Goal: Task Accomplishment & Management: Manage account settings

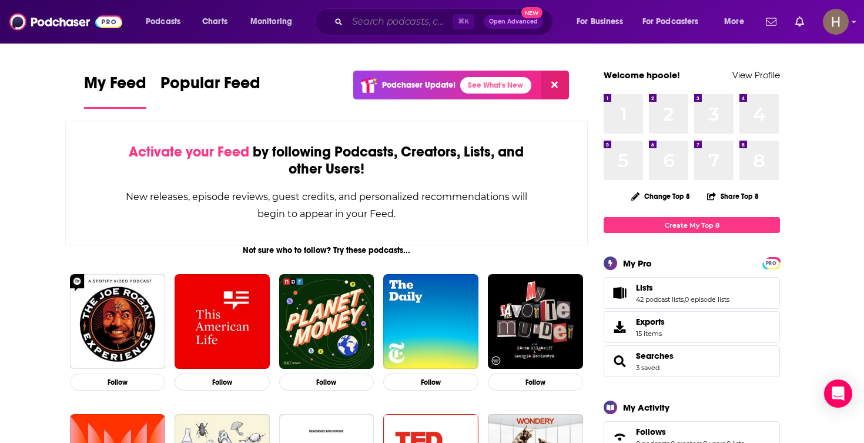
click at [390, 18] on input "Search podcasts, credits, & more..." at bounding box center [399, 21] width 105 height 19
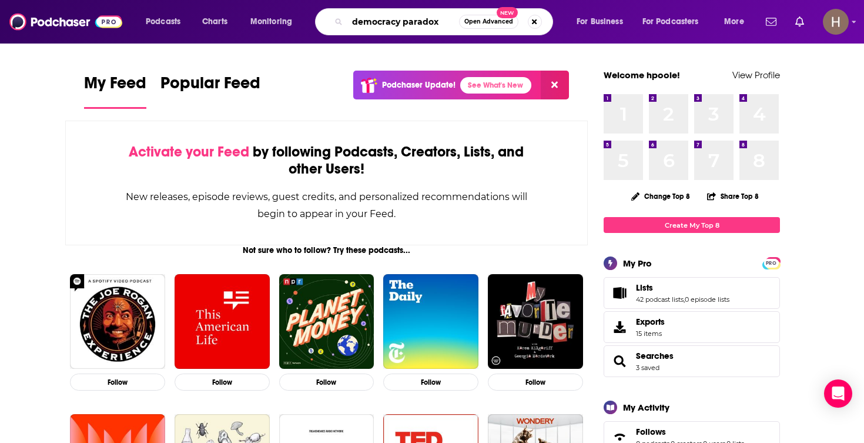
type input "democracy paradox"
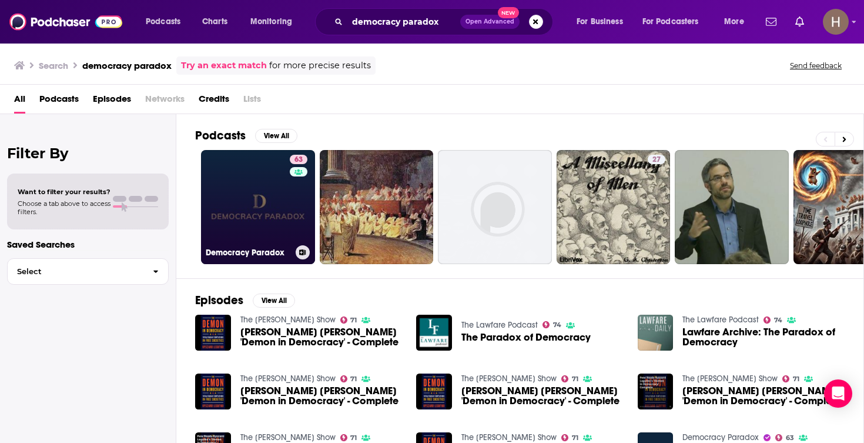
click at [304, 252] on icon at bounding box center [303, 252] width 6 height 6
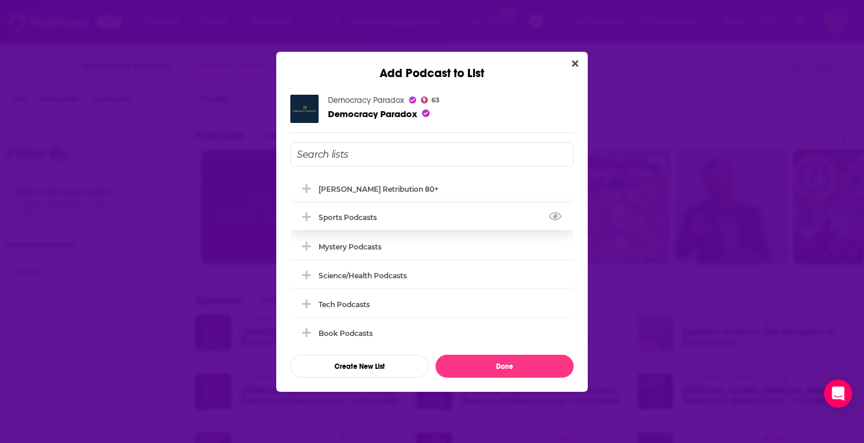
click at [405, 229] on div "Sports Podcasts" at bounding box center [431, 217] width 283 height 26
click at [399, 215] on div "Sports Podcasts" at bounding box center [431, 217] width 283 height 26
click at [347, 162] on input "Add Podcast To List" at bounding box center [431, 154] width 283 height 24
drag, startPoint x: 337, startPoint y: 156, endPoint x: 293, endPoint y: 155, distance: 44.1
click at [293, 155] on input "Jon Karl Retribution" at bounding box center [431, 154] width 283 height 24
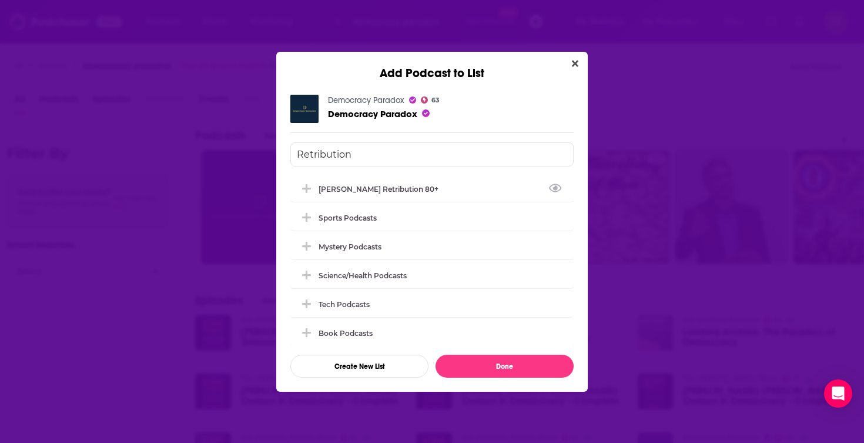
click at [362, 155] on input "Retribution" at bounding box center [431, 154] width 283 height 24
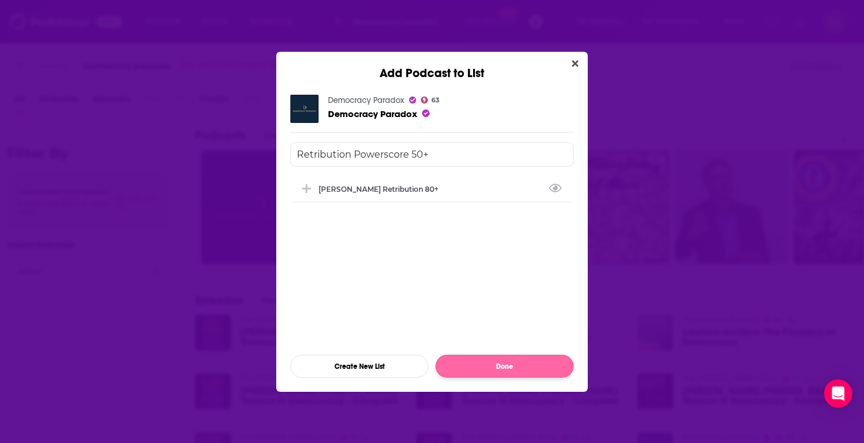
type input "Retribution Powerscore 50+"
click at [500, 370] on button "Done" at bounding box center [505, 366] width 138 height 23
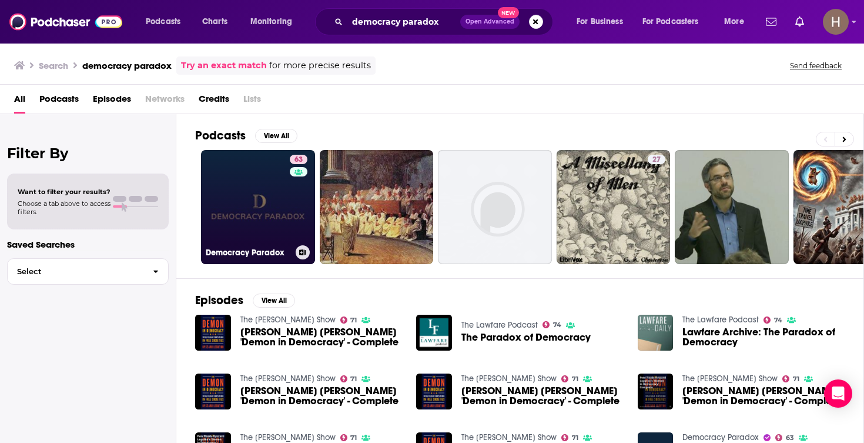
click at [302, 250] on icon at bounding box center [303, 252] width 6 height 6
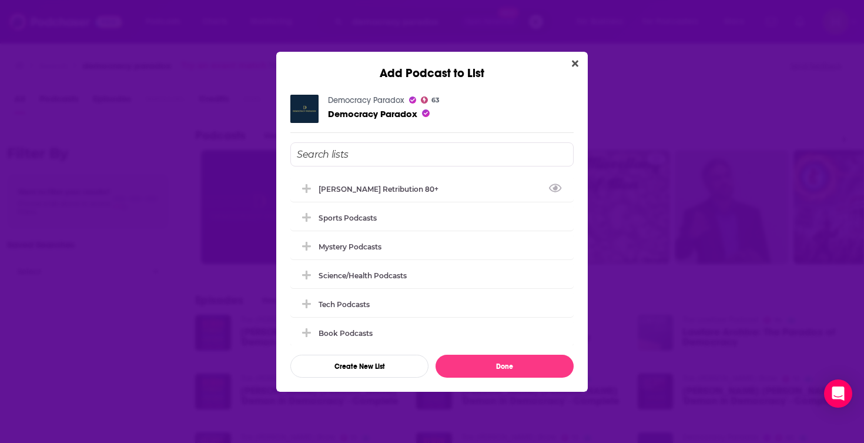
click at [366, 152] on input "Add Podcast To List" at bounding box center [431, 154] width 283 height 24
type input "p"
click at [356, 369] on button "Create New List" at bounding box center [359, 366] width 138 height 23
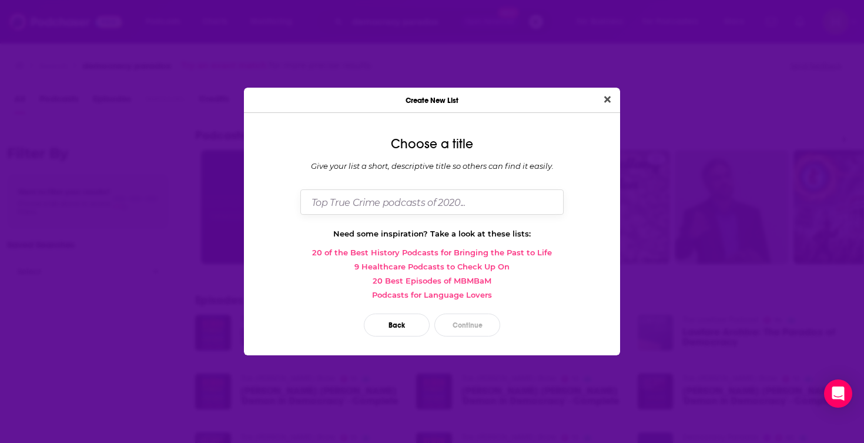
click at [389, 203] on input "Dialog" at bounding box center [431, 201] width 263 height 25
type input "P"
type input "RETRIBUTION - Powerscore 50+"
click at [472, 330] on button "Continue" at bounding box center [468, 324] width 66 height 23
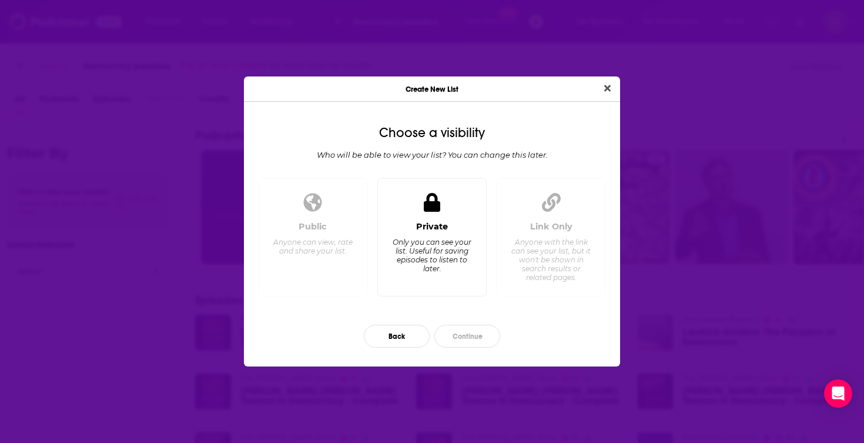
click at [453, 212] on div "Private Only you can see your list. Useful for saving episodes to listen to lat…" at bounding box center [432, 237] width 110 height 118
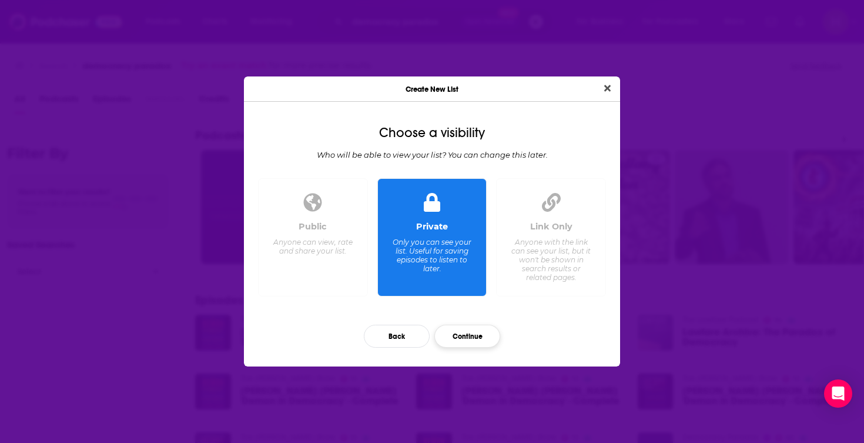
click at [483, 337] on button "Continue" at bounding box center [468, 336] width 66 height 23
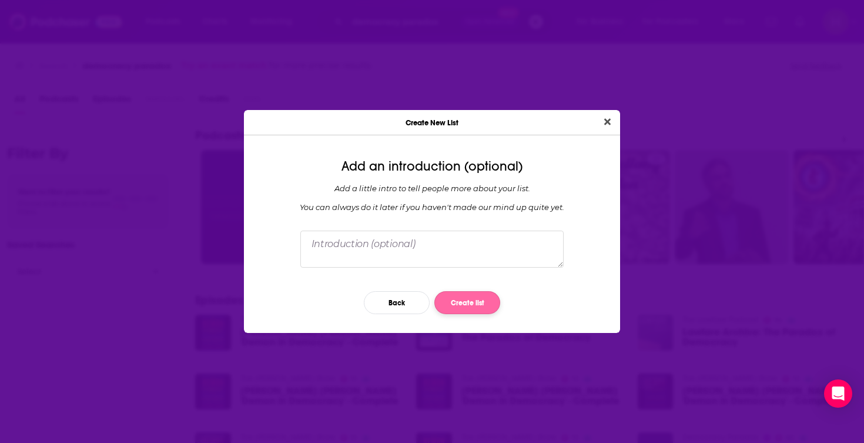
click at [469, 305] on button "Create list" at bounding box center [468, 302] width 66 height 23
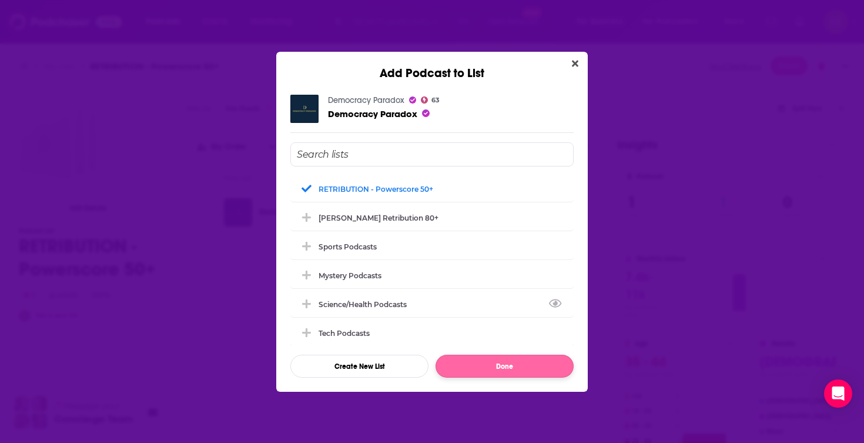
click at [532, 364] on button "Done" at bounding box center [505, 366] width 138 height 23
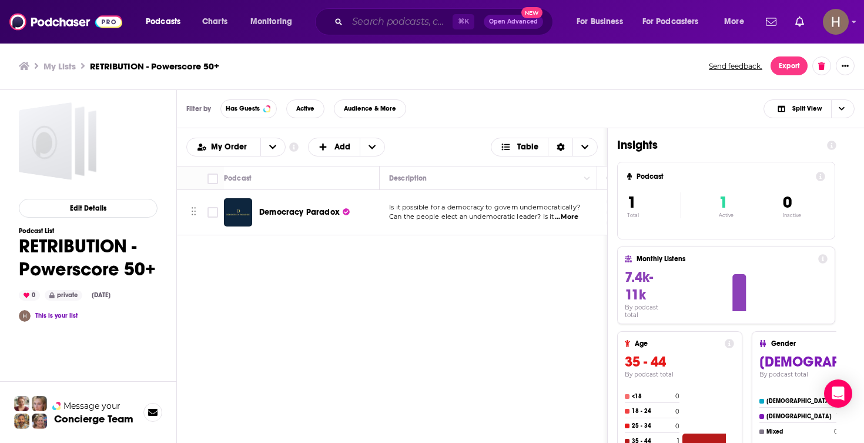
click at [418, 21] on input "Search podcasts, credits, & more..." at bounding box center [399, 21] width 105 height 19
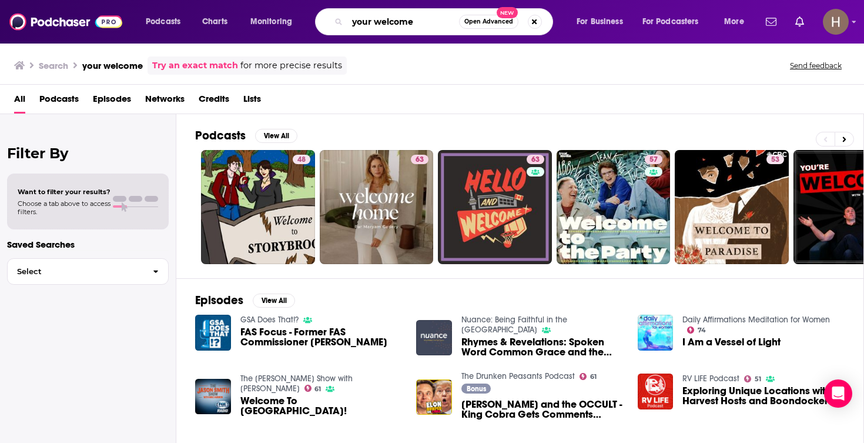
click at [429, 20] on input "your welcome" at bounding box center [403, 21] width 112 height 19
type input "your welcome Michael malice"
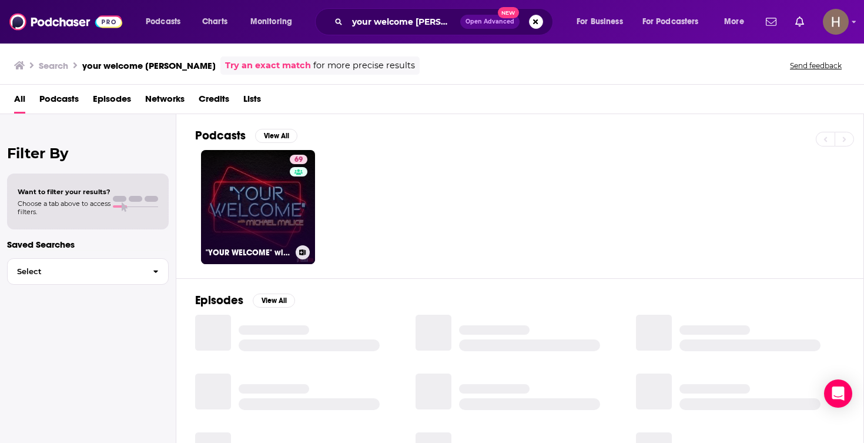
click at [302, 255] on button at bounding box center [303, 252] width 14 height 14
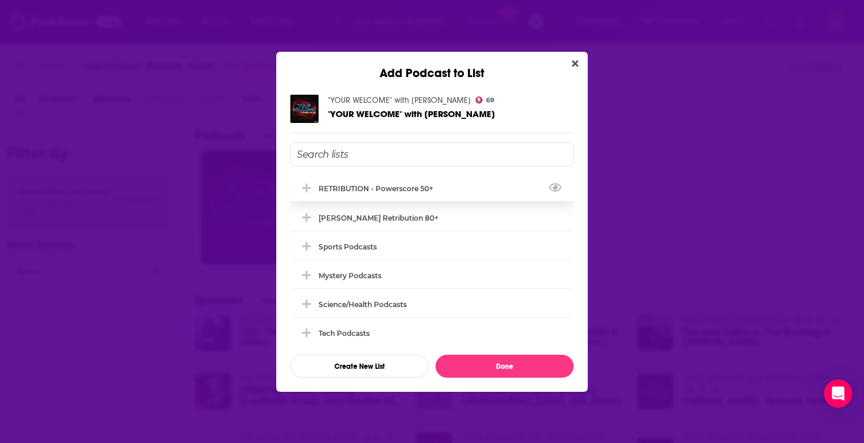
click at [385, 190] on div "RETRIBUTION - Powerscore 50+" at bounding box center [380, 188] width 122 height 9
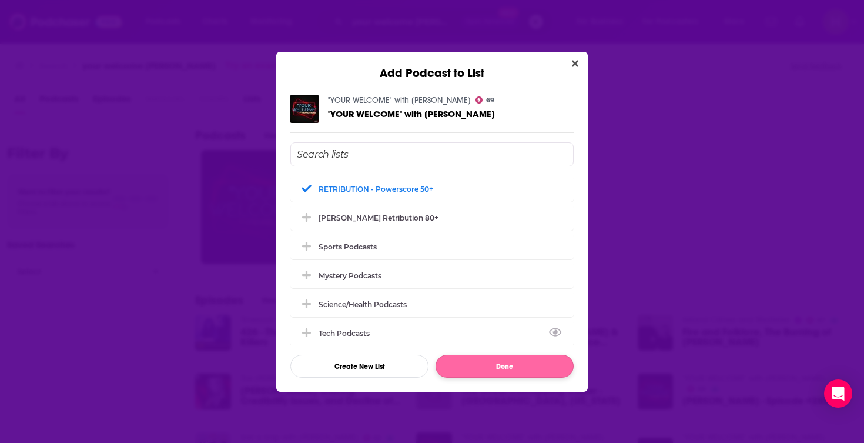
click at [511, 365] on button "Done" at bounding box center [505, 366] width 138 height 23
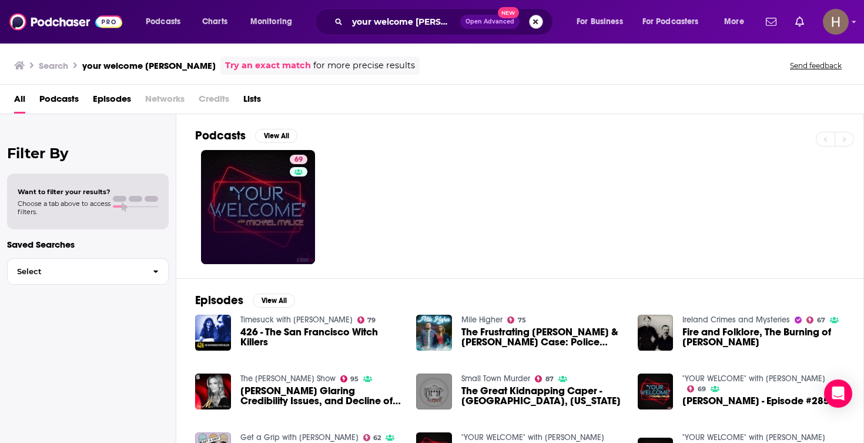
click at [531, 23] on button "Search podcasts, credits, & more..." at bounding box center [536, 22] width 14 height 14
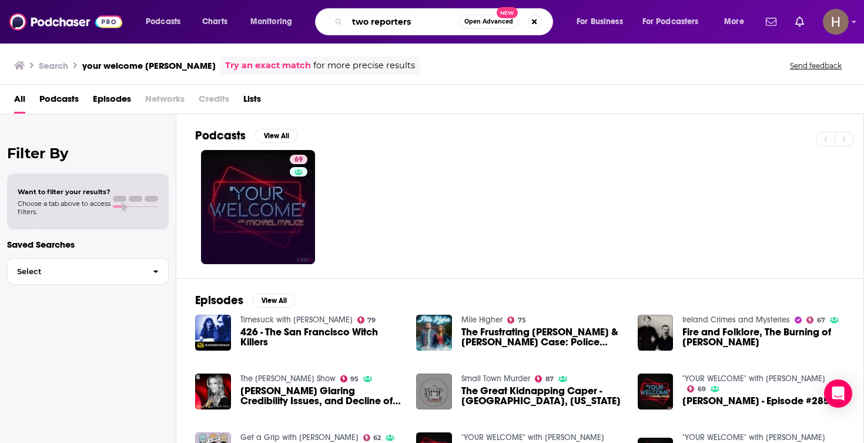
type input "two reporters"
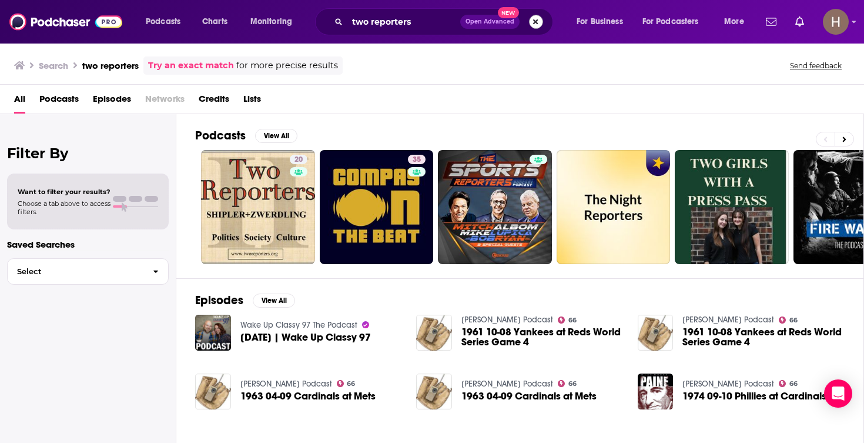
click at [530, 20] on button "Search podcasts, credits, & more..." at bounding box center [536, 22] width 14 height 14
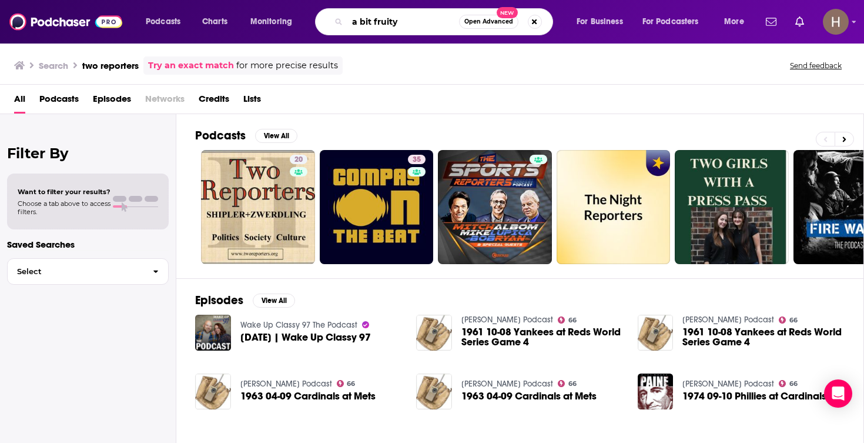
type input "a bit fruity"
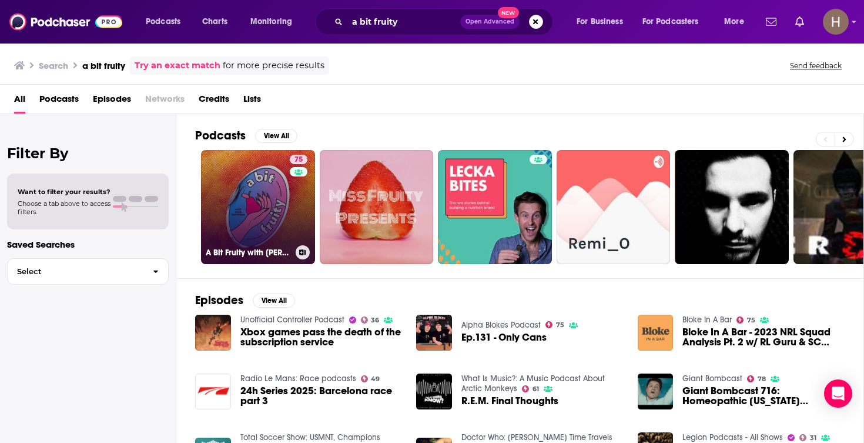
click at [302, 252] on icon at bounding box center [302, 252] width 6 height 6
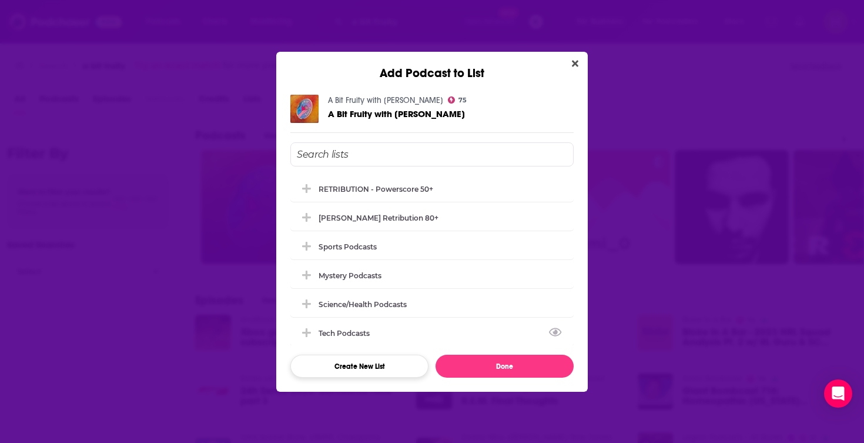
click at [379, 368] on button "Create New List" at bounding box center [359, 366] width 138 height 23
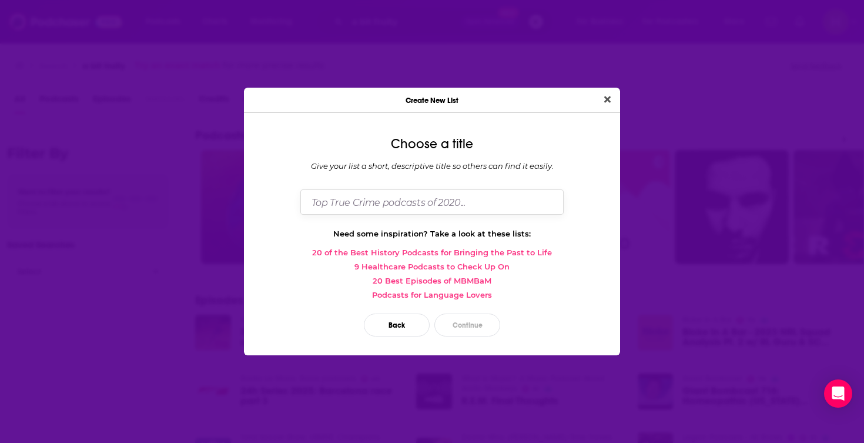
click at [496, 208] on input "Dialog" at bounding box center [431, 201] width 263 height 25
type input "RETRIBUTION - Powerscore 70+"
click at [477, 332] on button "Continue" at bounding box center [468, 324] width 66 height 23
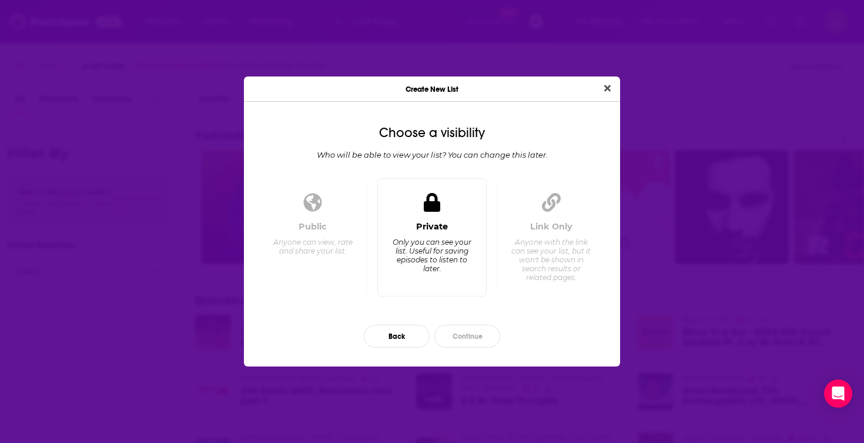
click at [419, 235] on div "Private Only you can see your list. Useful for saving episodes to listen to lat…" at bounding box center [432, 253] width 90 height 65
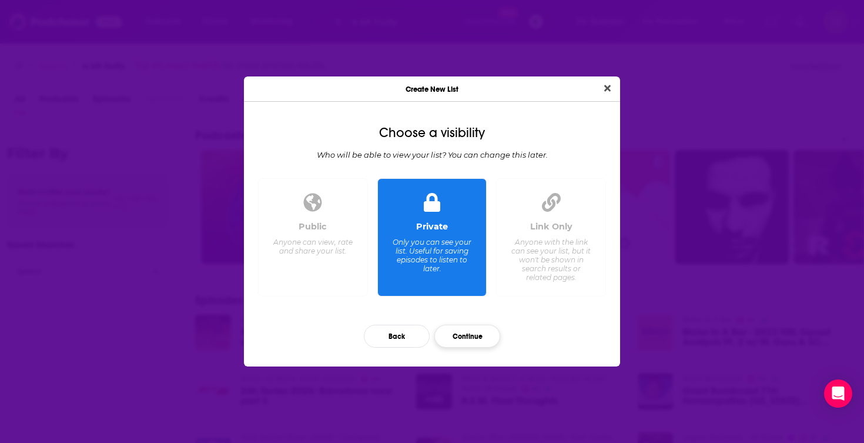
click at [475, 342] on button "Continue" at bounding box center [468, 336] width 66 height 23
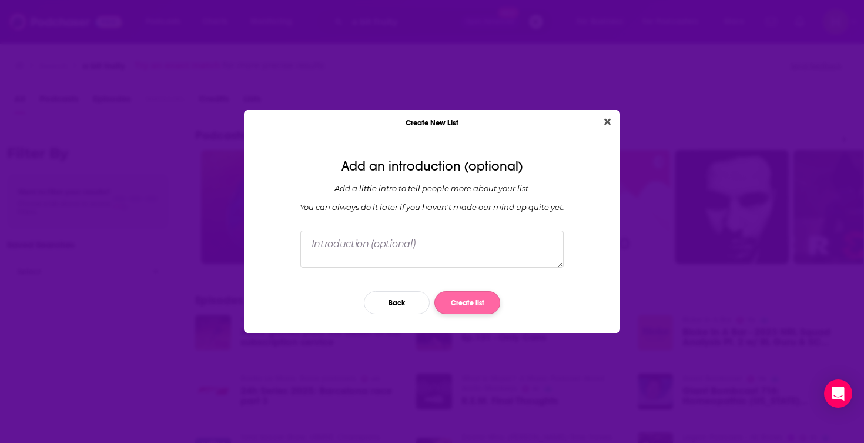
click at [466, 303] on button "Create list" at bounding box center [468, 302] width 66 height 23
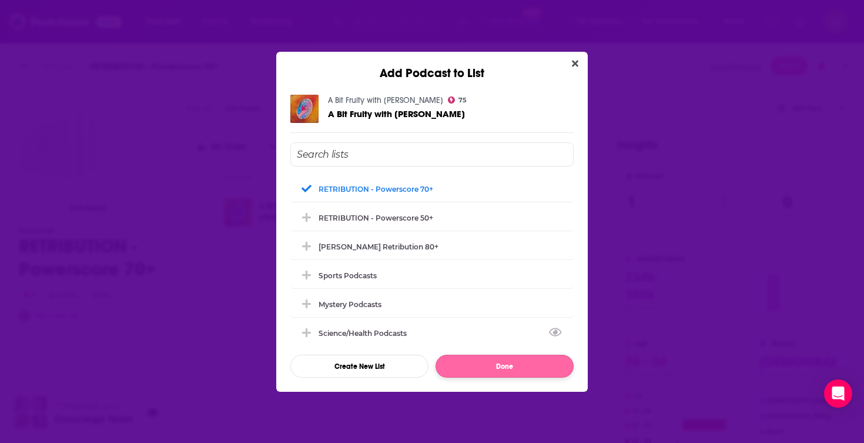
click at [495, 363] on button "Done" at bounding box center [505, 366] width 138 height 23
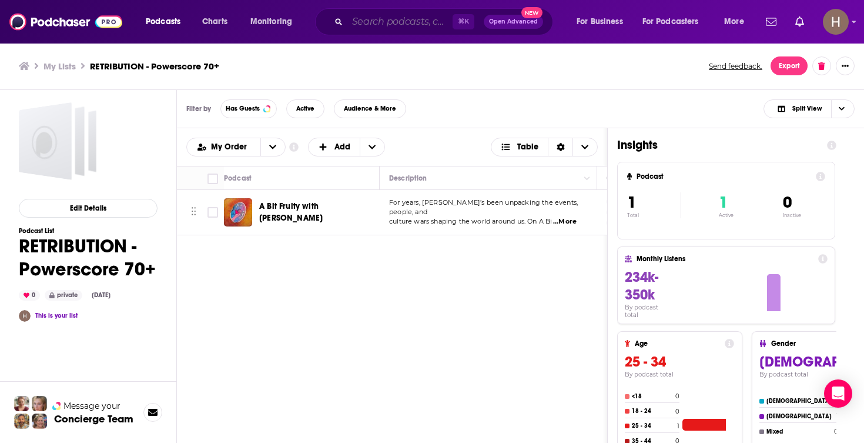
click at [406, 26] on input "Search podcasts, credits, & more..." at bounding box center [399, 21] width 105 height 19
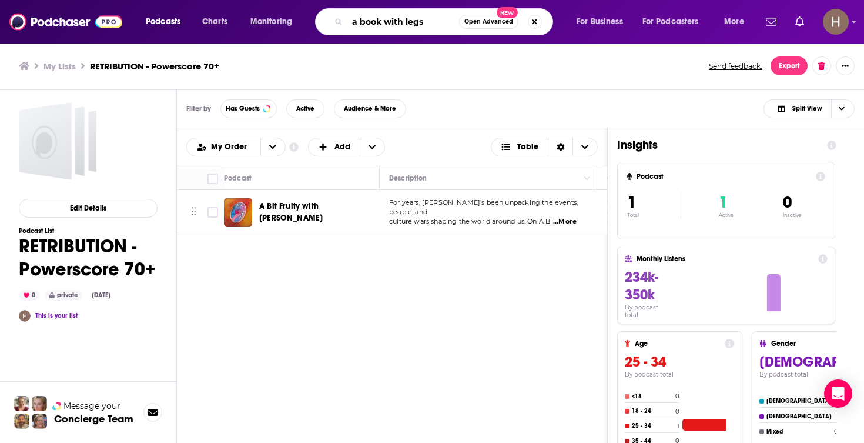
type input "a book with legs"
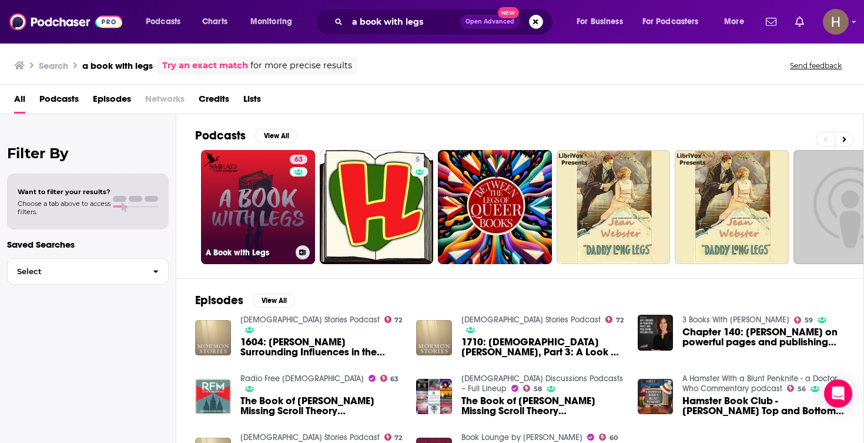
click at [302, 253] on icon at bounding box center [303, 252] width 6 height 6
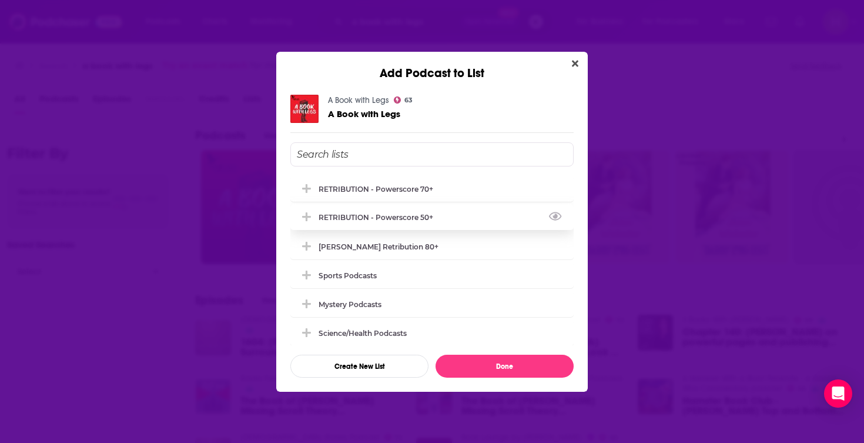
click at [383, 219] on div "RETRIBUTION - Powerscore 50+" at bounding box center [380, 217] width 122 height 9
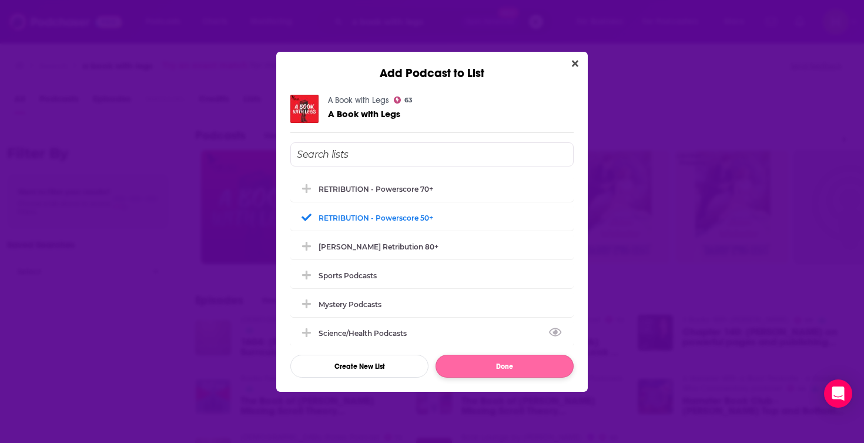
click at [544, 366] on button "Done" at bounding box center [505, 366] width 138 height 23
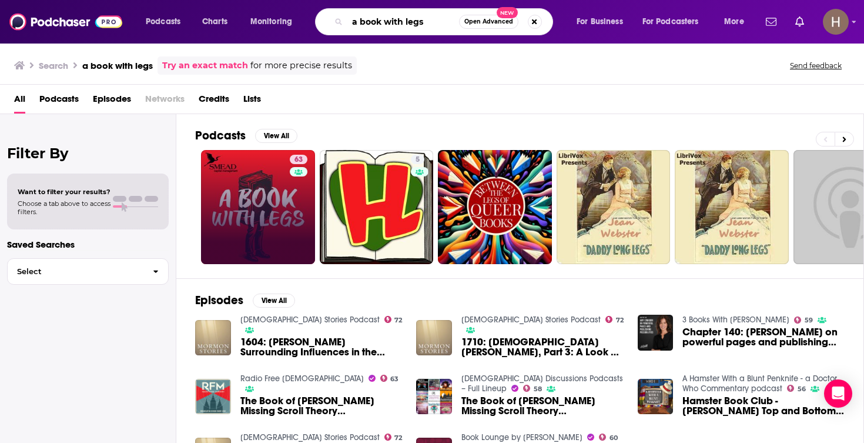
click at [393, 22] on input "a book with legs" at bounding box center [403, 21] width 112 height 19
type input "abc news radio"
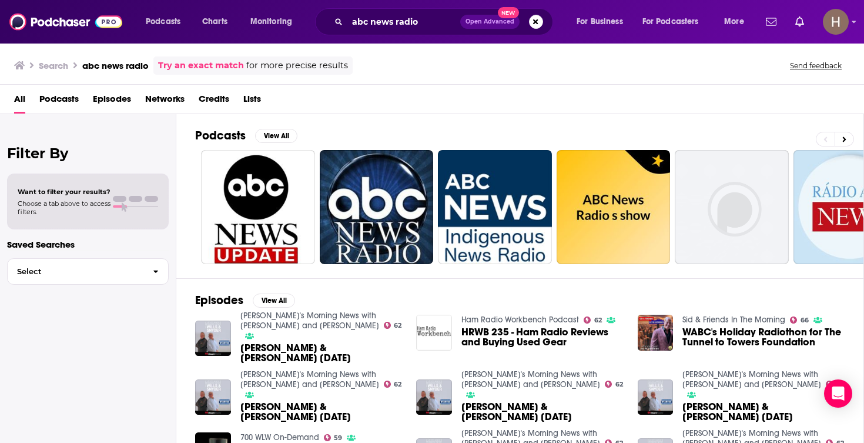
click at [528, 19] on span "Open Advanced New" at bounding box center [501, 22] width 83 height 14
click at [539, 18] on button "Search podcasts, credits, & more..." at bounding box center [536, 22] width 14 height 14
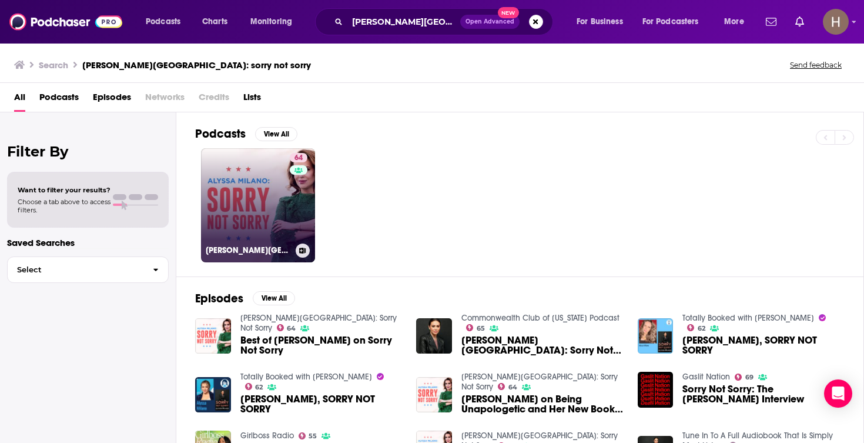
click at [300, 250] on icon at bounding box center [302, 251] width 6 height 6
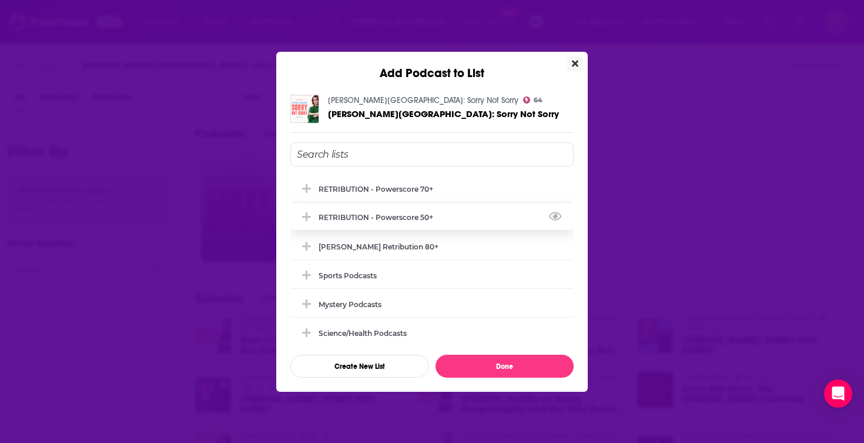
click at [402, 218] on div "RETRIBUTION - Powerscore 50+" at bounding box center [380, 217] width 122 height 9
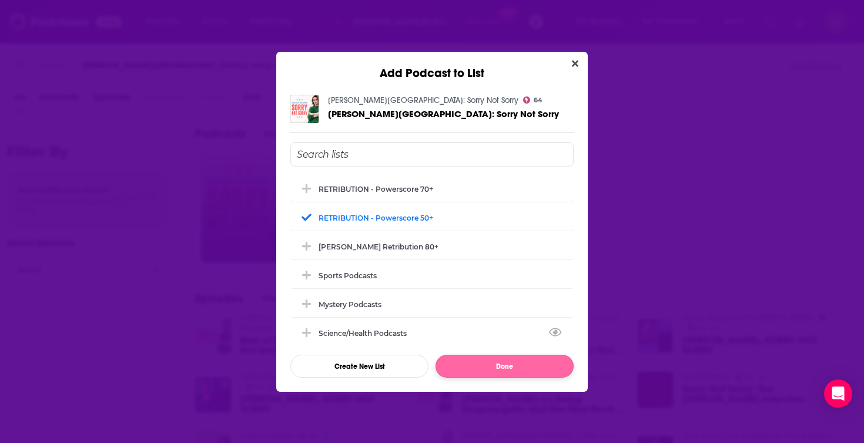
click at [509, 365] on button "Done" at bounding box center [505, 366] width 138 height 23
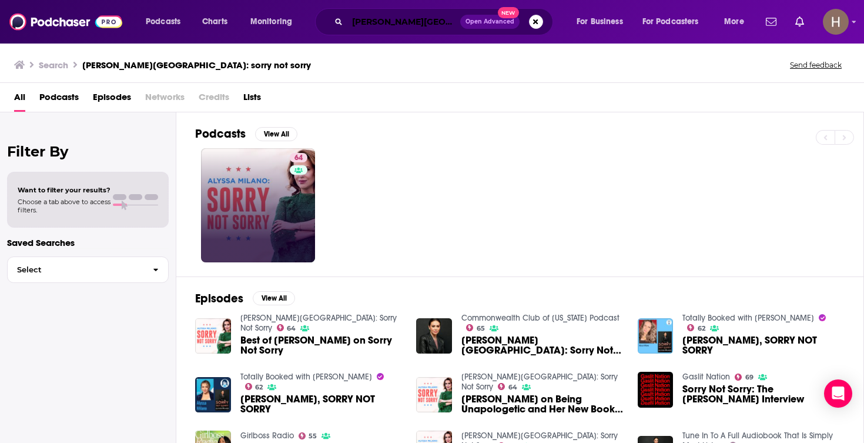
click at [398, 25] on input "Alyssa milano: sorry not sorry" at bounding box center [403, 21] width 113 height 19
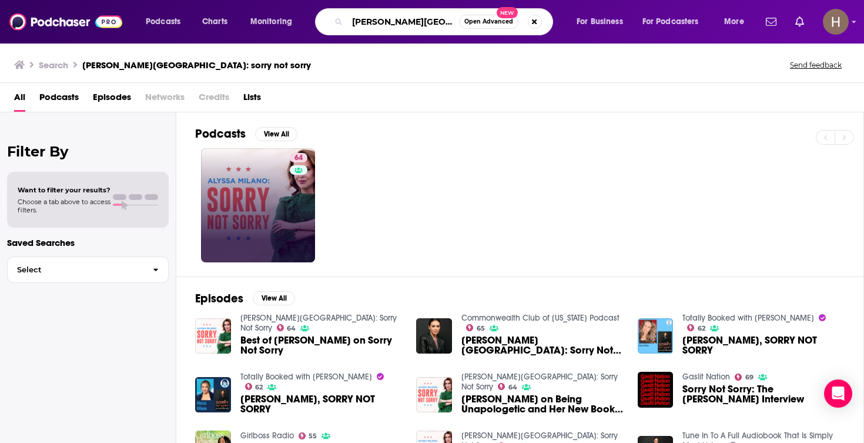
click at [398, 25] on input "Alyssa milano: sorry not sorry" at bounding box center [403, 21] width 112 height 19
paste input "merican Purpose's Bookstack Podcast"
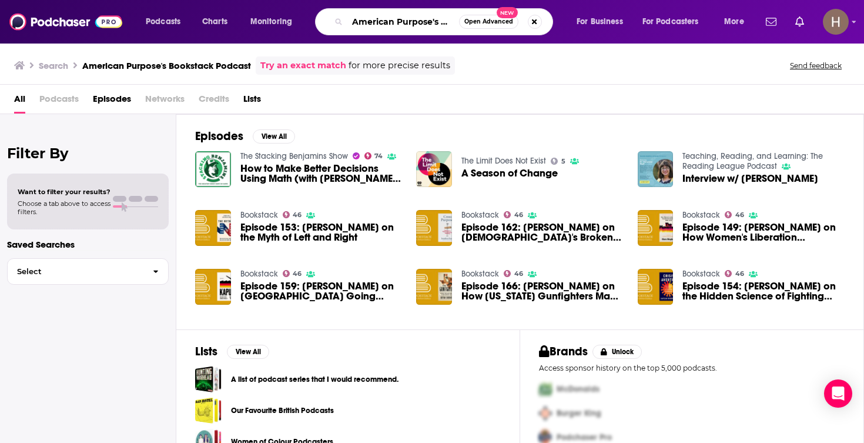
drag, startPoint x: 440, startPoint y: 23, endPoint x: 333, endPoint y: 24, distance: 107.0
click at [333, 24] on div "American Purpose's Bookstack Podcast Open Advanced New" at bounding box center [434, 21] width 238 height 27
type input "Bookstack Podcast"
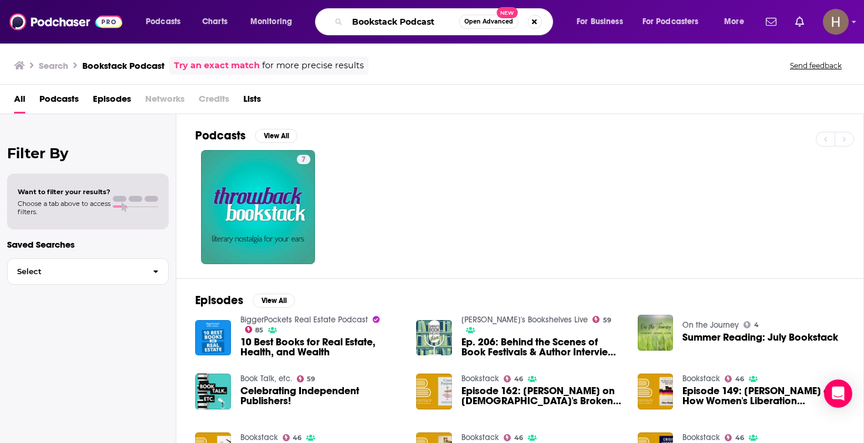
click at [437, 21] on input "Bookstack Podcast" at bounding box center [403, 21] width 112 height 19
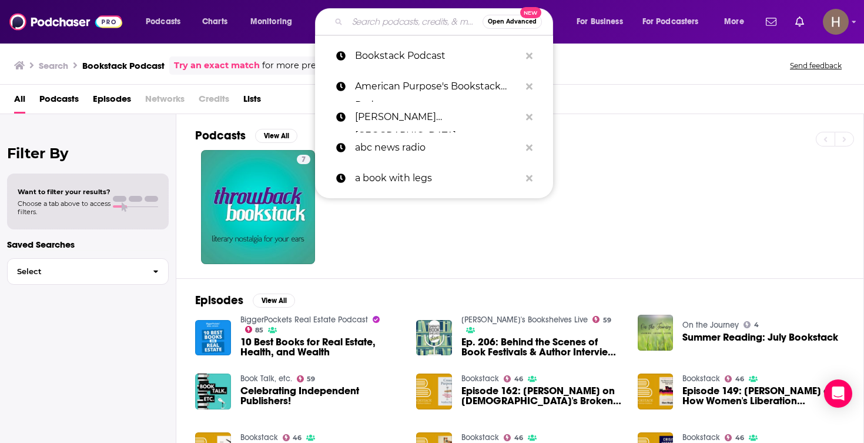
paste input "American Purpose's Bookstack Podcast"
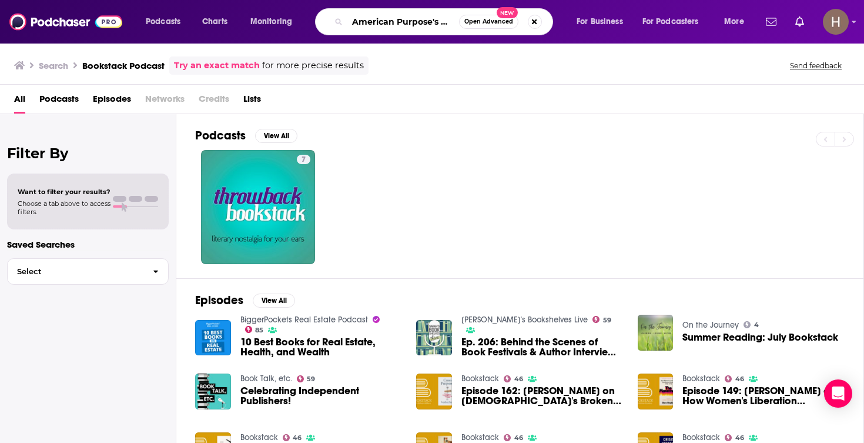
drag, startPoint x: 454, startPoint y: 23, endPoint x: 415, endPoint y: 23, distance: 40.0
click at [415, 23] on input "American Purpose's Bookstack Podcast" at bounding box center [403, 21] width 112 height 19
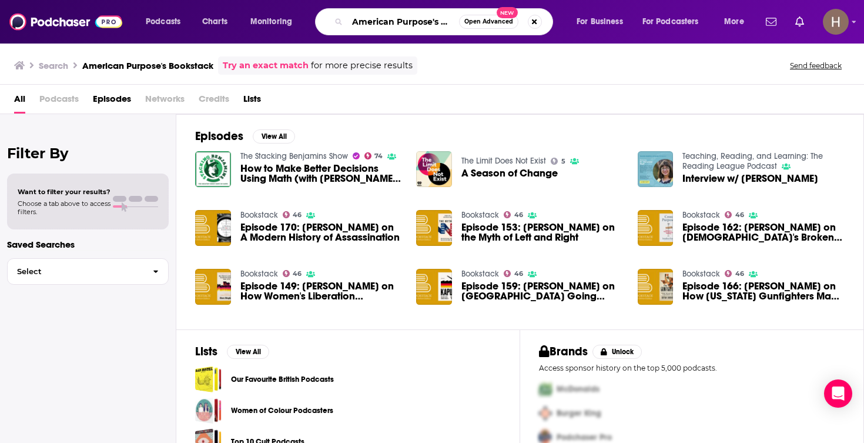
drag, startPoint x: 442, startPoint y: 24, endPoint x: 346, endPoint y: 27, distance: 95.9
click at [346, 27] on div "American Purpose's Bookstack Open Advanced New" at bounding box center [434, 21] width 238 height 27
drag, startPoint x: 352, startPoint y: 21, endPoint x: 440, endPoint y: 18, distance: 87.7
click at [440, 18] on input "American Purpose's Bookstack" at bounding box center [403, 21] width 112 height 19
click at [426, 25] on input "Bookstack" at bounding box center [403, 21] width 112 height 19
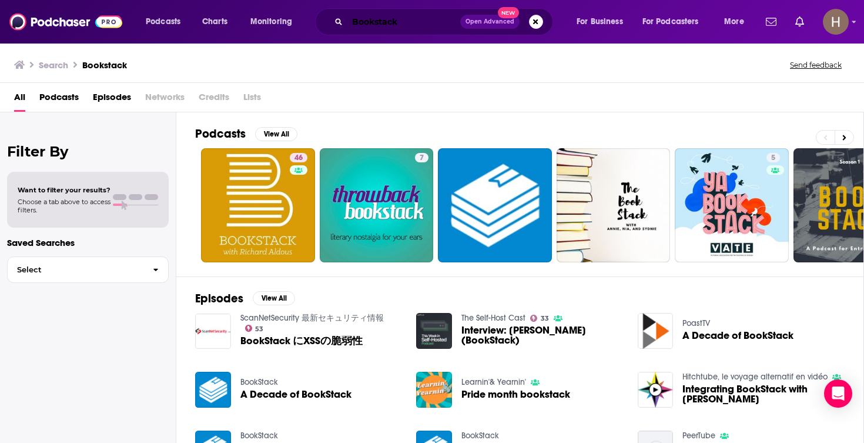
click at [409, 21] on input "Bookstack" at bounding box center [403, 21] width 113 height 19
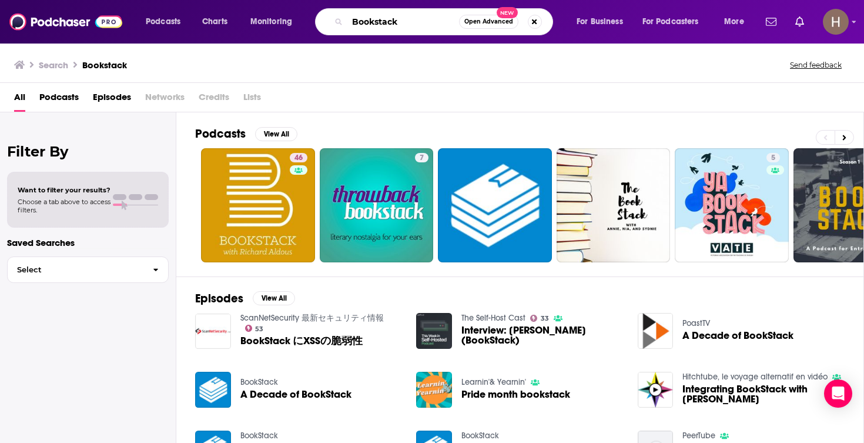
click at [409, 21] on input "Bookstack" at bounding box center [403, 21] width 112 height 19
paste input "American Scholar - Smarty Pants"
type input "American Scholar - Smarty Pants"
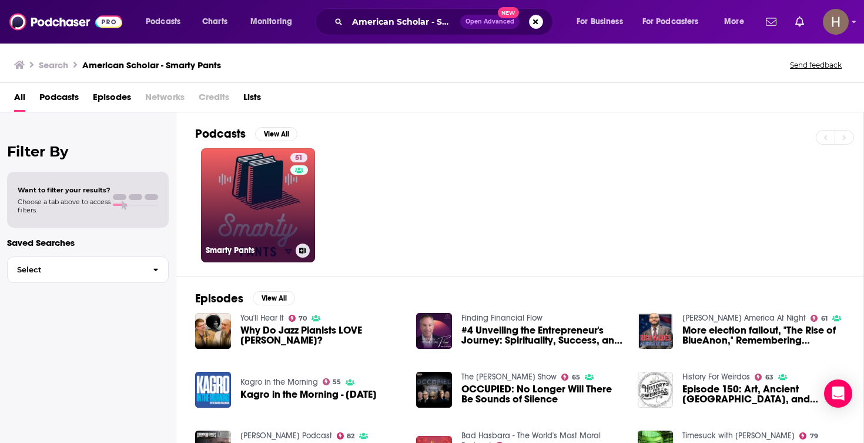
click at [302, 251] on icon at bounding box center [303, 251] width 6 height 6
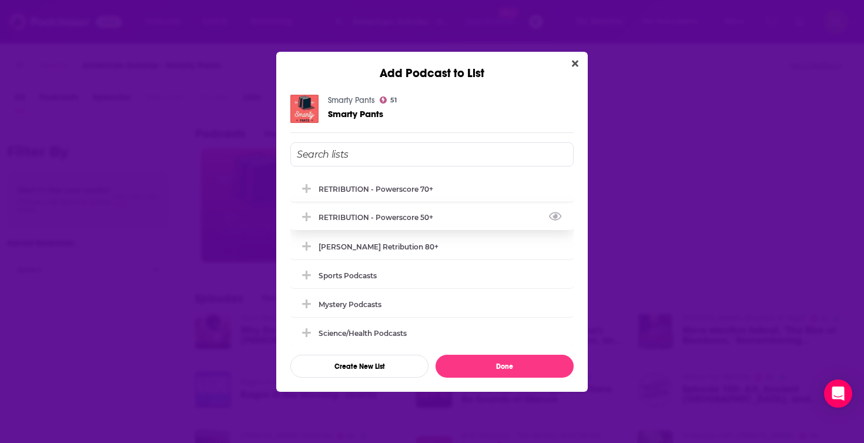
click at [385, 218] on div "RETRIBUTION - Powerscore 50+" at bounding box center [380, 217] width 122 height 9
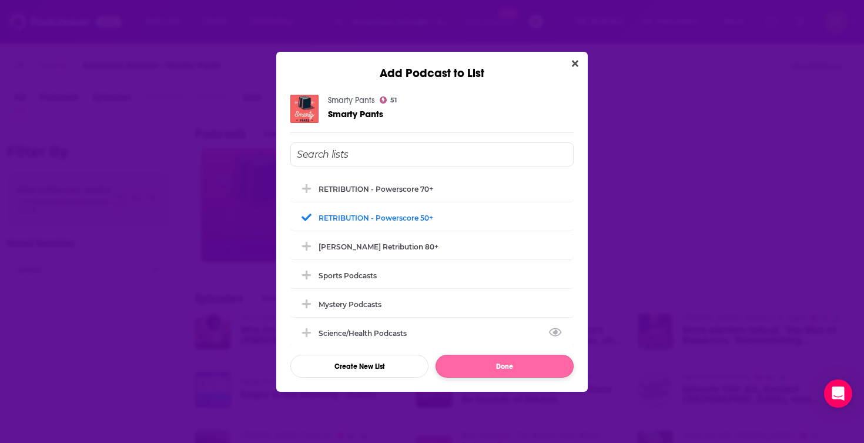
click at [527, 375] on button "Done" at bounding box center [505, 366] width 138 height 23
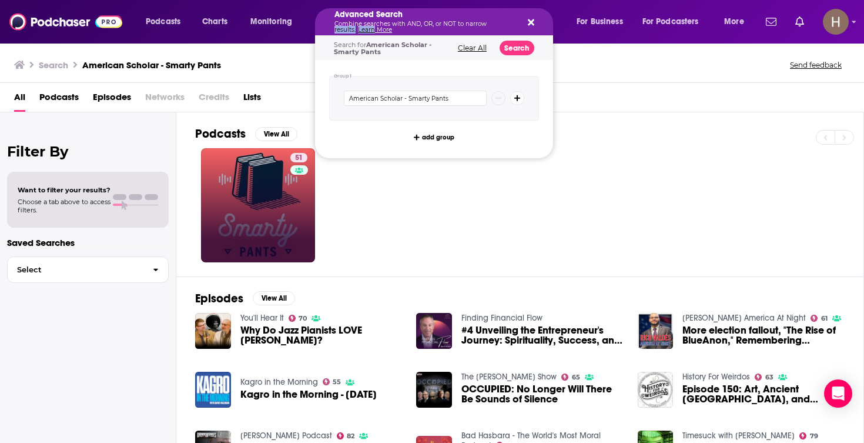
click at [417, 27] on p "Combine searches with AND, OR, or NOT to narrow results. Learn More" at bounding box center [425, 27] width 181 height 12
click at [604, 114] on div "Podcasts View All 51" at bounding box center [529, 194] width 669 height 164
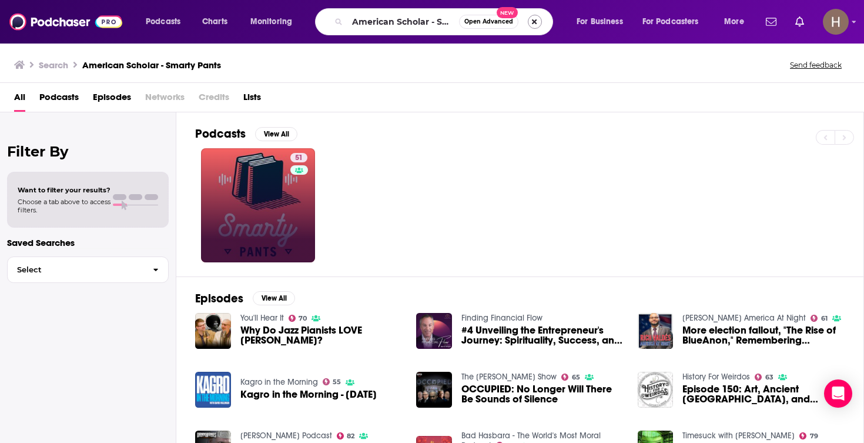
click at [533, 21] on button "Search podcasts, credits, & more..." at bounding box center [535, 22] width 14 height 14
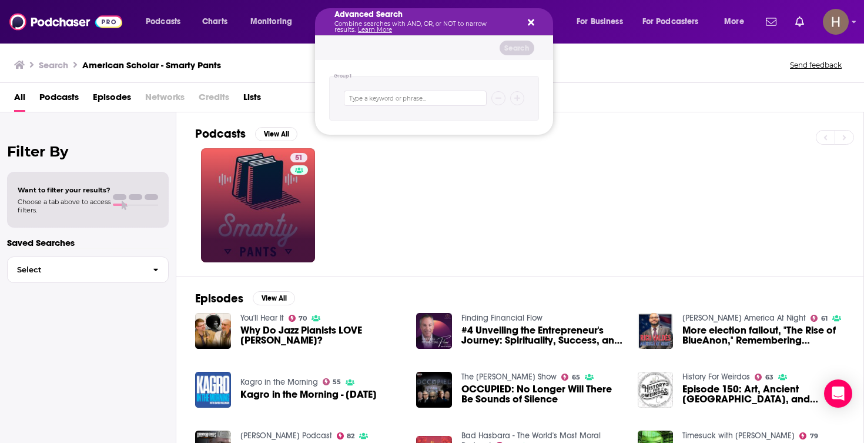
click at [553, 161] on div "51" at bounding box center [529, 205] width 669 height 114
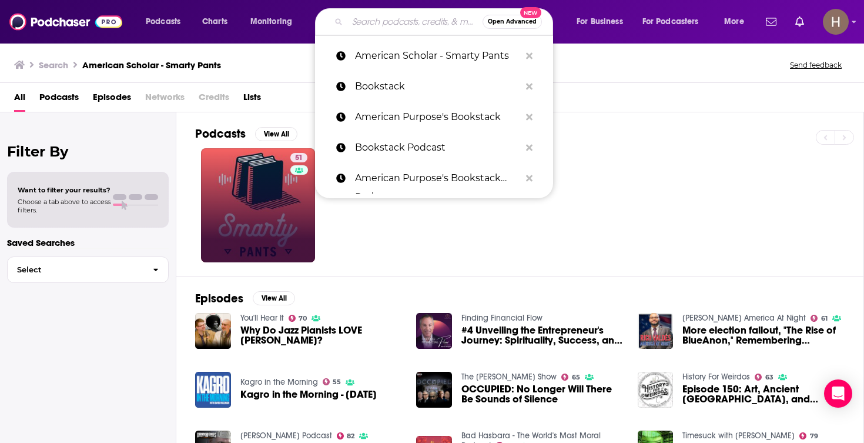
click at [376, 27] on input "Search podcasts, credits, & more..." at bounding box center [414, 21] width 135 height 19
paste input "Americano Podcast"
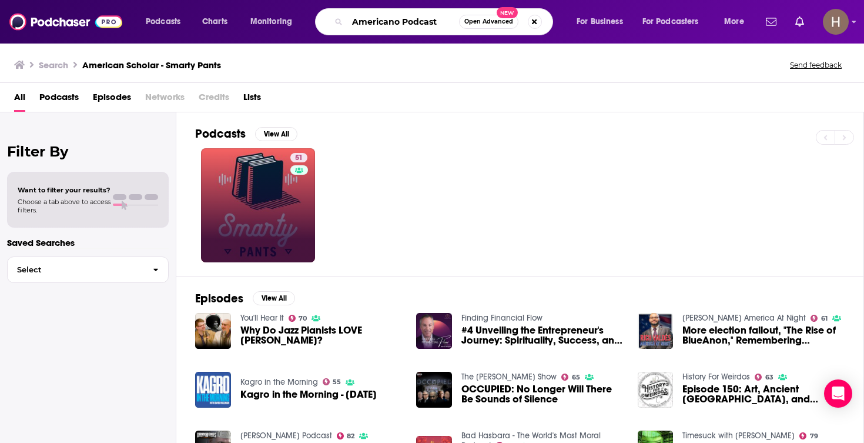
type input "Americano Podcast"
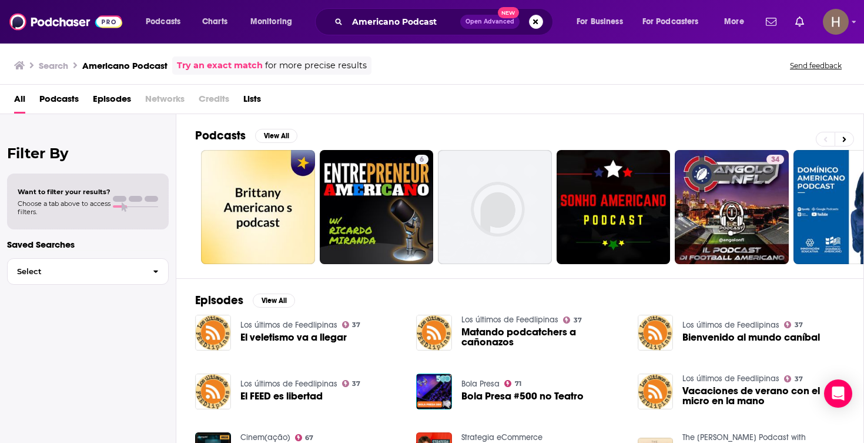
click at [397, 31] on div "Americano Podcast Open Advanced New" at bounding box center [434, 21] width 238 height 27
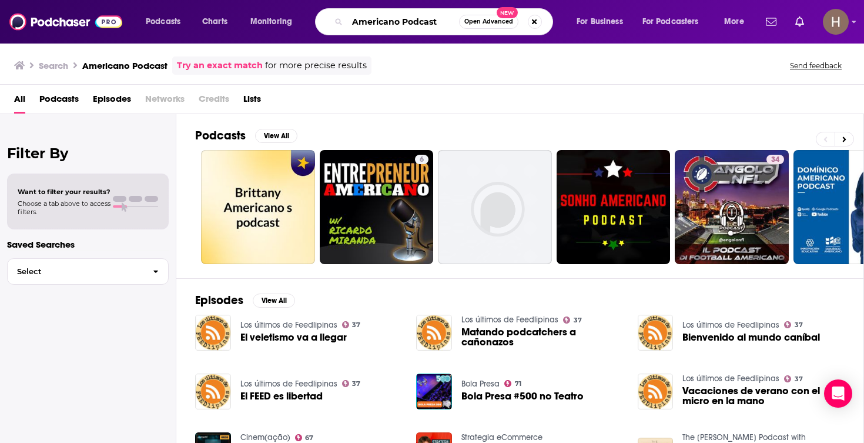
click at [397, 22] on input "Americano Podcast" at bounding box center [403, 21] width 112 height 19
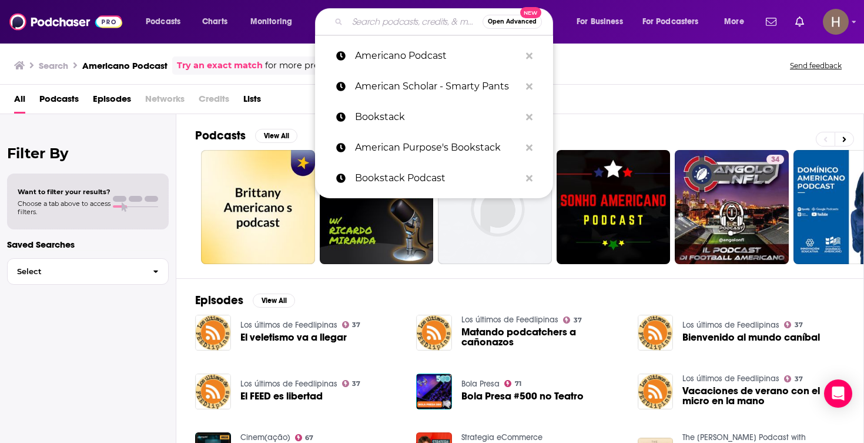
paste input "Antifada"
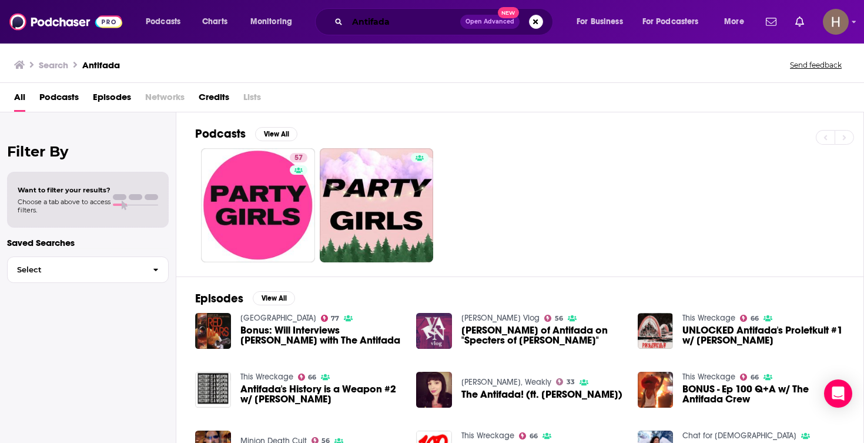
click at [382, 28] on input "Antifada" at bounding box center [403, 21] width 113 height 19
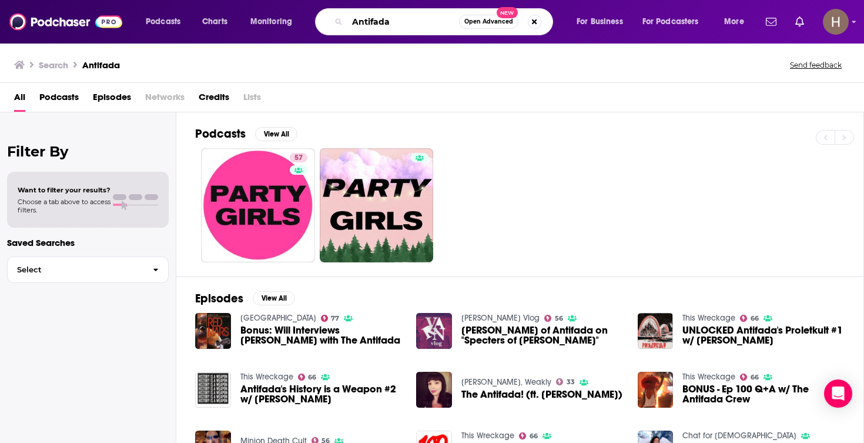
click at [382, 28] on input "Antifada" at bounding box center [403, 21] width 112 height 19
paste input "rmchair Expert"
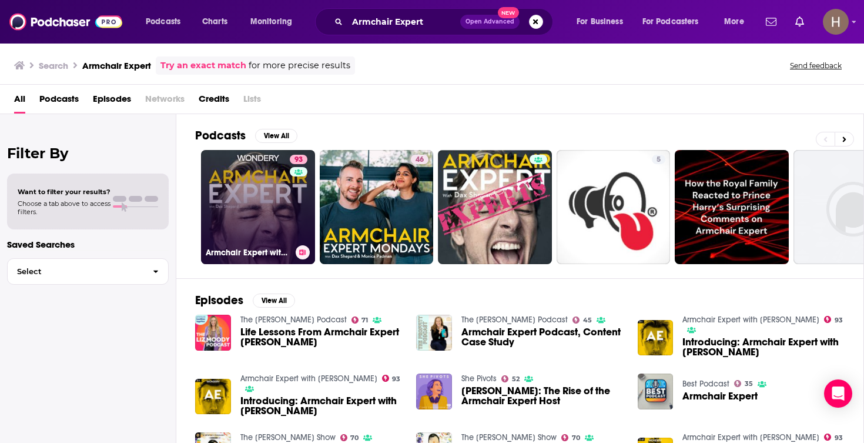
click at [302, 252] on icon at bounding box center [302, 252] width 6 height 6
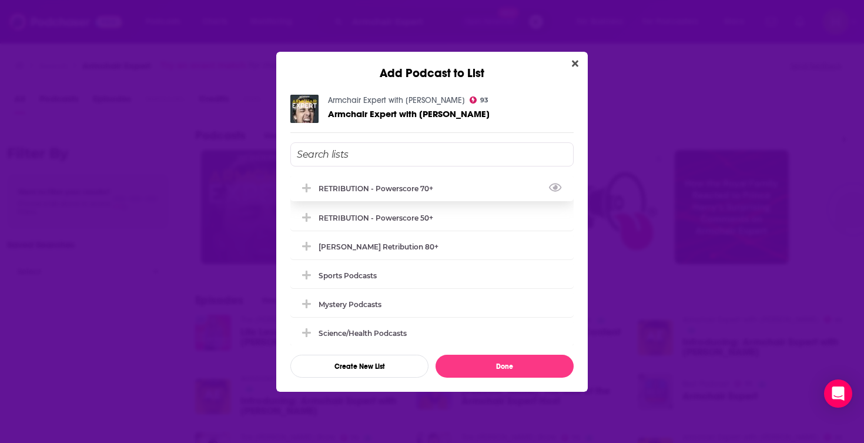
click at [390, 186] on div "RETRIBUTION - Powerscore 70+" at bounding box center [380, 188] width 122 height 9
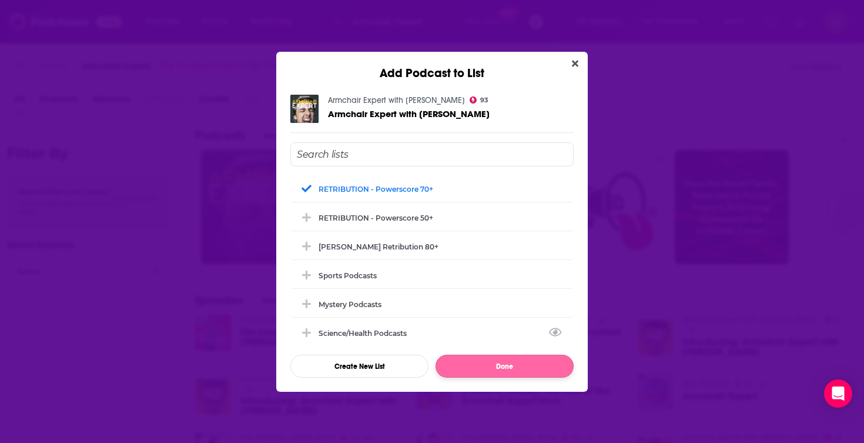
click at [482, 362] on button "Done" at bounding box center [505, 366] width 138 height 23
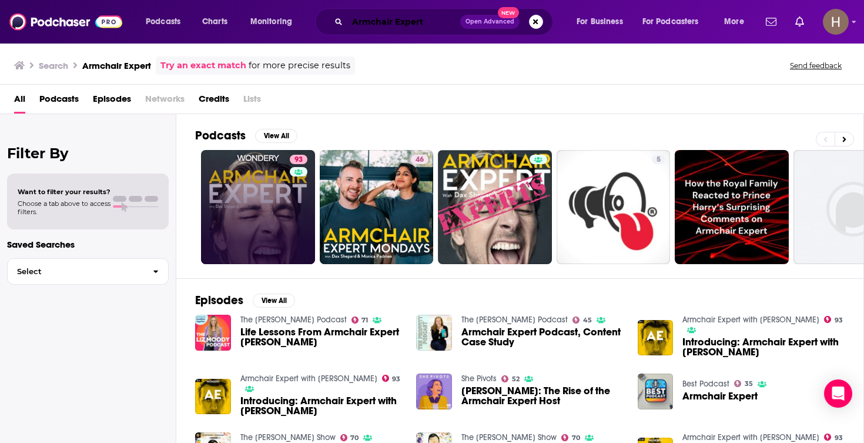
click at [402, 18] on input "Armchair Expert" at bounding box center [403, 21] width 113 height 19
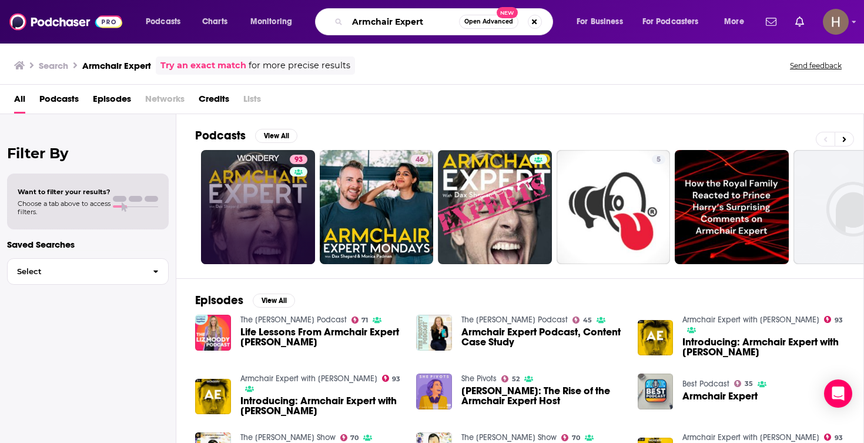
click at [402, 18] on input "Armchair Expert" at bounding box center [403, 21] width 112 height 19
paste input "sk Dr. Drew"
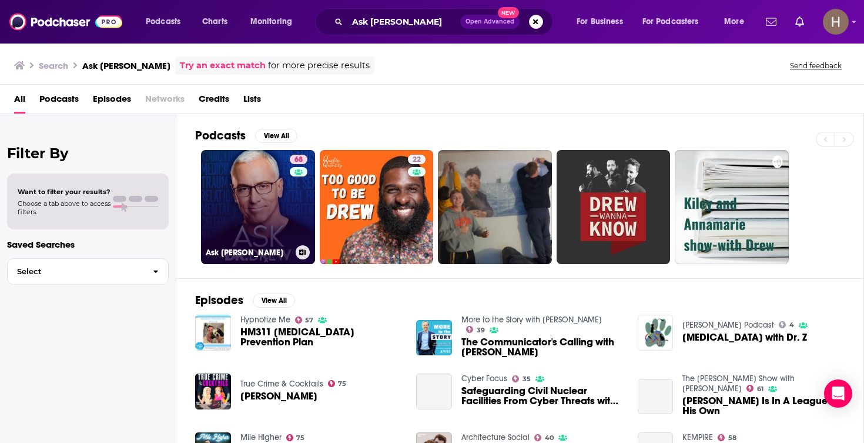
click at [305, 252] on icon at bounding box center [303, 252] width 6 height 6
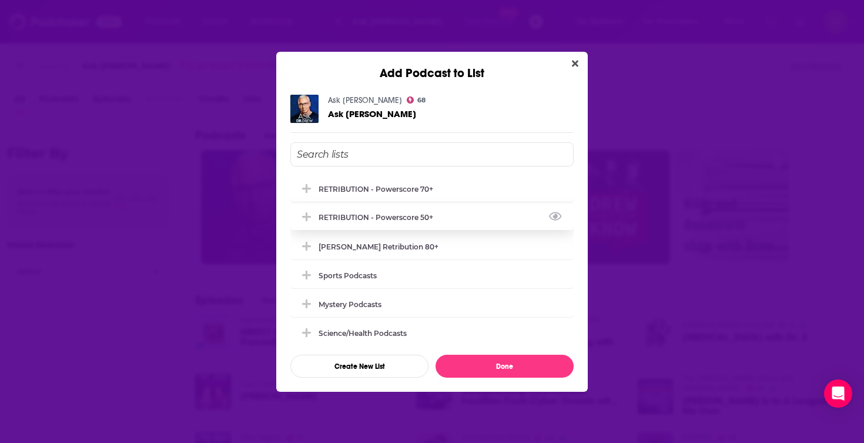
click at [419, 222] on div "RETRIBUTION - Powerscore 50+" at bounding box center [380, 217] width 122 height 9
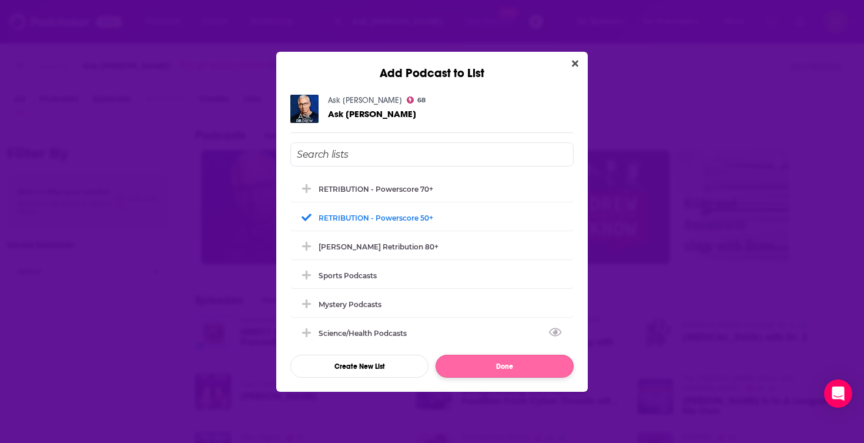
click at [489, 360] on button "Done" at bounding box center [505, 366] width 138 height 23
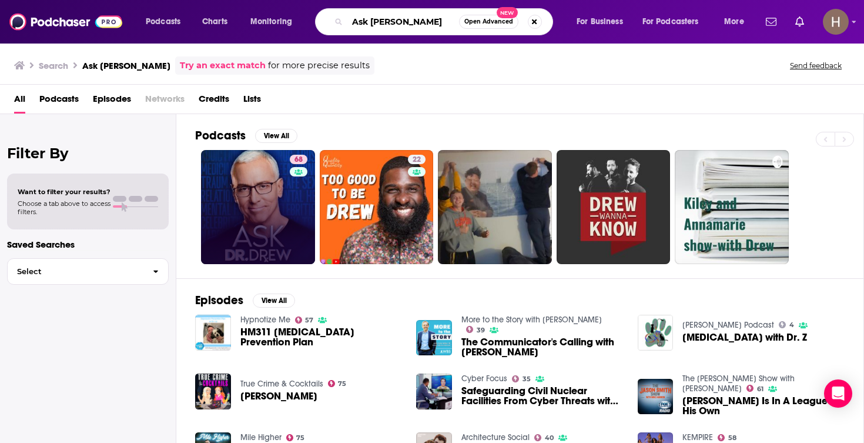
click at [391, 15] on input "Ask Dr. Drew" at bounding box center [403, 21] width 112 height 19
paste input "t Liberty"
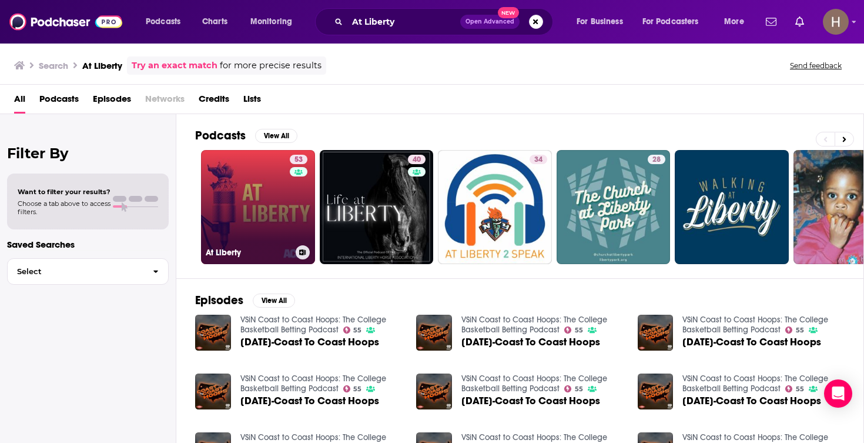
click at [306, 252] on icon at bounding box center [302, 252] width 6 height 6
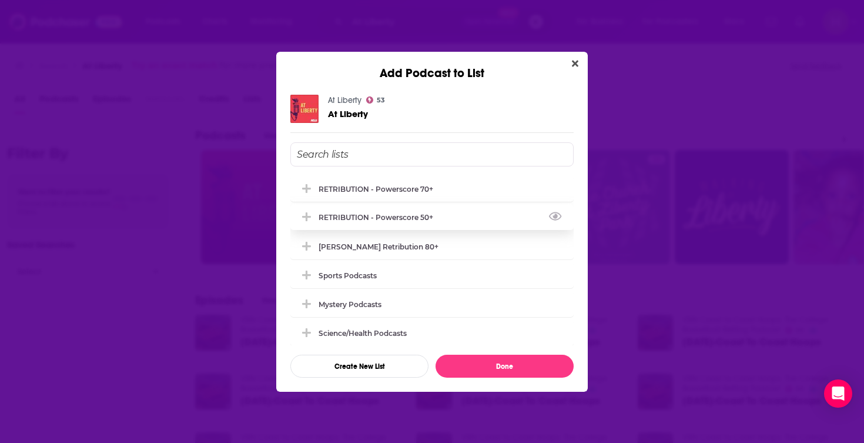
click at [325, 225] on div "RETRIBUTION - Powerscore 50+" at bounding box center [431, 217] width 283 height 26
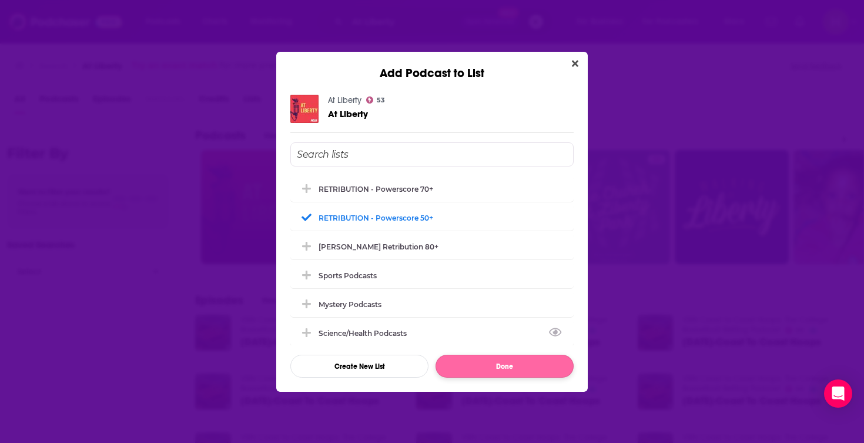
click at [523, 369] on button "Done" at bounding box center [505, 366] width 138 height 23
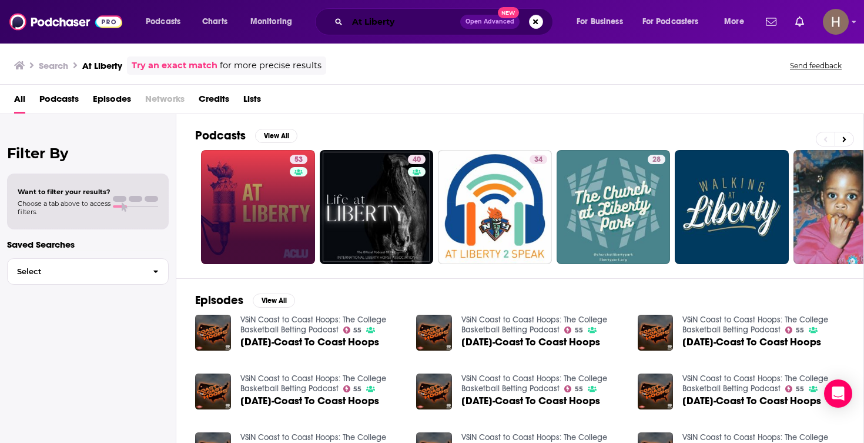
click at [402, 22] on input "At Liberty" at bounding box center [403, 21] width 113 height 19
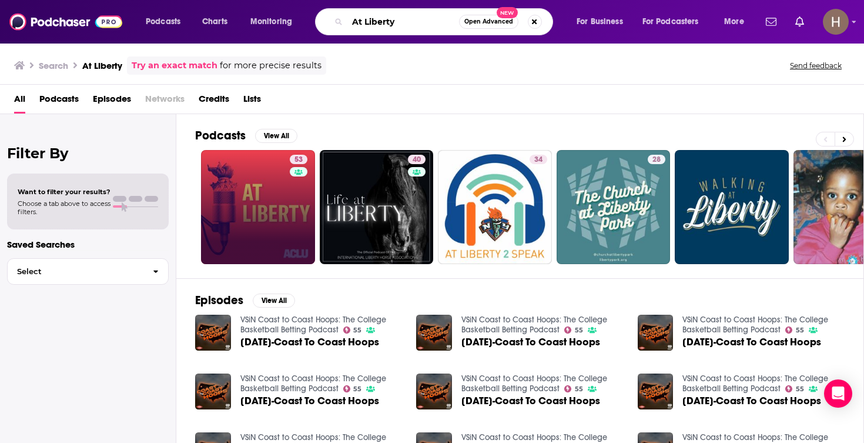
click at [402, 22] on input "At Liberty" at bounding box center [403, 21] width 112 height 19
paste input "Bajada Dialogues"
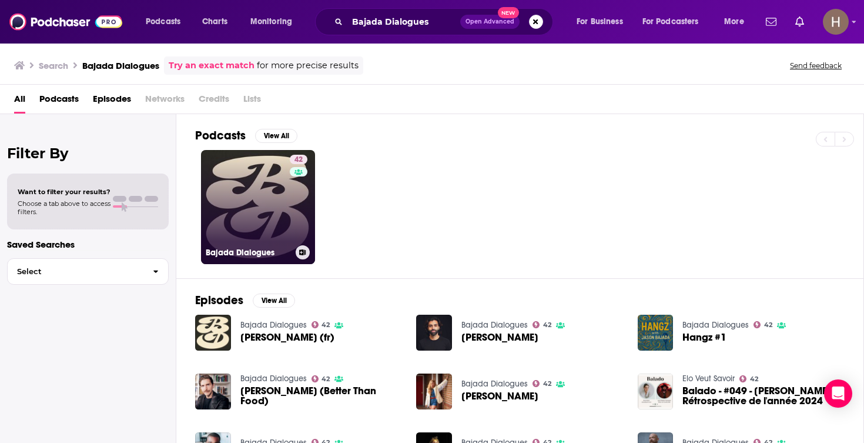
click at [302, 250] on icon at bounding box center [303, 252] width 6 height 6
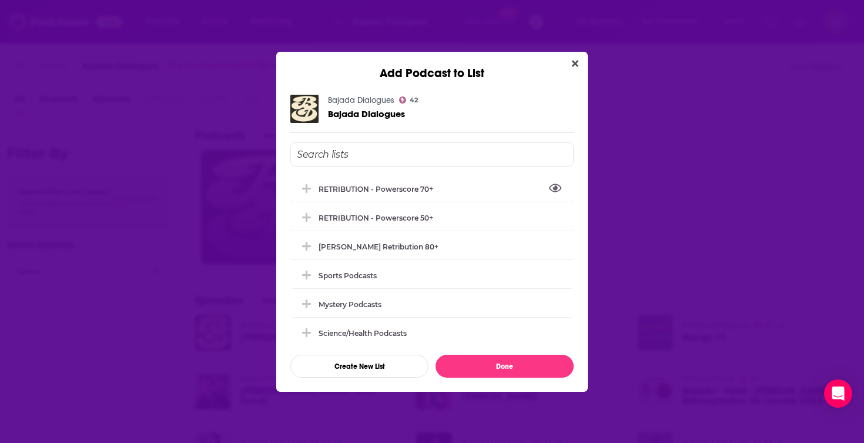
click at [626, 176] on div "Add Podcast to List Bajada Dialogues 42 Bajada Dialogues RETRIBUTION - Powersco…" at bounding box center [432, 221] width 864 height 443
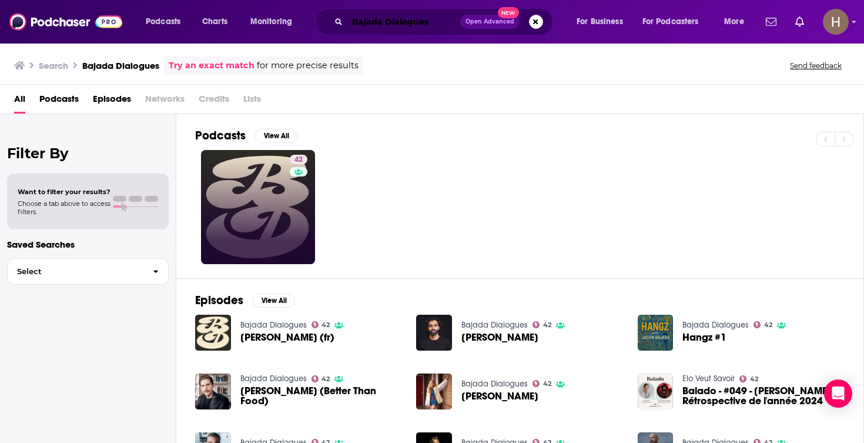
click at [431, 28] on input "Bajada Dialogues" at bounding box center [403, 21] width 113 height 19
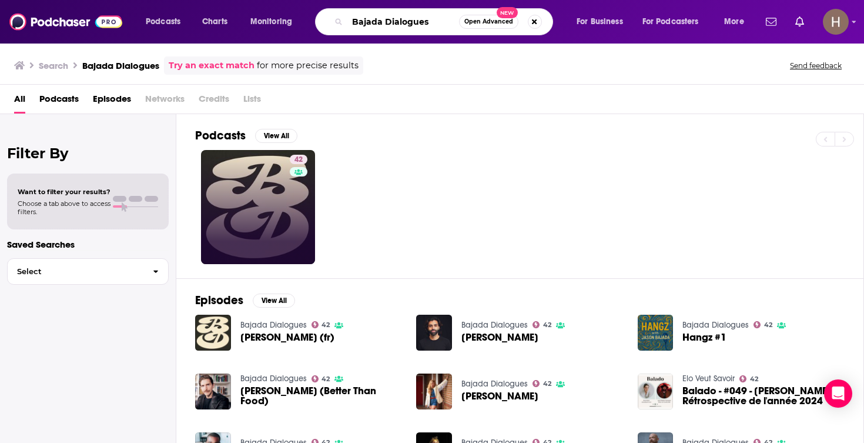
click at [431, 28] on input "Bajada Dialogues" at bounding box center [403, 21] width 112 height 19
paste input "e There in Five"
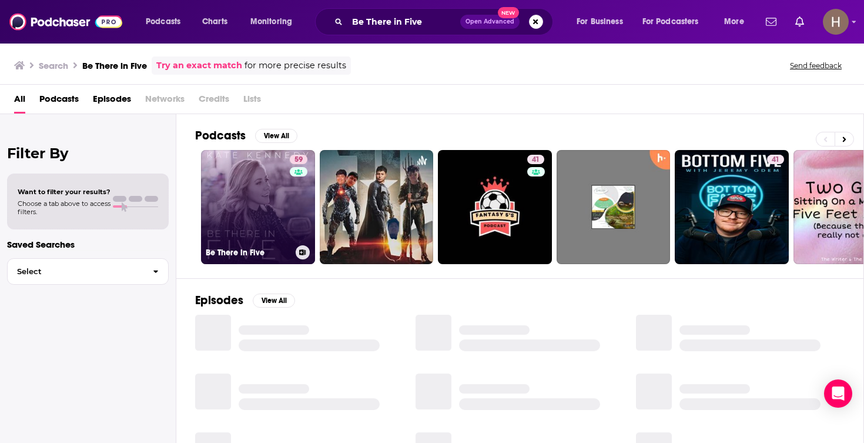
click at [302, 253] on icon at bounding box center [303, 252] width 6 height 6
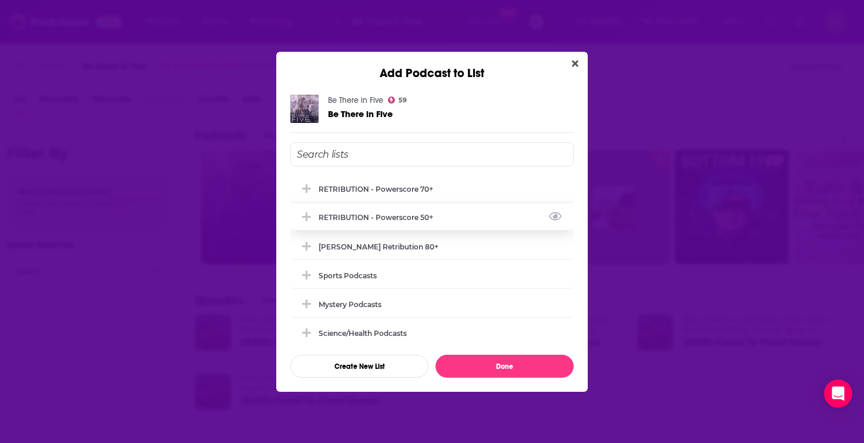
click at [420, 219] on div "RETRIBUTION - Powerscore 50+" at bounding box center [380, 217] width 122 height 9
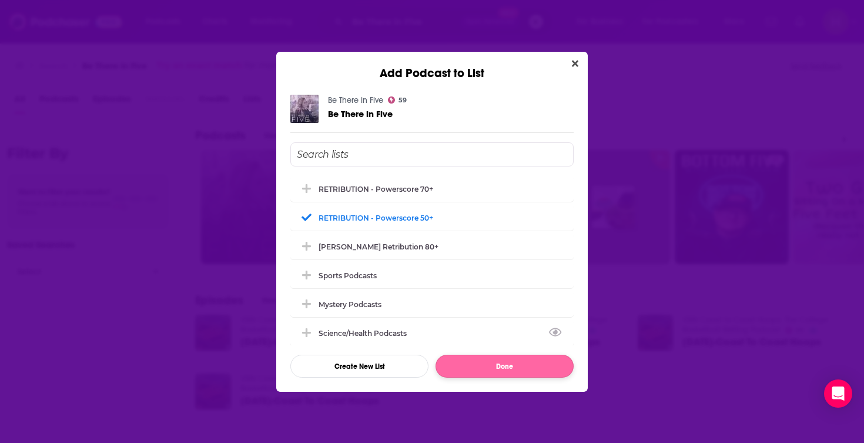
click at [513, 367] on button "Done" at bounding box center [505, 366] width 138 height 23
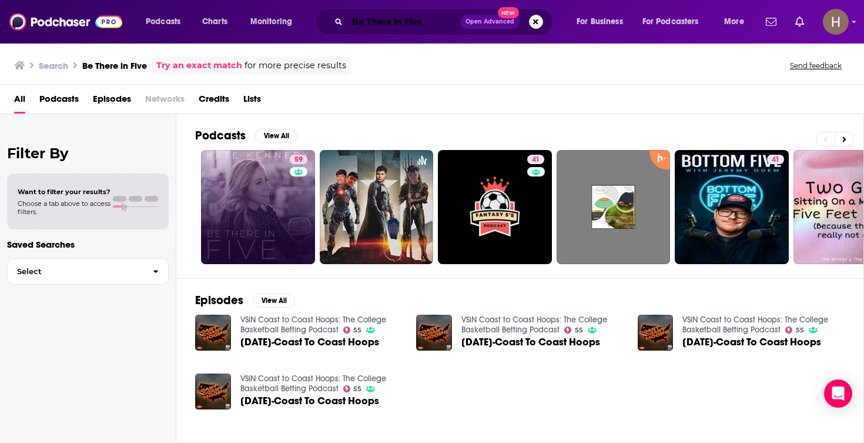
click at [435, 26] on input "Be There in Five" at bounding box center [403, 21] width 113 height 19
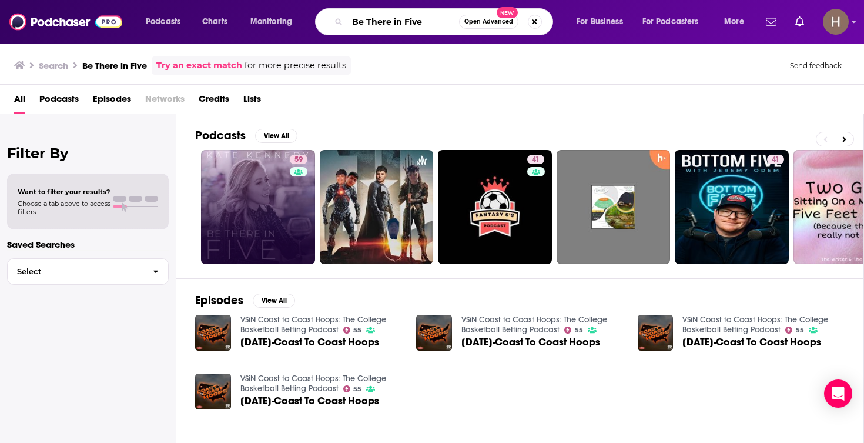
click at [435, 26] on input "Be There in Five" at bounding box center [403, 21] width 112 height 19
paste input "n Shapiro Show"
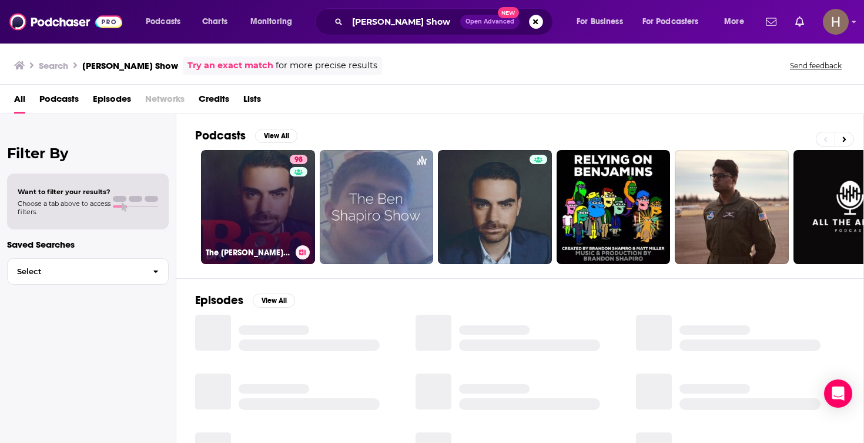
click at [303, 254] on icon at bounding box center [303, 252] width 6 height 6
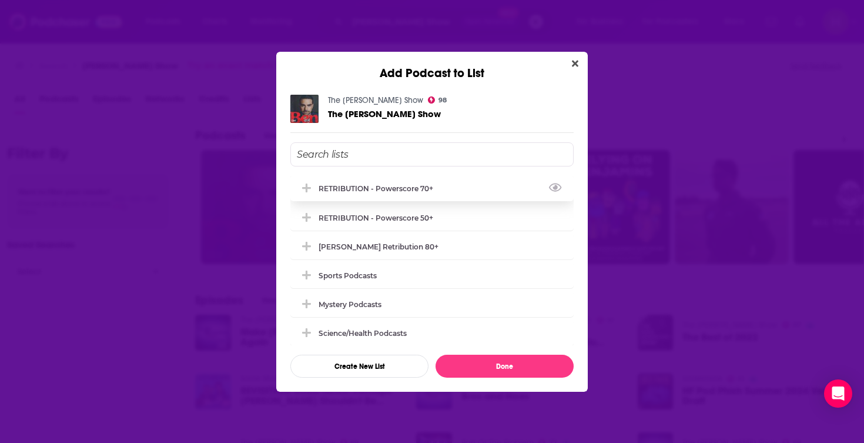
click at [383, 190] on div "RETRIBUTION - Powerscore 70+" at bounding box center [380, 188] width 122 height 9
click at [519, 368] on button "Done" at bounding box center [505, 366] width 138 height 23
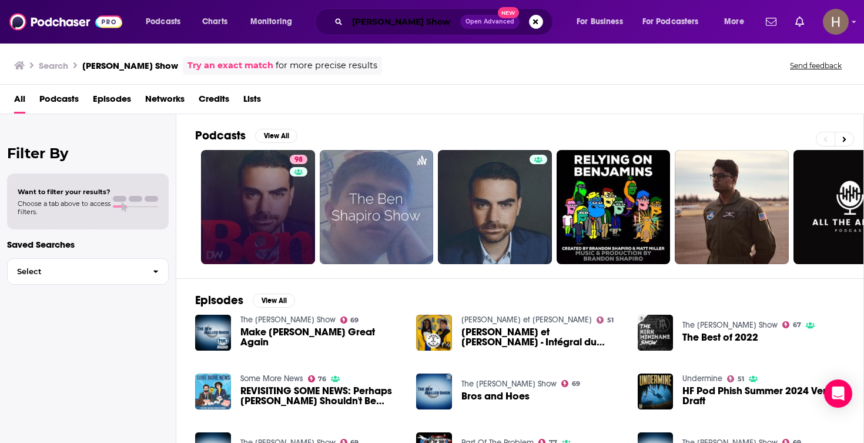
click at [415, 25] on input "Ben Shapiro Show" at bounding box center [403, 21] width 113 height 19
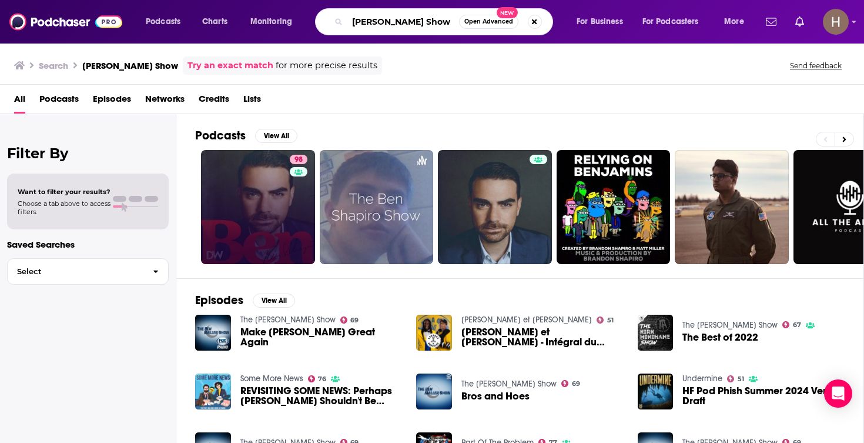
click at [415, 25] on input "Ben Shapiro Show" at bounding box center [403, 21] width 112 height 19
paste input "yond Parody"
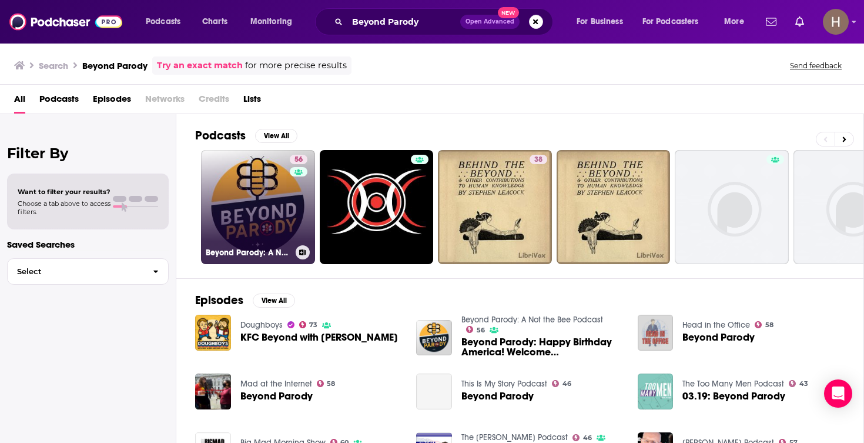
click at [300, 250] on icon at bounding box center [303, 252] width 6 height 6
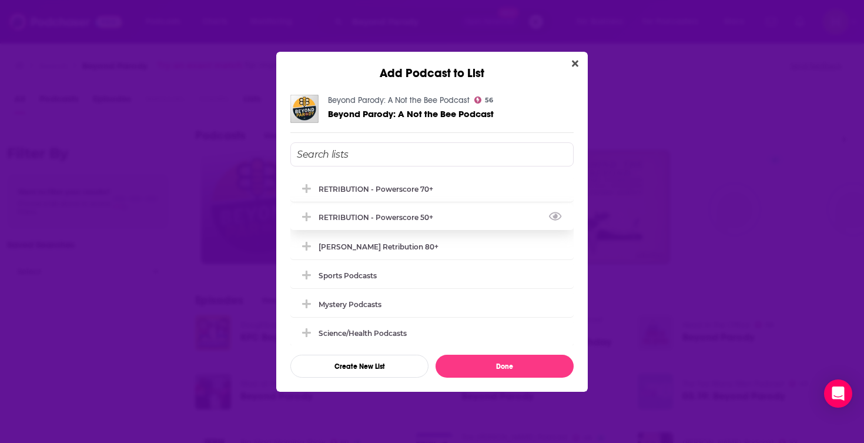
click at [394, 219] on div "RETRIBUTION - Powerscore 50+" at bounding box center [380, 217] width 122 height 9
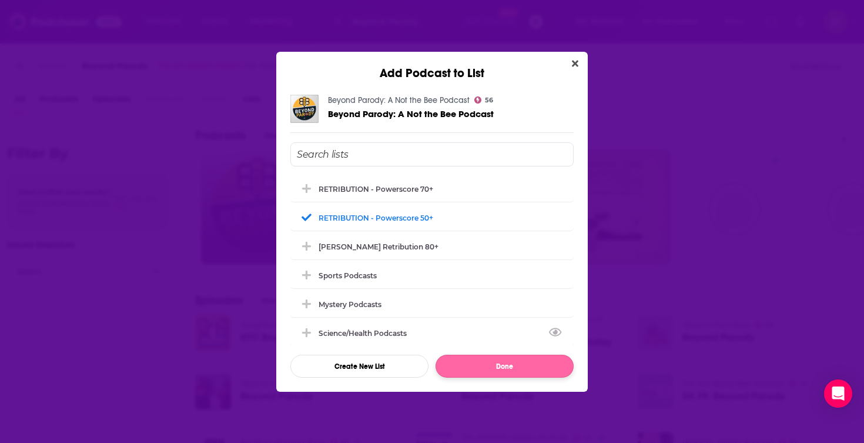
click at [557, 372] on button "Done" at bounding box center [505, 366] width 138 height 23
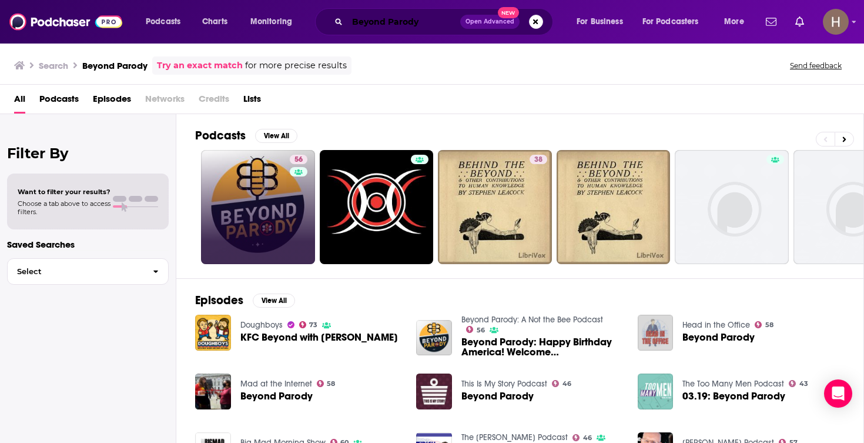
click at [400, 23] on input "Beyond Parody" at bounding box center [403, 21] width 113 height 19
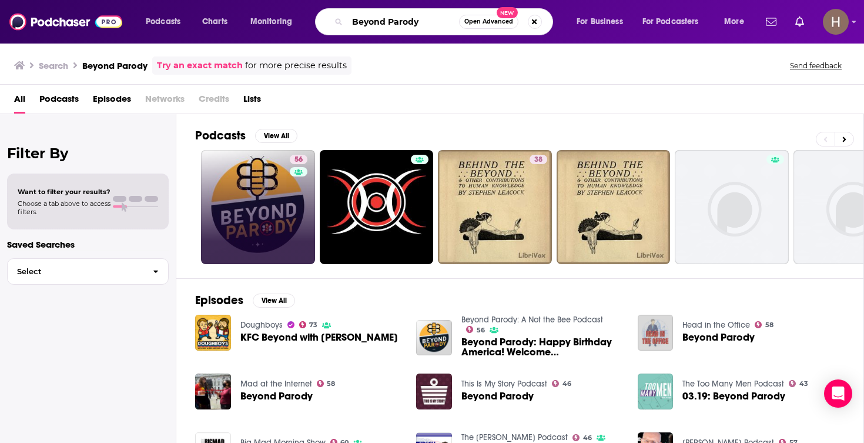
click at [400, 23] on input "Beyond Parody" at bounding box center [403, 21] width 112 height 19
paste input "ig Ideas Book Club"
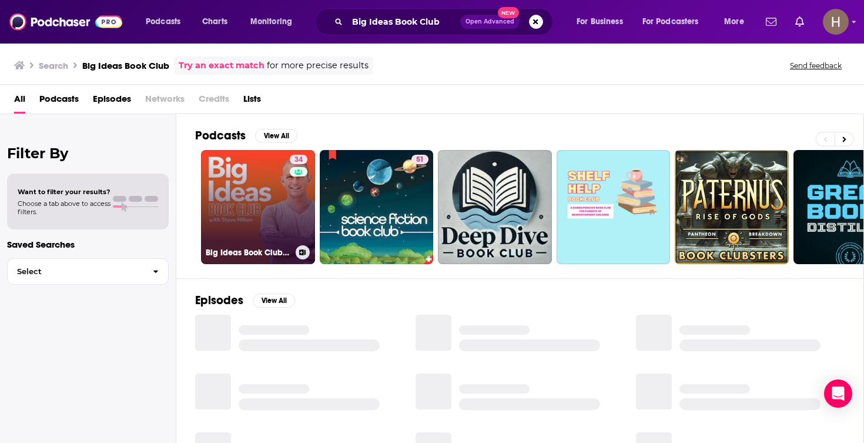
click at [304, 255] on button at bounding box center [303, 252] width 14 height 14
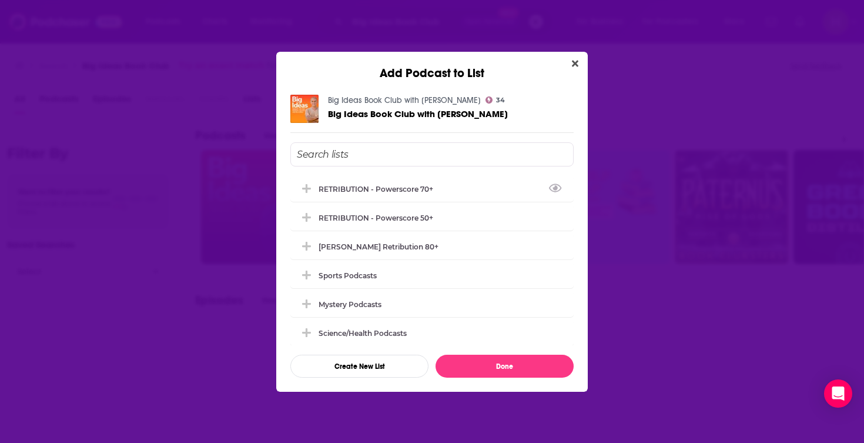
click at [641, 110] on div "Add Podcast to List Big Ideas Book Club with Steve Hilton 34 Big Ideas Book Clu…" at bounding box center [432, 221] width 864 height 443
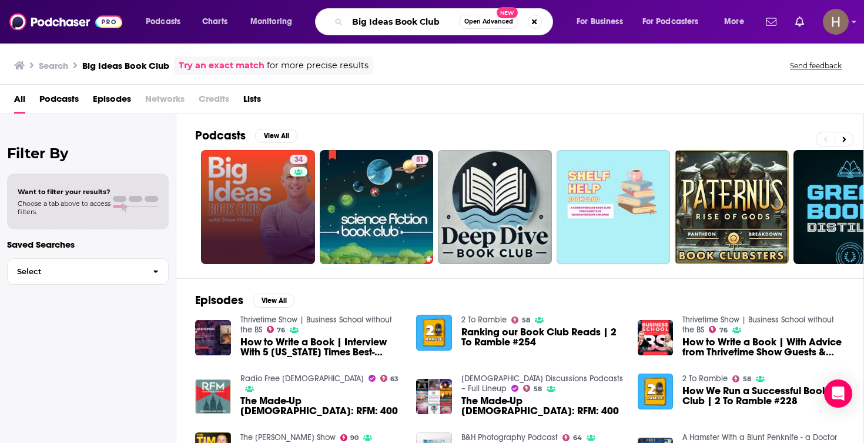
click at [427, 30] on input "Big Ideas Book Club" at bounding box center [403, 21] width 112 height 19
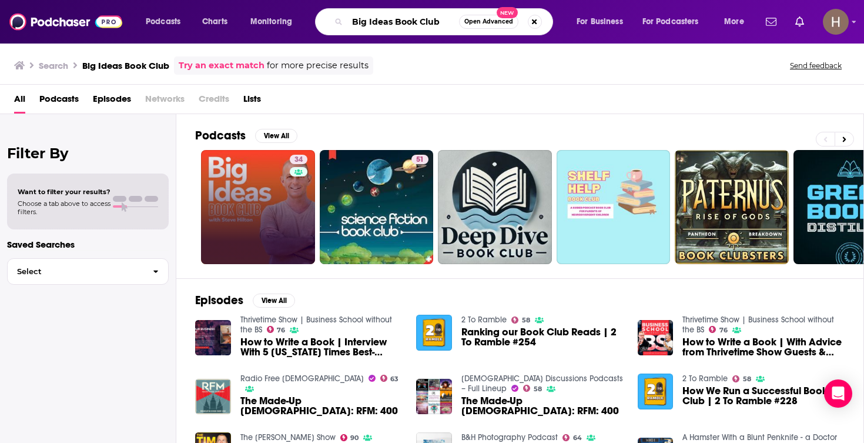
paste input "IG QUESTIONS WITH CAL FUSSMAN"
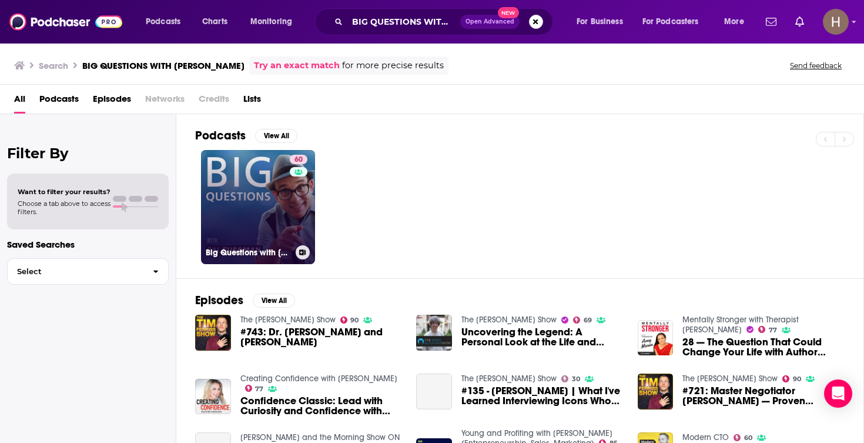
click at [306, 251] on icon at bounding box center [302, 252] width 6 height 6
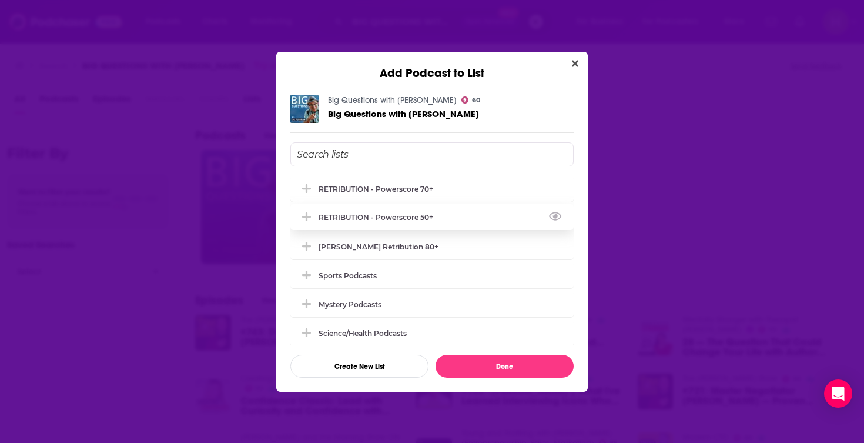
click at [403, 219] on div "RETRIBUTION - Powerscore 50+" at bounding box center [380, 217] width 122 height 9
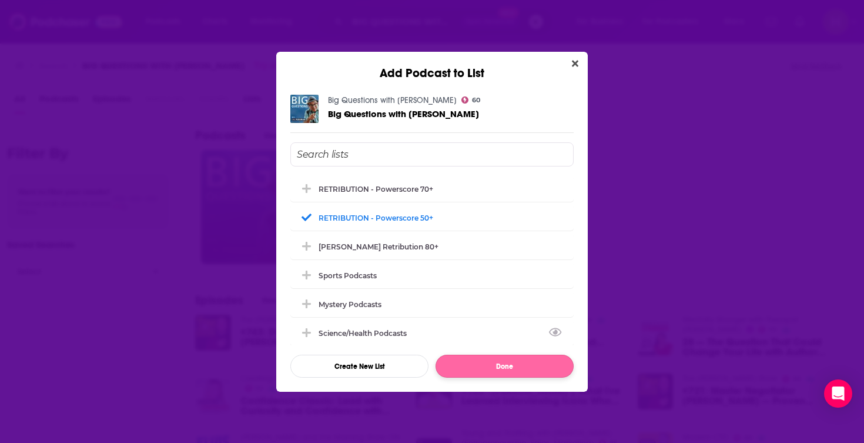
click at [508, 363] on button "Done" at bounding box center [505, 366] width 138 height 23
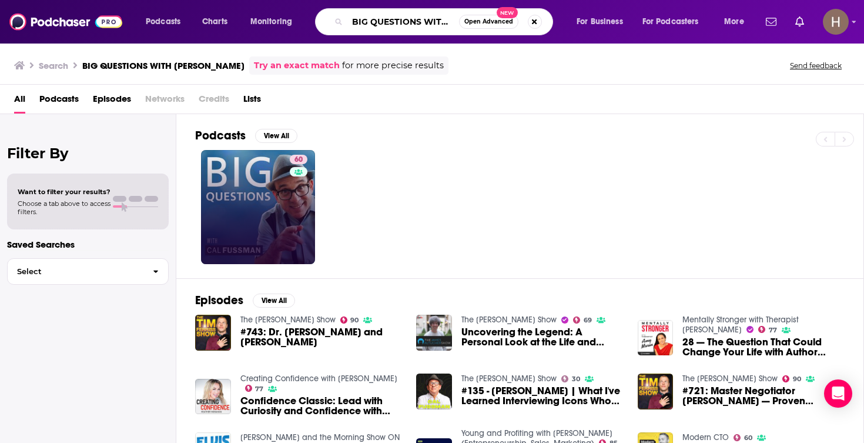
click at [440, 29] on input "BIG QUESTIONS WITH CAL FUSSMAN" at bounding box center [403, 21] width 112 height 19
paste input "ig Think"
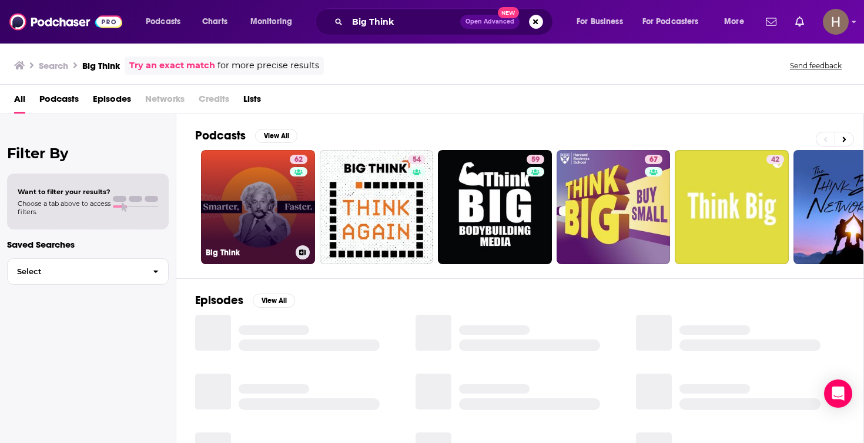
click at [302, 253] on icon at bounding box center [303, 252] width 6 height 6
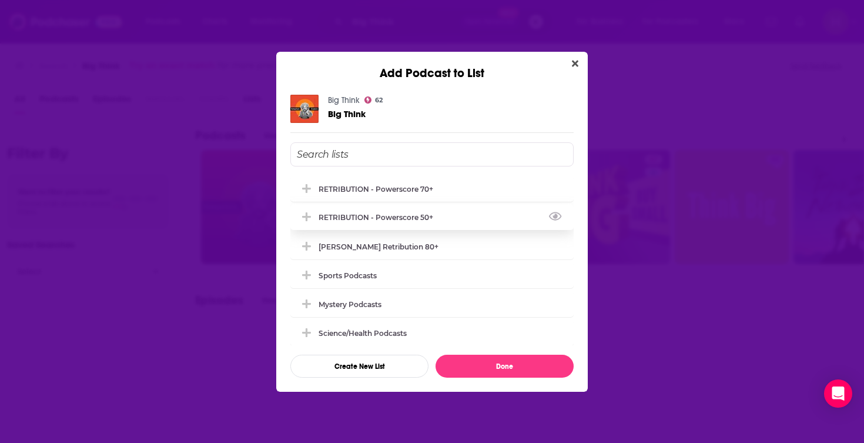
click at [359, 219] on div "RETRIBUTION - Powerscore 50+" at bounding box center [380, 217] width 122 height 9
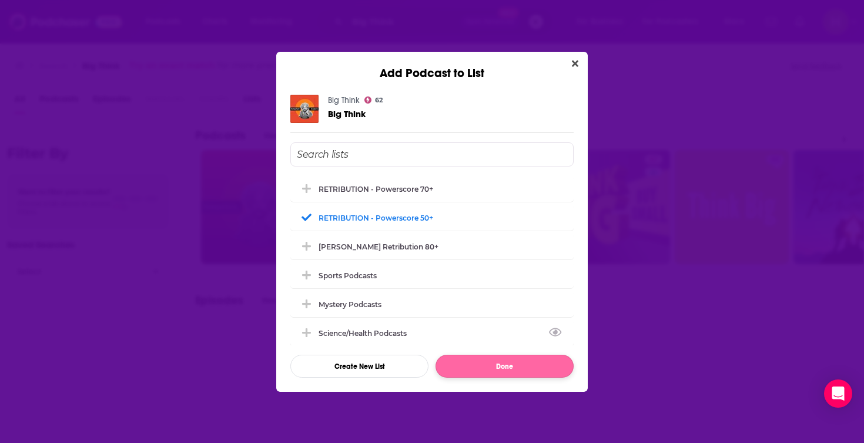
click at [504, 371] on button "Done" at bounding box center [505, 366] width 138 height 23
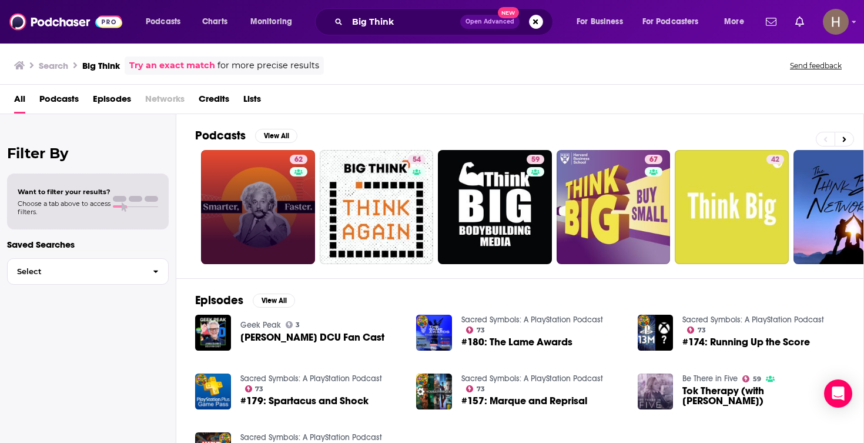
click at [416, 32] on div "Big Think Open Advanced New" at bounding box center [434, 21] width 238 height 27
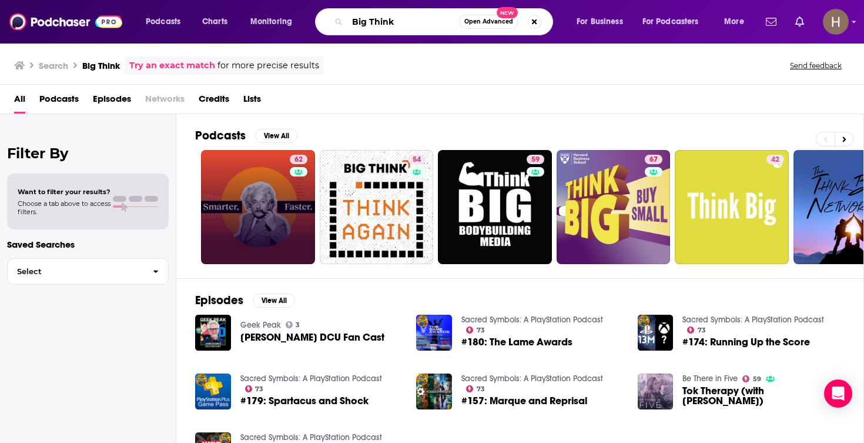
click at [417, 26] on input "Big Think" at bounding box center [403, 21] width 112 height 19
paste input "ll Press Pod"
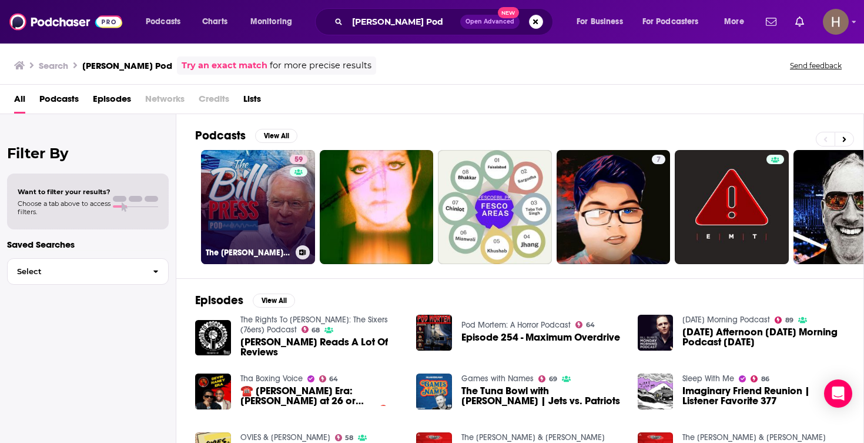
click at [304, 253] on icon at bounding box center [303, 252] width 6 height 6
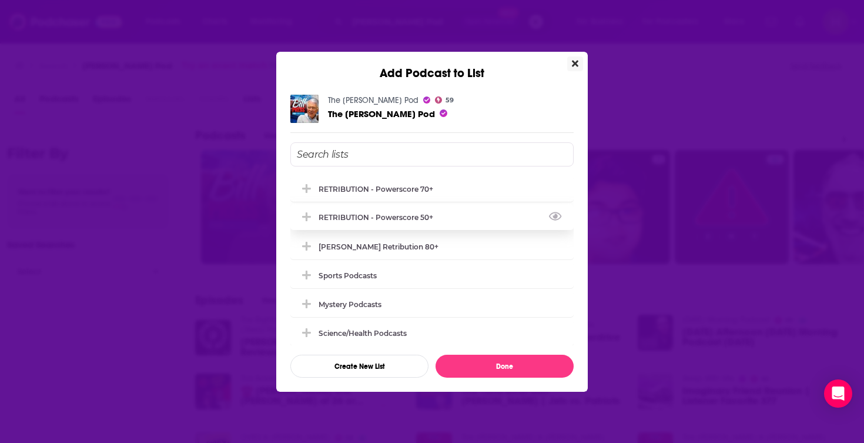
click at [393, 221] on div "RETRIBUTION - Powerscore 50+" at bounding box center [380, 217] width 122 height 9
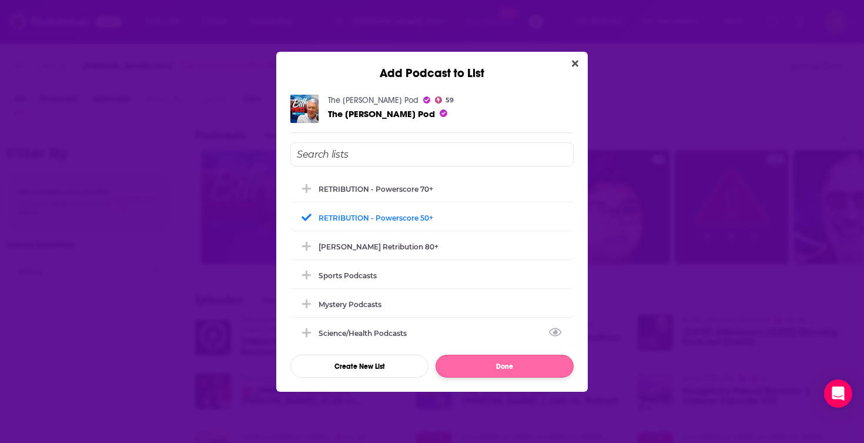
click at [502, 373] on button "Done" at bounding box center [505, 366] width 138 height 23
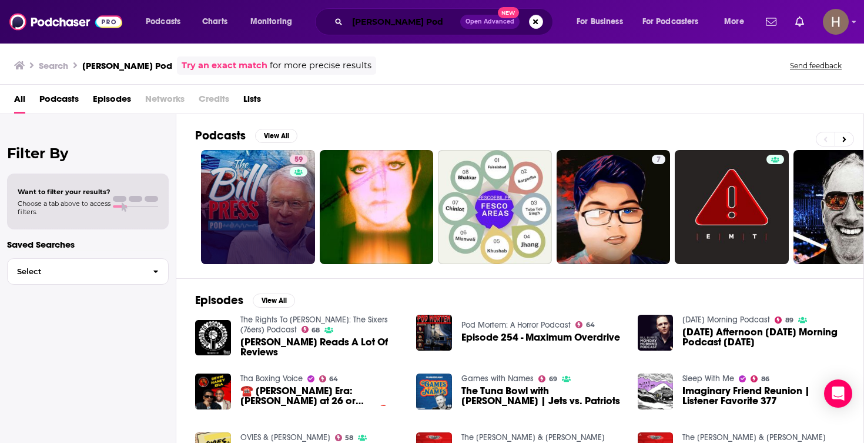
click at [417, 30] on input "Bill Press Pod" at bounding box center [403, 21] width 113 height 19
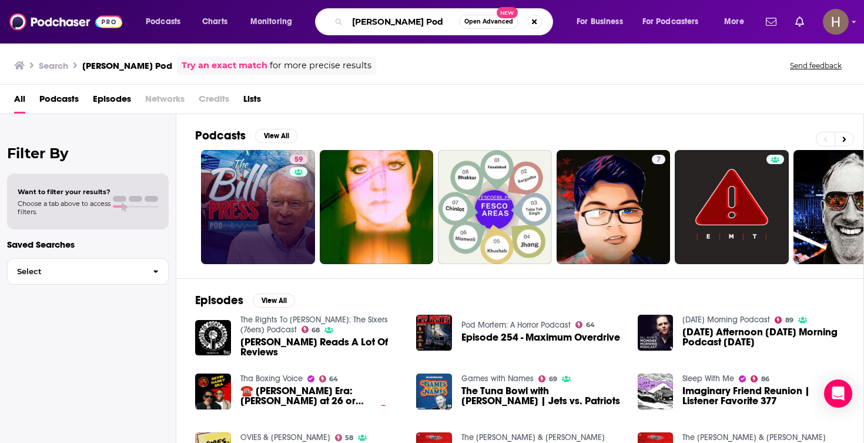
click at [417, 30] on input "Bill Press Pod" at bounding box center [403, 21] width 112 height 19
paste input "ooks on Pod with Trey Elling"
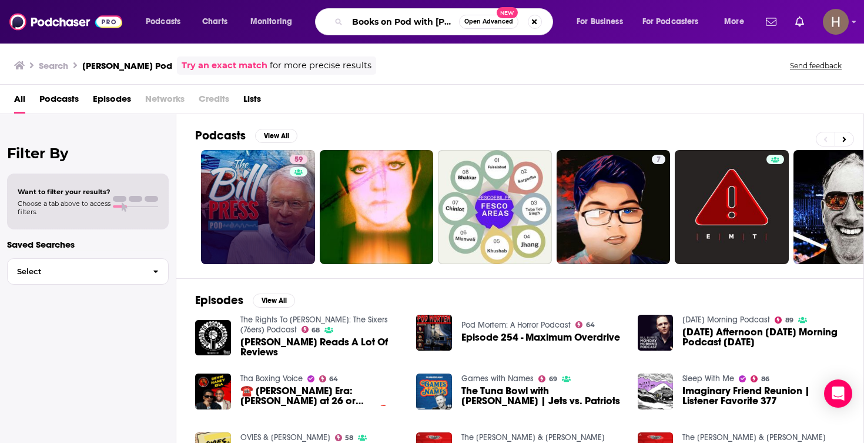
type input "Books on Pod with Trey Elling"
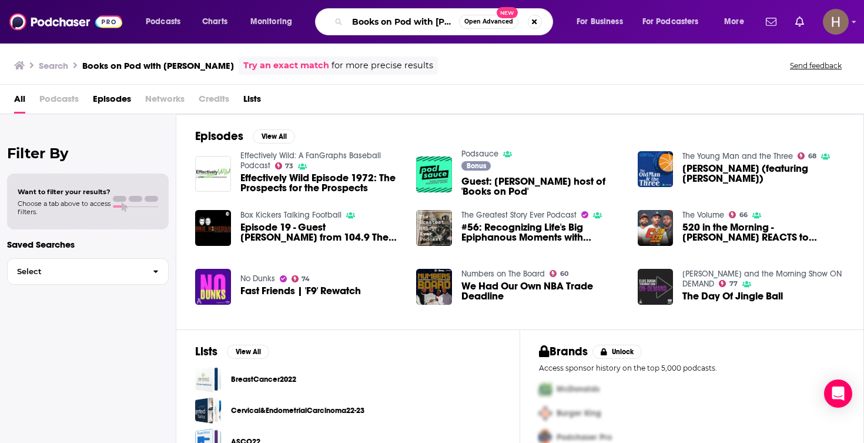
click at [399, 23] on input "Books on Pod with Trey Elling" at bounding box center [403, 21] width 112 height 19
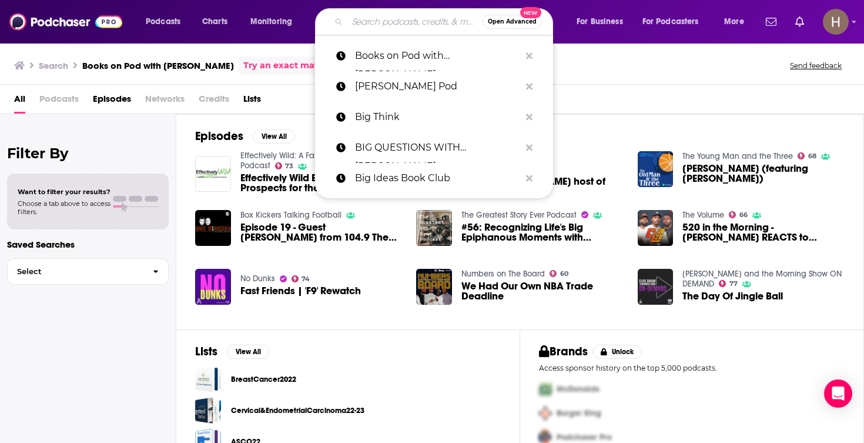
paste input "Bookum's Author Talks Podcast"
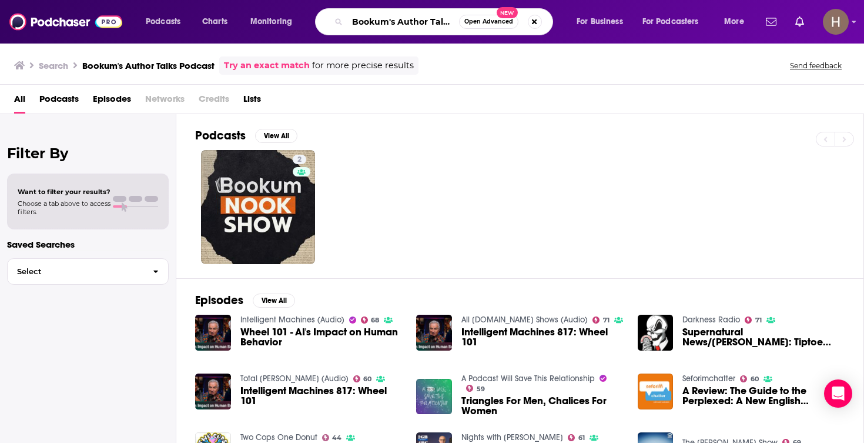
click at [406, 17] on input "Bookum's Author Talks Podcast" at bounding box center [403, 21] width 112 height 19
paste input "rder Chronicle"
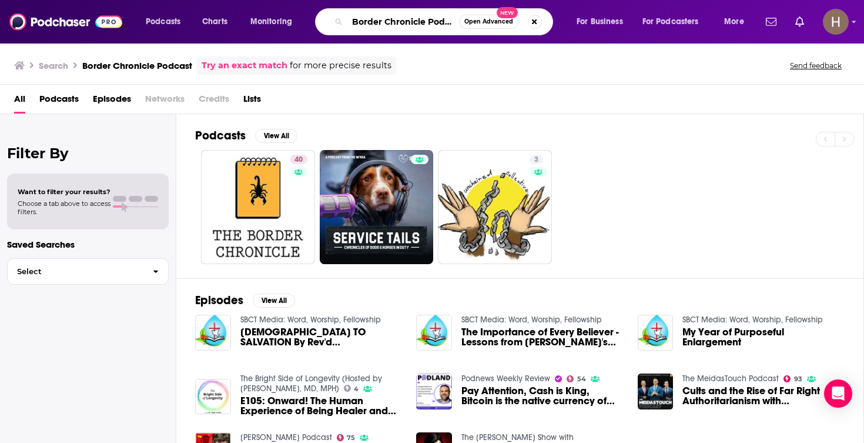
click at [421, 18] on input "Border Chronicle Podcast" at bounding box center [403, 21] width 112 height 19
paste input "tt Radio Network -Life Talk Tennessee"
type input "Bott Radio Network -Life Talk Tennessee"
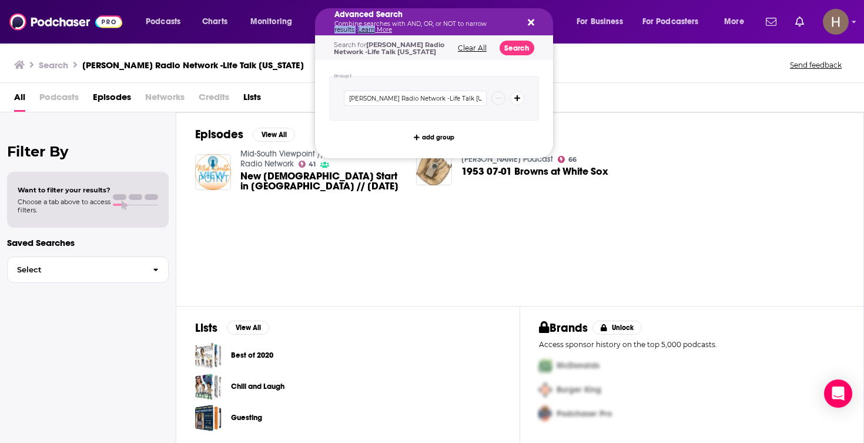
click at [410, 26] on p "Combine searches with AND, OR, or NOT to narrow results. Learn More" at bounding box center [425, 27] width 181 height 12
click at [528, 25] on icon "Search podcasts, credits, & more..." at bounding box center [531, 22] width 6 height 9
click at [390, 21] on p "Combine searches with AND, OR, or NOT to narrow results. Learn More" at bounding box center [425, 27] width 181 height 12
click at [532, 23] on icon "Search podcasts, credits, & more..." at bounding box center [531, 22] width 6 height 9
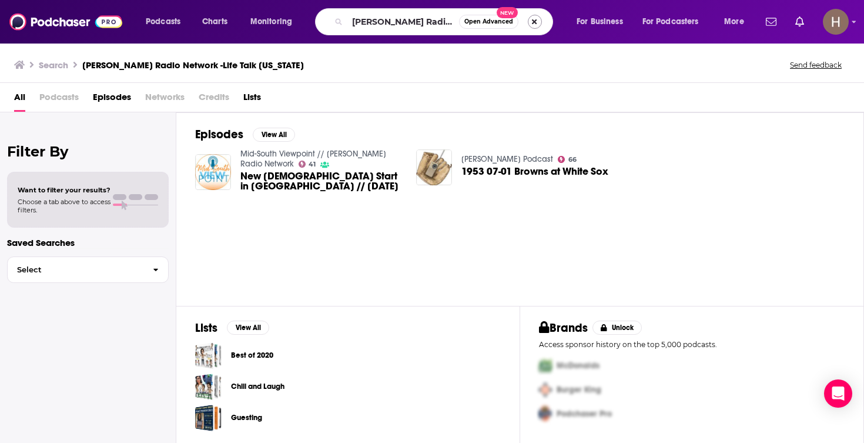
click at [536, 22] on button "Search podcasts, credits, & more..." at bounding box center [535, 22] width 14 height 14
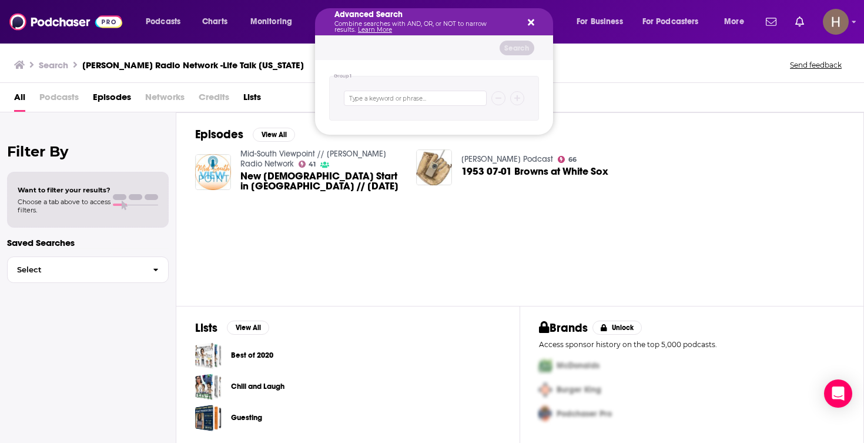
click at [593, 123] on div "Episodes View All Mid-South Viewpoint // Bott Radio Network 41 New Church Start…" at bounding box center [520, 208] width 688 height 193
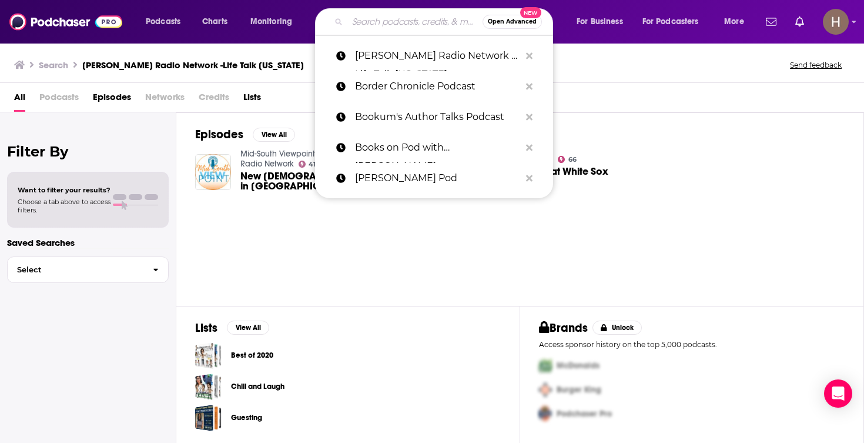
click at [393, 26] on input "Search podcasts, credits, & more..." at bounding box center [414, 21] width 135 height 19
paste input "Brave Writer Podcast"
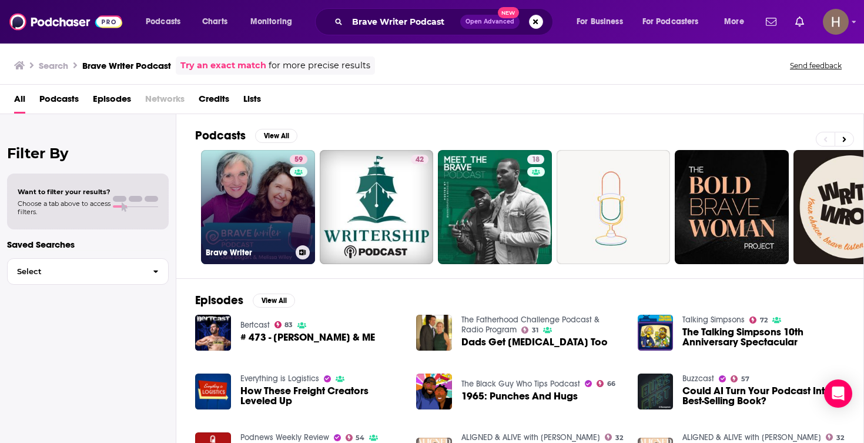
click at [303, 254] on icon at bounding box center [303, 252] width 6 height 6
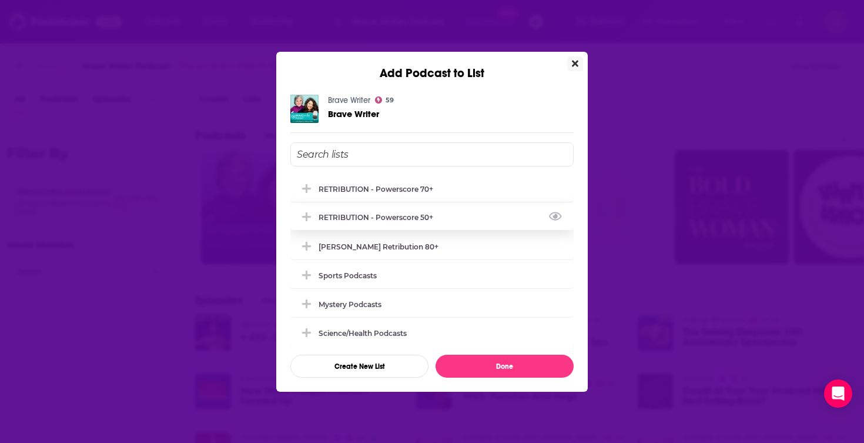
click at [379, 219] on div "RETRIBUTION - Powerscore 50+" at bounding box center [380, 217] width 122 height 9
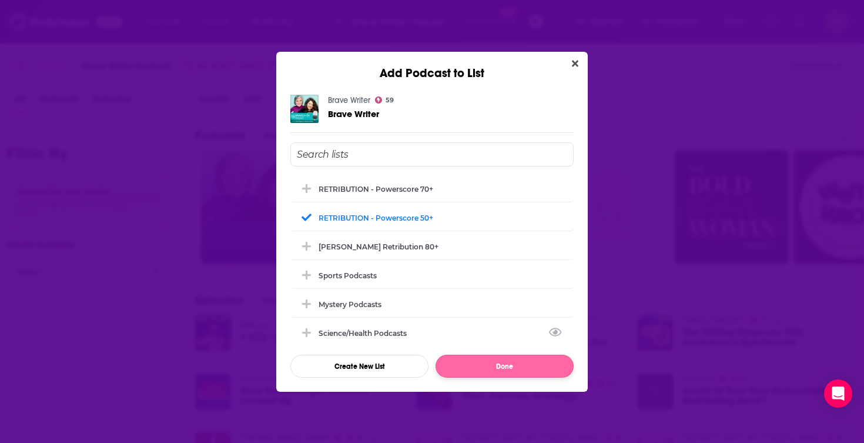
click at [501, 376] on button "Done" at bounding box center [505, 366] width 138 height 23
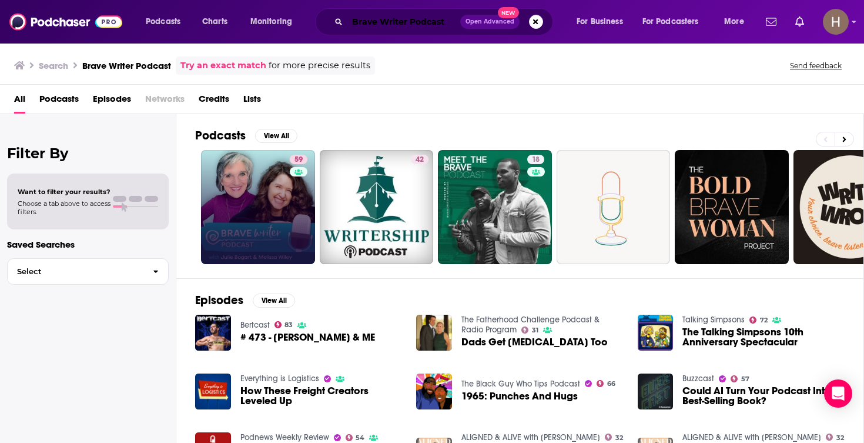
click at [438, 19] on input "Brave Writer Podcast" at bounding box center [403, 21] width 113 height 19
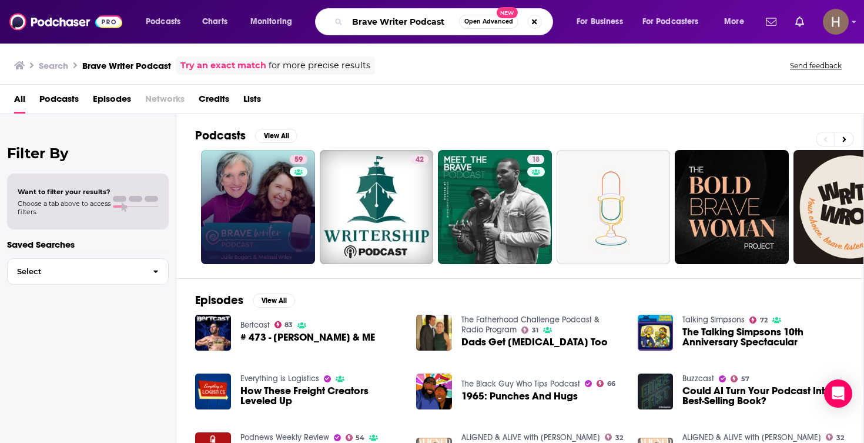
click at [438, 19] on input "Brave Writer Podcast" at bounding box center [403, 21] width 112 height 19
paste input "eaking Points with Krystal and Saagar"
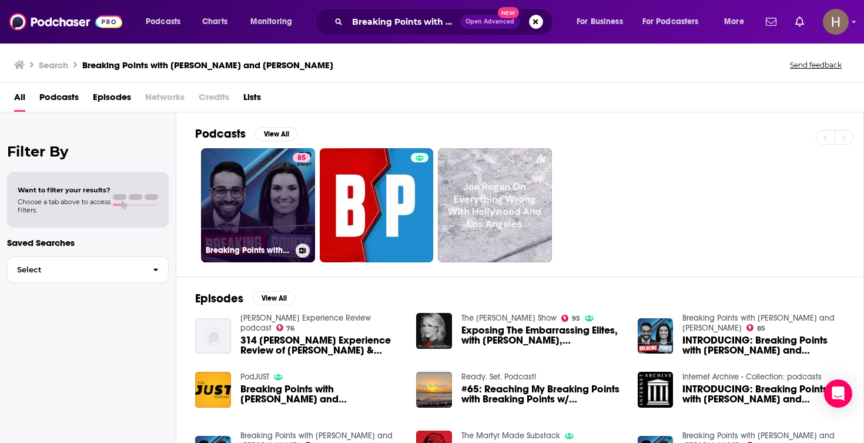
click at [303, 250] on icon at bounding box center [303, 251] width 6 height 6
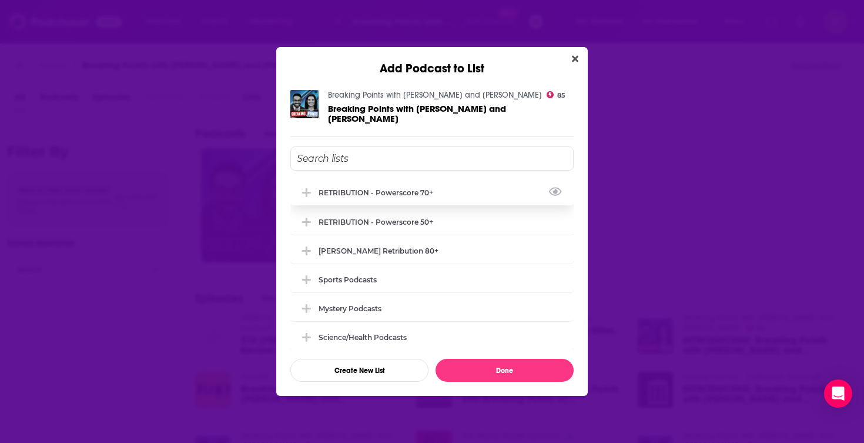
click at [371, 192] on div "RETRIBUTION - Powerscore 70+" at bounding box center [380, 192] width 122 height 9
click at [497, 368] on button "Done" at bounding box center [505, 370] width 138 height 23
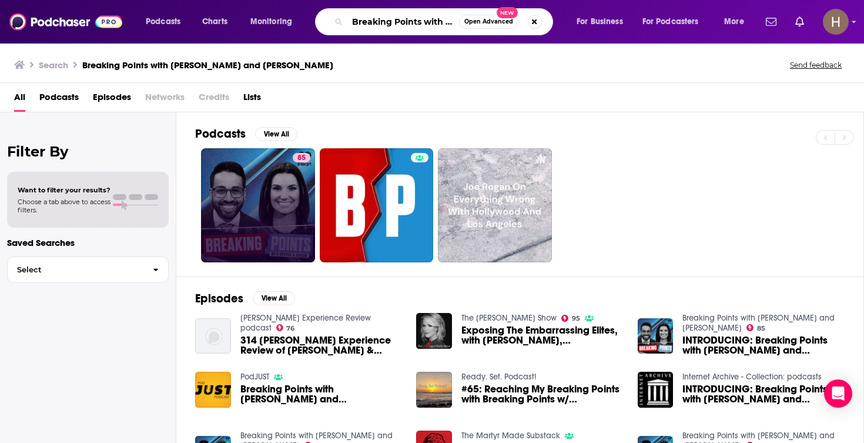
click at [422, 26] on input "Breaking Points with [PERSON_NAME] and [PERSON_NAME]" at bounding box center [403, 21] width 112 height 19
paste input "itbart News Daily Radio"
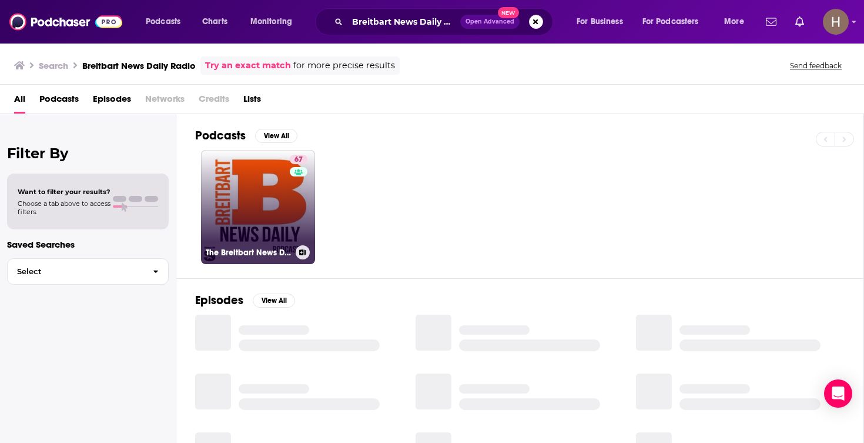
click at [305, 255] on icon at bounding box center [302, 252] width 6 height 6
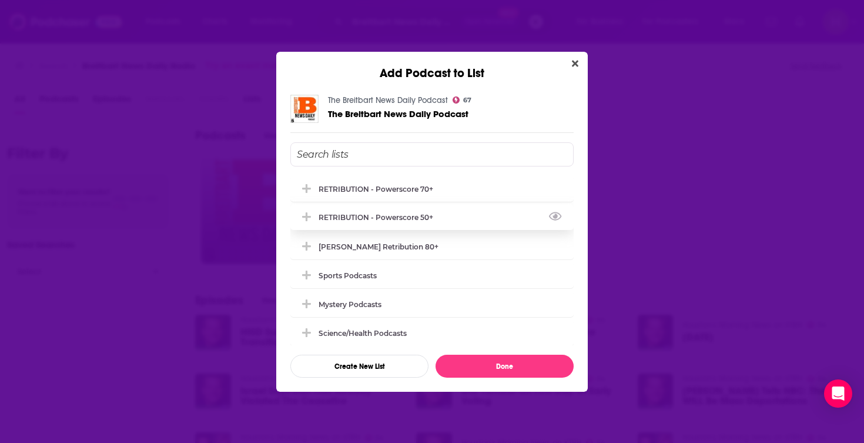
click at [388, 218] on div "RETRIBUTION - Powerscore 50+" at bounding box center [380, 217] width 122 height 9
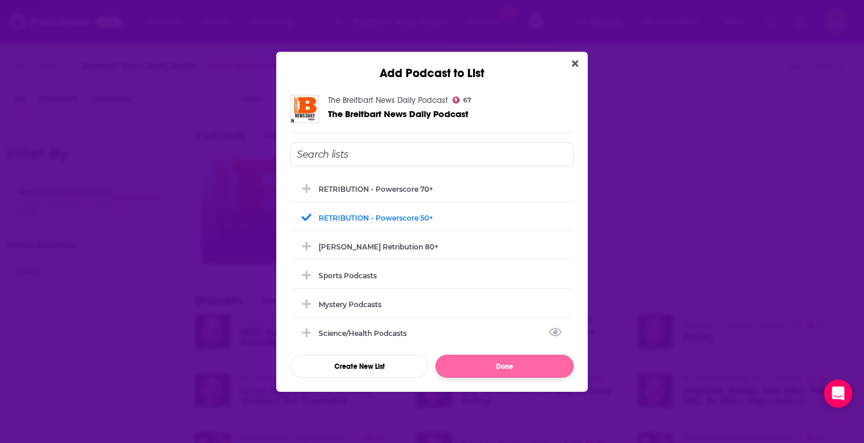
click at [484, 368] on button "Done" at bounding box center [505, 366] width 138 height 23
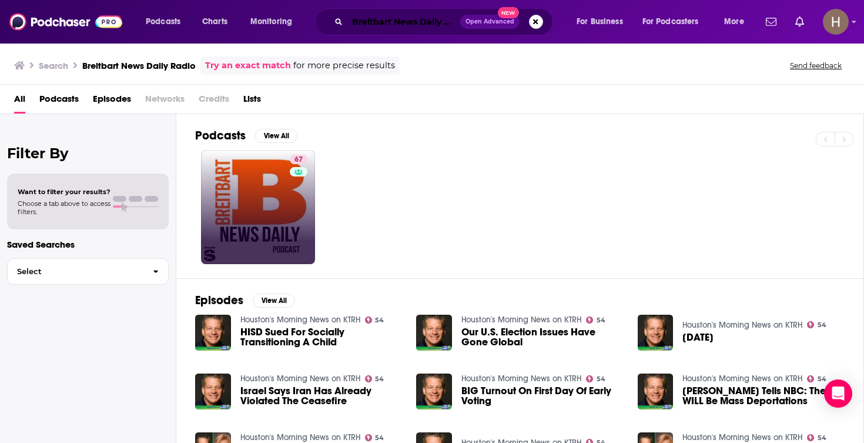
click at [395, 18] on input "Breitbart News Daily Radio" at bounding box center [403, 21] width 113 height 19
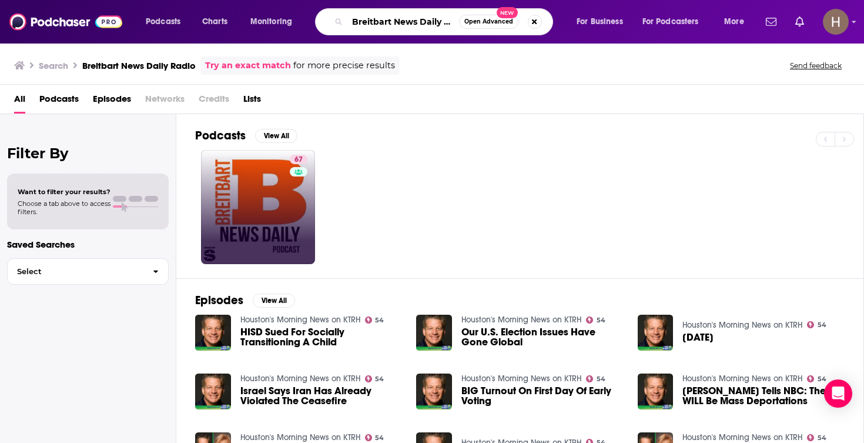
click at [395, 18] on input "Breitbart News Daily Radio" at bounding box center [403, 21] width 112 height 19
paste input "ian Kilmeade Show"
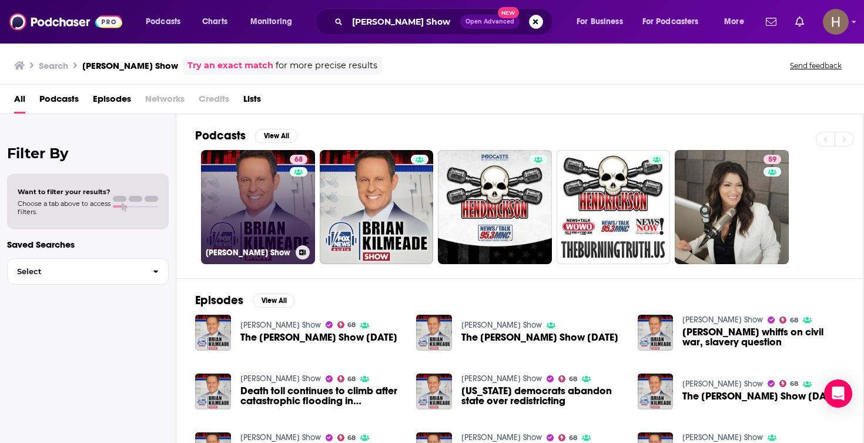
click at [299, 253] on button at bounding box center [303, 252] width 14 height 14
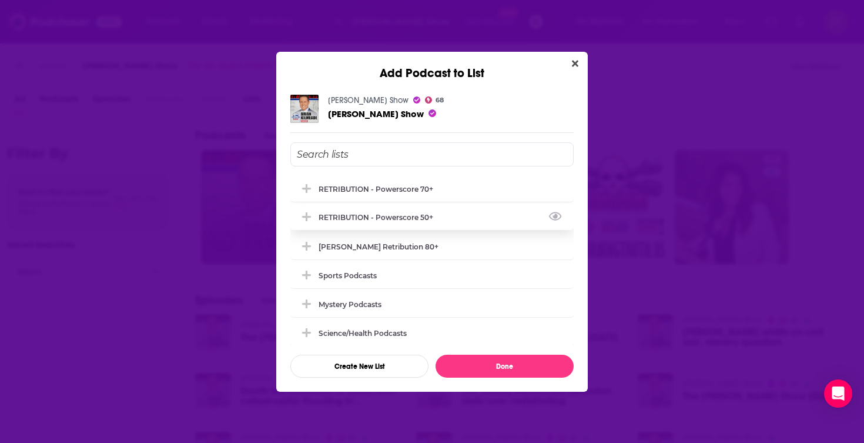
click at [389, 220] on div "RETRIBUTION - Powerscore 50+" at bounding box center [380, 217] width 122 height 9
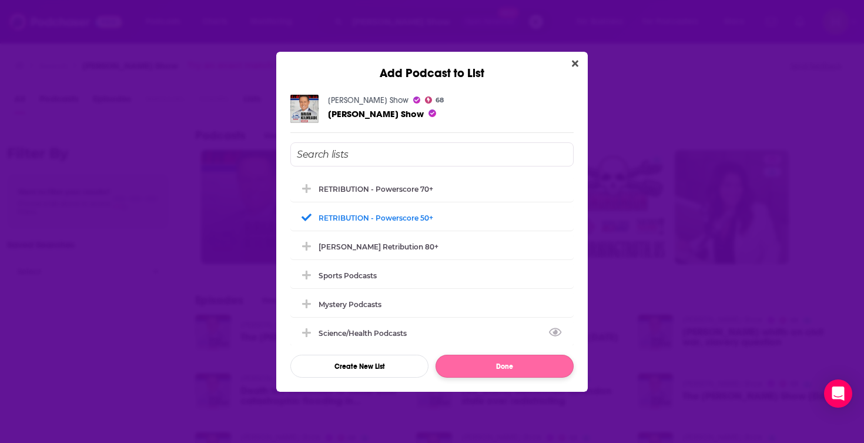
click at [529, 366] on button "Done" at bounding box center [505, 366] width 138 height 23
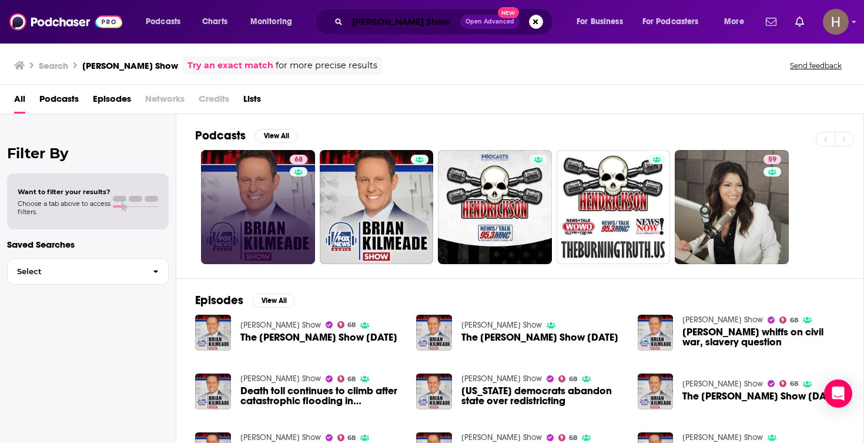
click at [421, 24] on input "Brian Kilmeade Show" at bounding box center [403, 21] width 113 height 19
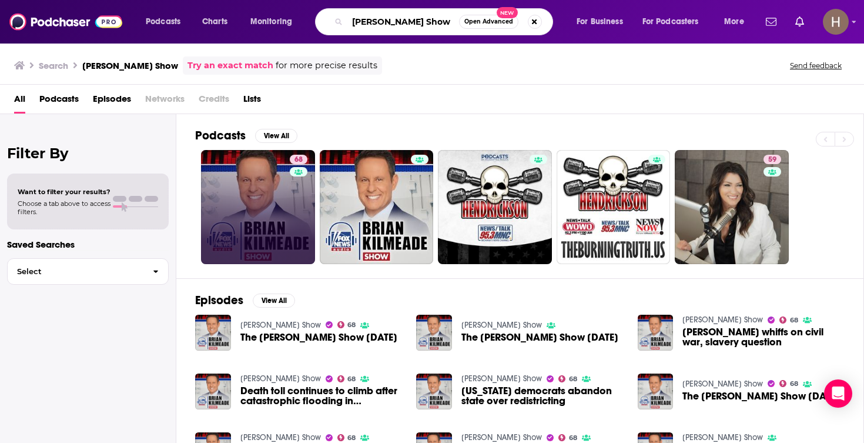
click at [421, 24] on input "Brian Kilmeade Show" at bounding box center [403, 21] width 112 height 19
paste input "usy Phillips is Doing Her Best"
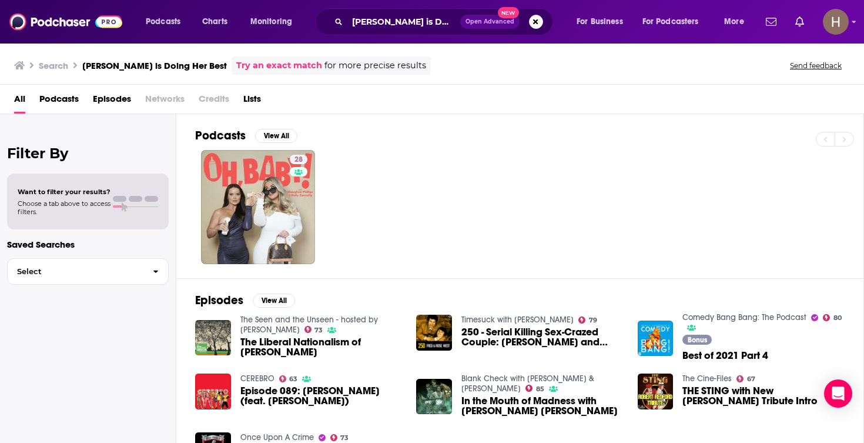
click at [71, 102] on span "Podcasts" at bounding box center [58, 101] width 39 height 24
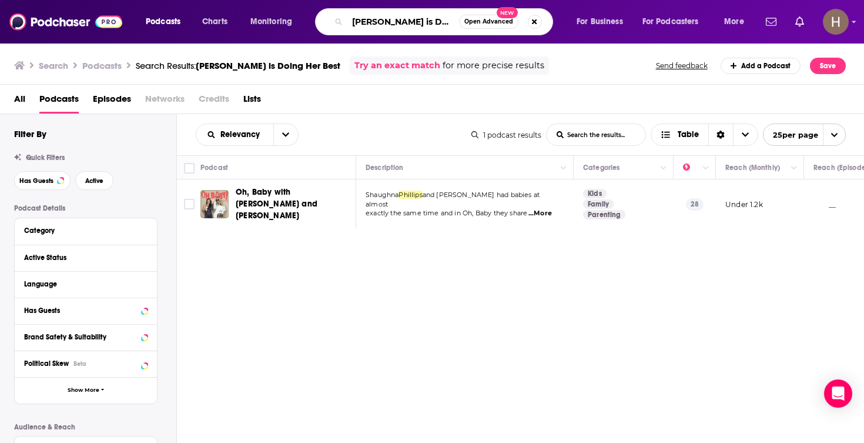
click at [412, 24] on input "Busy Phillips is Doing Her Best" at bounding box center [403, 21] width 112 height 19
paste input "CAN WE PLEASE TALK WITH MIKE LEON"
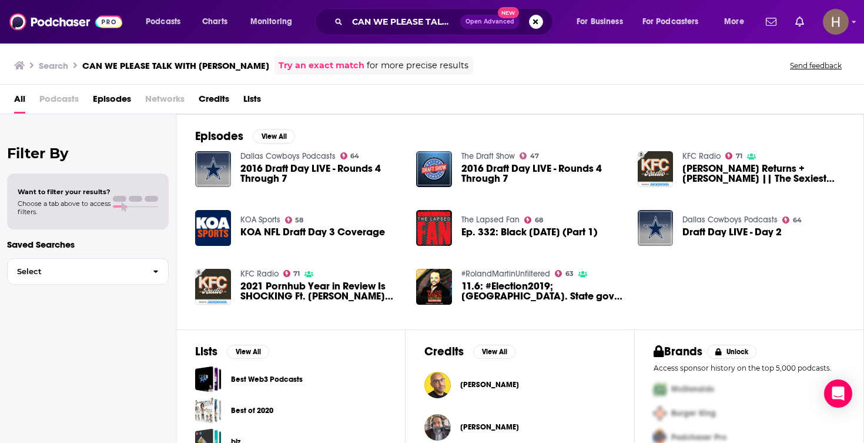
click at [314, 66] on link "Try an exact match" at bounding box center [322, 66] width 86 height 14
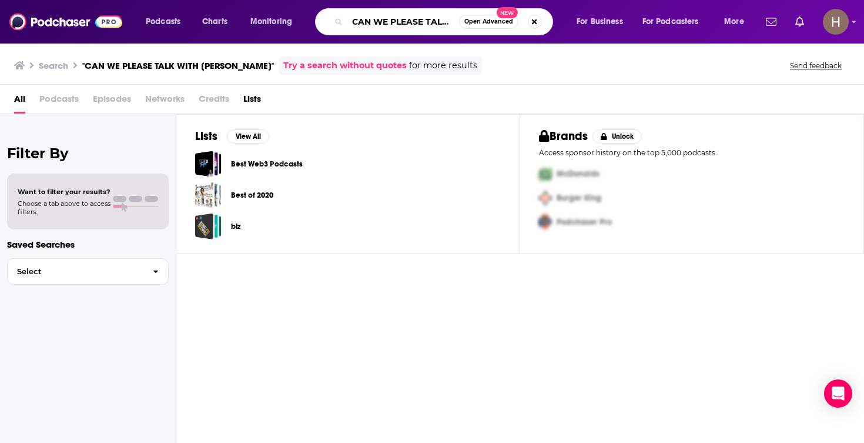
click at [397, 25] on input "CAN WE PLEASE TALK WITH MIKE LEON" at bounding box center [403, 21] width 112 height 19
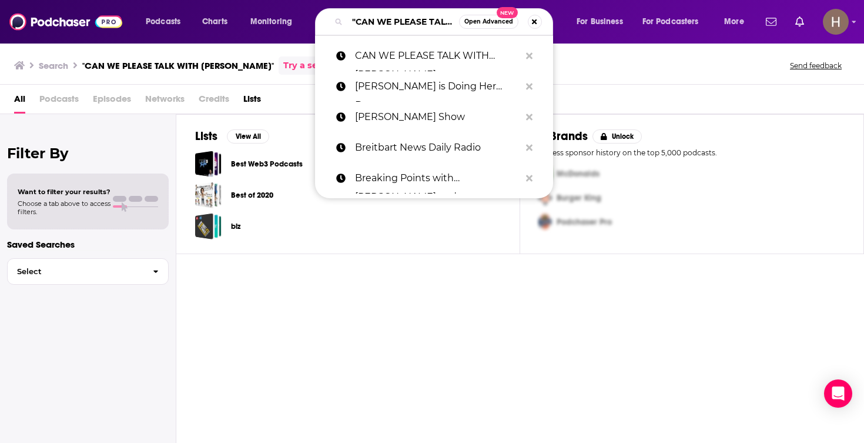
click at [400, 24] on input ""CAN WE PLEASE TALK WITH MIKE LEON"" at bounding box center [403, 21] width 112 height 19
paste input "Capitalisnt Podcast"
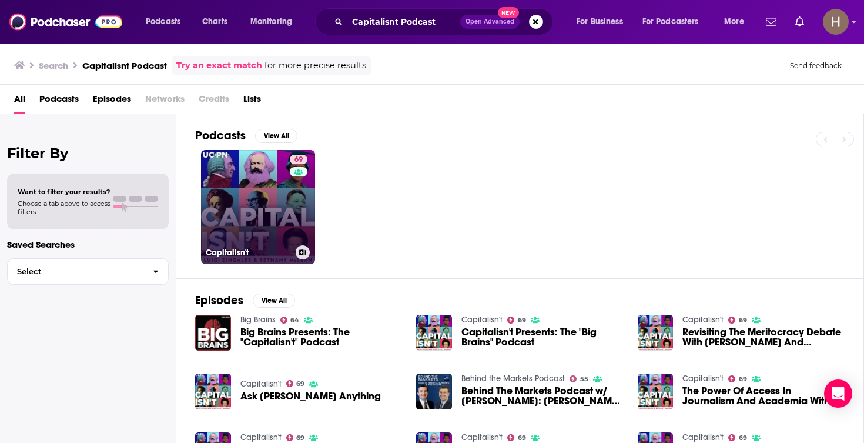
click at [304, 250] on icon at bounding box center [303, 252] width 6 height 6
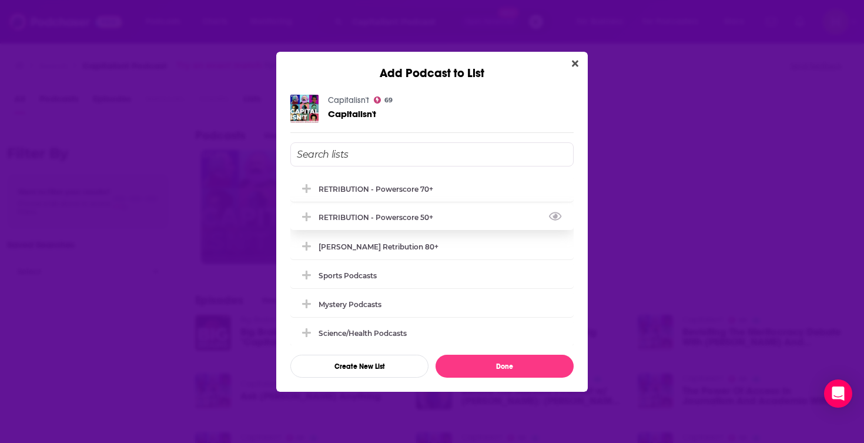
click at [385, 222] on div "RETRIBUTION - Powerscore 50+" at bounding box center [380, 217] width 122 height 9
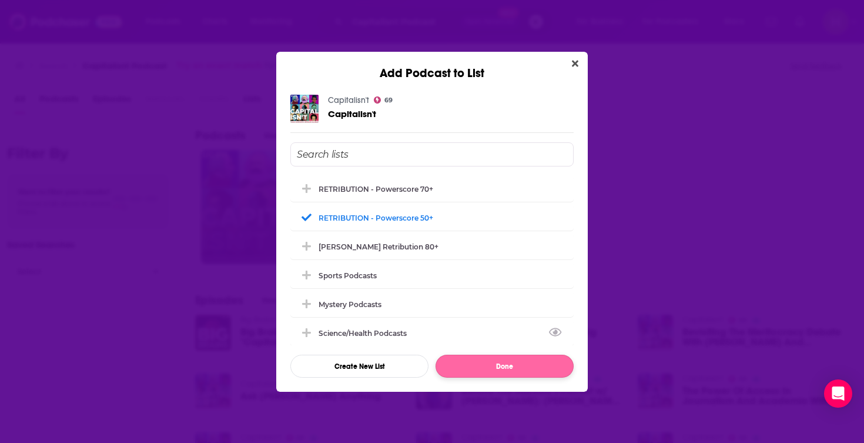
click at [493, 366] on button "Done" at bounding box center [505, 366] width 138 height 23
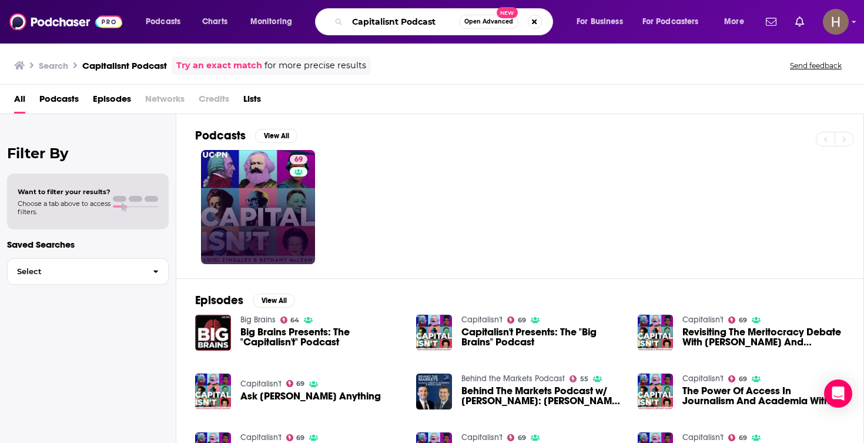
click at [405, 21] on input "Capitalisnt Podcast" at bounding box center [403, 21] width 112 height 19
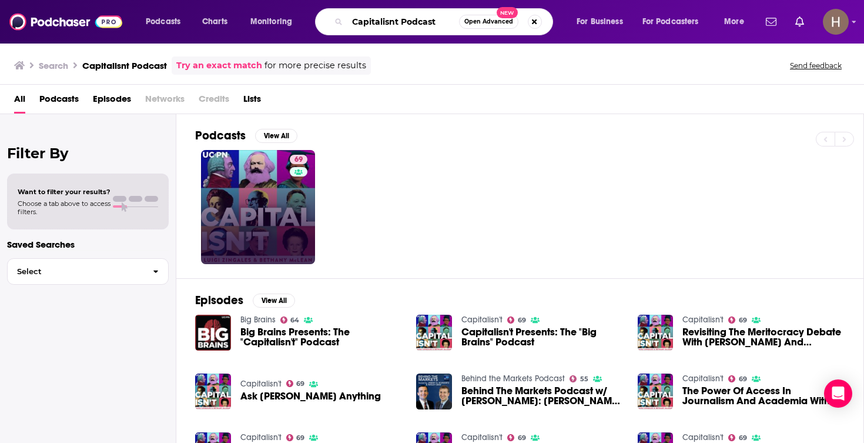
click at [405, 21] on input "Capitalisnt Podcast" at bounding box center [403, 21] width 112 height 19
paste input "BC Front Burner"
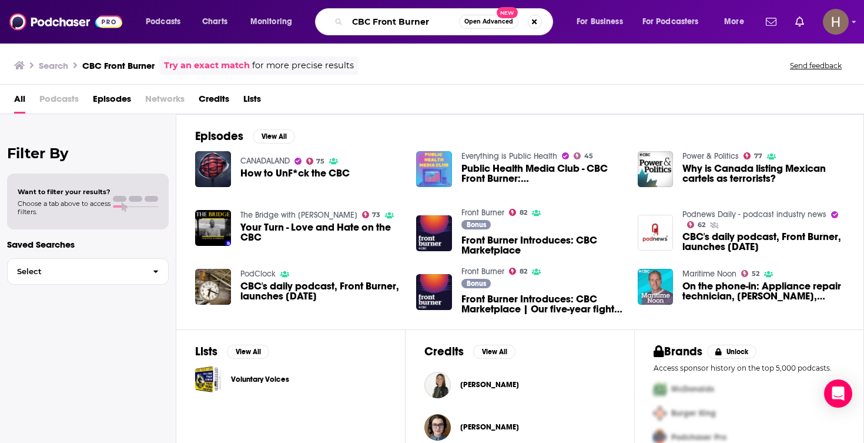
click at [404, 21] on input "CBC Front Burner" at bounding box center [403, 21] width 112 height 19
type input ""CAN WE PLEASE TALK WITH MIKE LEON""
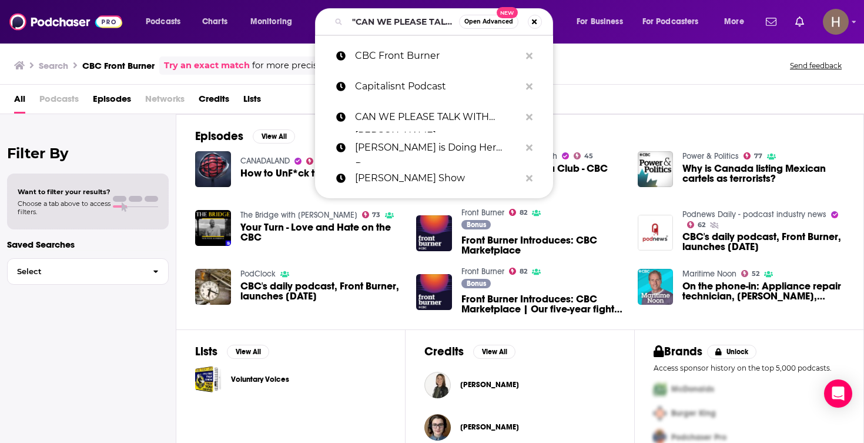
click at [605, 75] on div "Search CBC Front Burner Try an exact match for more precise results Send feedba…" at bounding box center [432, 63] width 864 height 42
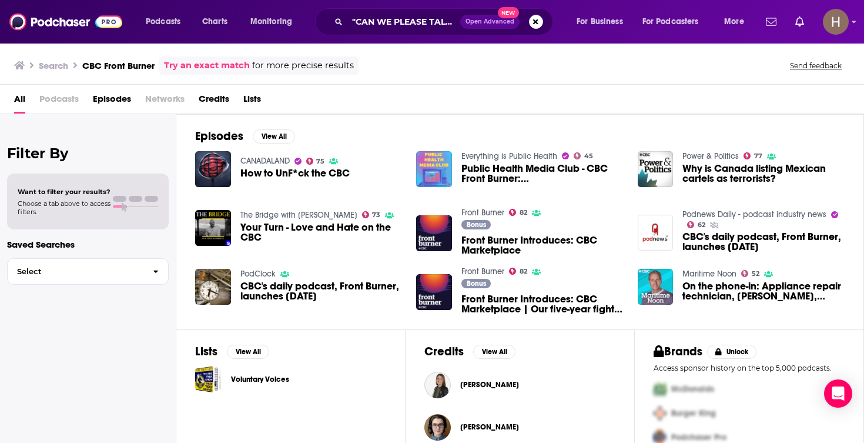
click at [851, 23] on div "Podcasts Charts Monitoring "CAN WE PLEASE TALK WITH MIKE LEON" Open Advanced Ne…" at bounding box center [432, 22] width 864 height 44
click at [855, 24] on icon "Show profile menu" at bounding box center [855, 22] width 4 height 2
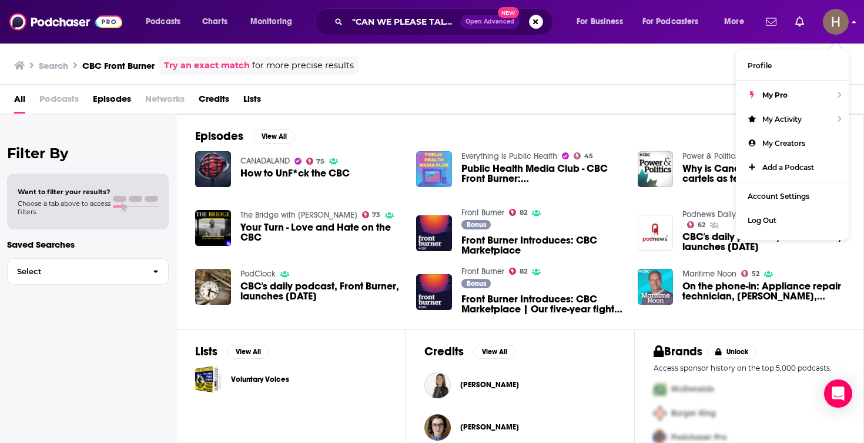
click at [855, 23] on icon "Show profile menu" at bounding box center [855, 22] width 4 height 2
click at [256, 100] on span "Lists" at bounding box center [252, 101] width 18 height 24
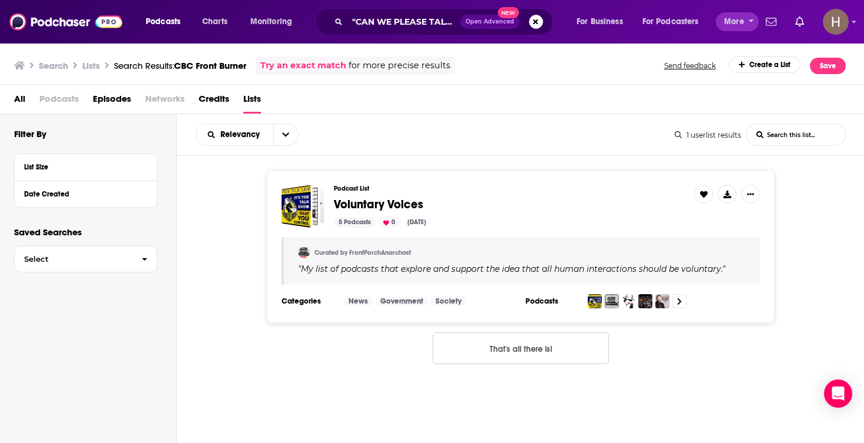
click at [729, 18] on span "More" at bounding box center [734, 22] width 20 height 16
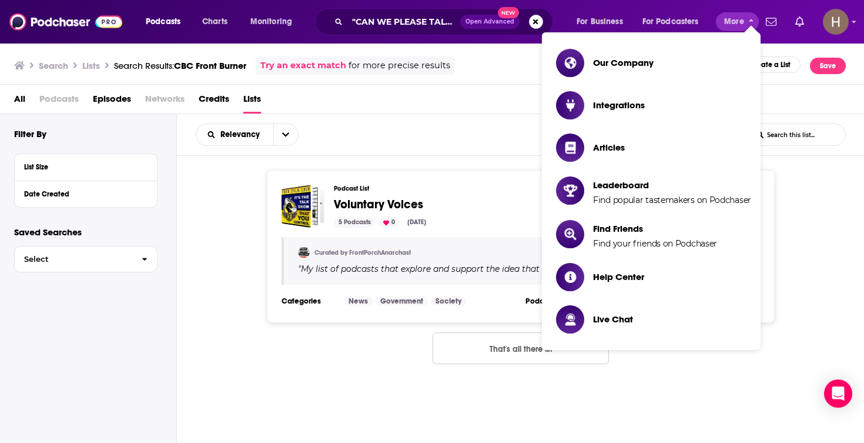
click at [729, 18] on span "More" at bounding box center [734, 22] width 20 height 16
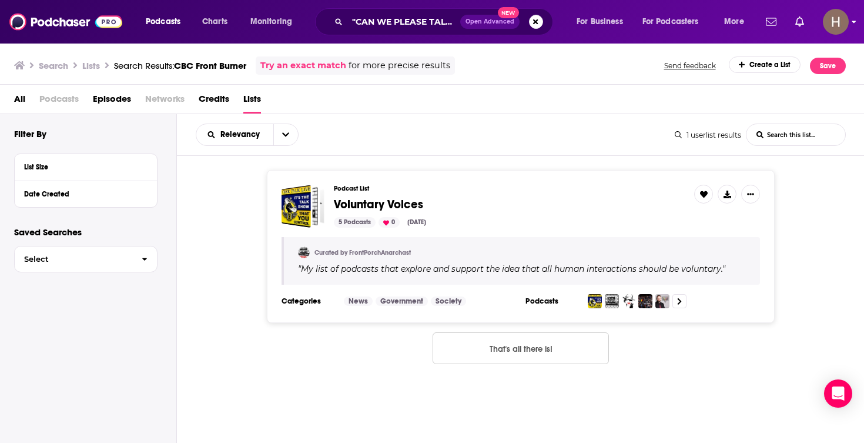
click at [848, 22] on img "Logged in as hpoole" at bounding box center [836, 22] width 26 height 26
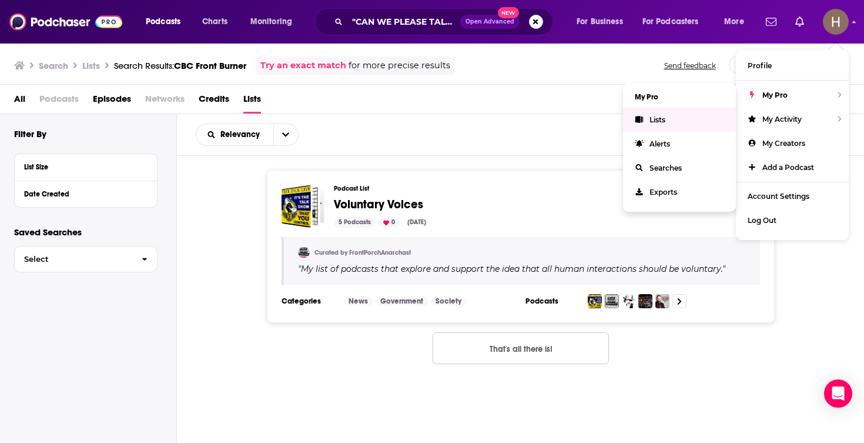
click at [673, 120] on link "Lists" at bounding box center [679, 120] width 113 height 24
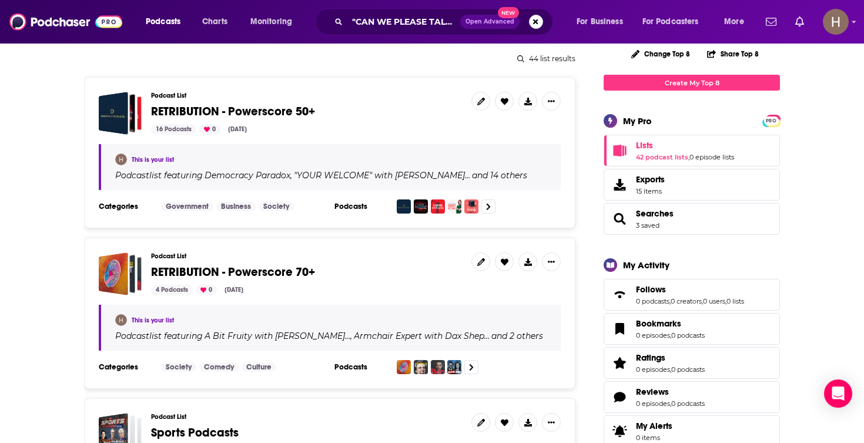
scroll to position [144, 0]
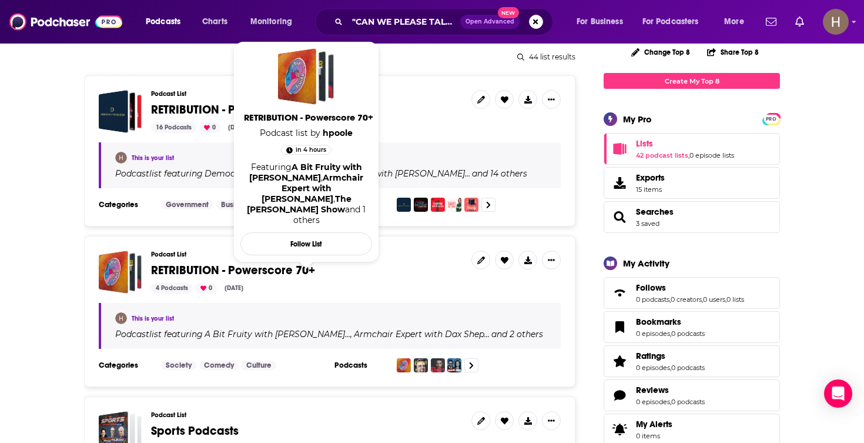
click at [303, 271] on span "RETRIBUTION - Powerscore 70+" at bounding box center [233, 270] width 164 height 15
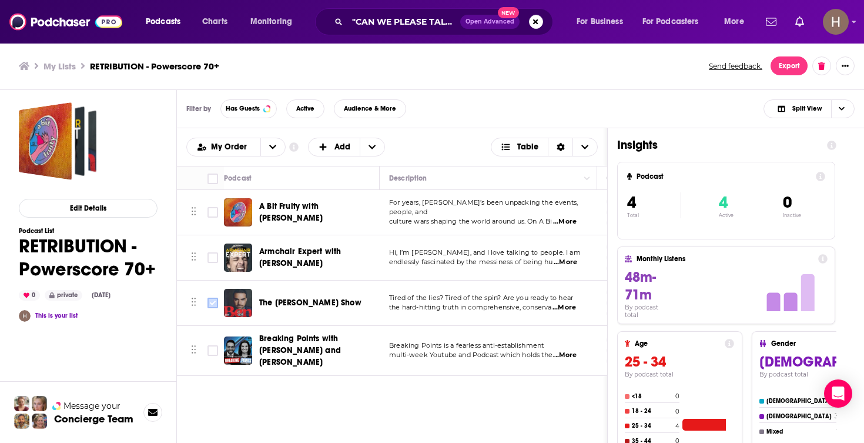
click at [213, 301] on input "Toggle select row" at bounding box center [213, 303] width 11 height 11
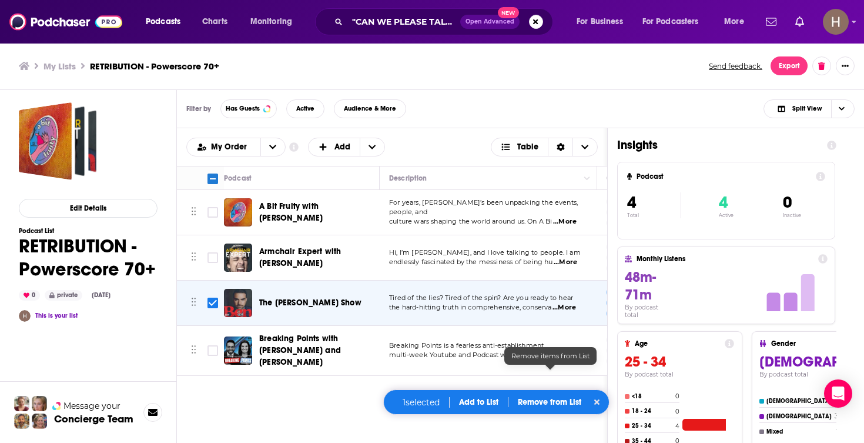
click at [547, 406] on p "Remove from List" at bounding box center [549, 402] width 63 height 10
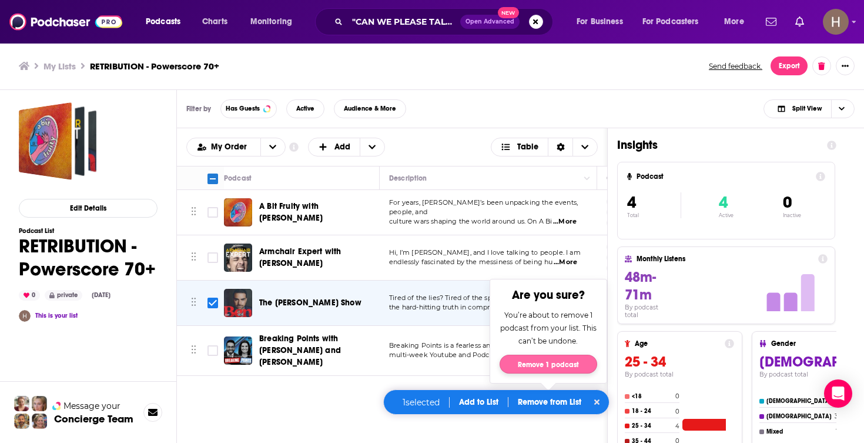
click at [554, 362] on button "Remove 1 podcast" at bounding box center [549, 364] width 98 height 19
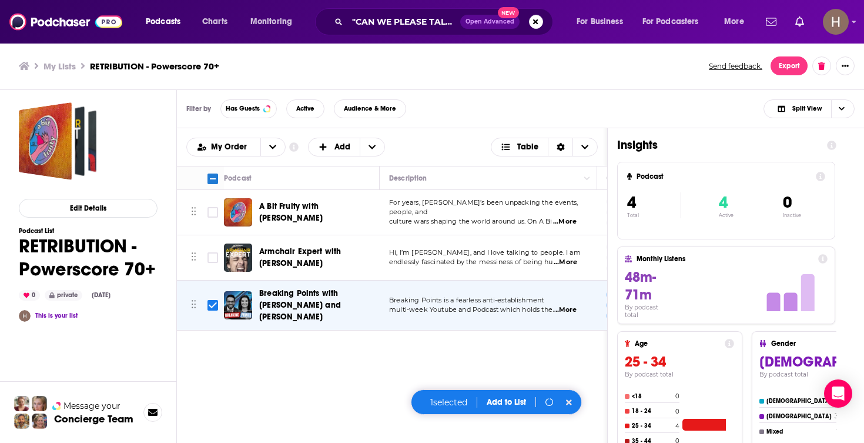
checkbox input "false"
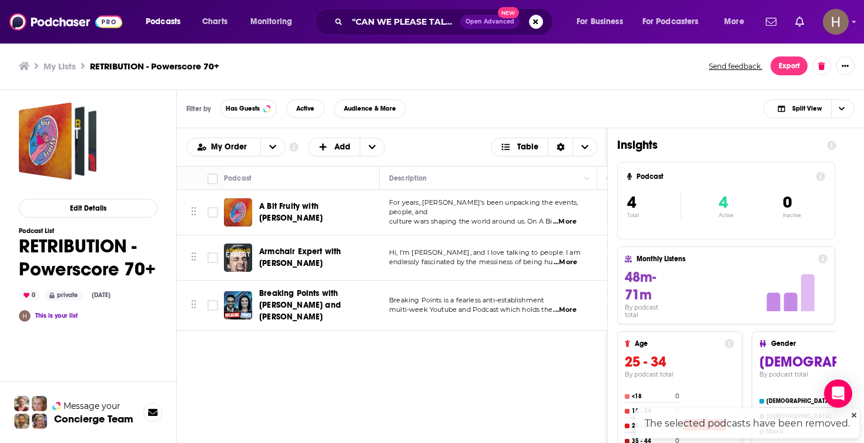
click at [571, 308] on span "...More" at bounding box center [565, 309] width 24 height 9
click at [533, 377] on div "Podcasts Add My Order Customize Your List Order Select the “My Order” sort and …" at bounding box center [392, 335] width 431 height 414
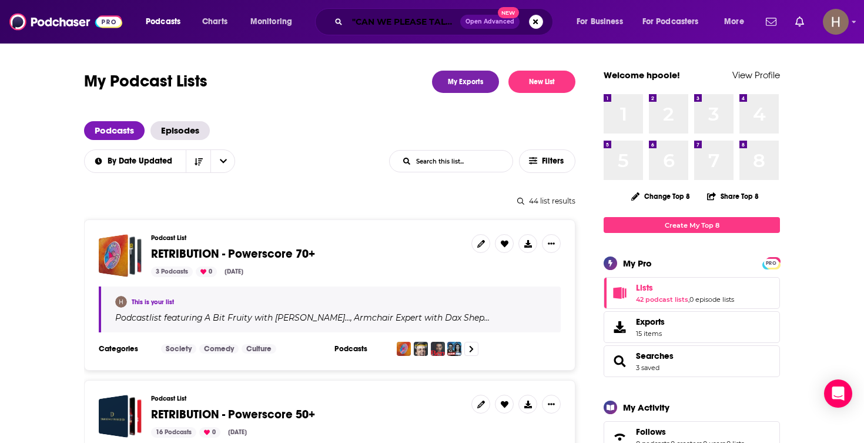
click at [390, 23] on input ""CAN WE PLEASE TALK WITH MIKE LEON"" at bounding box center [403, 21] width 113 height 19
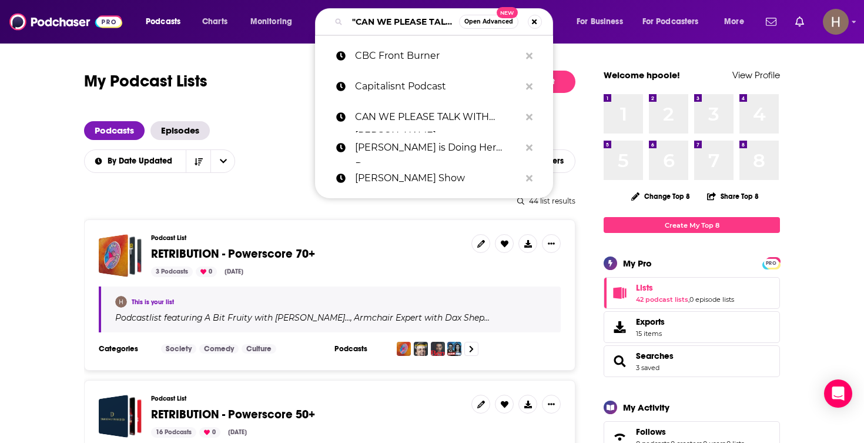
click at [390, 23] on input ""CAN WE PLEASE TALK WITH MIKE LEON"" at bounding box center [403, 21] width 112 height 19
paste input "Chad Prather Show"
type input "Chad Prather Show"
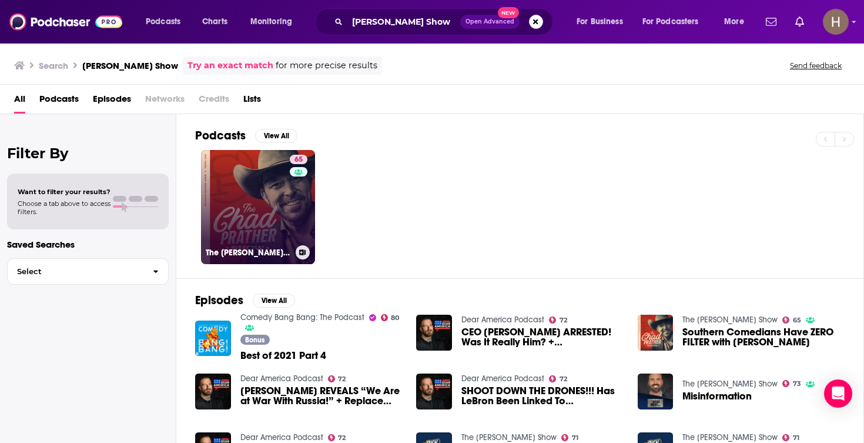
click at [265, 197] on link "65 The Chad Prather Show" at bounding box center [258, 207] width 114 height 114
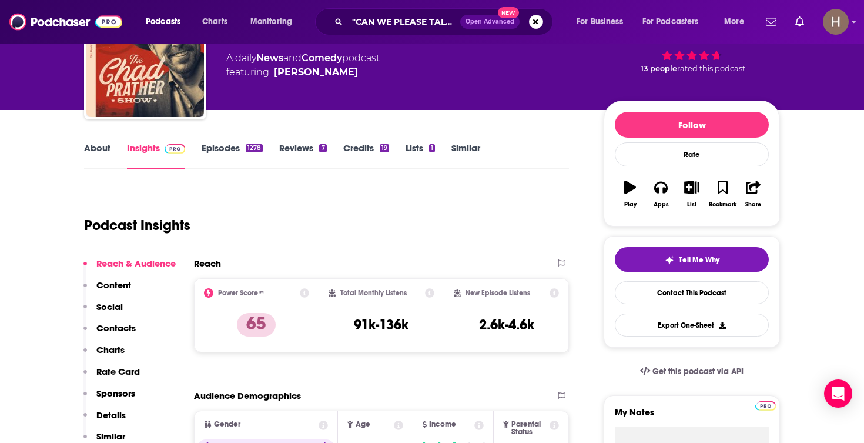
scroll to position [79, 0]
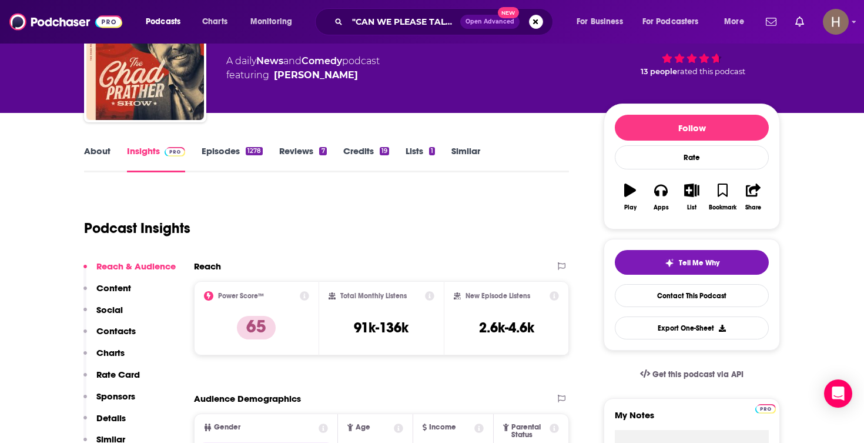
click at [109, 154] on link "About" at bounding box center [97, 158] width 26 height 27
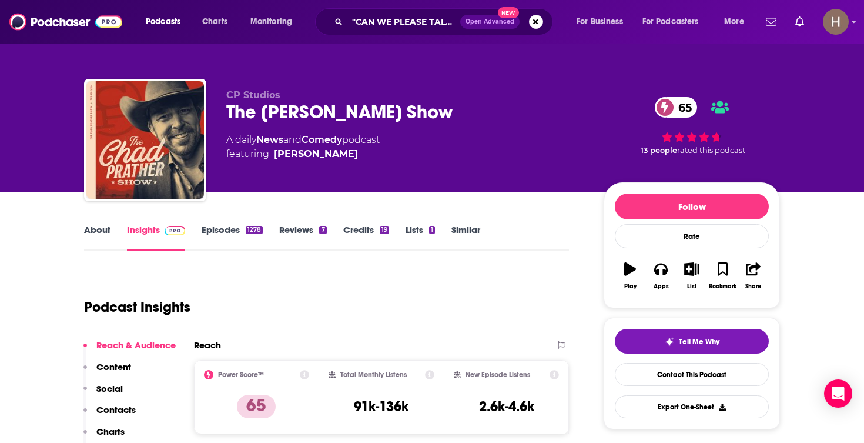
click at [688, 270] on icon "button" at bounding box center [692, 268] width 15 height 13
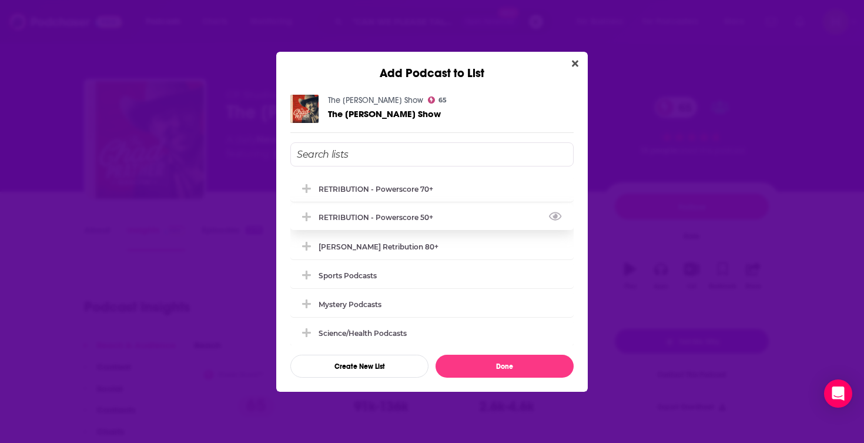
click at [386, 214] on div "RETRIBUTION - Powerscore 50+" at bounding box center [431, 217] width 283 height 26
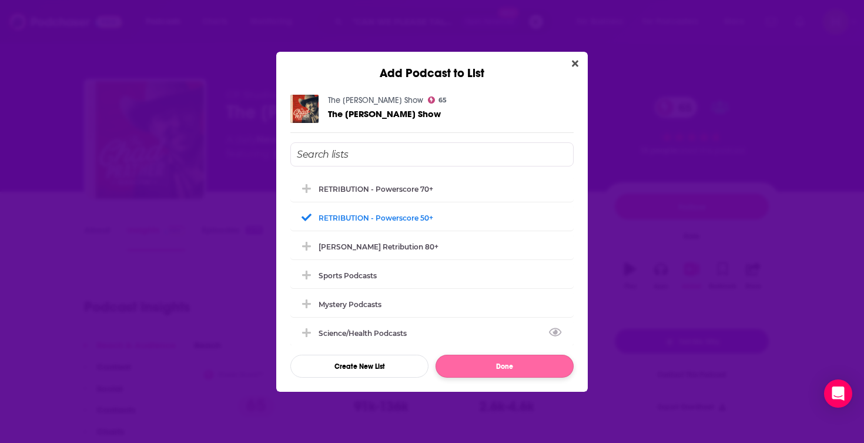
click at [486, 363] on button "Done" at bounding box center [505, 366] width 138 height 23
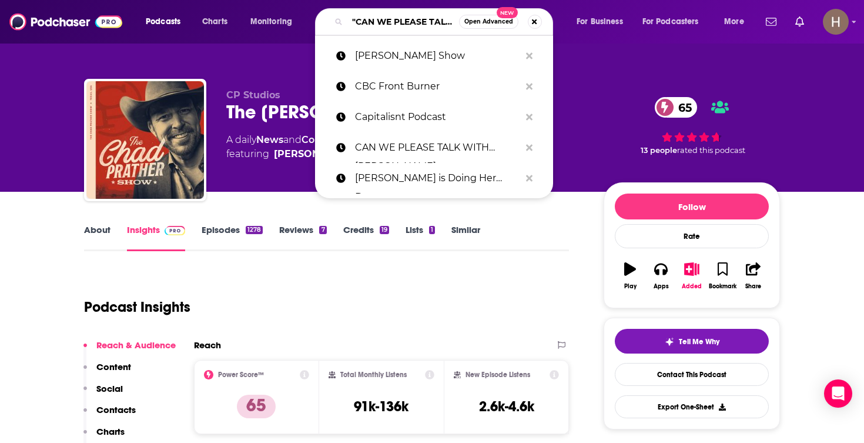
click at [424, 21] on input ""CAN WE PLEASE TALK WITH MIKE LEON"" at bounding box center [403, 21] width 112 height 19
paste input "Charlamagne The God Breakfast Club Power"
type input "Charlamagne The God Breakfast Club Power"
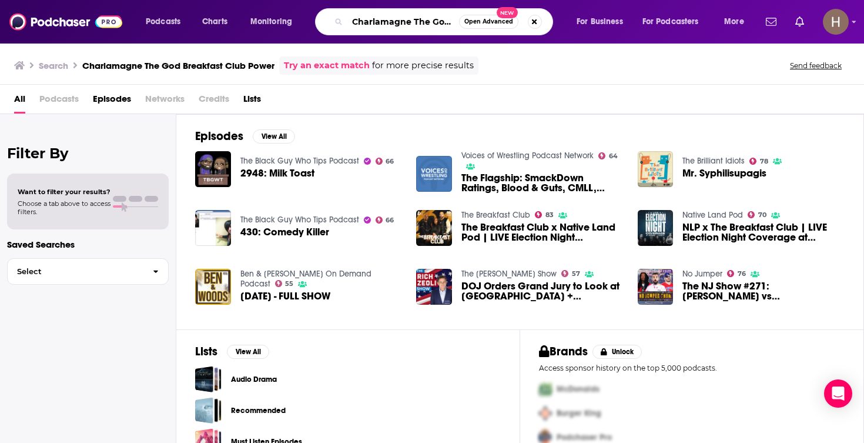
click at [413, 24] on input "Charlamagne The God Breakfast Club Power" at bounding box center [403, 21] width 112 height 19
drag, startPoint x: 353, startPoint y: 24, endPoint x: 445, endPoint y: 24, distance: 92.3
click at [445, 24] on input "Charlamagne The God Breakfast Club Power" at bounding box center [403, 21] width 112 height 19
drag, startPoint x: 452, startPoint y: 24, endPoint x: 421, endPoint y: 25, distance: 30.6
click at [421, 25] on input "Breakfast Club Power" at bounding box center [403, 21] width 112 height 19
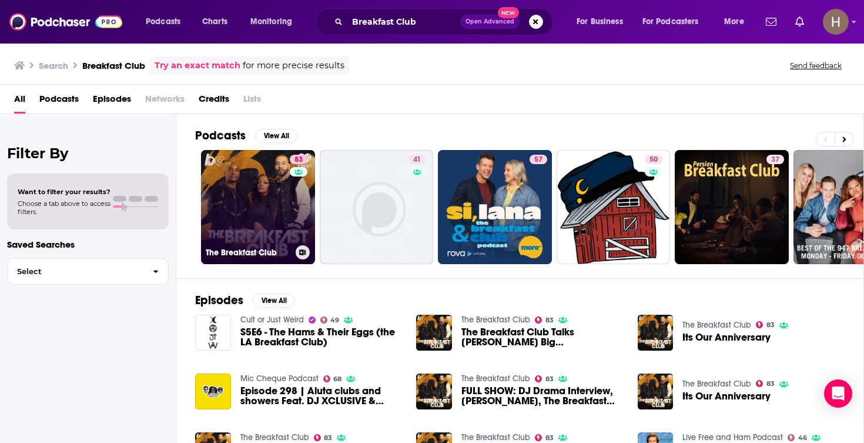
click at [303, 252] on icon at bounding box center [303, 252] width 6 height 6
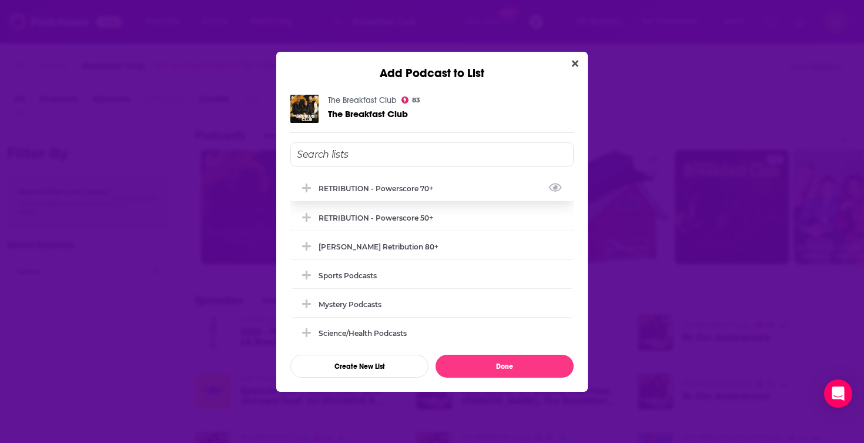
click at [385, 195] on div "RETRIBUTION - Powerscore 70+" at bounding box center [431, 188] width 283 height 26
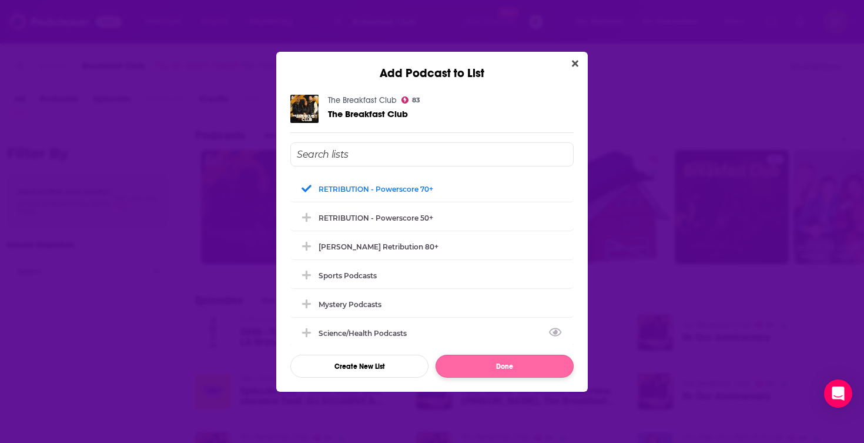
click at [476, 366] on button "Done" at bounding box center [505, 366] width 138 height 23
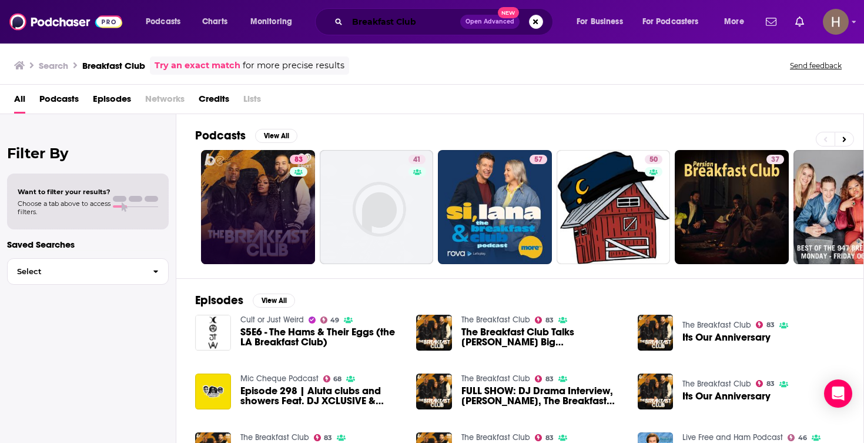
click at [433, 22] on input "Breakfast Club" at bounding box center [403, 21] width 113 height 19
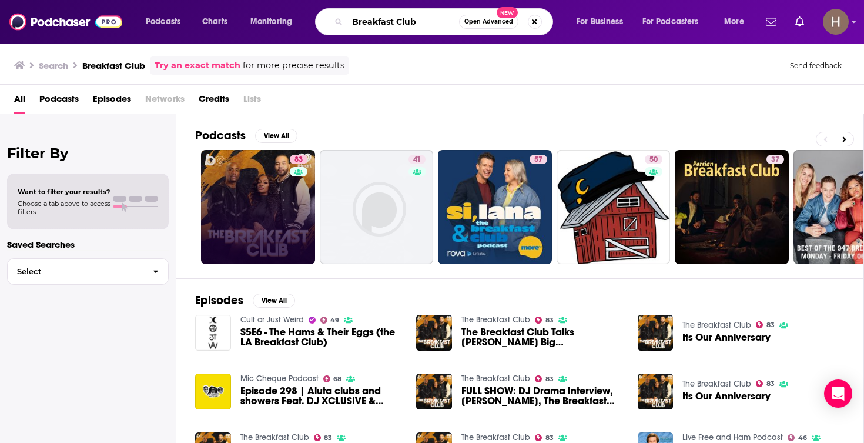
click at [433, 22] on input "Breakfast Club" at bounding box center [403, 21] width 112 height 19
paste input "Chasing American History Podcast"
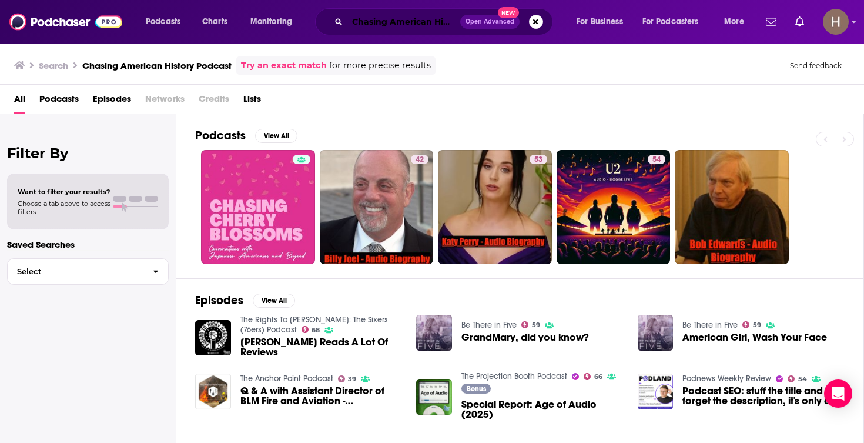
click at [396, 27] on input "Chasing American History Podcast" at bounding box center [403, 21] width 113 height 19
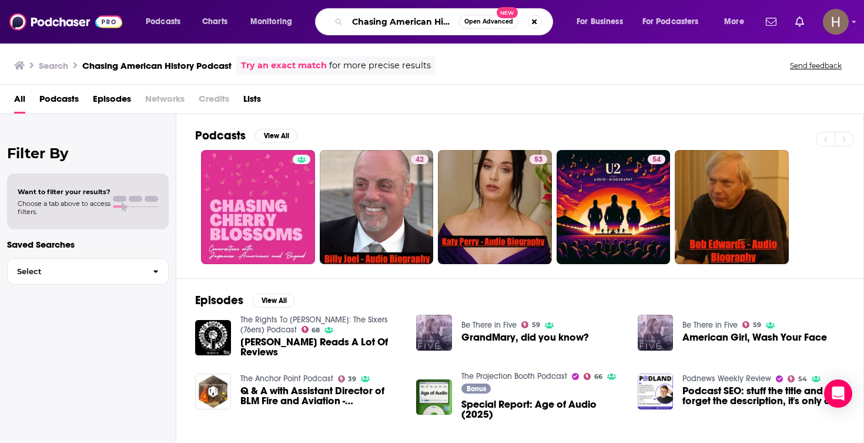
click at [396, 27] on input "Chasing American History Podcast" at bounding box center [403, 21] width 112 height 19
paste input "tter"
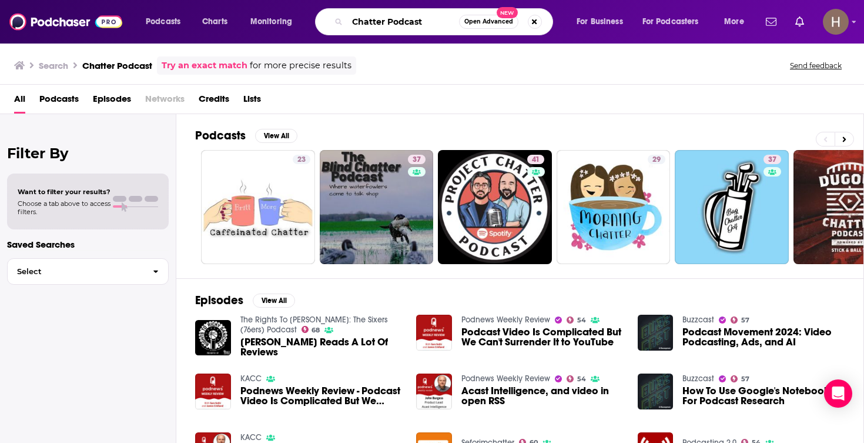
click at [444, 23] on input "Chatter Podcast" at bounding box center [403, 21] width 112 height 19
paste input "uncey DeVega"
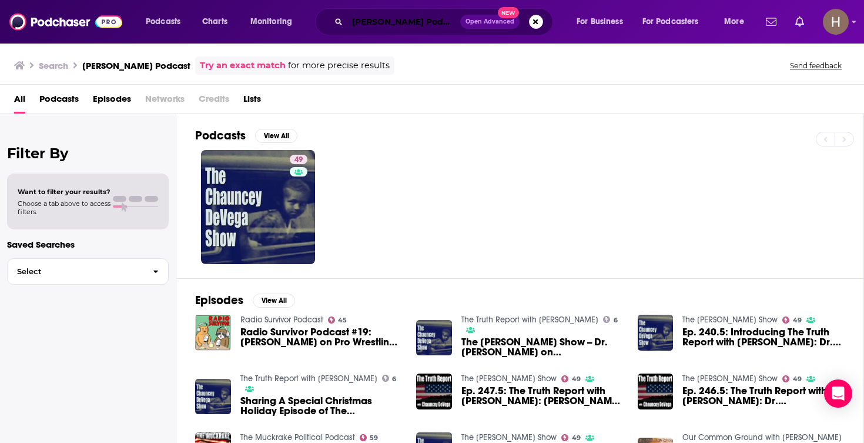
click at [413, 21] on input "Chauncey DeVega Podcast" at bounding box center [403, 21] width 113 height 19
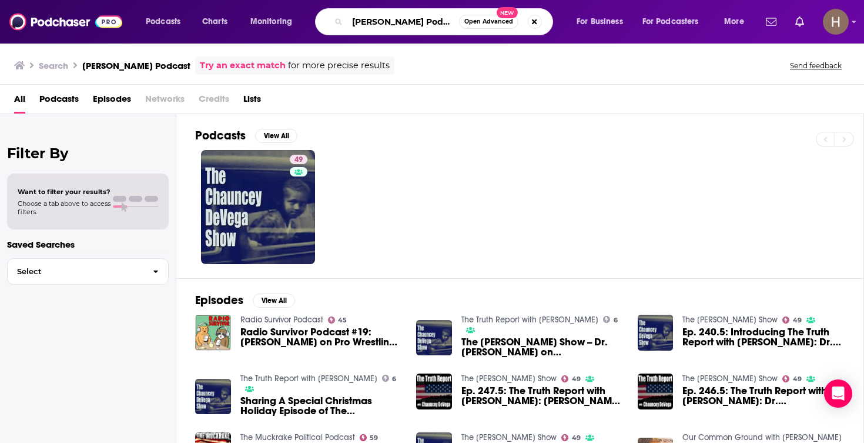
click at [413, 21] on input "Chauncey DeVega Podcast" at bounding box center [403, 21] width 112 height 19
paste input "HORUS - Rob Breakenridge Show"
type input "CHORUS - Rob Breakenridge Show"
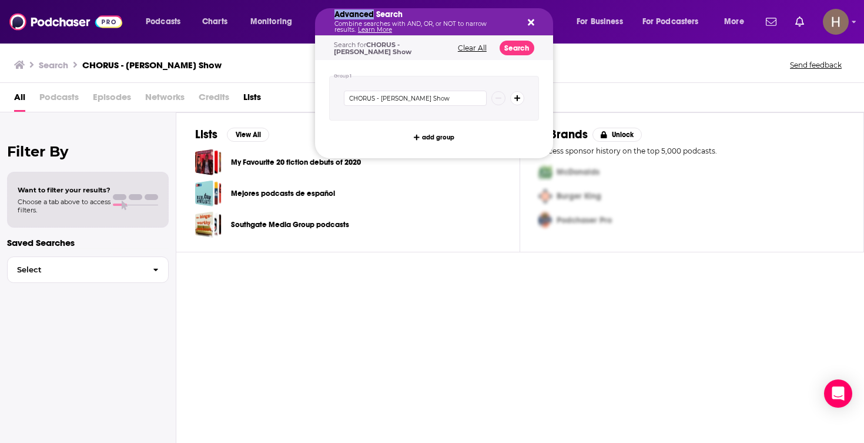
click at [362, 17] on h5 "Advanced Search" at bounding box center [425, 15] width 181 height 8
click at [472, 168] on div "My Favourite 20 fiction debuts of 2020" at bounding box center [348, 162] width 306 height 26
click at [530, 19] on icon "Search podcasts, credits, & more..." at bounding box center [531, 22] width 6 height 9
click at [409, 26] on p "Combine searches with AND, OR, or NOT to narrow results. Learn More" at bounding box center [425, 27] width 181 height 12
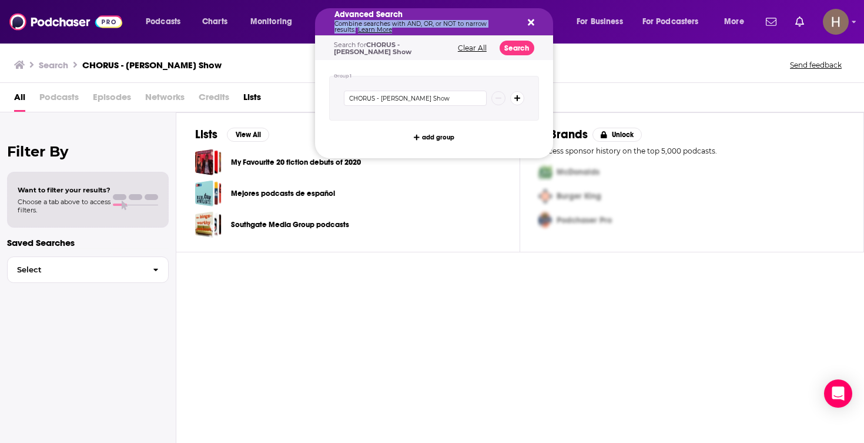
click at [409, 26] on p "Combine searches with AND, OR, or NOT to narrow results. Learn More" at bounding box center [425, 27] width 181 height 12
click at [601, 66] on div "Search CHORUS - Rob Breakenridge Show Send feedback" at bounding box center [429, 64] width 831 height 16
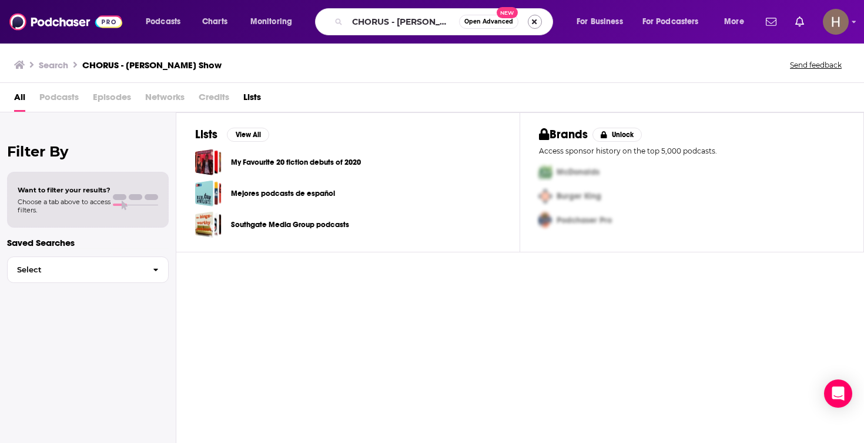
click at [536, 19] on button "Search podcasts, credits, & more..." at bounding box center [535, 22] width 14 height 14
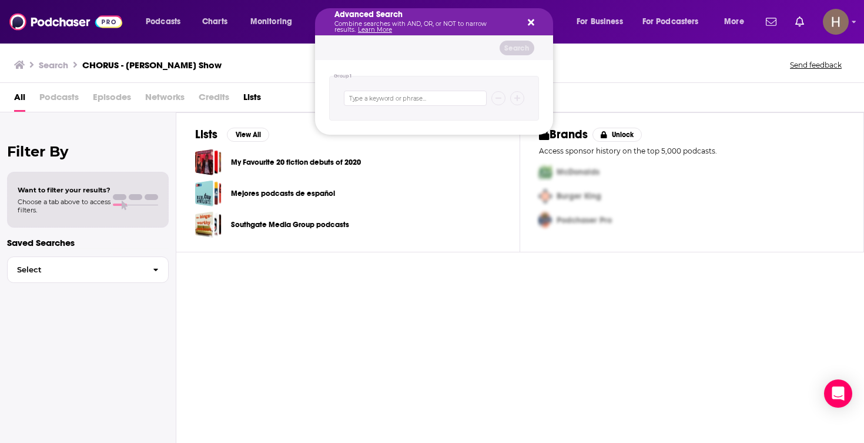
click at [308, 56] on div "Search CHORUS - Rob Breakenridge Show Send feedback" at bounding box center [429, 64] width 831 height 16
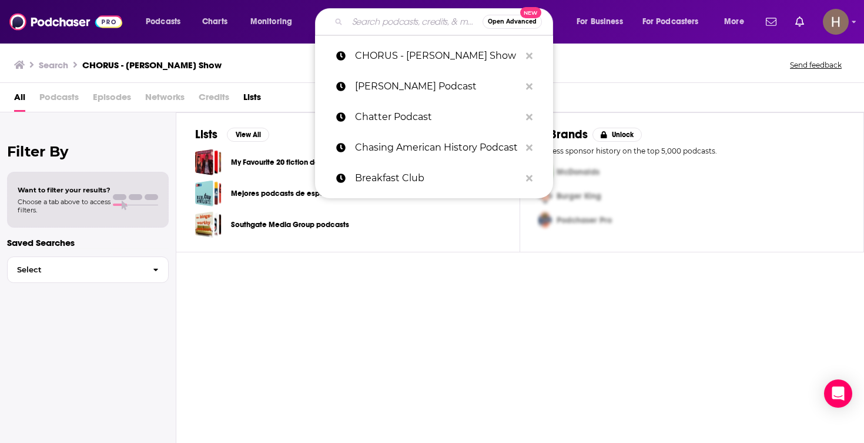
click at [362, 23] on input "Search podcasts, credits, & more..." at bounding box center [414, 21] width 135 height 19
paste input "Christian Post"
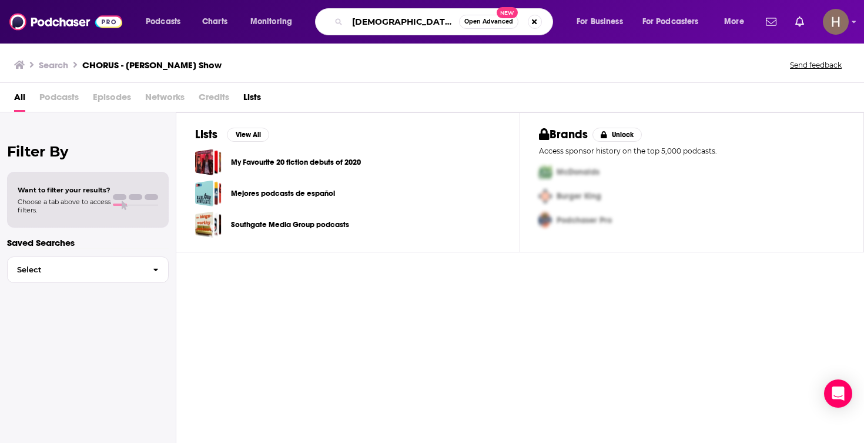
type input "Christian Post"
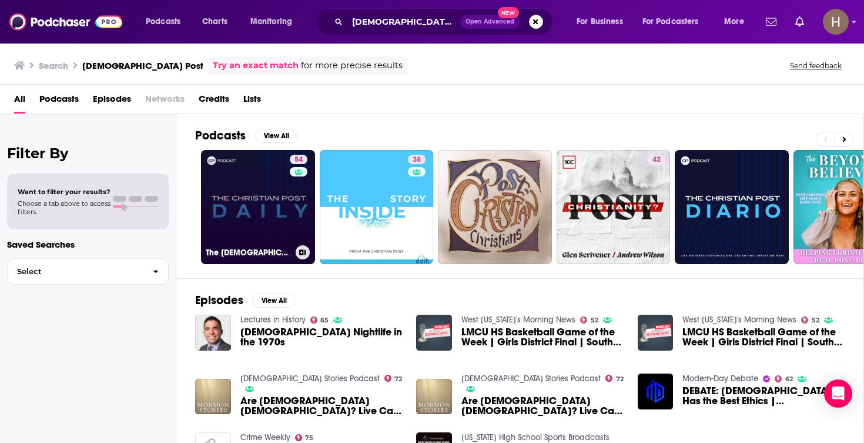
click at [269, 206] on link "54 The Christian Post Daily" at bounding box center [258, 207] width 114 height 114
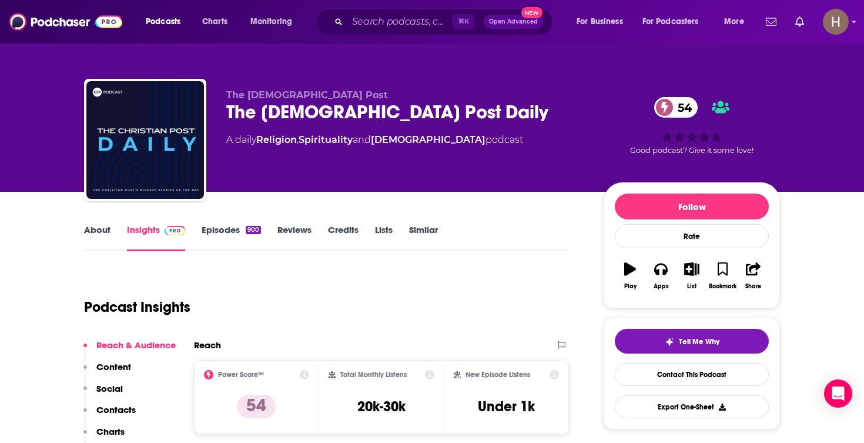
click at [105, 233] on link "About" at bounding box center [97, 237] width 26 height 27
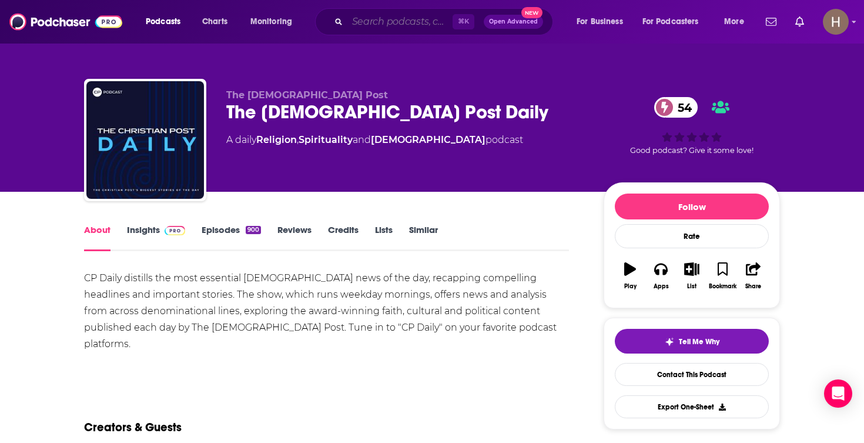
click at [403, 24] on input "Search podcasts, credits, & more..." at bounding box center [399, 21] width 105 height 19
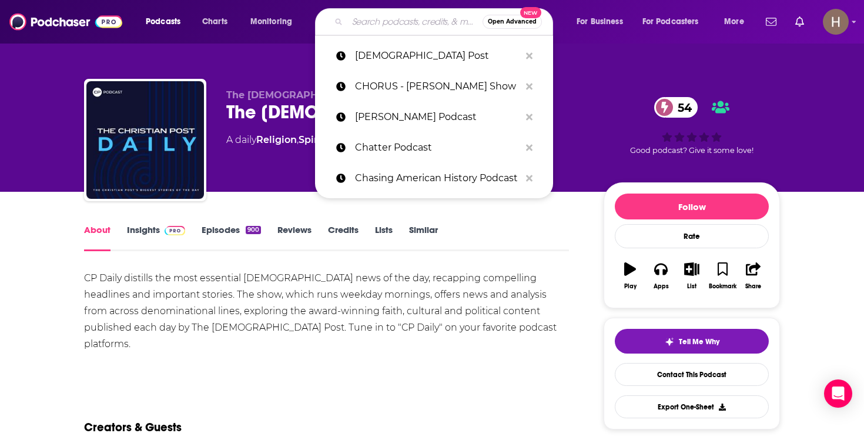
paste input "Christianity Today podcast"
type input "Christianity Today podcast"
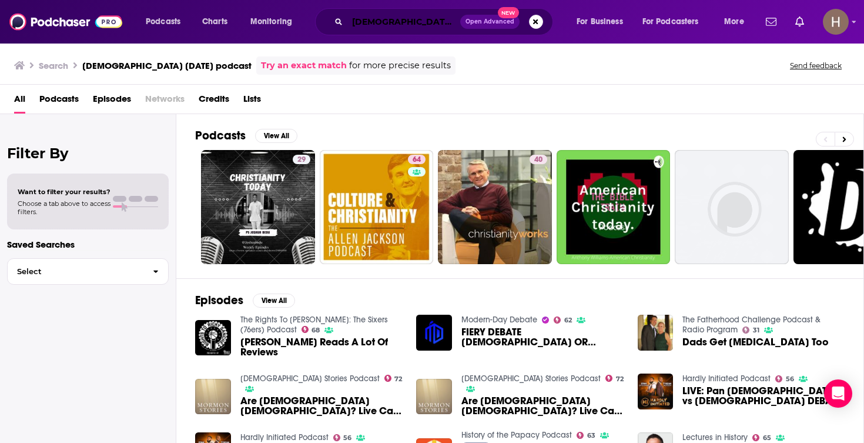
click at [386, 25] on input "Christianity Today podcast" at bounding box center [403, 21] width 113 height 19
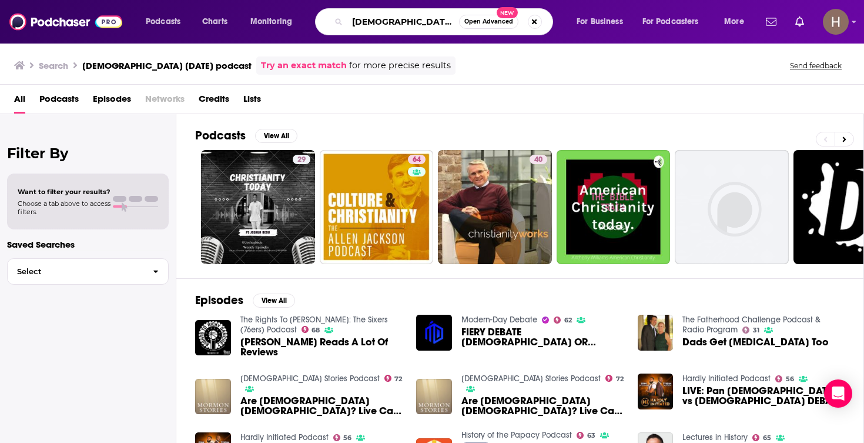
click at [386, 25] on input "Christianity Today podcast" at bounding box center [403, 21] width 112 height 19
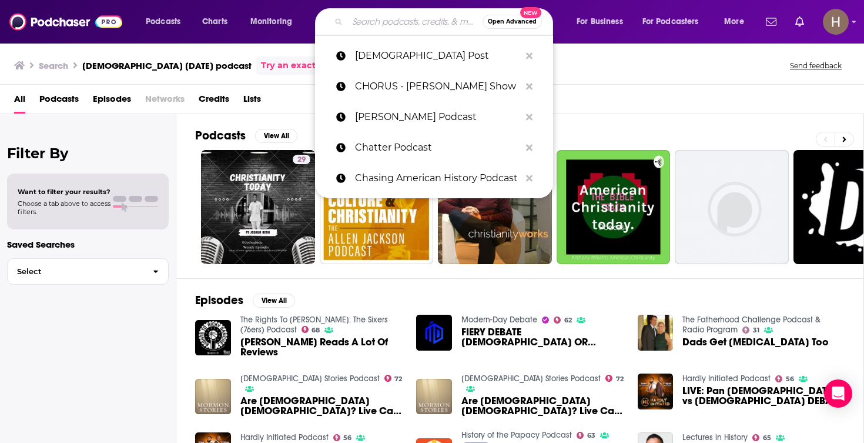
paste input "Citizen McCain with Meghan McCain"
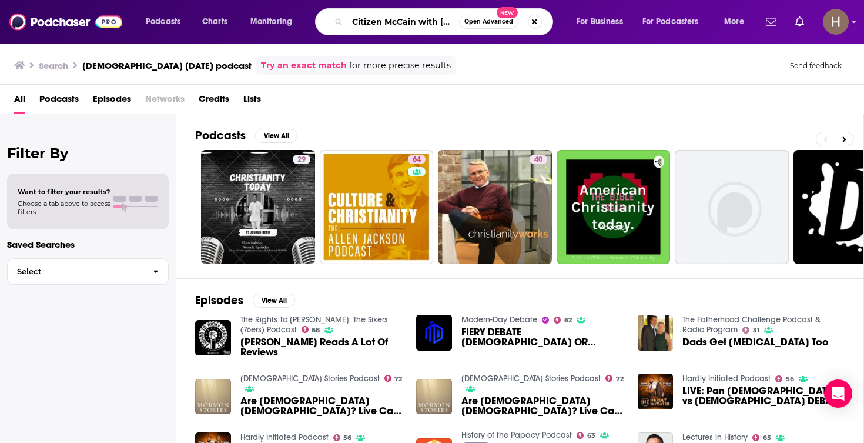
type input "Citizen McCain with Meghan McCain"
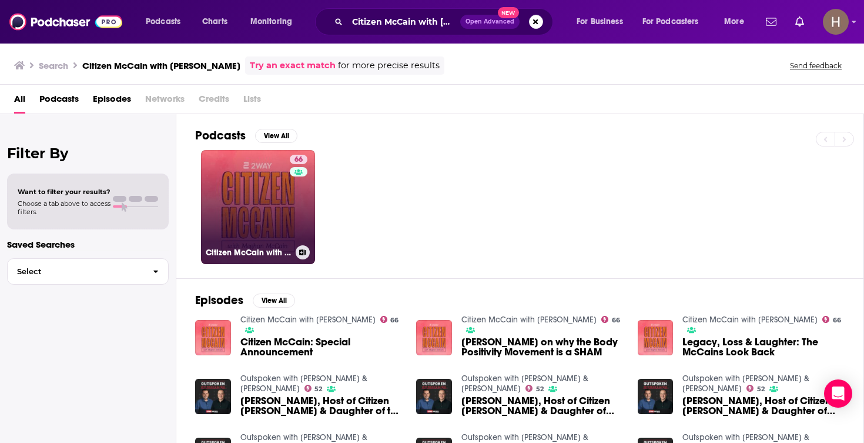
click at [294, 209] on div "66" at bounding box center [300, 200] width 21 height 91
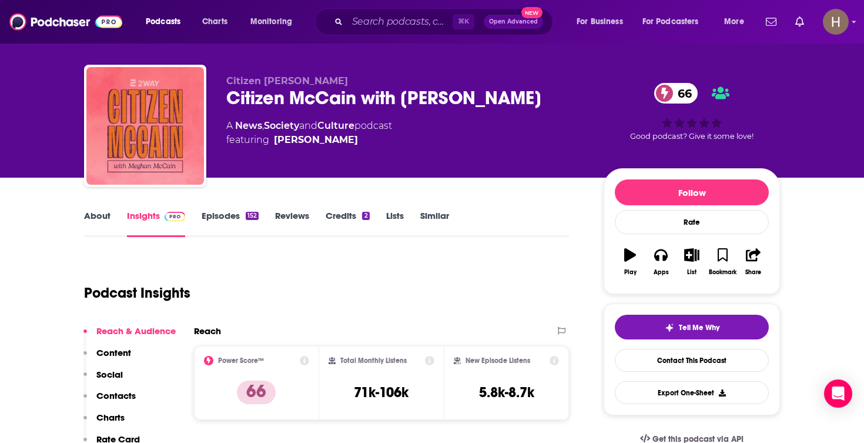
scroll to position [9, 0]
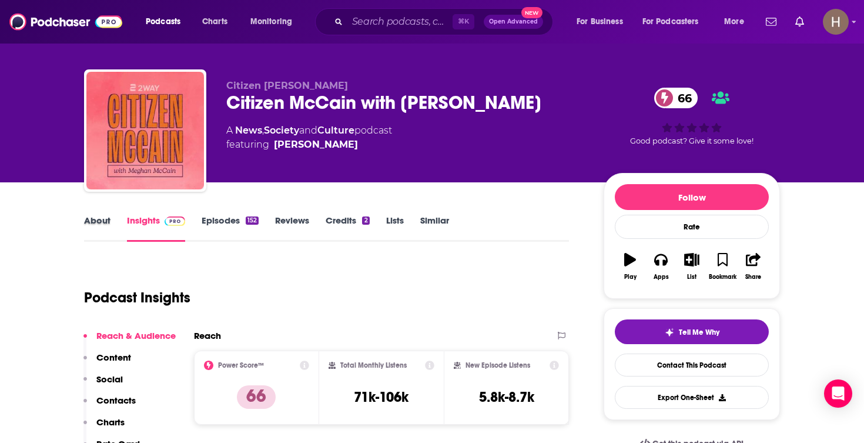
click at [126, 219] on div "About" at bounding box center [105, 228] width 43 height 27
click at [107, 220] on link "About" at bounding box center [97, 228] width 26 height 27
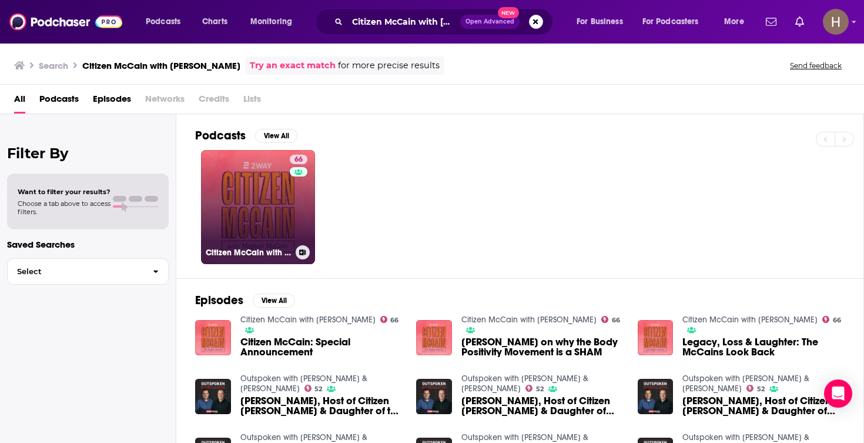
click at [303, 248] on button at bounding box center [303, 252] width 14 height 14
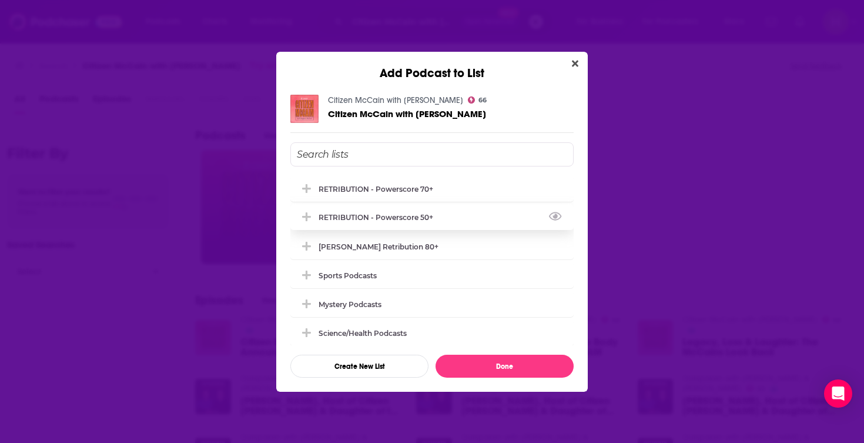
click at [385, 219] on div "RETRIBUTION - Powerscore 50+" at bounding box center [380, 217] width 122 height 9
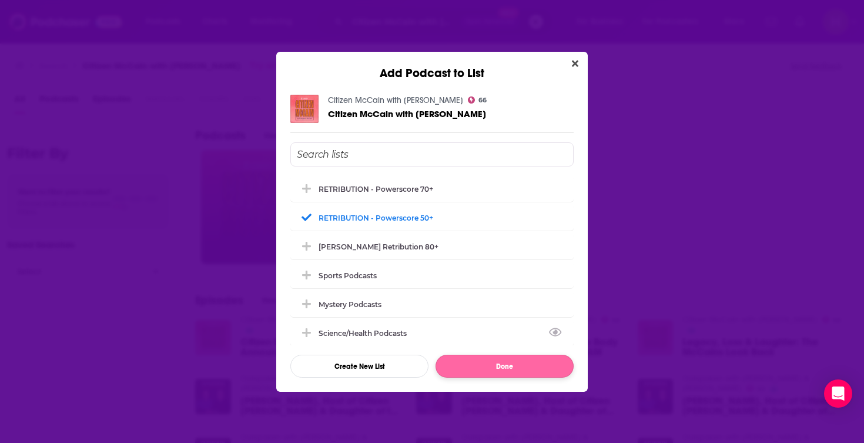
click at [523, 372] on button "Done" at bounding box center [505, 366] width 138 height 23
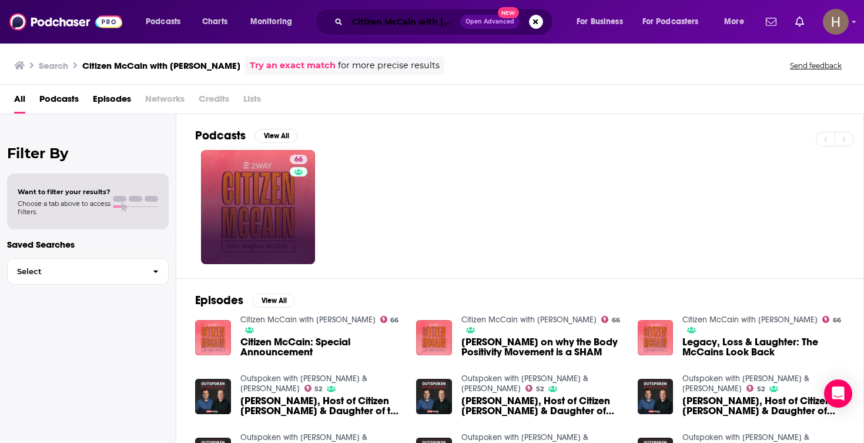
click at [406, 27] on input "Citizen McCain with Meghan McCain" at bounding box center [403, 21] width 113 height 19
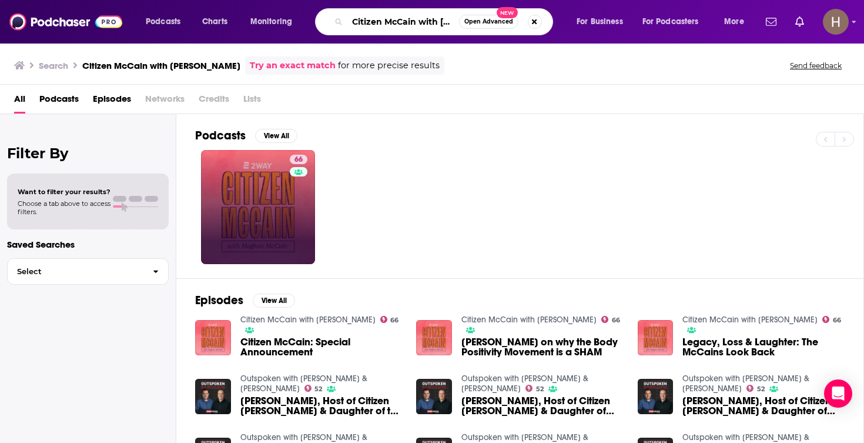
click at [406, 27] on input "Citizen McCain with Meghan McCain" at bounding box center [403, 21] width 112 height 19
paste input "vil War Talk Radio"
type input "Civil War Talk Radio"
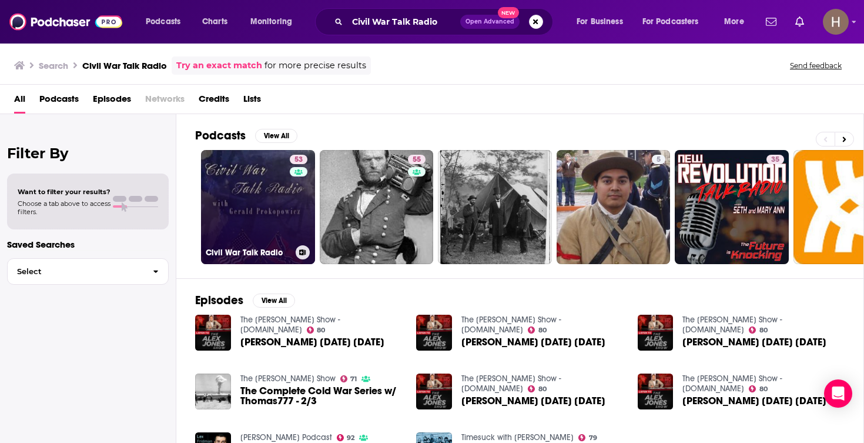
click at [288, 191] on link "53 Civil War Talk Radio" at bounding box center [258, 207] width 114 height 114
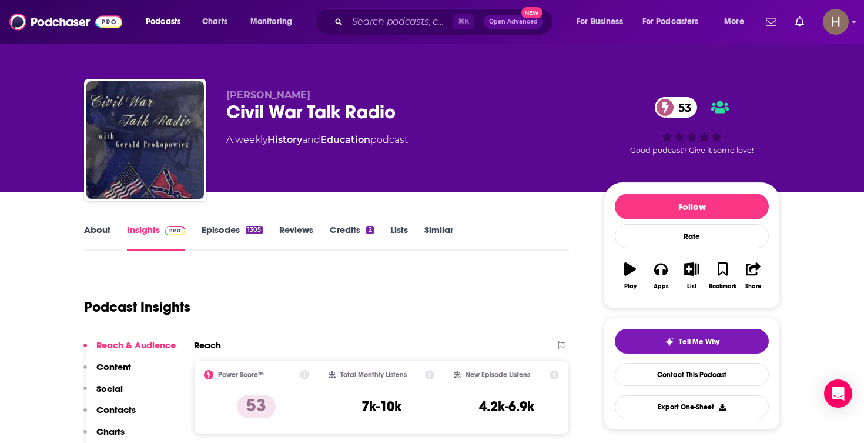
click at [95, 235] on link "About" at bounding box center [97, 237] width 26 height 27
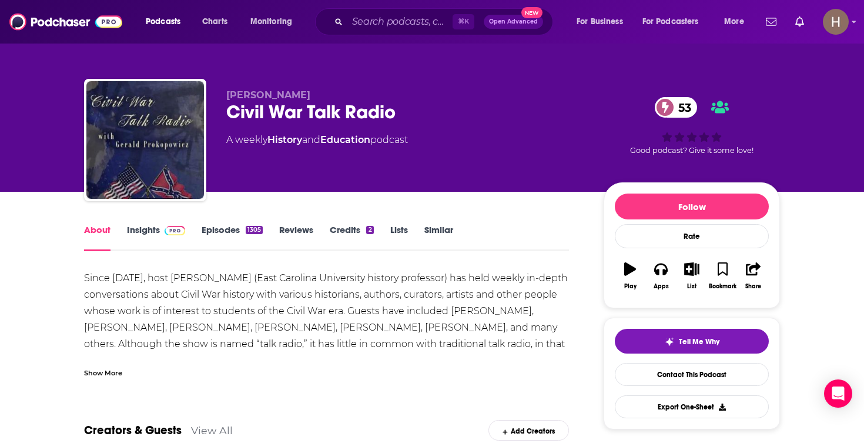
click at [116, 360] on div "Show More" at bounding box center [326, 368] width 485 height 20
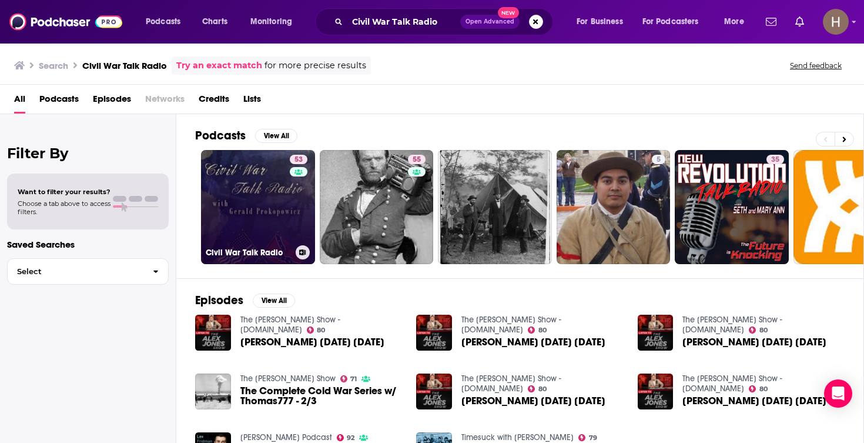
click at [304, 253] on icon at bounding box center [303, 252] width 6 height 6
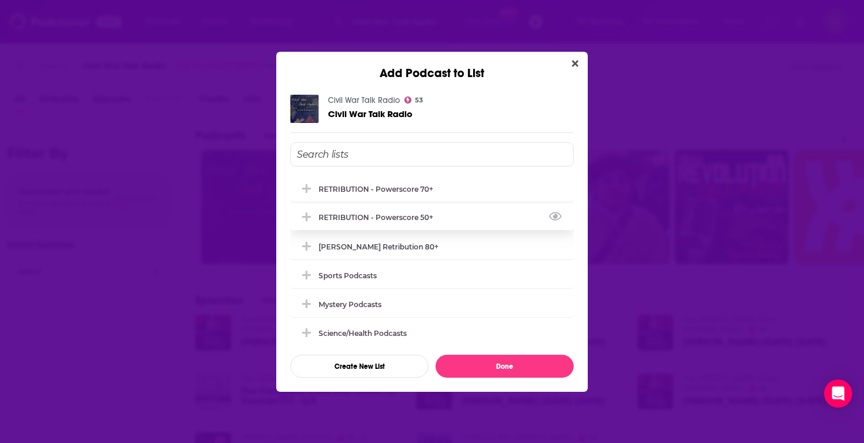
click at [388, 212] on div "RETRIBUTION - Powerscore 50+" at bounding box center [431, 217] width 283 height 26
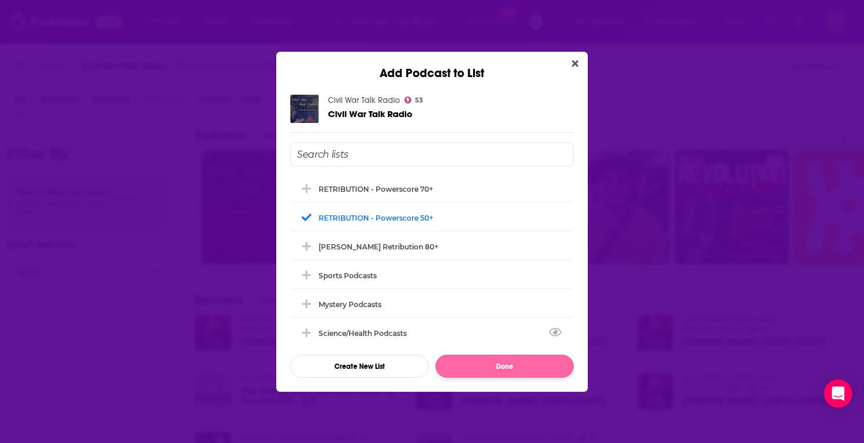
click at [528, 370] on button "Done" at bounding box center [505, 366] width 138 height 23
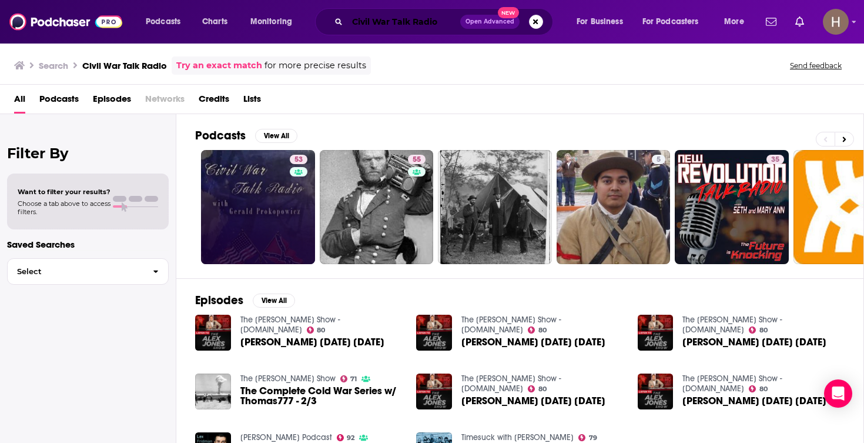
click at [432, 14] on input "Civil War Talk Radio" at bounding box center [403, 21] width 113 height 19
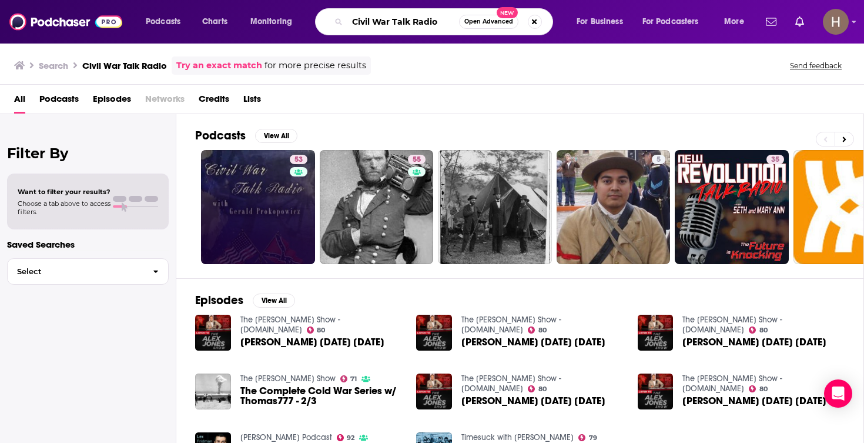
click at [432, 14] on input "Civil War Talk Radio" at bounding box center [403, 21] width 112 height 19
paste input "lay Travis & Buck Sexton Show"
type input "Clay Travis & Buck Sexton Show"
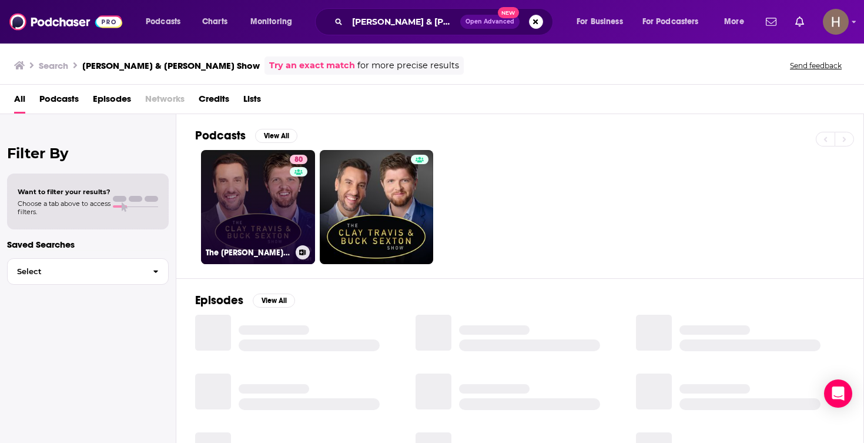
click at [264, 202] on link "80 The Clay Travis and Buck Sexton Show" at bounding box center [258, 207] width 114 height 114
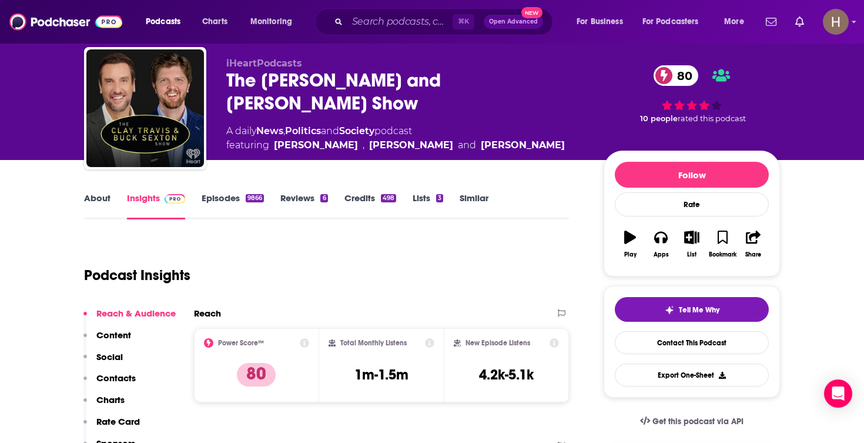
scroll to position [23, 0]
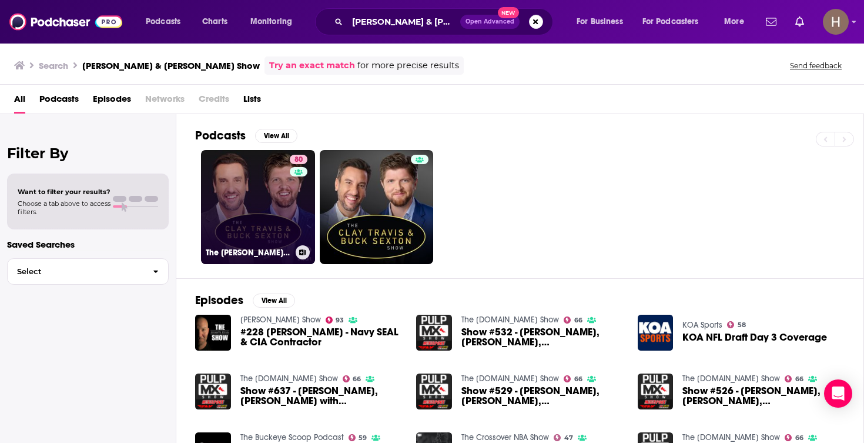
click at [302, 253] on icon at bounding box center [303, 252] width 6 height 6
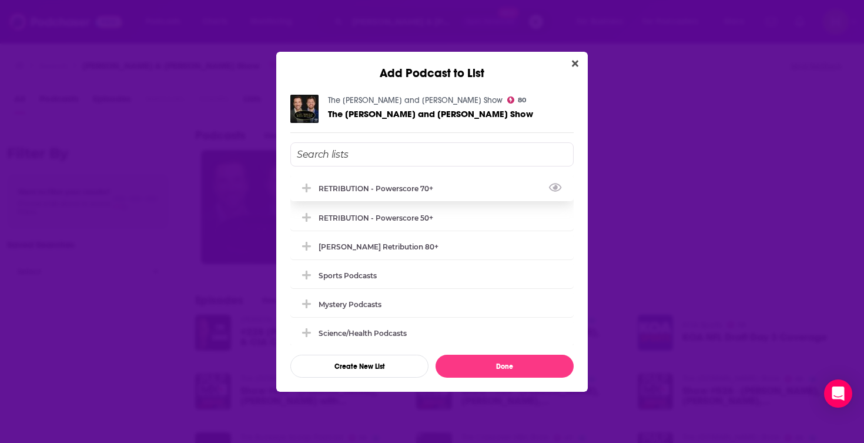
click at [382, 192] on div "RETRIBUTION - Powerscore 70+" at bounding box center [380, 188] width 122 height 9
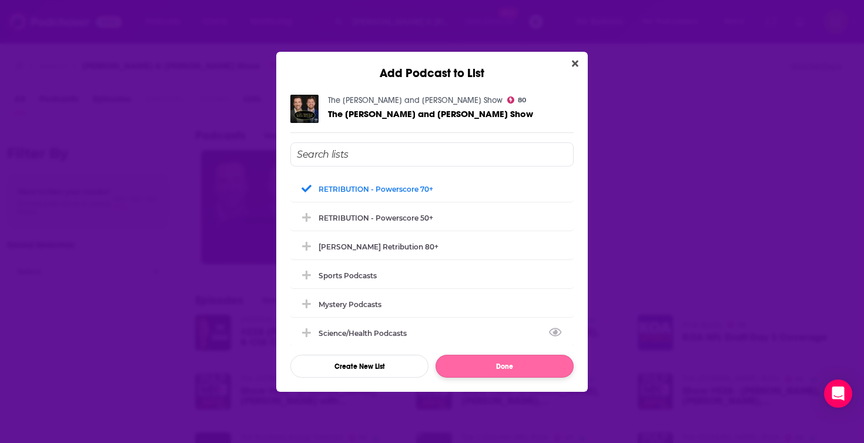
click at [509, 367] on button "Done" at bounding box center [505, 366] width 138 height 23
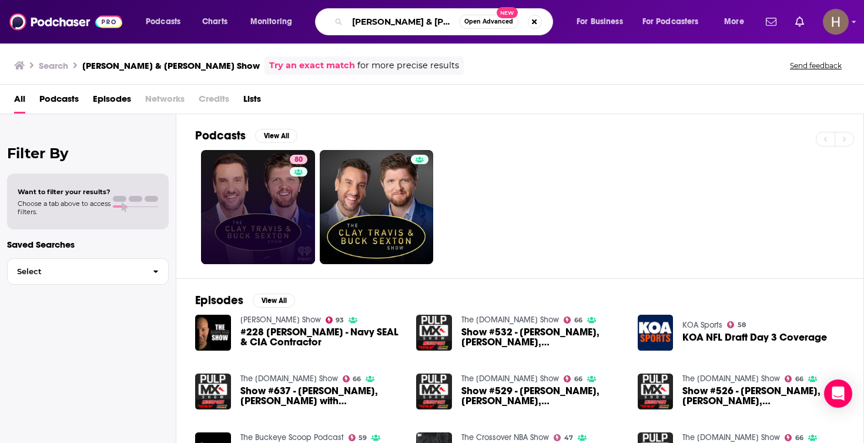
click at [432, 19] on input "Clay Travis & Buck Sexton Show" at bounding box center [403, 21] width 112 height 19
paste input "NN The Assignment with Audie Cornish"
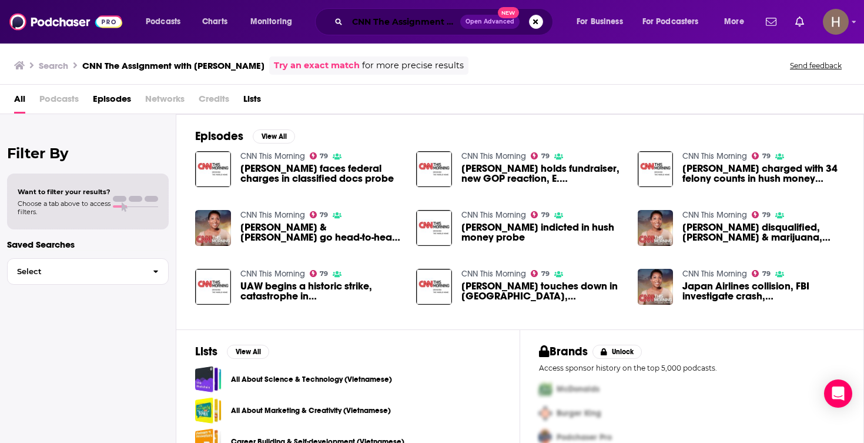
click at [369, 21] on input "CNN The Assignment with Audie Cornish" at bounding box center [403, 21] width 113 height 19
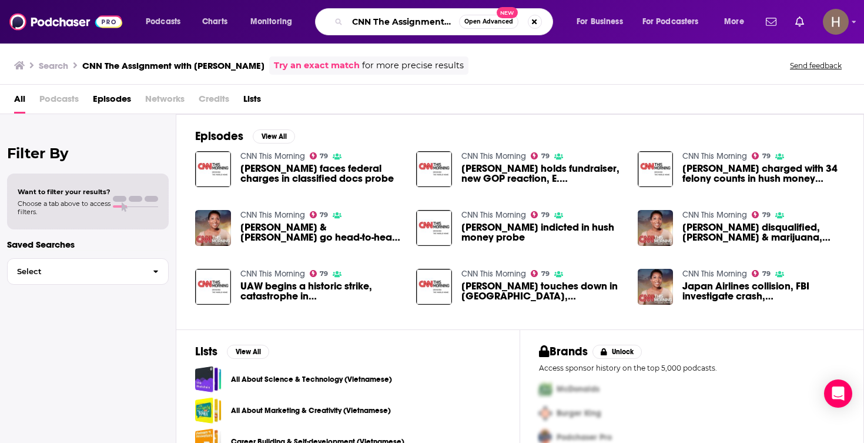
click at [369, 21] on input "CNN The Assignment with Audie Cornish" at bounding box center [403, 21] width 112 height 19
paste input "olby Reports"
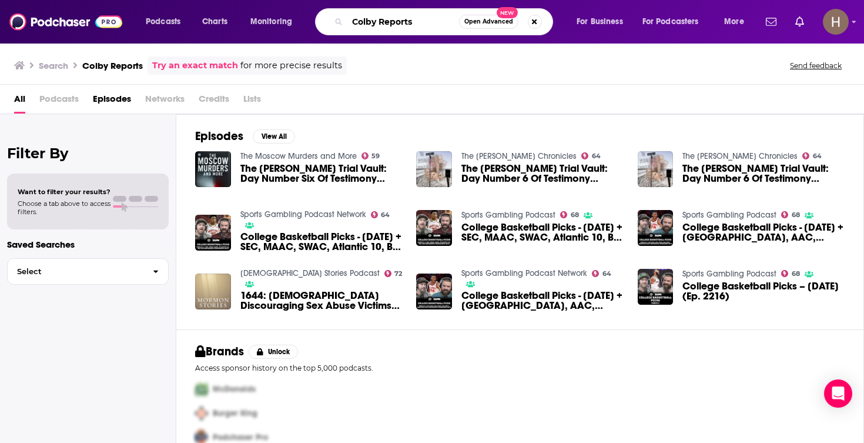
click at [377, 26] on input "Colby Reports" at bounding box center [403, 21] width 112 height 19
paste input "orado's Morning News on KOA-AM"
type input "Colorado's Morning News on KOA-AM"
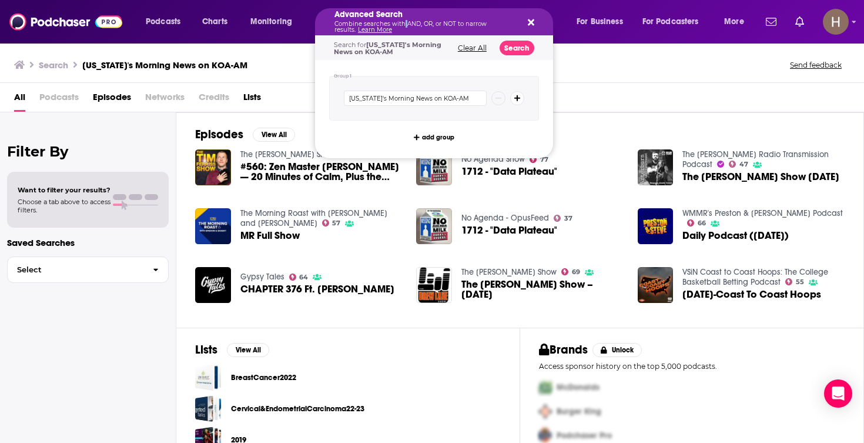
click at [403, 24] on p "Combine searches with AND, OR, or NOT to narrow results. Learn More" at bounding box center [425, 27] width 181 height 12
click at [298, 62] on div "Search Colorado's Morning News on KOA-AM Send feedback" at bounding box center [429, 64] width 831 height 16
click at [375, 22] on p "Combine searches with AND, OR, or NOT to narrow results. Learn More" at bounding box center [425, 27] width 181 height 12
click at [531, 19] on icon "Search podcasts, credits, & more..." at bounding box center [531, 22] width 6 height 9
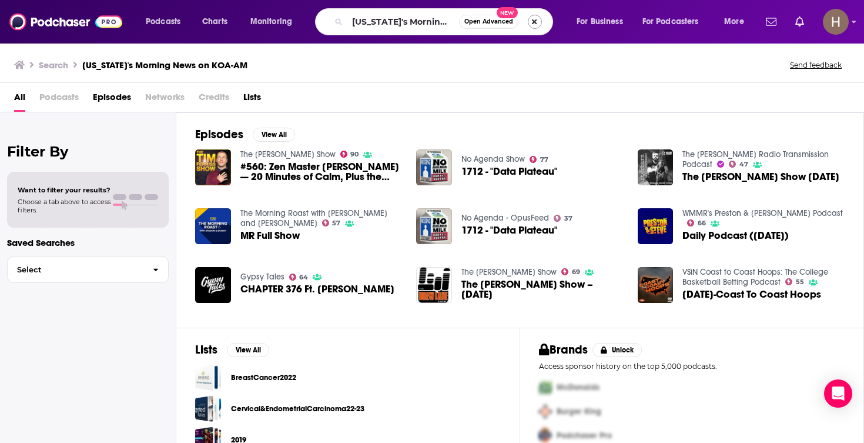
click at [533, 20] on button "Search podcasts, credits, & more..." at bounding box center [535, 22] width 14 height 14
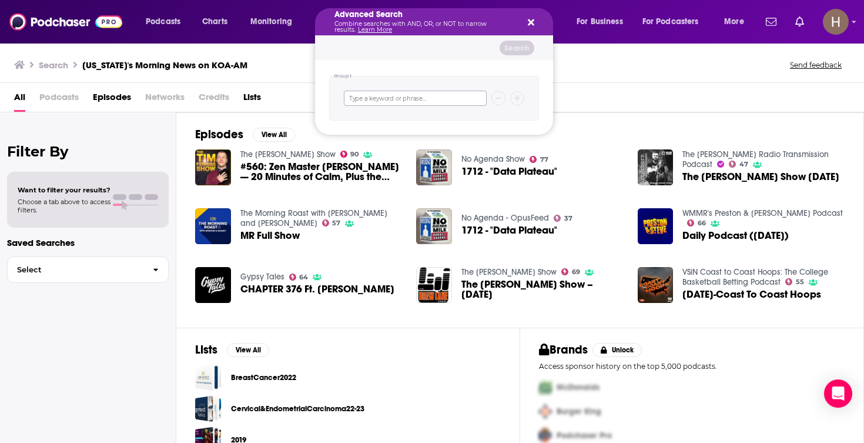
click at [426, 99] on input "Search podcasts, credits, & more..." at bounding box center [415, 98] width 143 height 15
click at [283, 62] on div "Search Colorado's Morning News on KOA-AM Send feedback" at bounding box center [429, 64] width 831 height 16
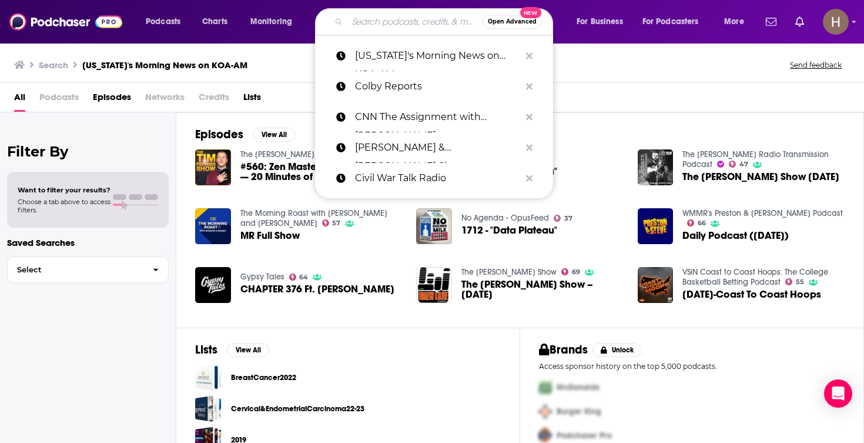
click at [376, 25] on input "Search podcasts, credits, & more..." at bounding box center [414, 21] width 135 height 19
paste input "Coming From Left Field Podcast"
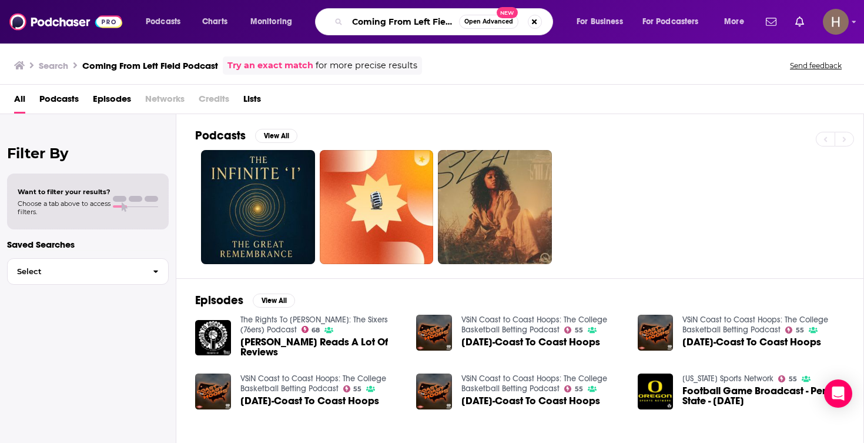
click at [436, 22] on input "Coming From Left Field Podcast" at bounding box center [403, 21] width 112 height 19
paste input "nsider the Constitution"
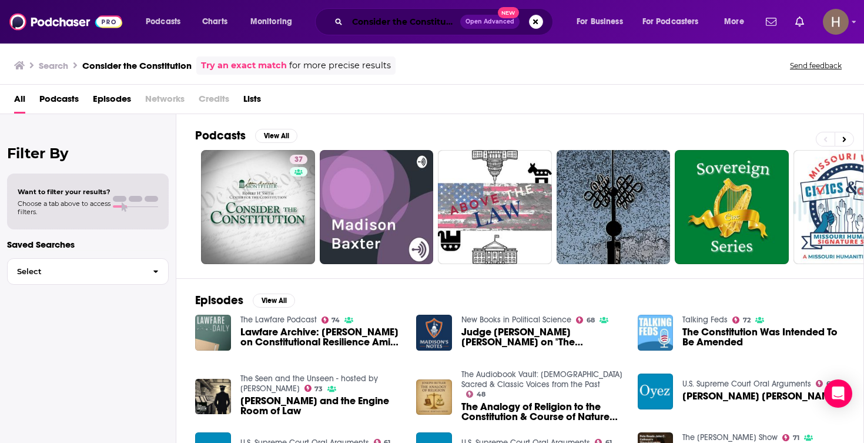
click at [437, 27] on input "Consider the Constitution" at bounding box center [403, 21] width 113 height 19
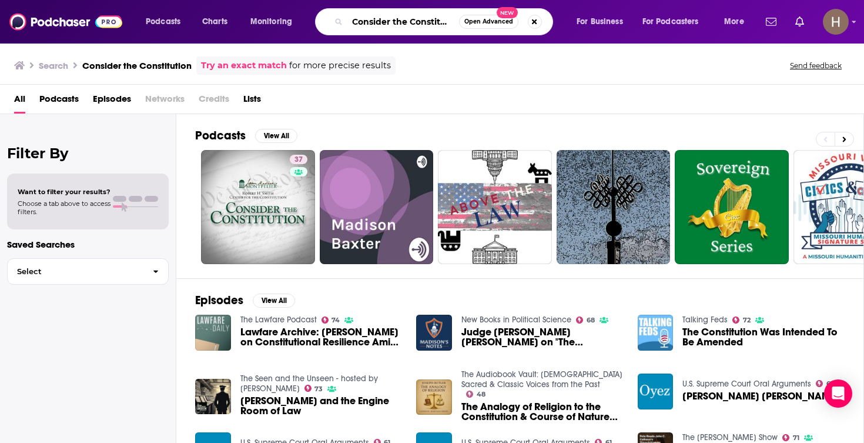
click at [437, 27] on input "Consider the Constitution" at bounding box center [403, 21] width 112 height 19
paste input "verging Dialogue"
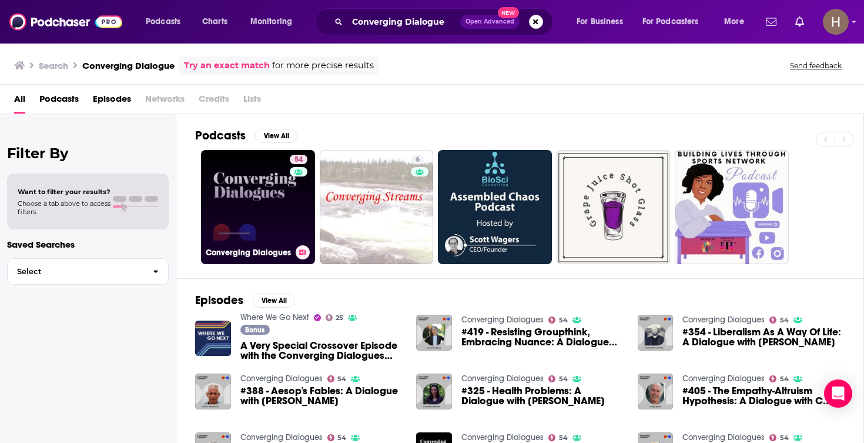
click at [305, 252] on icon at bounding box center [303, 252] width 6 height 6
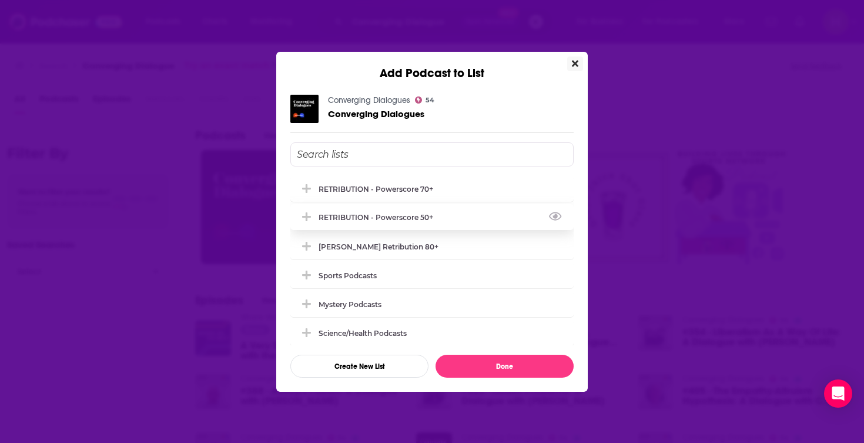
click at [391, 219] on div "RETRIBUTION - Powerscore 50+" at bounding box center [380, 217] width 122 height 9
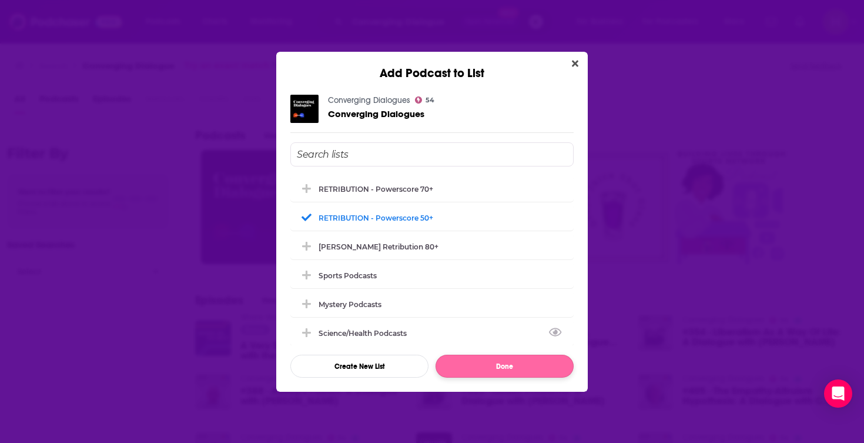
click at [507, 376] on button "Done" at bounding box center [505, 366] width 138 height 23
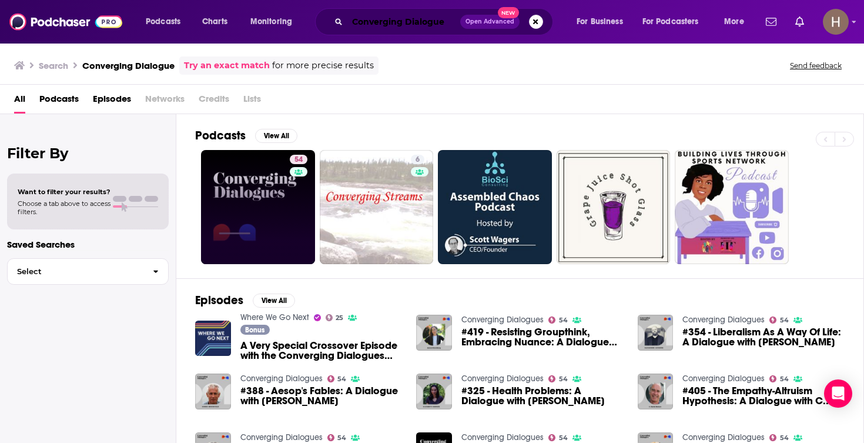
click at [374, 19] on input "Converging Dialogue" at bounding box center [403, 21] width 113 height 19
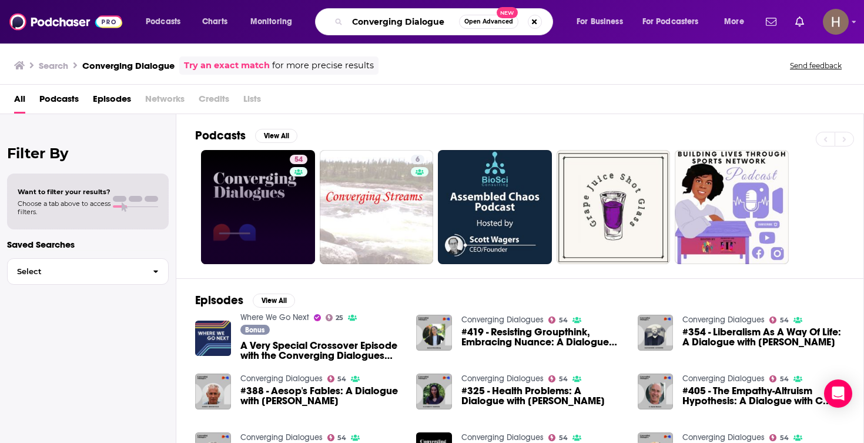
click at [374, 19] on input "Converging Dialogue" at bounding box center [403, 21] width 112 height 19
paste input "sations with Coleman"
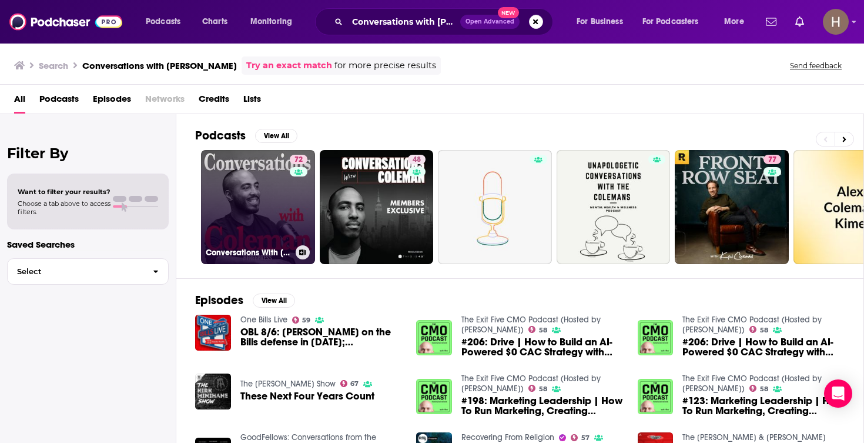
click at [302, 249] on icon at bounding box center [303, 252] width 6 height 6
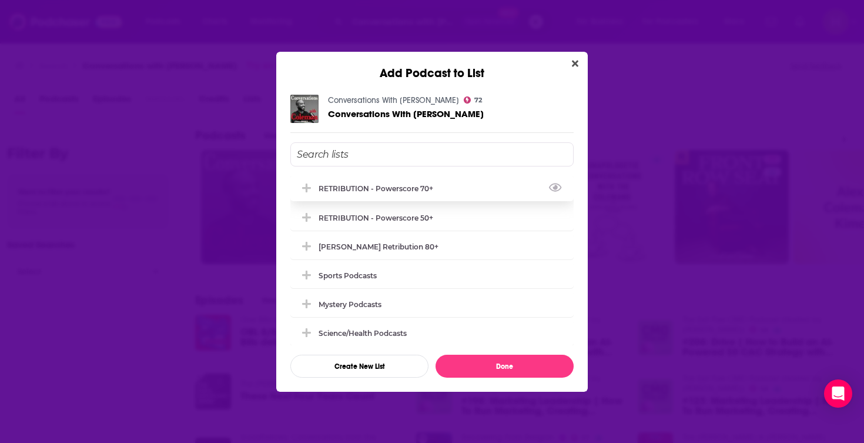
click at [397, 192] on div "RETRIBUTION - Powerscore 70+" at bounding box center [380, 188] width 122 height 9
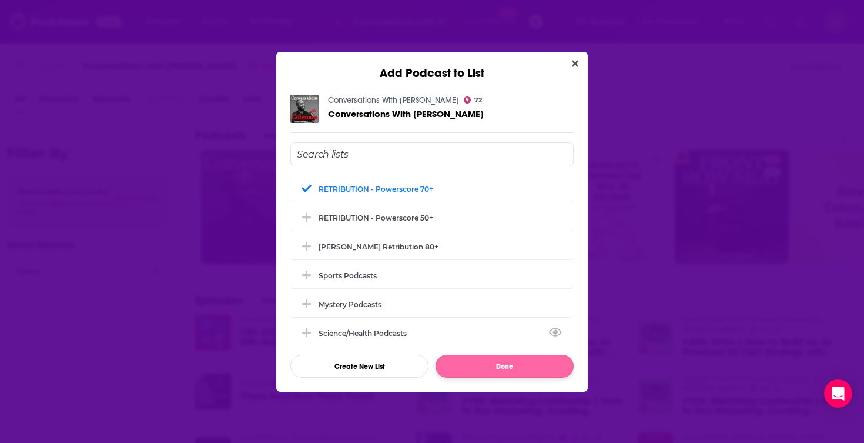
click at [493, 370] on button "Done" at bounding box center [505, 366] width 138 height 23
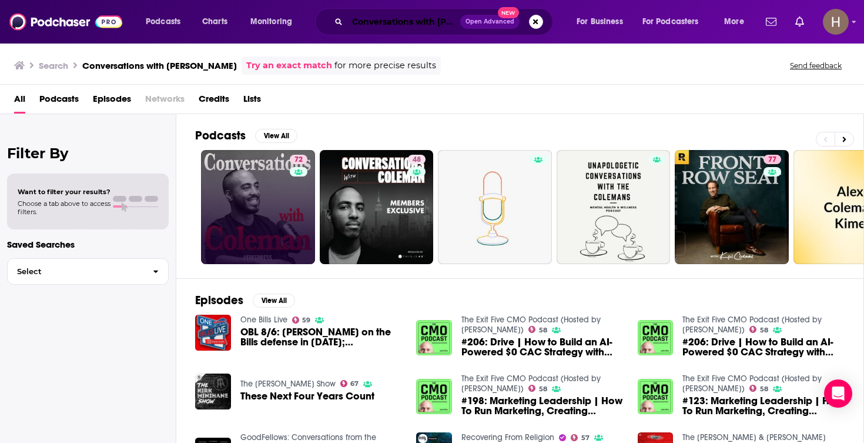
click at [429, 18] on input "Conversations with Coleman" at bounding box center [403, 21] width 113 height 19
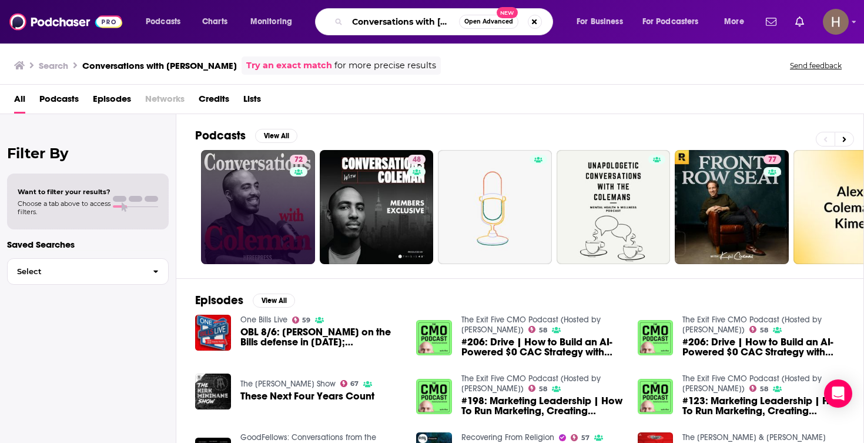
click at [429, 18] on input "Conversations with Coleman" at bounding box center [403, 21] width 112 height 19
paste input "Tyler (Cowen)"
type input "Conversations with Tyler (Cowen)"
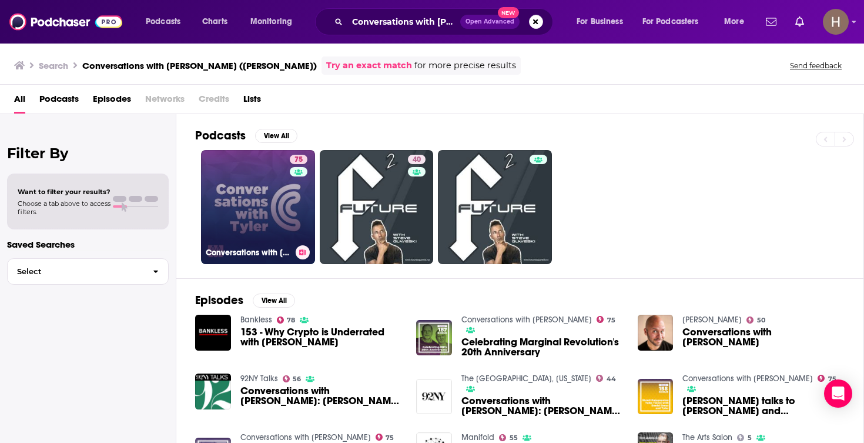
click at [265, 210] on link "75 Conversations with Tyler" at bounding box center [258, 207] width 114 height 114
click at [305, 255] on icon at bounding box center [302, 252] width 6 height 6
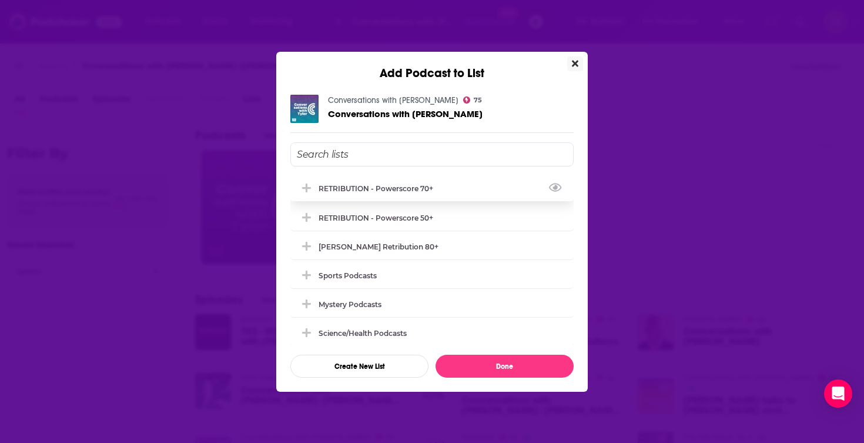
click at [373, 189] on div "RETRIBUTION - Powerscore 70+" at bounding box center [380, 188] width 122 height 9
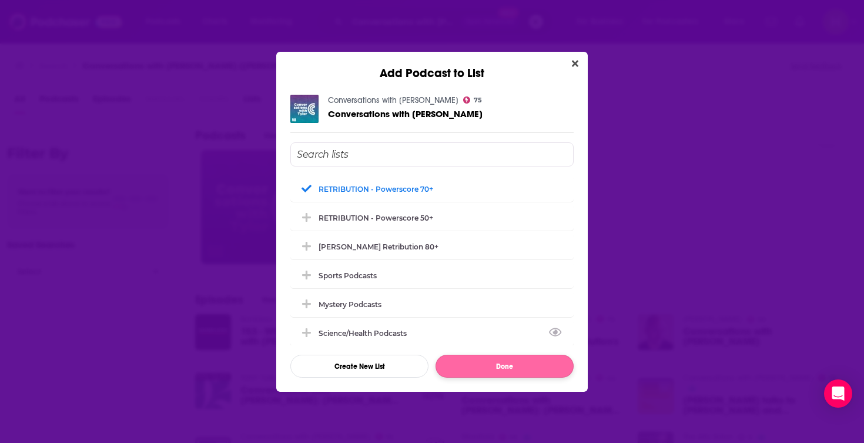
click at [486, 365] on button "Done" at bounding box center [505, 366] width 138 height 23
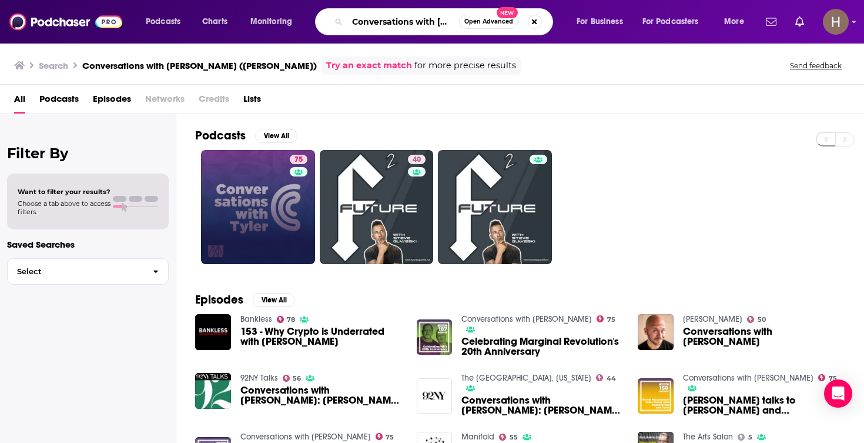
click at [372, 25] on input "Conversations with Tyler (Cowen)" at bounding box center [403, 21] width 112 height 19
paste input "ORUS - A Little More Conversastion"
type input "CORUS - A Little More Conversastion"
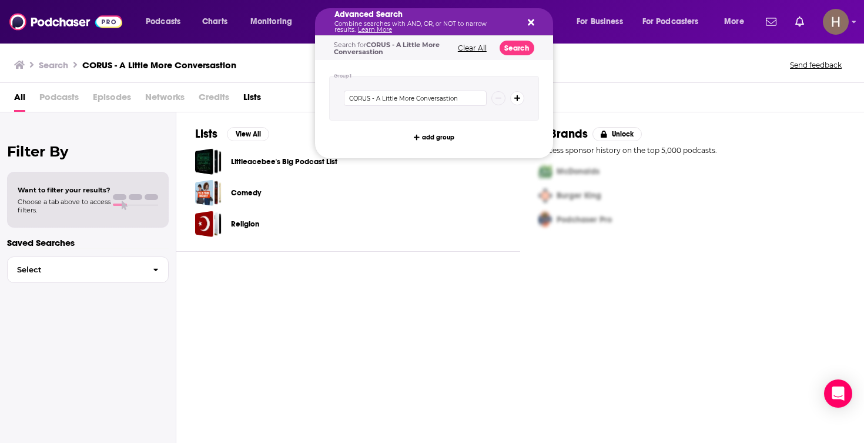
click at [427, 17] on h5 "Advanced Search" at bounding box center [425, 15] width 181 height 8
click at [533, 24] on icon "Search podcasts, credits, & more..." at bounding box center [531, 22] width 6 height 6
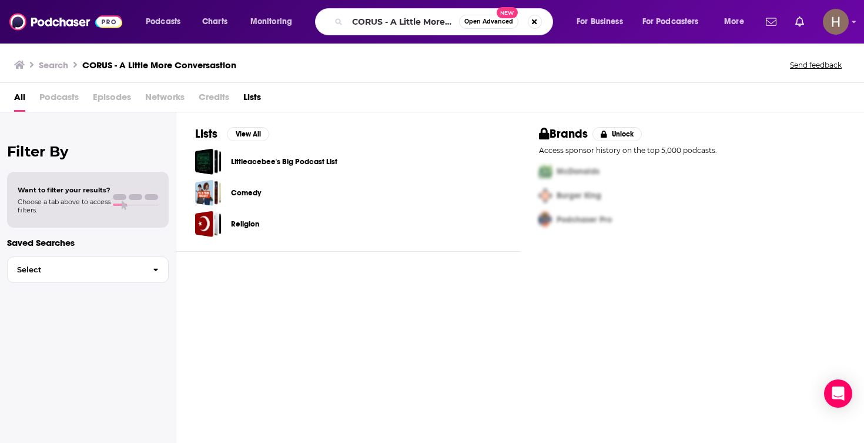
click at [566, 66] on div "Search CORUS - A Little More Conversastion Send feedback" at bounding box center [429, 64] width 831 height 16
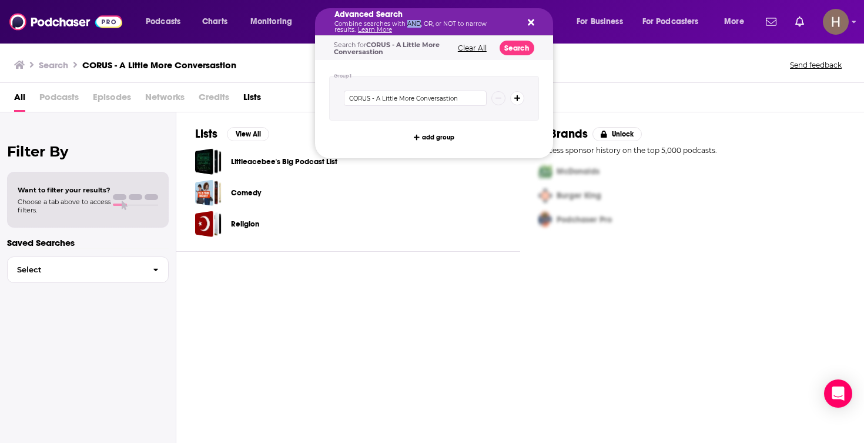
click at [415, 23] on p "Combine searches with AND, OR, or NOT to narrow results. Learn More" at bounding box center [425, 27] width 181 height 12
click at [328, 44] on div "Search for CORUS - A Little More Conversastion Clear All Search" at bounding box center [434, 48] width 238 height 24
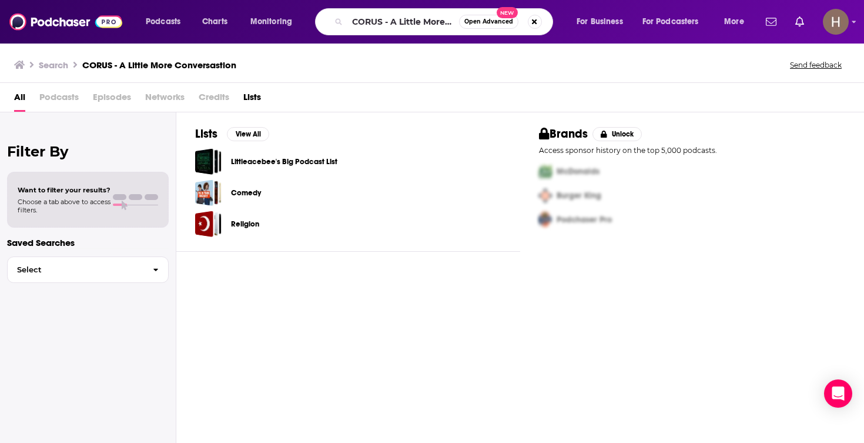
click at [300, 45] on div "Search CORUS - A Little More Conversastion Send feedback" at bounding box center [432, 62] width 864 height 41
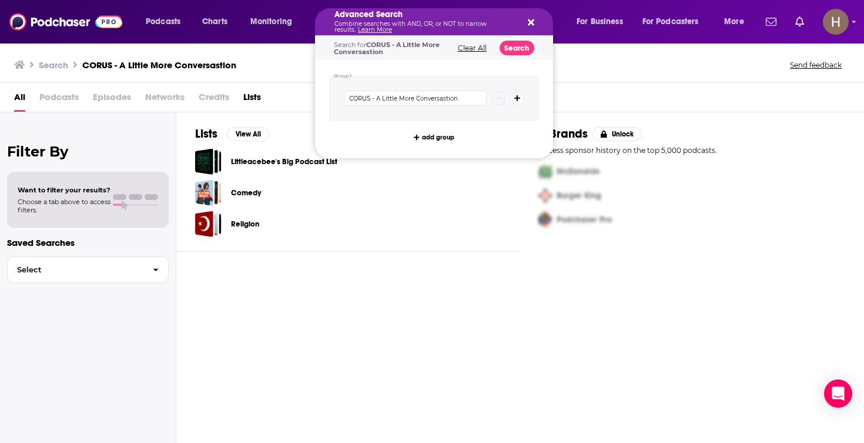
click at [532, 25] on icon "Search podcasts, credits, & more..." at bounding box center [531, 22] width 6 height 6
click at [533, 29] on div "Advanced Search Combine searches with AND, OR, or NOT to narrow results. Learn …" at bounding box center [434, 21] width 238 height 27
click at [531, 24] on icon "Search podcasts, credits, & more..." at bounding box center [531, 22] width 6 height 6
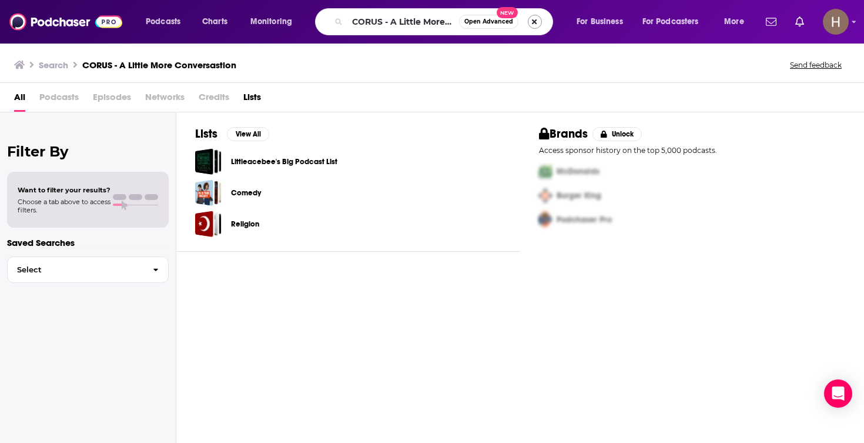
click at [533, 24] on button "Search podcasts, credits, & more..." at bounding box center [535, 22] width 14 height 14
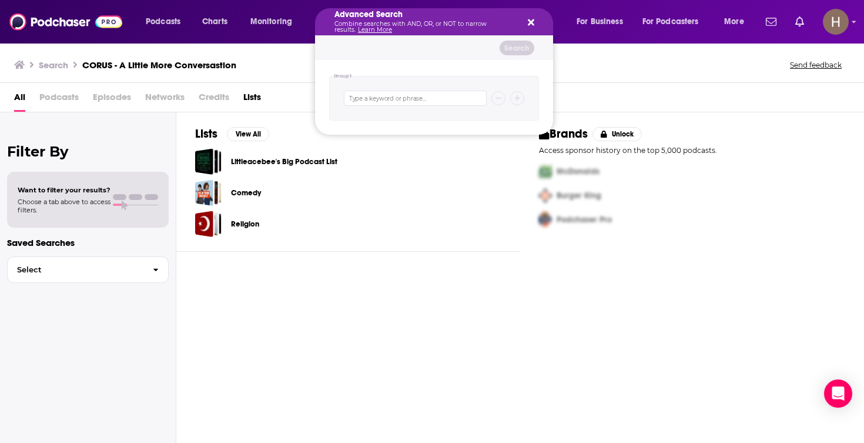
click at [532, 21] on icon "Search podcasts, credits, & more..." at bounding box center [531, 22] width 6 height 6
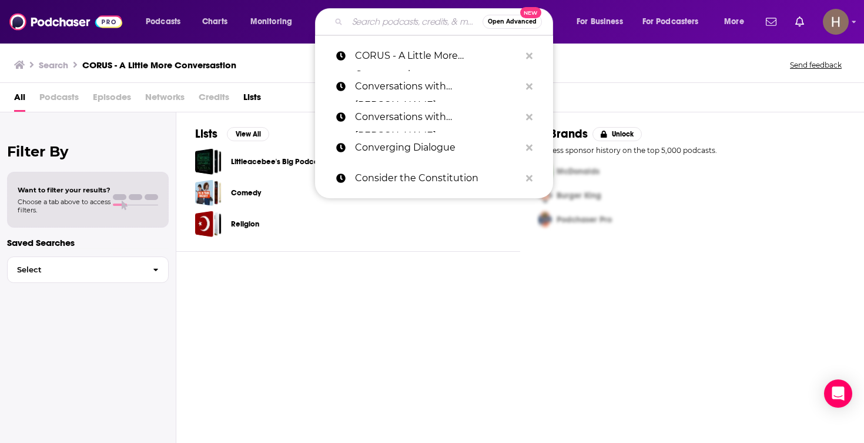
click at [409, 22] on input "Search podcasts, credits, & more..." at bounding box center [414, 21] width 135 height 19
paste input "Crazy Good Turns"
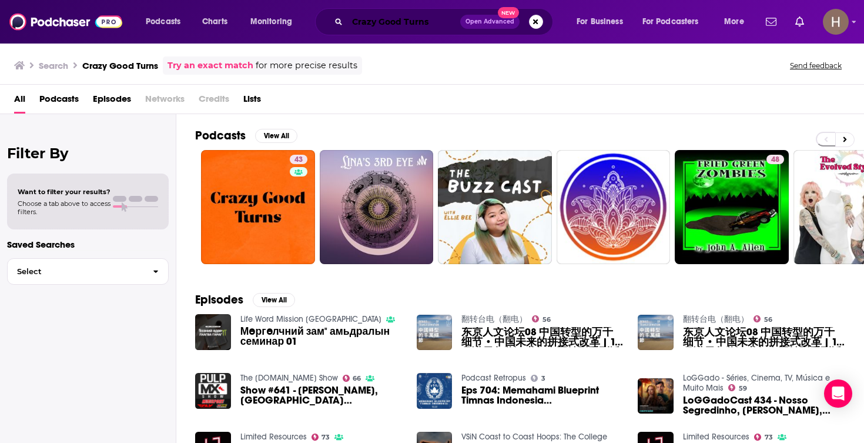
click at [397, 26] on input "Crazy Good Turns" at bounding box center [403, 21] width 113 height 19
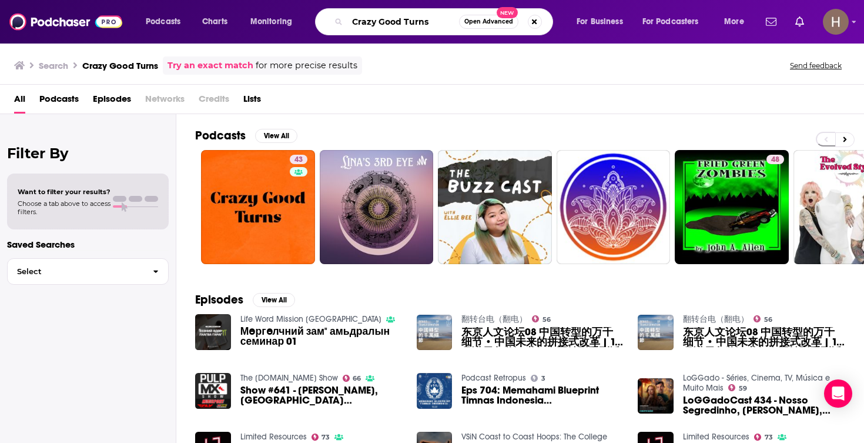
click at [397, 26] on input "Crazy Good Turns" at bounding box center [403, 21] width 112 height 19
paste input "Money with Paul Ollinger"
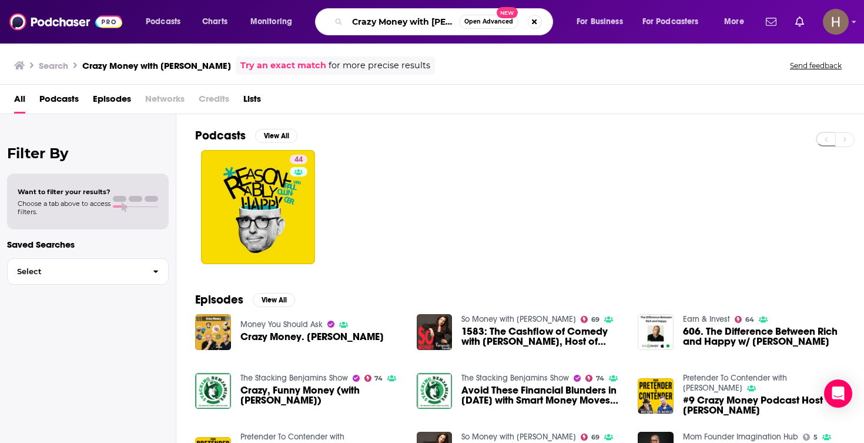
click at [434, 22] on input "Crazy Money with Paul Ollinger" at bounding box center [403, 21] width 112 height 19
paste input "ooked Media / What A Day"
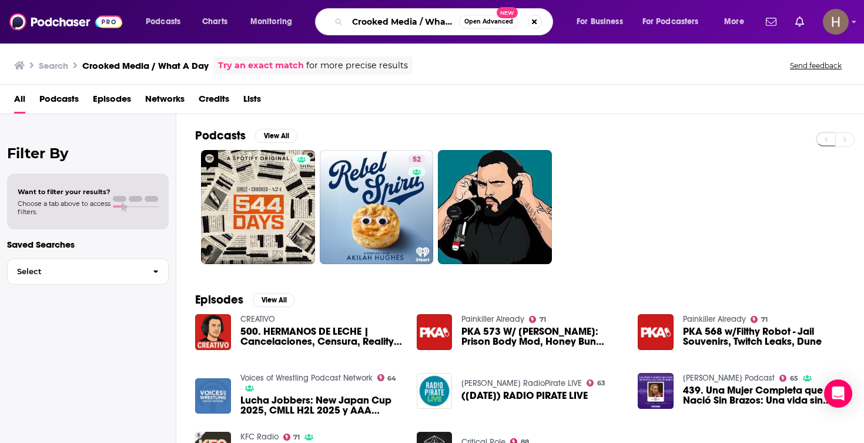
click at [385, 24] on input "Crooked Media / What A Day" at bounding box center [403, 21] width 112 height 19
paste input "ss Examined with Frank Turek"
type input "Cross Examined with Frank Turek"
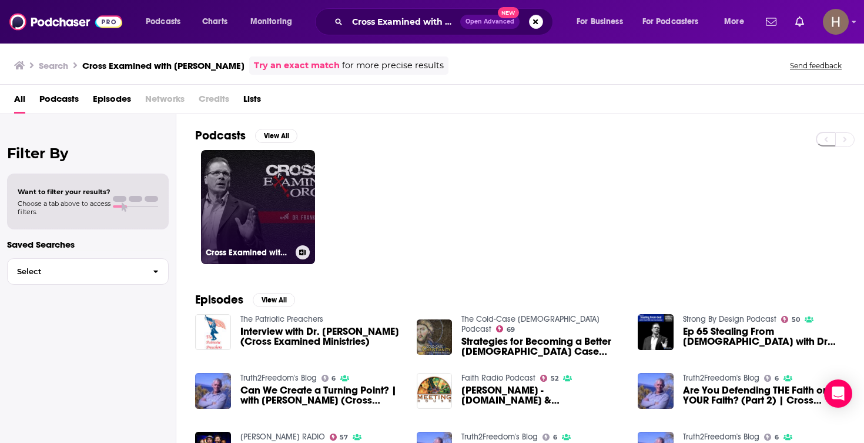
click at [295, 198] on link "Cross Examined with Dr. Frank Turek" at bounding box center [258, 207] width 114 height 114
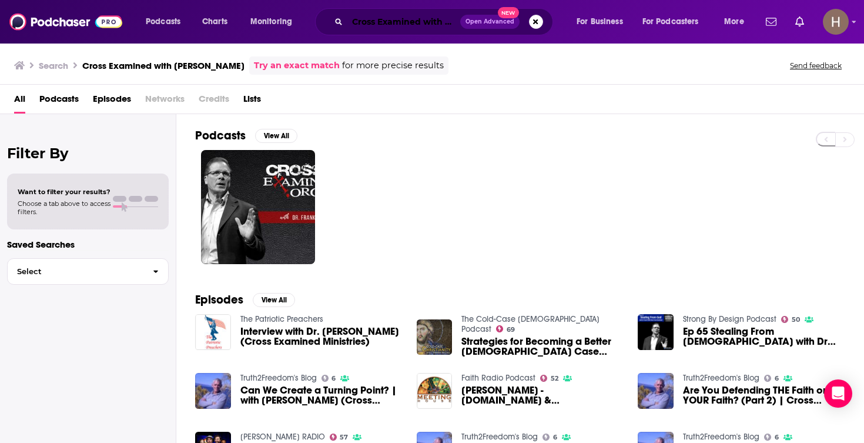
click at [412, 22] on input "Cross Examined with Frank Turek" at bounding box center [403, 21] width 113 height 19
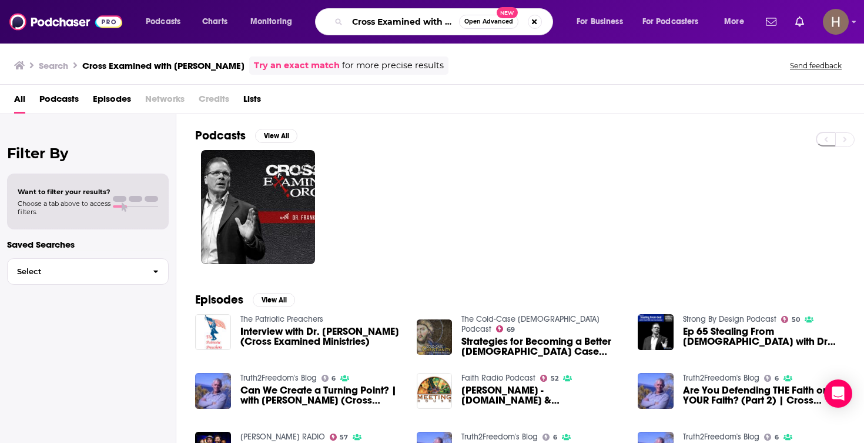
click at [412, 22] on input "Cross Examined with Frank Turek" at bounding box center [403, 21] width 112 height 19
paste input "-Examining History Podcast"
type input "Cross-Examining History Podcast"
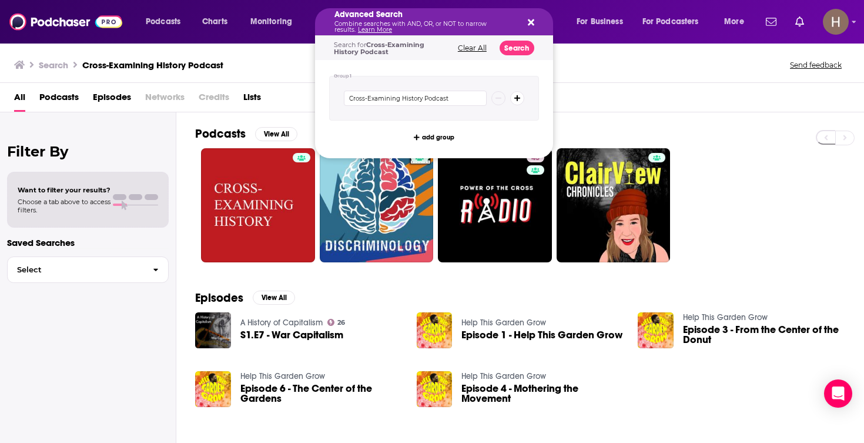
click at [380, 26] on link "Learn More" at bounding box center [375, 30] width 34 height 8
click at [528, 24] on icon "Search podcasts, credits, & more..." at bounding box center [531, 22] width 6 height 9
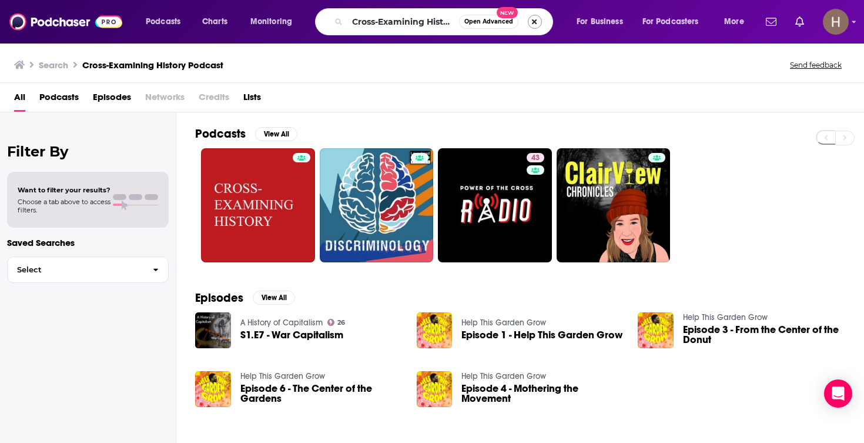
click at [536, 23] on button "Search podcasts, credits, & more..." at bounding box center [535, 22] width 14 height 14
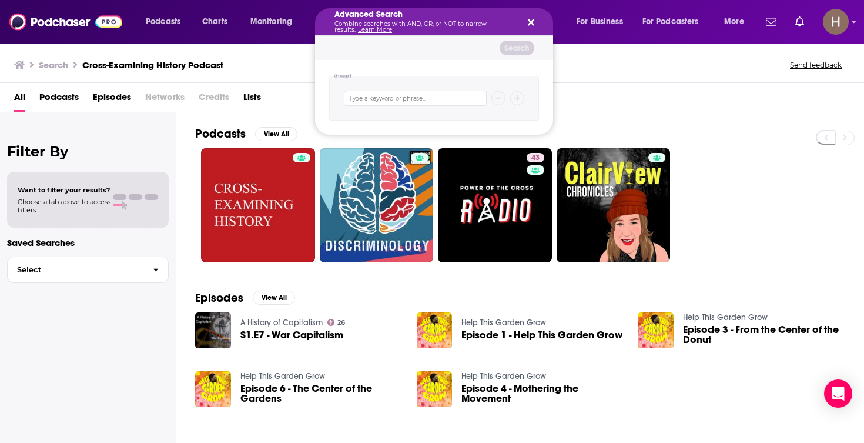
click at [531, 23] on icon "Search podcasts, credits, & more..." at bounding box center [531, 22] width 6 height 6
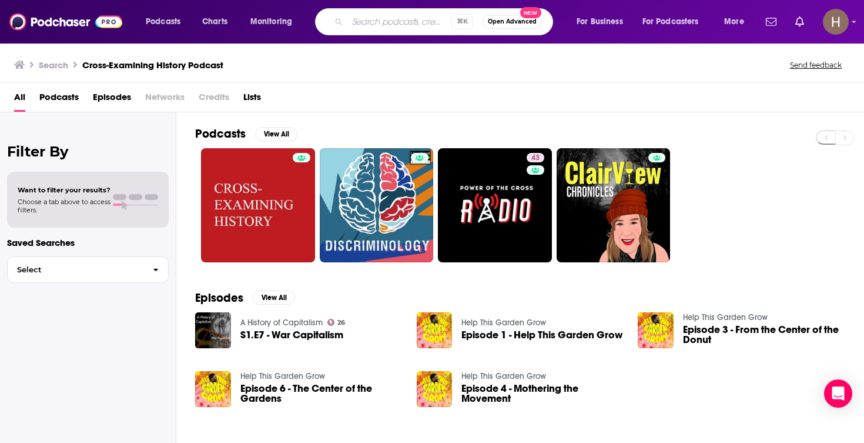
click at [377, 22] on input "Search podcasts, credits, & more..." at bounding box center [399, 21] width 104 height 19
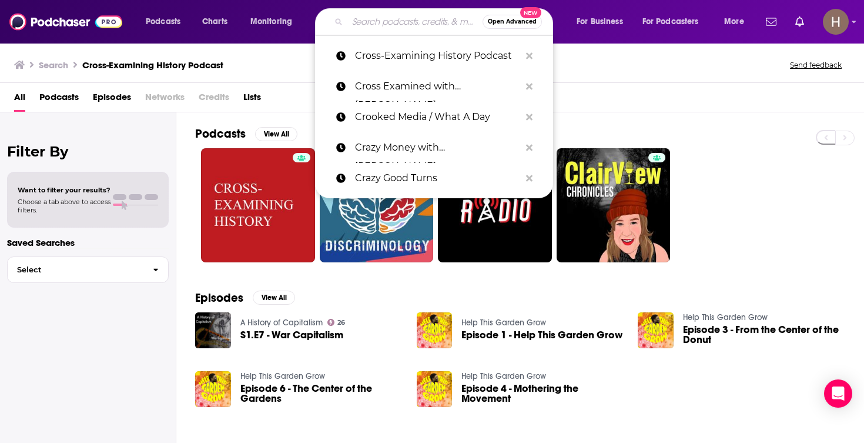
paste input "Culture Apothecary with Alex Clark"
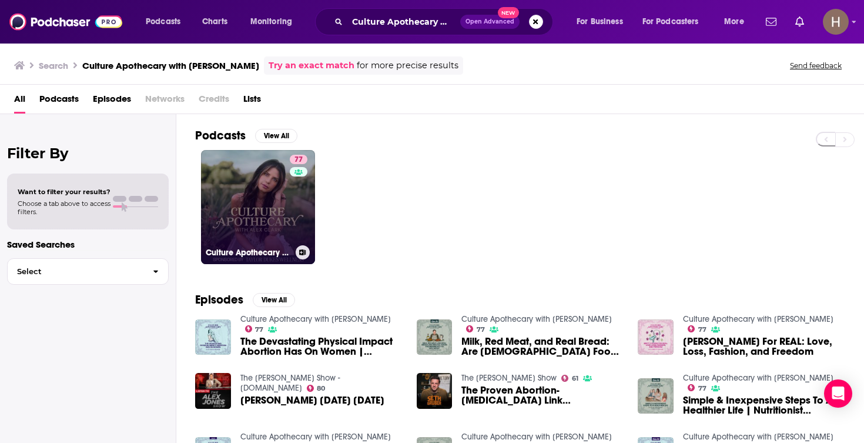
click at [302, 254] on icon at bounding box center [303, 252] width 6 height 6
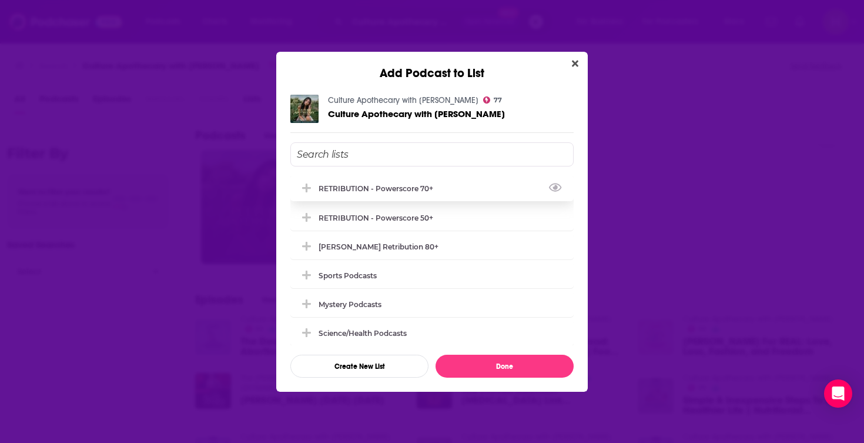
click at [375, 189] on div "RETRIBUTION - Powerscore 70+" at bounding box center [380, 188] width 122 height 9
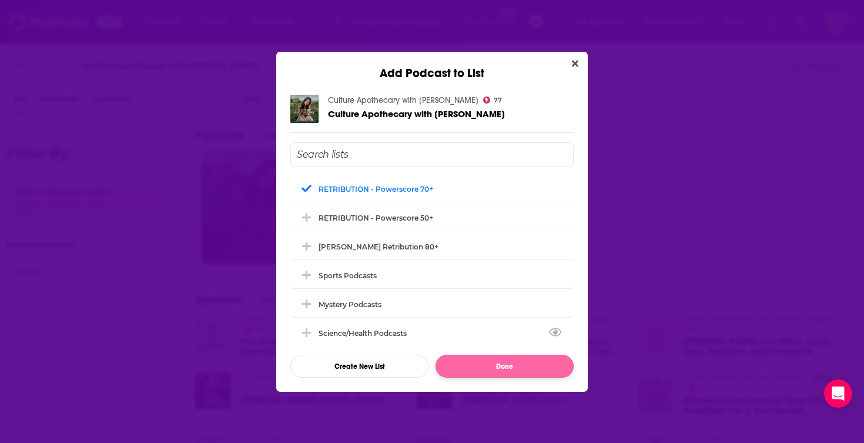
click at [496, 367] on button "Done" at bounding box center [505, 366] width 138 height 23
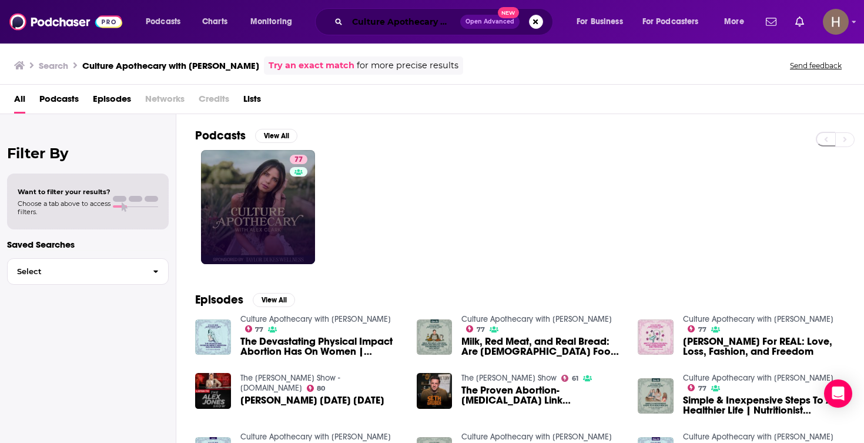
click at [424, 25] on input "Culture Apothecary with Alex Clark" at bounding box center [403, 21] width 113 height 19
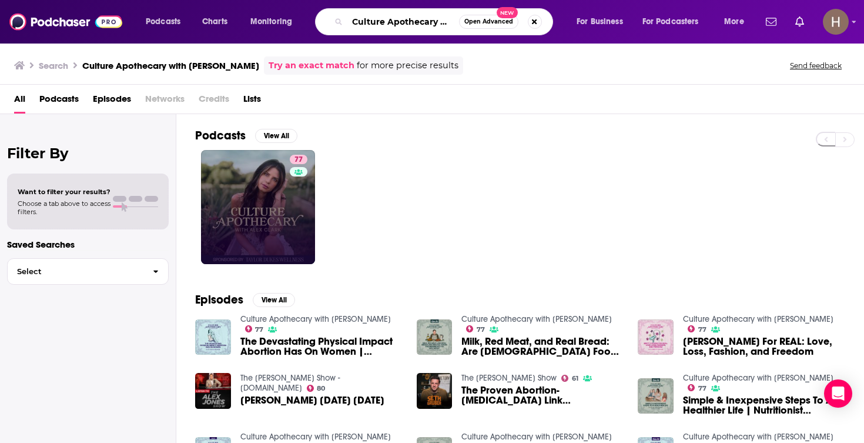
click at [424, 25] on input "Culture Apothecary with Alex Clark" at bounding box center [403, 21] width 112 height 19
paste input "rrent Affairs podcast"
type input "Current Affairs podcast"
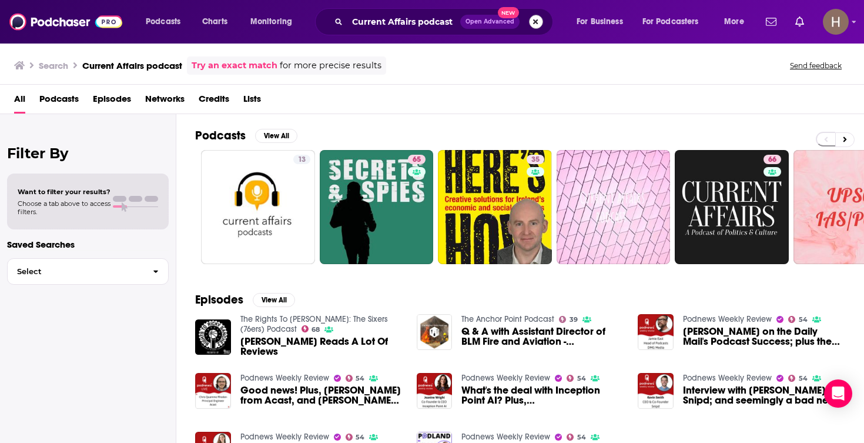
click at [536, 21] on button "Search podcasts, credits, & more..." at bounding box center [536, 22] width 14 height 14
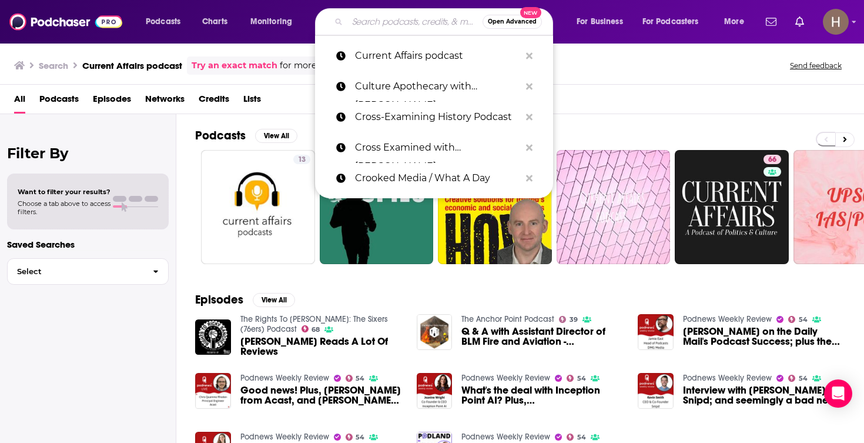
paste input "Daily Dad"
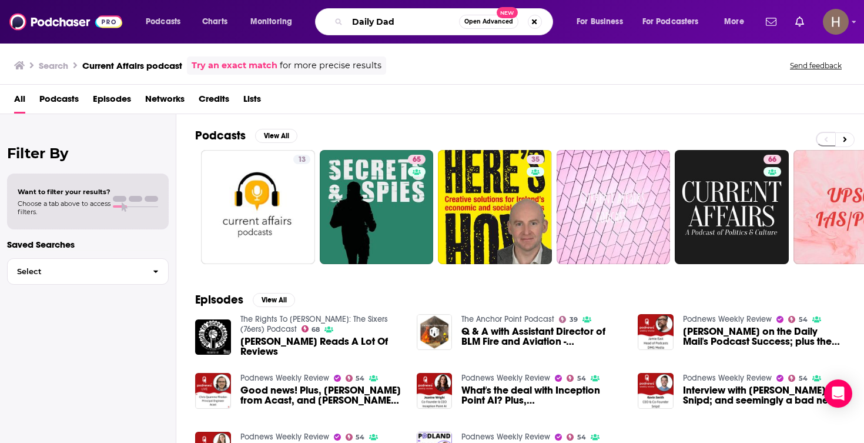
type input "Daily Dad"
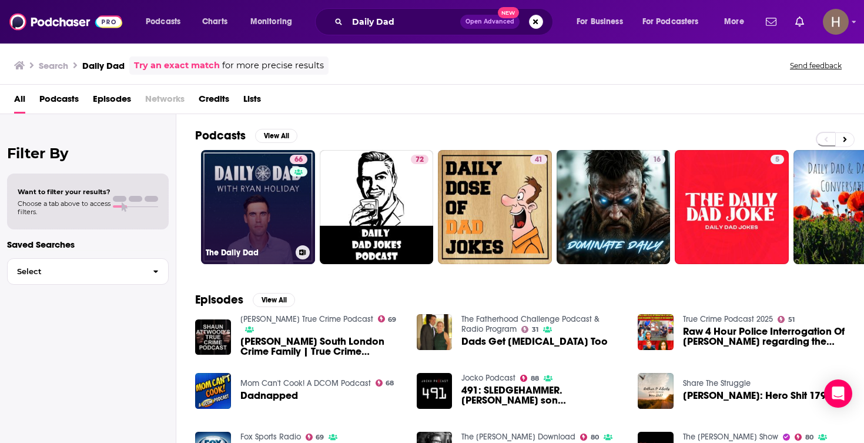
click at [272, 229] on link "66 The Daily Dad" at bounding box center [258, 207] width 114 height 114
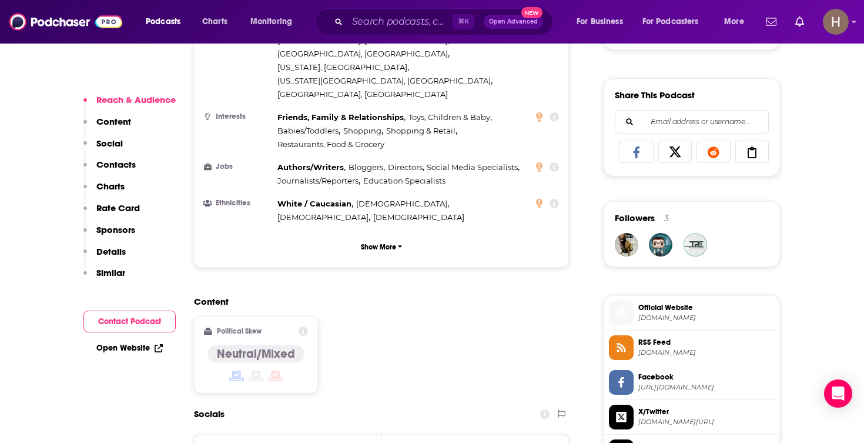
scroll to position [804, 0]
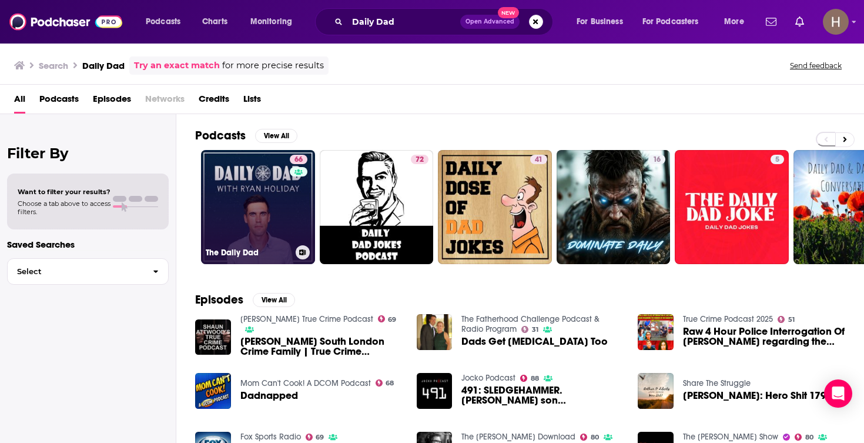
click at [299, 253] on icon at bounding box center [302, 252] width 6 height 6
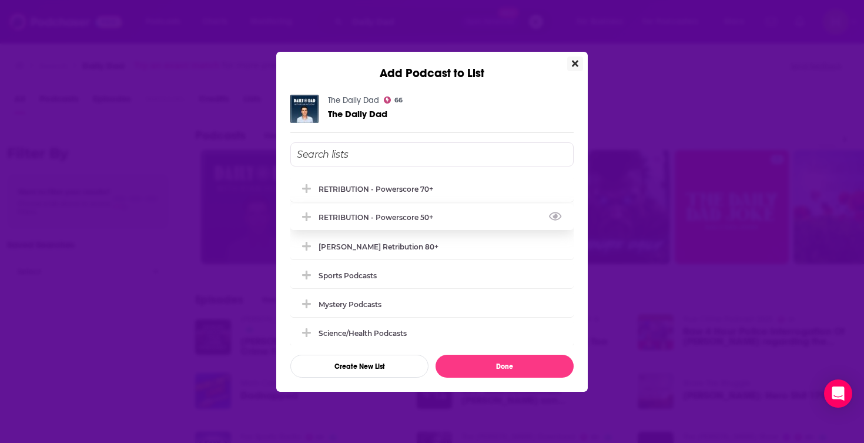
click at [404, 219] on div "RETRIBUTION - Powerscore 50+" at bounding box center [380, 217] width 122 height 9
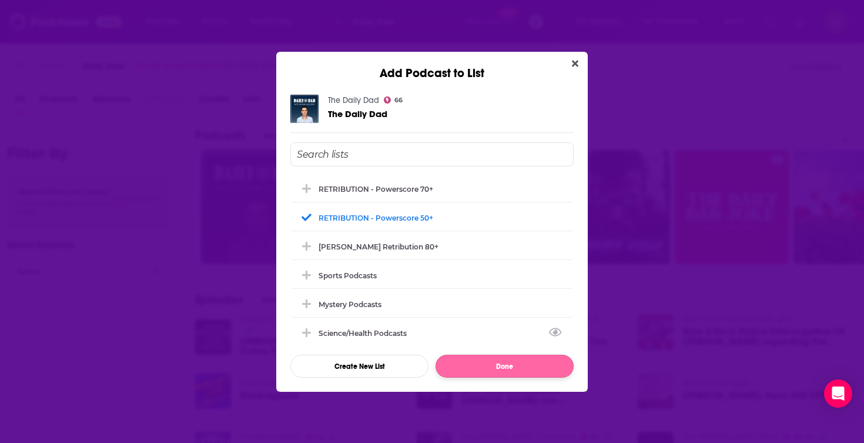
click at [529, 367] on button "Done" at bounding box center [505, 366] width 138 height 23
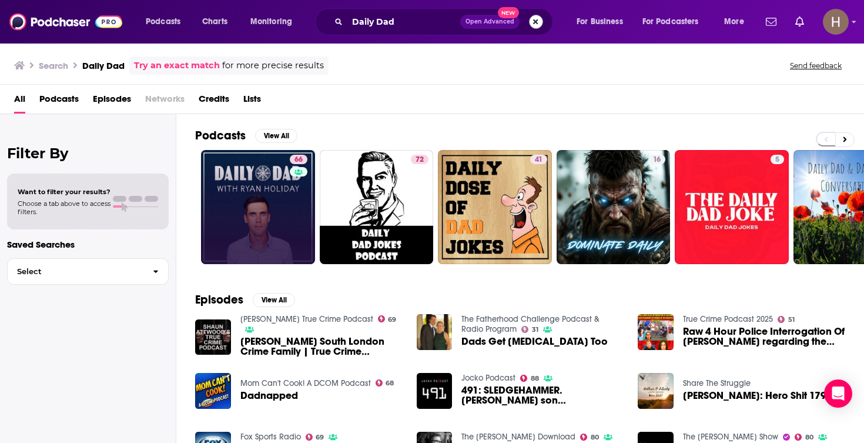
click at [539, 25] on button "Search podcasts, credits, & more..." at bounding box center [536, 22] width 14 height 14
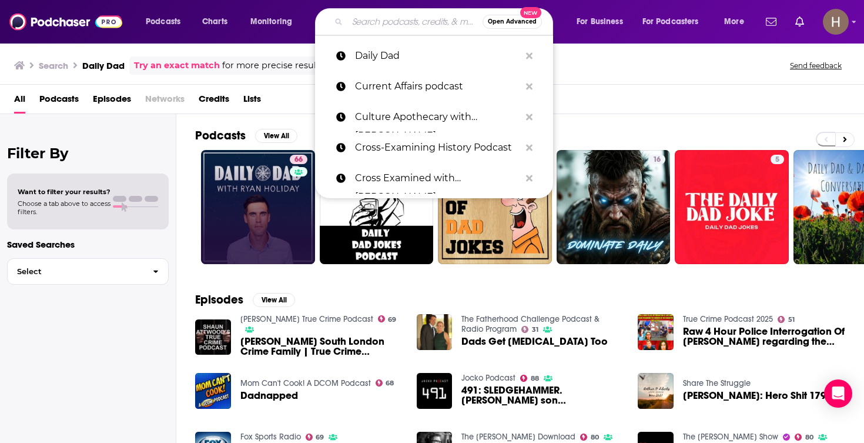
paste input "Daily Signal"
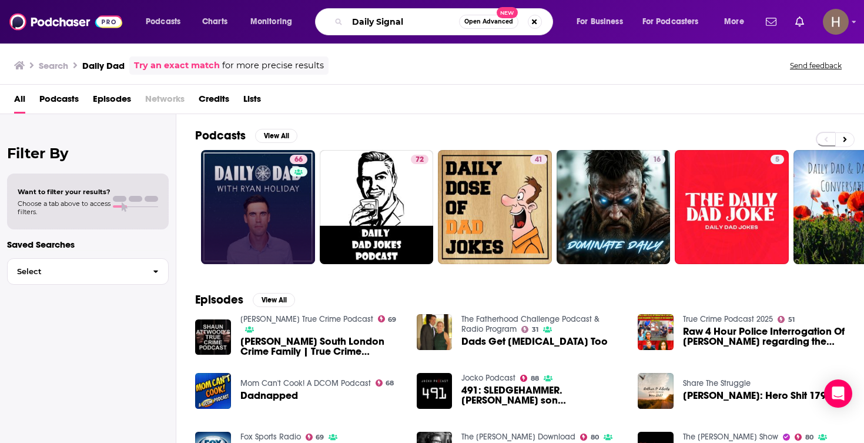
type input "Daily Signal"
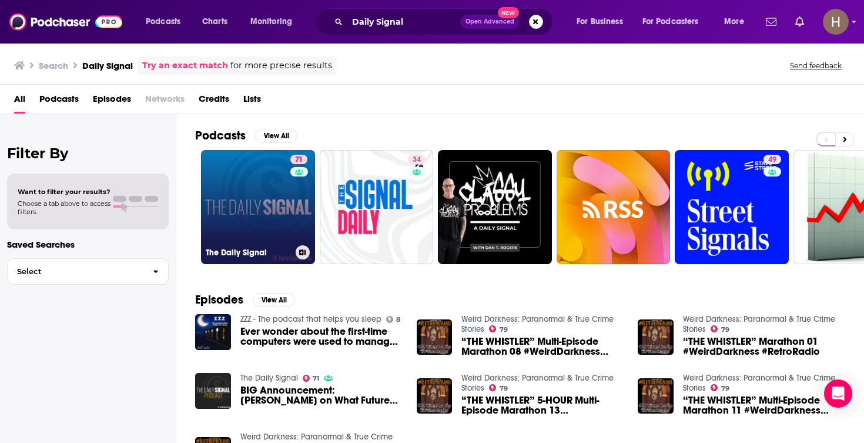
click at [303, 251] on icon at bounding box center [303, 252] width 6 height 6
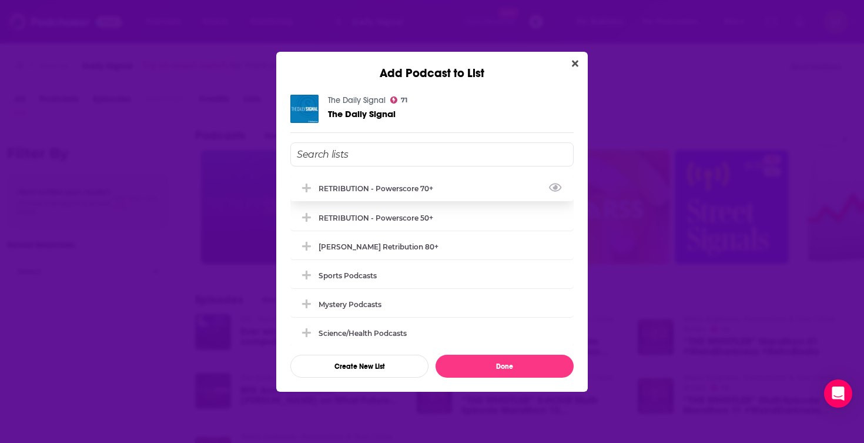
click at [369, 192] on div "RETRIBUTION - Powerscore 70+" at bounding box center [380, 188] width 122 height 9
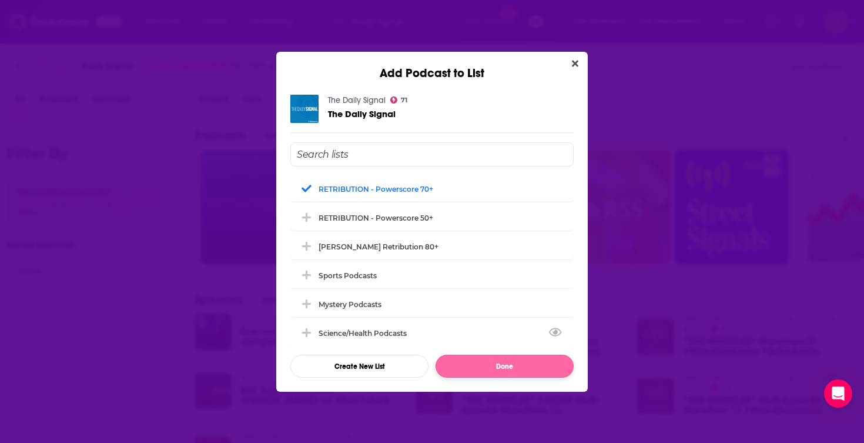
click at [512, 365] on button "Done" at bounding box center [505, 366] width 138 height 23
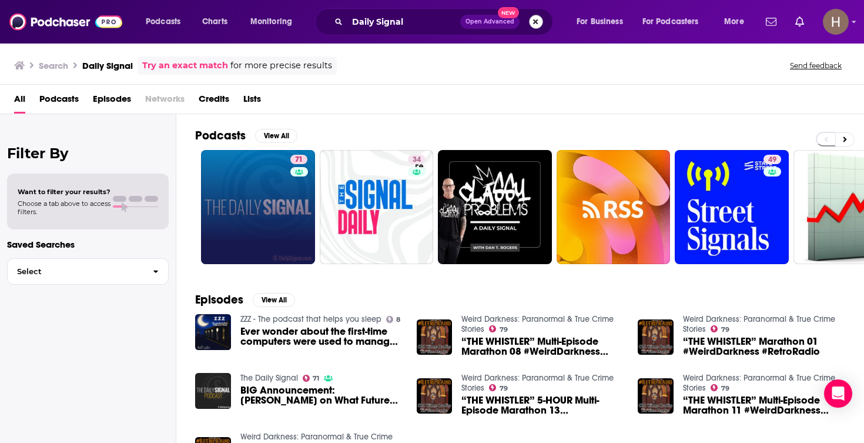
click at [539, 24] on button "Search podcasts, credits, & more..." at bounding box center [536, 22] width 14 height 14
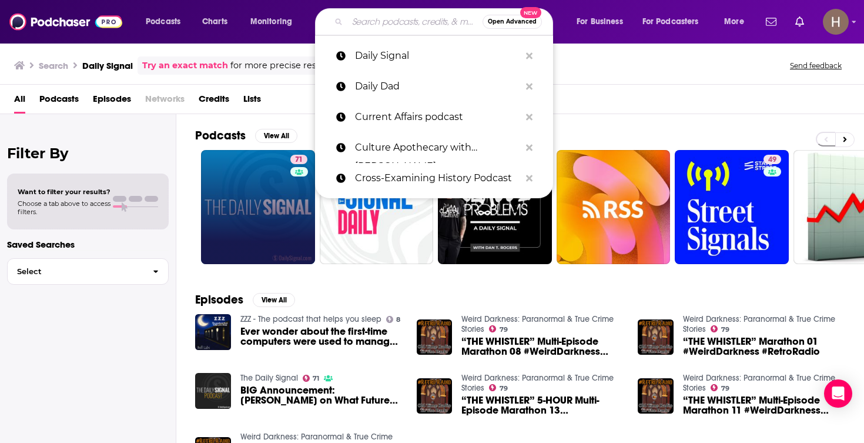
paste input "DAVID PAKMAN SHOW"
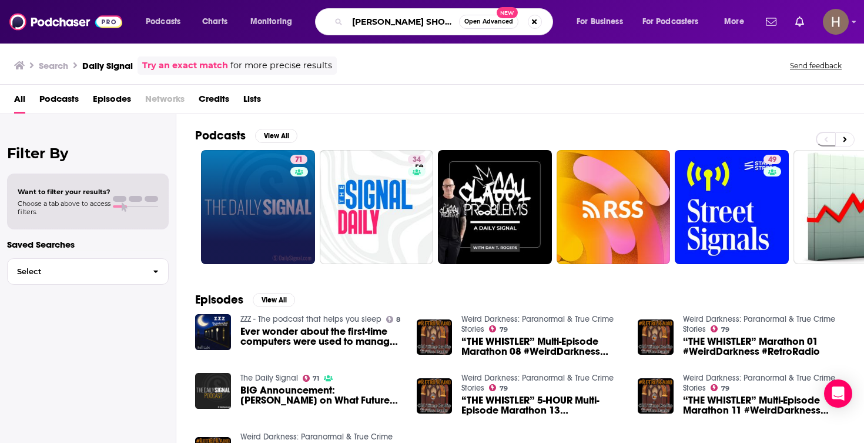
type input "DAVID PAKMAN SHOW"
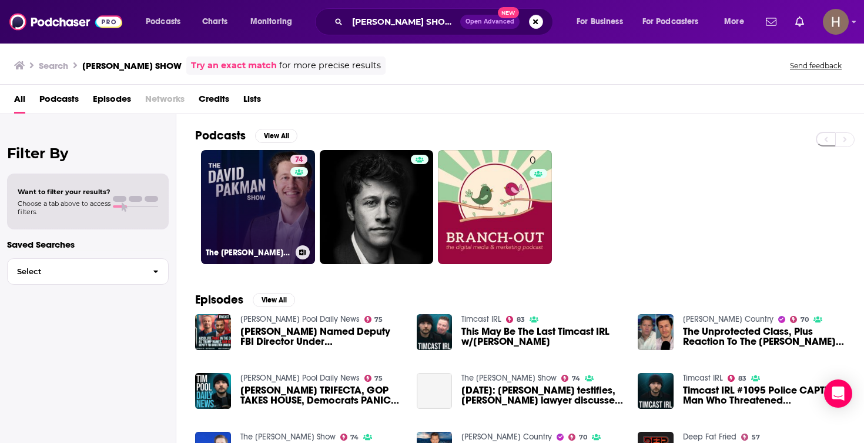
click at [269, 204] on link "74 The David Pakman Show" at bounding box center [258, 207] width 114 height 114
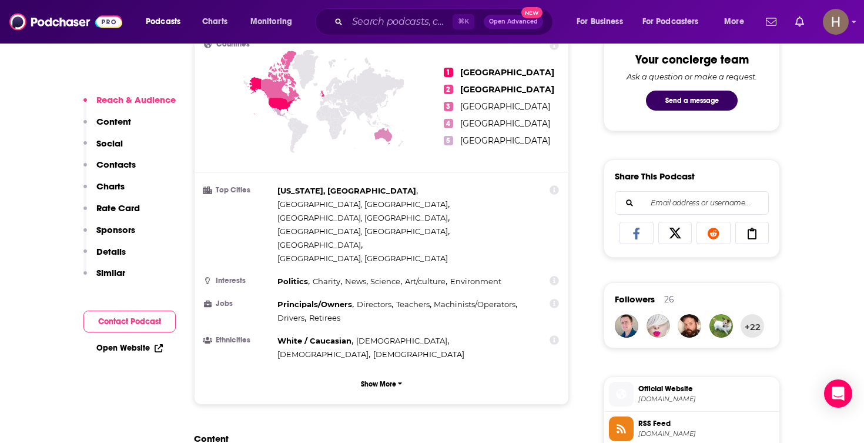
scroll to position [882, 0]
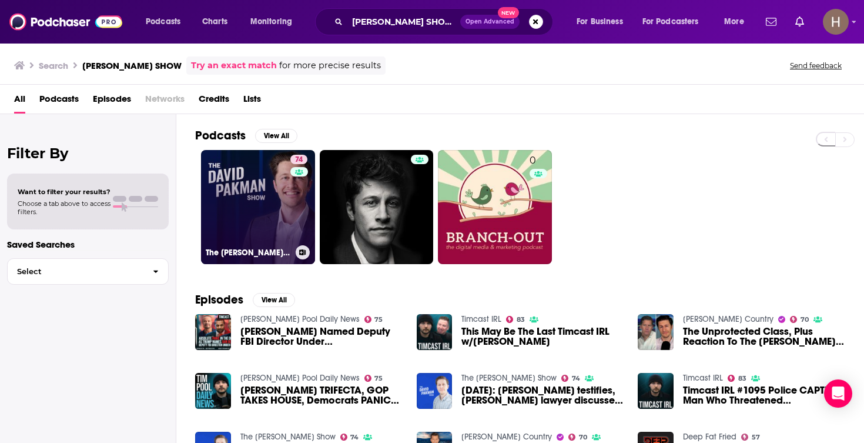
click at [302, 252] on icon at bounding box center [302, 252] width 6 height 6
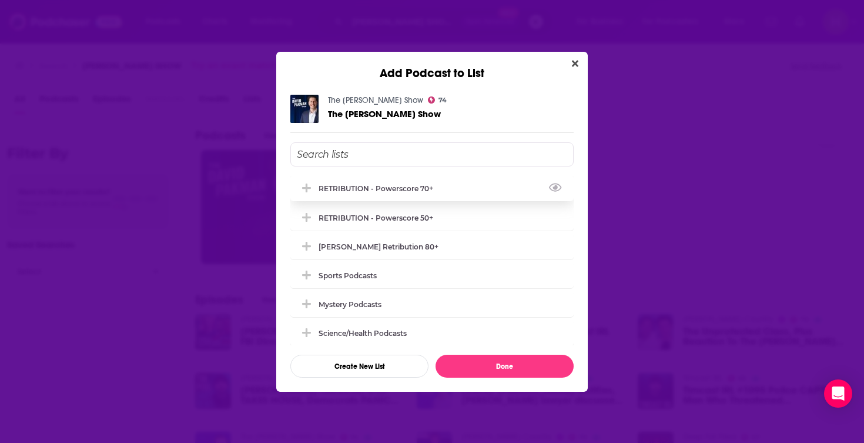
click at [374, 192] on div "RETRIBUTION - Powerscore 70+" at bounding box center [380, 188] width 122 height 9
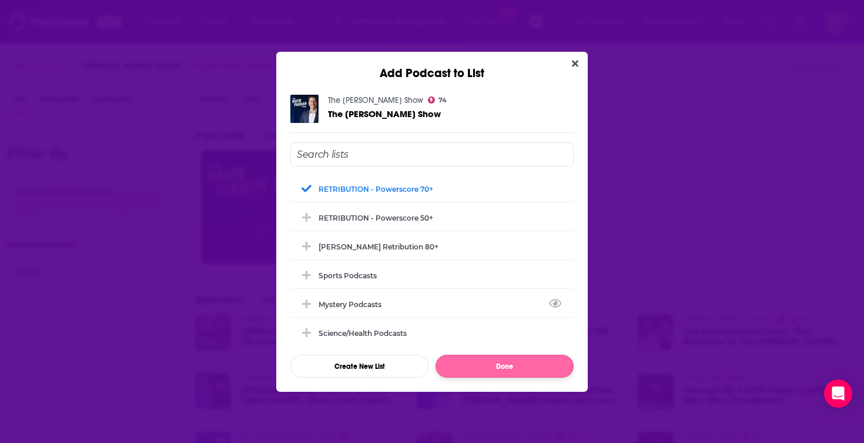
click at [488, 363] on button "Done" at bounding box center [505, 366] width 138 height 23
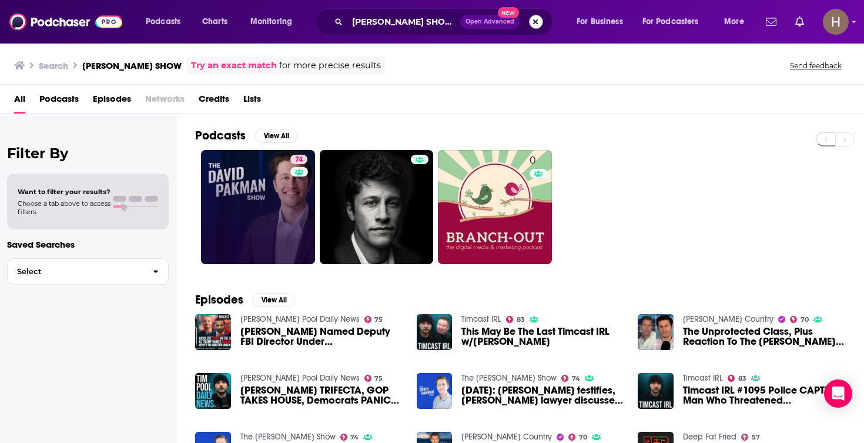
click at [537, 20] on button "Search podcasts, credits, & more..." at bounding box center [536, 22] width 14 height 14
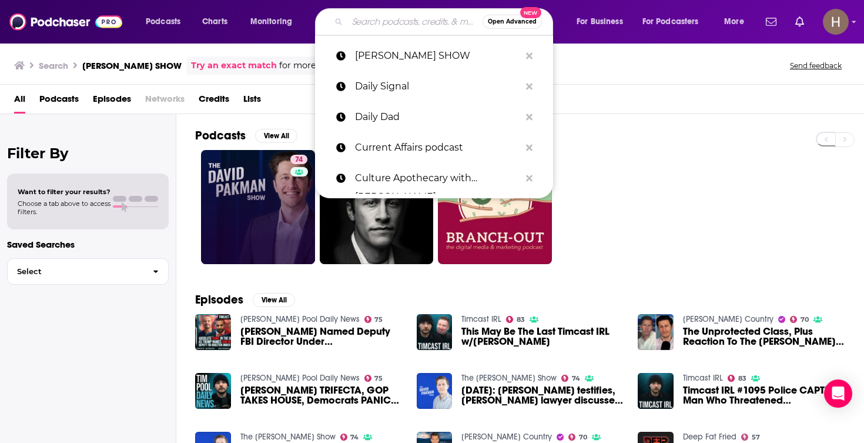
paste input "Deep State Radio"
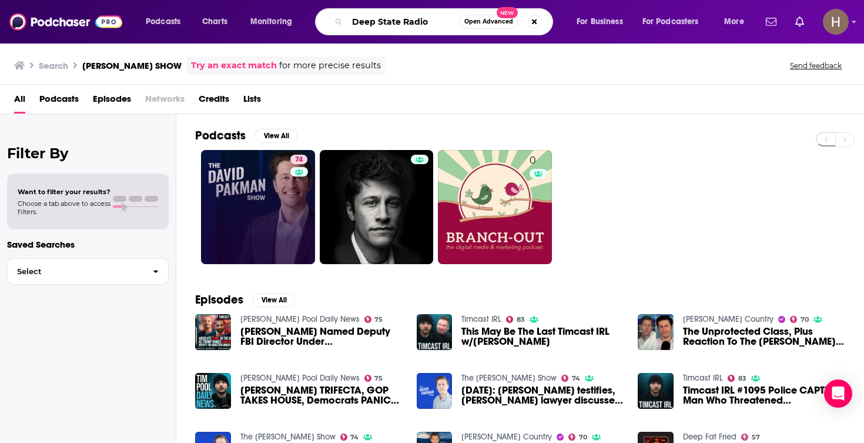
type input "Deep State Radio"
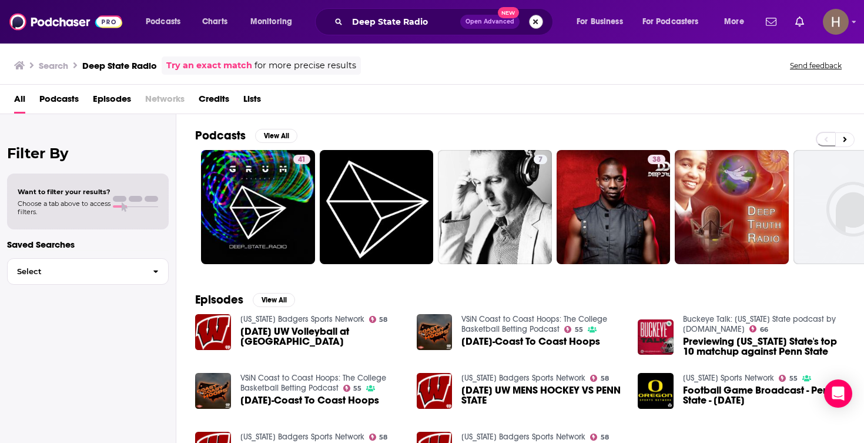
click at [538, 21] on button "Search podcasts, credits, & more..." at bounding box center [536, 22] width 14 height 14
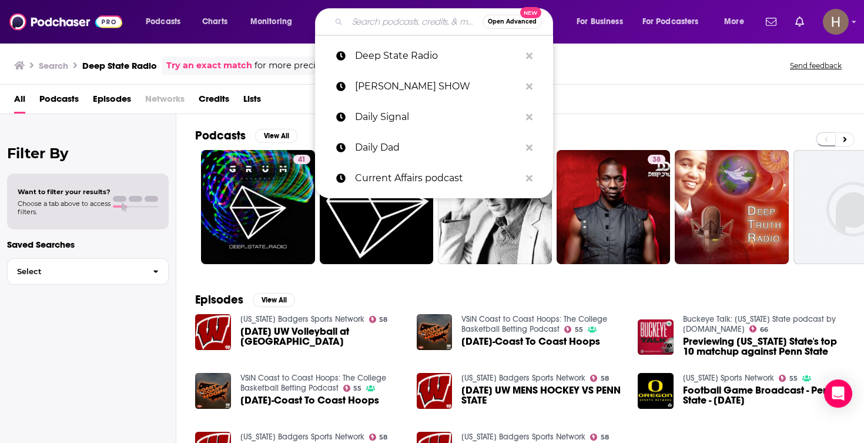
paste input "Delving In, KTAL"
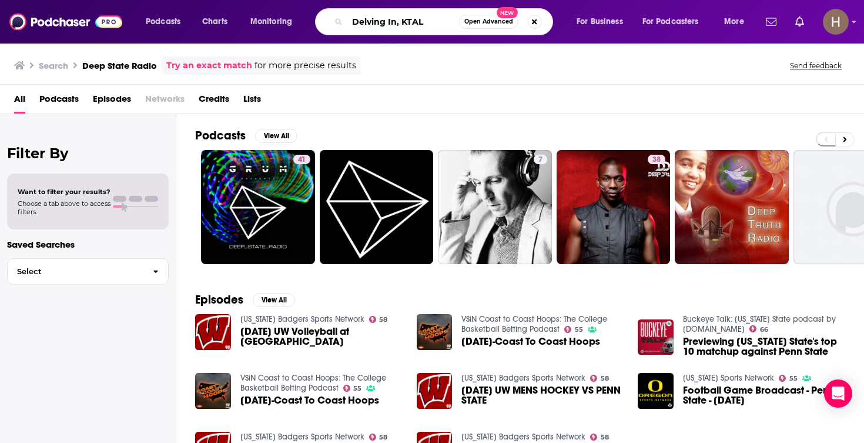
type input "Delving In, KTAL"
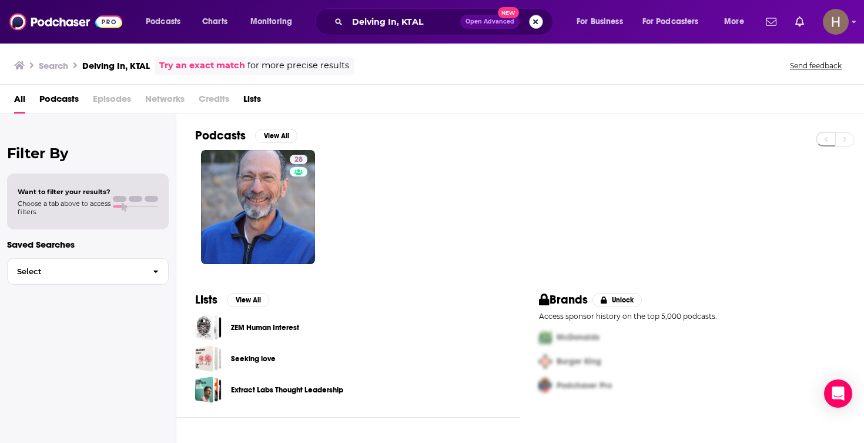
click at [536, 25] on button "Search podcasts, credits, & more..." at bounding box center [536, 22] width 14 height 14
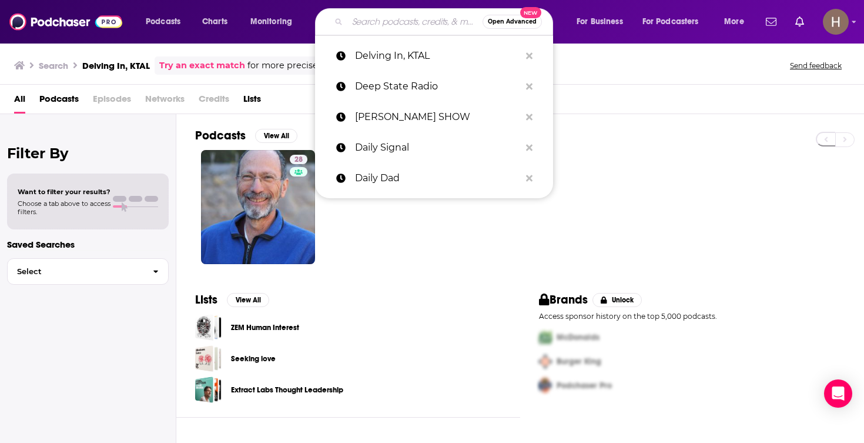
paste input "Democracy Now!"
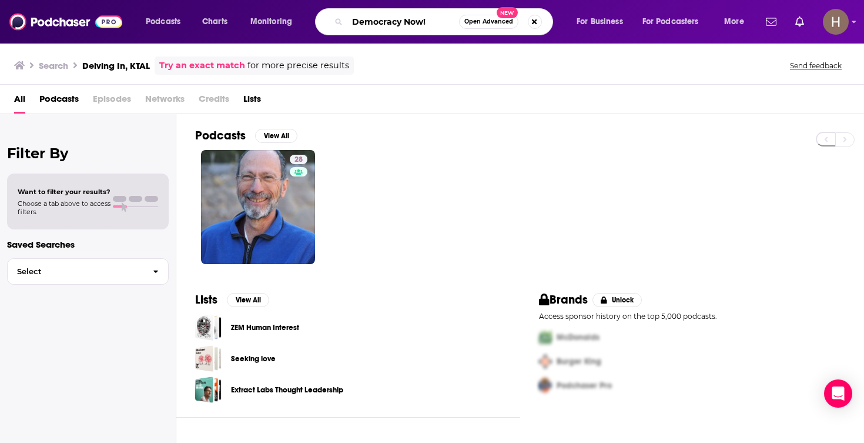
type input "Democracy Now!"
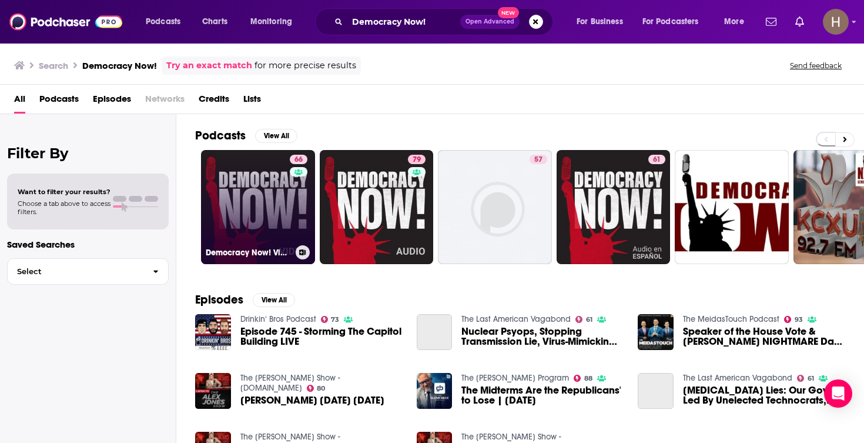
click at [300, 252] on icon at bounding box center [303, 252] width 6 height 6
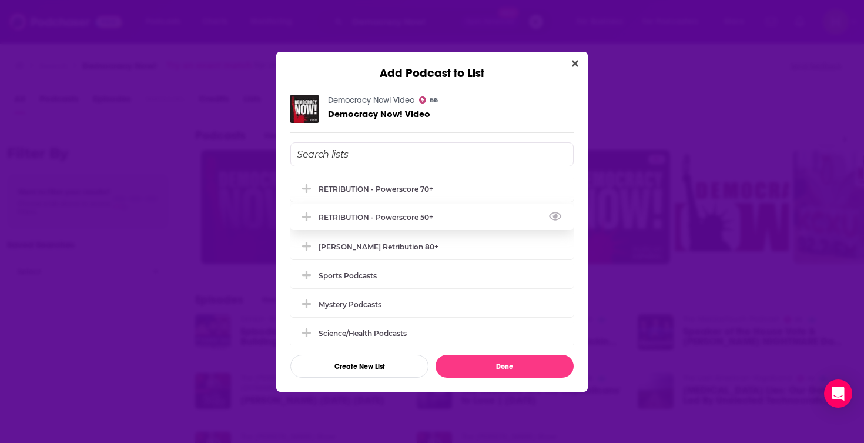
click at [376, 212] on div "RETRIBUTION - Powerscore 50+" at bounding box center [431, 217] width 283 height 26
click at [494, 378] on div "Democracy Now! Video 66 Democracy Now! Video RETRIBUTION - Powerscore 70+ RETRI…" at bounding box center [432, 236] width 312 height 311
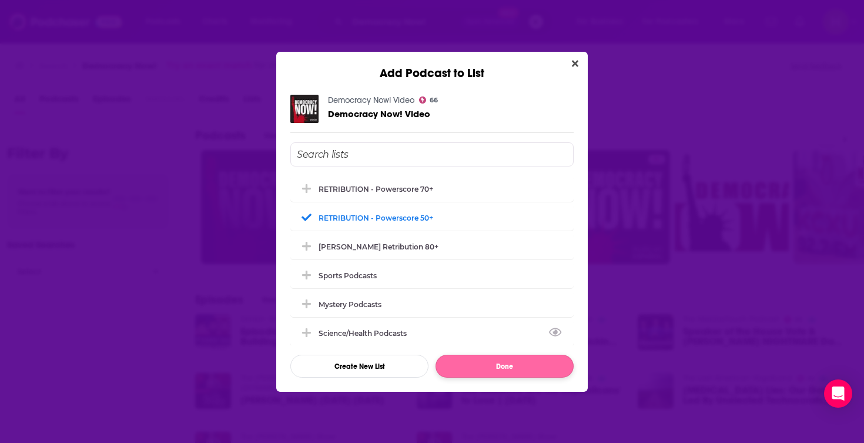
click at [497, 368] on button "Done" at bounding box center [505, 366] width 138 height 23
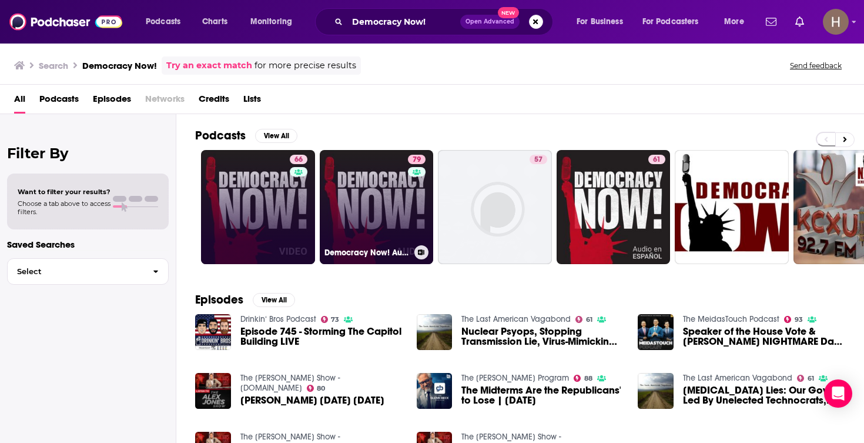
click at [421, 252] on icon at bounding box center [421, 252] width 6 height 6
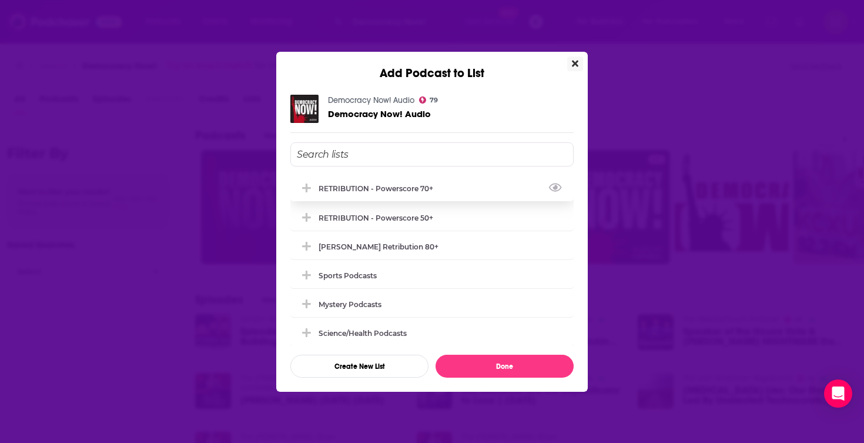
click at [451, 190] on div "RETRIBUTION - Powerscore 70+" at bounding box center [431, 188] width 283 height 26
click at [494, 370] on button "Done" at bounding box center [505, 366] width 138 height 23
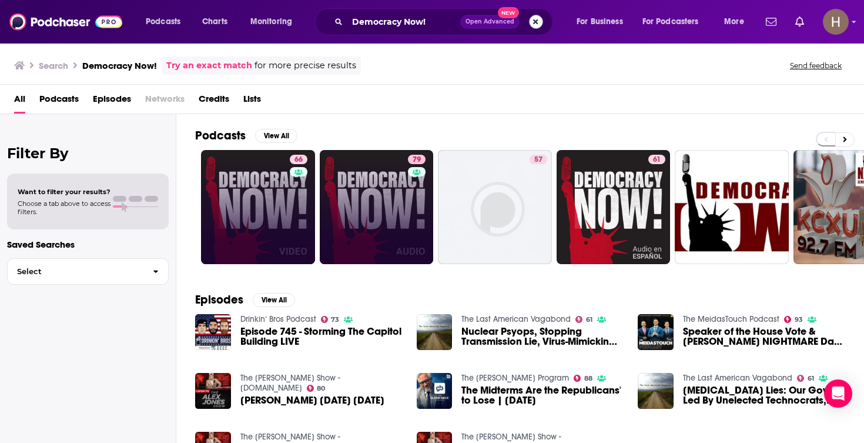
click at [533, 25] on button "Search podcasts, credits, & more..." at bounding box center [536, 22] width 14 height 14
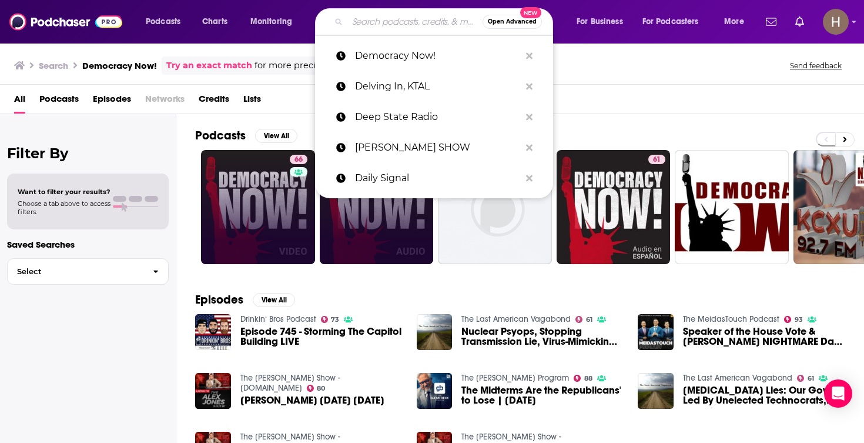
paste input "Democracy Paradox"
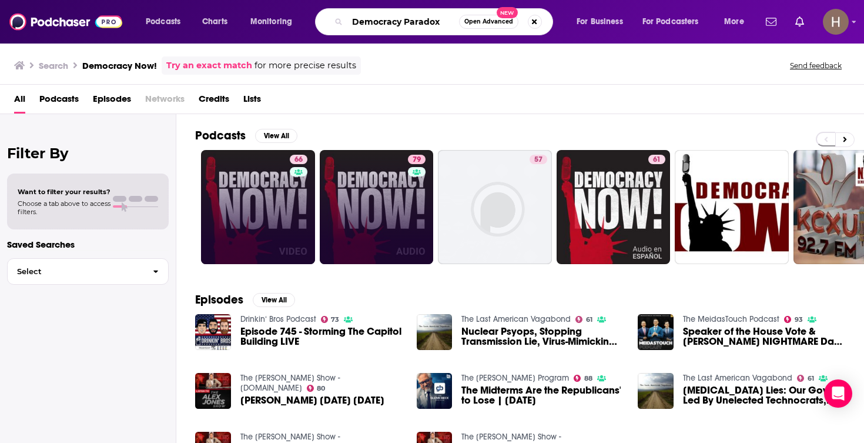
type input "Democracy Paradox"
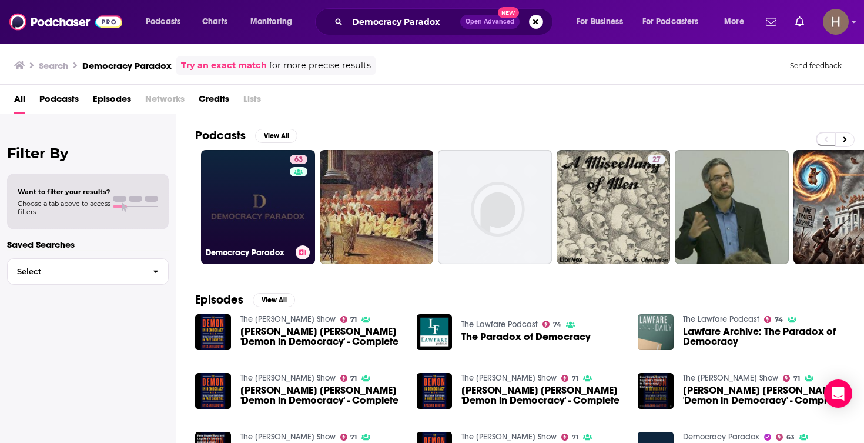
click at [300, 251] on icon at bounding box center [303, 252] width 6 height 6
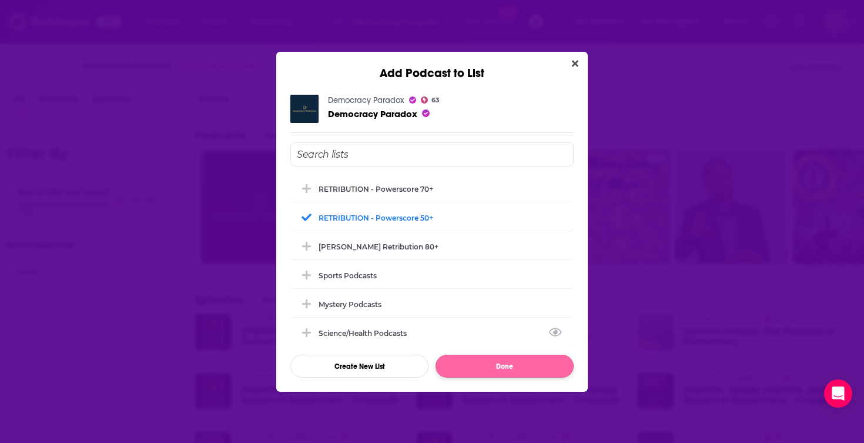
click at [510, 369] on button "Done" at bounding box center [505, 366] width 138 height 23
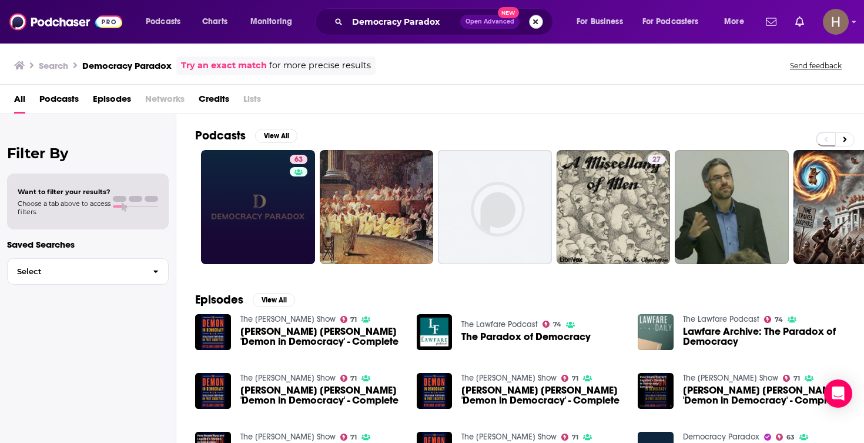
click at [541, 24] on button "Search podcasts, credits, & more..." at bounding box center [536, 22] width 14 height 14
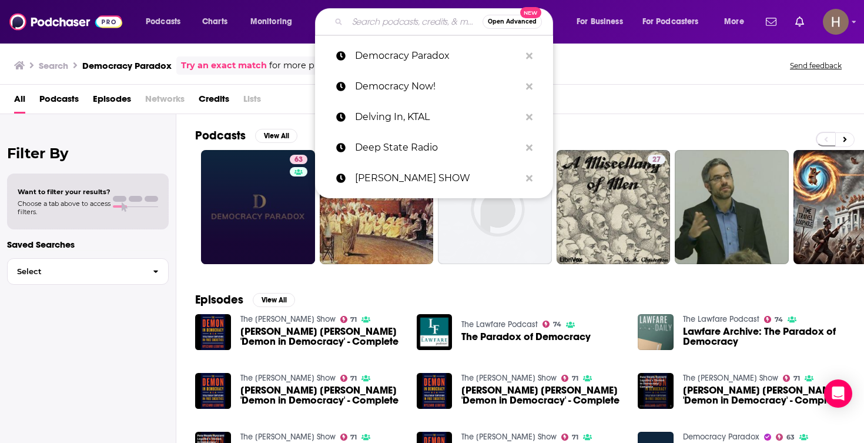
paste input "Dennis Prager Show"
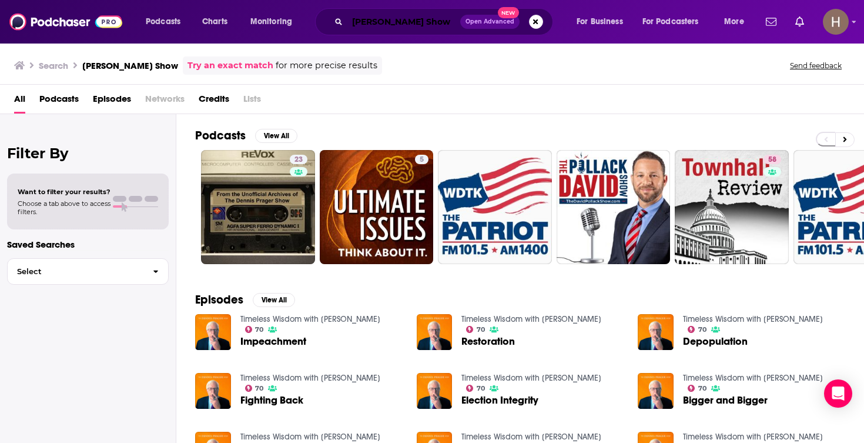
click at [402, 26] on input "Dennis Prager Show" at bounding box center [403, 21] width 113 height 19
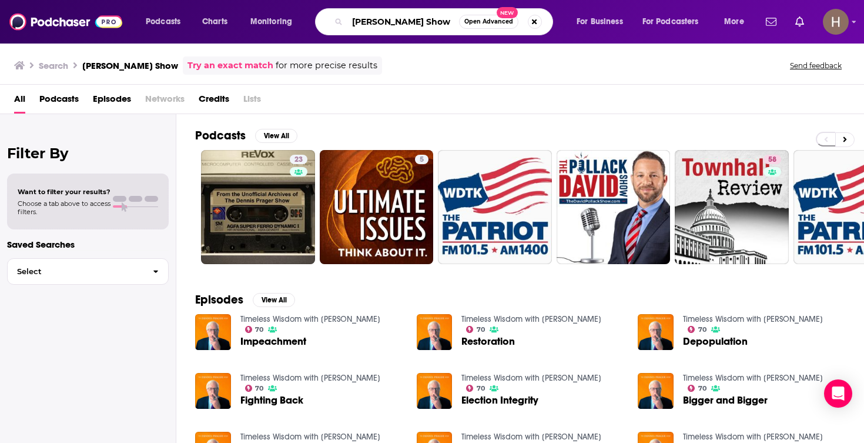
click at [402, 26] on input "Dennis Prager Show" at bounding box center [403, 21] width 112 height 19
paste input "ishcast with Andrew Sullivan"
type input "Dishcast with Andrew Sullivan"
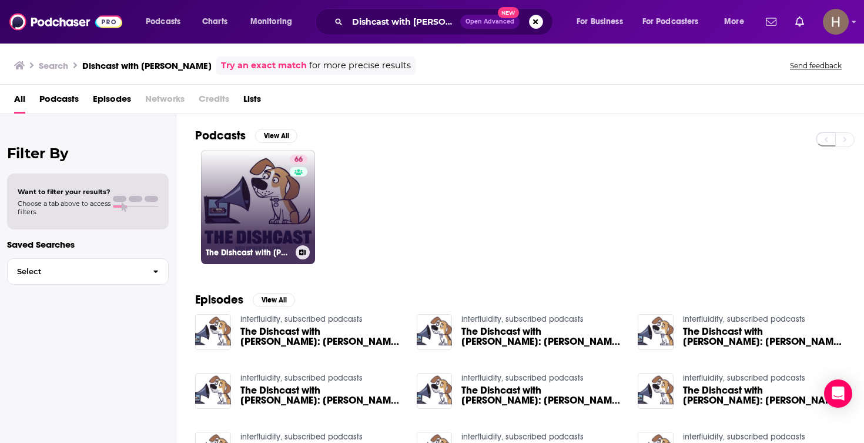
click at [270, 199] on link "66 The Dishcast with Andrew Sullivan" at bounding box center [258, 207] width 114 height 114
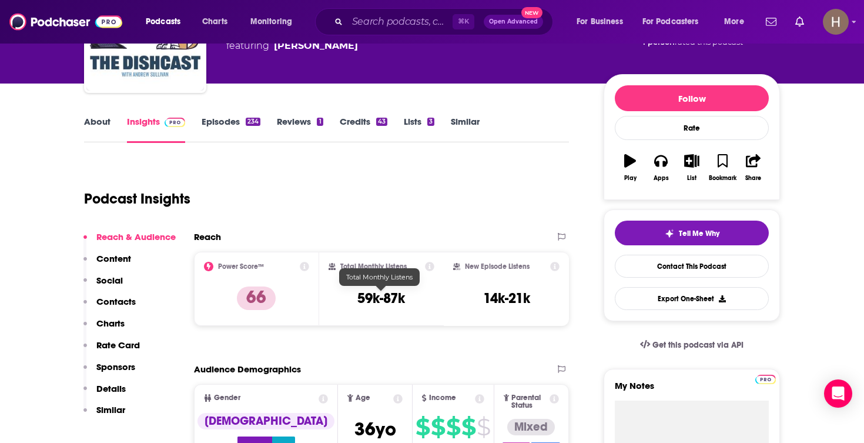
scroll to position [69, 0]
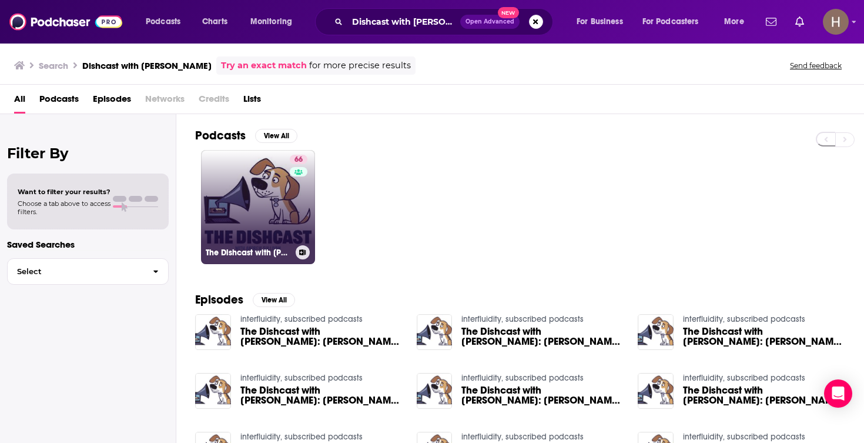
click at [300, 253] on icon at bounding box center [303, 252] width 6 height 6
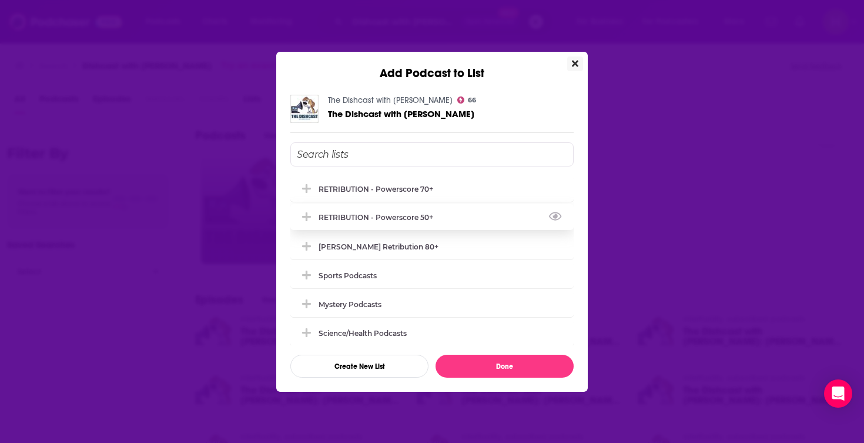
click at [359, 218] on div "RETRIBUTION - Powerscore 50+" at bounding box center [380, 217] width 122 height 9
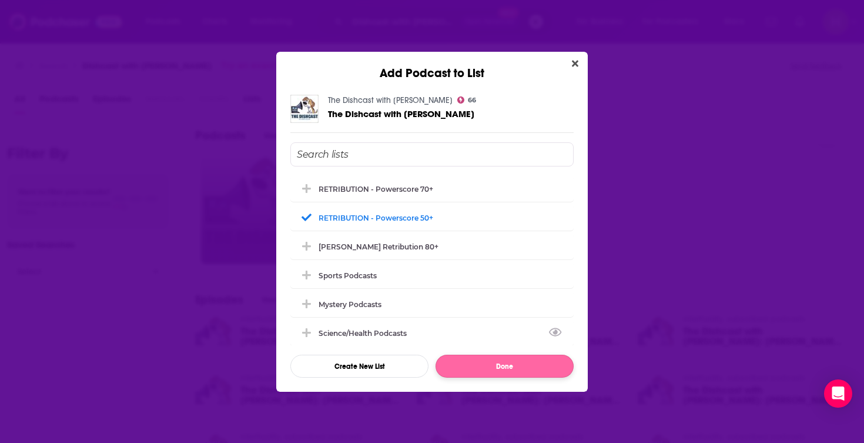
click at [484, 364] on button "Done" at bounding box center [505, 366] width 138 height 23
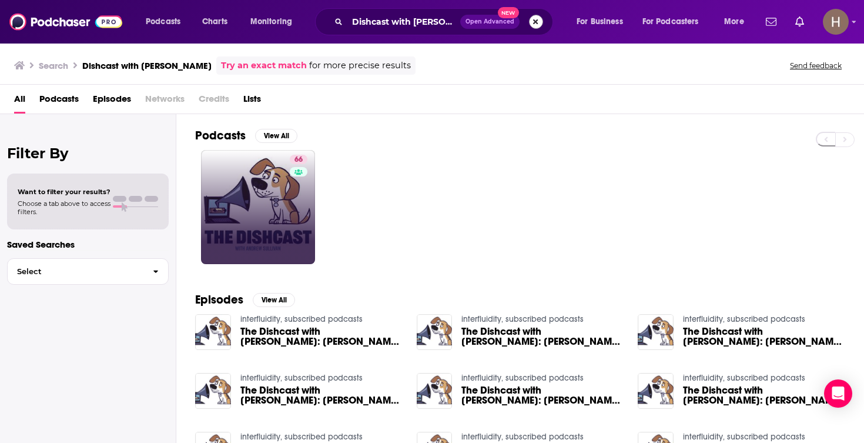
click at [539, 25] on button "Search podcasts, credits, & more..." at bounding box center [536, 22] width 14 height 14
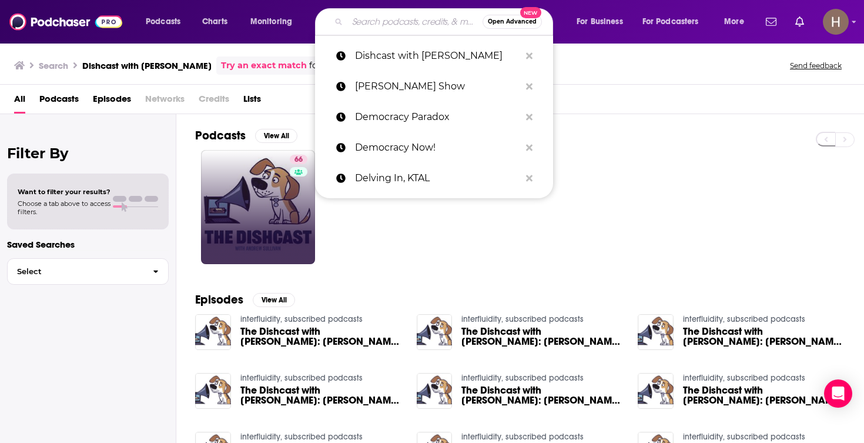
paste input "Do No Harm"
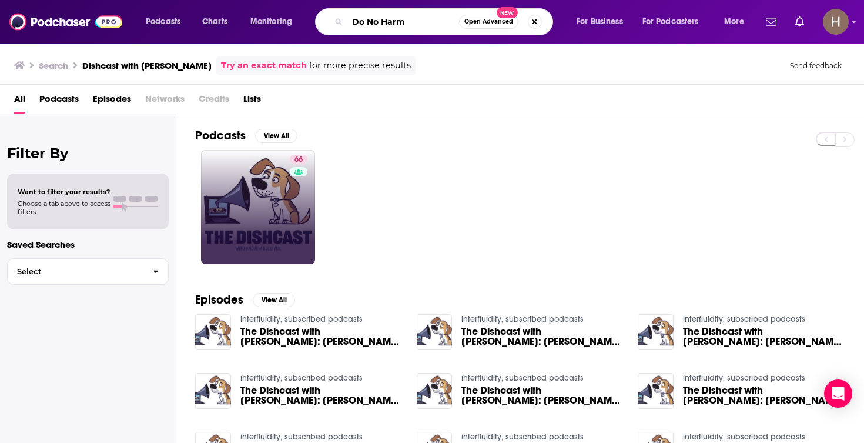
type input "Do No Harm"
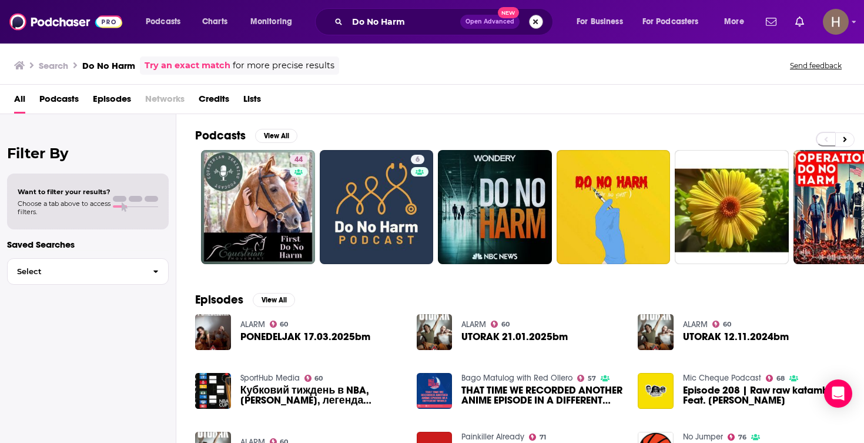
click at [536, 25] on button "Search podcasts, credits, & more..." at bounding box center [536, 22] width 14 height 14
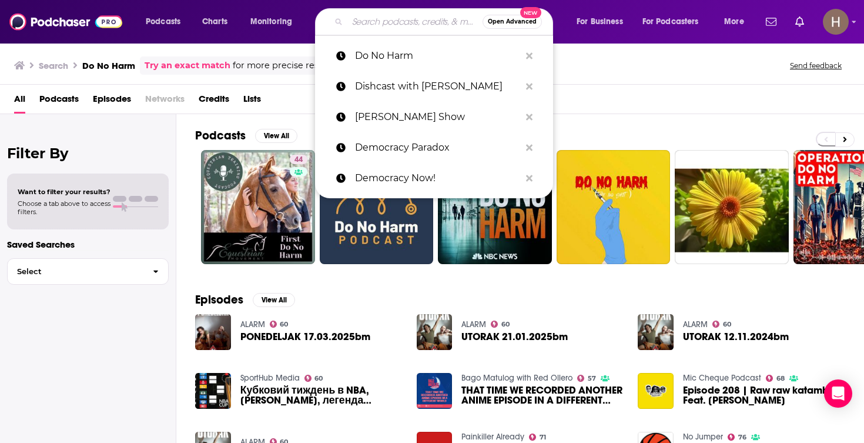
paste input "Dr. James Dobson?s Countdown to Decision 2024"
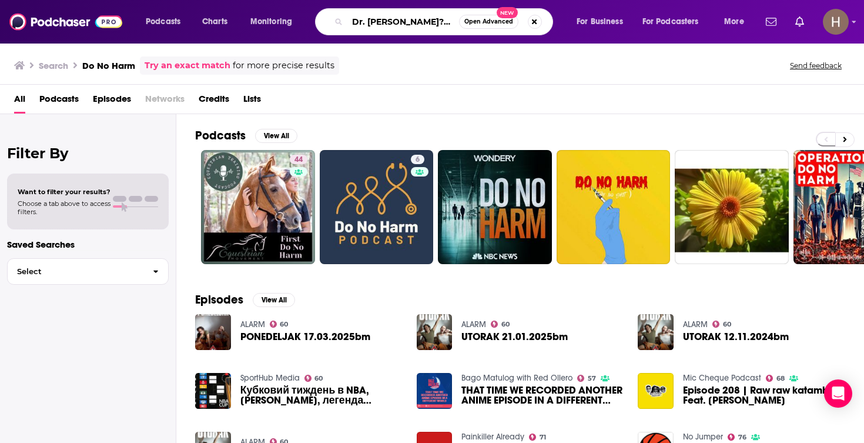
type input "Dr. James Dobson?s Countdown to Decision 2024"
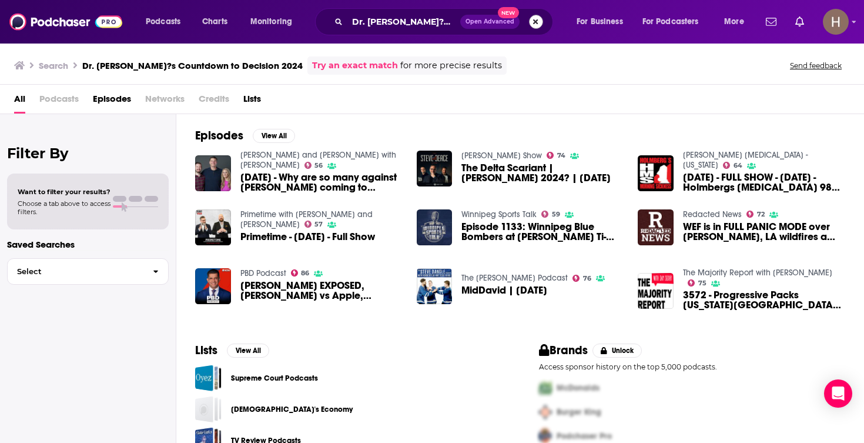
click at [536, 24] on button "Search podcasts, credits, & more..." at bounding box center [536, 22] width 14 height 14
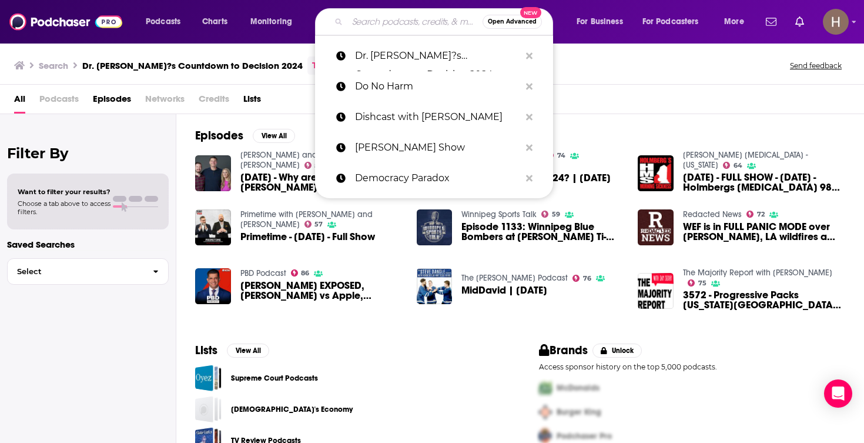
paste input "Dr. James Dobson's Family Talk"
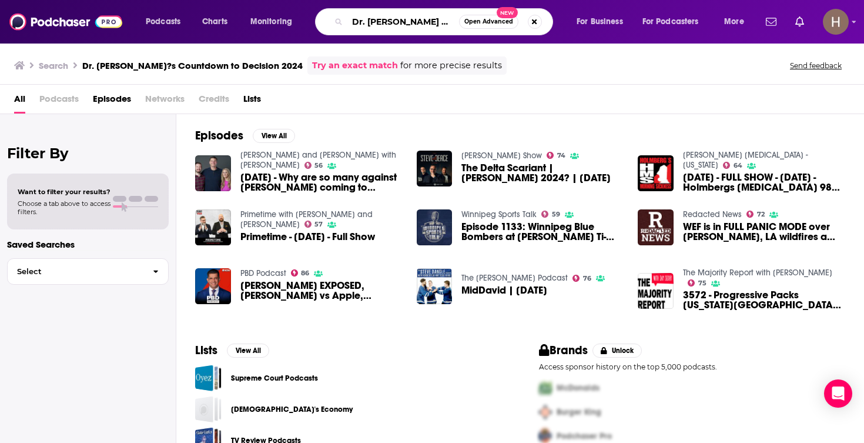
type input "Dr. James Dobson's Family Talk"
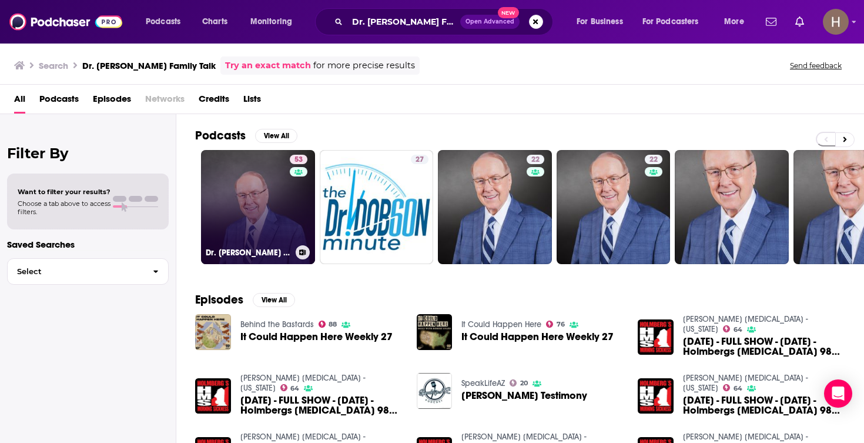
click at [274, 196] on link "53 Dr. James Dobson's Family Talk" at bounding box center [258, 207] width 114 height 114
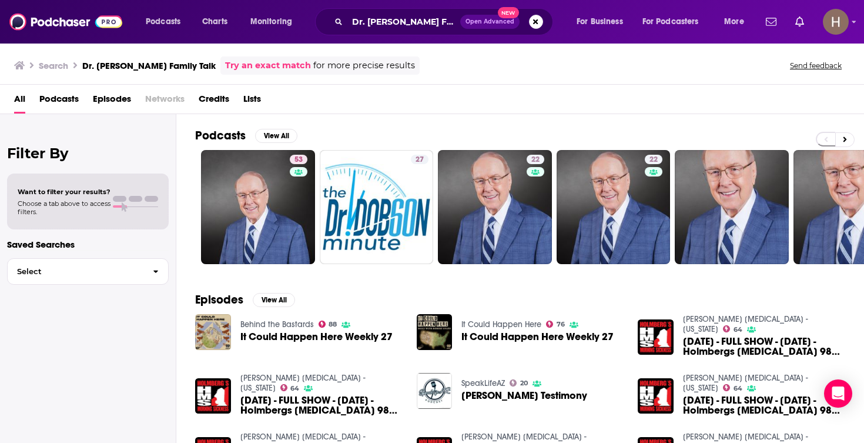
click at [542, 26] on span "Open Advanced New" at bounding box center [501, 22] width 83 height 14
click at [529, 24] on button "Search podcasts, credits, & more..." at bounding box center [536, 22] width 14 height 14
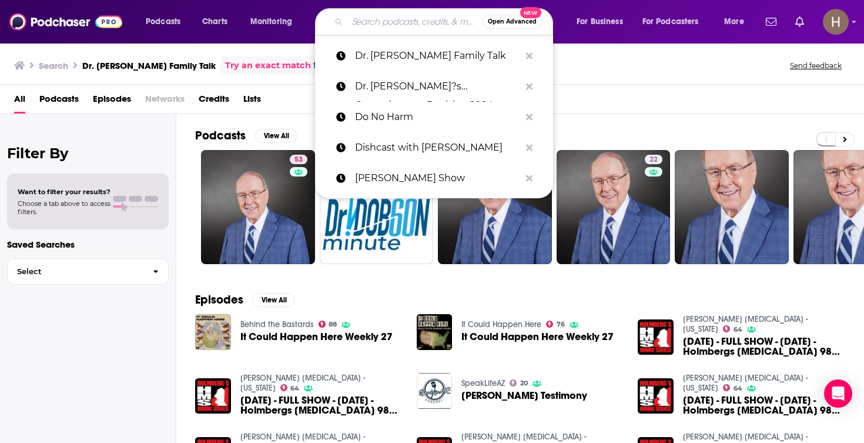
paste input "EconTalk with Russ Roberts"
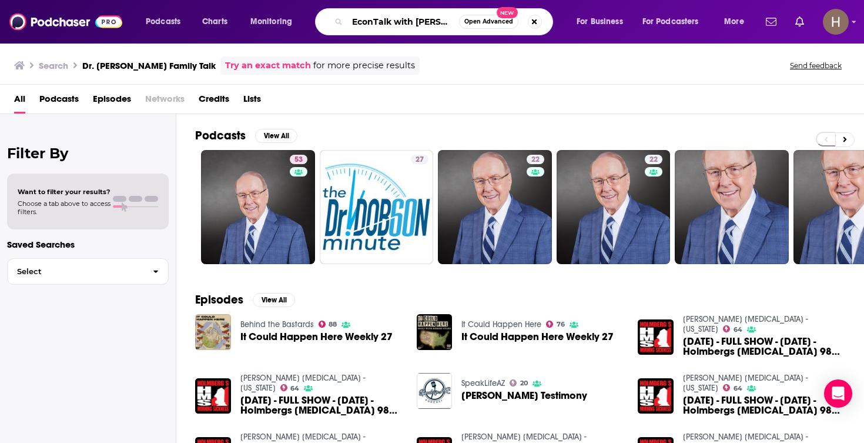
type input "EconTalk with Russ Roberts"
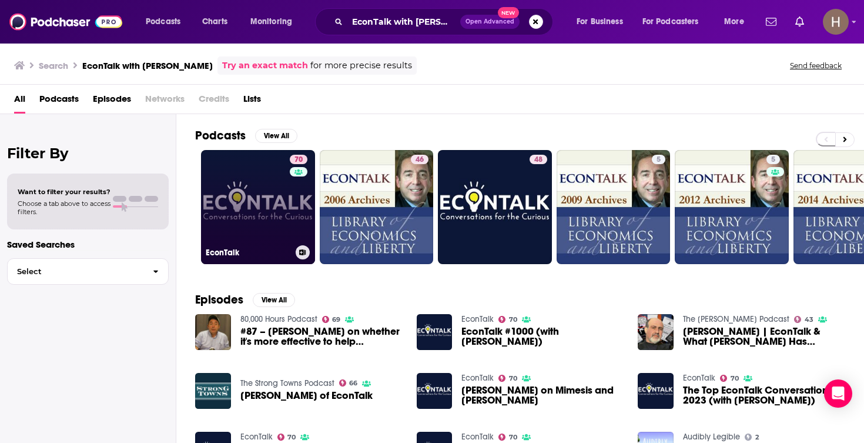
click at [265, 205] on link "70 EconTalk" at bounding box center [258, 207] width 114 height 114
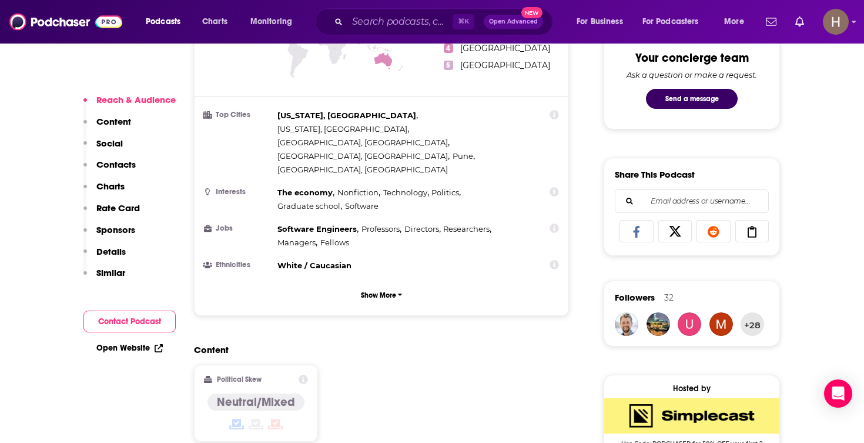
scroll to position [668, 0]
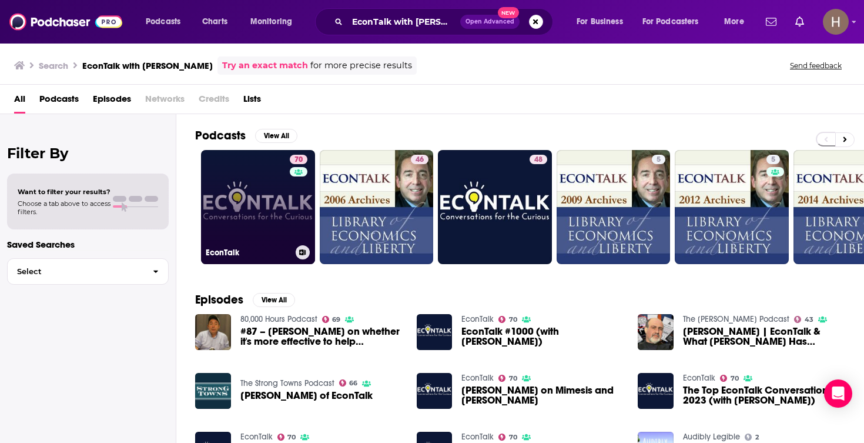
click at [303, 257] on button at bounding box center [303, 252] width 14 height 14
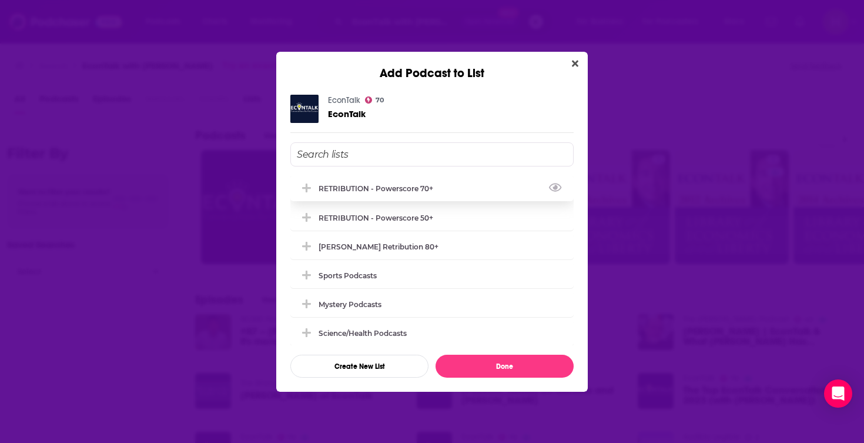
click at [369, 187] on div "RETRIBUTION - Powerscore 70+" at bounding box center [380, 188] width 122 height 9
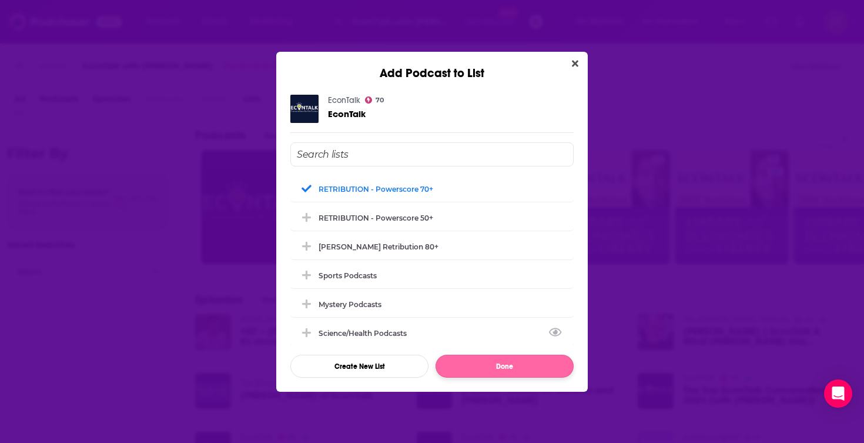
click at [517, 367] on button "Done" at bounding box center [505, 366] width 138 height 23
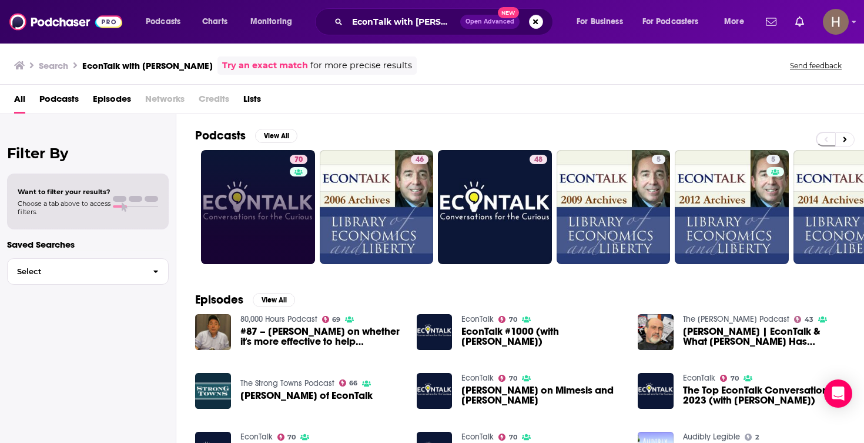
click at [542, 28] on span "Open Advanced New" at bounding box center [501, 22] width 83 height 14
click at [536, 27] on button "Search podcasts, credits, & more..." at bounding box center [536, 22] width 14 height 14
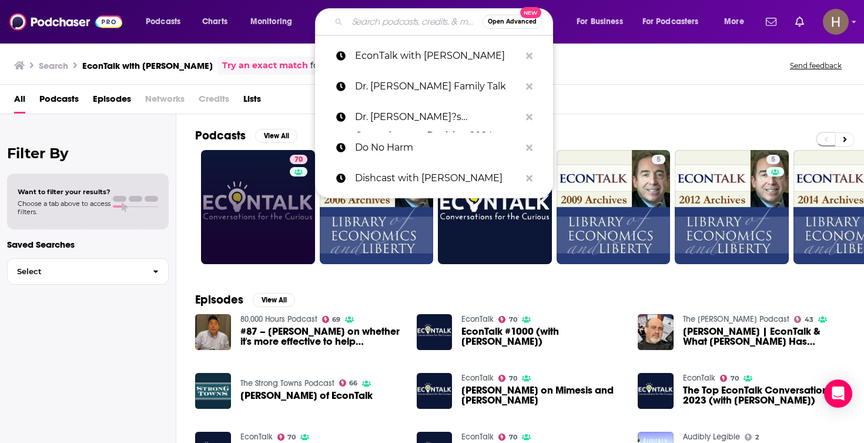
paste input "Enemies List with Rick Wilson"
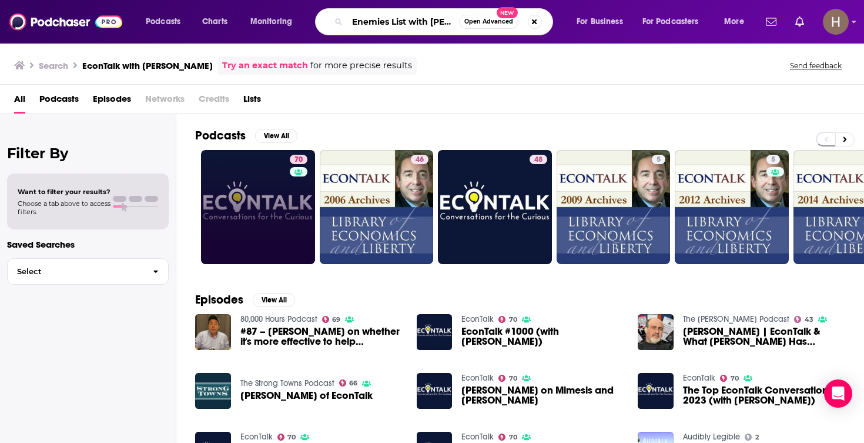
type input "Enemies List with Rick Wilson"
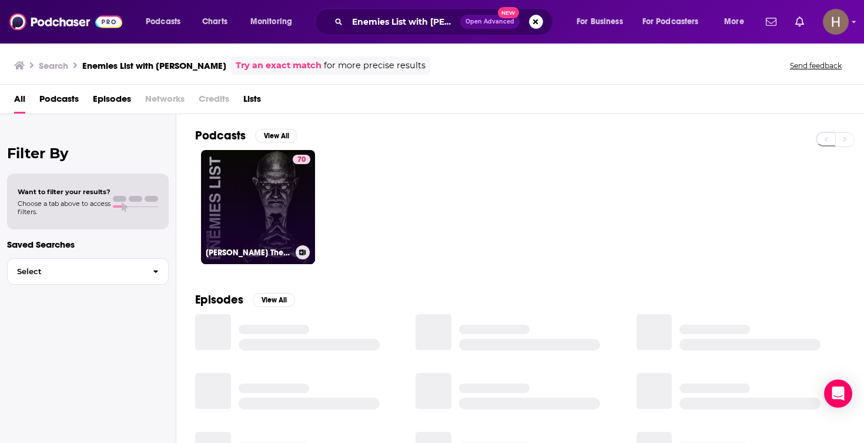
click at [277, 209] on link "70 Rick Wilson's The Enemies List" at bounding box center [258, 207] width 114 height 114
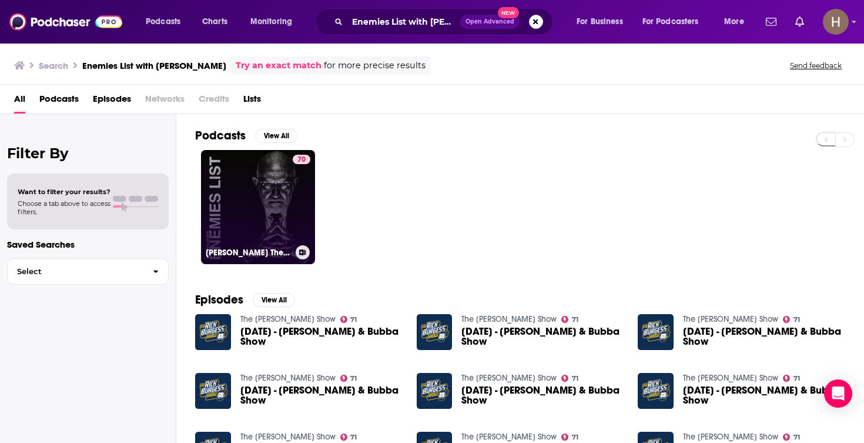
click at [301, 252] on icon at bounding box center [302, 252] width 6 height 6
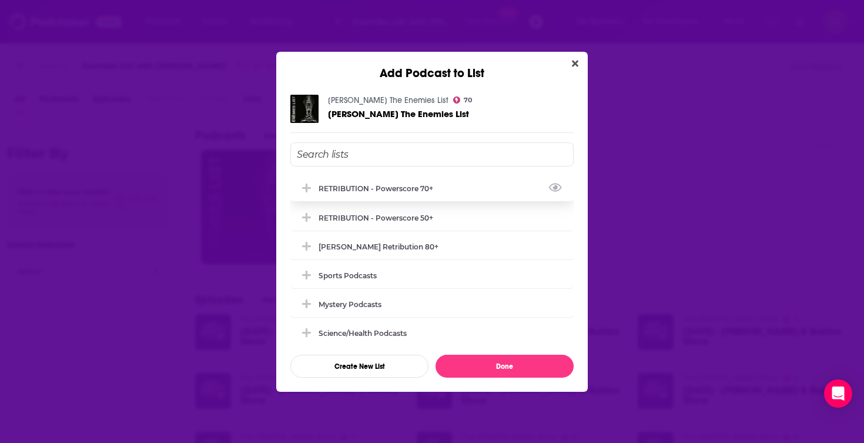
click at [368, 190] on div "RETRIBUTION - Powerscore 70+" at bounding box center [380, 188] width 122 height 9
click at [473, 366] on button "Done" at bounding box center [505, 366] width 138 height 23
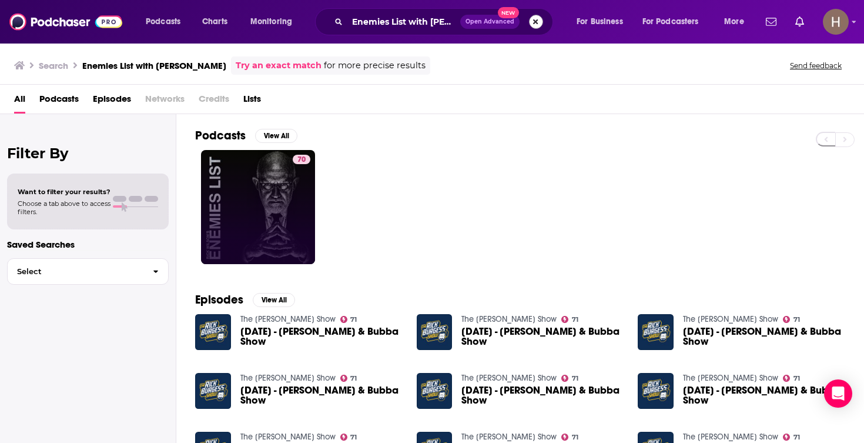
click at [533, 24] on button "Search podcasts, credits, & more..." at bounding box center [536, 22] width 14 height 14
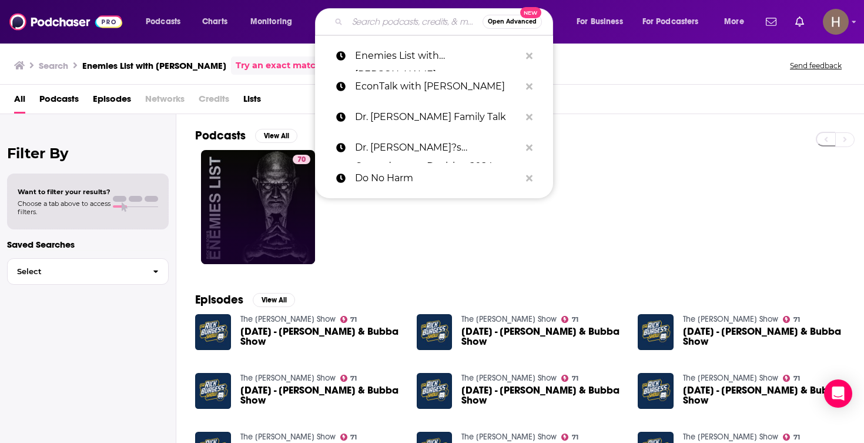
paste input "Equipping You in Grace"
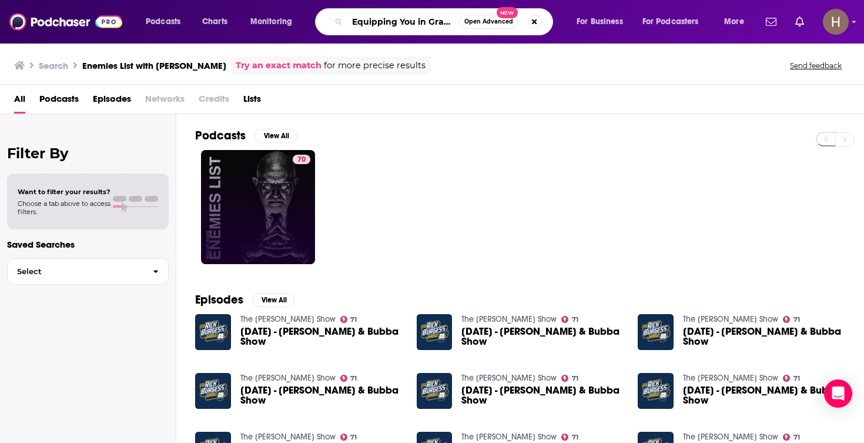
type input "Equipping You in Grace"
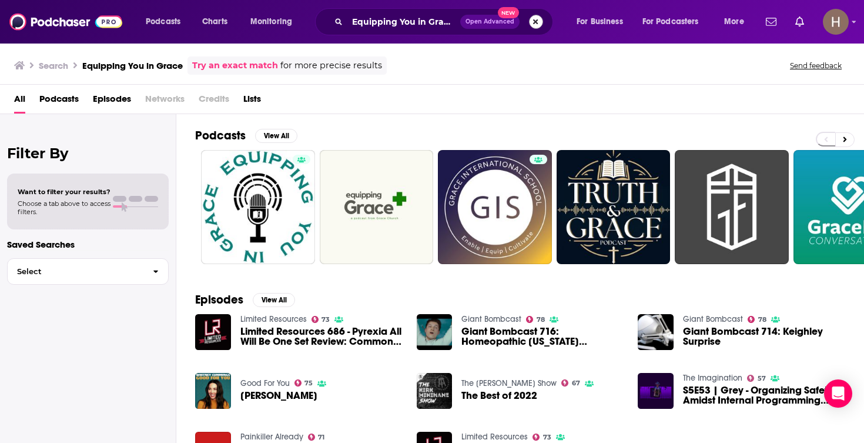
click at [533, 19] on button "Search podcasts, credits, & more..." at bounding box center [536, 22] width 14 height 14
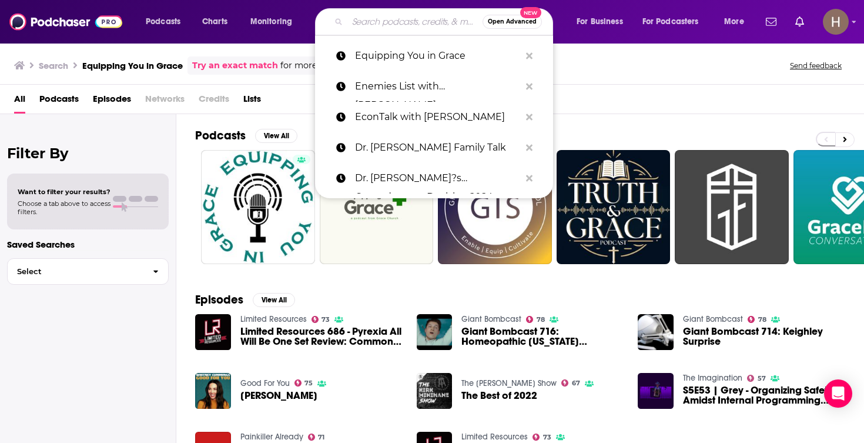
paste input "ExPsychicSaved"
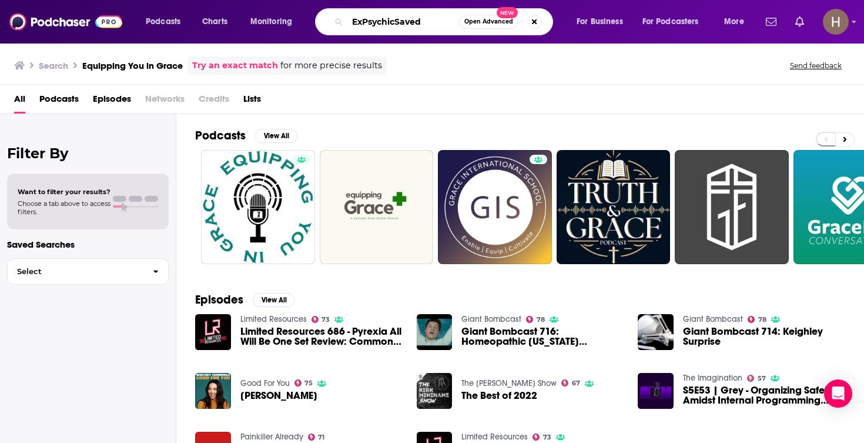
type input "ExPsychicSaved"
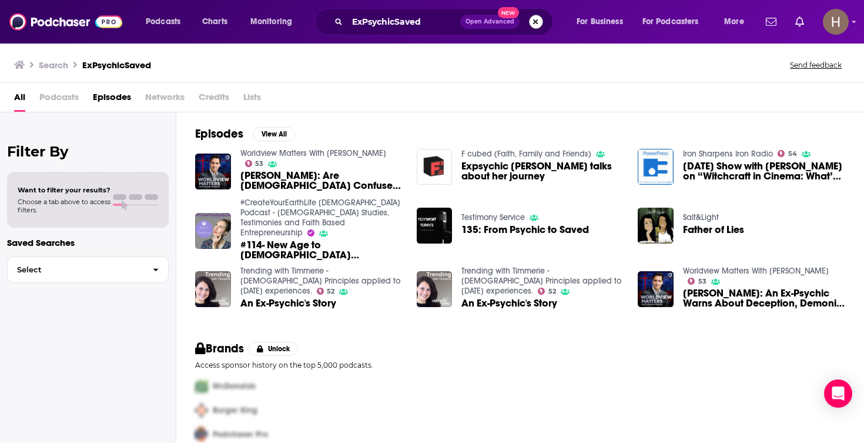
click at [540, 25] on button "Search podcasts, credits, & more..." at bounding box center [536, 22] width 14 height 14
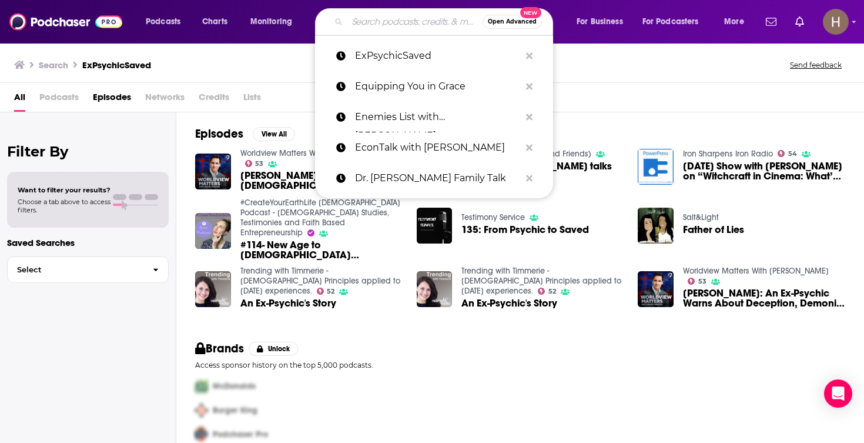
paste input "Ezra Klein Show"
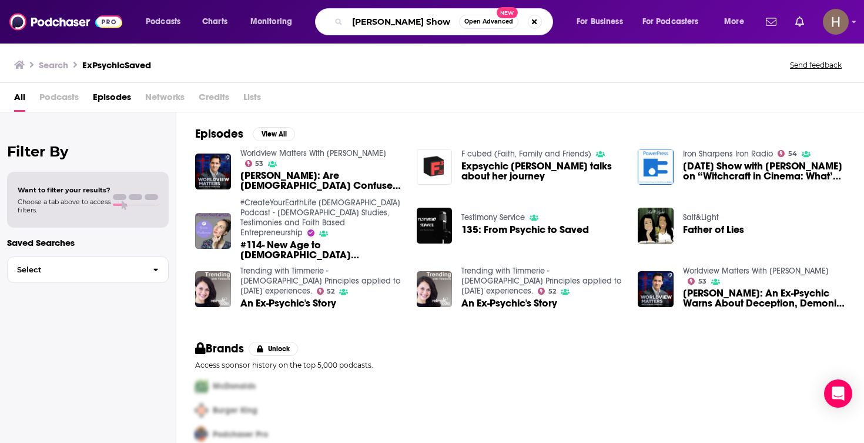
type input "Ezra Klein Show"
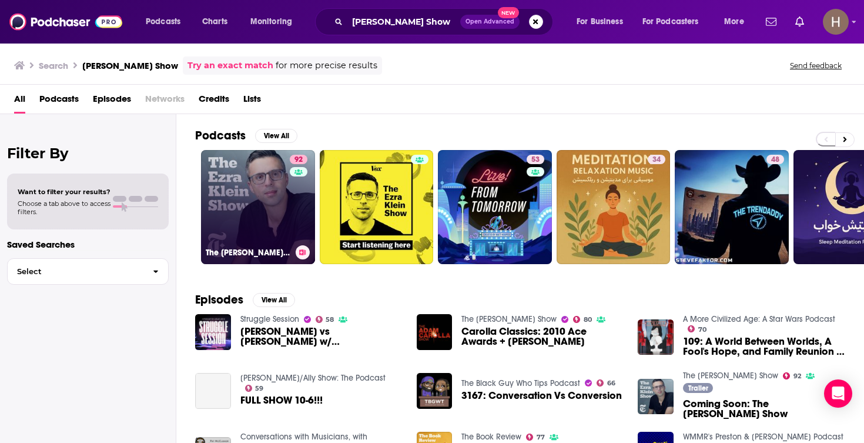
click at [276, 201] on link "92 The Ezra Klein Show" at bounding box center [258, 207] width 114 height 114
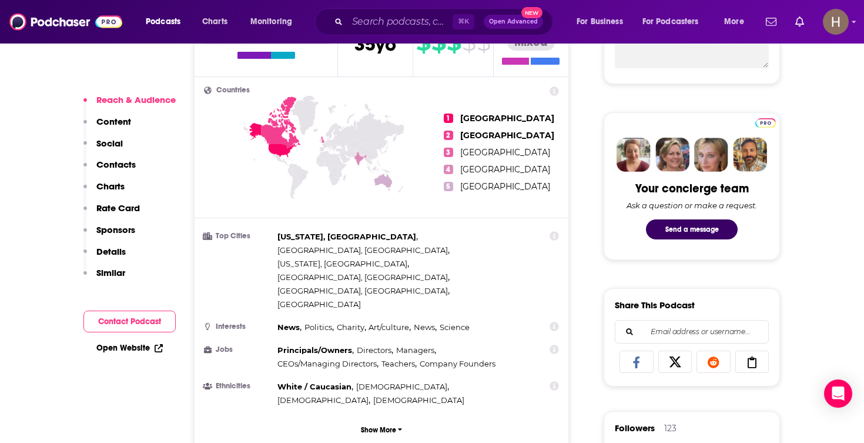
scroll to position [737, 0]
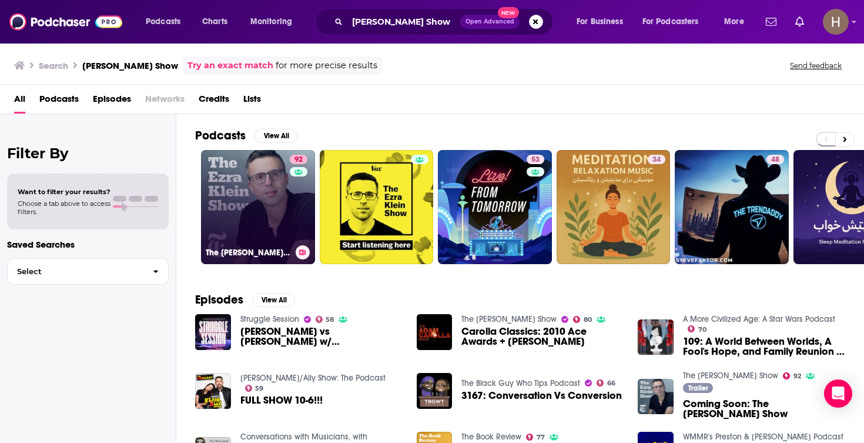
click at [302, 254] on icon at bounding box center [303, 252] width 6 height 6
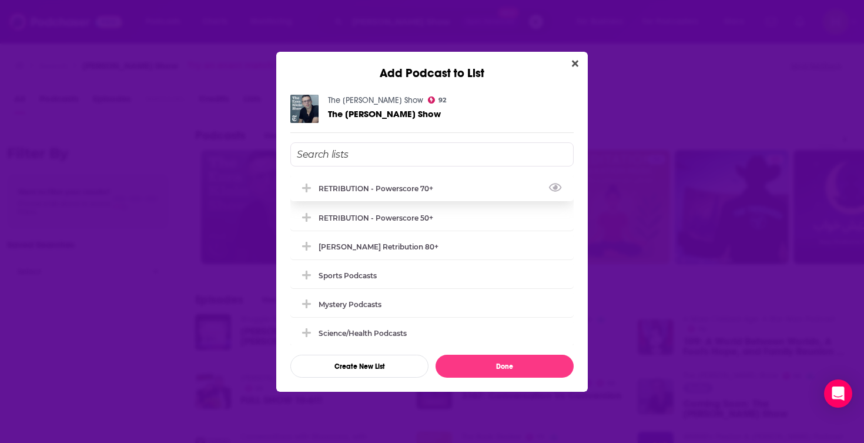
click at [393, 193] on div "RETRIBUTION - Powerscore 70+" at bounding box center [380, 188] width 122 height 9
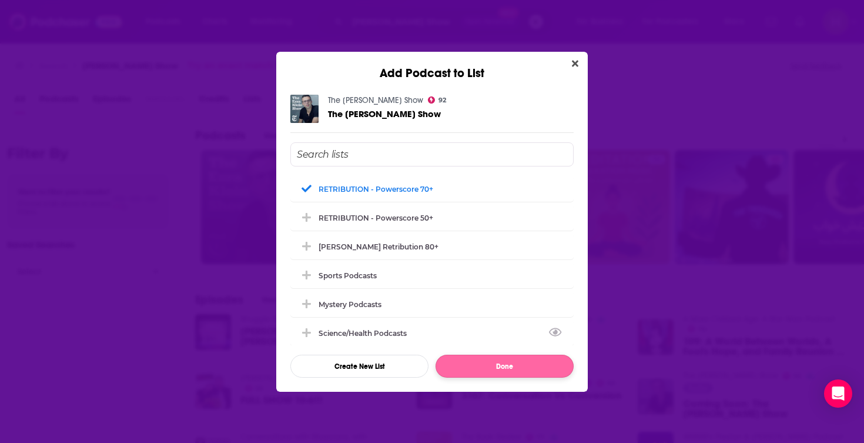
click at [480, 364] on button "Done" at bounding box center [505, 366] width 138 height 23
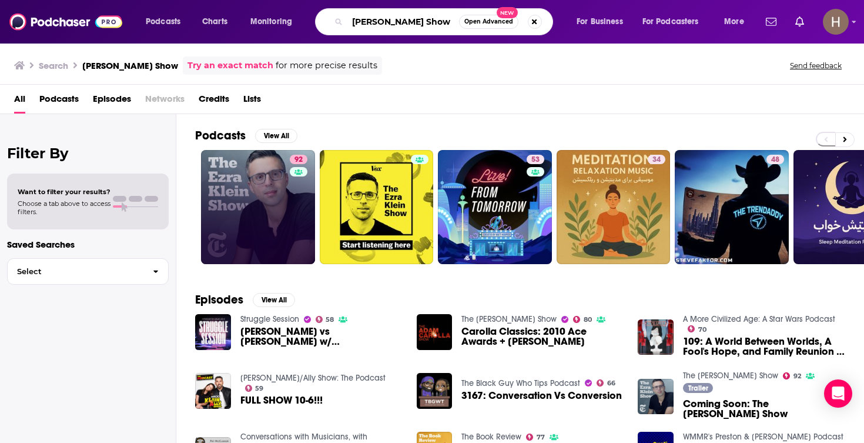
click at [429, 22] on input "Ezra Klein Show" at bounding box center [403, 21] width 112 height 19
paste input "F******g Cancelled"
type input "F******g Cancelled"
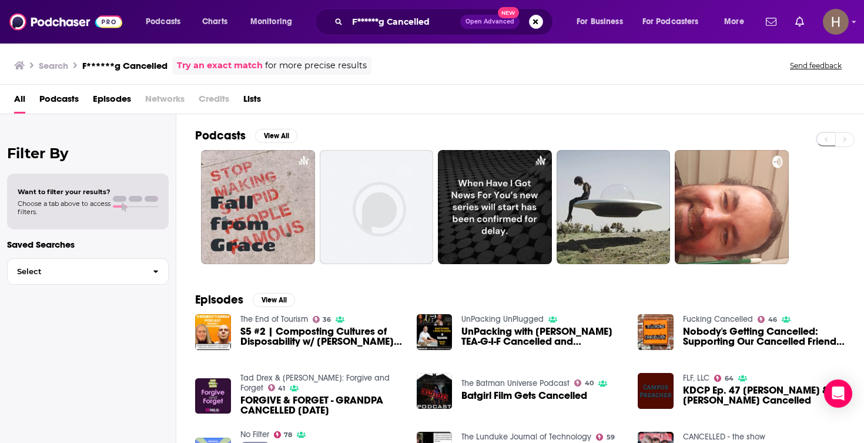
click at [535, 31] on div "F******g Cancelled Open Advanced New" at bounding box center [434, 21] width 238 height 27
click at [535, 25] on button "Search podcasts, credits, & more..." at bounding box center [536, 22] width 14 height 14
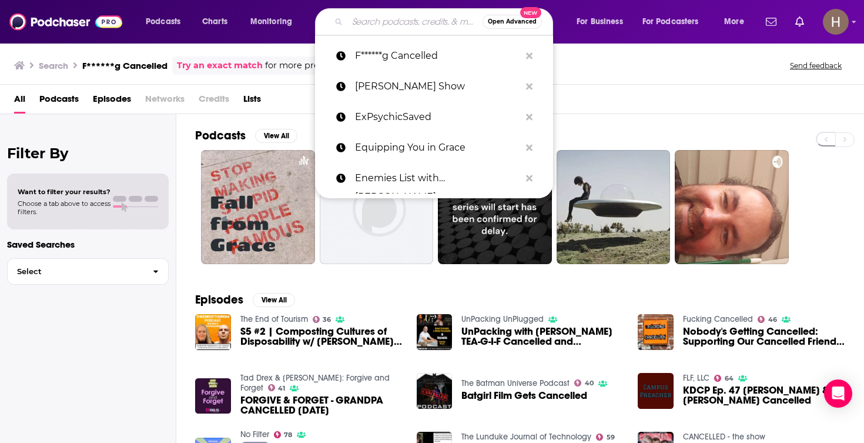
click at [378, 21] on input "Search podcasts, credits, & more..." at bounding box center [414, 21] width 135 height 19
paste input "Fast Politics with Molly Jong Fas"
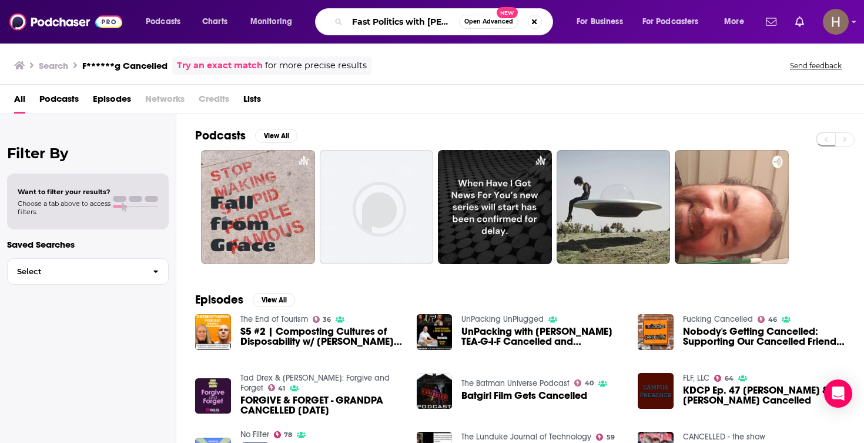
type input "Fast Politics with Molly Jong Fas"
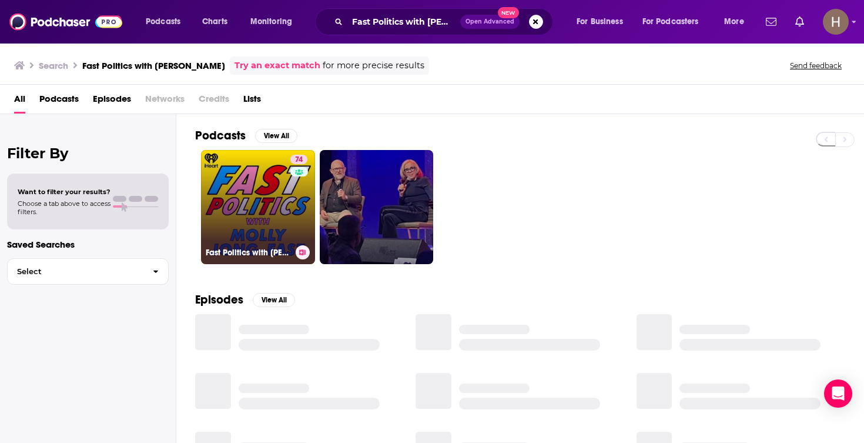
click at [305, 255] on icon at bounding box center [302, 252] width 6 height 6
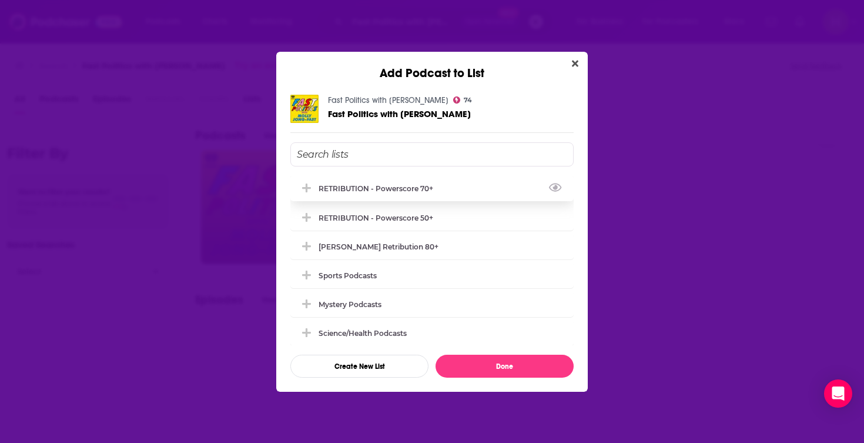
click at [372, 183] on div "RETRIBUTION - Powerscore 70+" at bounding box center [431, 188] width 283 height 26
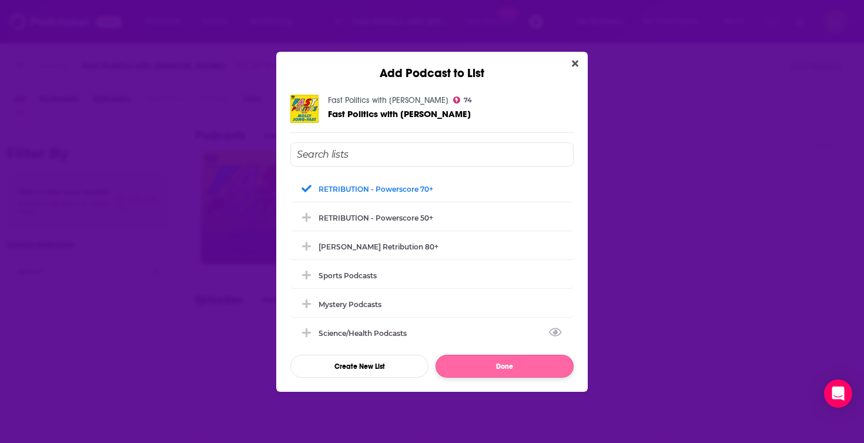
click at [501, 370] on button "Done" at bounding box center [505, 366] width 138 height 23
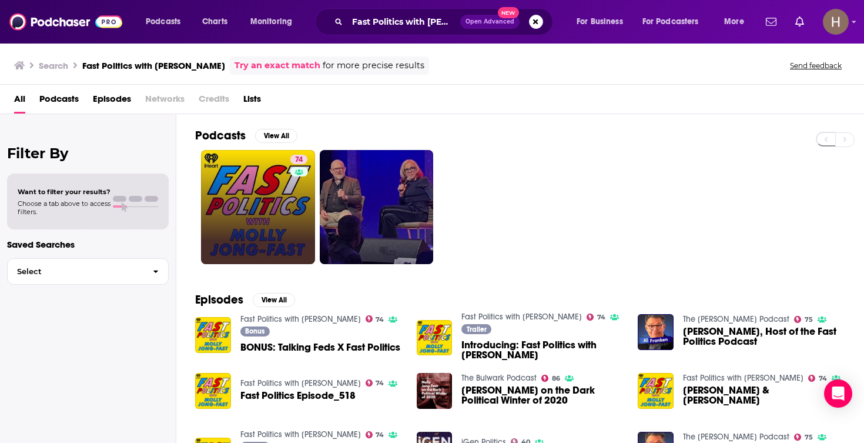
click at [542, 26] on span "Open Advanced New" at bounding box center [501, 22] width 83 height 14
click at [533, 25] on button "Search podcasts, credits, & more..." at bounding box center [536, 22] width 14 height 14
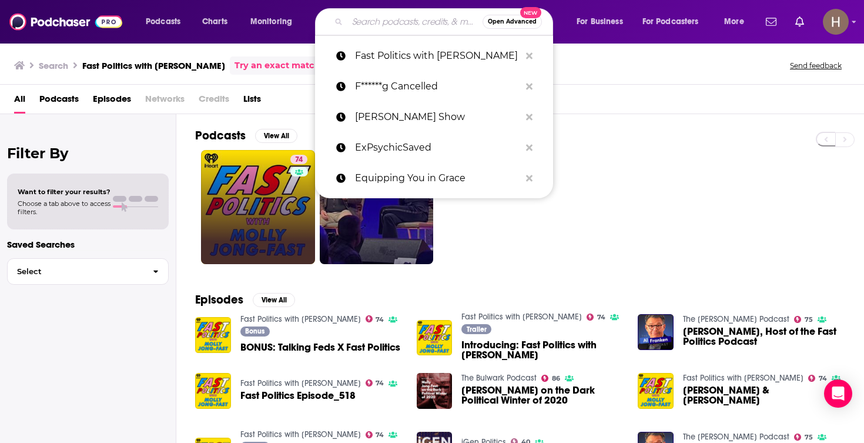
paste input "Fed News Podcast"
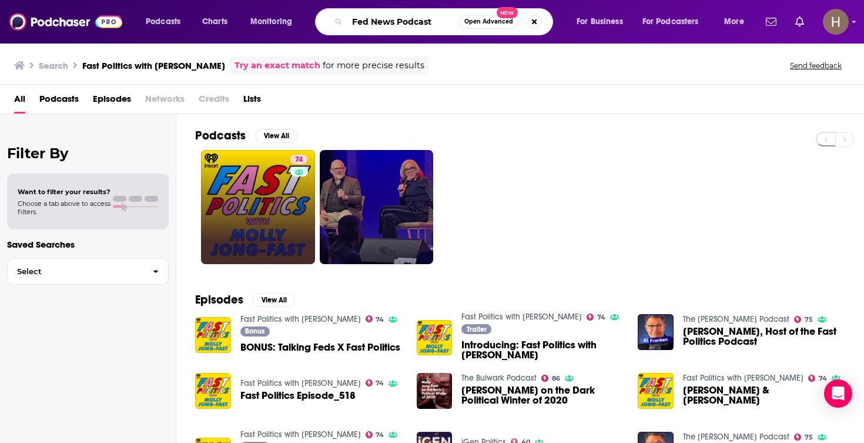
type input "Fed News Podcast"
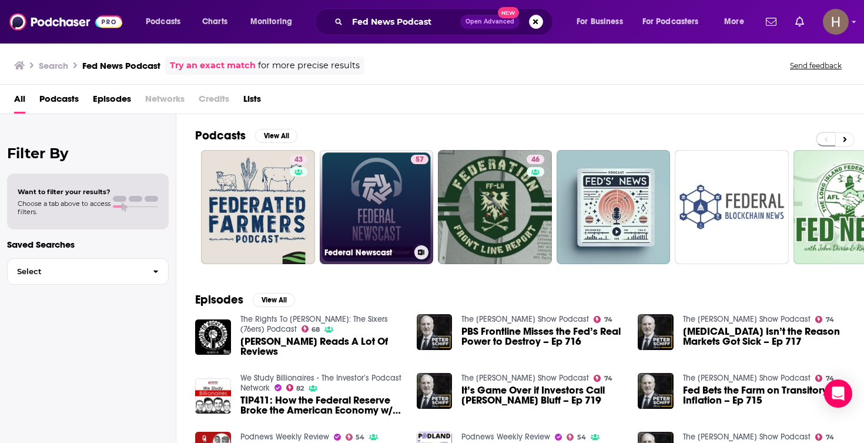
click at [387, 203] on link "57 Federal Newscast" at bounding box center [377, 207] width 114 height 114
click at [367, 219] on link "57 Federal Newscast" at bounding box center [377, 207] width 114 height 114
click at [420, 251] on icon at bounding box center [421, 252] width 6 height 6
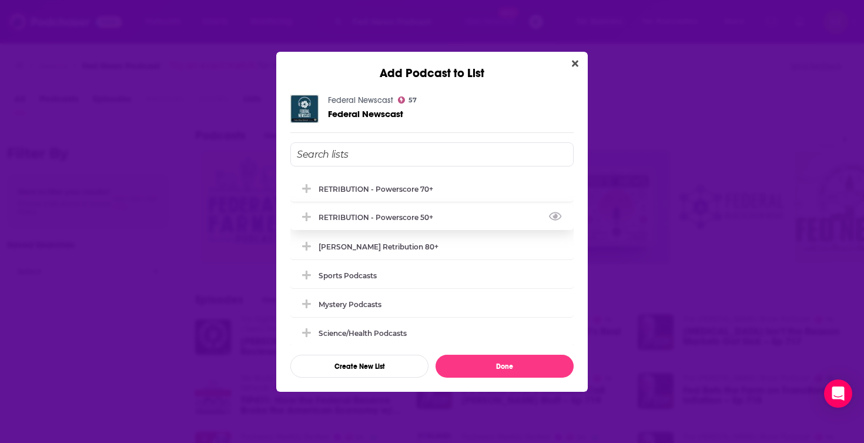
click at [417, 216] on div "RETRIBUTION - Powerscore 50+" at bounding box center [380, 217] width 122 height 9
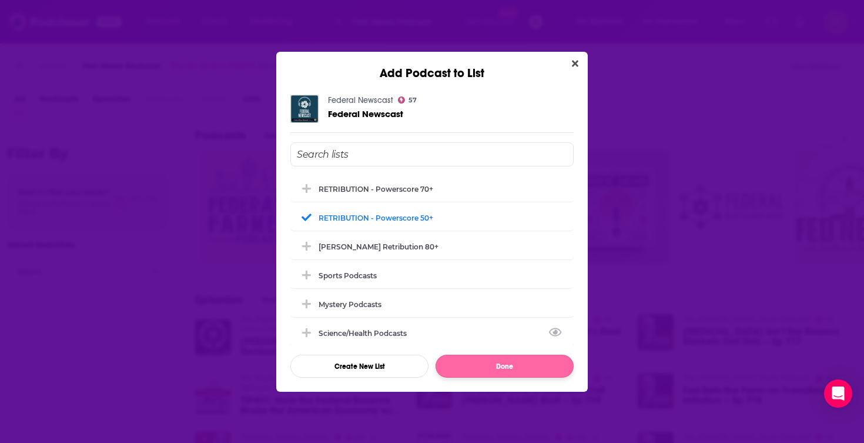
click at [483, 372] on button "Done" at bounding box center [505, 366] width 138 height 23
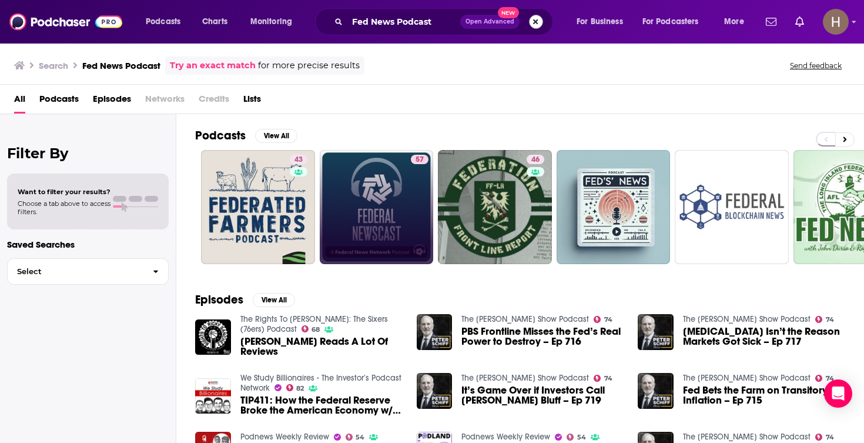
click at [540, 24] on button "Search podcasts, credits, & more..." at bounding box center [536, 22] width 14 height 14
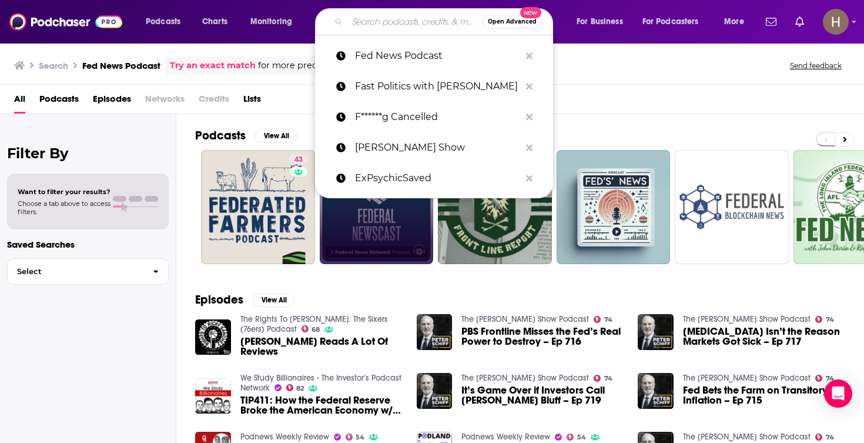
paste input "Federalist Radio Hour"
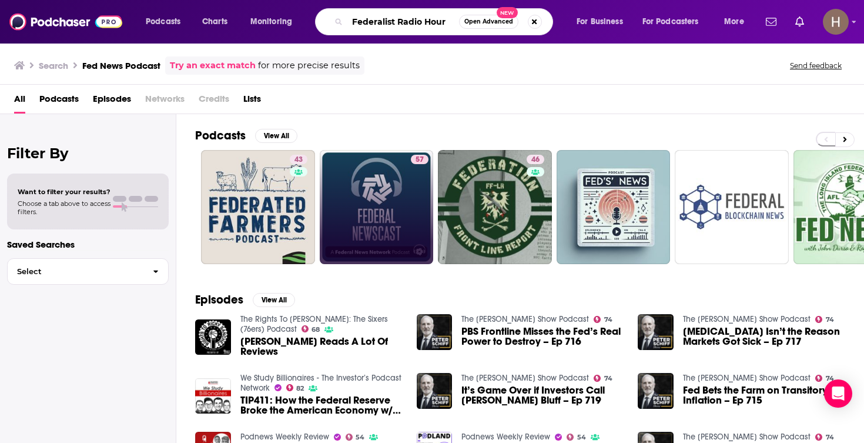
type input "Federalist Radio Hour"
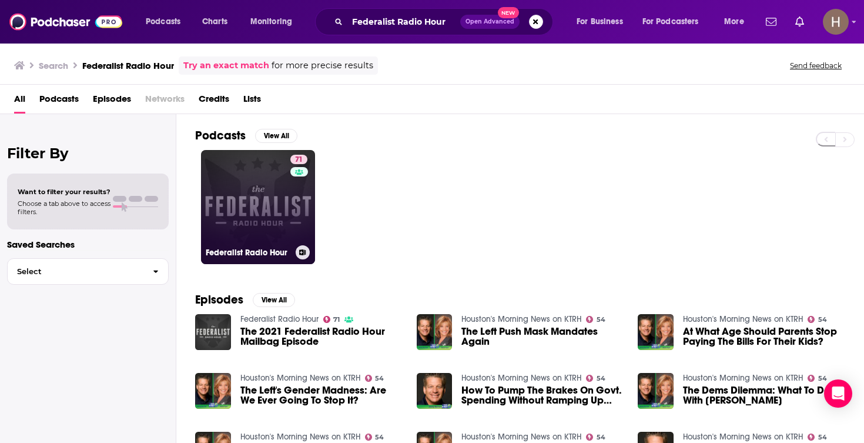
click at [303, 252] on icon at bounding box center [303, 252] width 6 height 6
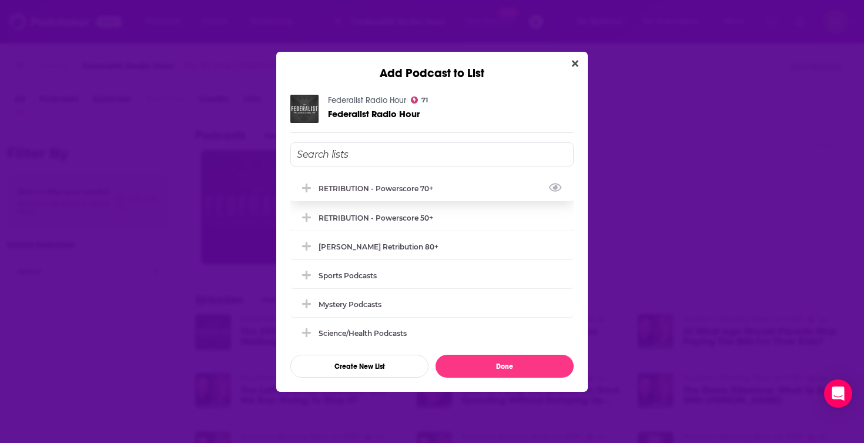
click at [372, 191] on div "RETRIBUTION - Powerscore 70+" at bounding box center [380, 188] width 122 height 9
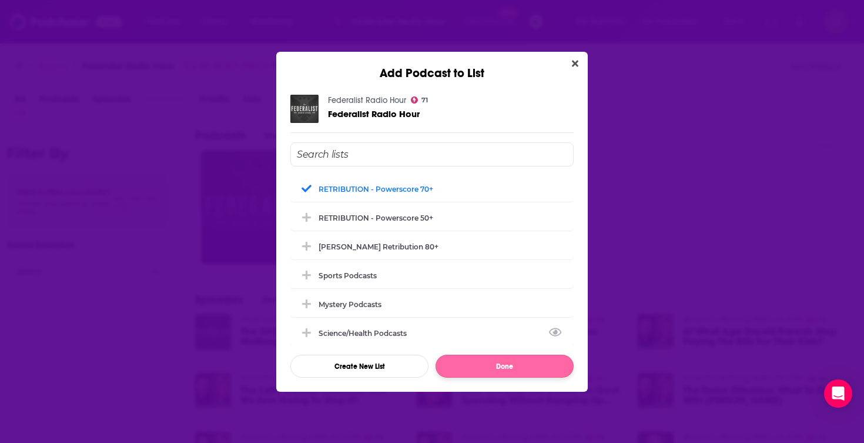
click at [488, 373] on button "Done" at bounding box center [505, 366] width 138 height 23
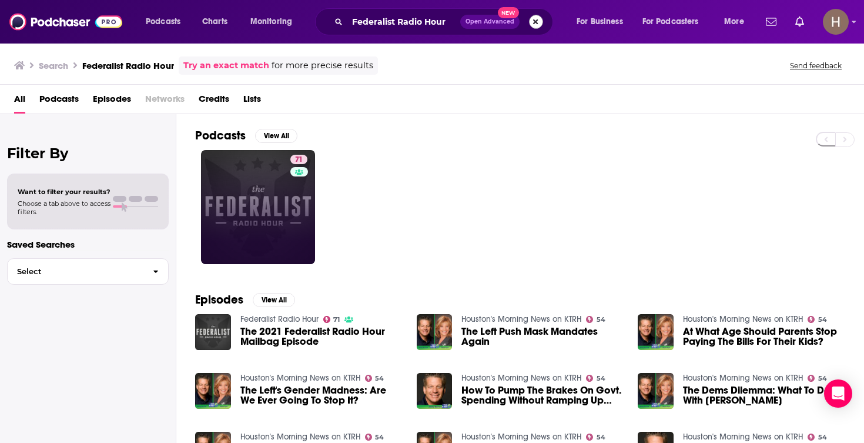
click at [537, 26] on button "Search podcasts, credits, & more..." at bounding box center [536, 22] width 14 height 14
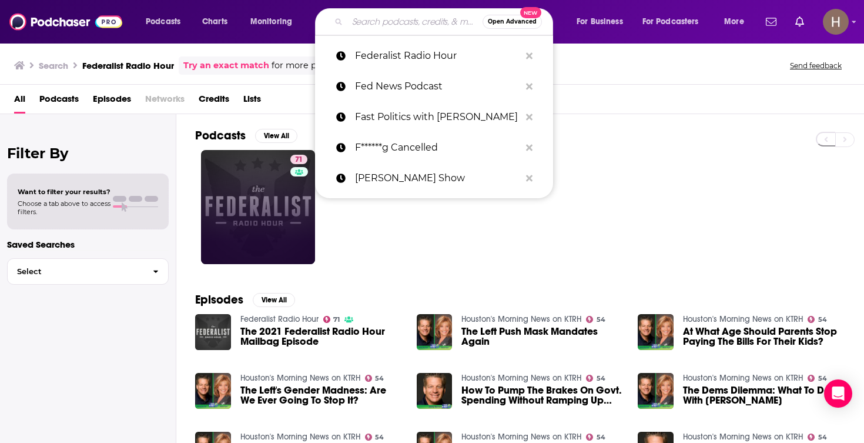
paste input "Fiction/Non/Fiction"
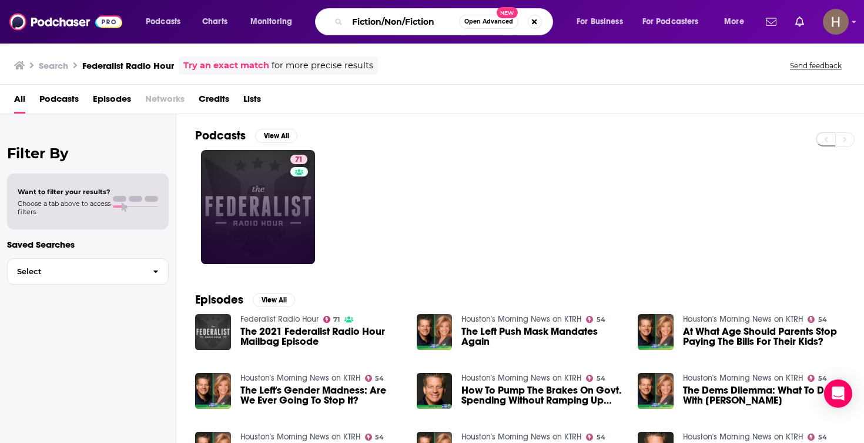
type input "Fiction/Non/Fiction"
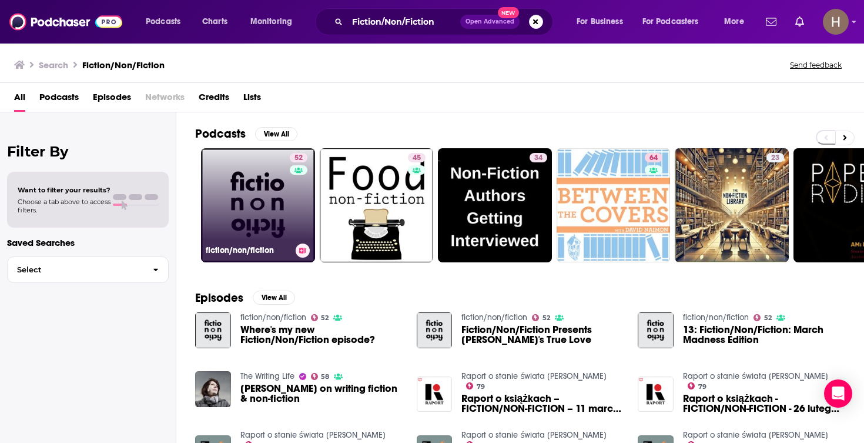
click at [303, 250] on icon at bounding box center [303, 251] width 6 height 6
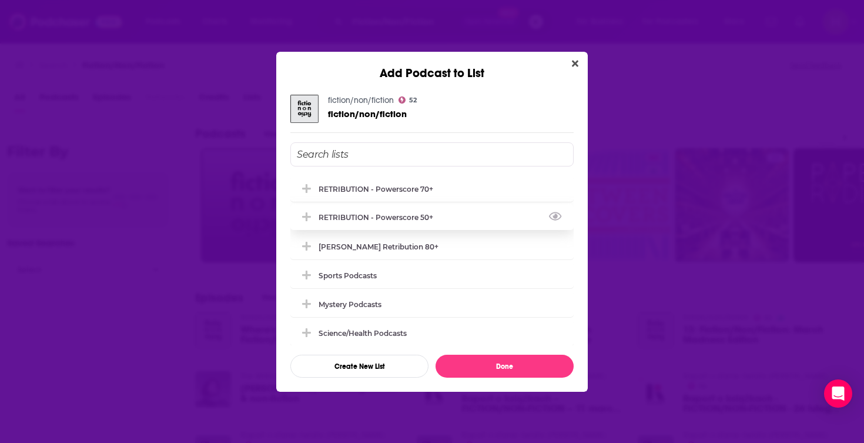
click at [362, 214] on div "RETRIBUTION - Powerscore 50+" at bounding box center [431, 217] width 283 height 26
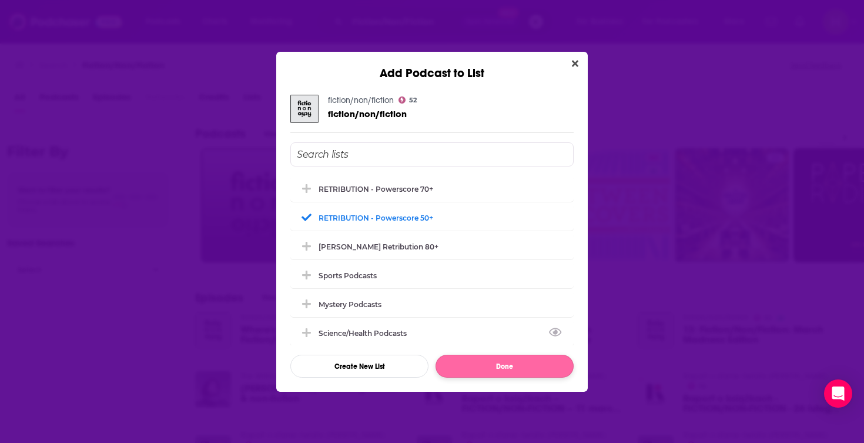
click at [502, 365] on button "Done" at bounding box center [505, 366] width 138 height 23
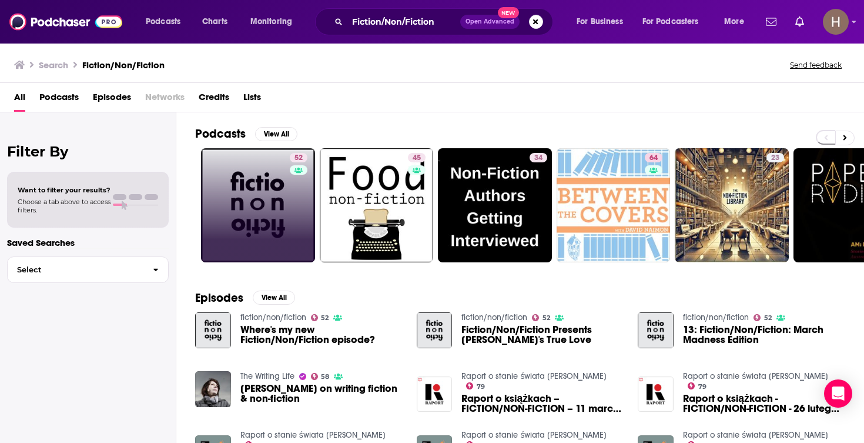
click at [538, 31] on div "Fiction/Non/Fiction Open Advanced New" at bounding box center [434, 21] width 238 height 27
click at [536, 26] on button "Search podcasts, credits, & more..." at bounding box center [536, 22] width 14 height 14
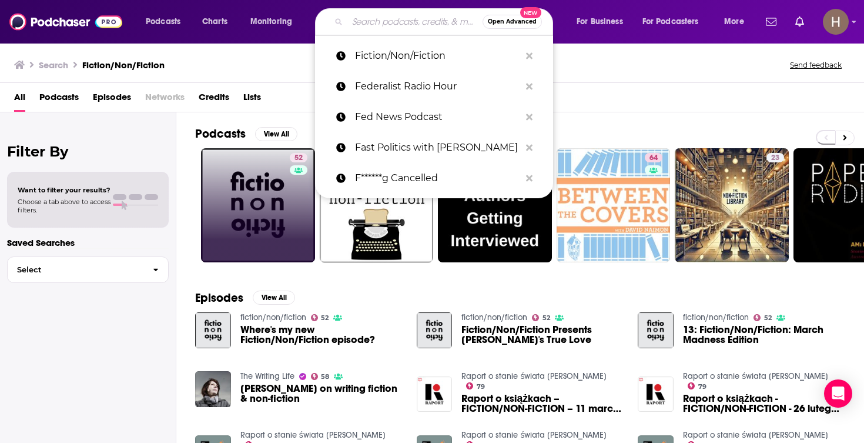
paste input "Firestarters with Shannon Watts"
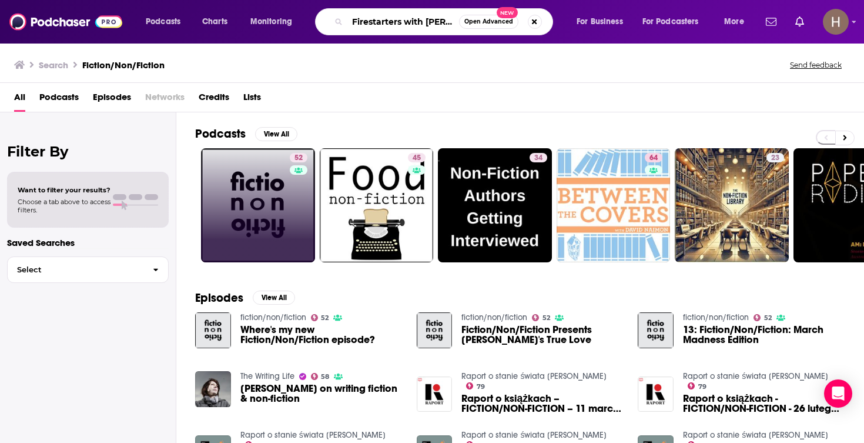
type input "Firestarters with Shannon Watts"
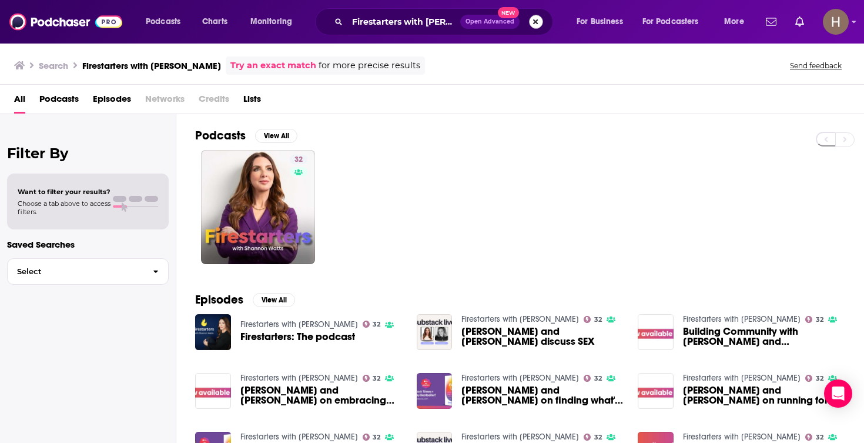
click at [537, 23] on button "Search podcasts, credits, & more..." at bounding box center [536, 22] width 14 height 14
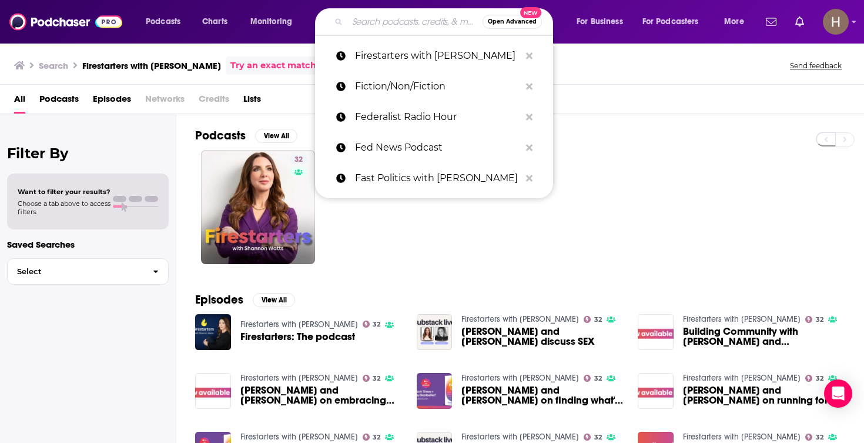
paste input "First Draft with John Nant"
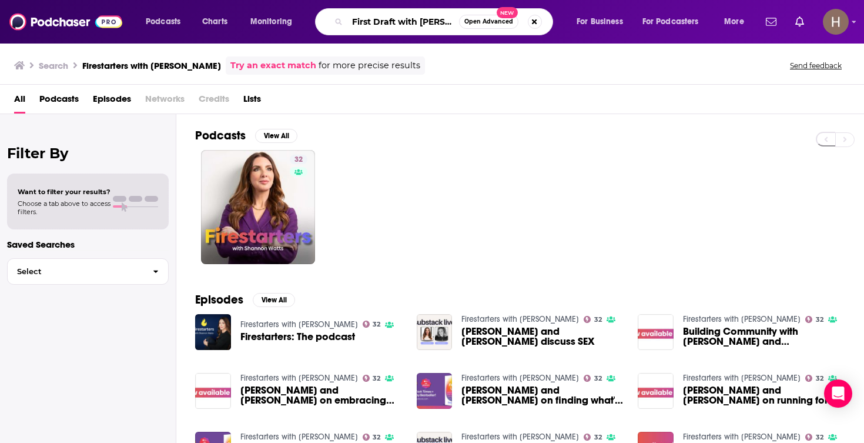
type input "First Draft with John Nant"
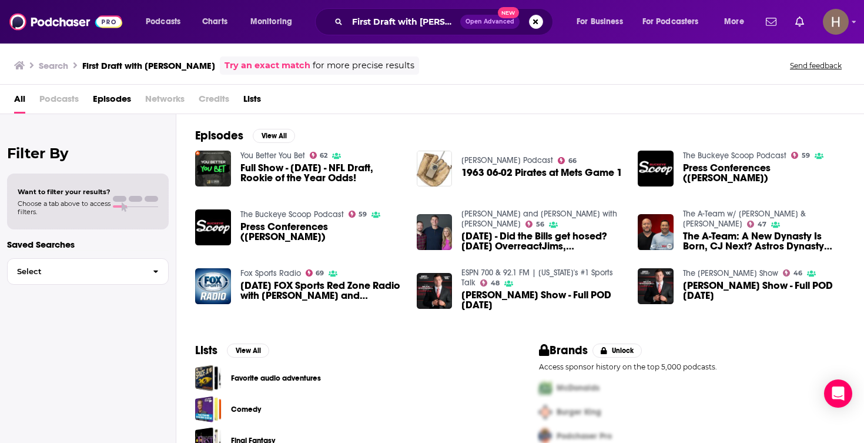
click at [537, 24] on button "Search podcasts, credits, & more..." at bounding box center [536, 22] width 14 height 14
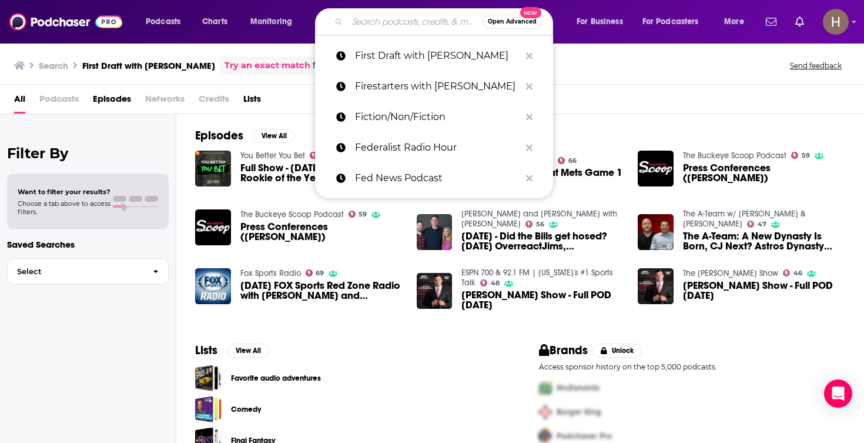
paste input "FiveThirtyEight podcast"
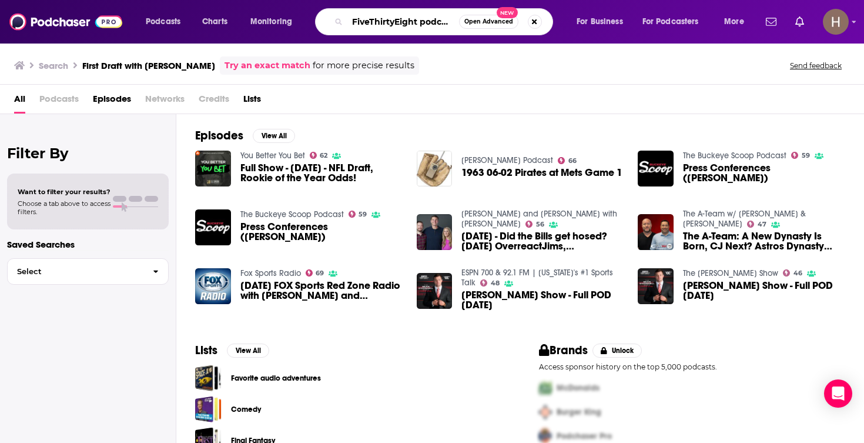
type input "FiveThirtyEight podcast"
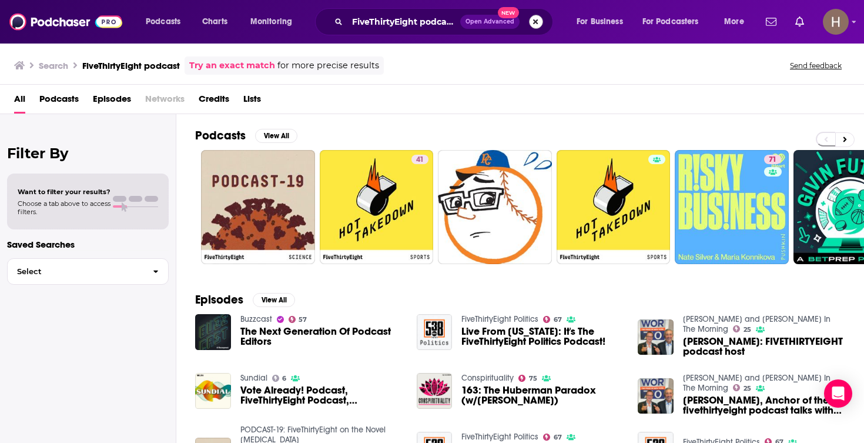
click at [536, 22] on button "Search podcasts, credits, & more..." at bounding box center [536, 22] width 14 height 14
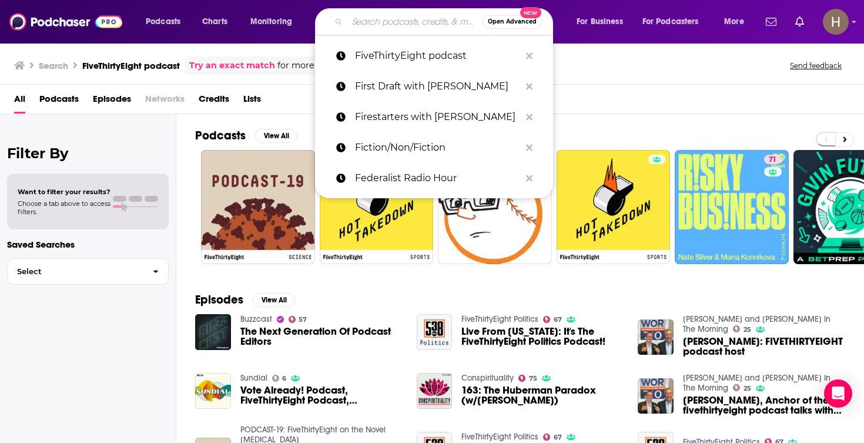
paste input "For the Ages with David Rubenstein"
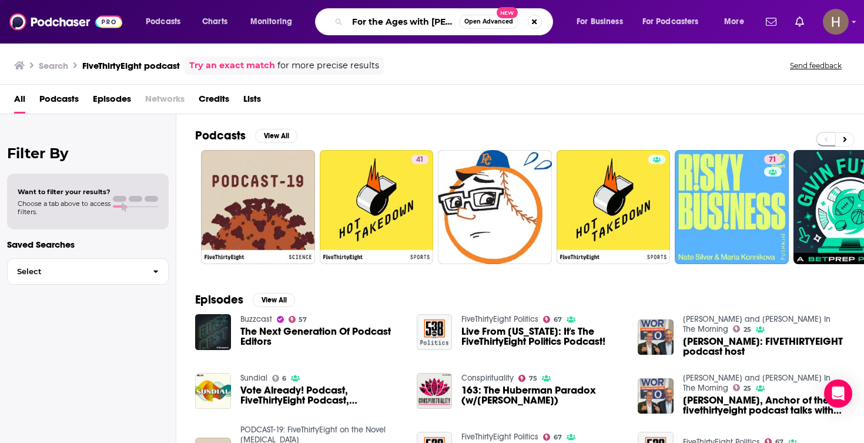
type input "For the Ages with David Rubenstein"
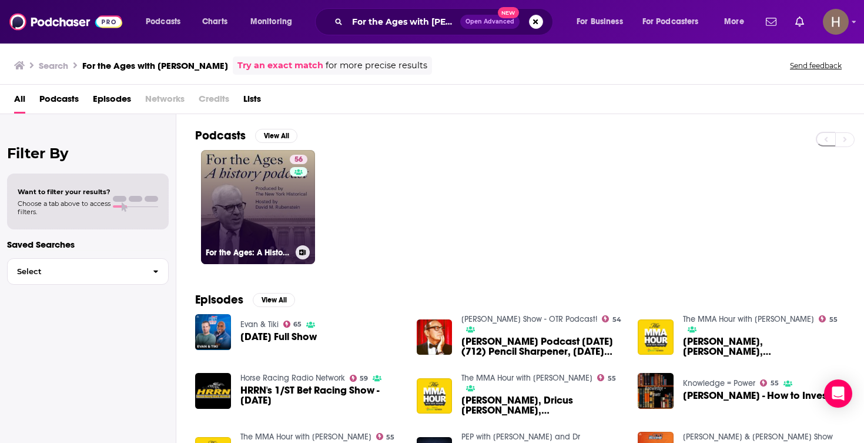
click at [303, 254] on icon at bounding box center [303, 252] width 6 height 6
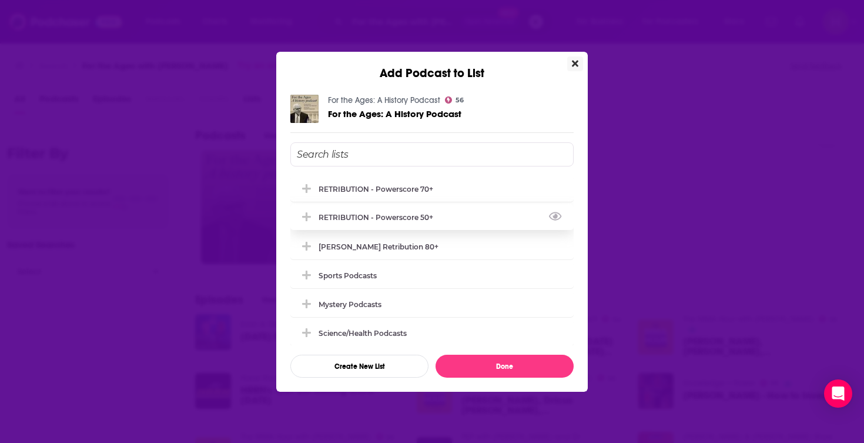
click at [348, 215] on div "RETRIBUTION - Powerscore 50+" at bounding box center [431, 217] width 283 height 26
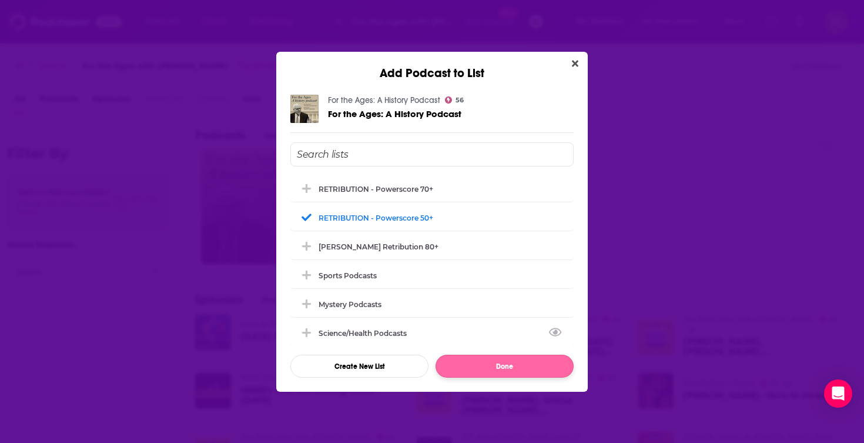
click at [483, 370] on button "Done" at bounding box center [505, 366] width 138 height 23
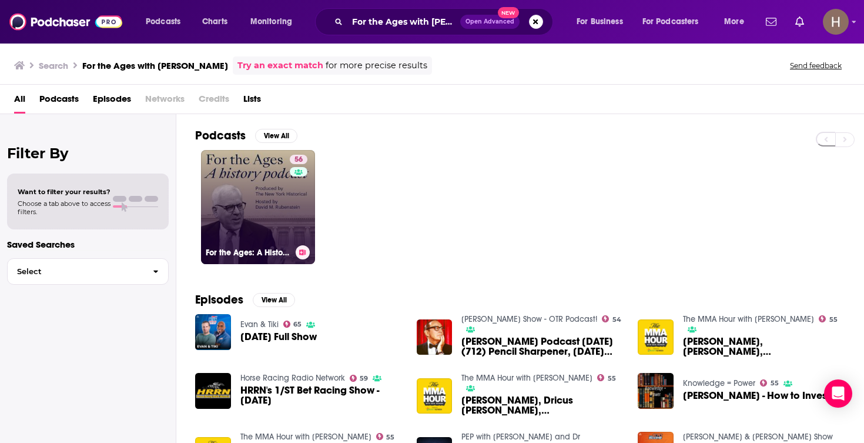
click at [269, 204] on link "56 For the Ages: A History Podcast" at bounding box center [258, 207] width 114 height 114
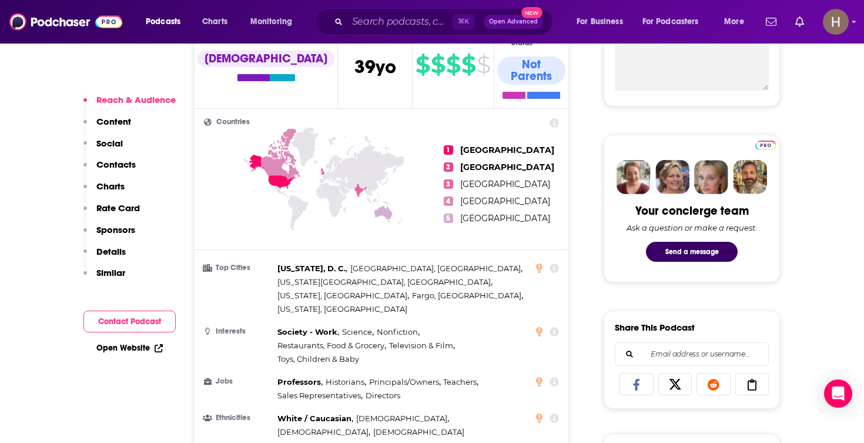
scroll to position [663, 0]
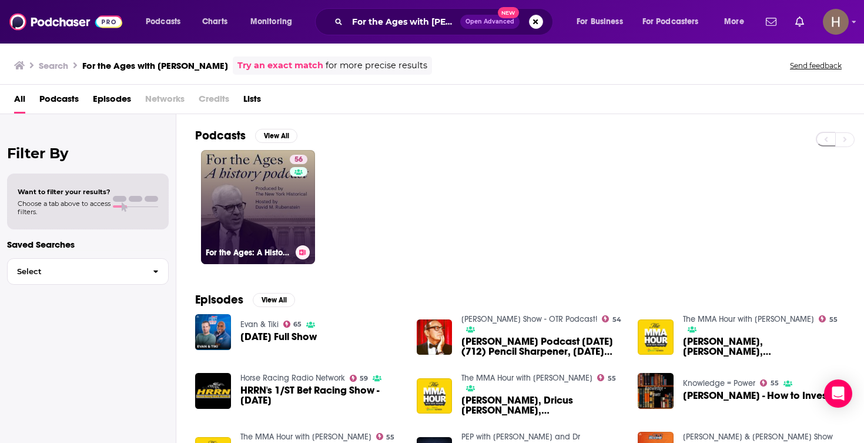
click at [302, 256] on button at bounding box center [303, 252] width 14 height 14
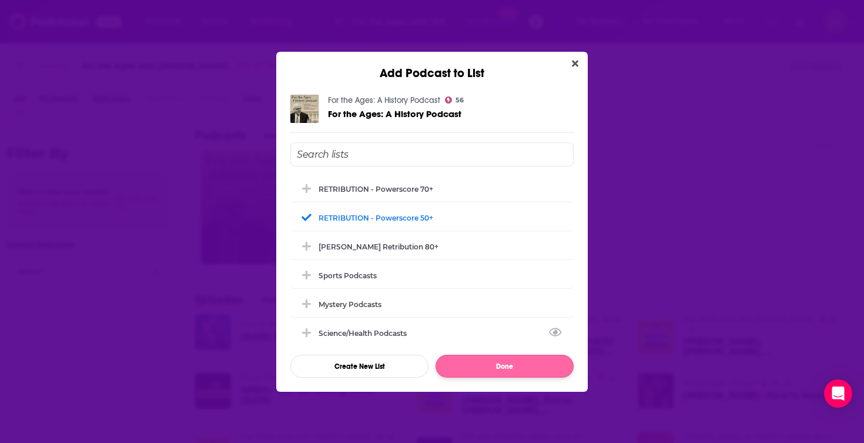
click at [526, 366] on button "Done" at bounding box center [505, 366] width 138 height 23
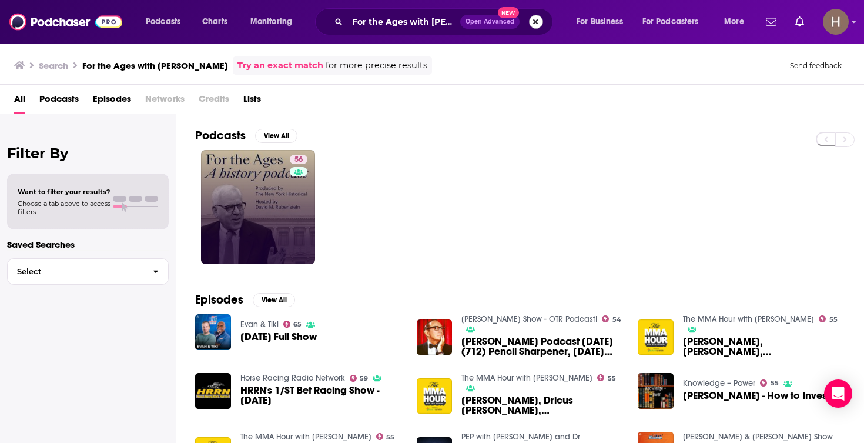
click at [536, 22] on button "Search podcasts, credits, & more..." at bounding box center [536, 22] width 14 height 14
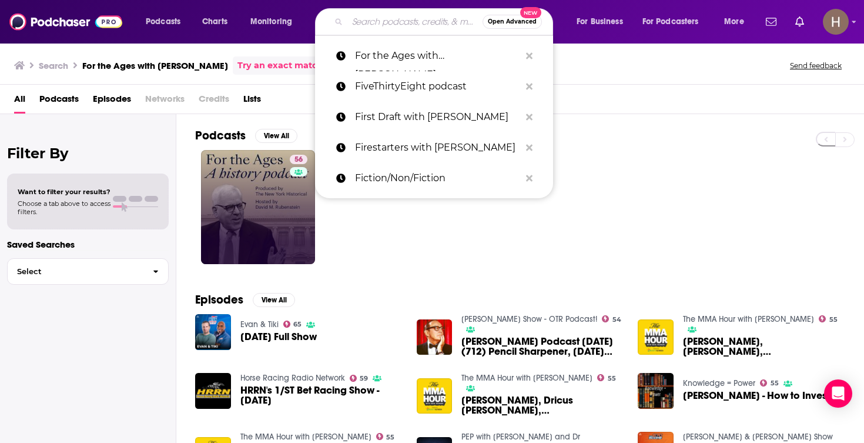
paste input "Forthright Radio"
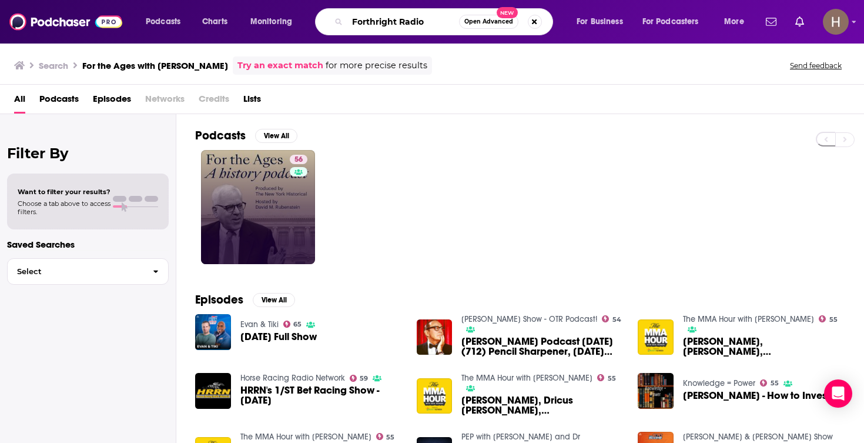
type input "Forthright Radio"
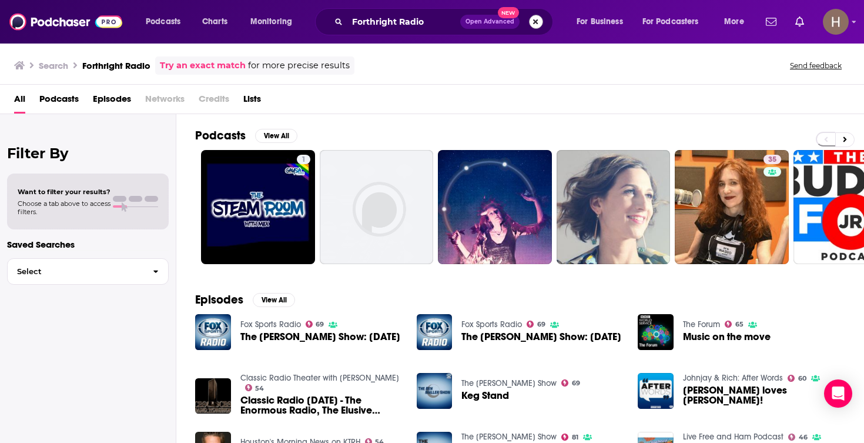
click at [533, 19] on button "Search podcasts, credits, & more..." at bounding box center [536, 22] width 14 height 14
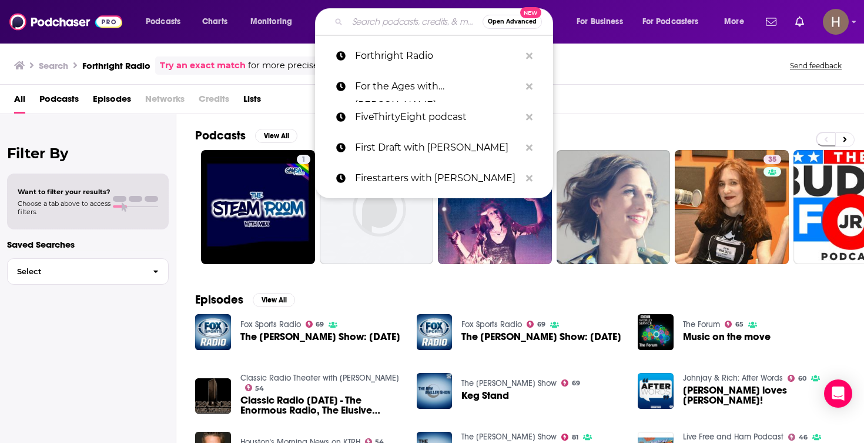
paste input "Free Press podcast with Emily Oster"
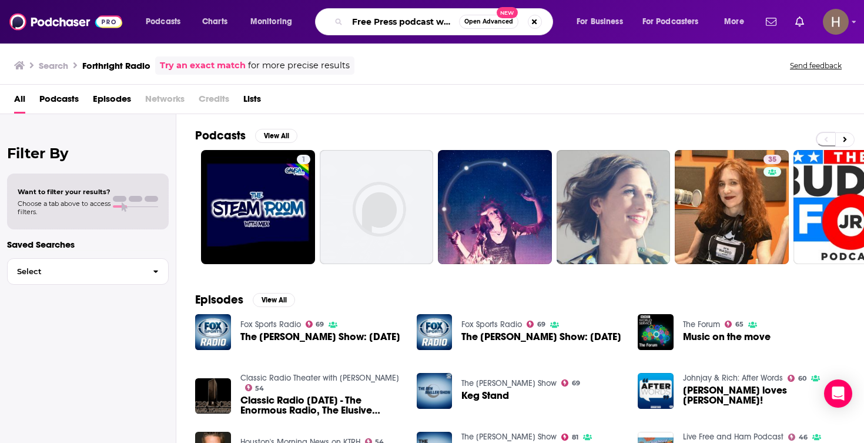
type input "Free Press podcast with Emily Oster"
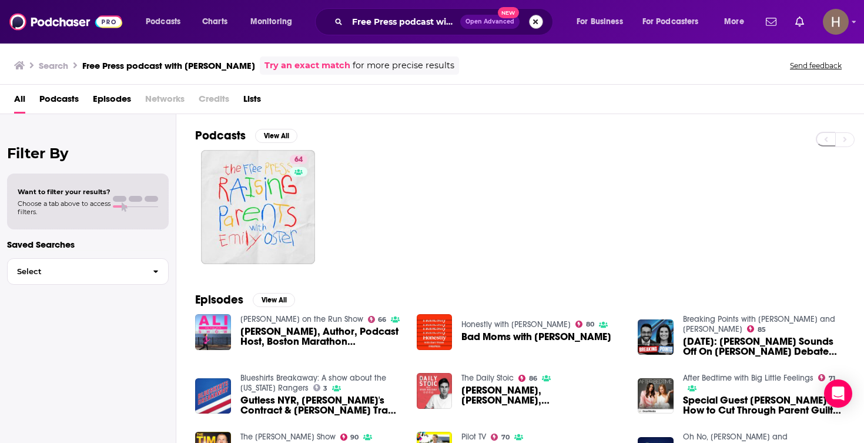
click at [540, 25] on button "Search podcasts, credits, & more..." at bounding box center [536, 22] width 14 height 14
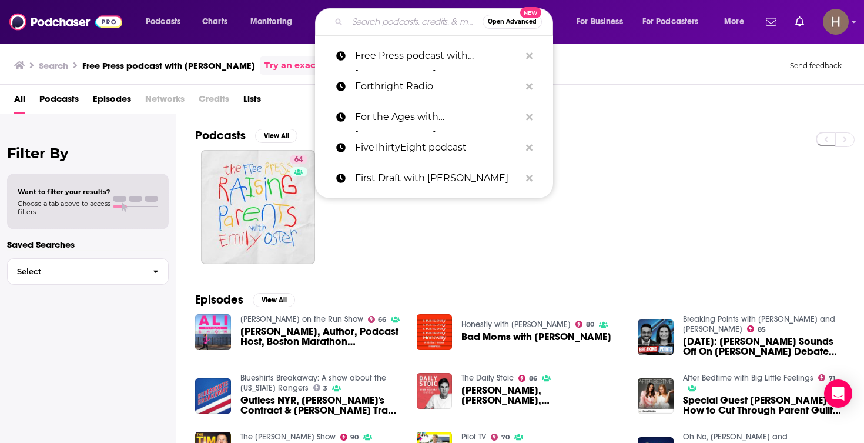
paste input "Free Thinking Through the Fourth Turning with Sasha Stone"
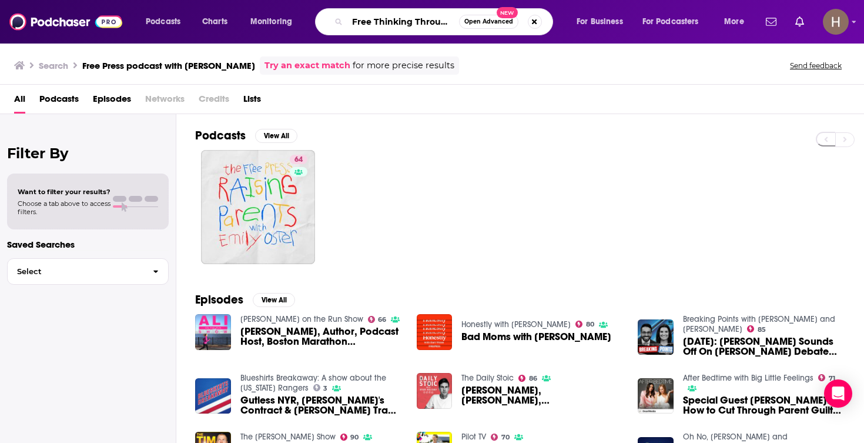
type input "Free Thinking Through the Fourth Turning with Sasha Stone"
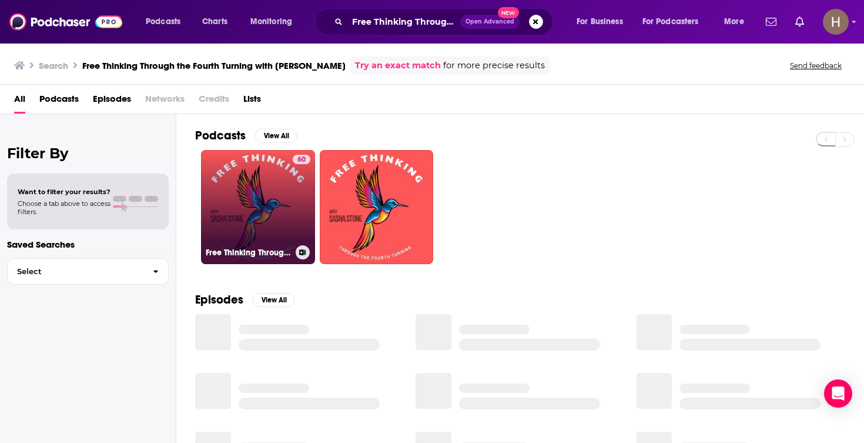
click at [300, 256] on button at bounding box center [303, 252] width 14 height 14
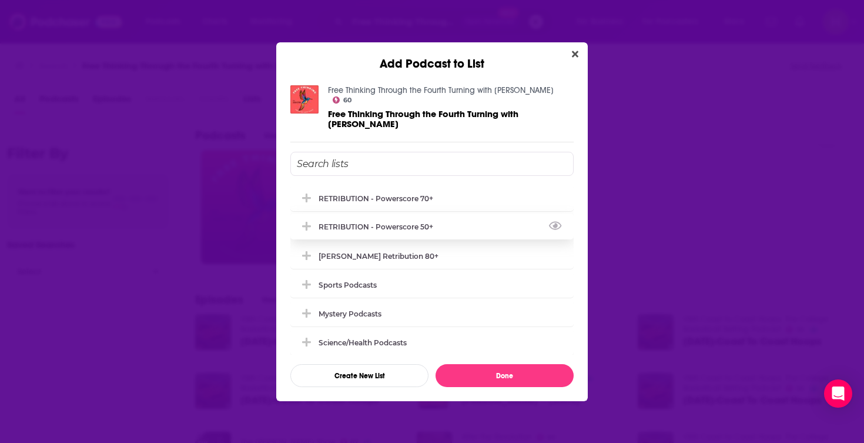
click at [389, 222] on div "RETRIBUTION - Powerscore 50+" at bounding box center [380, 226] width 122 height 9
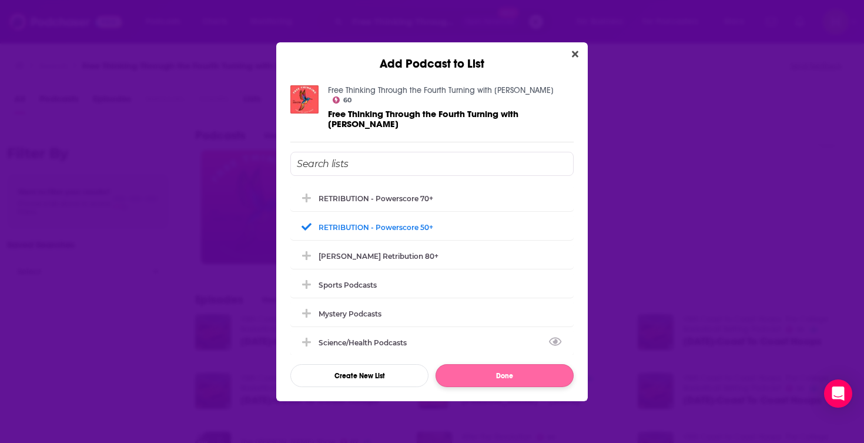
click at [473, 376] on button "Done" at bounding box center [505, 375] width 138 height 23
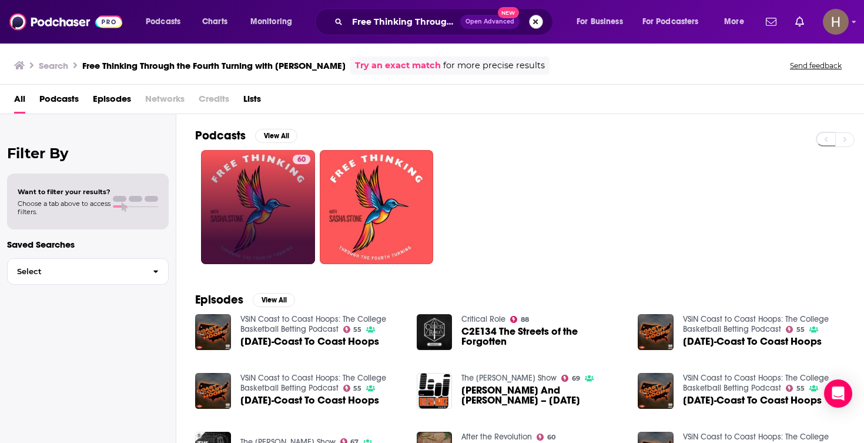
click at [542, 24] on button "Search podcasts, credits, & more..." at bounding box center [536, 22] width 14 height 14
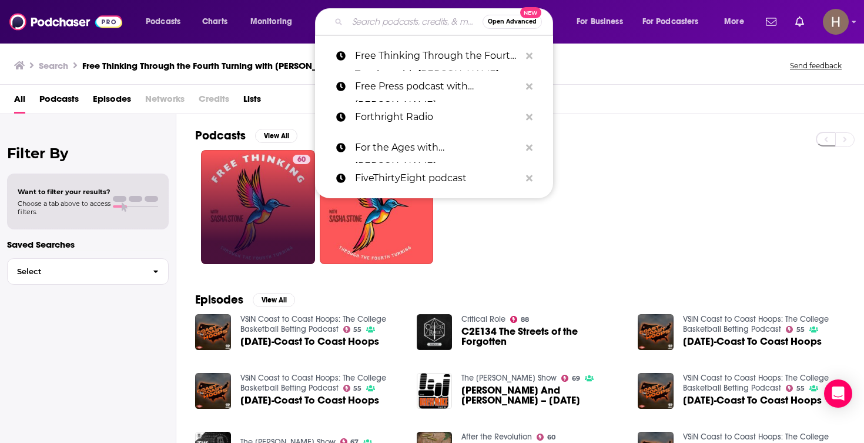
paste input "Fully Booked"
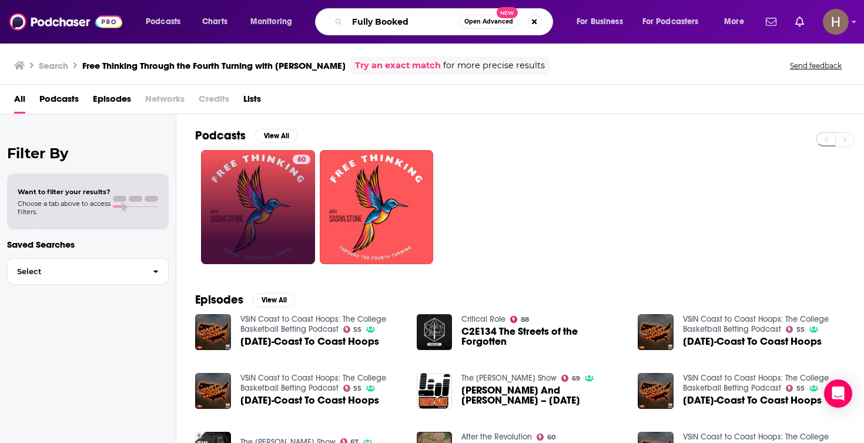
type input "Fully Booked"
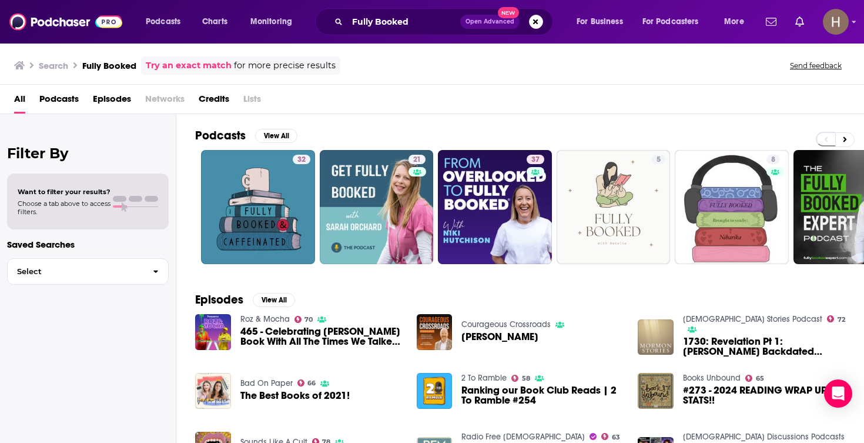
click at [537, 16] on button "Search podcasts, credits, & more..." at bounding box center [536, 22] width 14 height 14
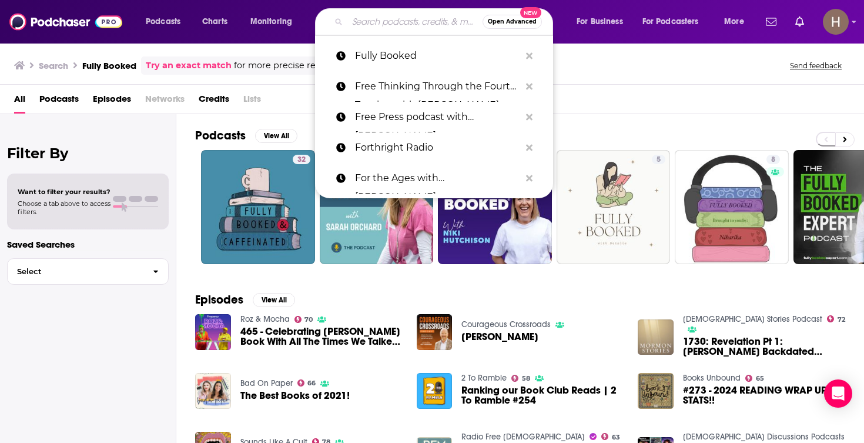
paste input "Future Hindsight"
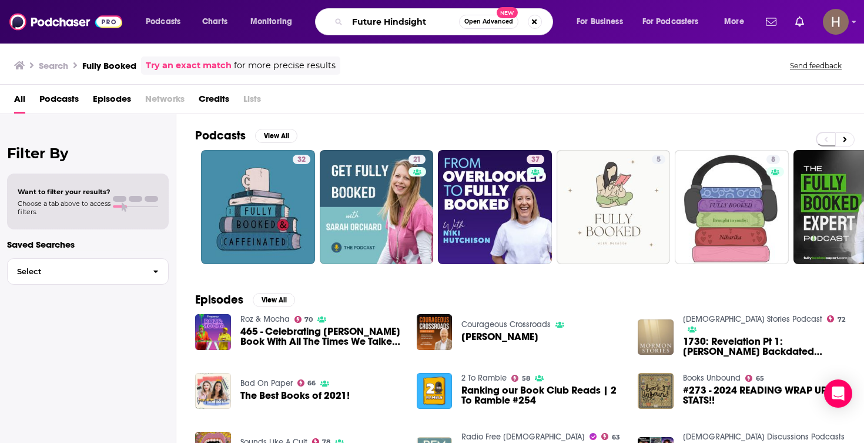
type input "Future Hindsight"
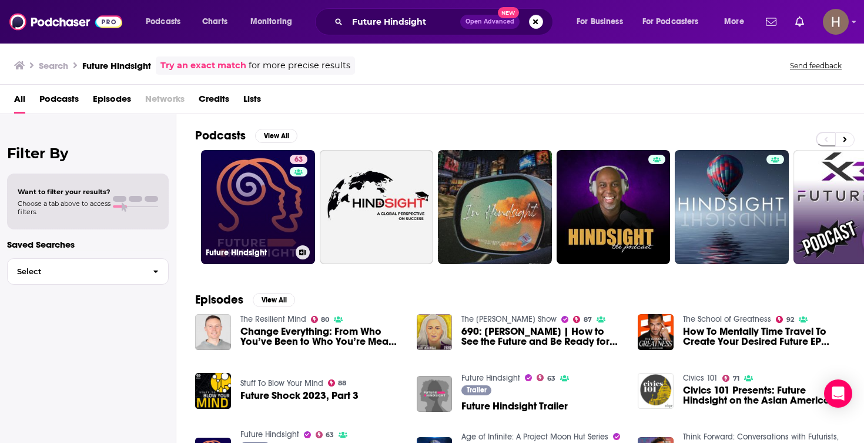
click at [303, 251] on icon at bounding box center [303, 252] width 6 height 6
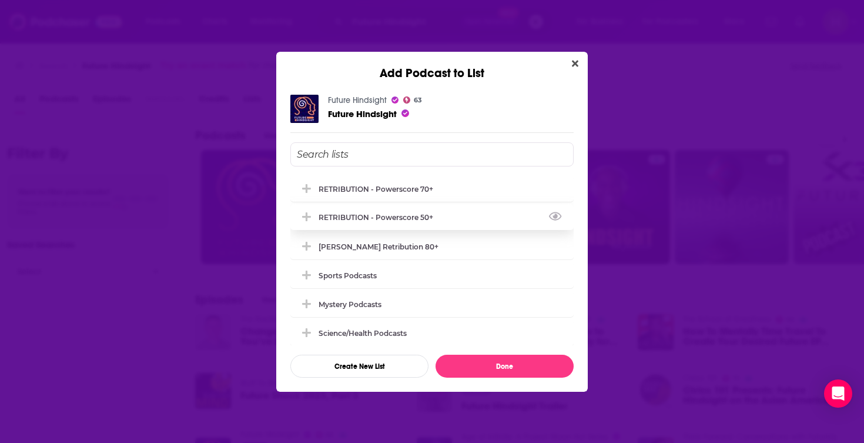
click at [387, 222] on div "RETRIBUTION - Powerscore 50+" at bounding box center [380, 217] width 122 height 9
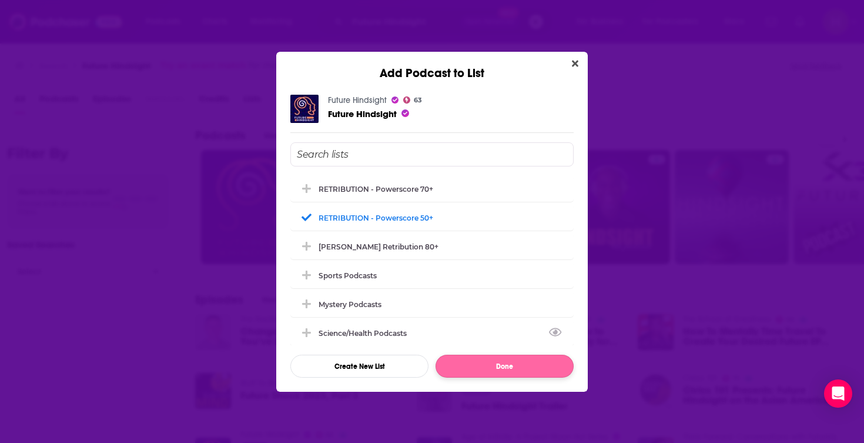
click at [499, 373] on button "Done" at bounding box center [505, 366] width 138 height 23
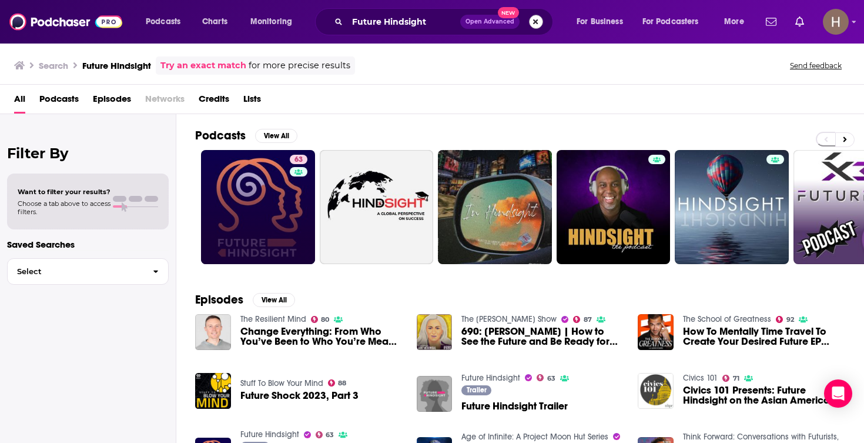
click at [537, 25] on button "Search podcasts, credits, & more..." at bounding box center [536, 22] width 14 height 14
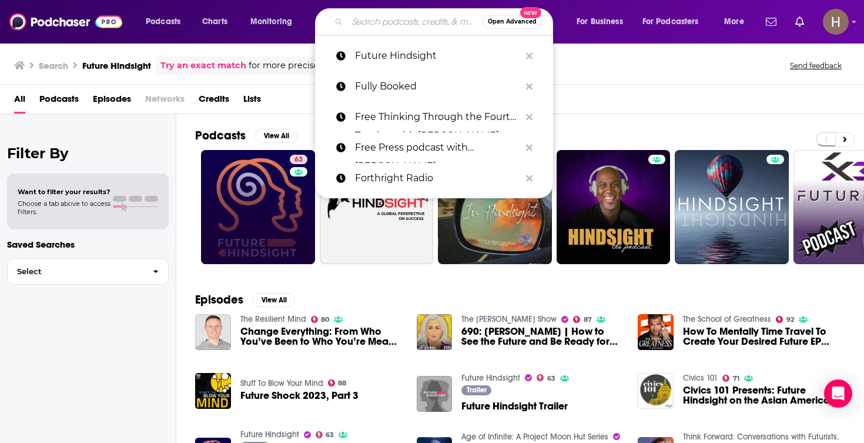
paste input "Gavin Newsom podcast"
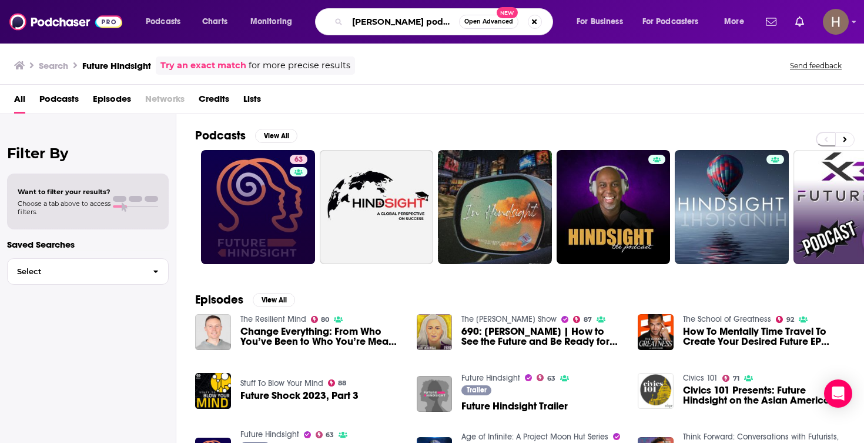
type input "Gavin Newsom podcast"
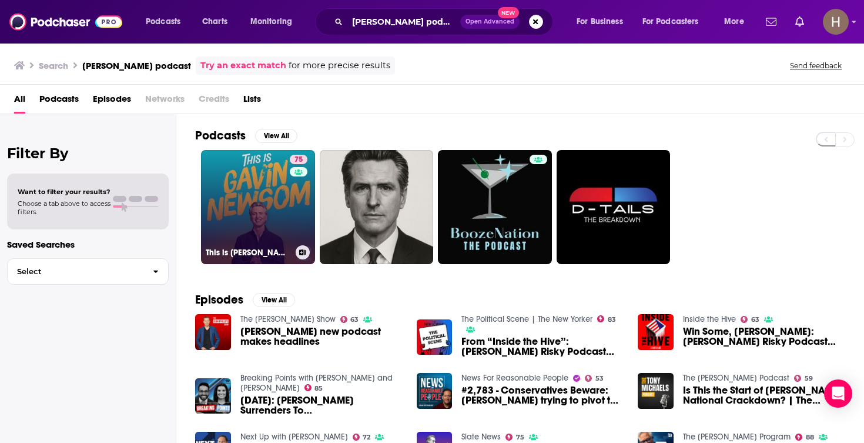
click at [281, 225] on link "75 This is Gavin Newsom" at bounding box center [258, 207] width 114 height 114
click at [303, 253] on icon at bounding box center [303, 252] width 6 height 6
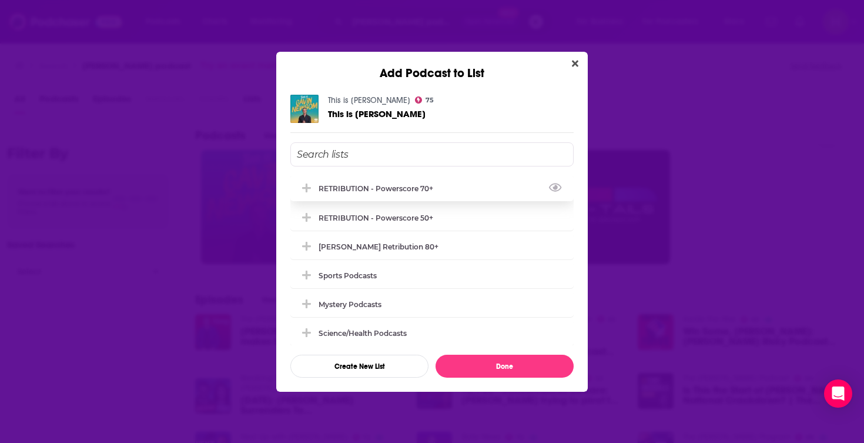
click at [387, 188] on div "RETRIBUTION - Powerscore 70+" at bounding box center [380, 188] width 122 height 9
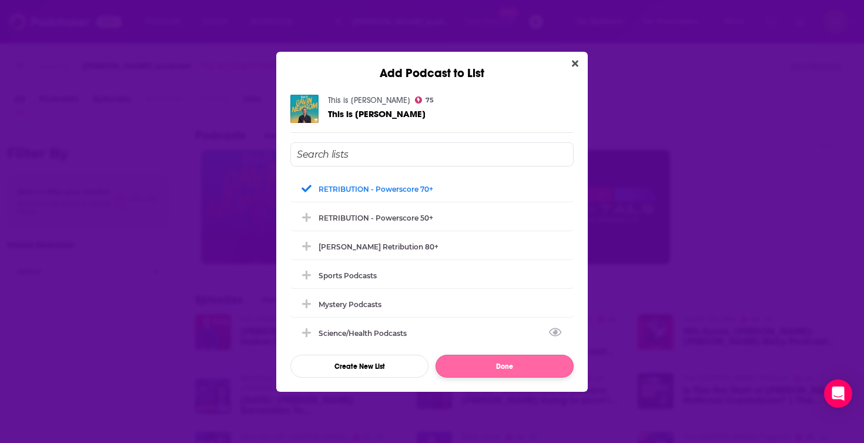
click at [506, 370] on button "Done" at bounding box center [505, 366] width 138 height 23
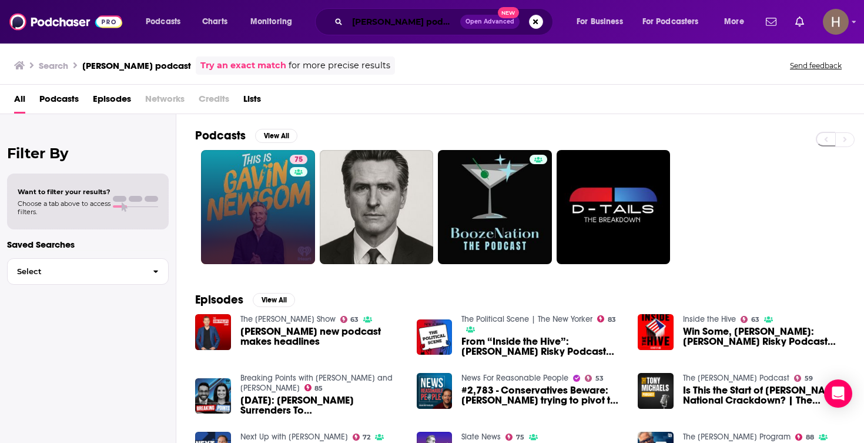
click at [423, 19] on input "Gavin Newsom podcast" at bounding box center [403, 21] width 113 height 19
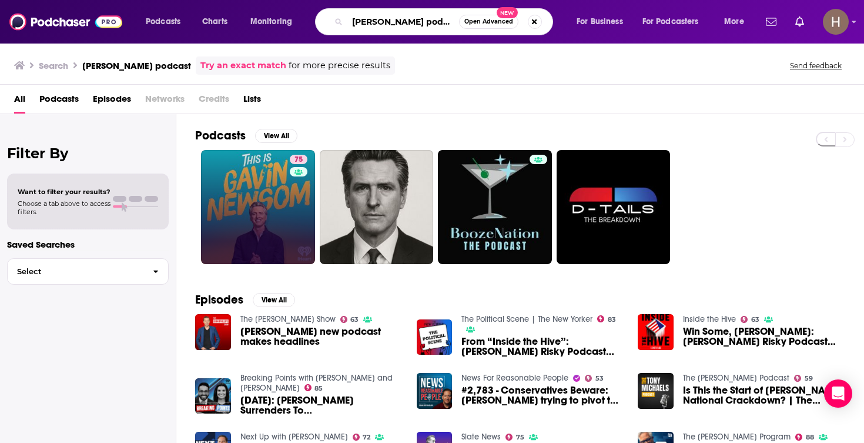
click at [423, 19] on input "Gavin Newsom podcast" at bounding box center [403, 21] width 112 height 19
click at [712, 62] on div "Search Gavin Newsom podcast Try an exact match for more precise results Send fe…" at bounding box center [429, 65] width 831 height 18
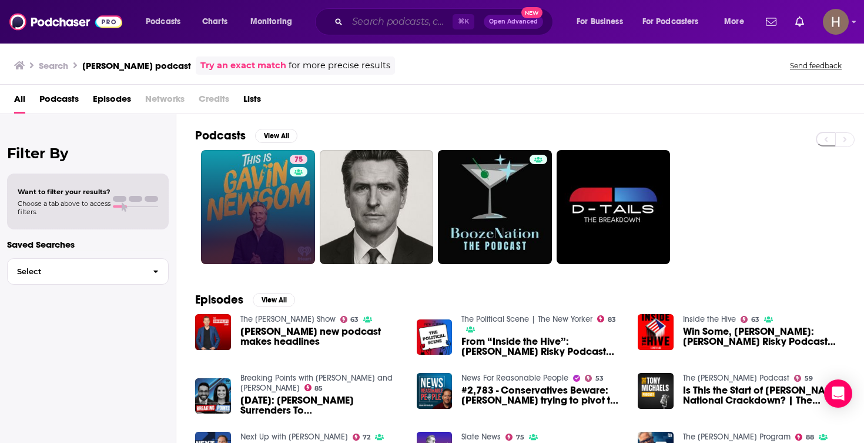
click at [422, 28] on input "Search podcasts, credits, & more..." at bounding box center [399, 21] width 105 height 19
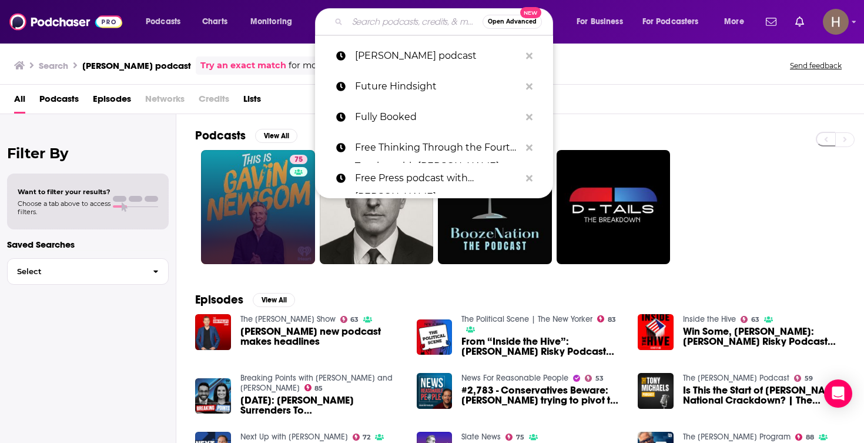
paste input "GD (Galen Druke) Politics Podcast & Substack"
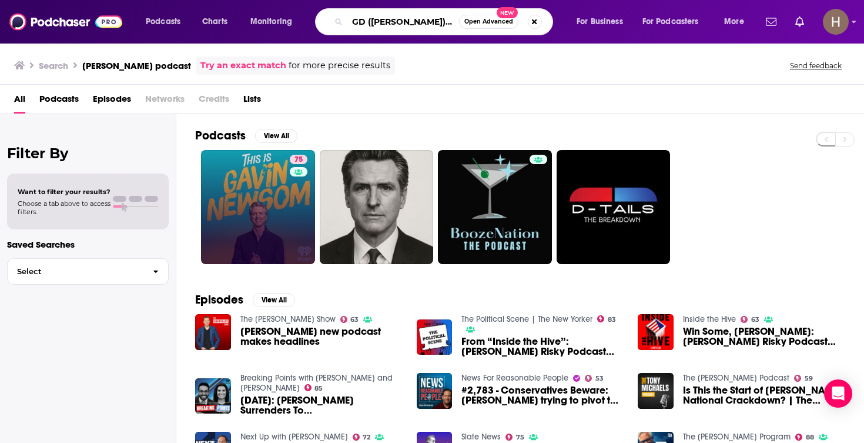
type input "GD (Galen Druke) Politics Podcast & Substack"
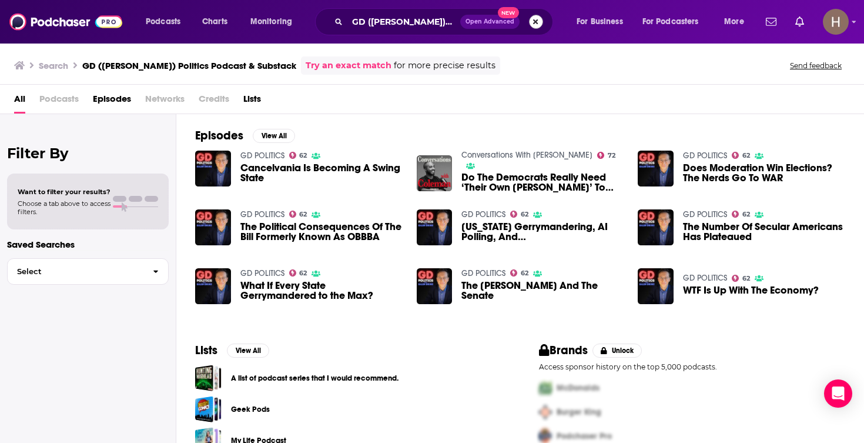
click at [532, 24] on button "Search podcasts, credits, & more..." at bounding box center [536, 22] width 14 height 14
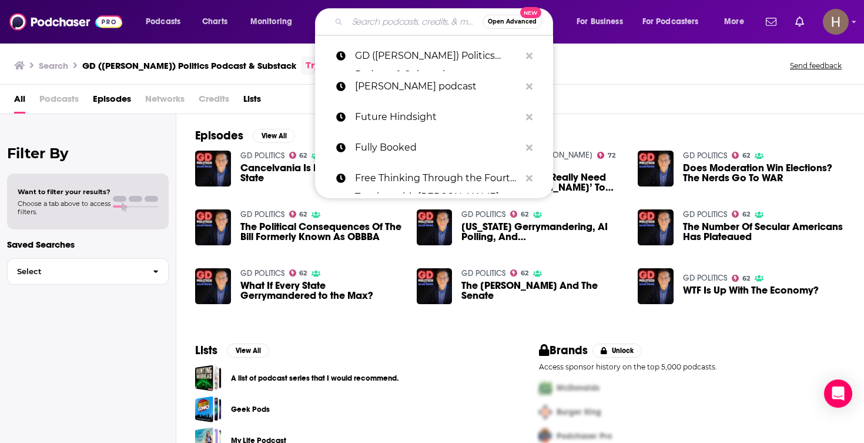
paste input "GD Politics with Galen Druke"
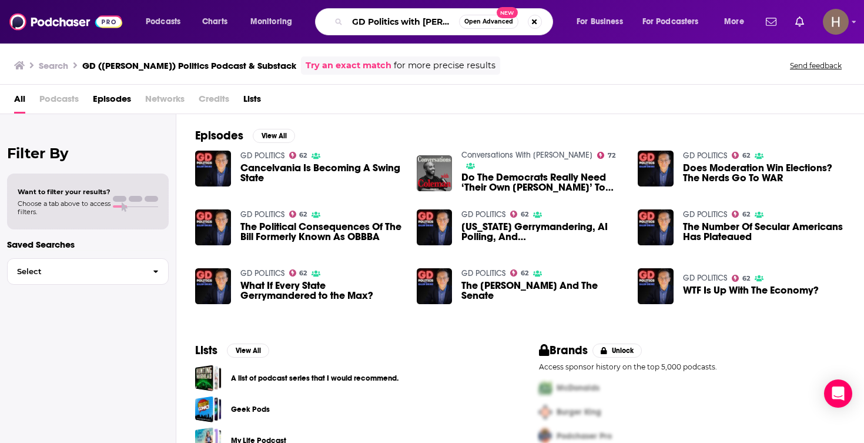
type input "GD Politics with Galen Druke"
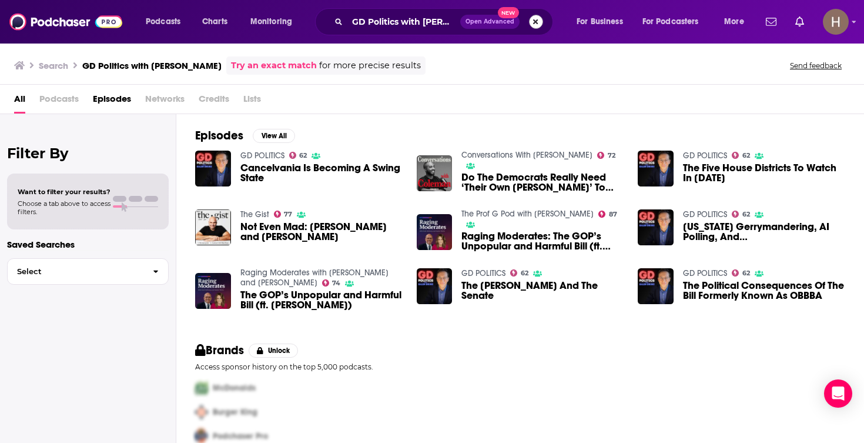
click at [532, 28] on button "Search podcasts, credits, & more..." at bounding box center [536, 22] width 14 height 14
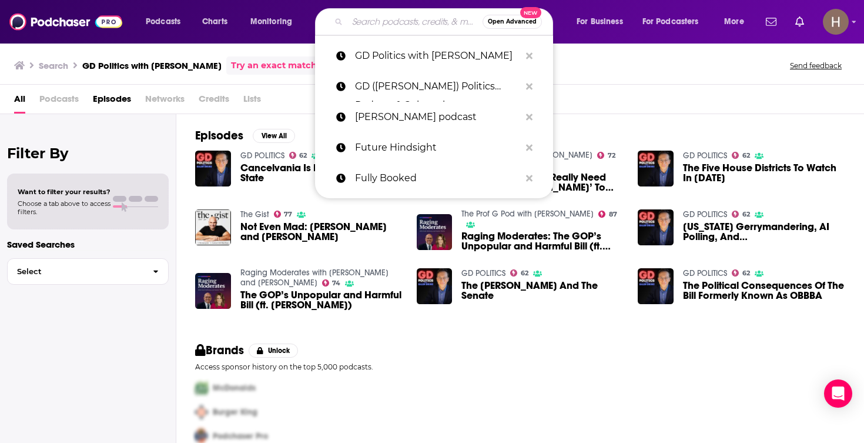
paste input "Glenn Beck"
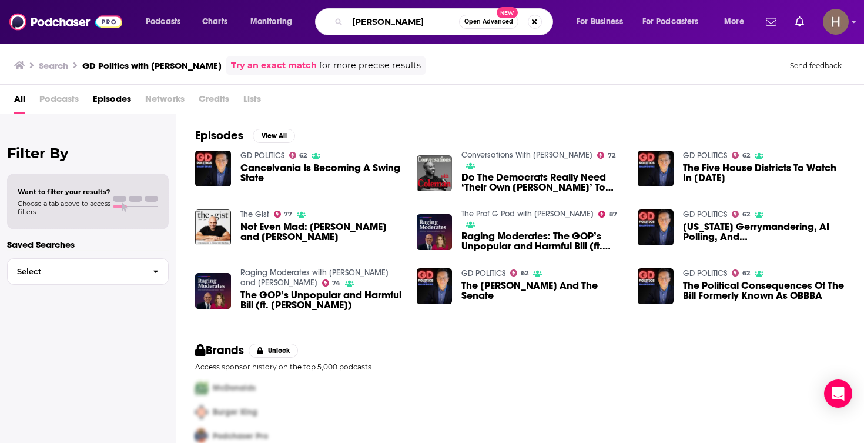
type input "Glenn Beck"
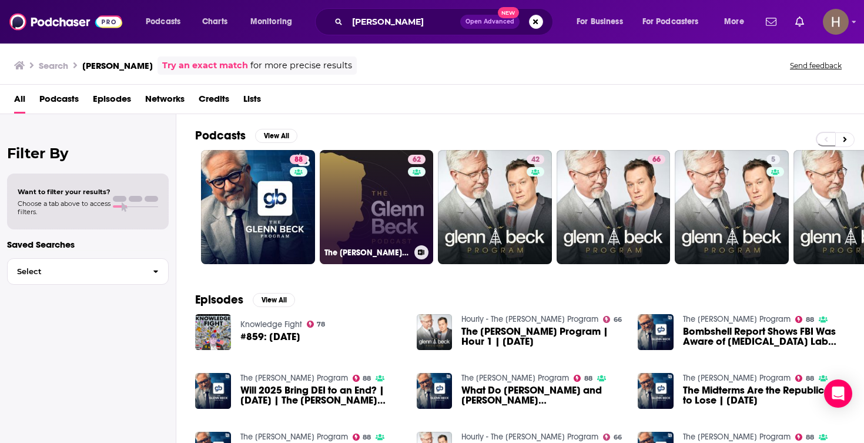
click at [420, 251] on icon at bounding box center [421, 252] width 6 height 6
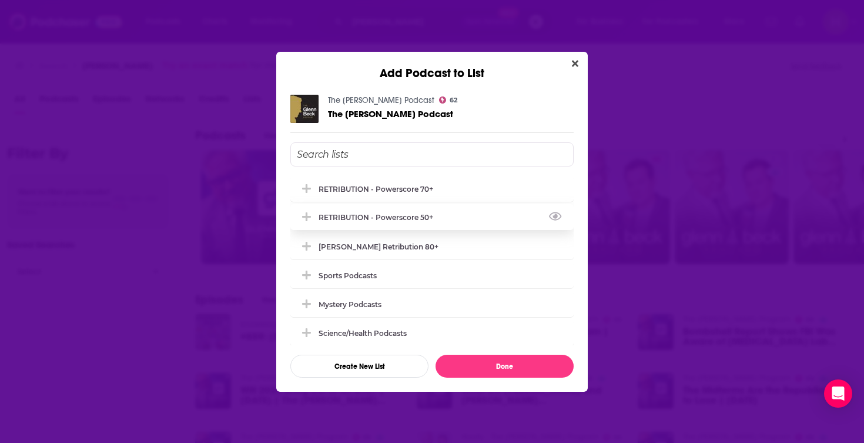
click at [471, 216] on div "RETRIBUTION - Powerscore 50+" at bounding box center [431, 217] width 283 height 26
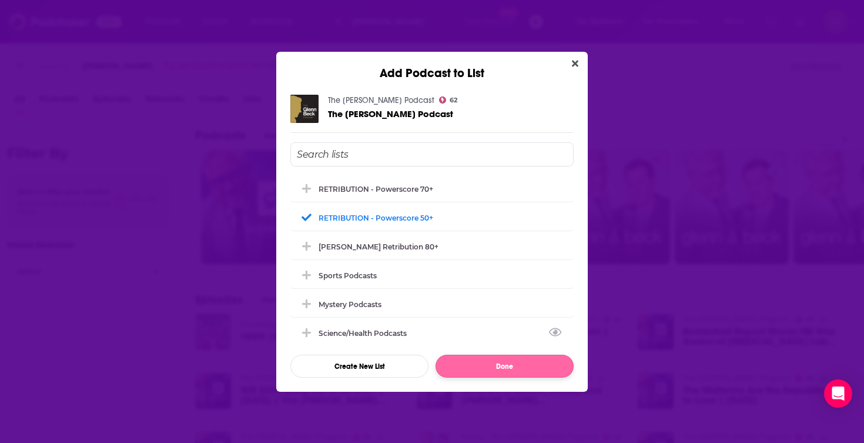
click at [494, 363] on button "Done" at bounding box center [505, 366] width 138 height 23
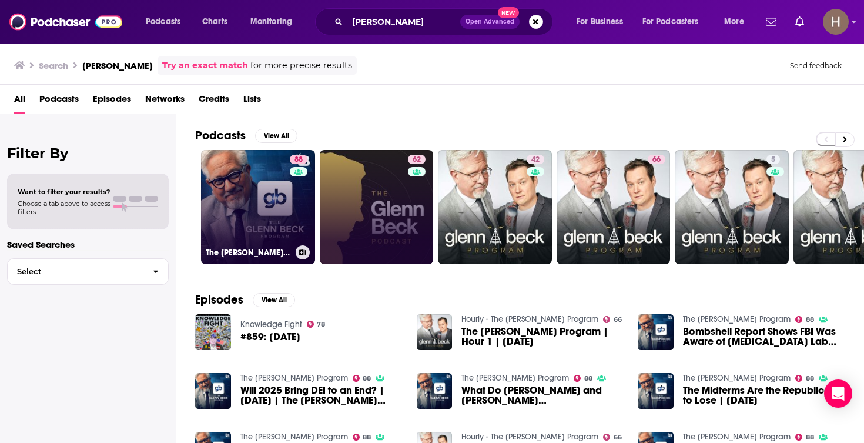
click at [281, 213] on link "88 The Glenn Beck Program" at bounding box center [258, 207] width 114 height 114
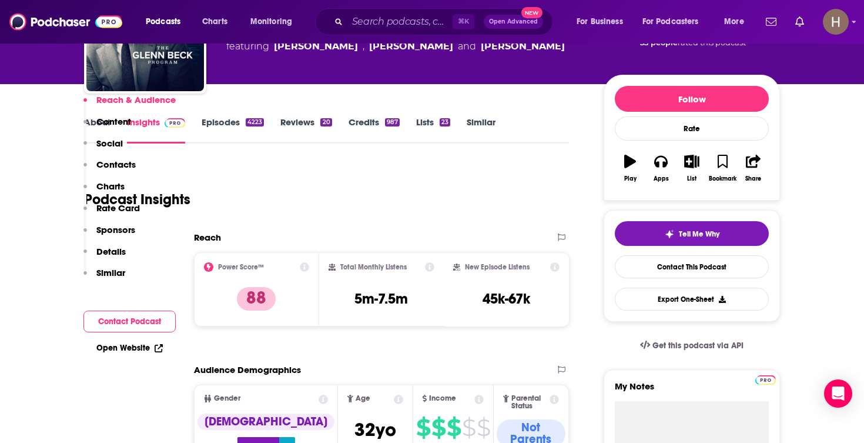
scroll to position [803, 0]
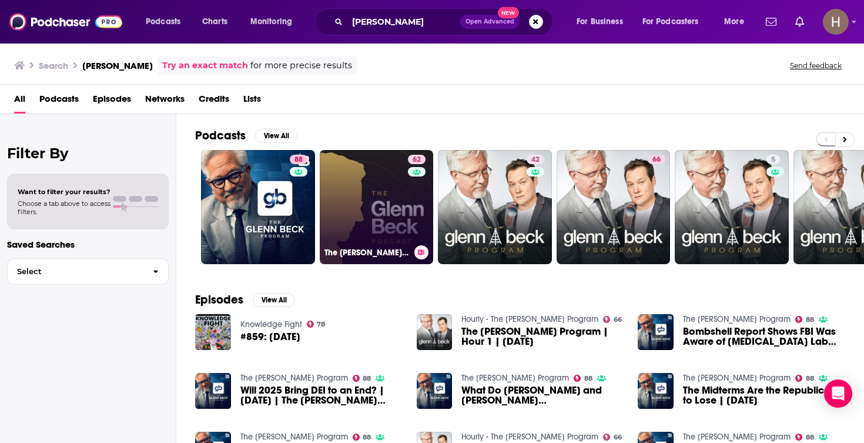
click at [371, 203] on link "62 The Glenn Beck Podcast" at bounding box center [377, 207] width 114 height 114
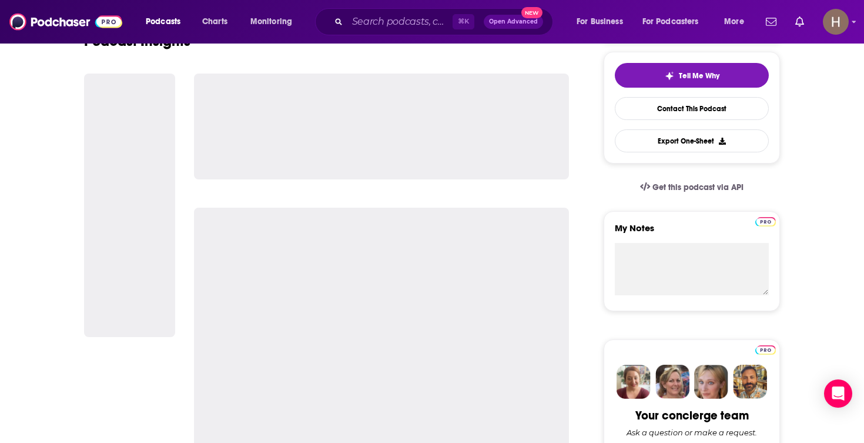
scroll to position [760, 0]
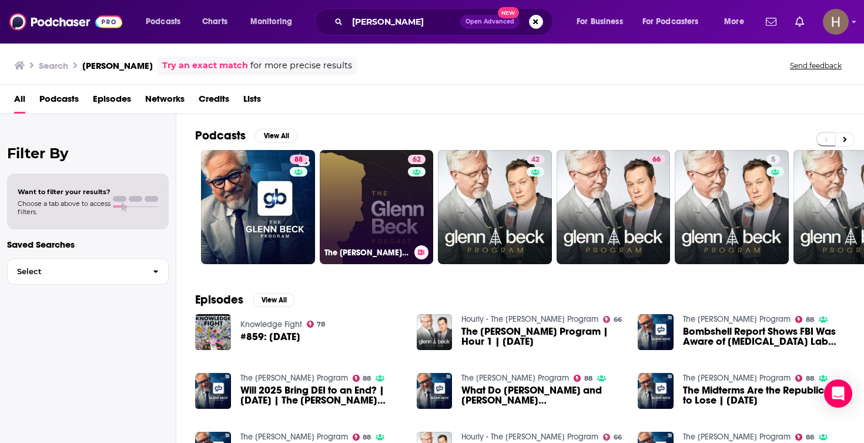
click at [420, 252] on icon at bounding box center [421, 252] width 6 height 6
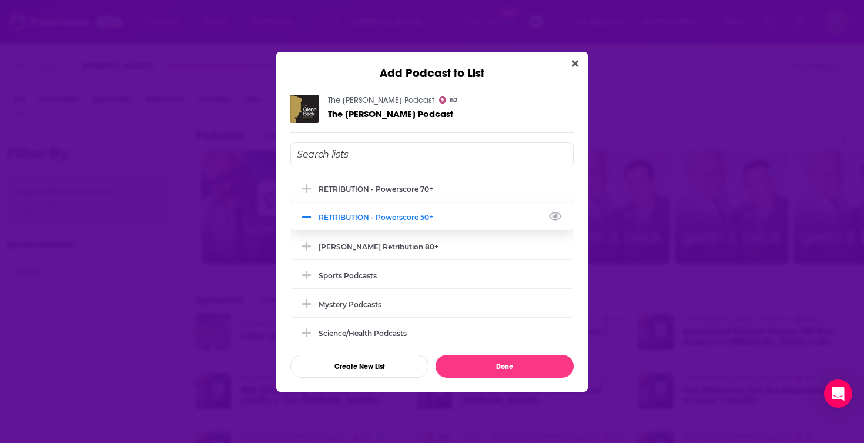
click at [306, 216] on icon "Add Podcast To List" at bounding box center [306, 217] width 9 height 11
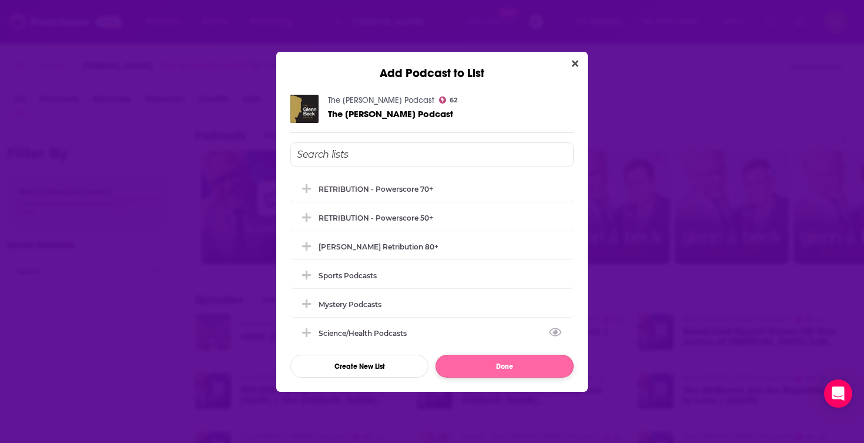
click at [543, 362] on button "Done" at bounding box center [505, 366] width 138 height 23
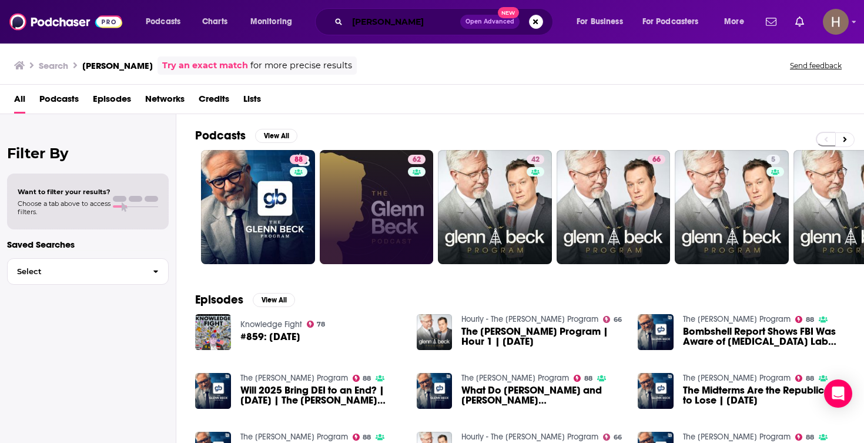
click at [422, 22] on input "Glenn Beck" at bounding box center [403, 21] width 113 height 19
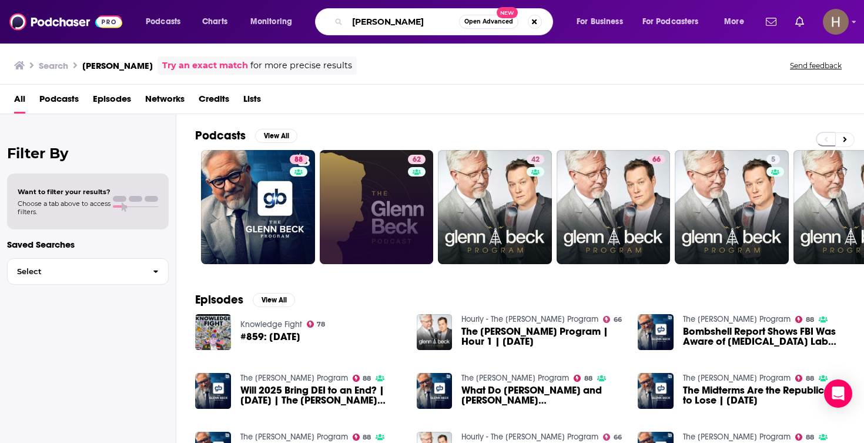
click at [422, 22] on input "Glenn Beck" at bounding box center [403, 21] width 112 height 19
click at [534, 24] on button "Search podcasts, credits, & more..." at bounding box center [535, 22] width 14 height 14
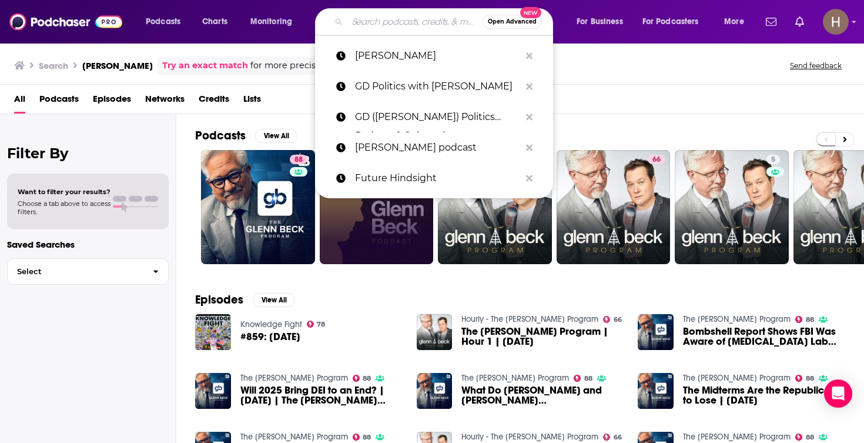
paste input "Good Inside with Dr. Becky"
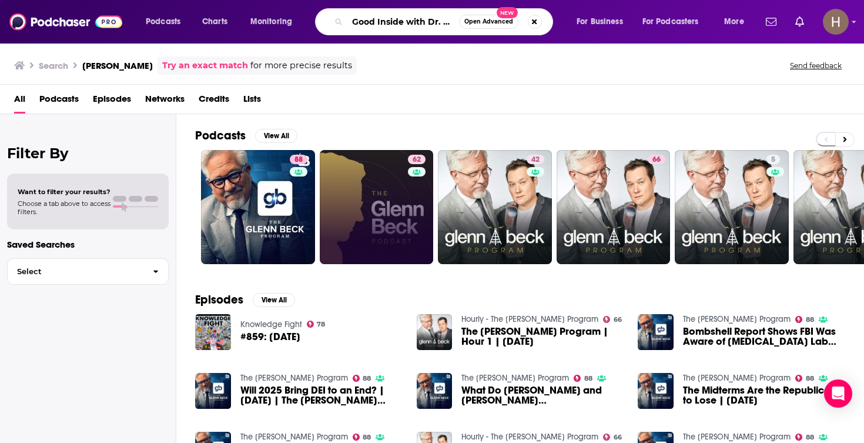
type input "Good Inside with Dr. Becky"
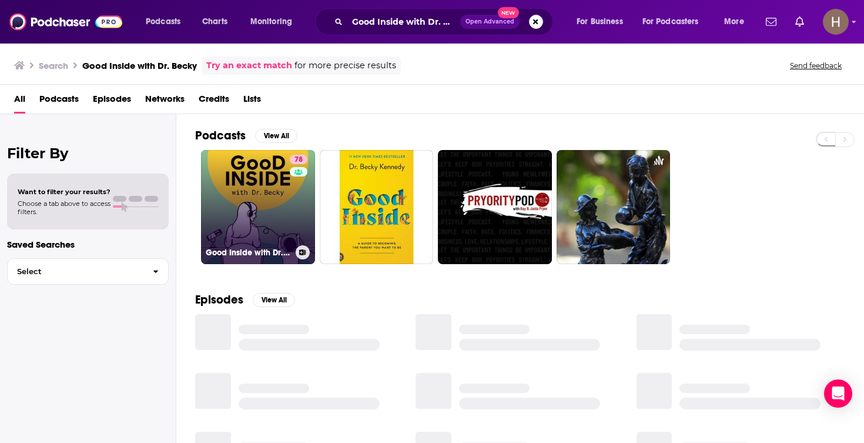
click at [302, 253] on icon at bounding box center [303, 252] width 6 height 6
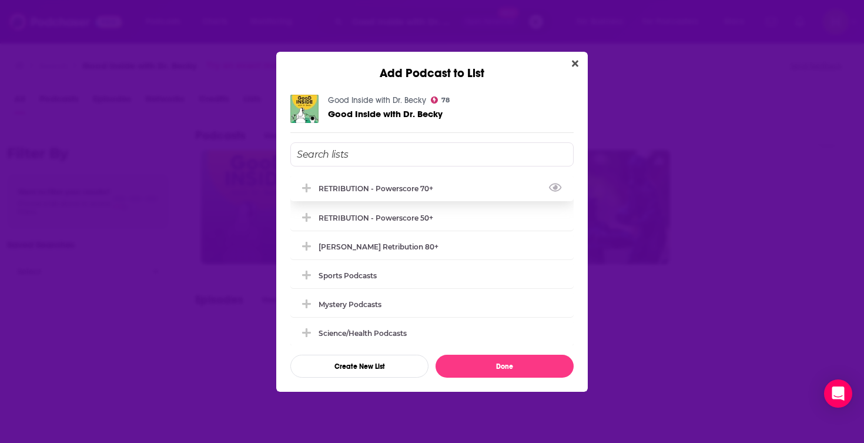
click at [423, 195] on div "RETRIBUTION - Powerscore 70+" at bounding box center [431, 188] width 283 height 26
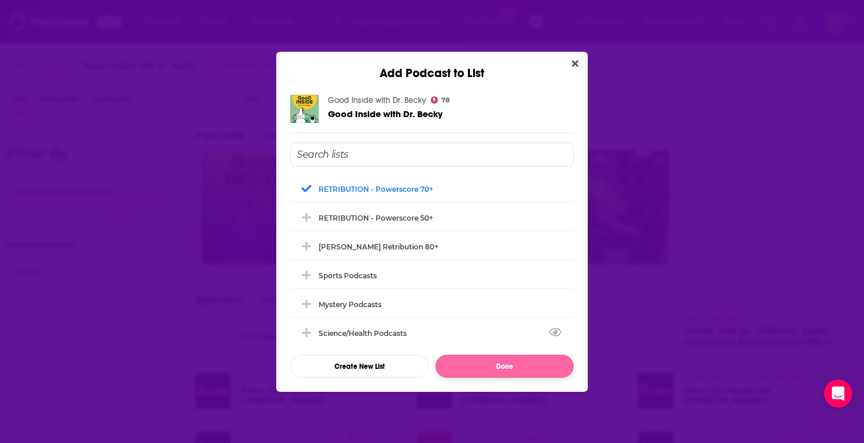
click at [486, 367] on button "Done" at bounding box center [505, 366] width 138 height 23
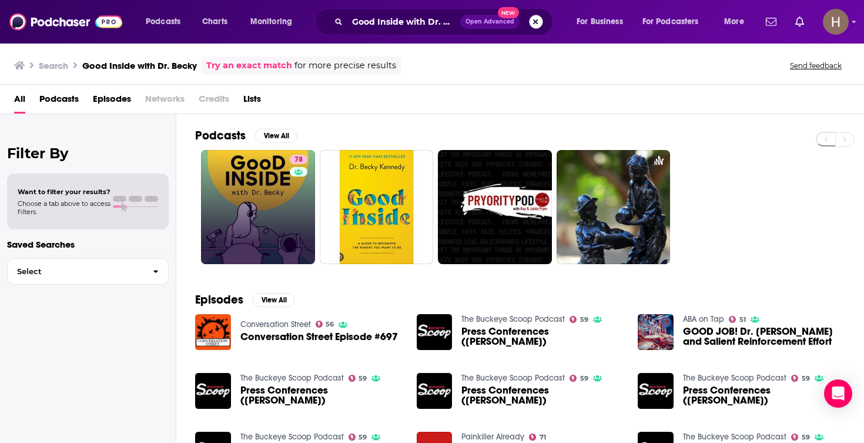
click at [537, 21] on button "Search podcasts, credits, & more..." at bounding box center [536, 22] width 14 height 14
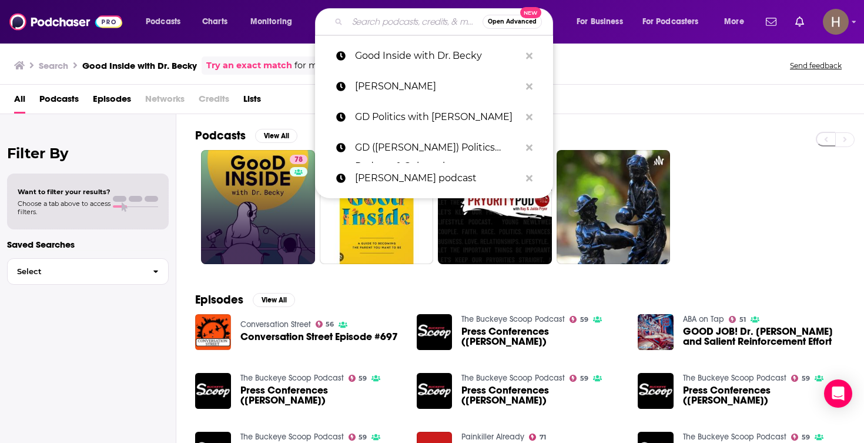
paste input "Good Listen"
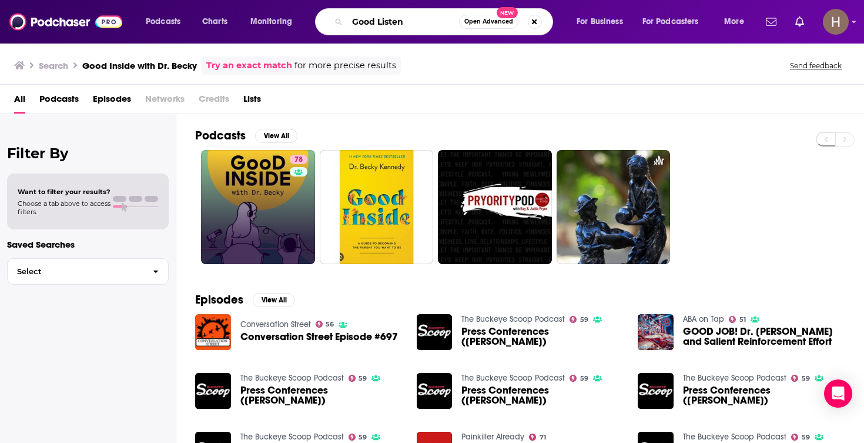
type input "Good Listen"
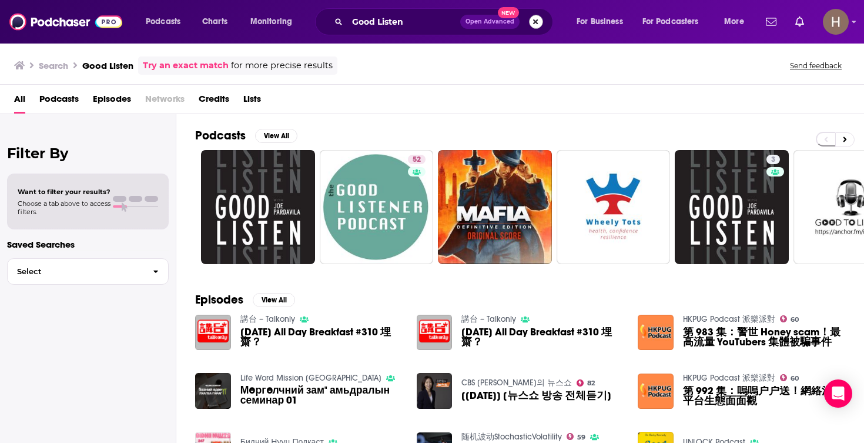
click at [542, 25] on button "Search podcasts, credits, & more..." at bounding box center [536, 22] width 14 height 14
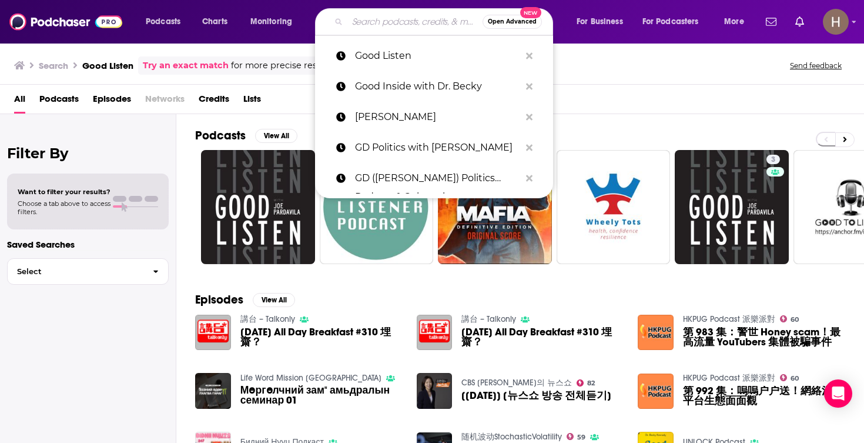
paste input "Guy Kawasaki's Remarkable People"
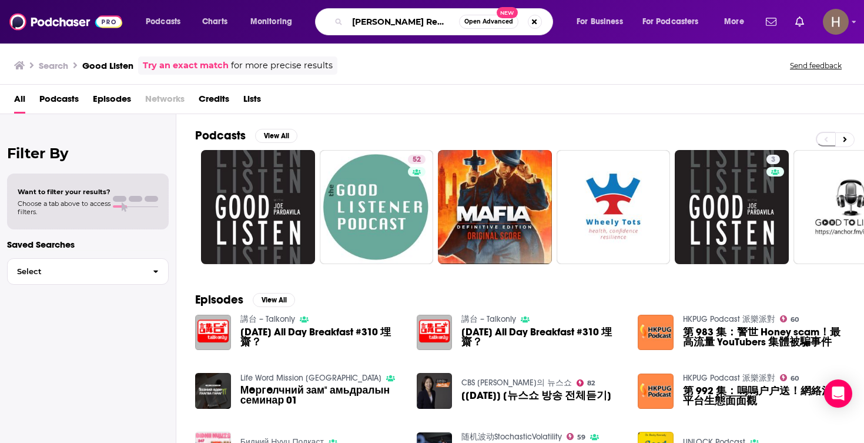
type input "Guy Kawasaki's Remarkable People"
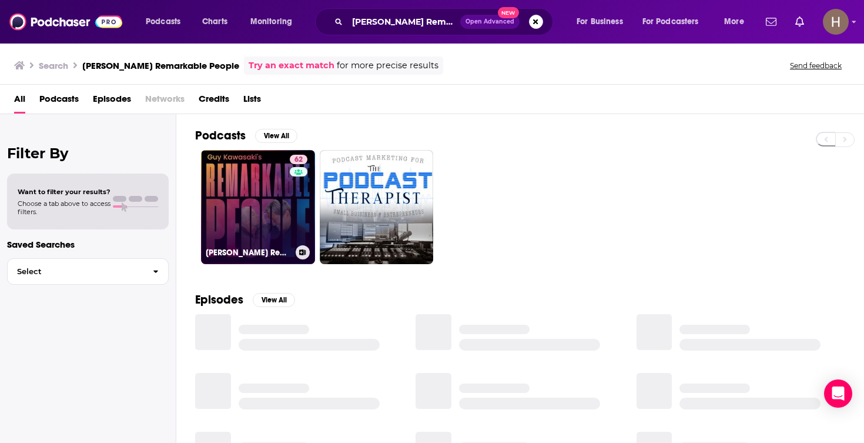
click at [301, 248] on button at bounding box center [303, 252] width 14 height 14
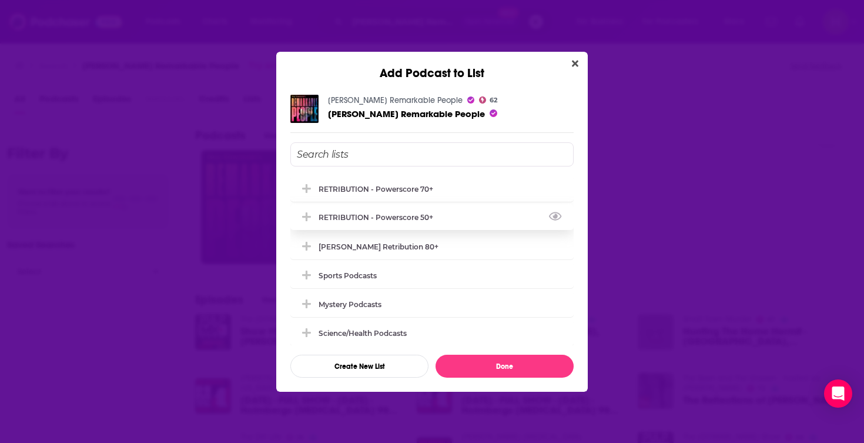
click at [438, 215] on div "RETRIBUTION - Powerscore 50+" at bounding box center [431, 217] width 283 height 26
click at [509, 350] on div "RETRIBUTION - Powerscore 70+ RETRIBUTION - Powerscore 50+ Jon Karl Retribution …" at bounding box center [431, 259] width 283 height 235
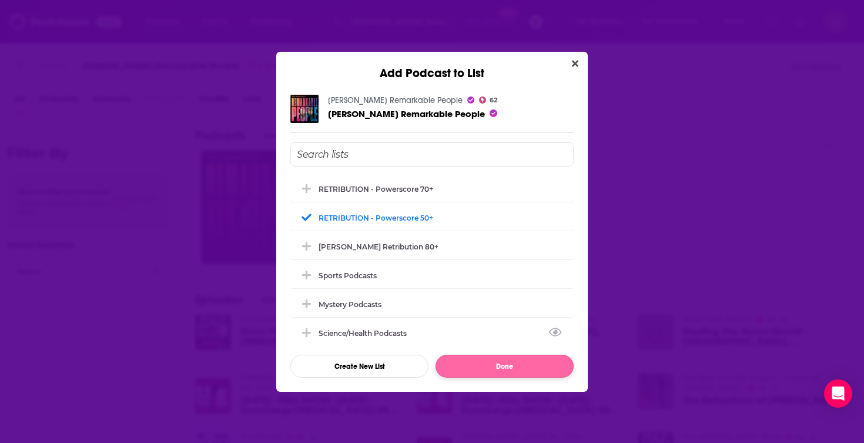
click at [509, 367] on button "Done" at bounding box center [505, 366] width 138 height 23
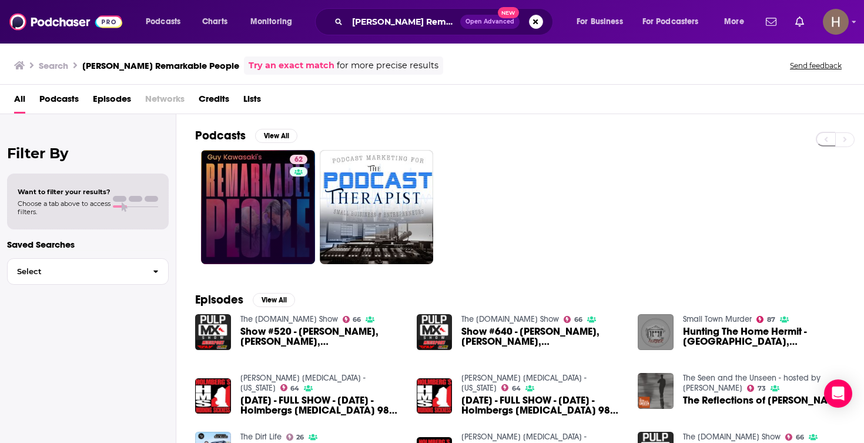
click at [527, 22] on span "Open Advanced New" at bounding box center [501, 22] width 83 height 14
click at [536, 23] on button "Search podcasts, credits, & more..." at bounding box center [536, 22] width 14 height 14
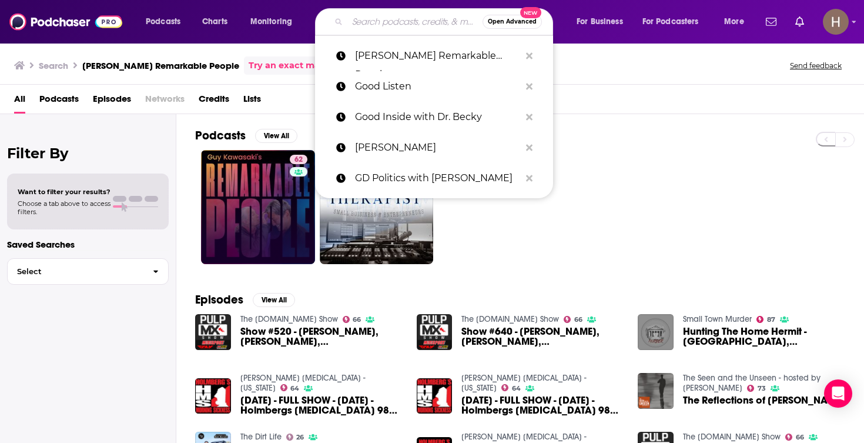
paste input "Hacks on Tap"
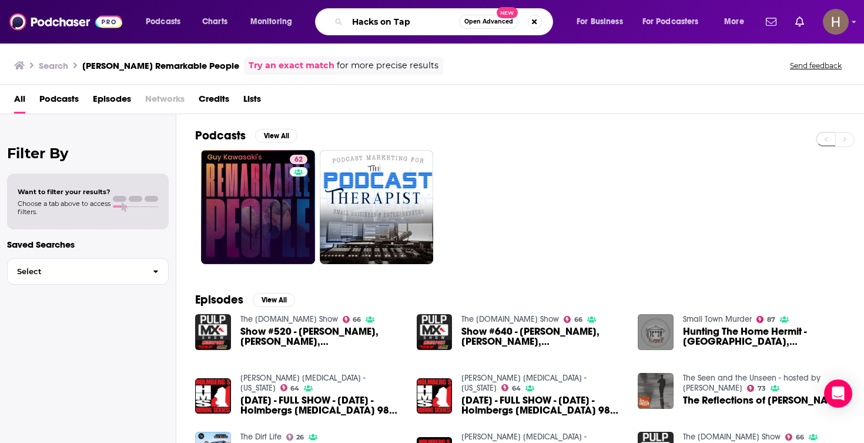
type input "Hacks on Tap"
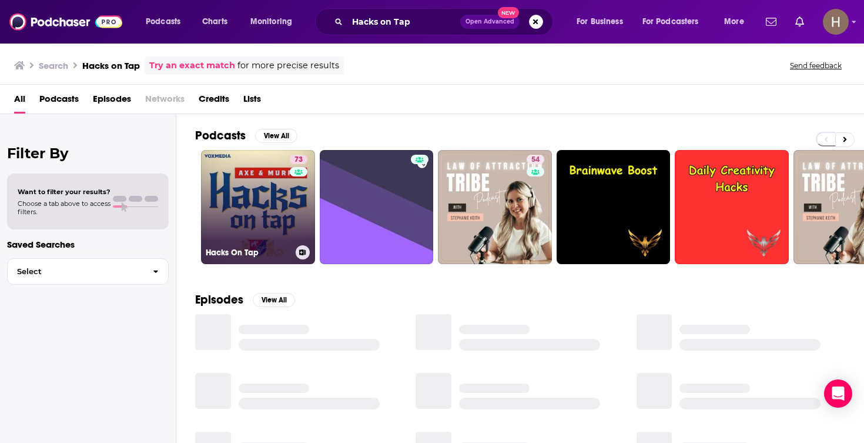
click at [270, 212] on link "73 Hacks On Tap" at bounding box center [258, 207] width 114 height 114
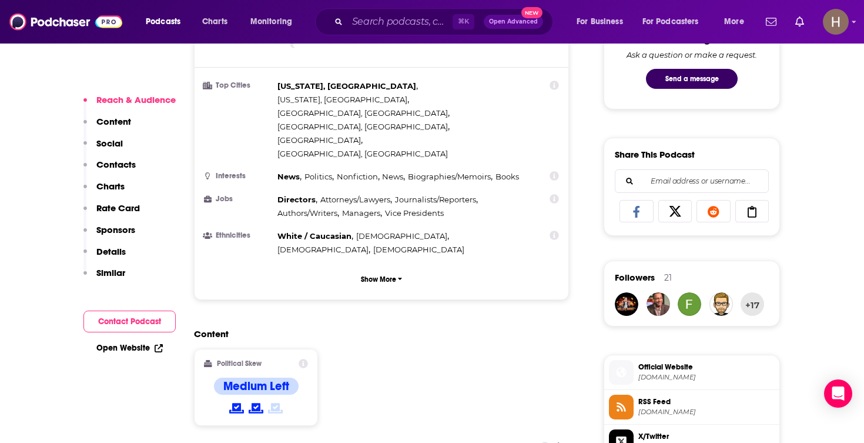
scroll to position [751, 0]
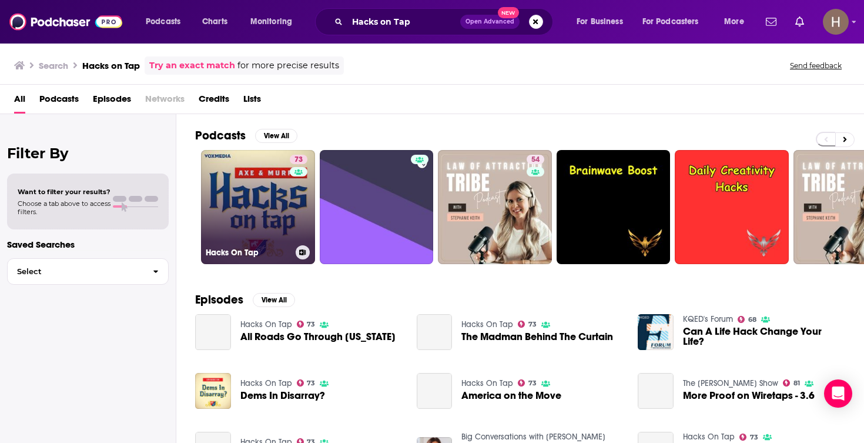
click at [300, 253] on icon at bounding box center [303, 252] width 6 height 6
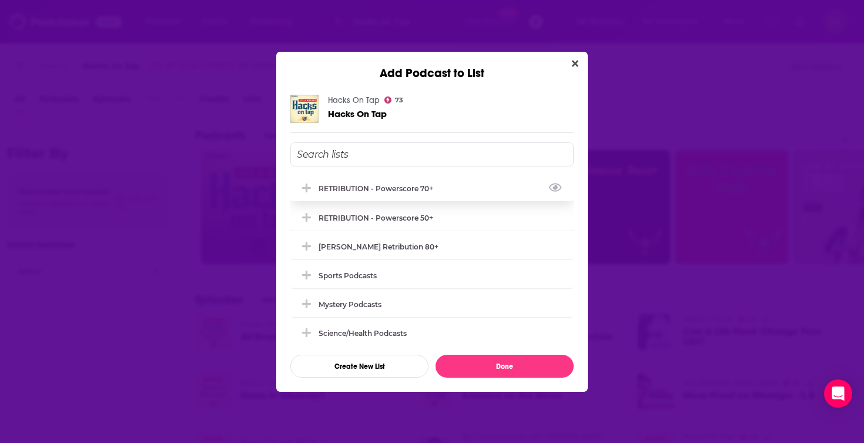
click at [405, 192] on div "RETRIBUTION - Powerscore 70+" at bounding box center [380, 188] width 122 height 9
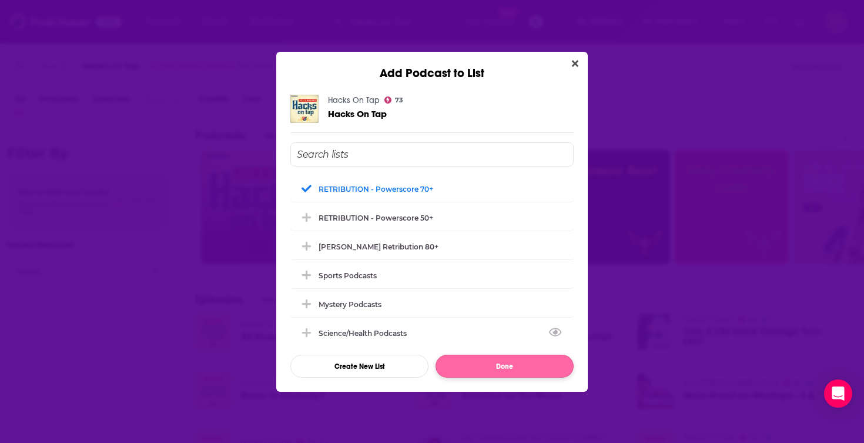
click at [500, 367] on button "Done" at bounding box center [505, 366] width 138 height 23
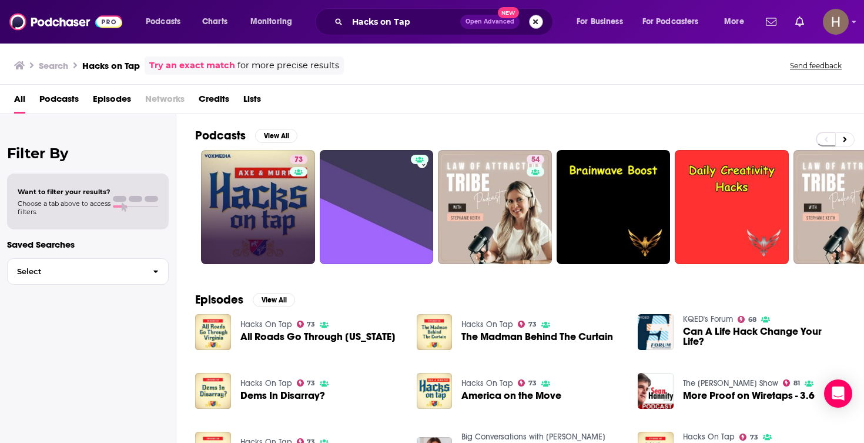
click at [535, 25] on button "Search podcasts, credits, & more..." at bounding box center [536, 22] width 14 height 14
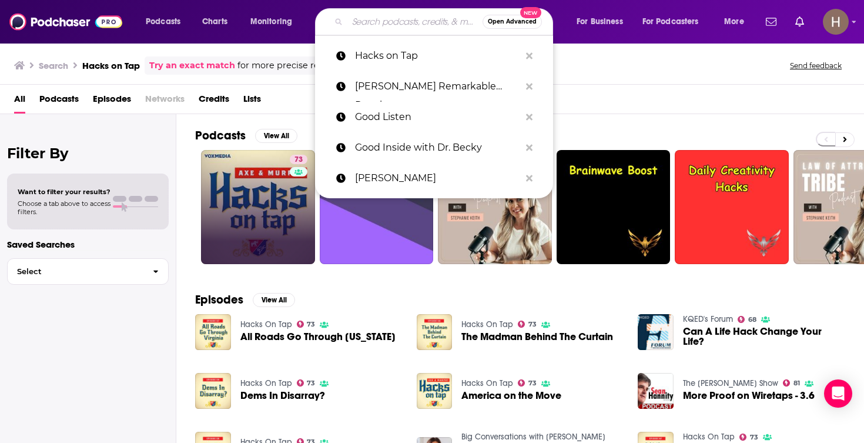
paste input "Here's Where It Gets Interesting"
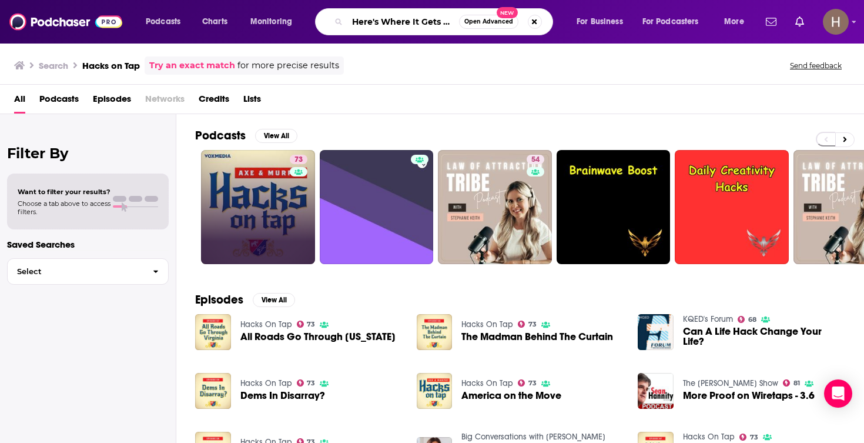
type input "Here's Where It Gets Interesting"
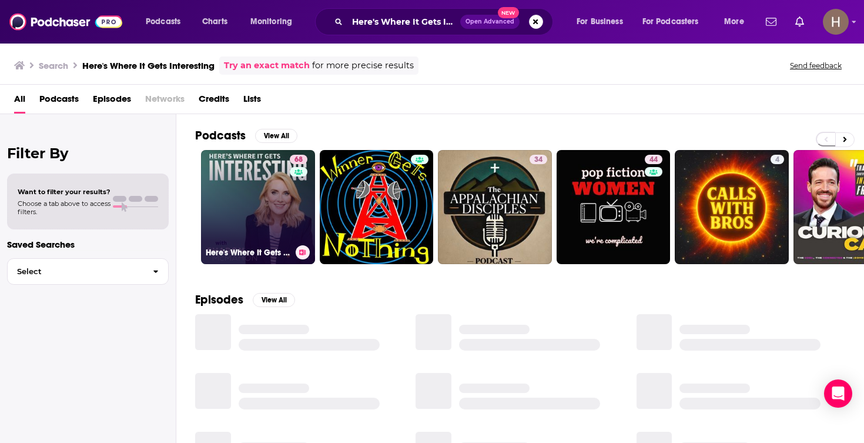
click at [260, 208] on link "68 Here's Where It Gets Interesting" at bounding box center [258, 207] width 114 height 114
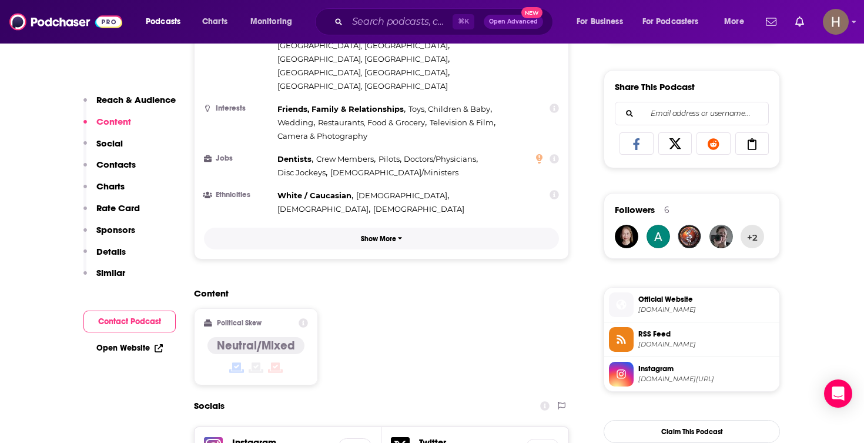
scroll to position [718, 0]
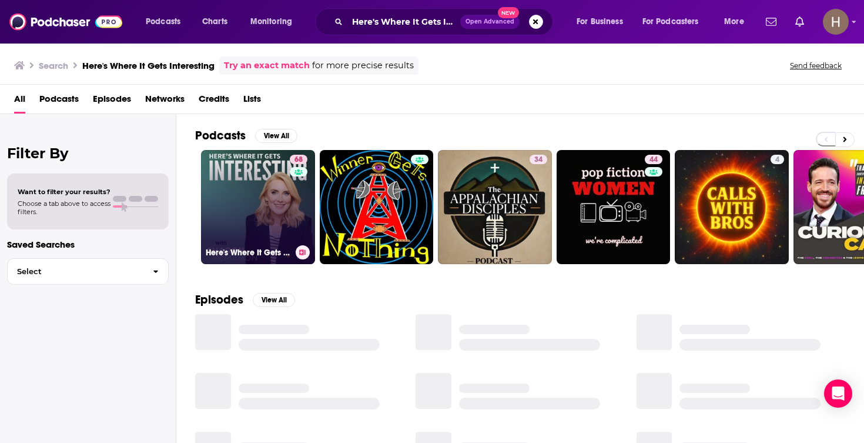
click at [301, 252] on icon at bounding box center [302, 252] width 6 height 6
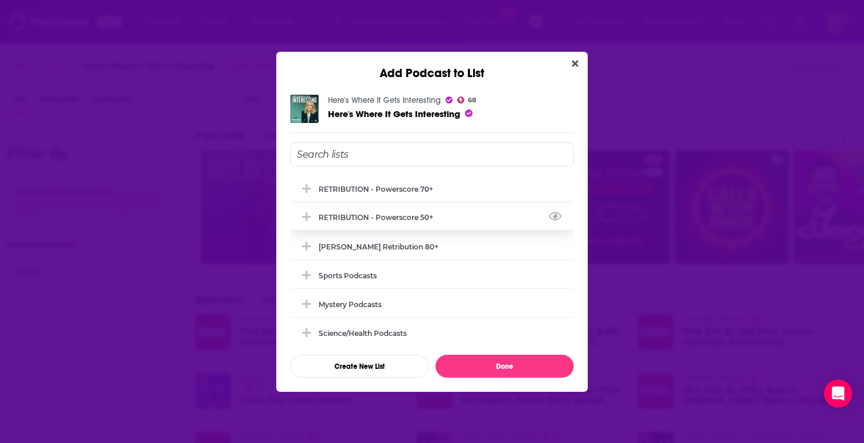
click at [409, 219] on div "RETRIBUTION - Powerscore 50+" at bounding box center [380, 217] width 122 height 9
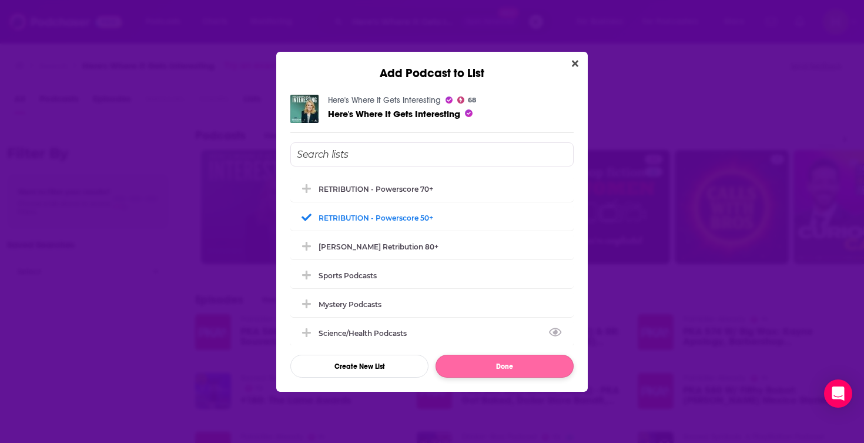
click at [510, 362] on button "Done" at bounding box center [505, 366] width 138 height 23
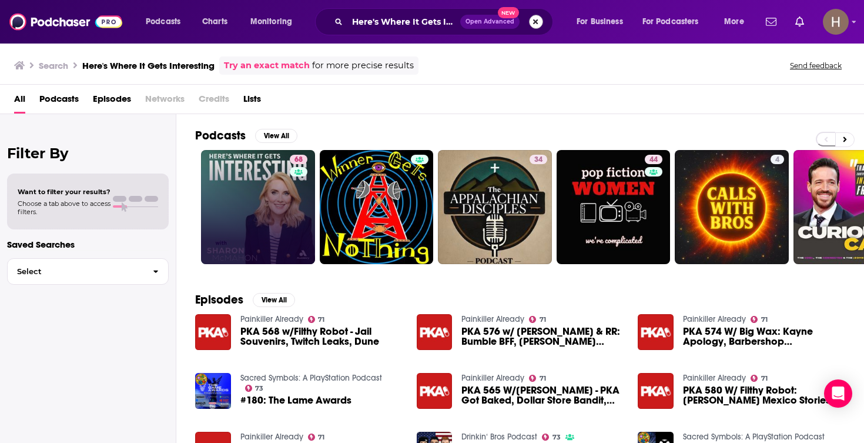
click at [539, 19] on button "Search podcasts, credits, & more..." at bounding box center [536, 22] width 14 height 14
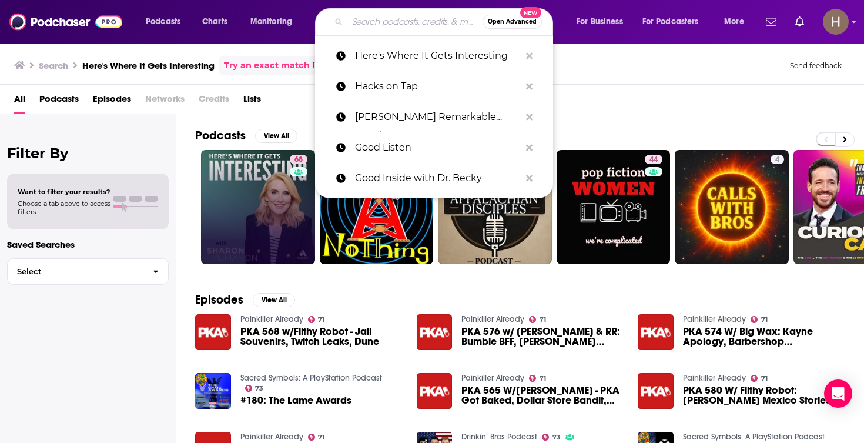
paste input "History 605 Podcast"
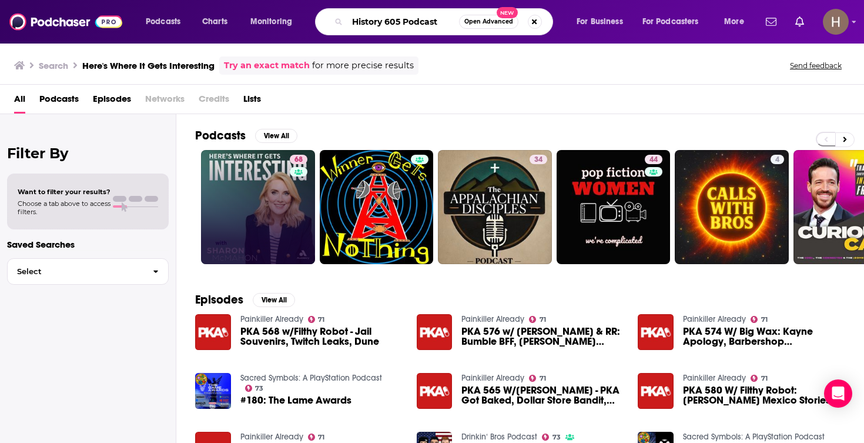
type input "History 605 Podcast"
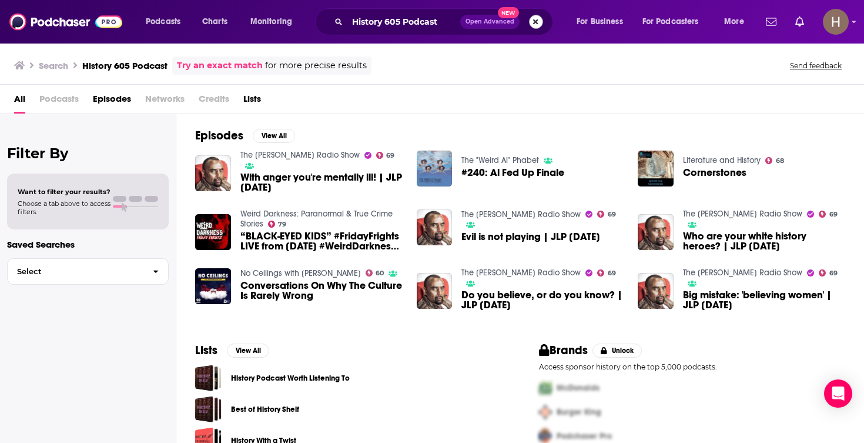
click at [533, 21] on button "Search podcasts, credits, & more..." at bounding box center [536, 22] width 14 height 14
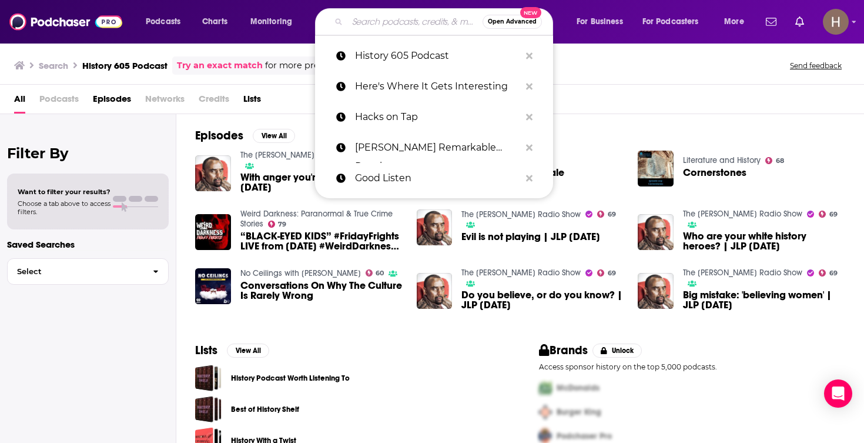
paste input "History Unplugged"
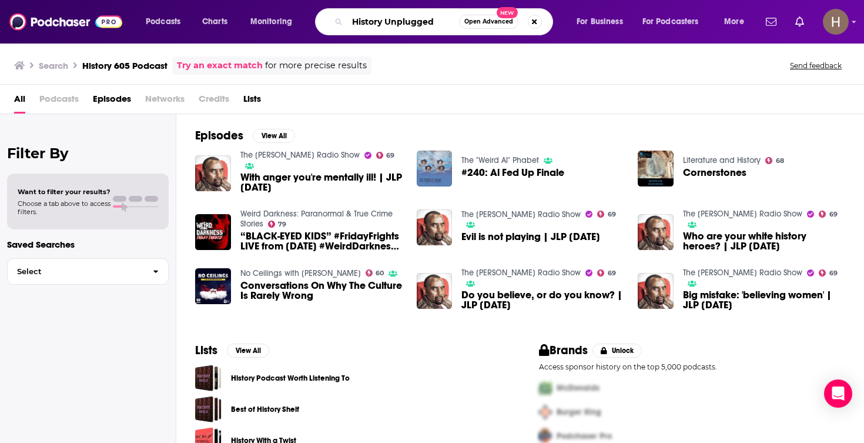
type input "History Unplugged"
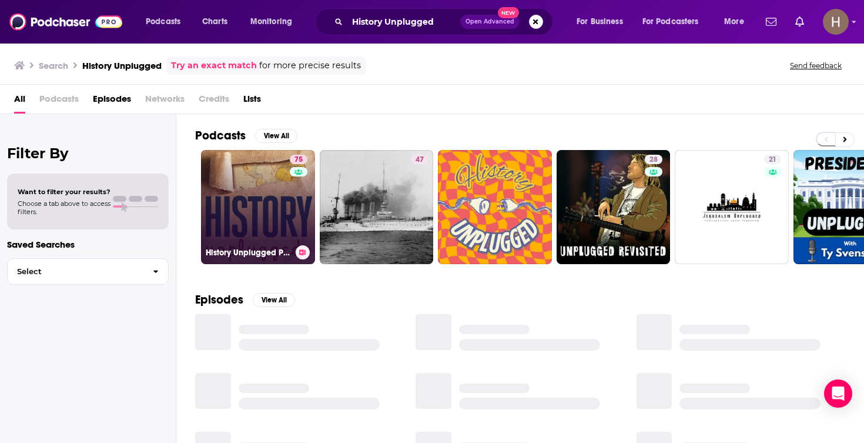
click at [276, 209] on link "75 History Unplugged Podcast" at bounding box center [258, 207] width 114 height 114
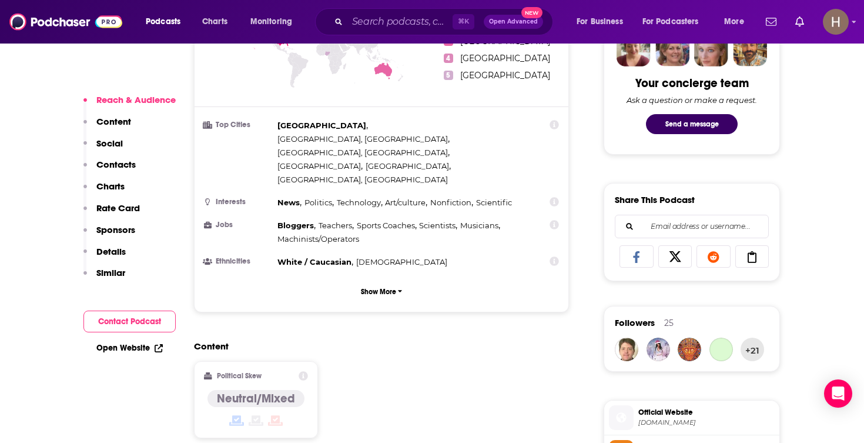
scroll to position [732, 0]
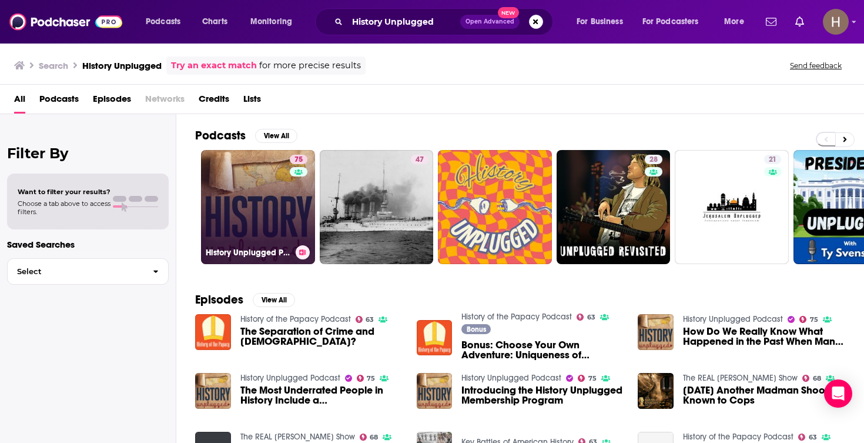
click at [305, 252] on icon at bounding box center [303, 252] width 6 height 6
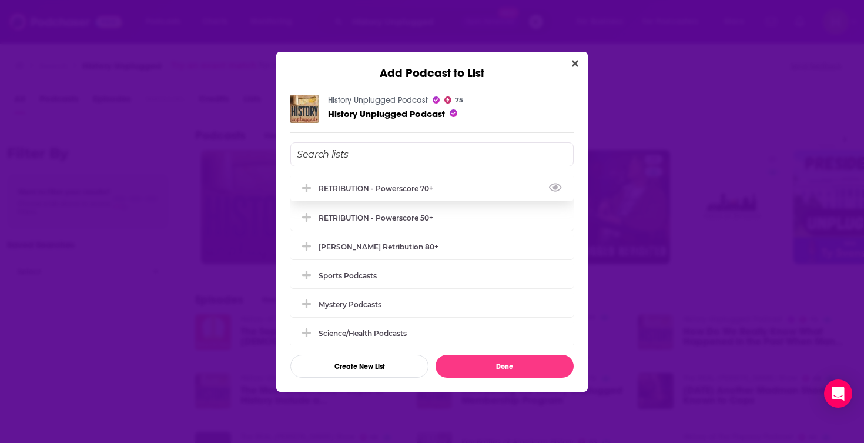
click at [428, 192] on div "RETRIBUTION - Powerscore 70+" at bounding box center [380, 188] width 122 height 9
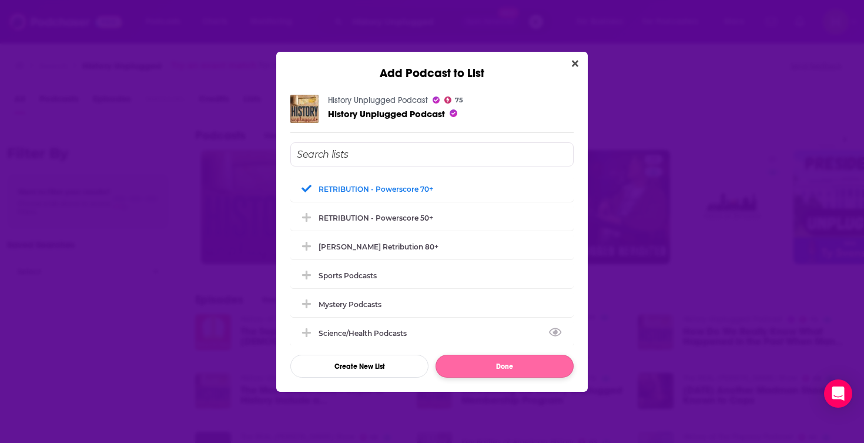
click at [499, 363] on button "Done" at bounding box center [505, 366] width 138 height 23
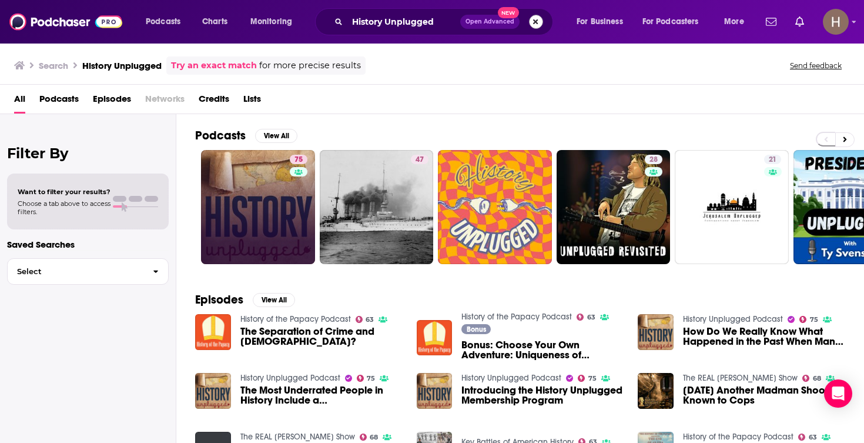
click at [536, 27] on button "Search podcasts, credits, & more..." at bounding box center [536, 22] width 14 height 14
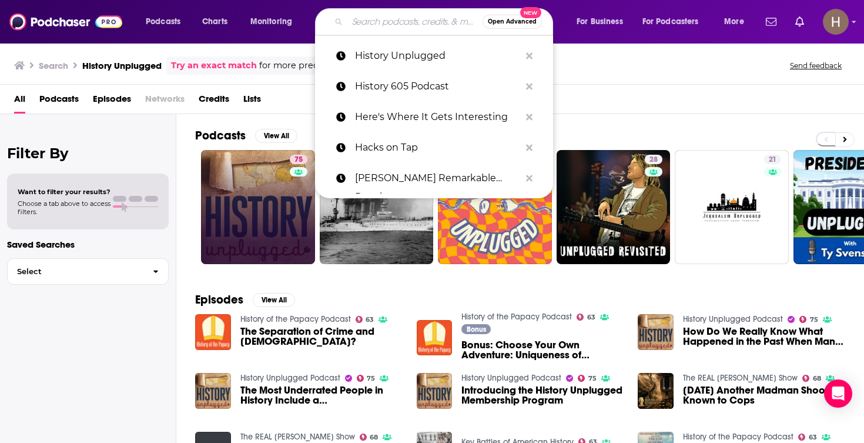
paste input "Honestly with Bari Weis"
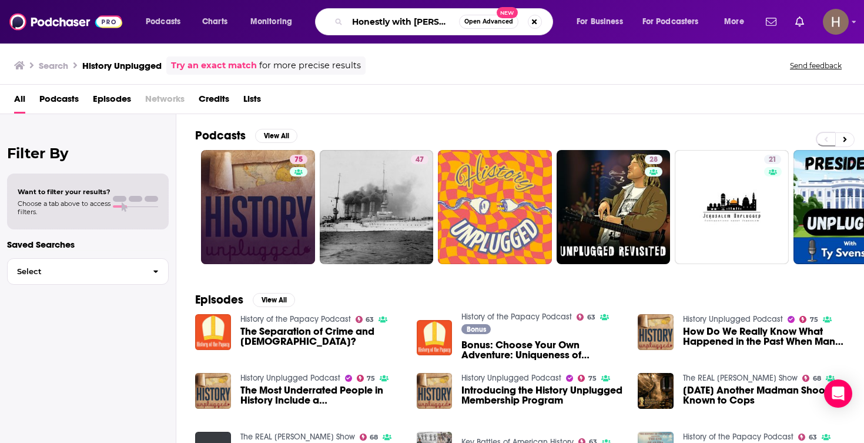
type input "Honestly with Bari Weis"
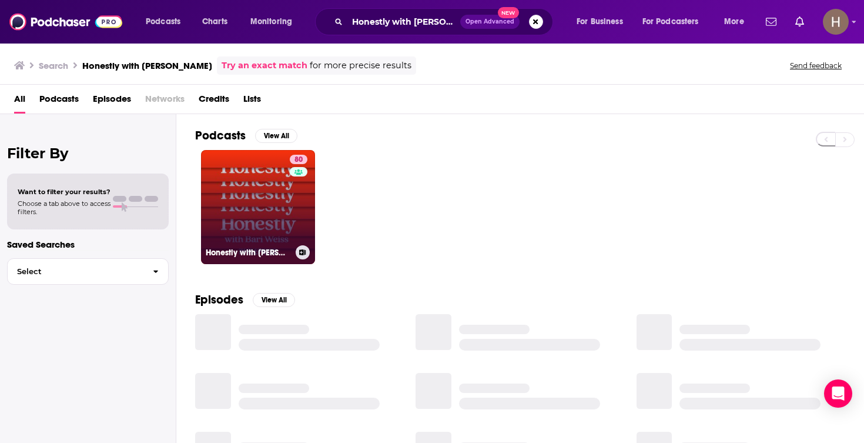
click at [268, 200] on link "80 Honestly with Bari Weiss" at bounding box center [258, 207] width 114 height 114
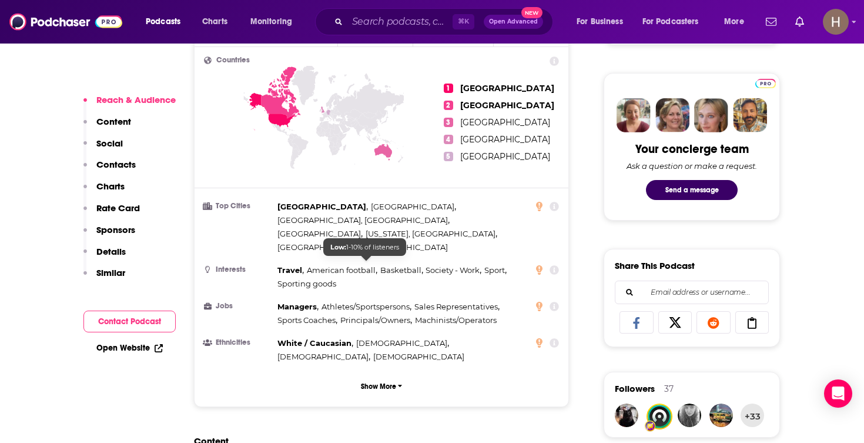
scroll to position [766, 0]
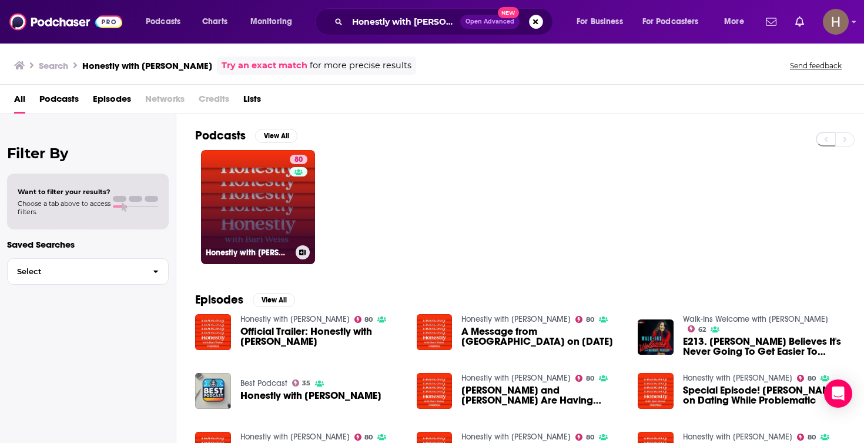
click at [302, 252] on icon at bounding box center [302, 252] width 6 height 6
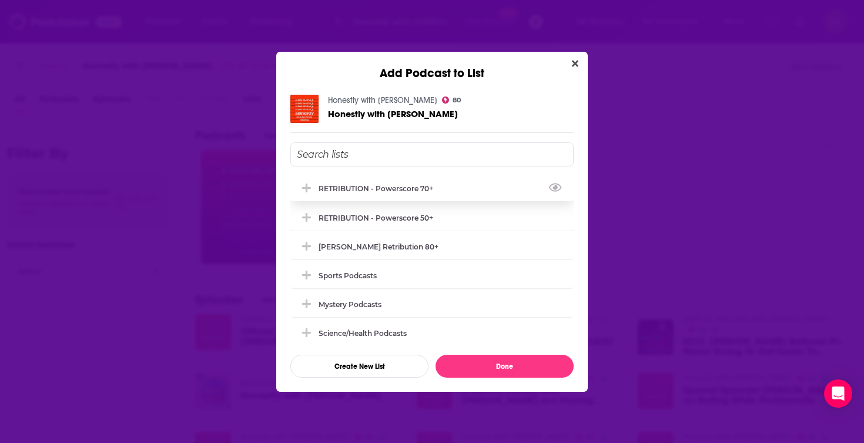
click at [426, 194] on div "RETRIBUTION - Powerscore 70+" at bounding box center [431, 188] width 283 height 26
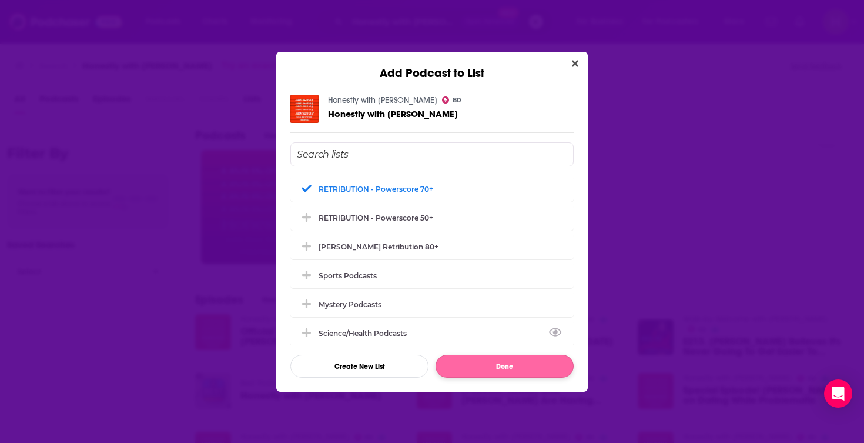
click at [489, 362] on button "Done" at bounding box center [505, 366] width 138 height 23
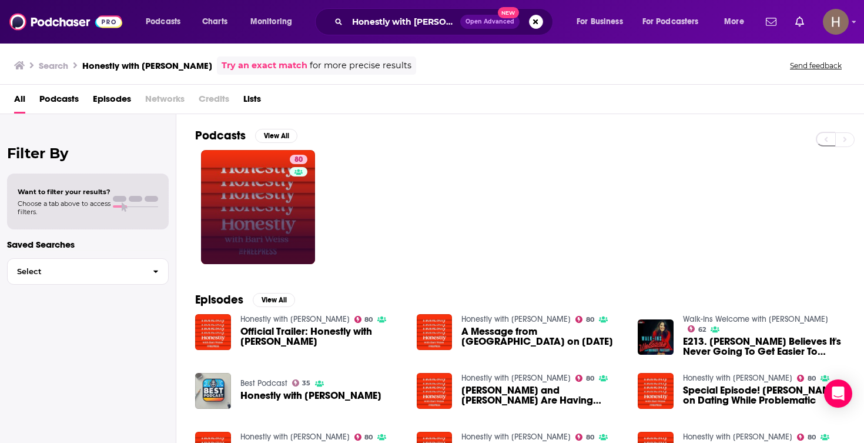
click at [544, 22] on div "Honestly with Bari Weis Open Advanced New" at bounding box center [434, 21] width 238 height 27
click at [536, 23] on button "Search podcasts, credits, & more..." at bounding box center [536, 22] width 14 height 14
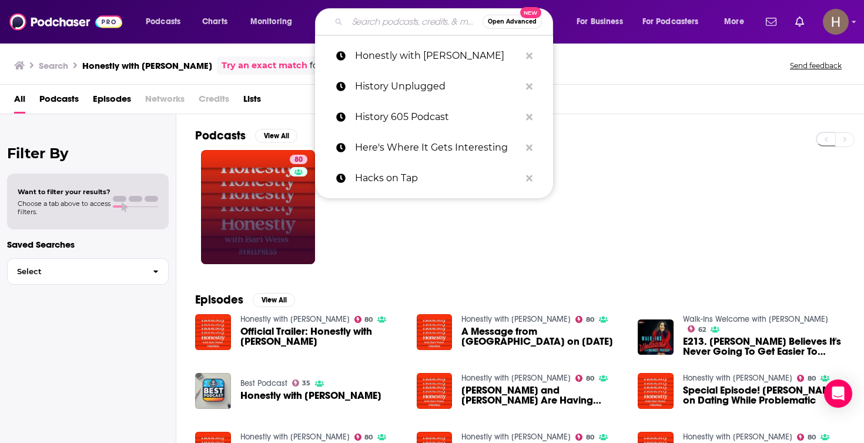
paste input "How to Survive the End of the World"
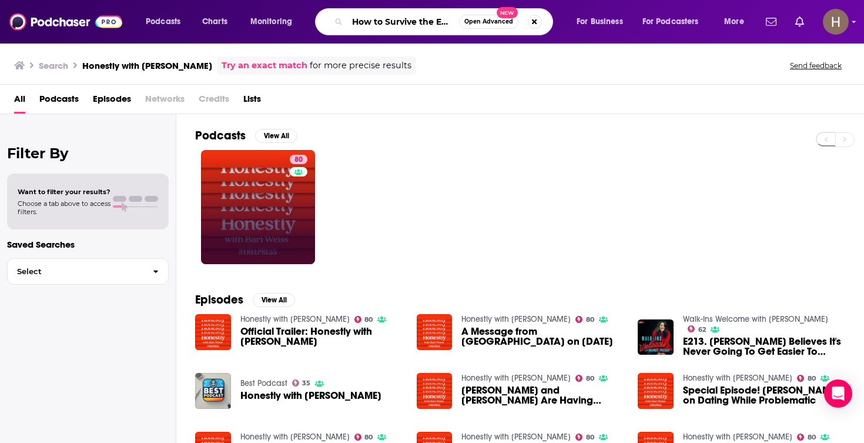
type input "How to Survive the End of the World"
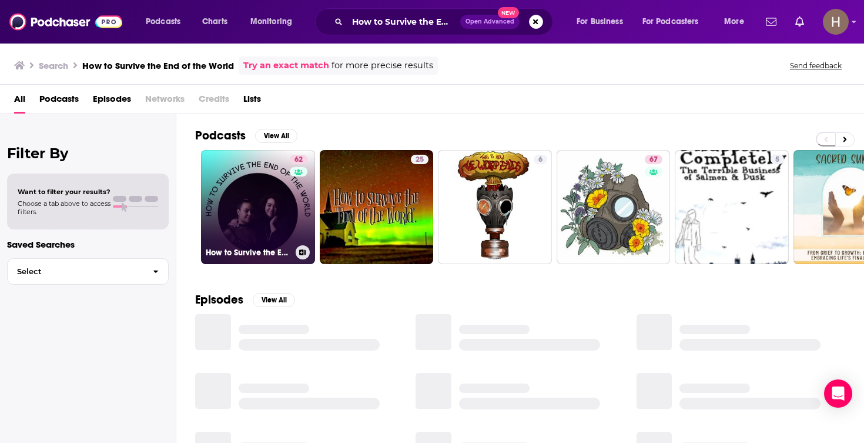
click at [290, 205] on div "62" at bounding box center [300, 200] width 21 height 91
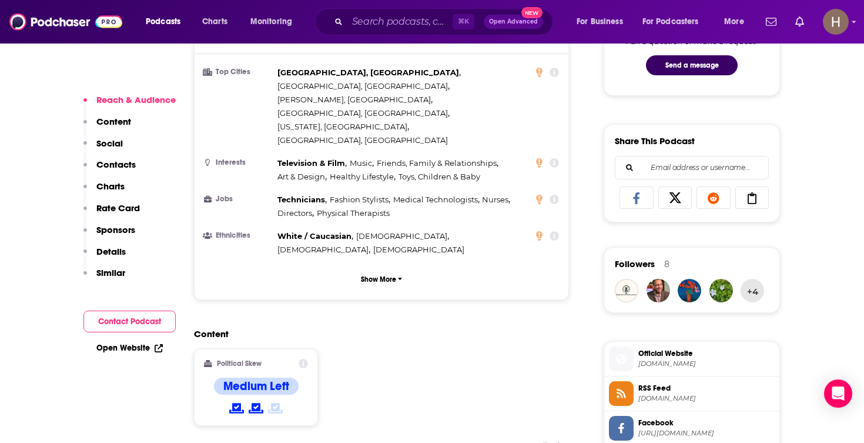
scroll to position [659, 0]
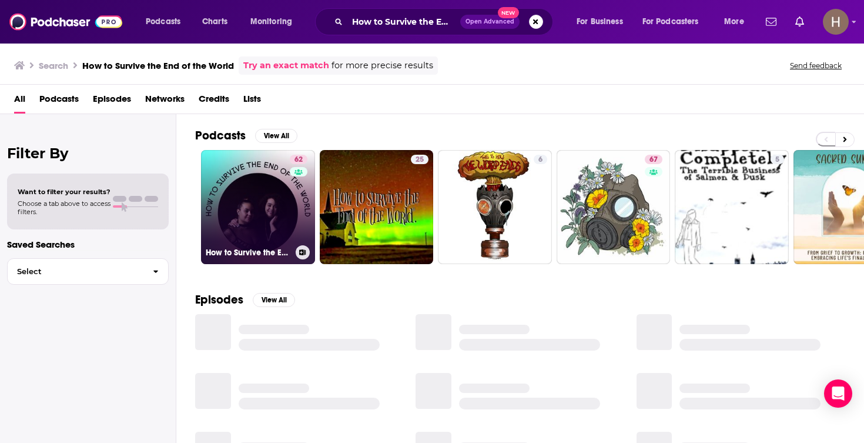
click at [299, 252] on icon at bounding box center [302, 252] width 6 height 6
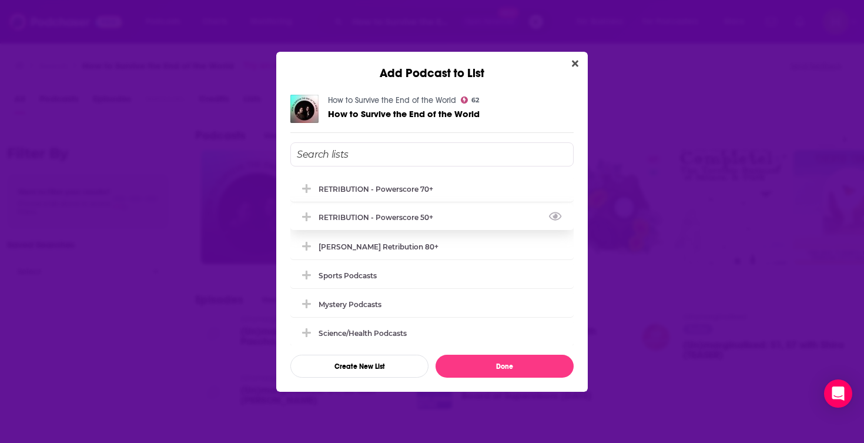
click at [412, 222] on div "RETRIBUTION - Powerscore 50+" at bounding box center [380, 217] width 122 height 9
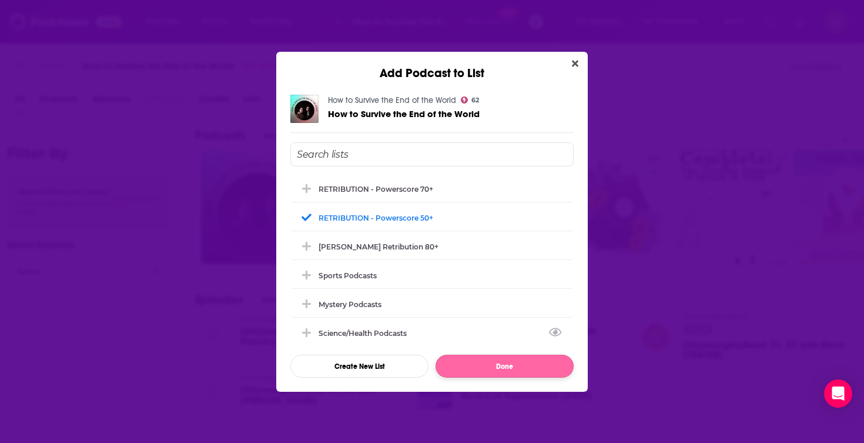
click at [495, 370] on button "Done" at bounding box center [505, 366] width 138 height 23
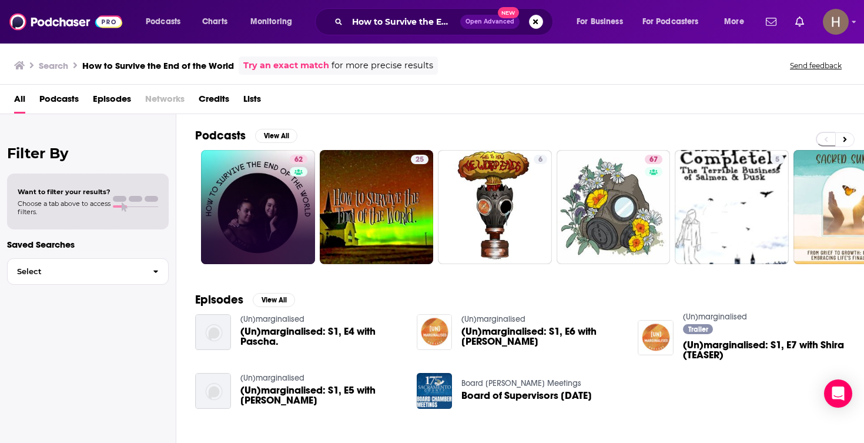
click at [527, 21] on span "Open Advanced New" at bounding box center [501, 22] width 83 height 14
click at [533, 21] on button "Search podcasts, credits, & more..." at bounding box center [536, 22] width 14 height 14
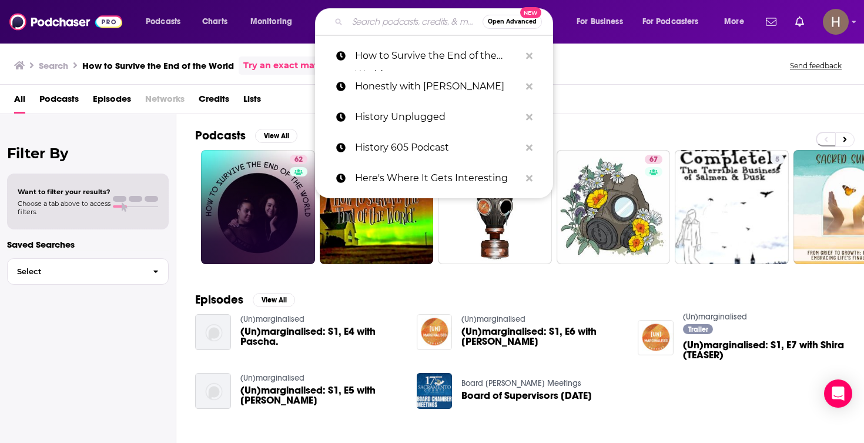
paste input "Hugh Hewitt Show"
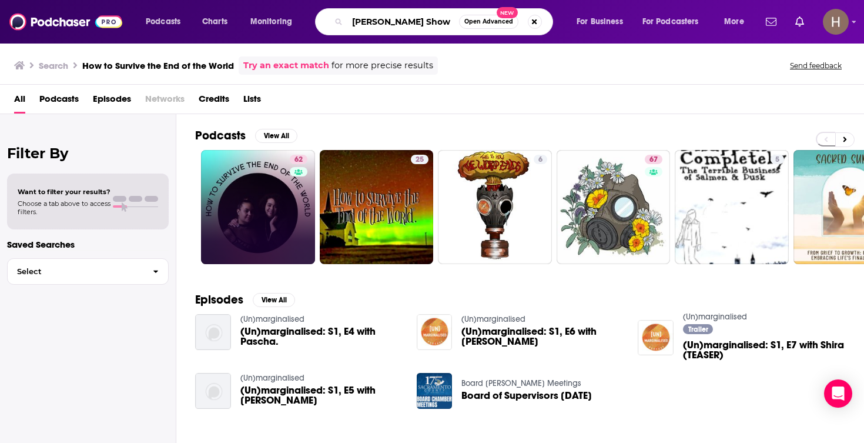
type input "Hugh Hewitt Show"
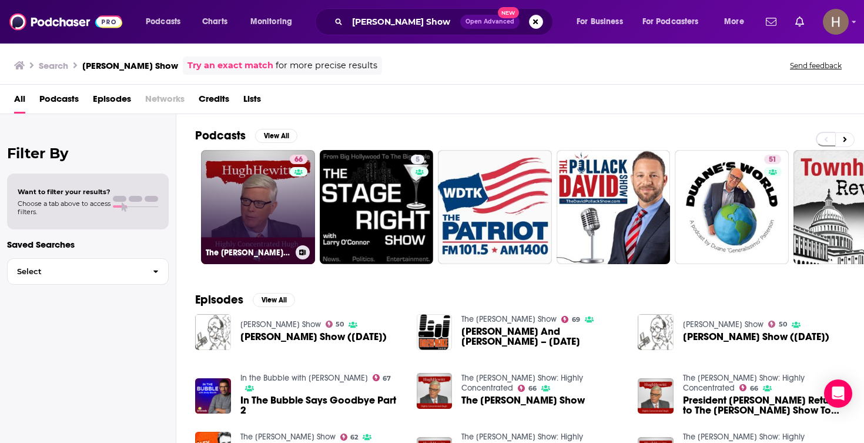
click at [305, 253] on icon at bounding box center [303, 252] width 6 height 6
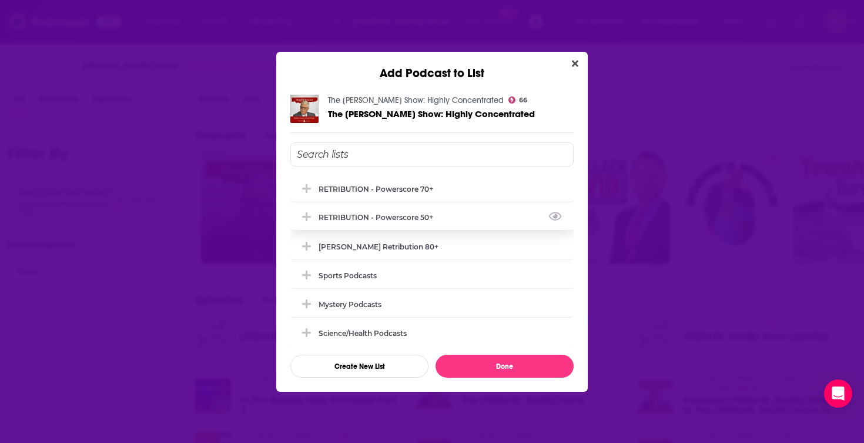
click at [362, 219] on div "RETRIBUTION - Powerscore 50+" at bounding box center [380, 217] width 122 height 9
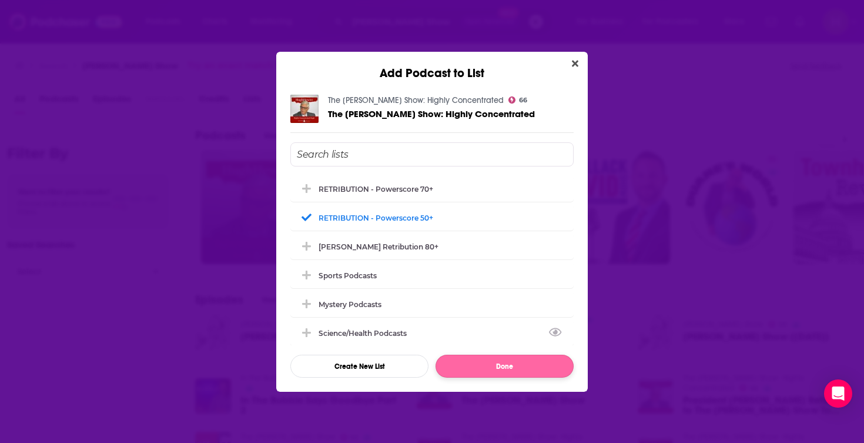
click at [487, 365] on button "Done" at bounding box center [505, 366] width 138 height 23
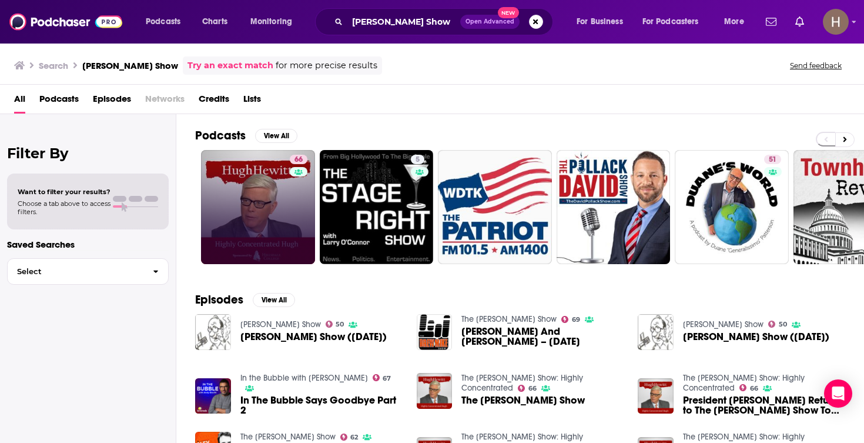
click at [529, 26] on span "Open Advanced New" at bounding box center [501, 22] width 83 height 14
click at [533, 25] on button "Search podcasts, credits, & more..." at bounding box center [536, 22] width 14 height 14
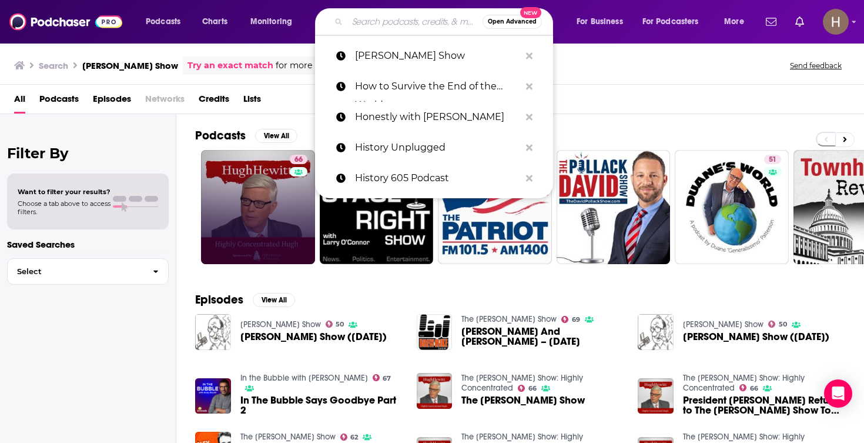
paste input "Hysteria"
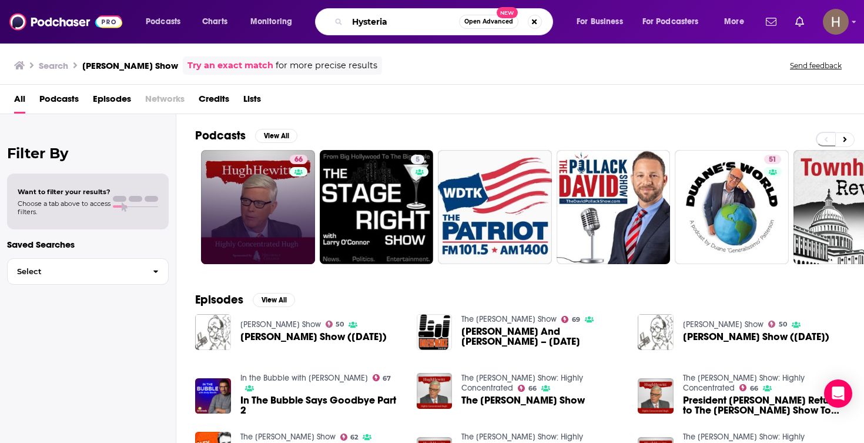
type input "Hysteria"
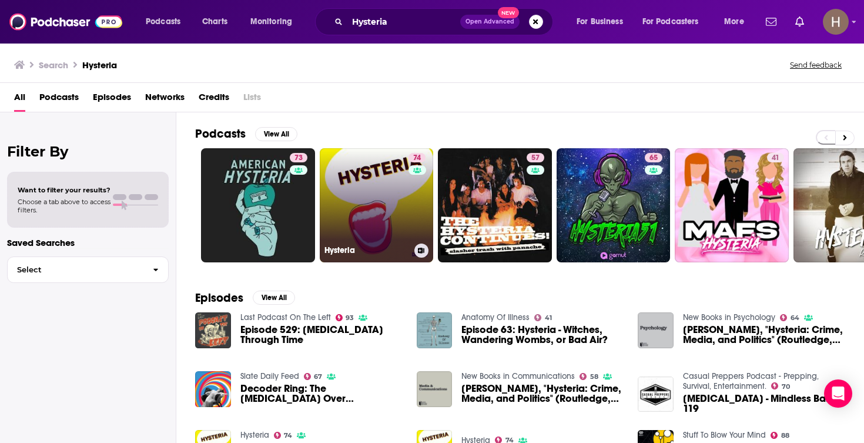
click at [392, 201] on link "74 Hysteria" at bounding box center [377, 205] width 114 height 114
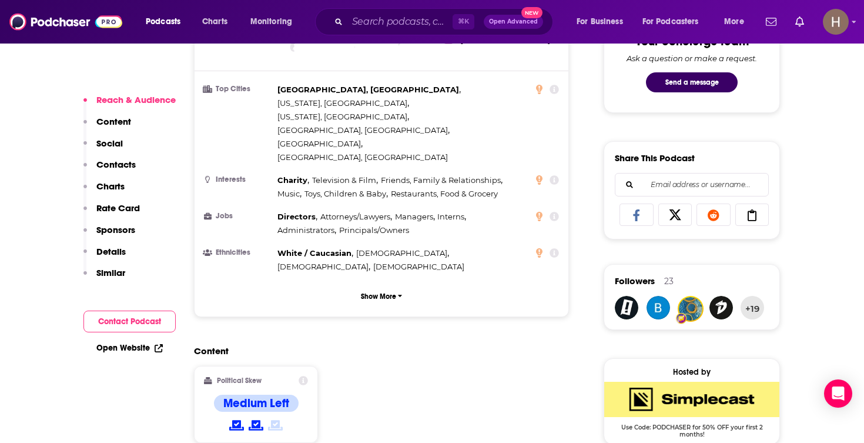
scroll to position [705, 0]
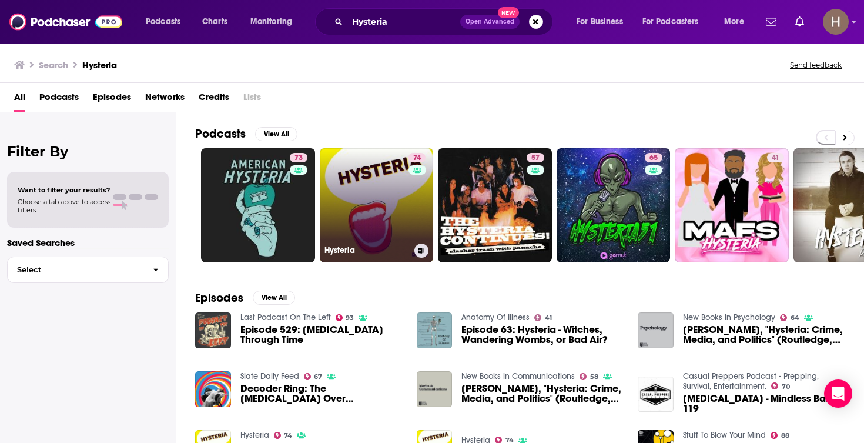
click at [422, 248] on icon at bounding box center [421, 251] width 6 height 6
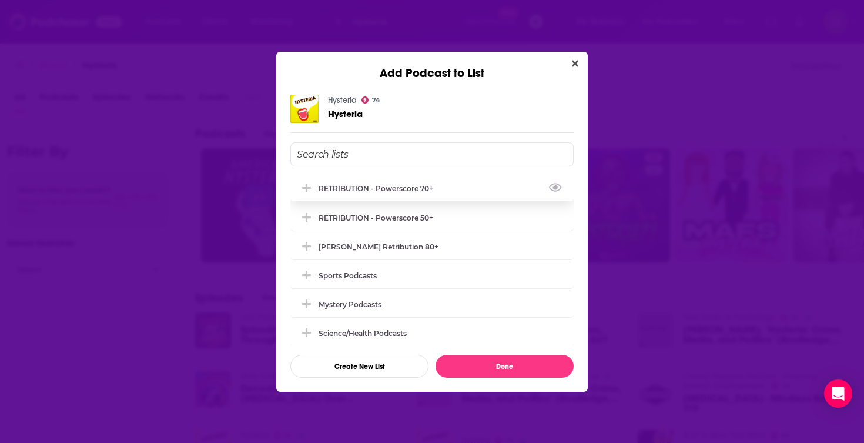
click at [432, 192] on div "RETRIBUTION - Powerscore 70+" at bounding box center [380, 188] width 122 height 9
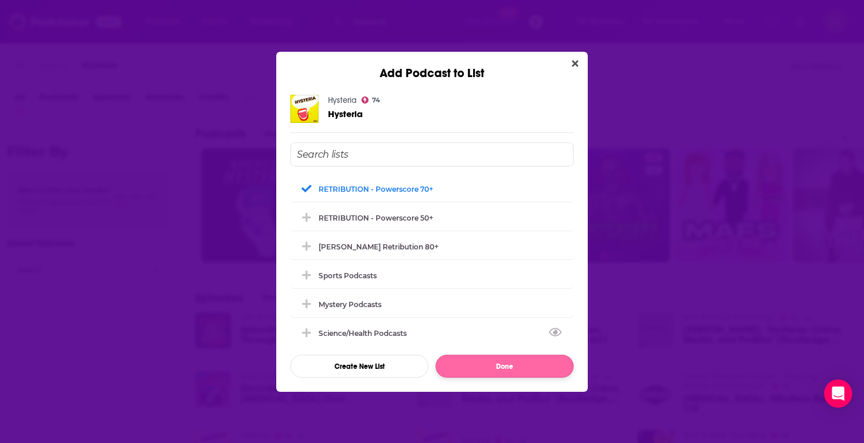
click at [526, 370] on button "Done" at bounding box center [505, 366] width 138 height 23
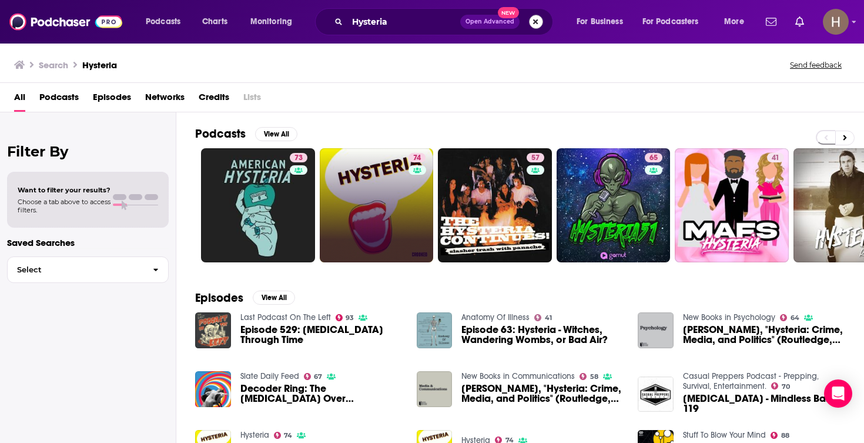
click at [534, 24] on button "Search podcasts, credits, & more..." at bounding box center [536, 22] width 14 height 14
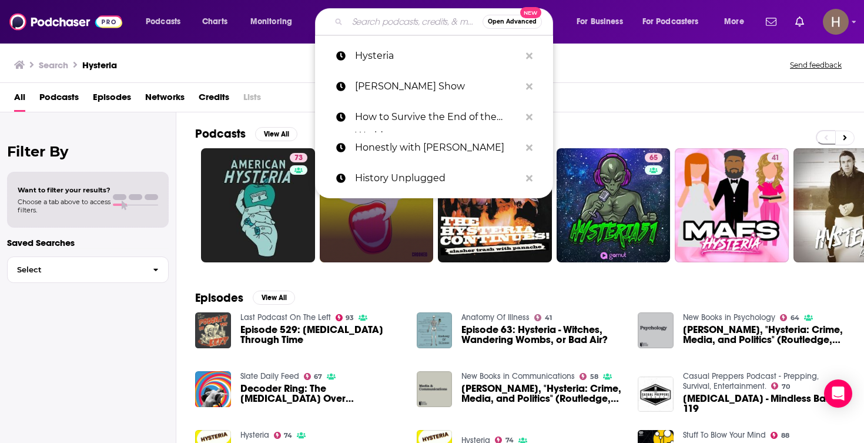
paste input "I'd Rather Be Reading"
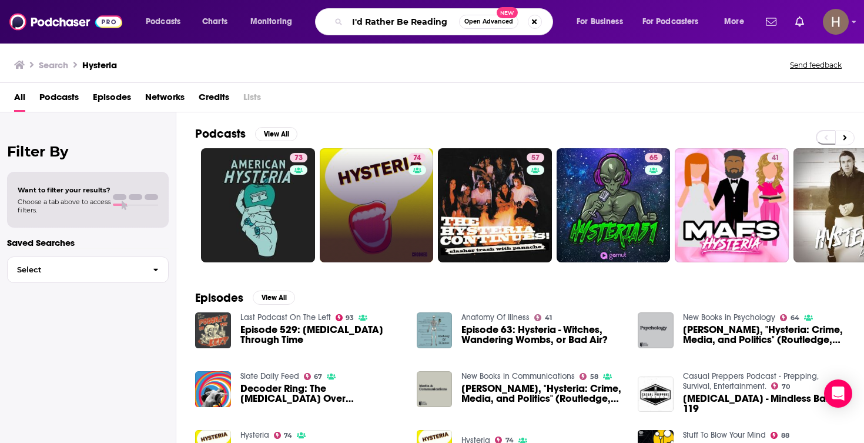
type input "I'd Rather Be Reading"
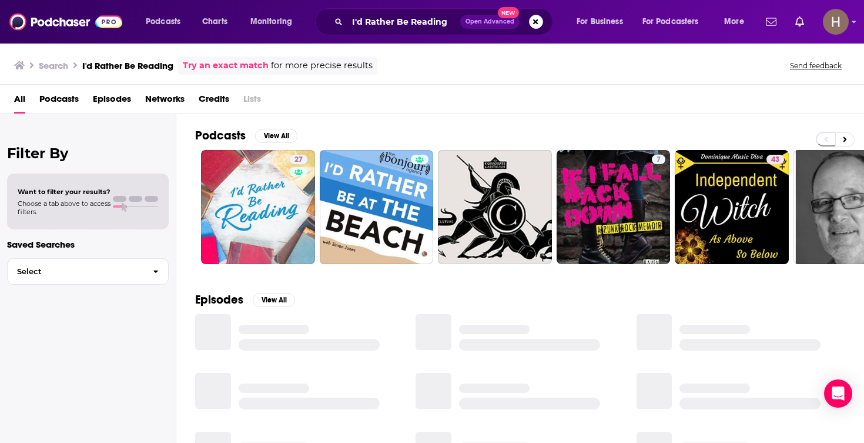
click at [543, 22] on div "I'd Rather Be Reading Open Advanced New" at bounding box center [434, 21] width 238 height 27
click at [540, 22] on button "Search podcasts, credits, & more..." at bounding box center [536, 22] width 14 height 14
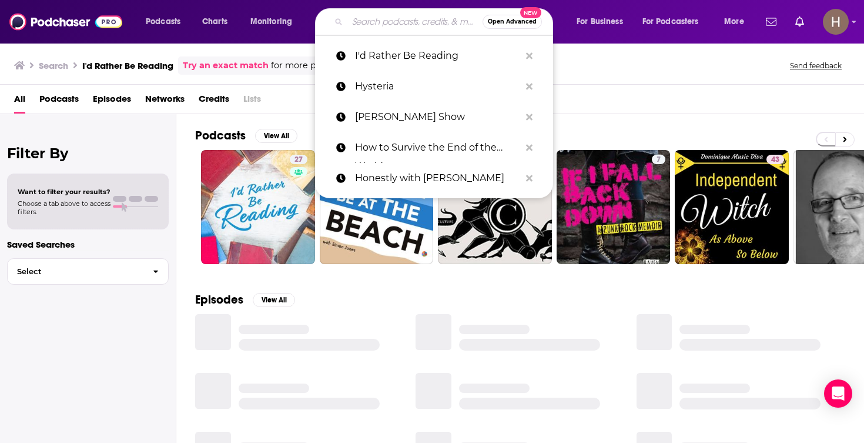
paste input "Illinois Family Institute?s Self Evident Podcast"
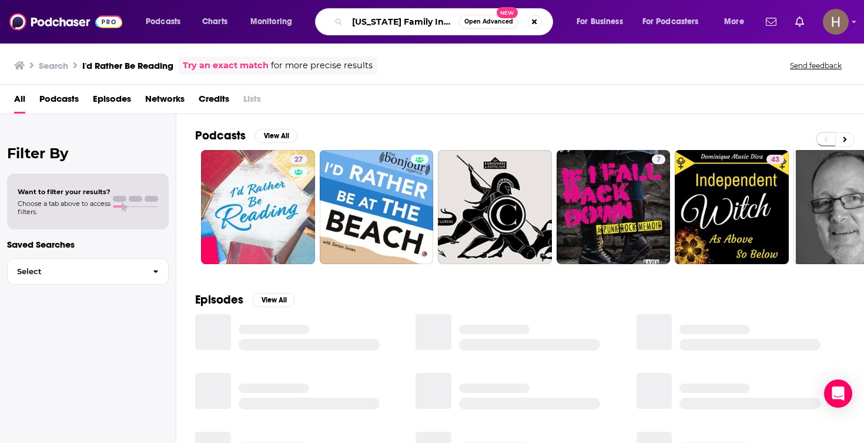
click at [355, 21] on input "Illinois Family Institute?s Self Evident Podcast" at bounding box center [403, 21] width 112 height 19
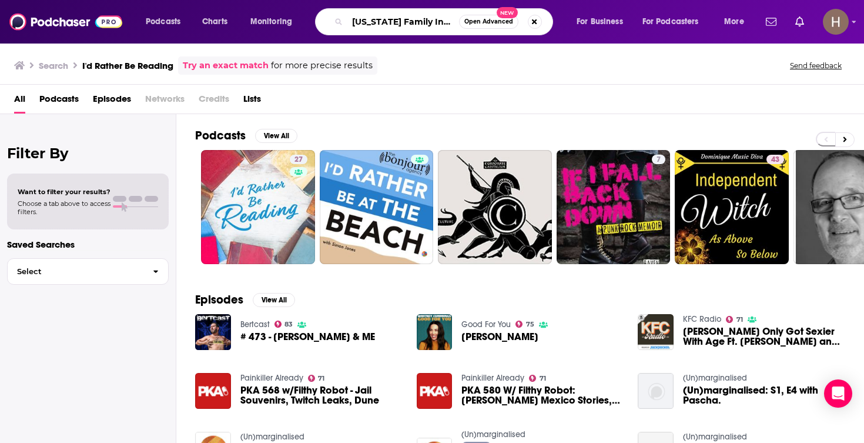
type input "Illinois Family Institutes Self Evident Podcast"
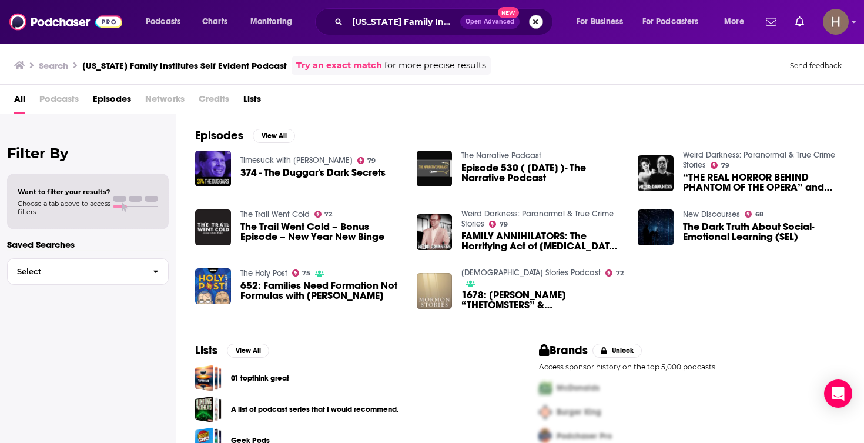
click at [539, 28] on button "Search podcasts, credits, & more..." at bounding box center [536, 22] width 14 height 14
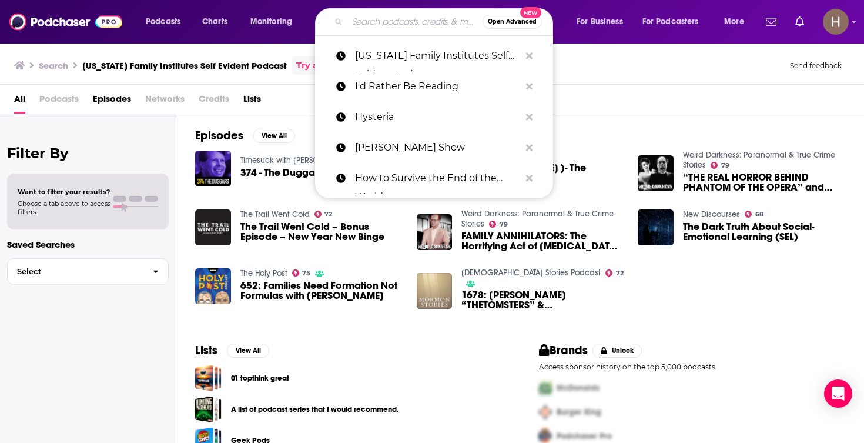
paste input "Impact Theory"
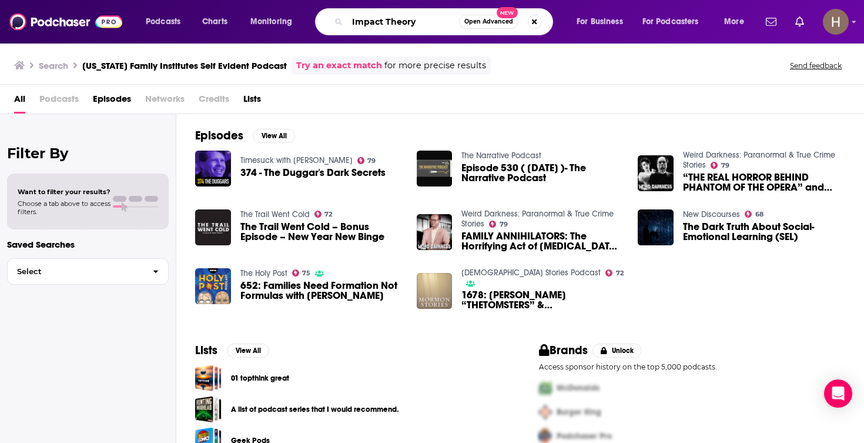
type input "Impact Theory"
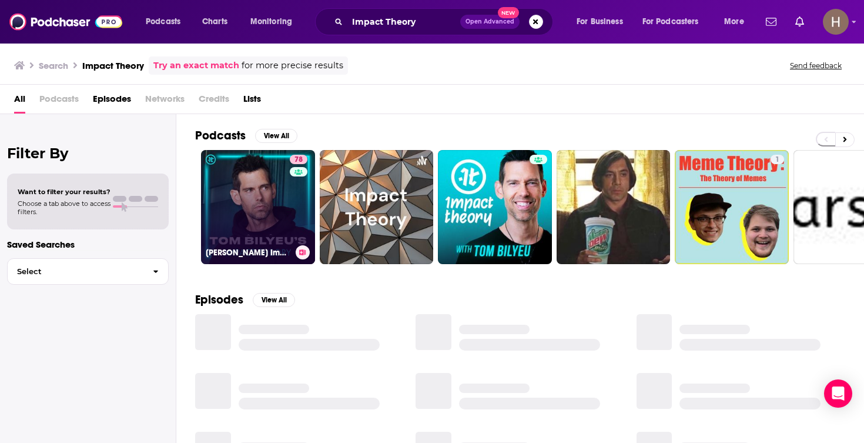
click at [290, 201] on div "78" at bounding box center [300, 200] width 21 height 91
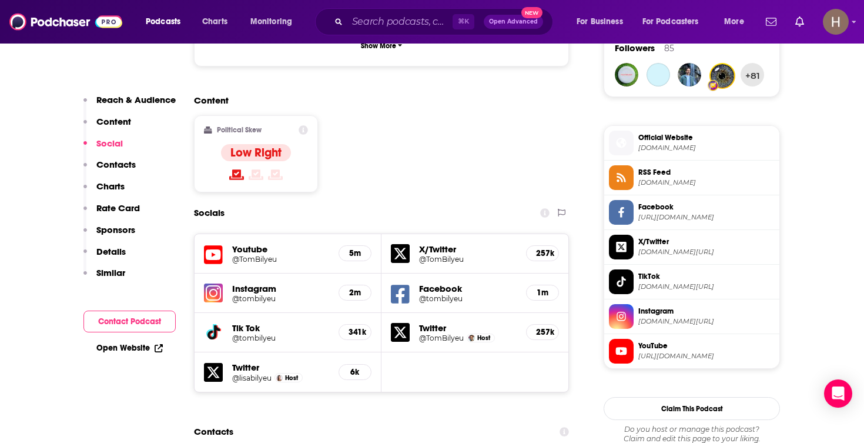
scroll to position [869, 0]
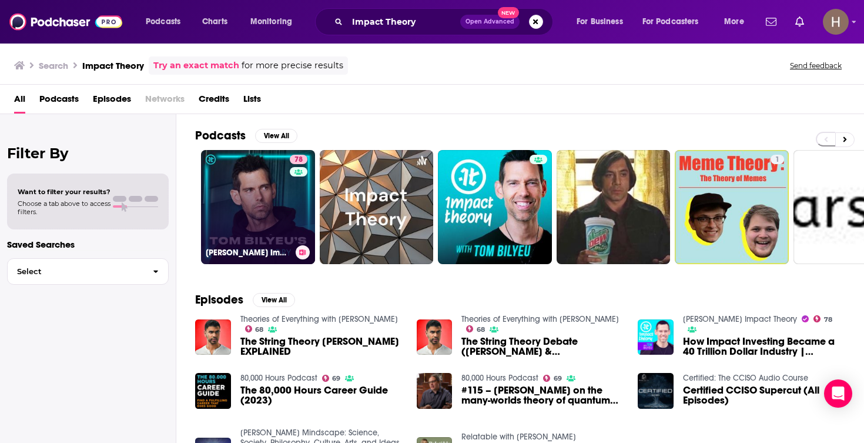
click at [296, 250] on button at bounding box center [303, 252] width 14 height 14
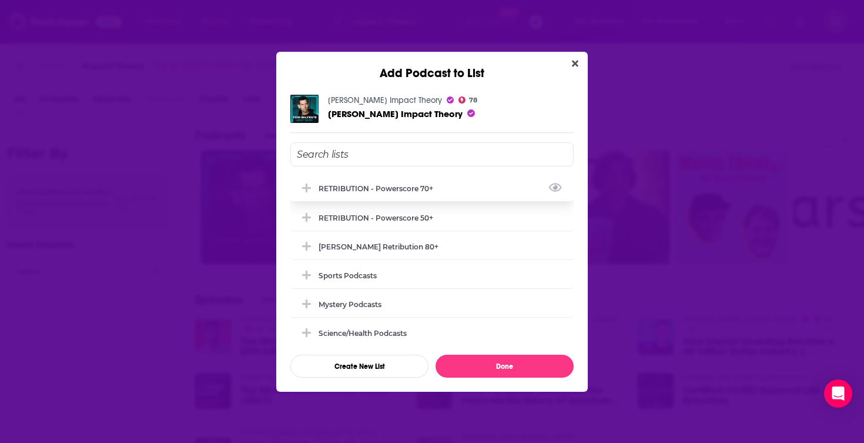
click at [392, 190] on div "RETRIBUTION - Powerscore 70+" at bounding box center [380, 188] width 122 height 9
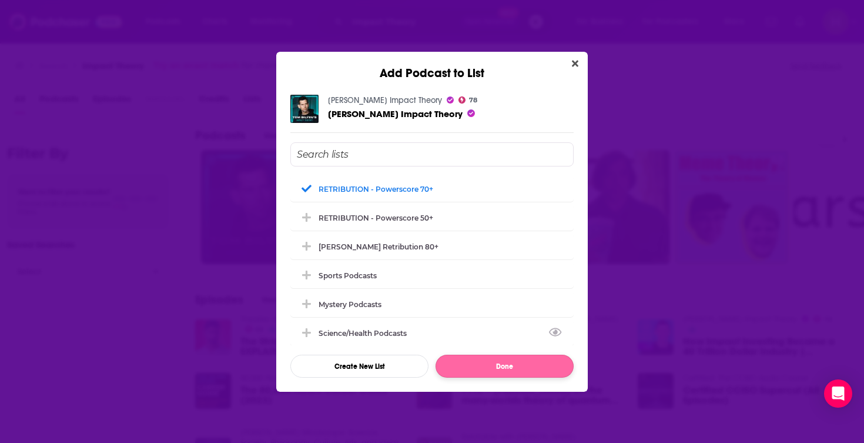
click at [489, 369] on button "Done" at bounding box center [505, 366] width 138 height 23
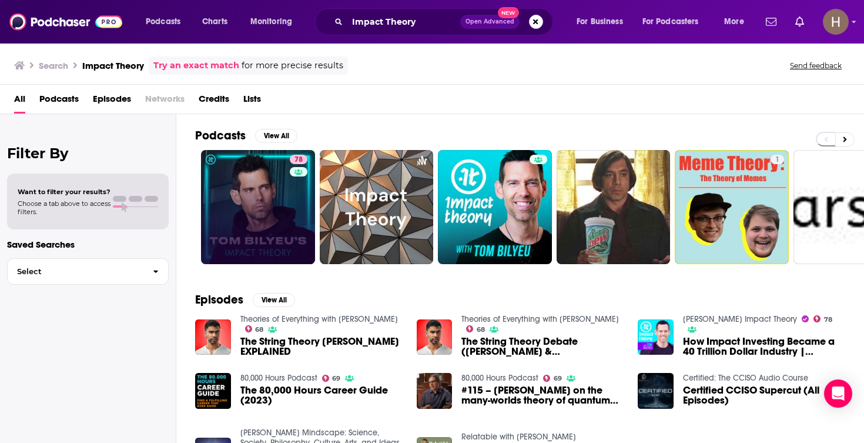
click at [528, 19] on span "Open Advanced New" at bounding box center [501, 22] width 83 height 14
click at [539, 23] on button "Search podcasts, credits, & more..." at bounding box center [536, 22] width 14 height 14
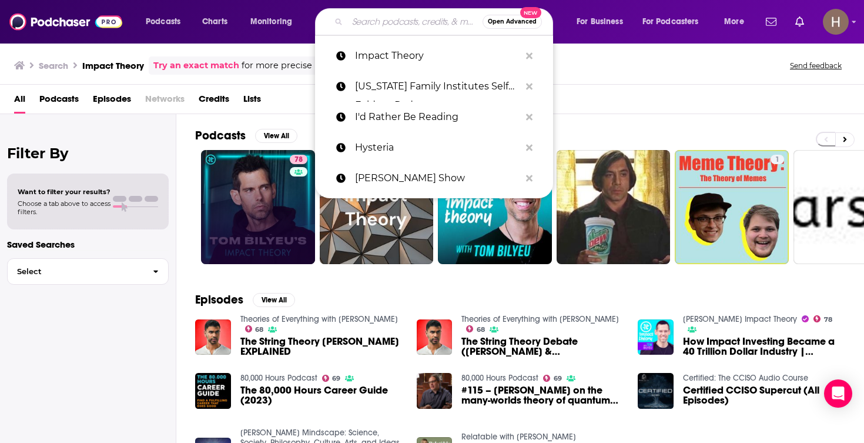
paste input "IMPOLITIC WITH JOHN HEILEMANN"
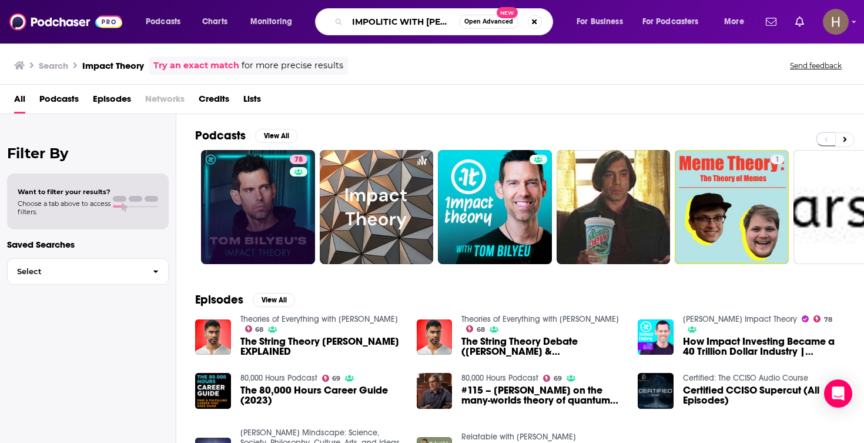
type input "IMPOLITIC WITH JOHN HEILEMANN"
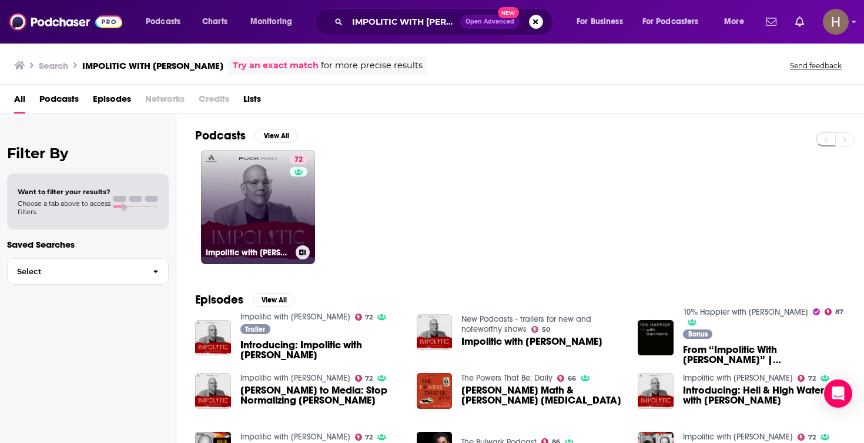
click at [276, 216] on link "72 Impolitic with John Heilemann" at bounding box center [258, 207] width 114 height 114
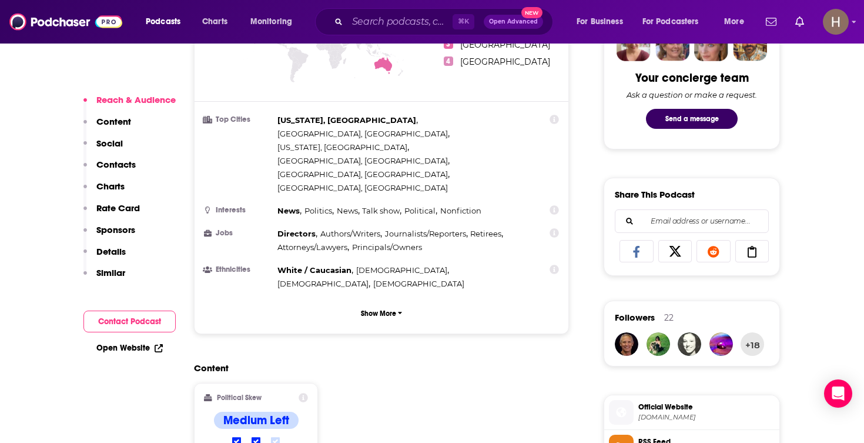
scroll to position [617, 0]
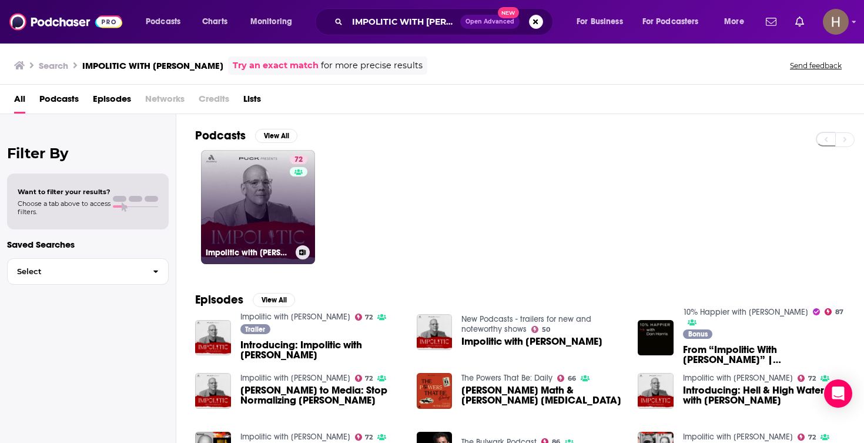
click at [305, 255] on button at bounding box center [303, 252] width 14 height 14
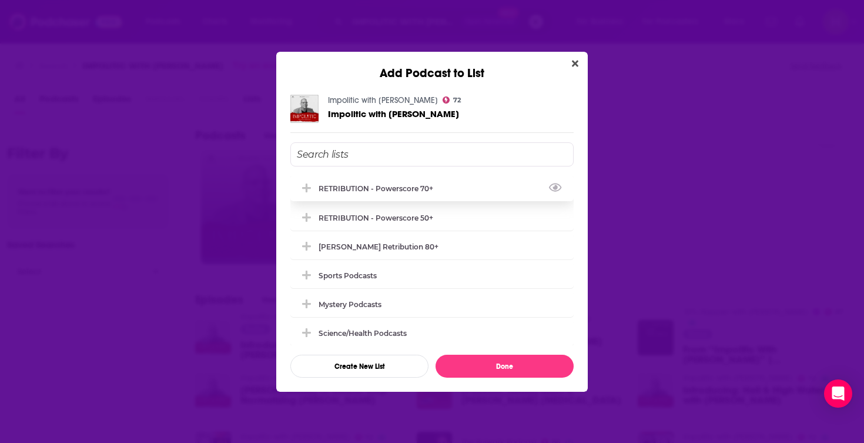
click at [362, 192] on div "RETRIBUTION - Powerscore 70+" at bounding box center [380, 188] width 122 height 9
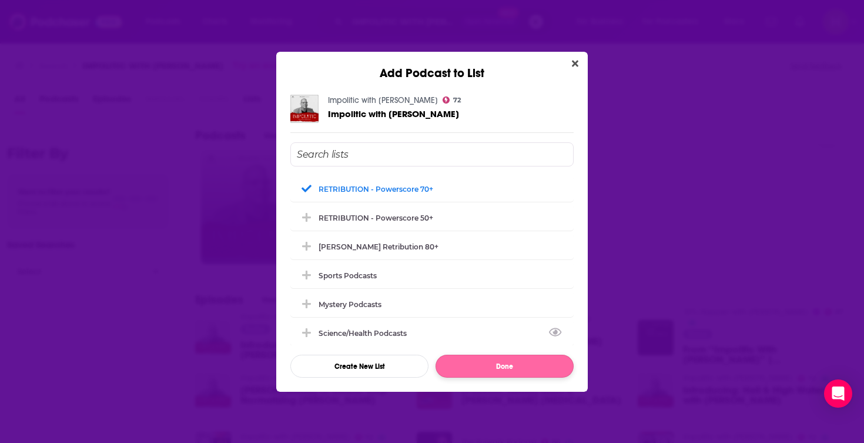
click at [470, 372] on button "Done" at bounding box center [505, 366] width 138 height 23
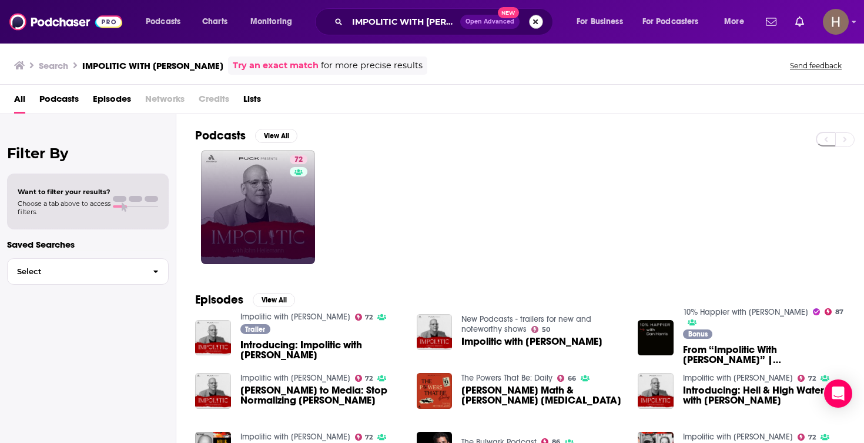
click at [536, 25] on button "Search podcasts, credits, & more..." at bounding box center [536, 22] width 14 height 14
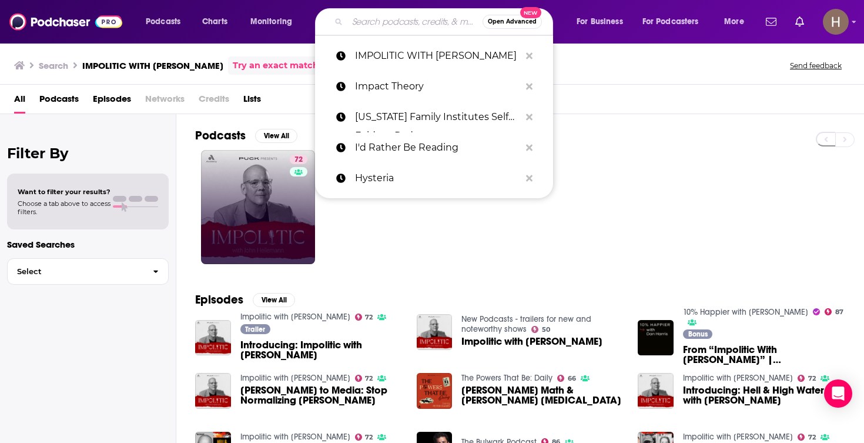
paste input "In the Bubble with Andy Slavit"
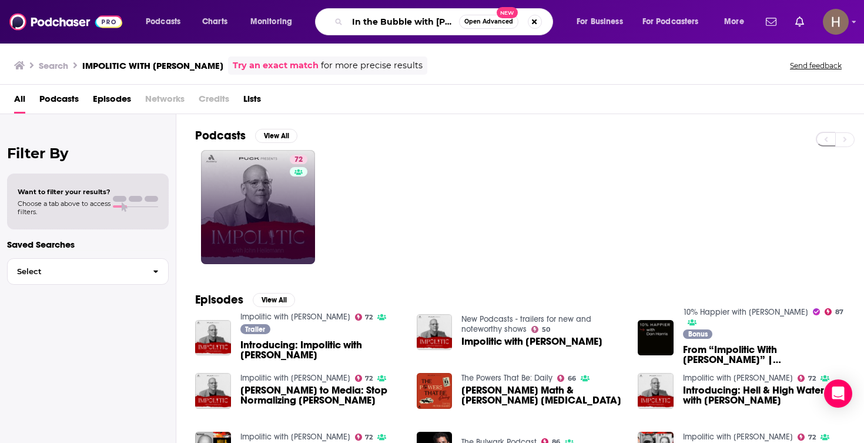
type input "In the Bubble with Andy Slavit"
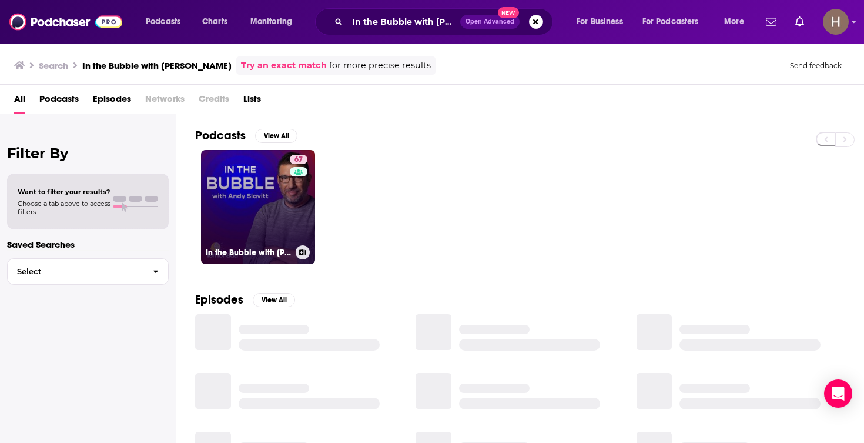
click at [267, 216] on link "67 In the Bubble with Andy Slavitt" at bounding box center [258, 207] width 114 height 114
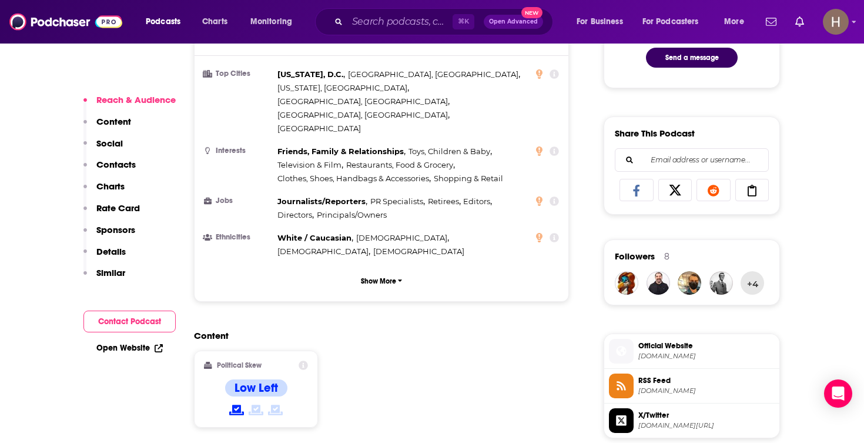
scroll to position [677, 0]
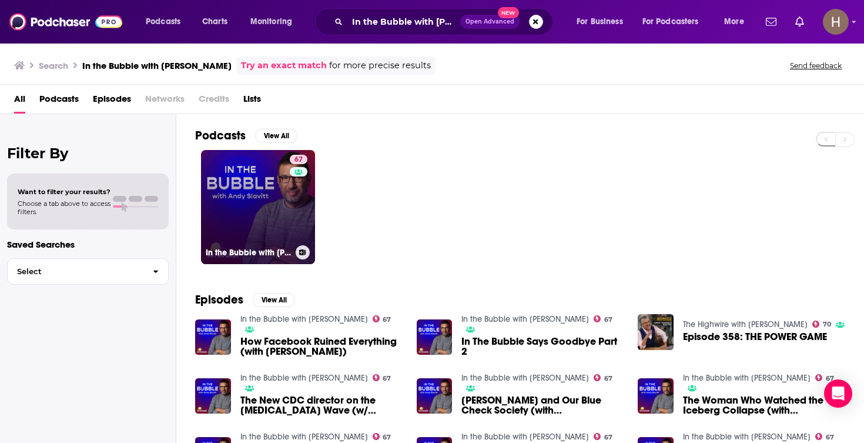
click at [303, 255] on icon at bounding box center [303, 252] width 6 height 6
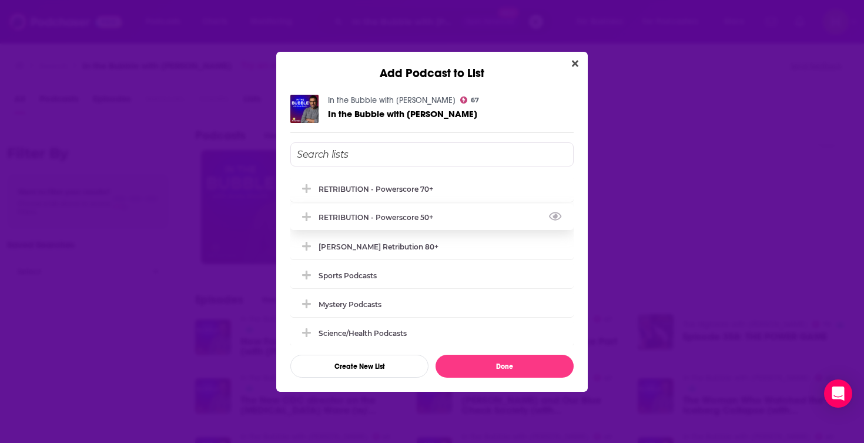
click at [387, 216] on div "RETRIBUTION - Powerscore 50+" at bounding box center [380, 217] width 122 height 9
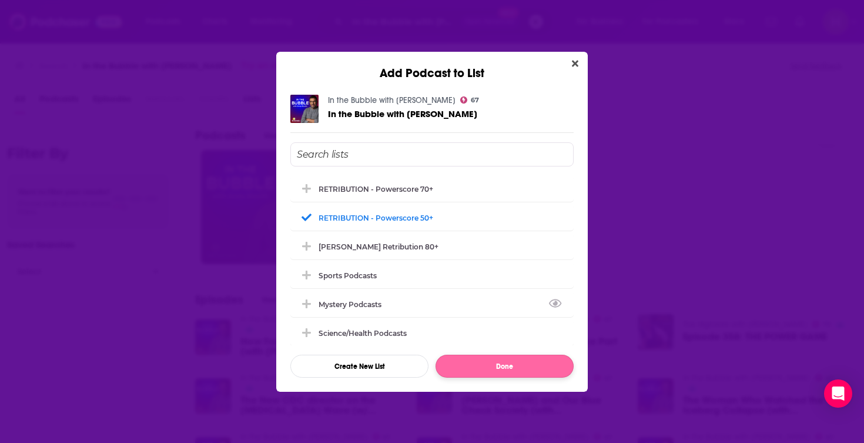
click at [484, 367] on button "Done" at bounding box center [505, 366] width 138 height 23
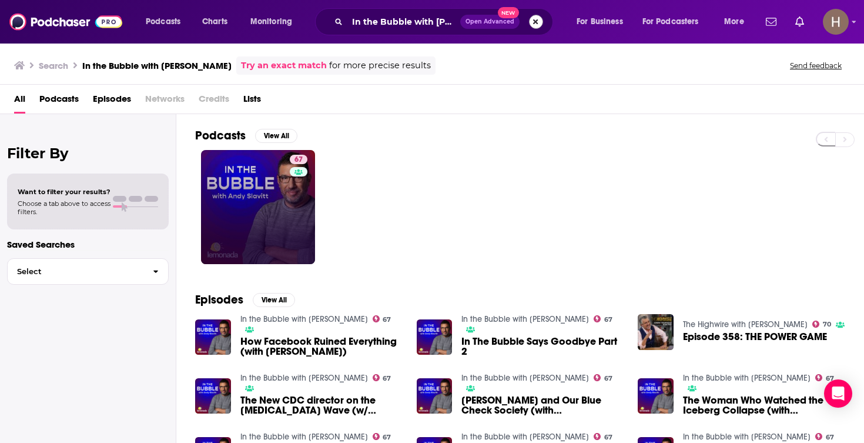
click at [541, 22] on button "Search podcasts, credits, & more..." at bounding box center [536, 22] width 14 height 14
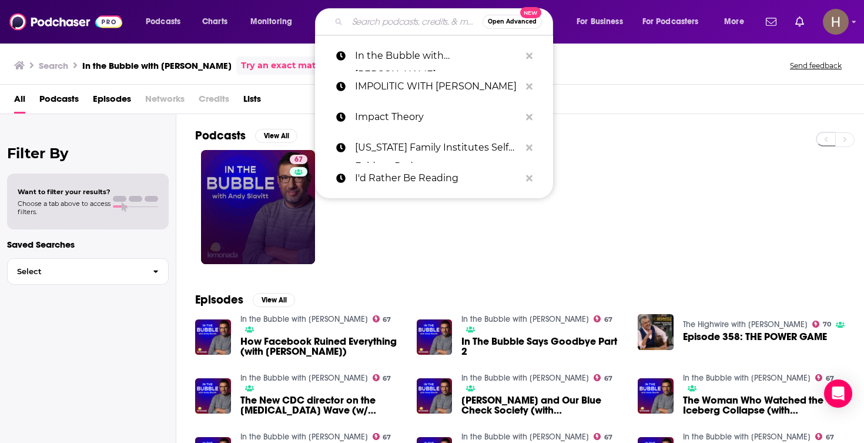
paste input "Inside Edition"
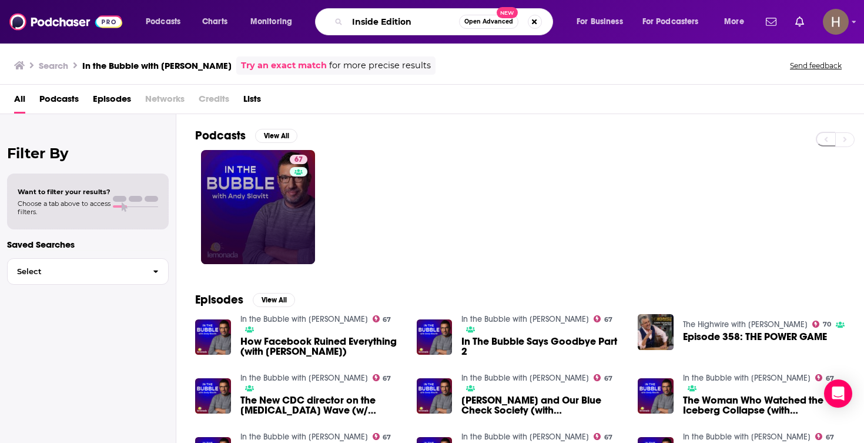
type input "Inside Edition"
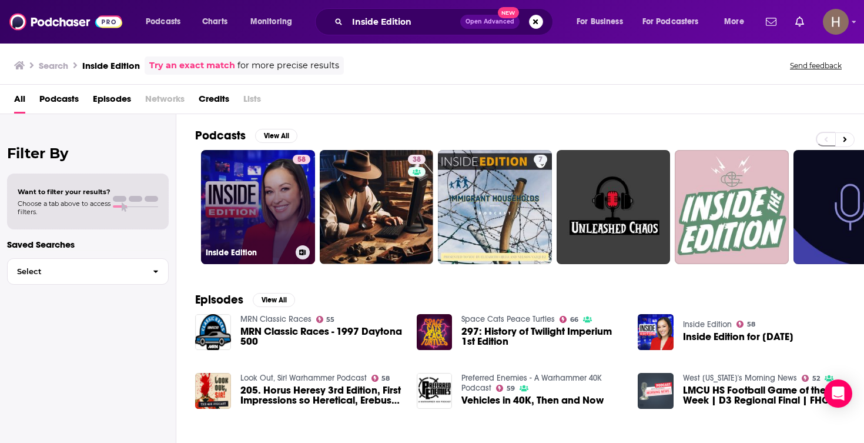
click at [244, 208] on link "58 Inside Edition" at bounding box center [258, 207] width 114 height 114
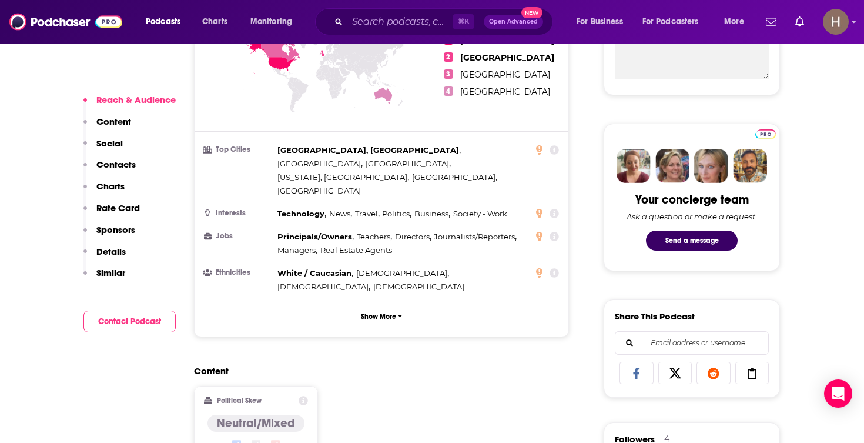
scroll to position [641, 0]
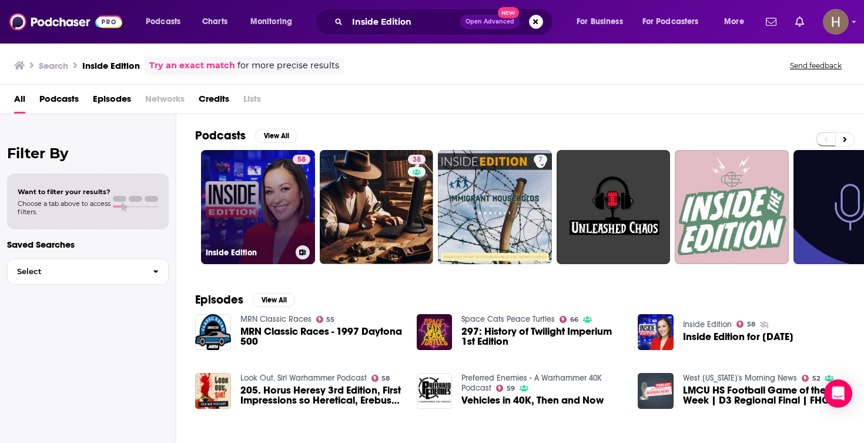
click at [305, 250] on icon at bounding box center [303, 252] width 6 height 6
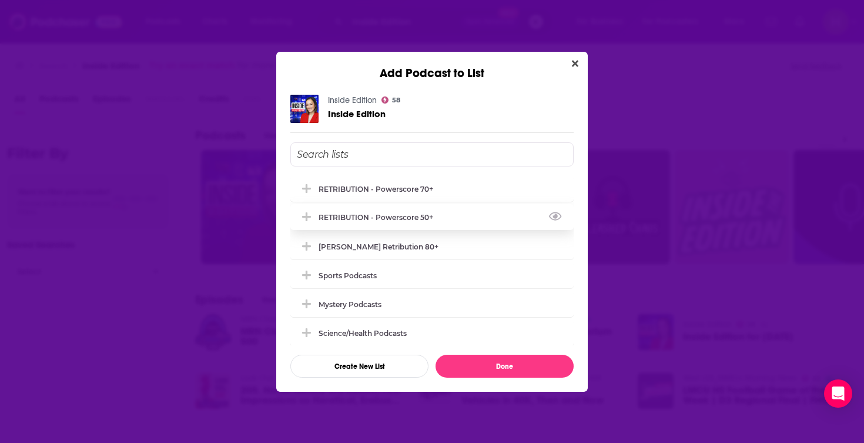
click at [387, 215] on div "RETRIBUTION - Powerscore 50+" at bounding box center [431, 217] width 283 height 26
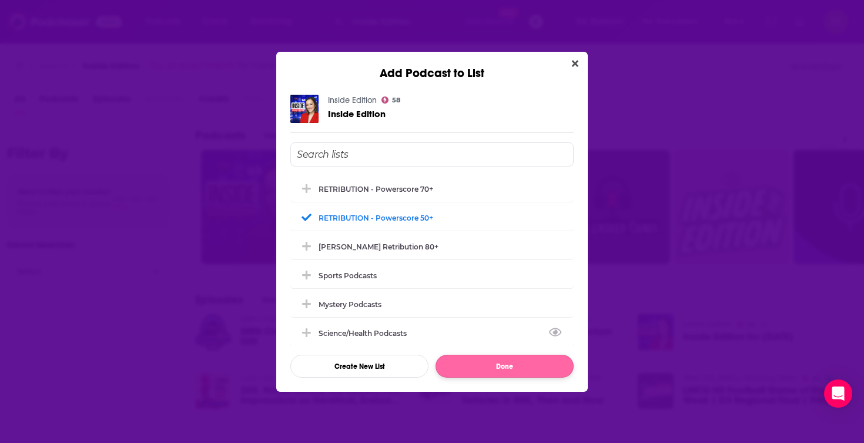
click at [519, 372] on button "Done" at bounding box center [505, 366] width 138 height 23
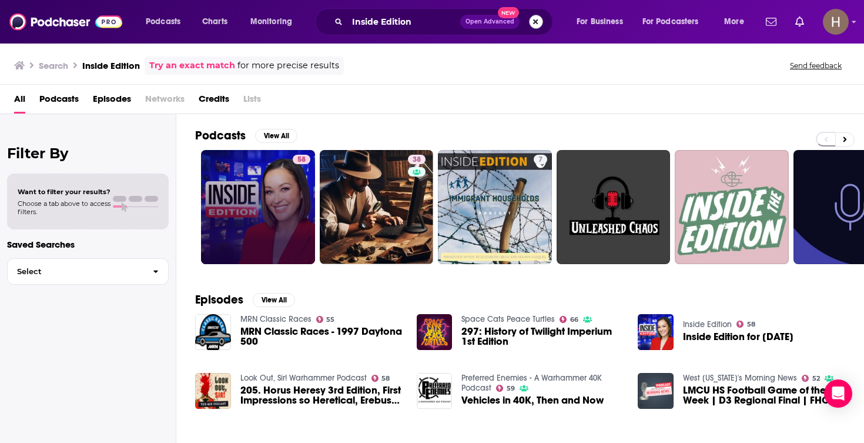
click at [540, 24] on button "Search podcasts, credits, & more..." at bounding box center [536, 22] width 14 height 14
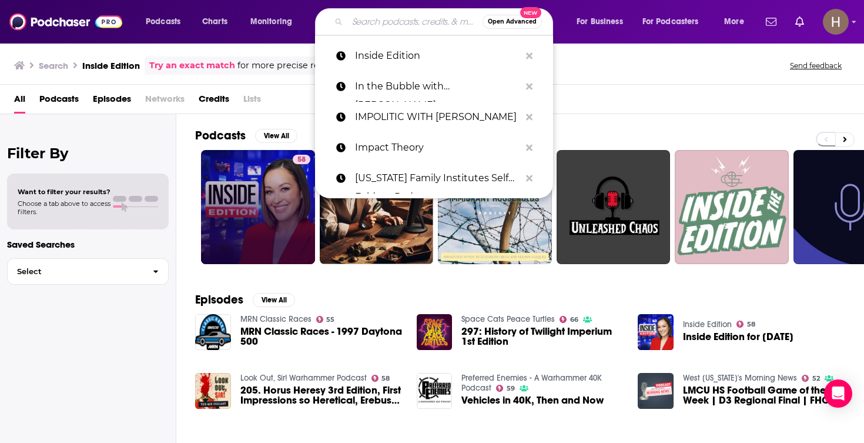
paste input "Inside Sources with Boyd Matheson"
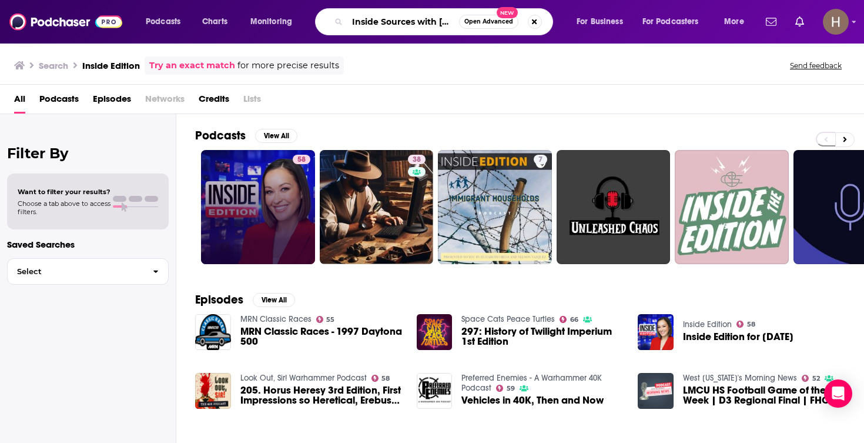
type input "Inside Sources with Boyd Matheson"
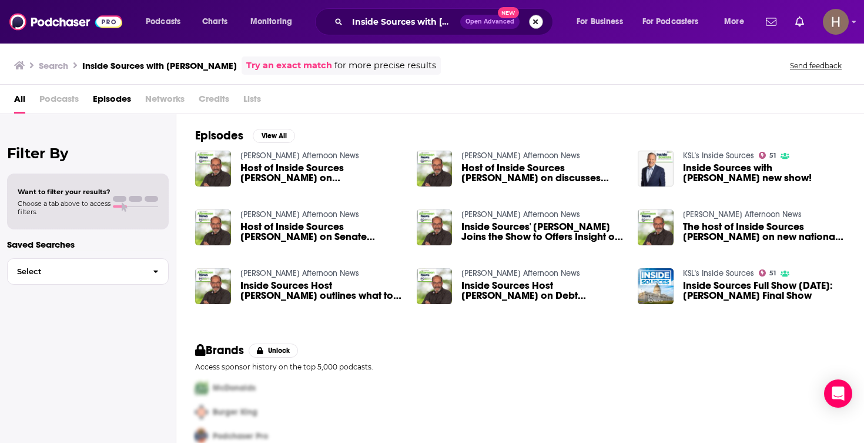
click at [539, 24] on button "Search podcasts, credits, & more..." at bounding box center [536, 22] width 14 height 14
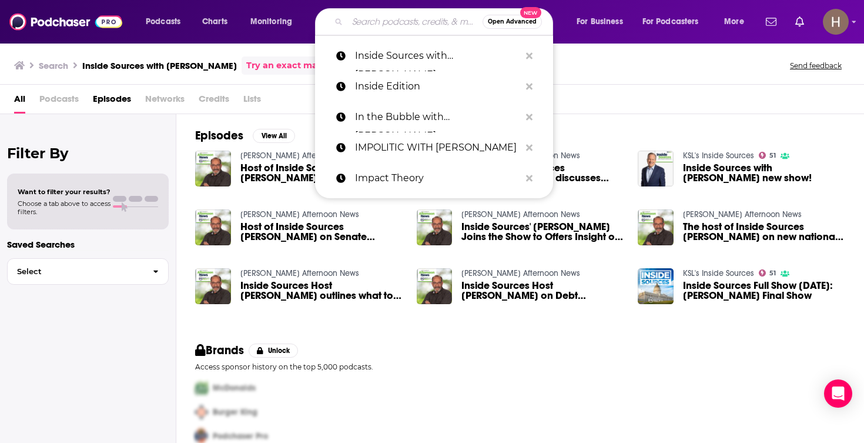
paste input "Institute for Citizens and Scholars podcast"
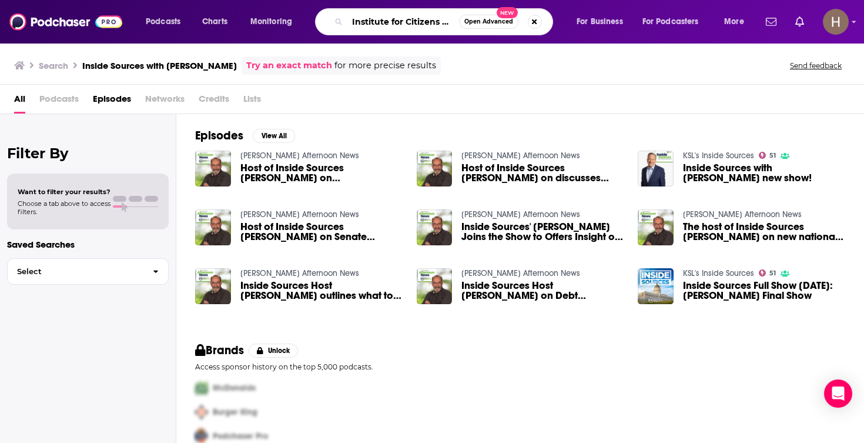
type input "Institute for Citizens and Scholars podcast"
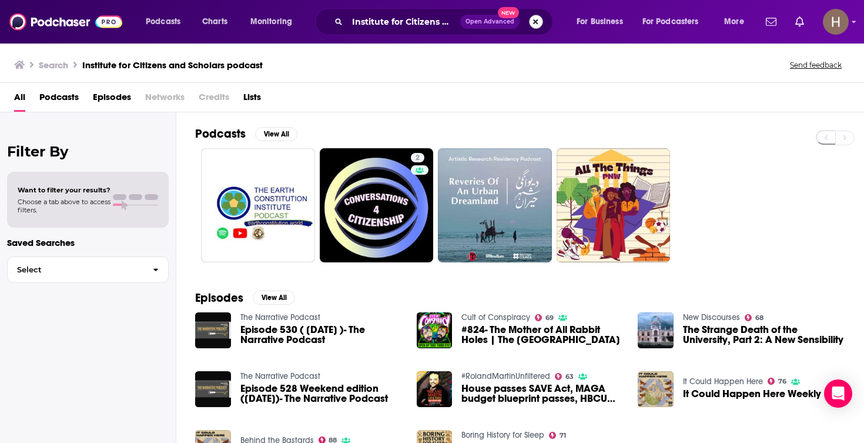
click at [537, 18] on button "Search podcasts, credits, & more..." at bounding box center [536, 22] width 14 height 14
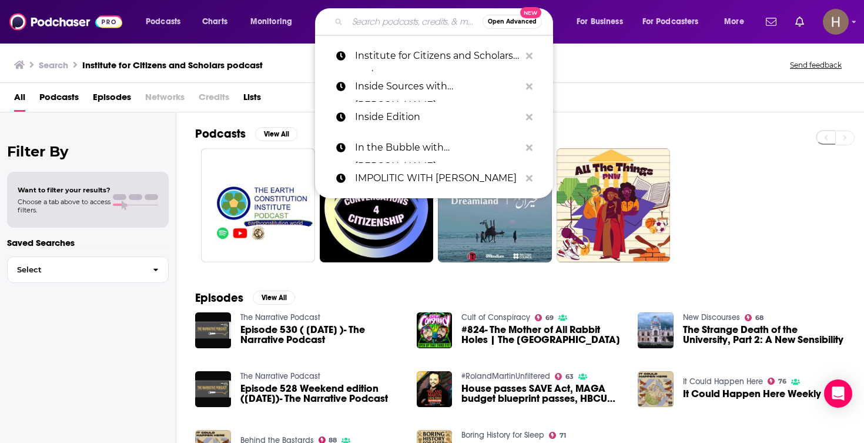
paste input "James Wilson Institute presents Anchoring Truths Podcast"
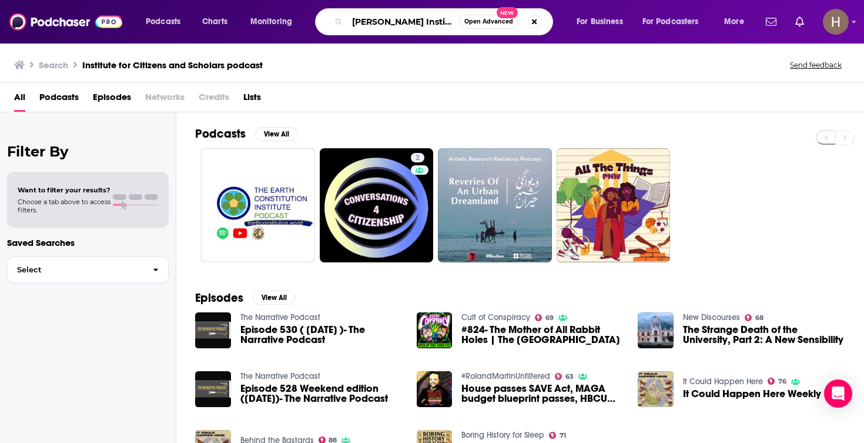
type input "James Wilson Institute presents Anchoring Truths Podcast"
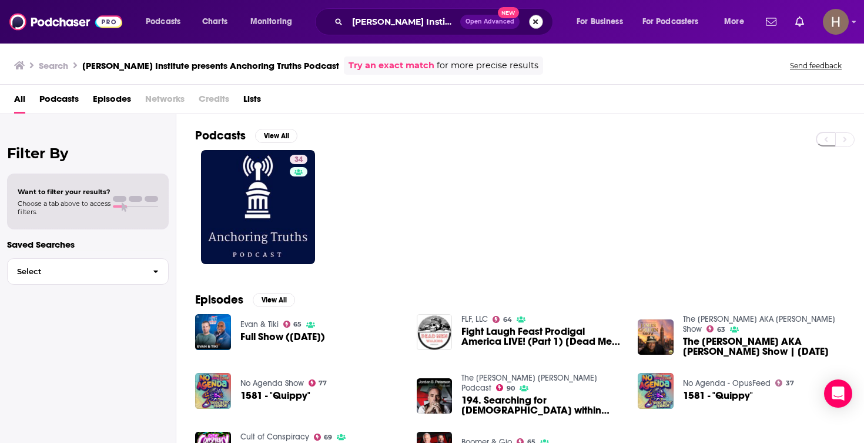
click at [538, 24] on button "Search podcasts, credits, & more..." at bounding box center [536, 22] width 14 height 14
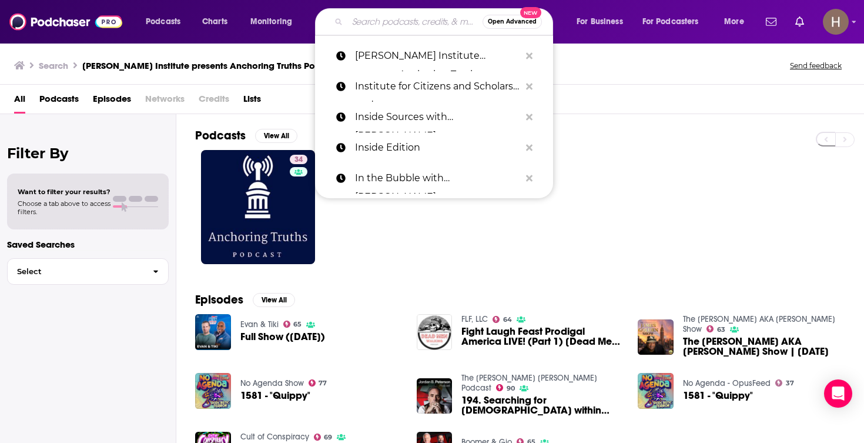
paste input "Jennifer Rubin podcast"
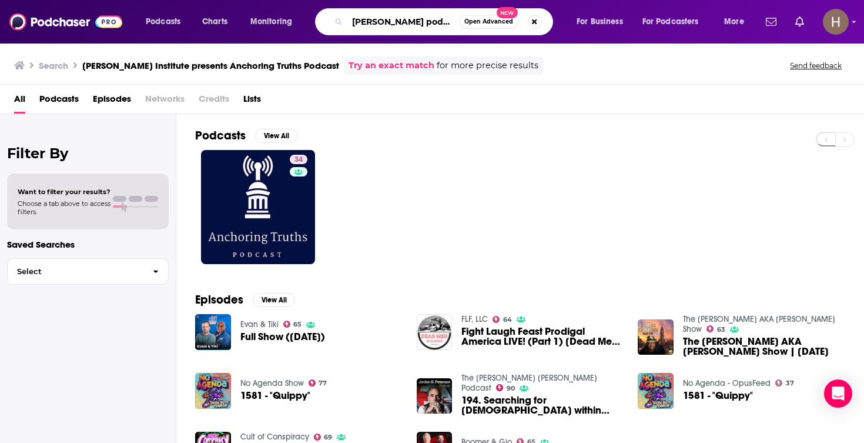
type input "Jennifer Rubin podcast"
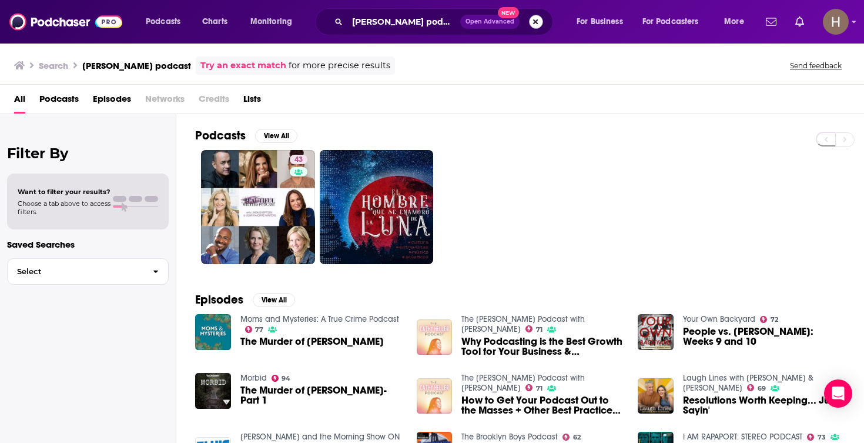
click at [540, 26] on button "Search podcasts, credits, & more..." at bounding box center [536, 22] width 14 height 14
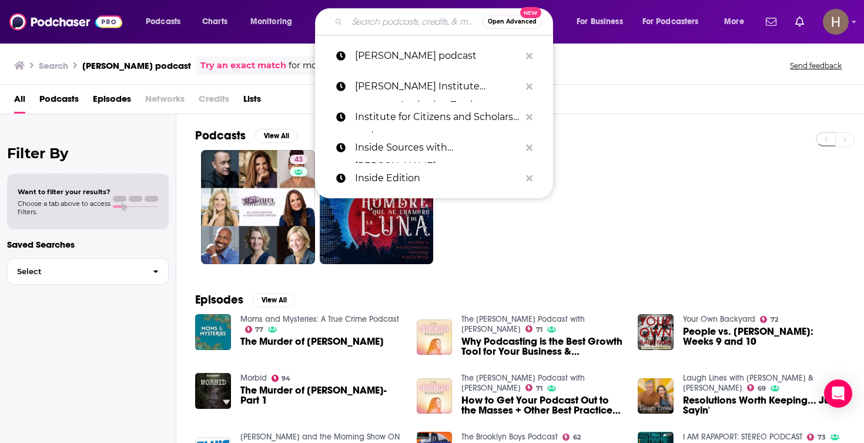
paste input "Jennifer Rubin's Green Room"
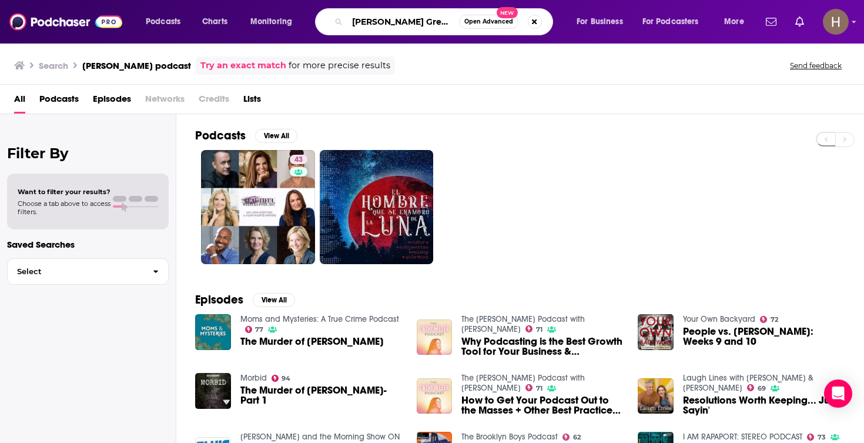
type input "Jennifer Rubin's Green Room"
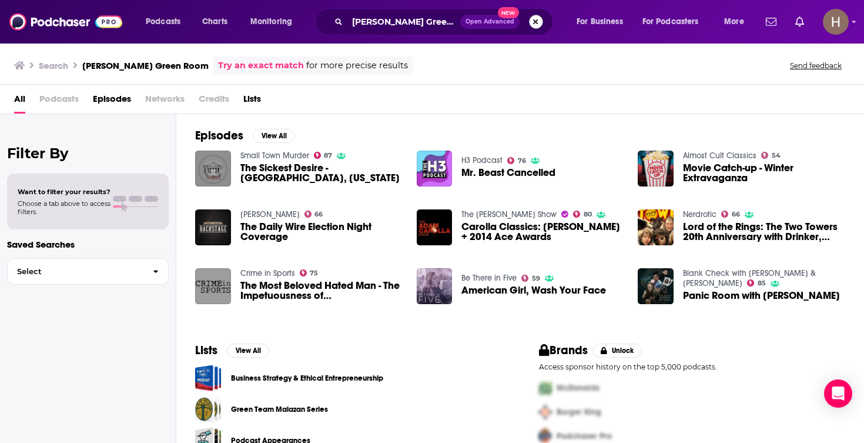
click at [532, 19] on button "Search podcasts, credits, & more..." at bounding box center [536, 22] width 14 height 14
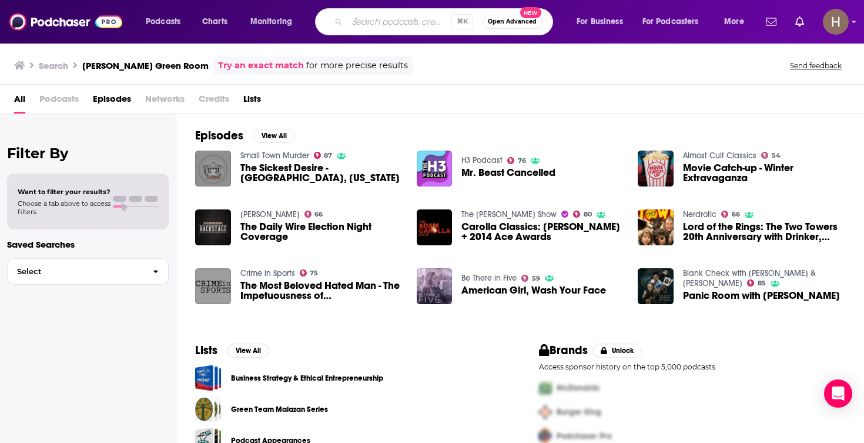
click at [627, 76] on div "Search Jennifer Rubin's Green Room Try an exact match for more precise results …" at bounding box center [432, 63] width 864 height 42
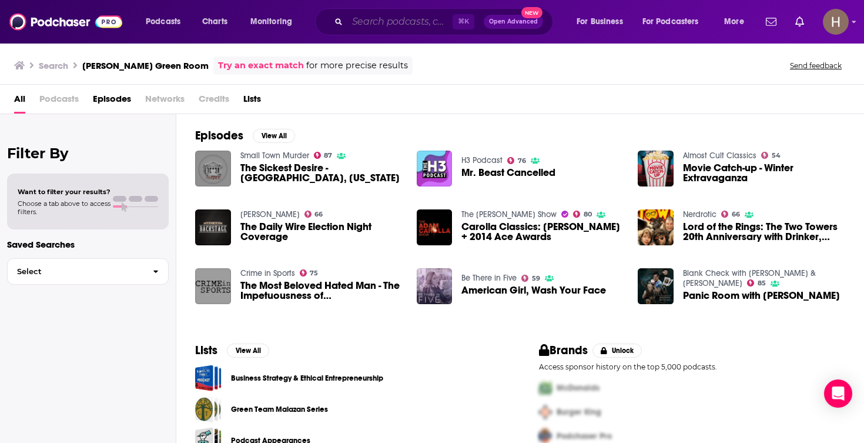
click at [394, 24] on input "Search podcasts, credits, & more..." at bounding box center [399, 21] width 105 height 19
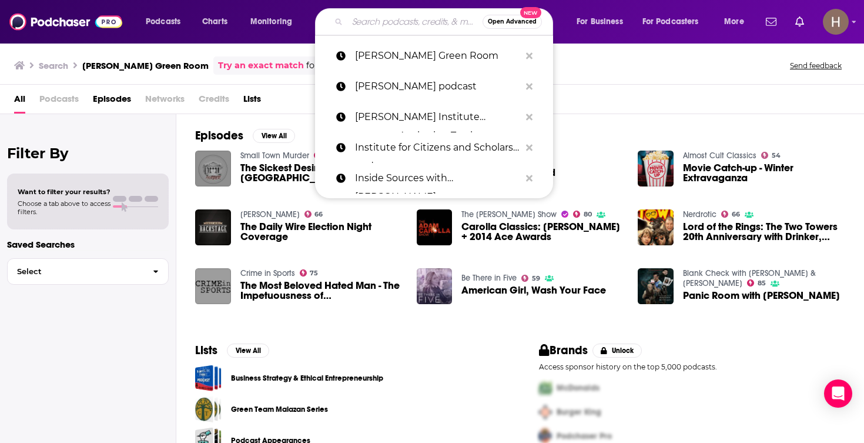
paste input "Jesse Kelly Show"
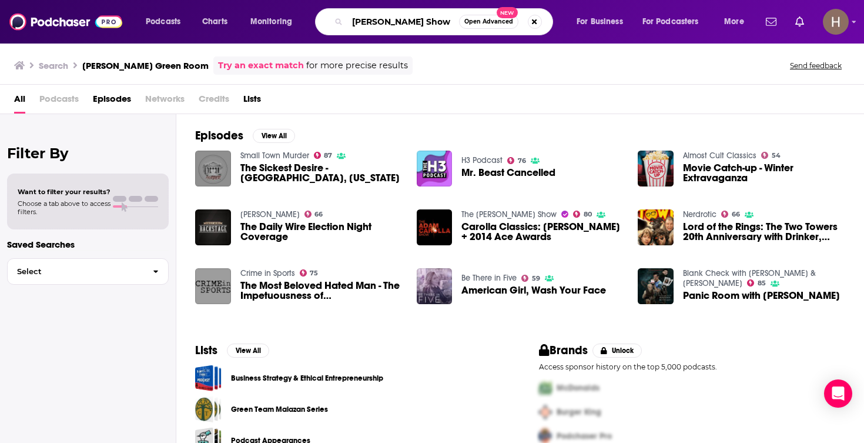
type input "Jesse Kelly Show"
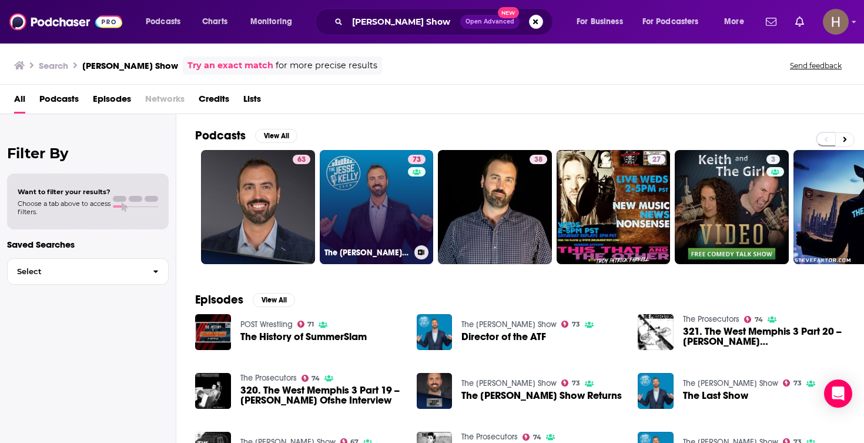
click at [387, 186] on link "73 The Jesse Kelly Show" at bounding box center [377, 207] width 114 height 114
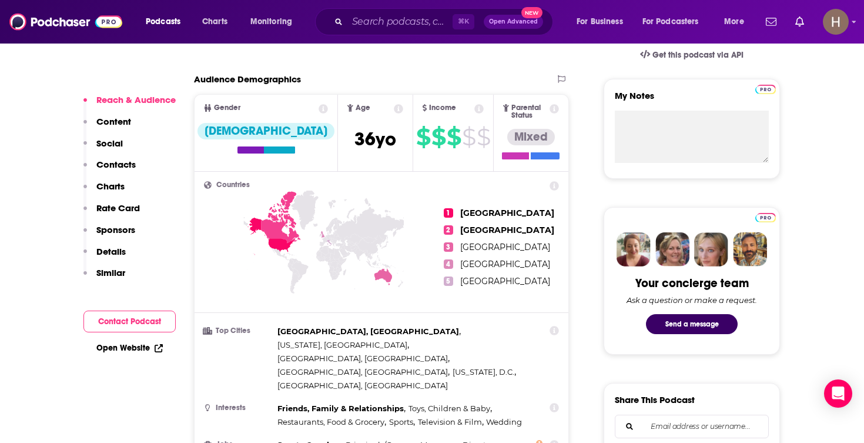
scroll to position [623, 0]
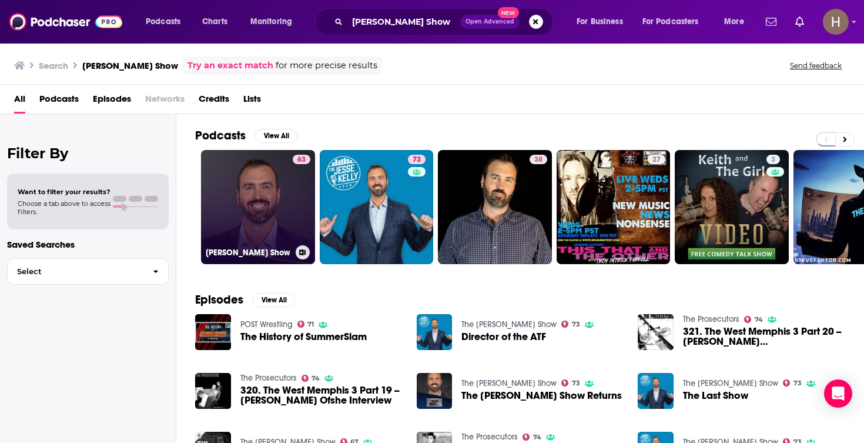
click at [280, 230] on link "63 Jesse Kelly Show" at bounding box center [258, 207] width 114 height 114
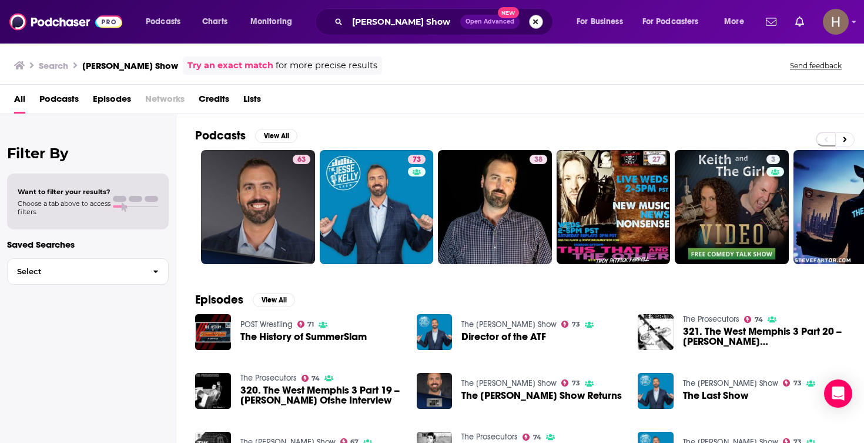
click at [540, 19] on button "Search podcasts, credits, & more..." at bounding box center [536, 22] width 14 height 14
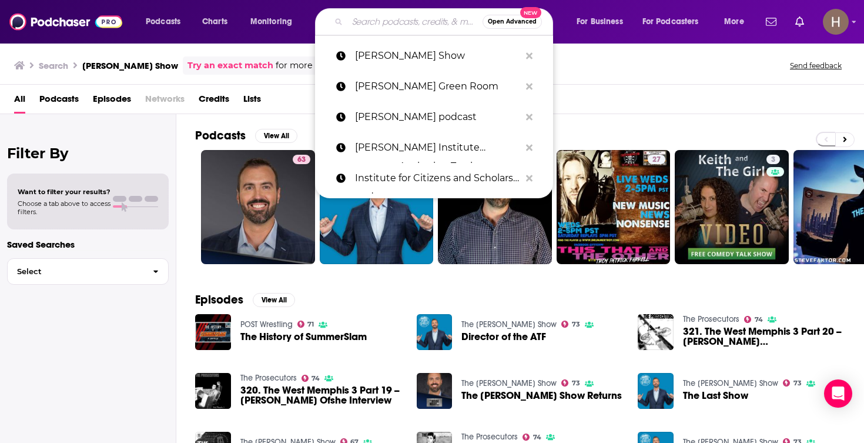
paste input "Joe Rogan Experience"
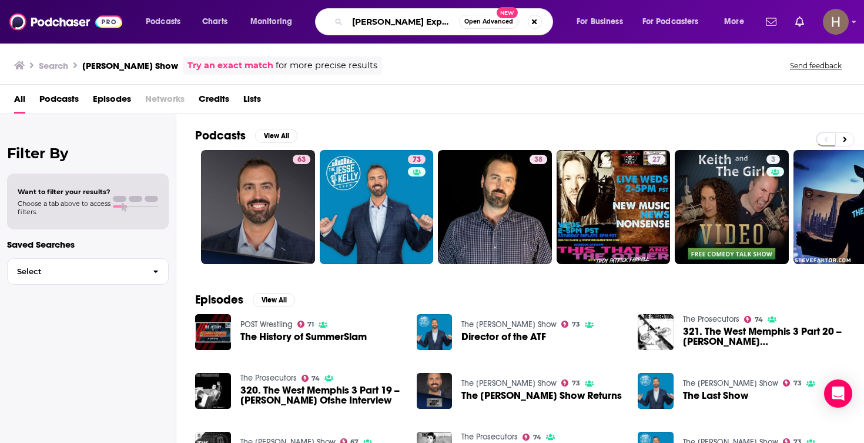
type input "Joe Rogan Experience"
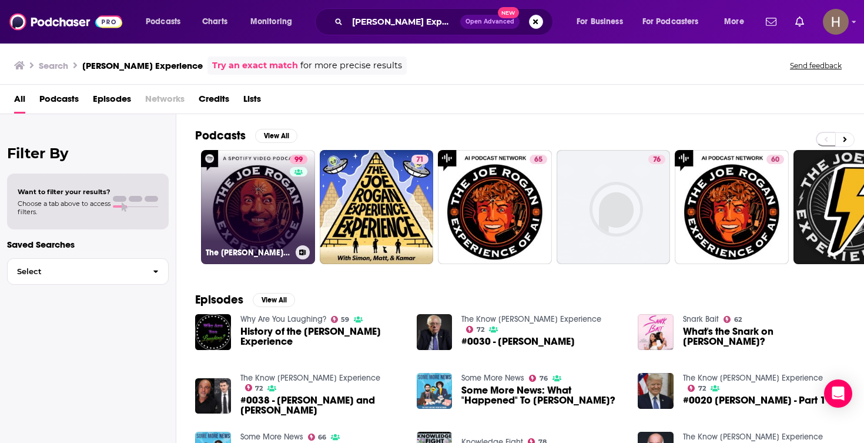
click at [286, 215] on link "99 The Joe Rogan Experience" at bounding box center [258, 207] width 114 height 114
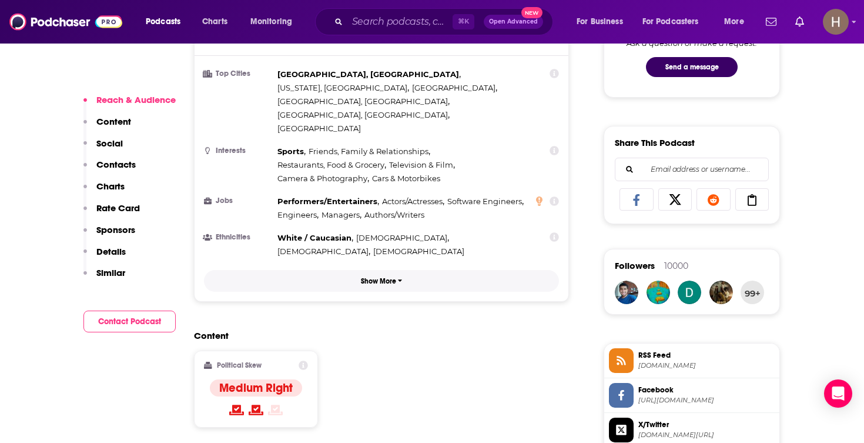
scroll to position [677, 0]
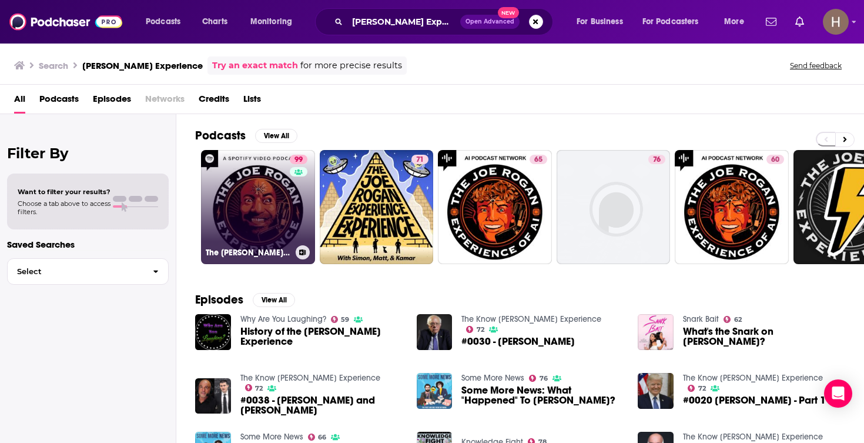
click at [301, 255] on icon at bounding box center [302, 252] width 6 height 6
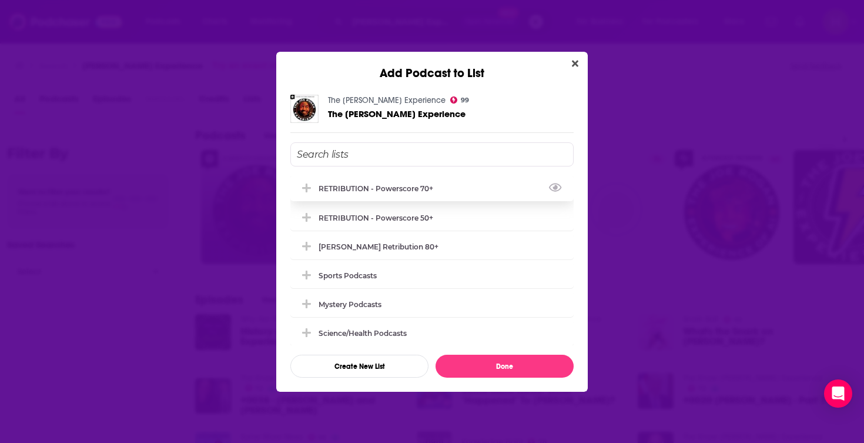
click at [390, 188] on div "RETRIBUTION - Powerscore 70+" at bounding box center [380, 188] width 122 height 9
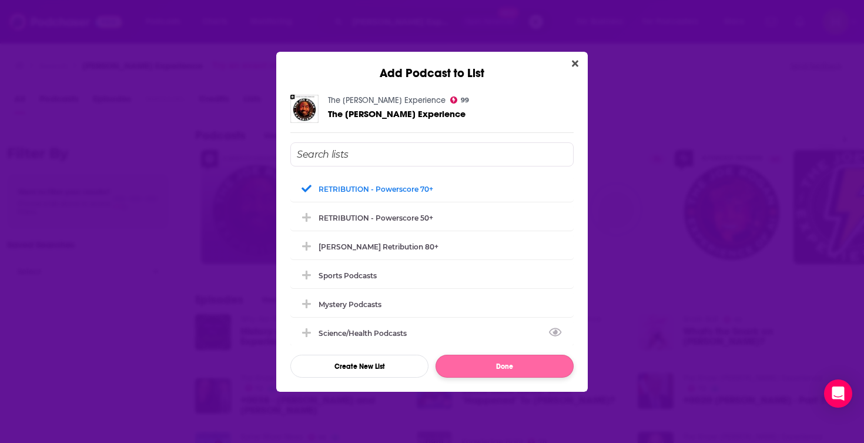
click at [497, 370] on button "Done" at bounding box center [505, 366] width 138 height 23
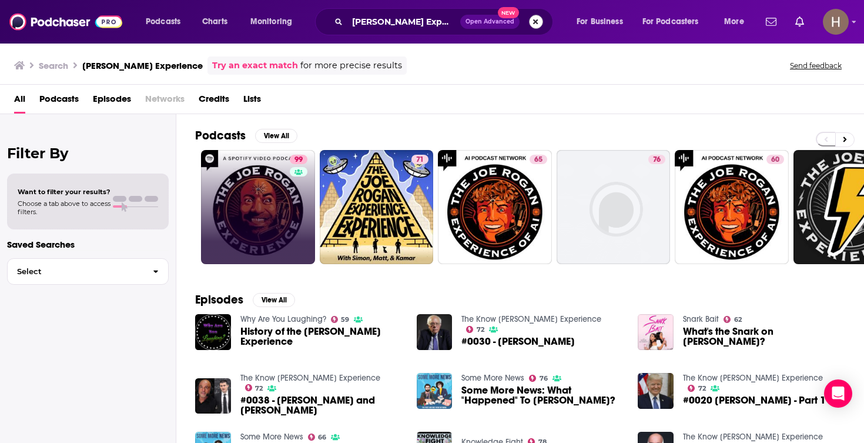
click at [539, 21] on button "Search podcasts, credits, & more..." at bounding box center [536, 22] width 14 height 14
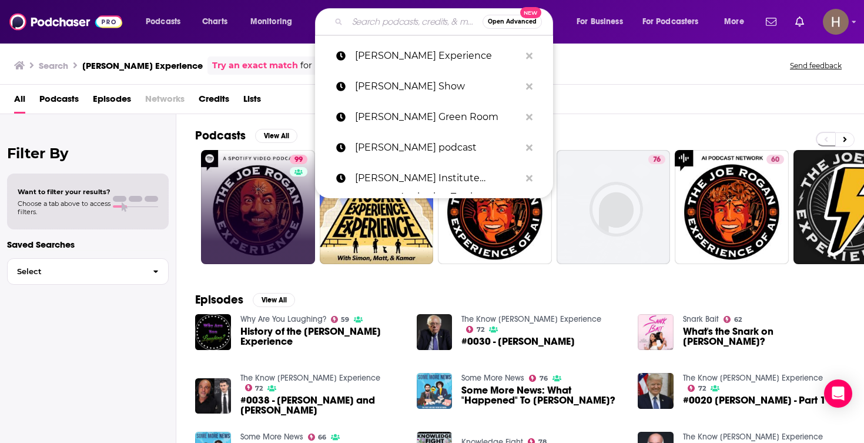
paste input "Joe Trippi podcast"
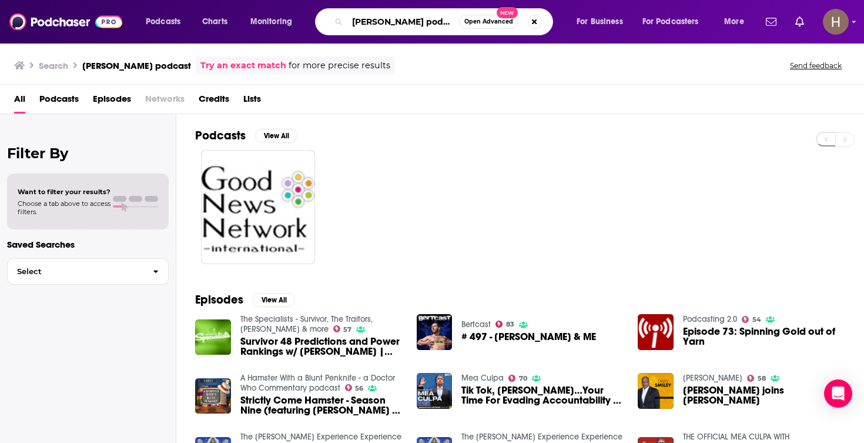
drag, startPoint x: 430, startPoint y: 23, endPoint x: 393, endPoint y: 22, distance: 37.6
click at [393, 22] on input "Joe Trippi podcast" at bounding box center [403, 21] width 112 height 19
type input "Joe Trippi"
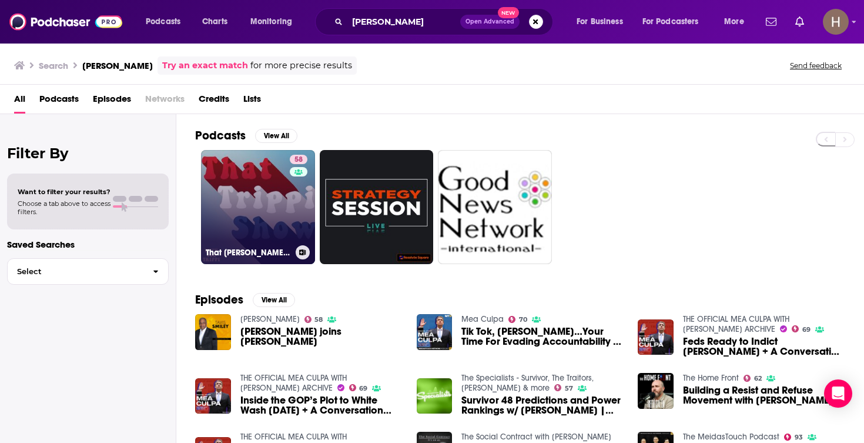
click at [292, 209] on div "58" at bounding box center [300, 200] width 21 height 91
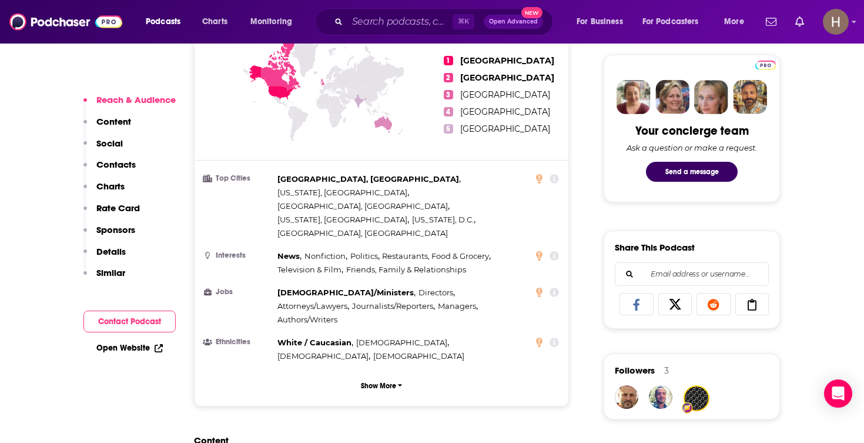
scroll to position [735, 0]
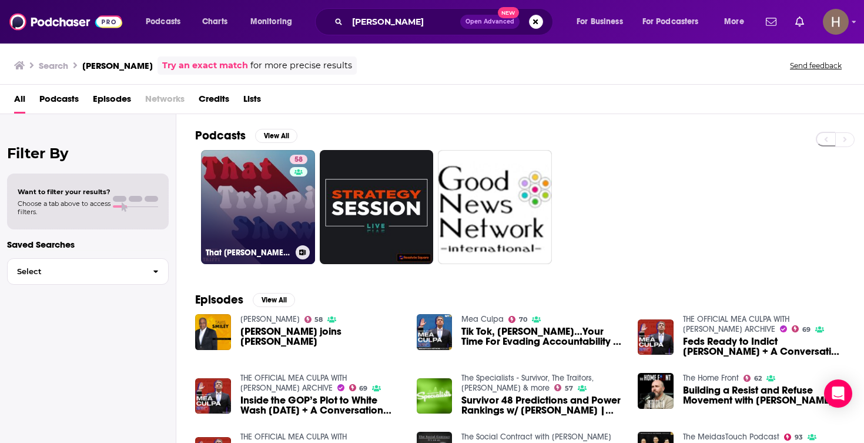
click at [306, 256] on button at bounding box center [303, 252] width 14 height 14
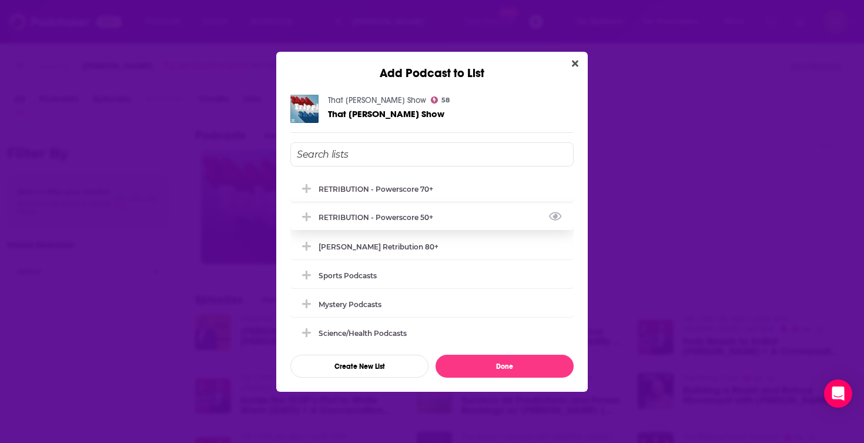
click at [393, 220] on div "RETRIBUTION - Powerscore 50+" at bounding box center [380, 217] width 122 height 9
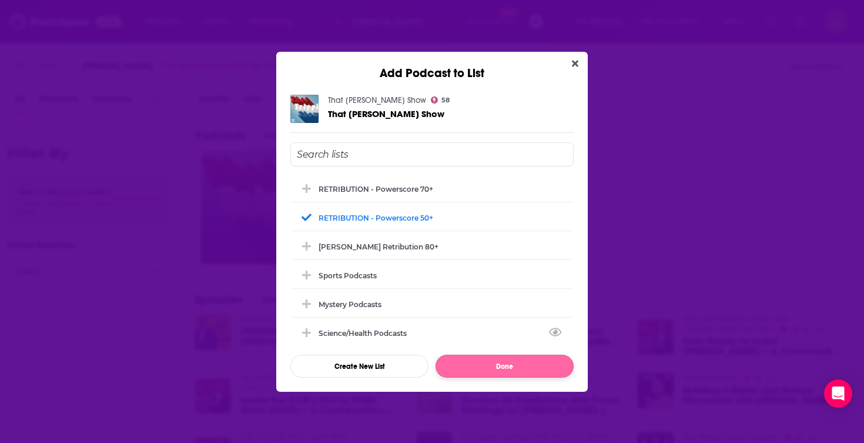
click at [493, 371] on button "Done" at bounding box center [505, 366] width 138 height 23
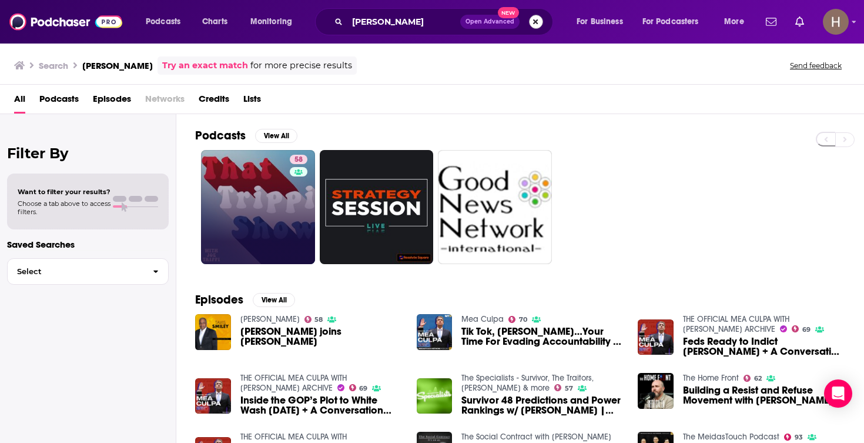
click at [536, 23] on button "Search podcasts, credits, & more..." at bounding box center [536, 22] width 14 height 14
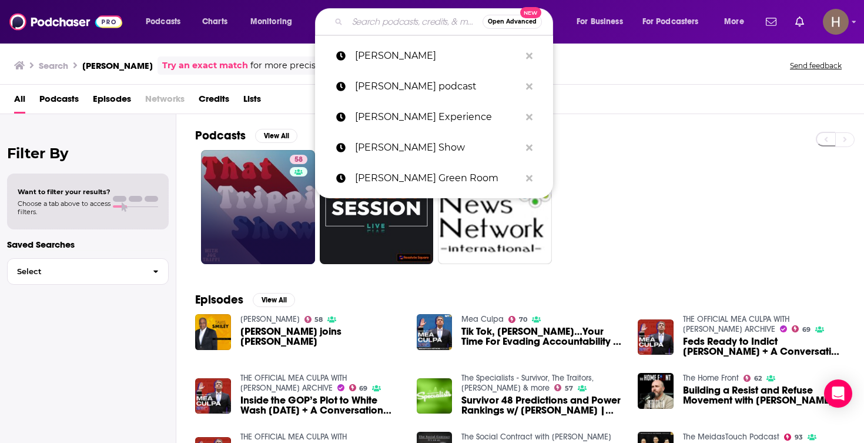
paste input "John Anderson: Conversations"
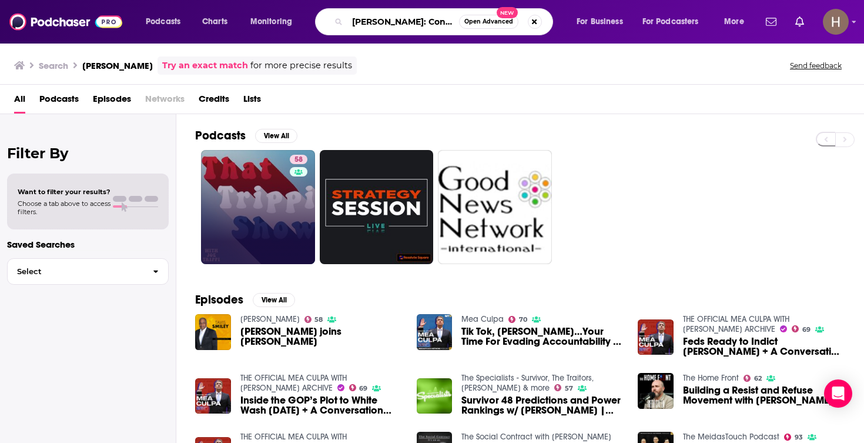
type input "John Anderson: Conversations"
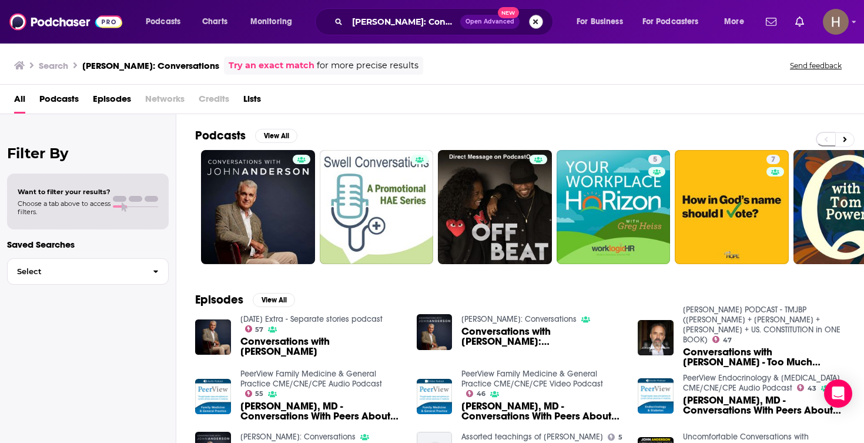
click at [530, 23] on button "Search podcasts, credits, & more..." at bounding box center [536, 22] width 14 height 14
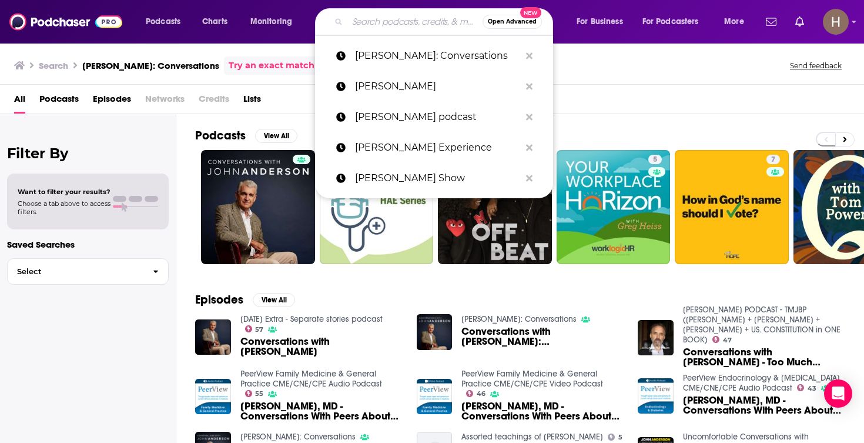
paste input "Jordan B. Peterson Show"
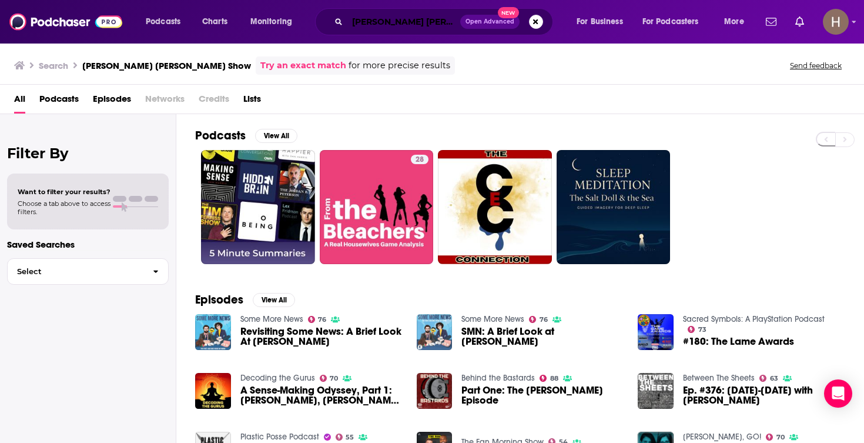
click at [407, 28] on input "Jordan B. Peterson Show" at bounding box center [403, 21] width 113 height 19
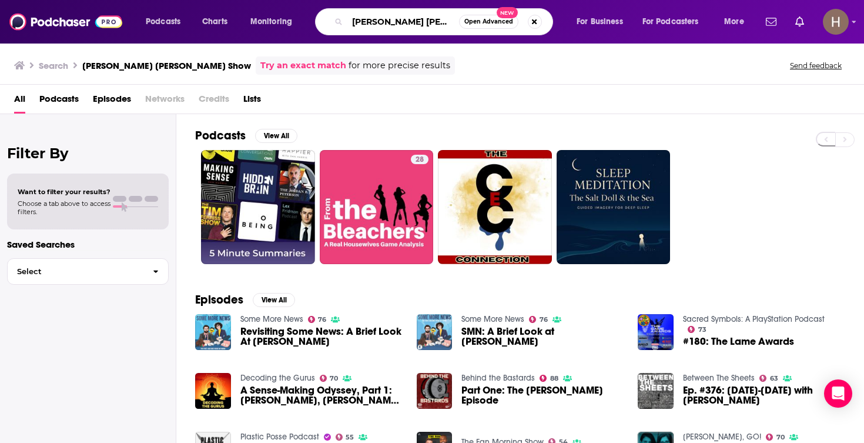
click at [407, 28] on input "Jordan B. Peterson Show" at bounding box center [403, 21] width 112 height 19
paste input "ust the Facts with Jill Winebank"
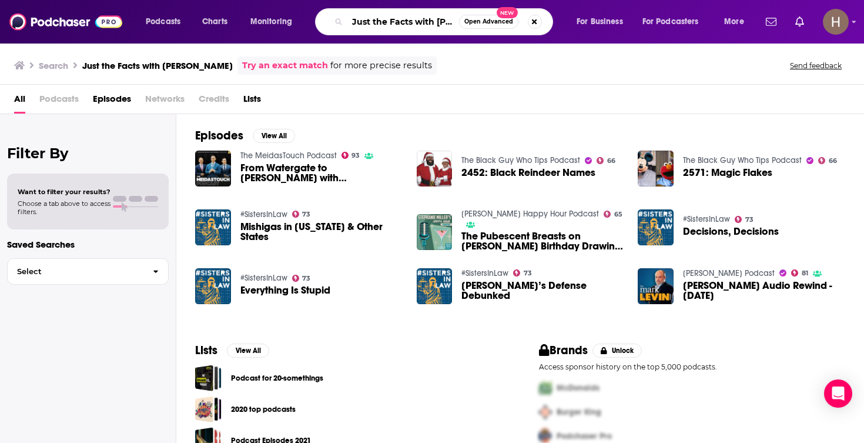
click at [416, 25] on input "Just the Facts with Jill Winebank" at bounding box center [403, 21] width 112 height 19
paste input "Katie Couric podcast"
type input "Katie Couric podcast"
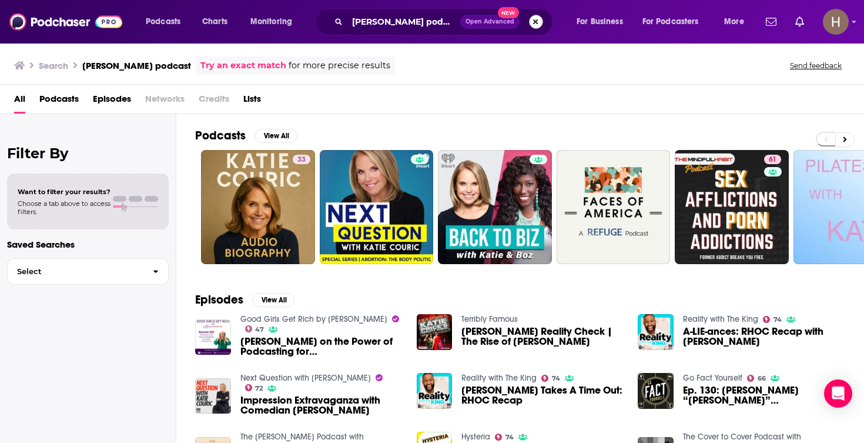
click at [537, 25] on button "Search podcasts, credits, & more..." at bounding box center [536, 22] width 14 height 14
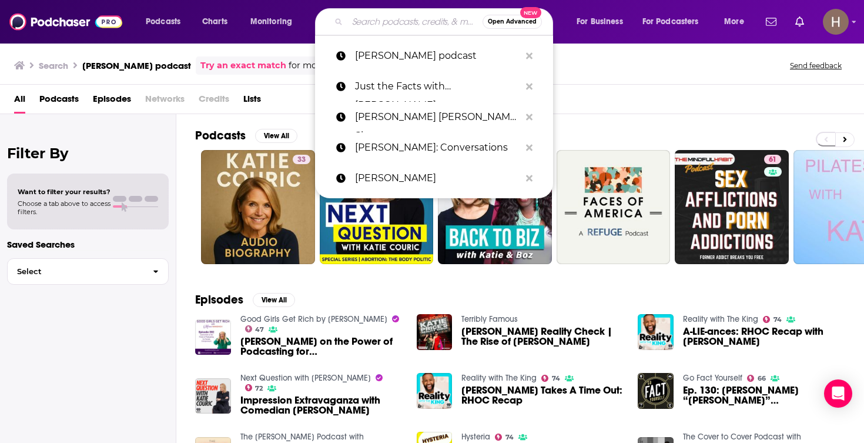
paste input "KEEN ON"
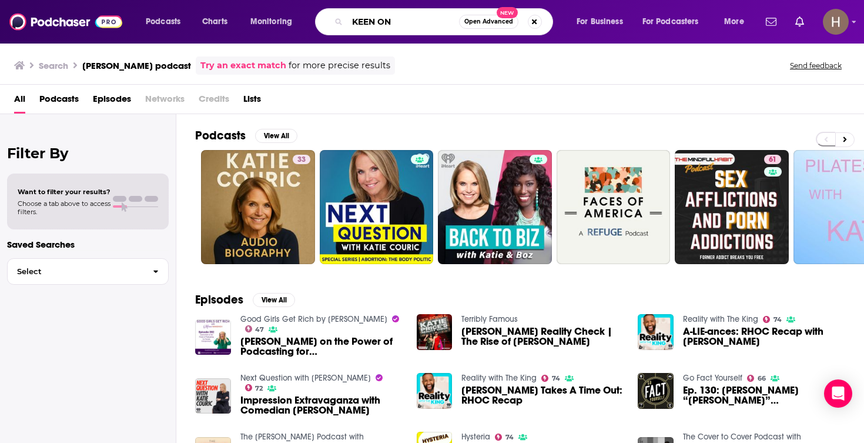
type input "KEEN ON"
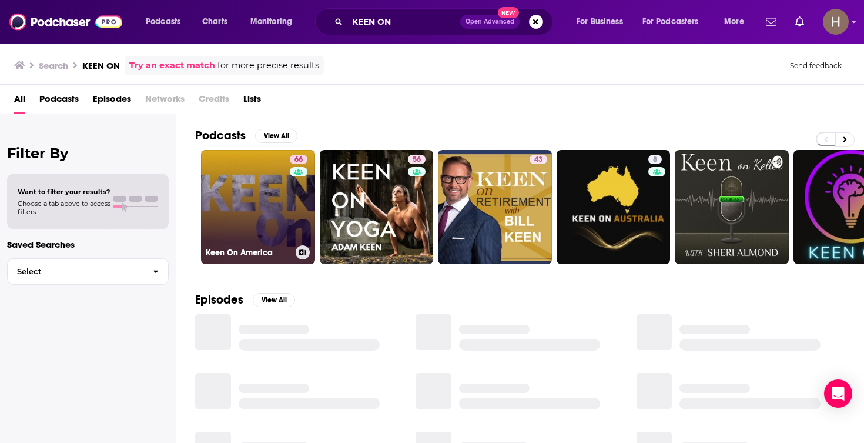
click at [256, 192] on link "66 Keen On America" at bounding box center [258, 207] width 114 height 114
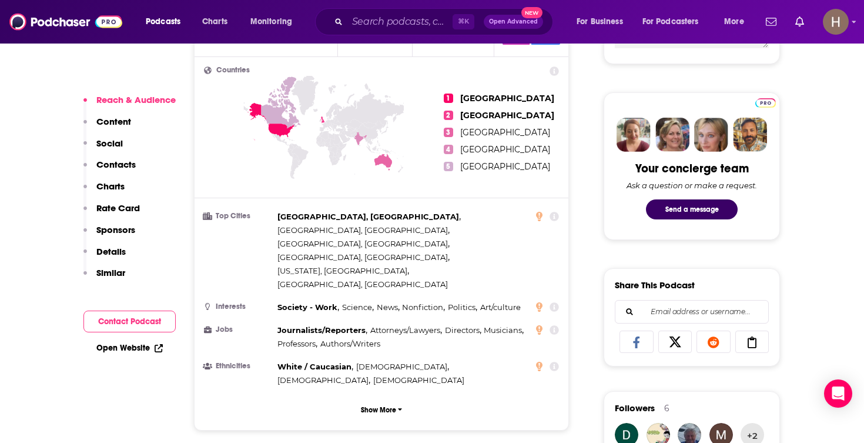
scroll to position [787, 0]
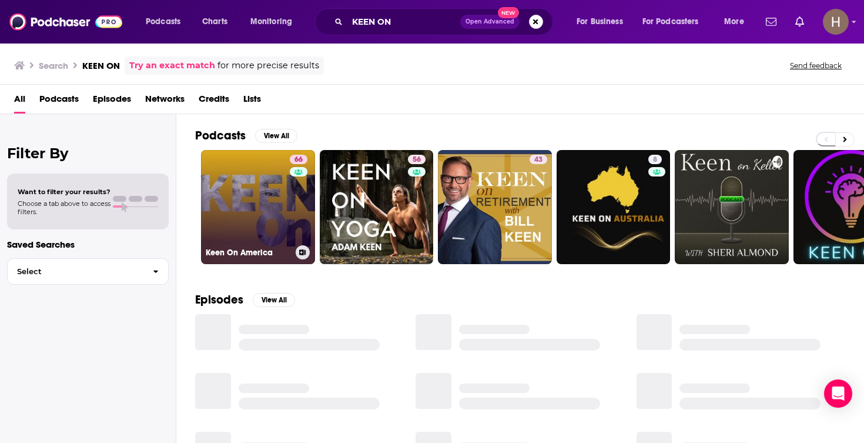
click at [303, 255] on button at bounding box center [303, 252] width 14 height 14
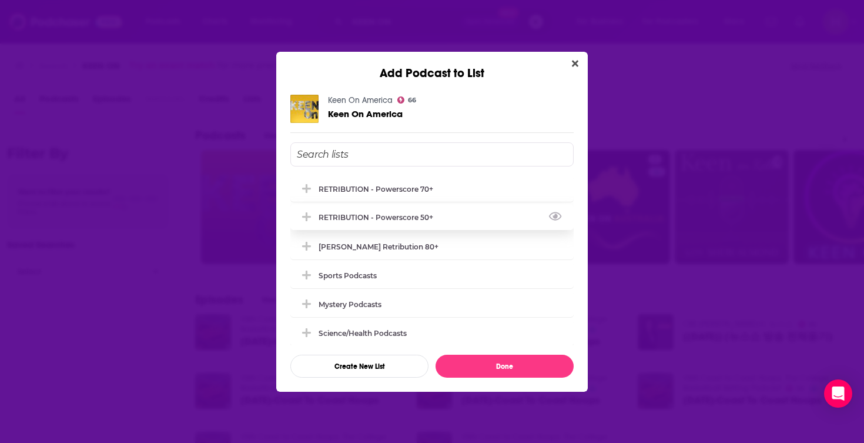
click at [384, 219] on div "RETRIBUTION - Powerscore 50+" at bounding box center [380, 217] width 122 height 9
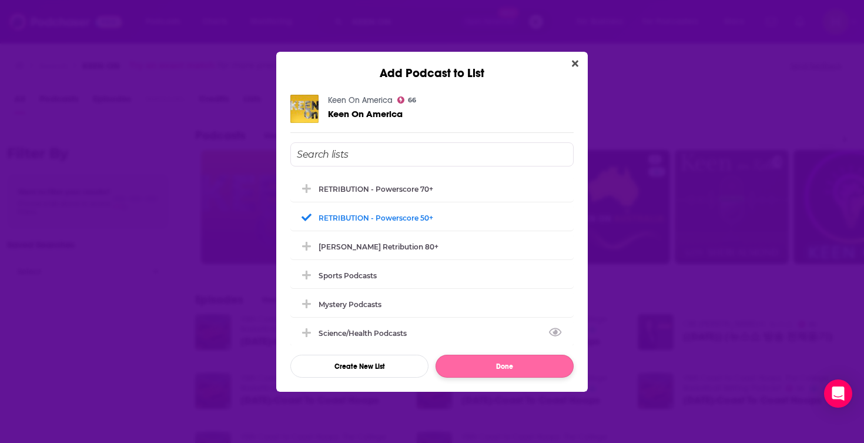
click at [504, 364] on button "Done" at bounding box center [505, 366] width 138 height 23
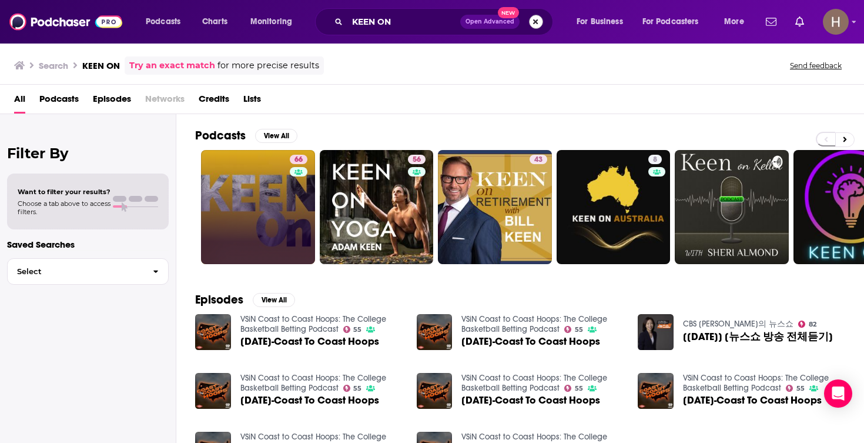
click at [534, 26] on button "Search podcasts, credits, & more..." at bounding box center [536, 22] width 14 height 14
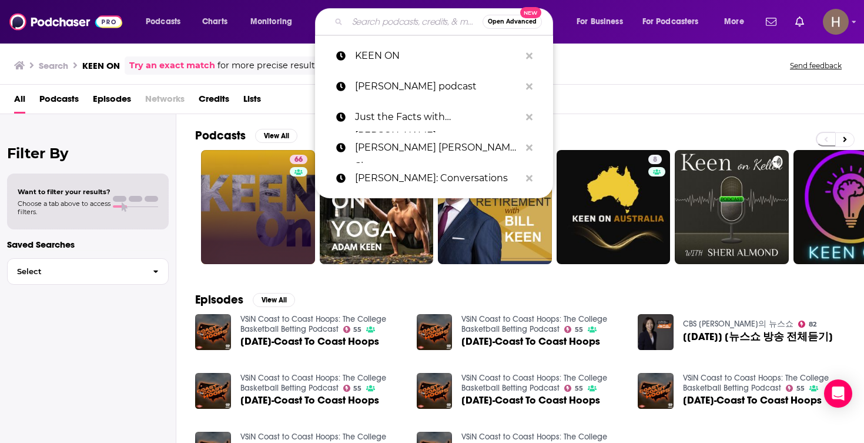
paste input "Kyle Kingsbury Podcast"
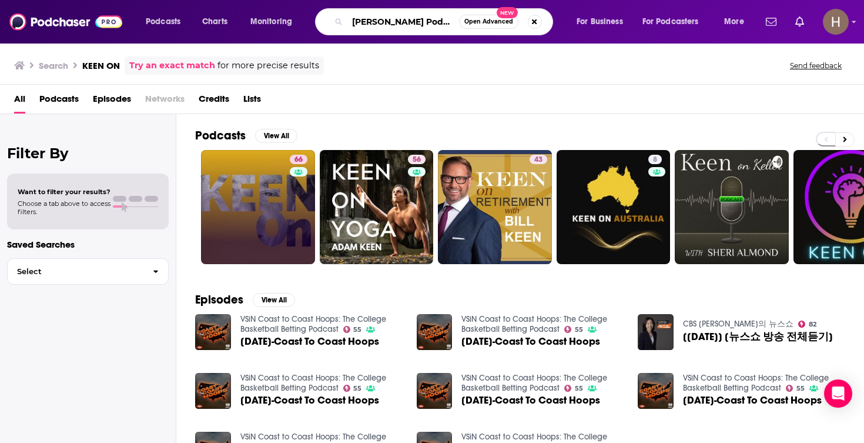
type input "Kyle Kingsbury Podcast"
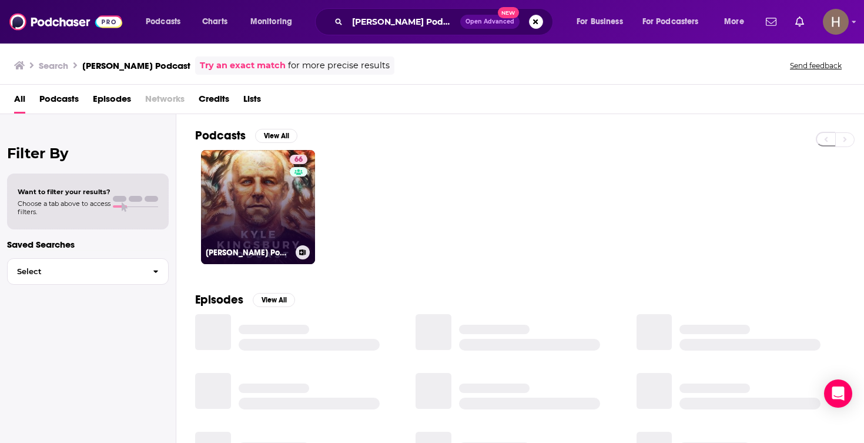
click at [256, 210] on link "66 Kyle Kingsbury Podcast" at bounding box center [258, 207] width 114 height 114
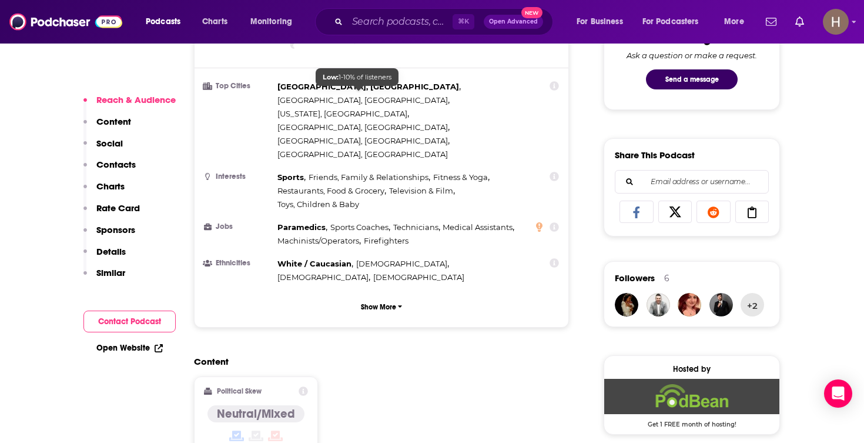
scroll to position [675, 0]
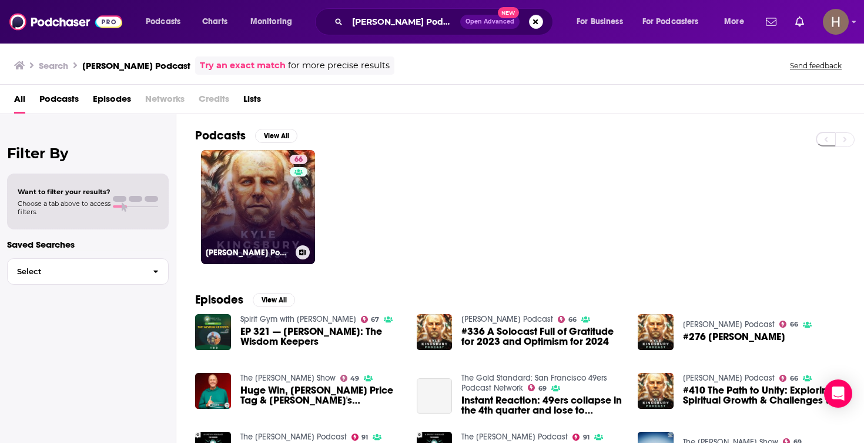
click at [302, 253] on icon at bounding box center [303, 252] width 6 height 6
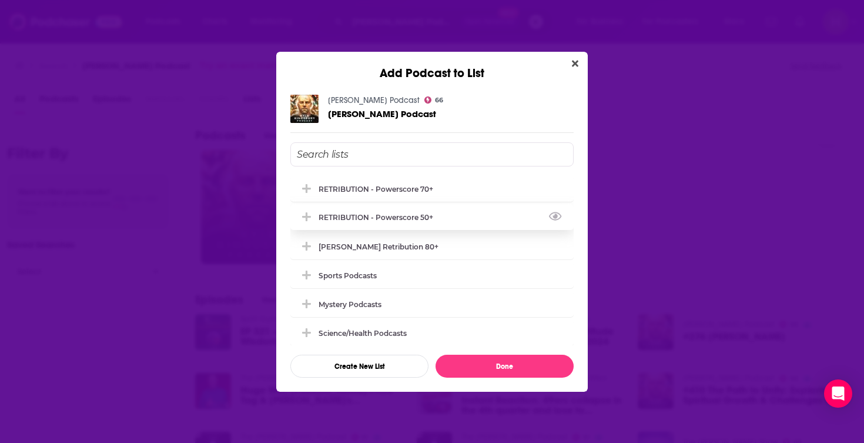
click at [424, 217] on div "RETRIBUTION - Powerscore 50+" at bounding box center [380, 217] width 122 height 9
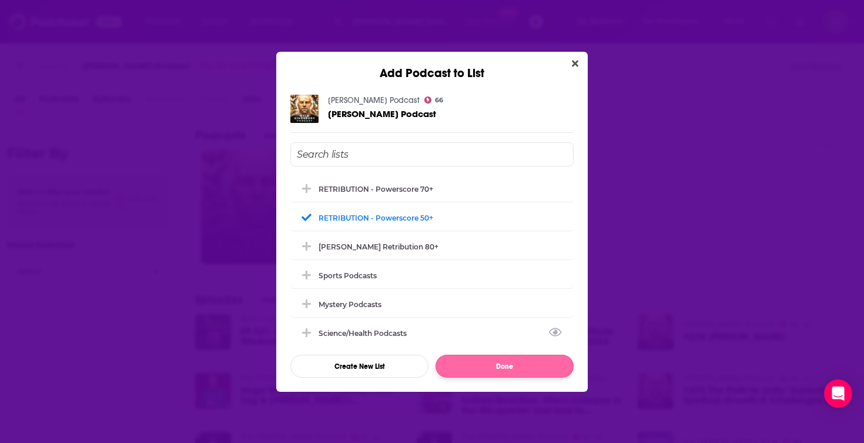
click at [504, 365] on button "Done" at bounding box center [505, 366] width 138 height 23
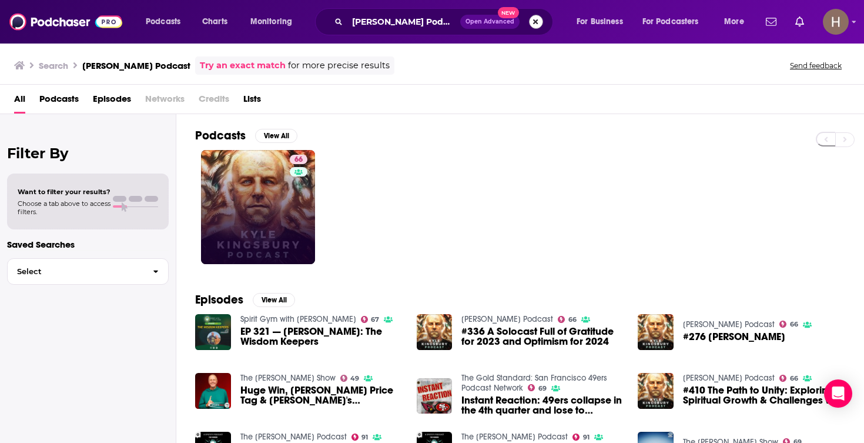
click at [536, 19] on button "Search podcasts, credits, & more..." at bounding box center [536, 22] width 14 height 14
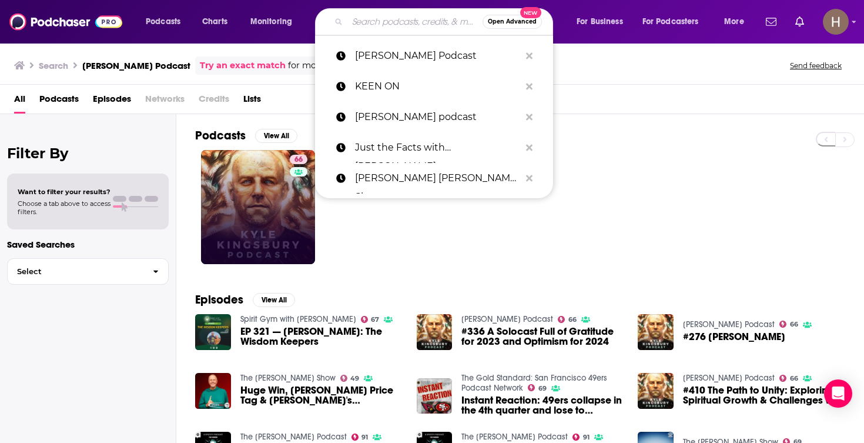
paste input "Larry Wilmore Podcast"
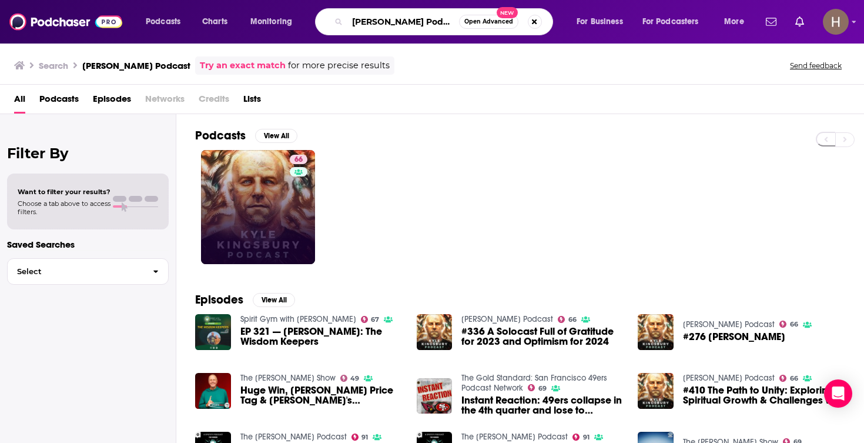
type input "Larry Wilmore Podcast"
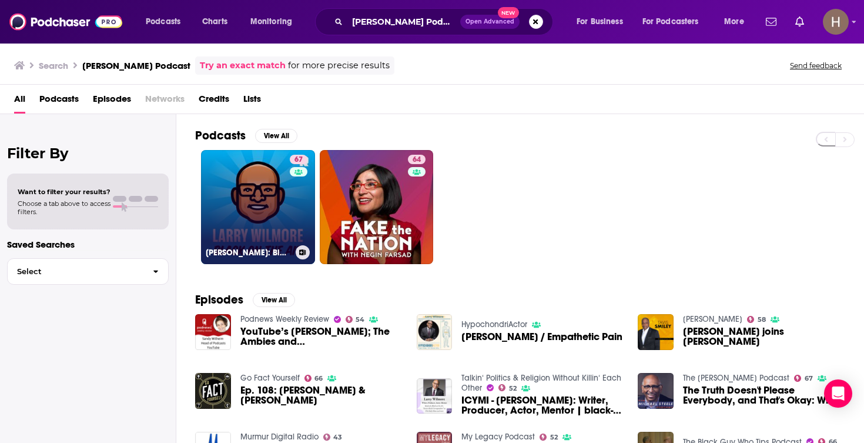
click at [268, 216] on link "67 Larry Wilmore: Black on the Air" at bounding box center [258, 207] width 114 height 114
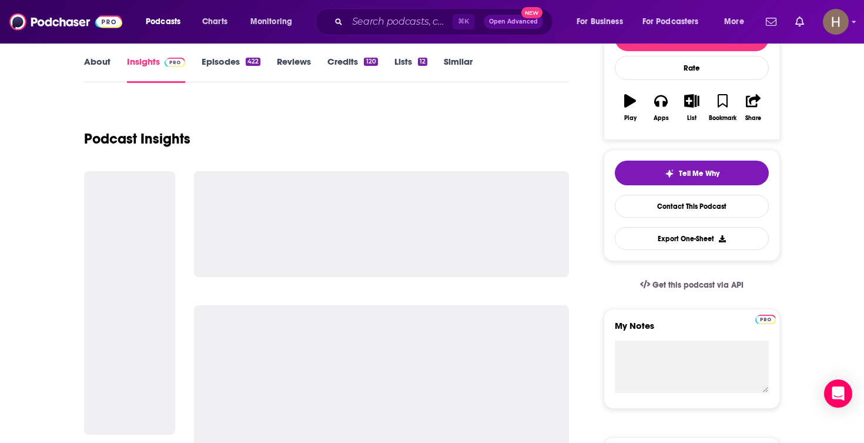
scroll to position [584, 0]
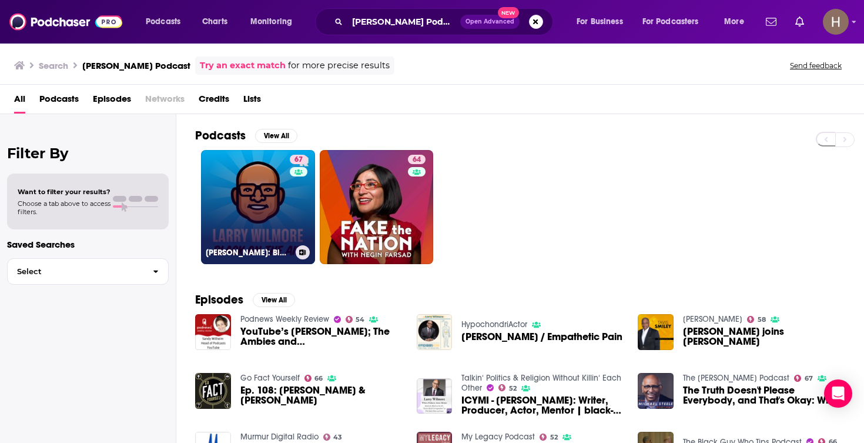
click at [300, 252] on icon at bounding box center [303, 252] width 6 height 6
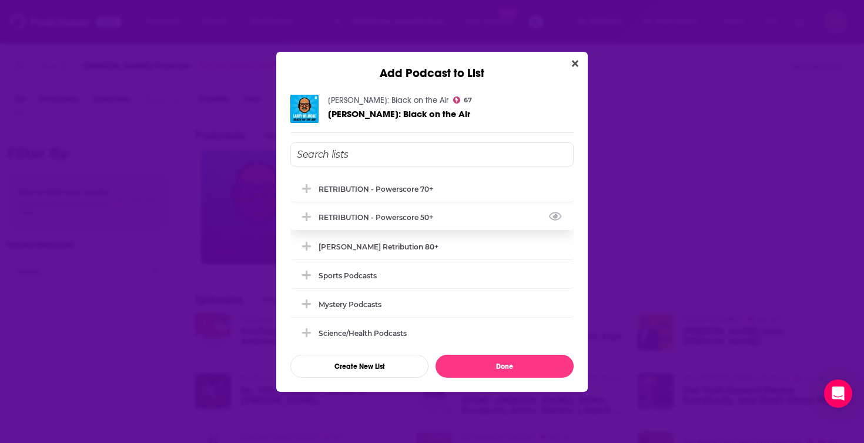
click at [425, 227] on div "RETRIBUTION - Powerscore 50+" at bounding box center [431, 217] width 283 height 26
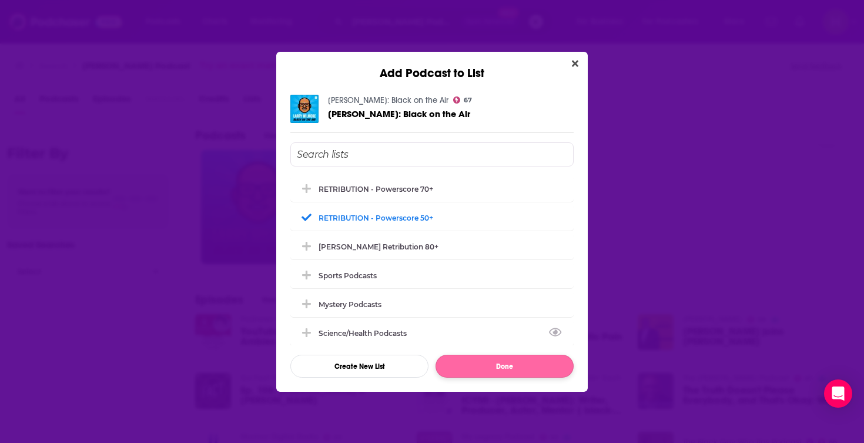
click at [504, 366] on button "Done" at bounding box center [505, 366] width 138 height 23
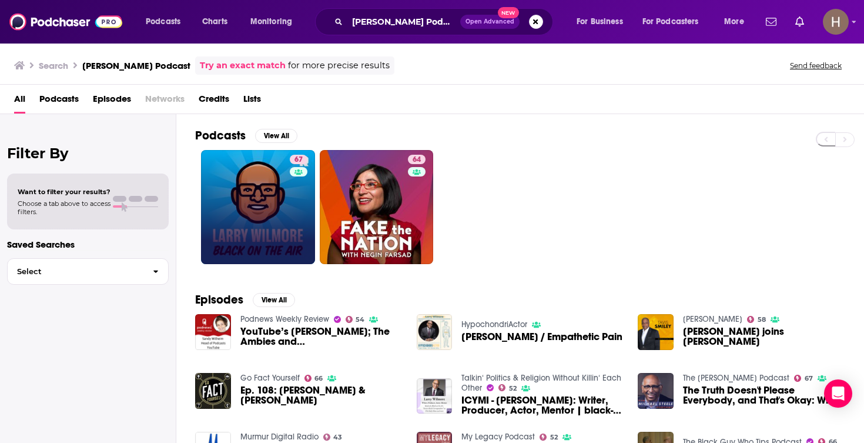
click at [529, 21] on button "Search podcasts, credits, & more..." at bounding box center [536, 22] width 14 height 14
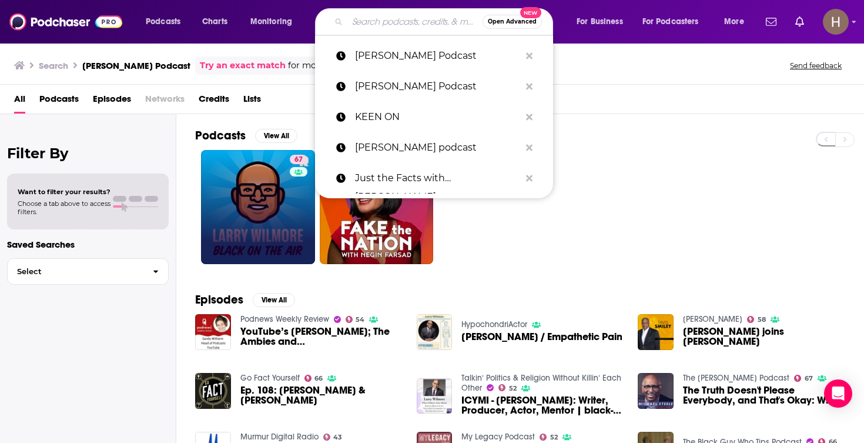
paste input "Laura Flanders & Friends"
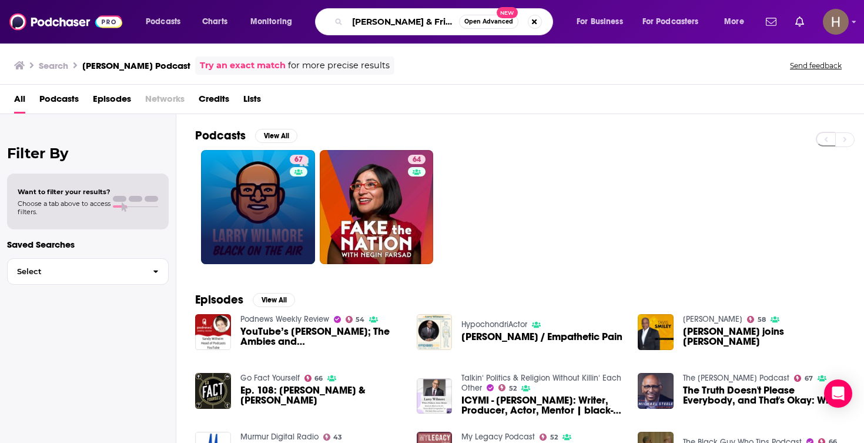
type input "Laura Flanders & Friends"
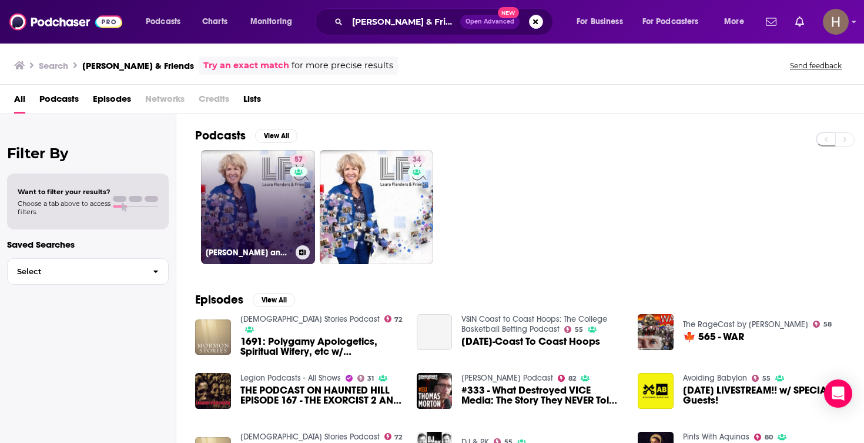
click at [266, 198] on link "57 Laura Flanders and Friends: Positive Independent Journalism for a Just World" at bounding box center [258, 207] width 114 height 114
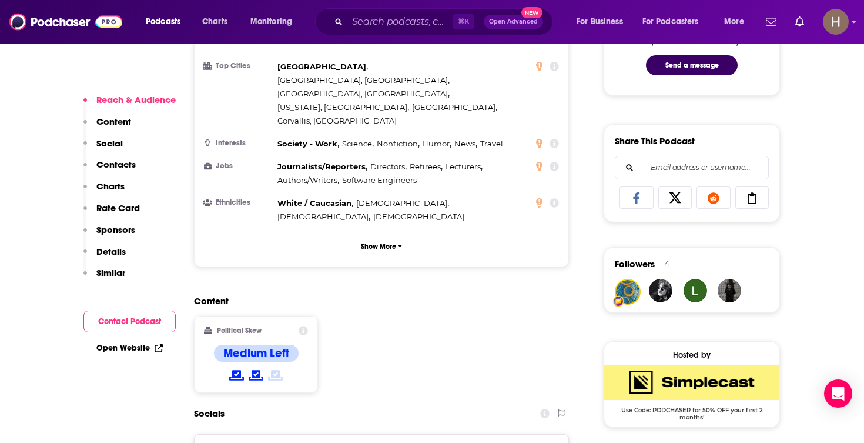
scroll to position [657, 0]
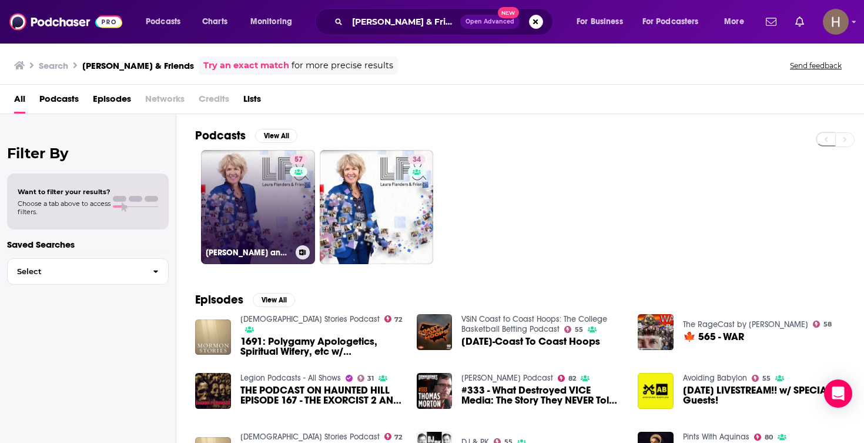
click at [305, 252] on icon at bounding box center [303, 252] width 6 height 6
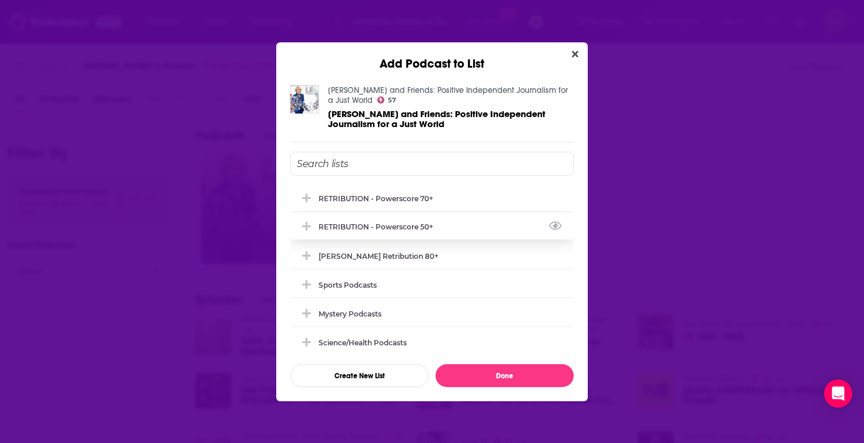
click at [379, 231] on div "RETRIBUTION - Powerscore 50+" at bounding box center [380, 226] width 122 height 9
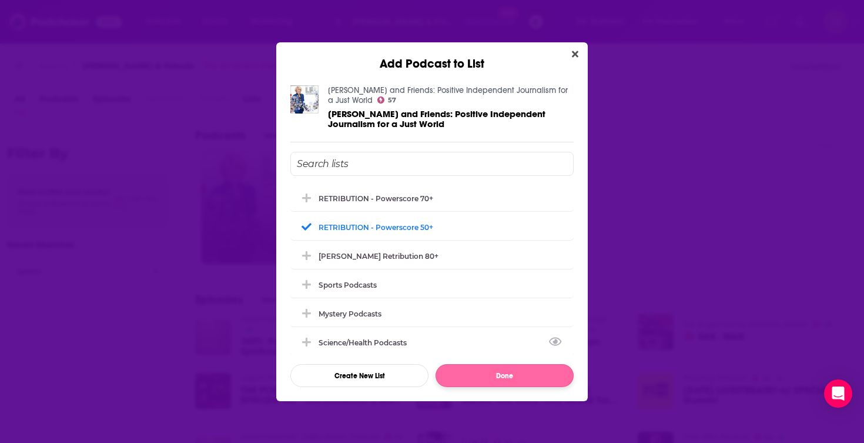
click at [495, 377] on button "Done" at bounding box center [505, 375] width 138 height 23
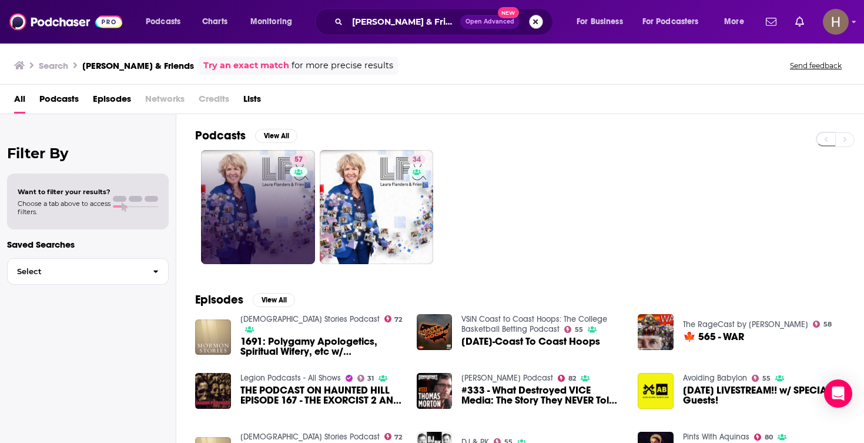
click at [540, 21] on button "Search podcasts, credits, & more..." at bounding box center [536, 22] width 14 height 14
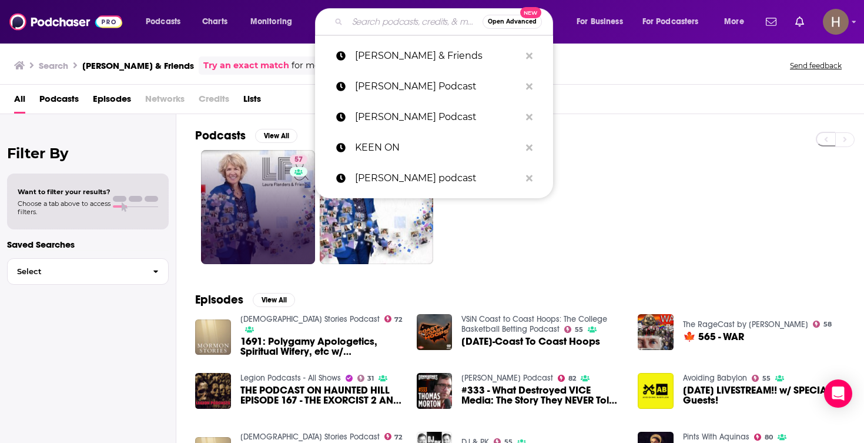
paste input "Lawfare"
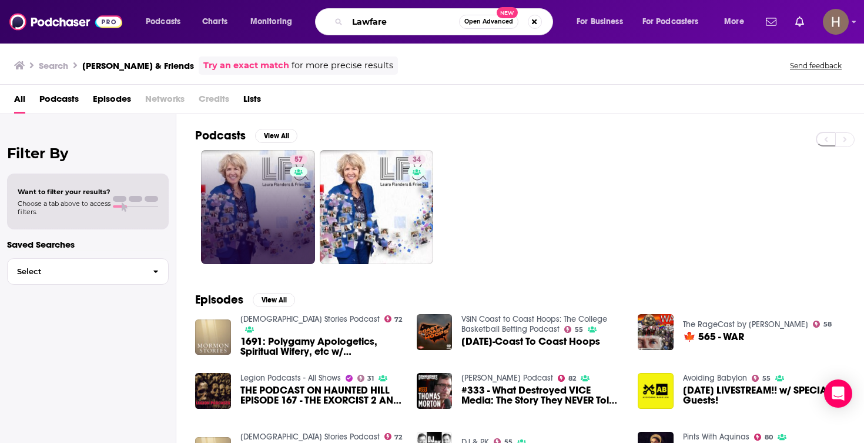
type input "Lawfare"
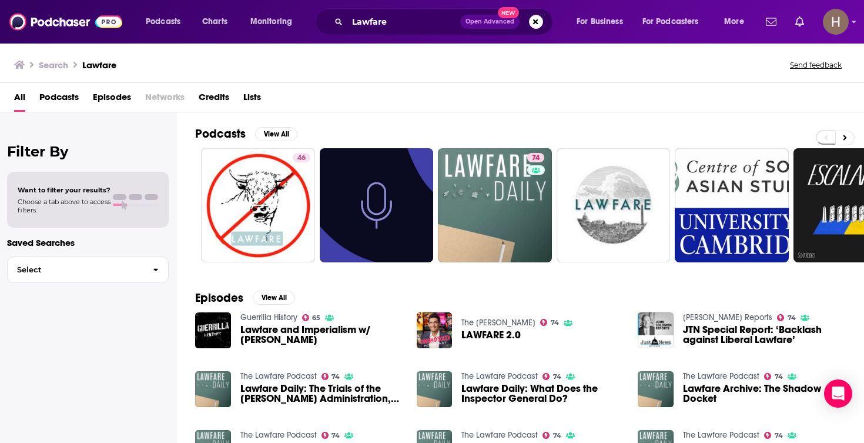
click at [542, 26] on span "Open Advanced New" at bounding box center [501, 22] width 83 height 14
click at [537, 24] on button "Search podcasts, credits, & more..." at bounding box center [536, 22] width 14 height 14
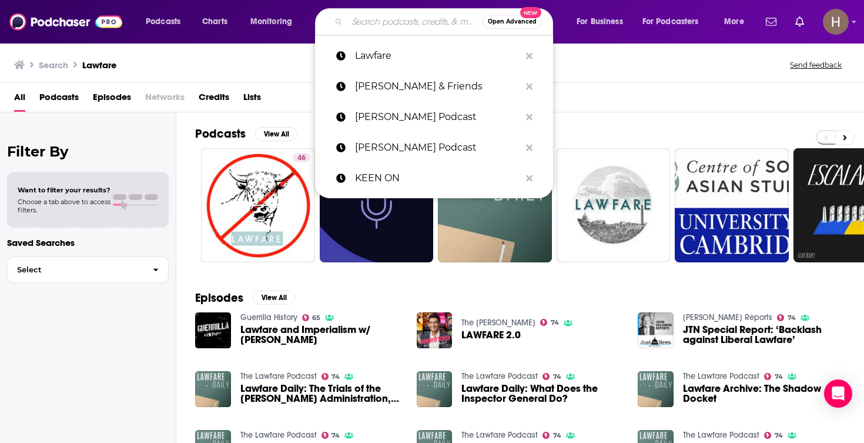
paste input "Lawfare Chatter podcast"
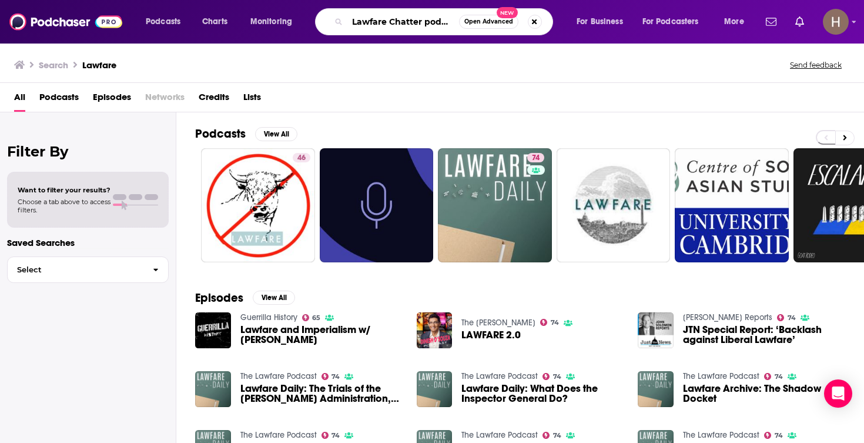
type input "Lawfare Chatter podcast"
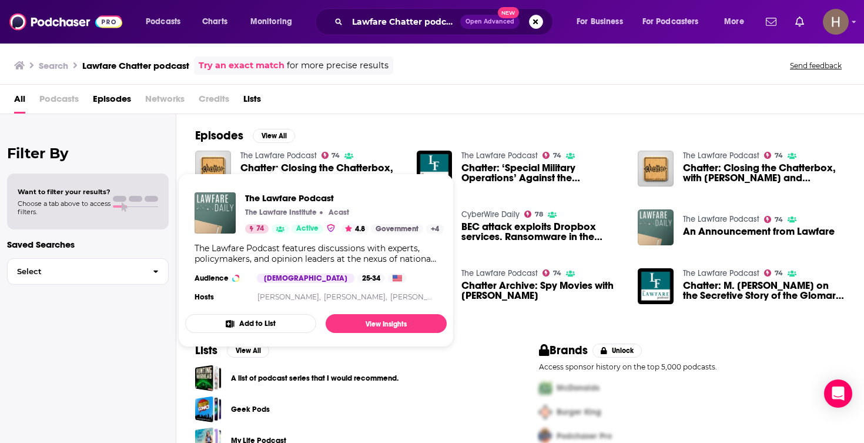
click at [286, 156] on link "The Lawfare Podcast" at bounding box center [278, 156] width 76 height 10
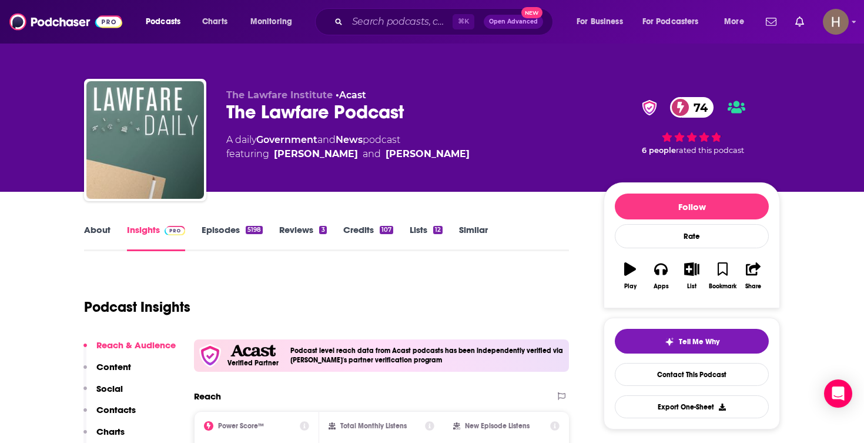
click at [692, 275] on icon "button" at bounding box center [692, 268] width 15 height 13
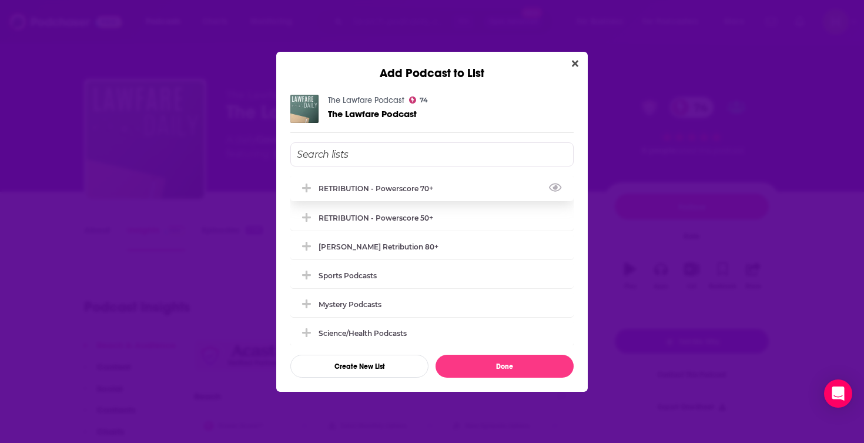
click at [405, 191] on div "RETRIBUTION - Powerscore 70+" at bounding box center [380, 188] width 122 height 9
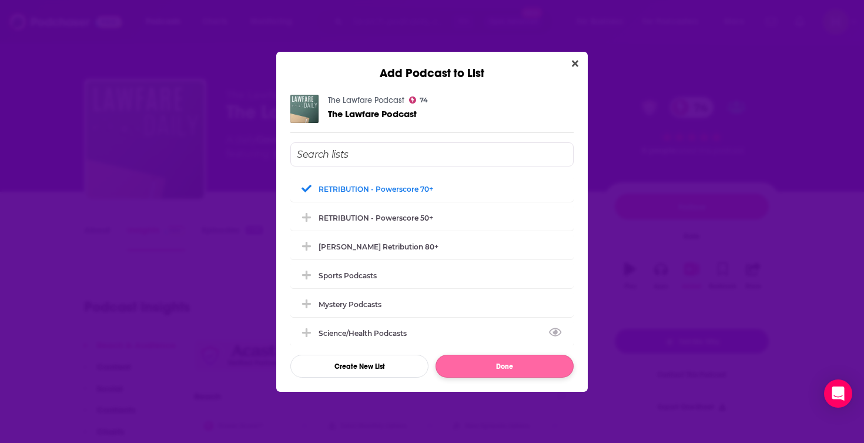
click at [487, 367] on button "Done" at bounding box center [505, 366] width 138 height 23
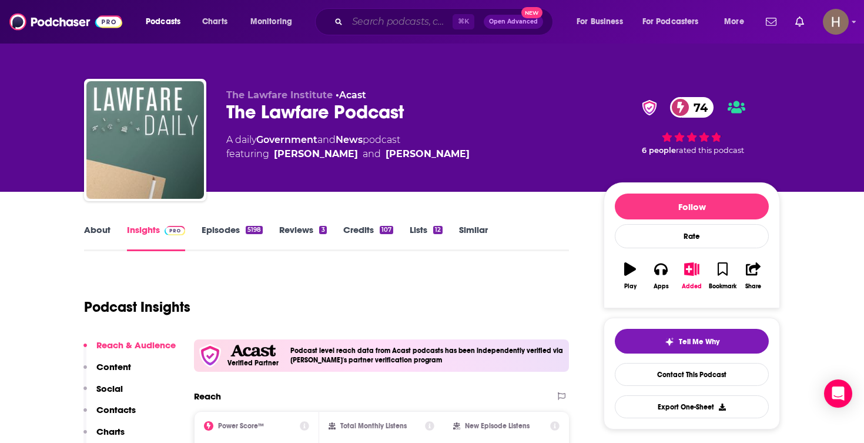
click at [413, 19] on input "Search podcasts, credits, & more..." at bounding box center [399, 21] width 105 height 19
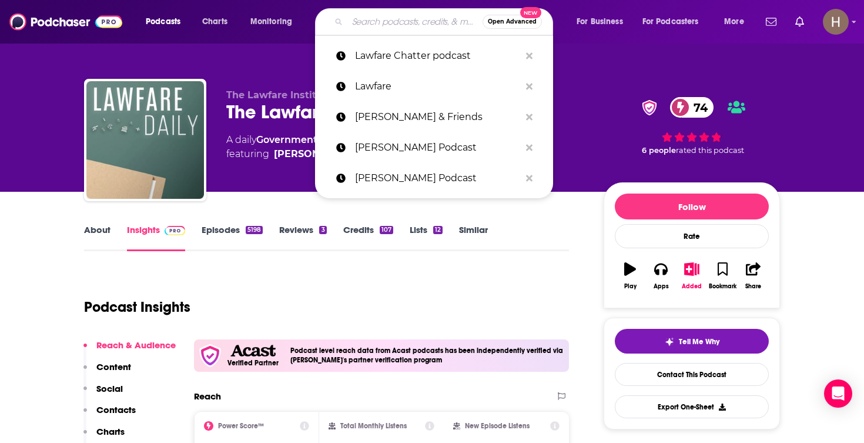
paste input "Leaders and Legends Podcast"
type input "Leaders and Legends Podcast"
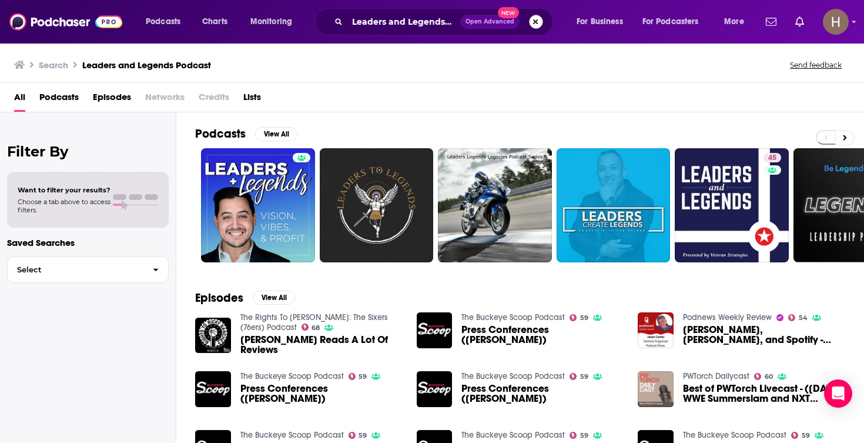
click at [533, 26] on button "Search podcasts, credits, & more..." at bounding box center [536, 22] width 14 height 14
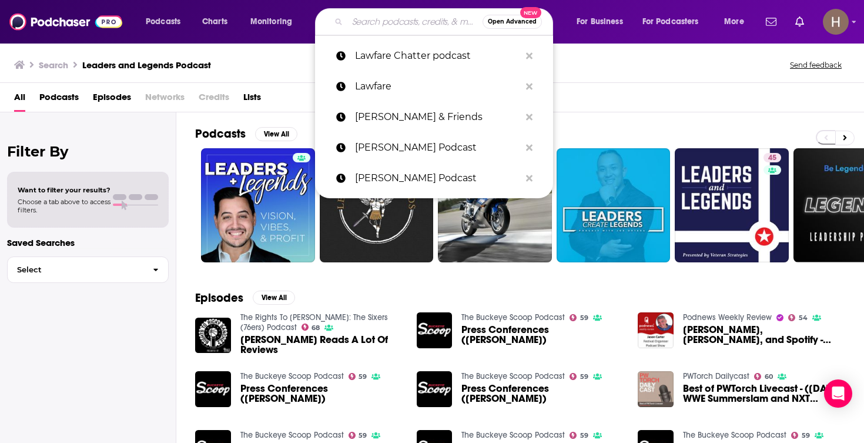
paste input "Lean Out Podcast"
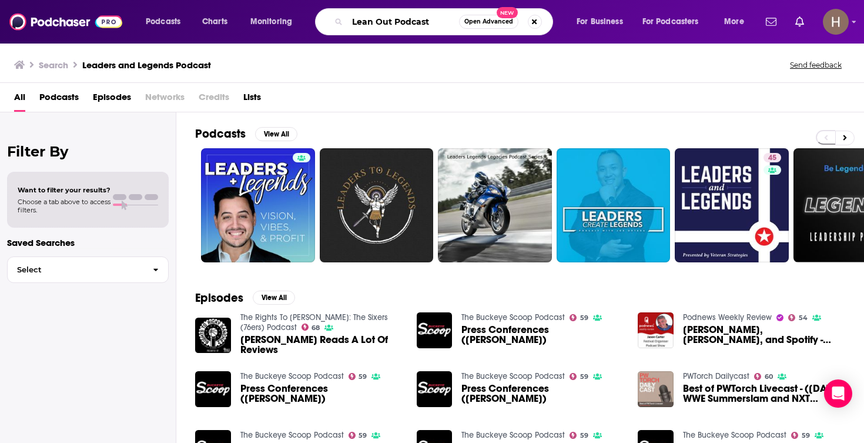
type input "Lean Out Podcast"
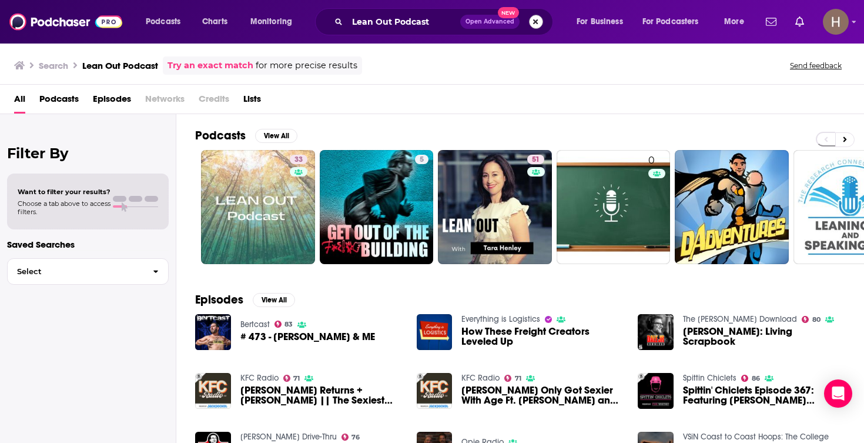
click at [535, 21] on button "Search podcasts, credits, & more..." at bounding box center [536, 22] width 14 height 14
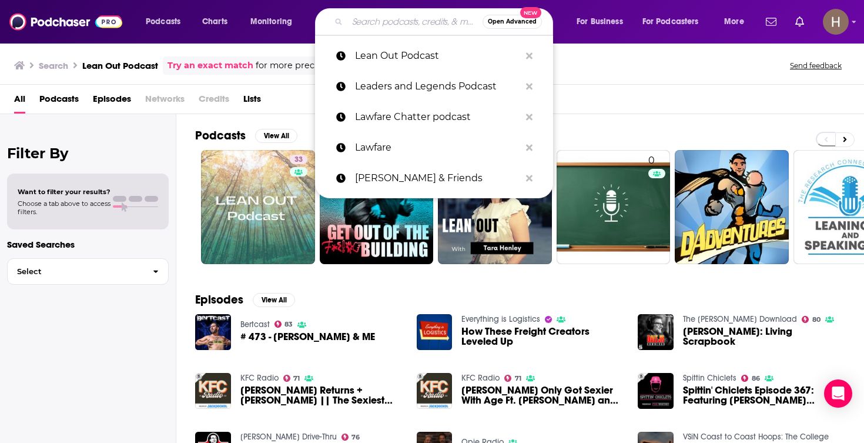
paste input "Learning Leader with Ryan Hawk"
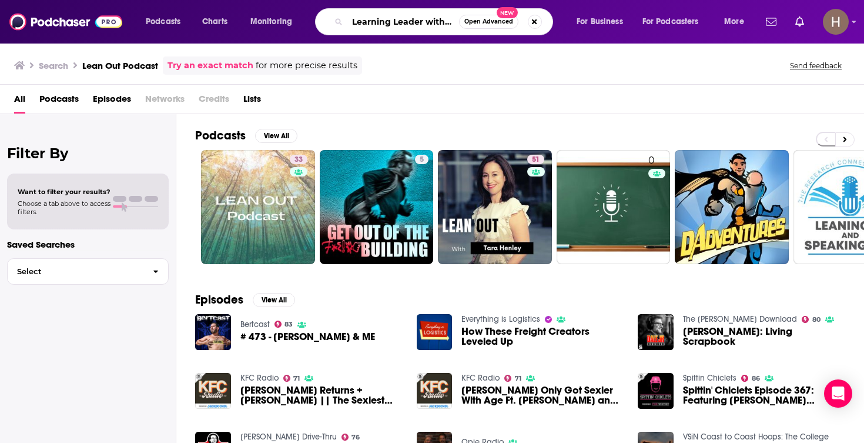
type input "Learning Leader with Ryan Hawk"
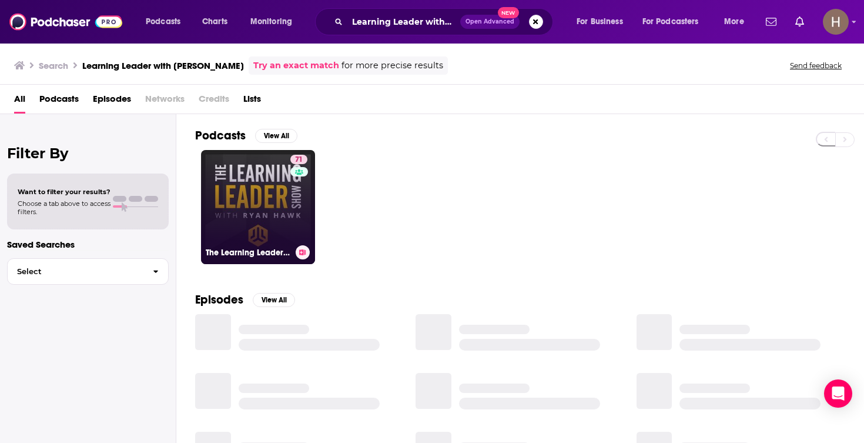
click at [290, 209] on div "71" at bounding box center [300, 200] width 20 height 91
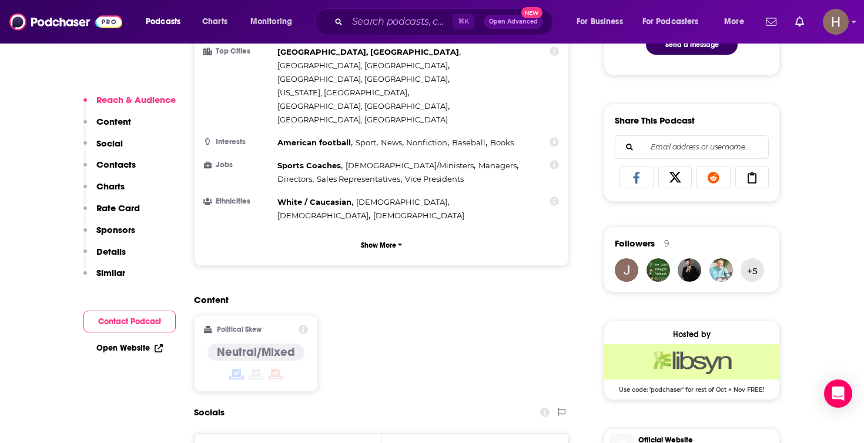
scroll to position [724, 0]
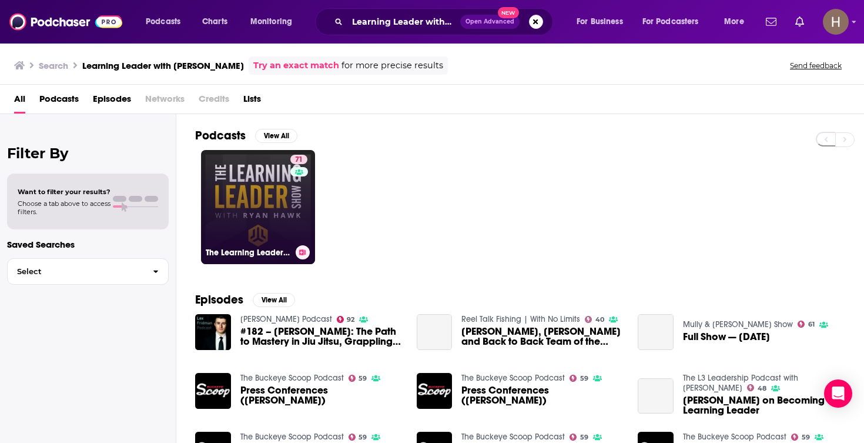
click at [303, 254] on icon at bounding box center [303, 252] width 6 height 6
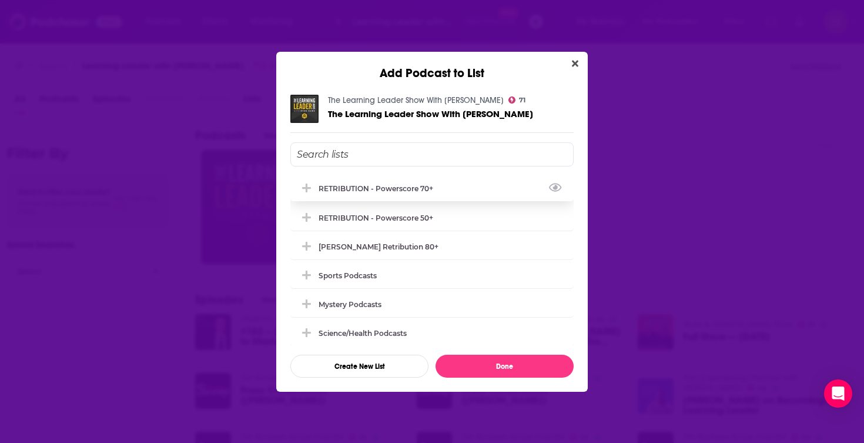
click at [393, 198] on div "RETRIBUTION - Powerscore 70+" at bounding box center [431, 188] width 283 height 26
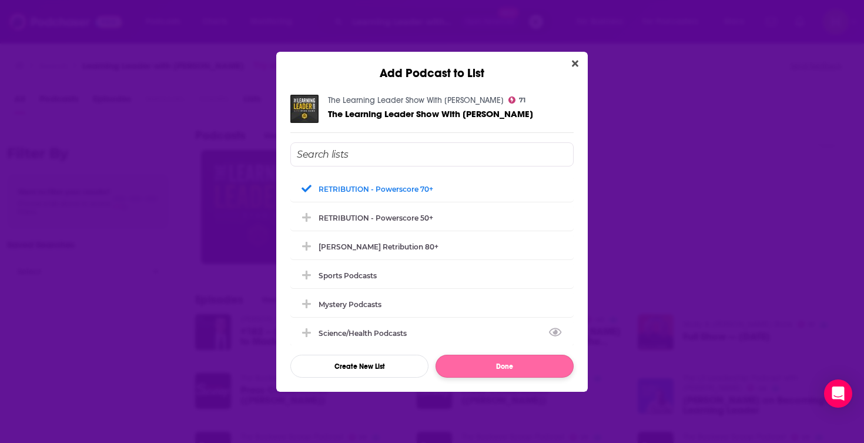
click at [479, 371] on button "Done" at bounding box center [505, 366] width 138 height 23
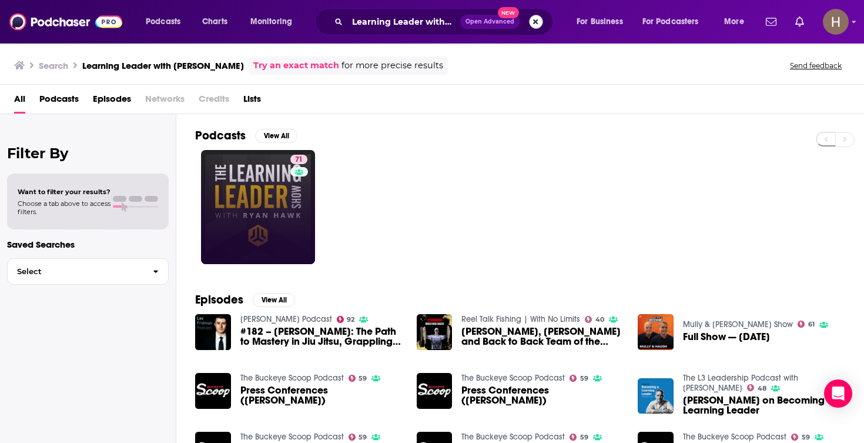
click at [533, 27] on button "Search podcasts, credits, & more..." at bounding box center [536, 22] width 14 height 14
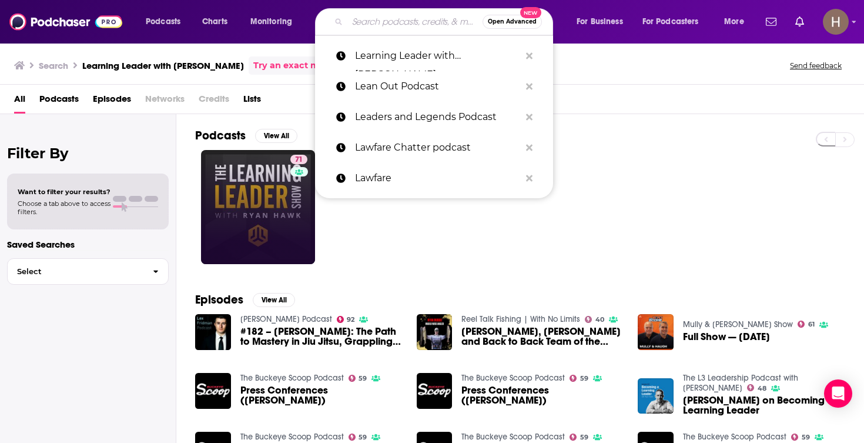
paste input "LeFigaro"
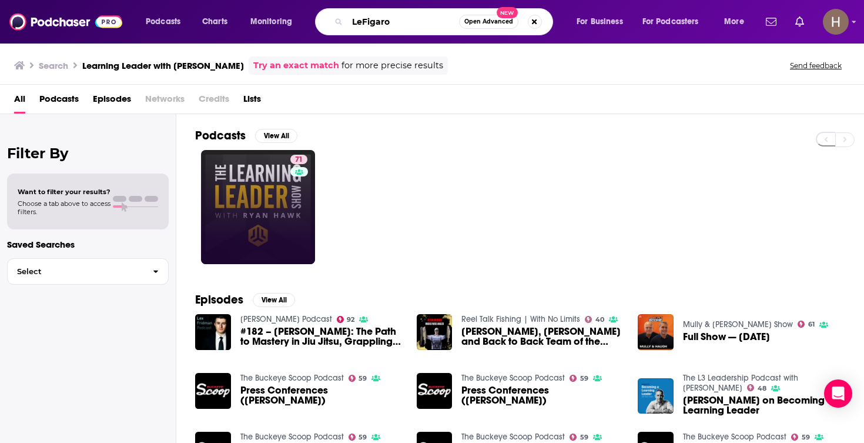
type input "LeFigaro"
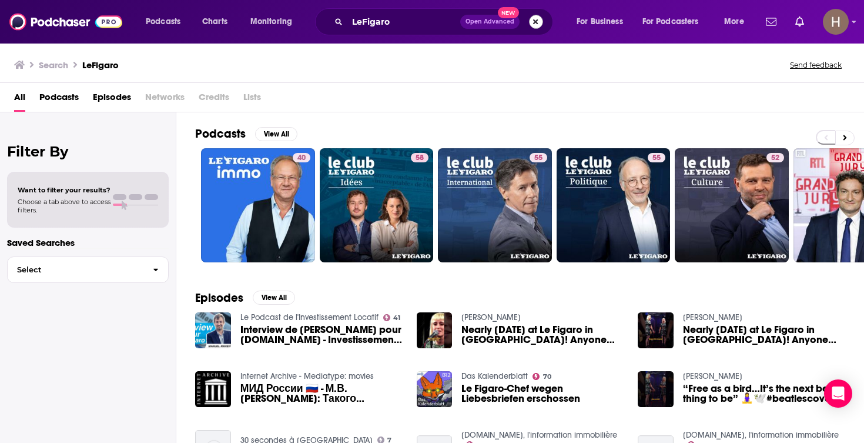
click at [538, 24] on button "Search podcasts, credits, & more..." at bounding box center [536, 22] width 14 height 14
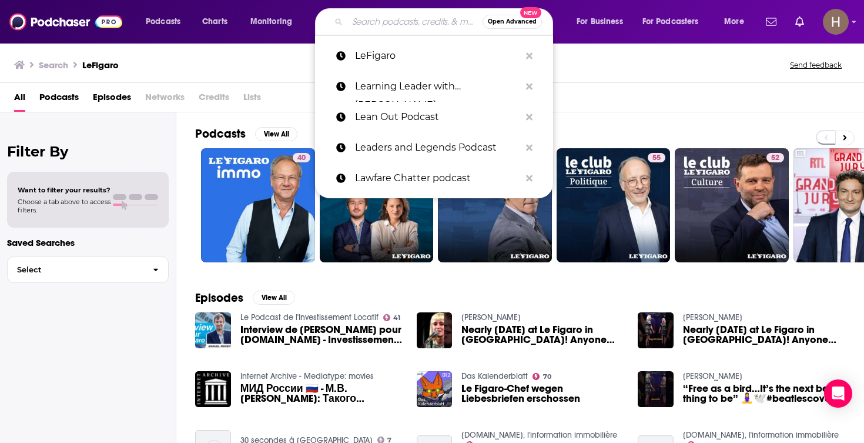
paste input "Left Reckoning"
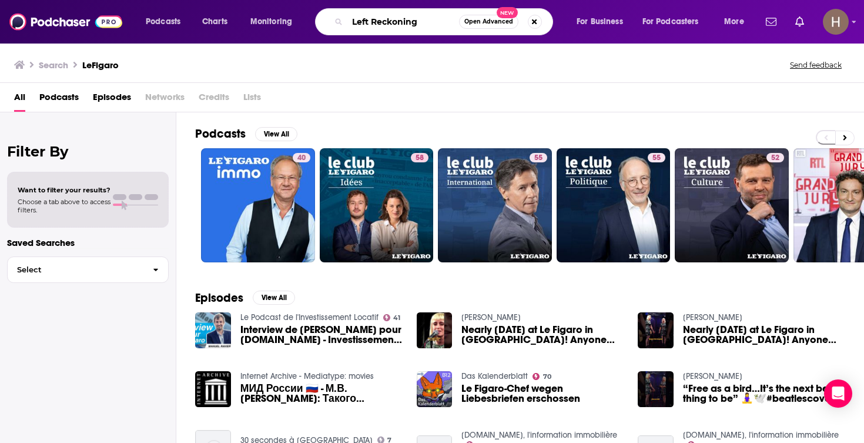
type input "Left Reckoning"
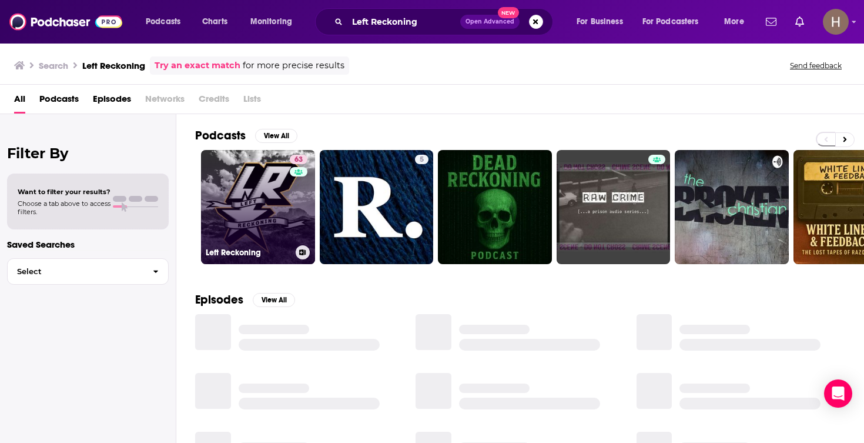
click at [242, 203] on link "63 Left Reckoning" at bounding box center [258, 207] width 114 height 114
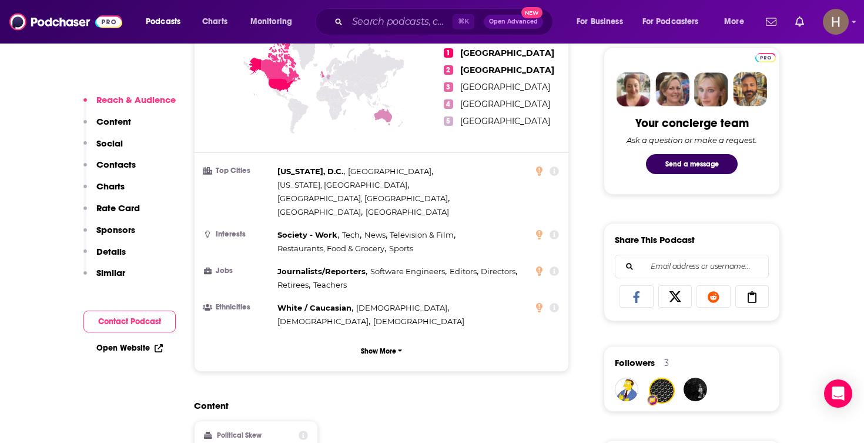
scroll to position [861, 0]
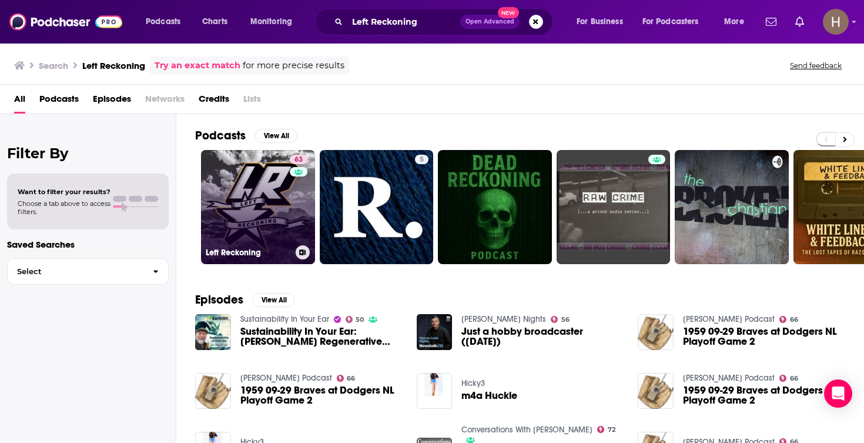
click at [303, 250] on icon at bounding box center [303, 252] width 6 height 6
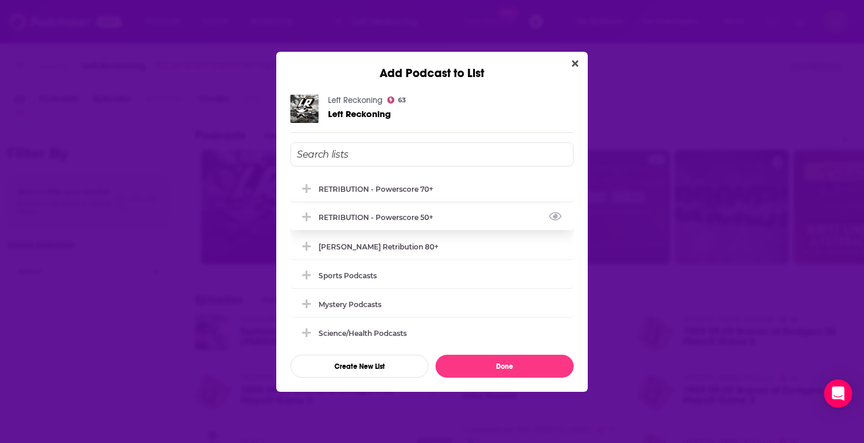
click at [378, 215] on div "RETRIBUTION - Powerscore 50+" at bounding box center [431, 217] width 283 height 26
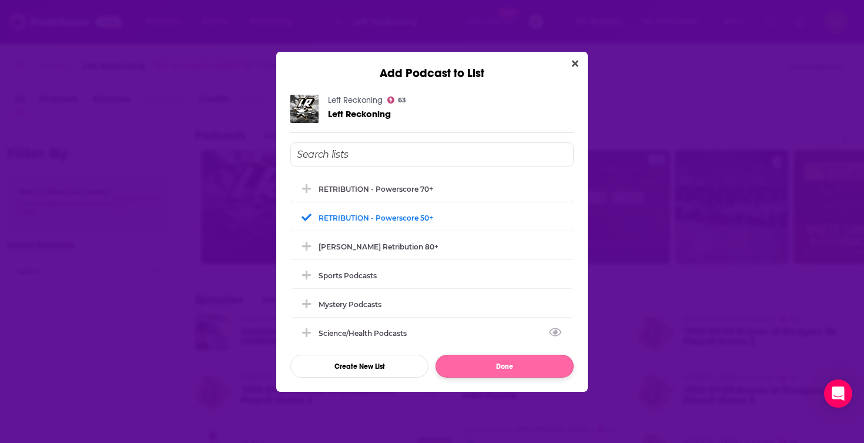
click at [467, 366] on button "Done" at bounding box center [505, 366] width 138 height 23
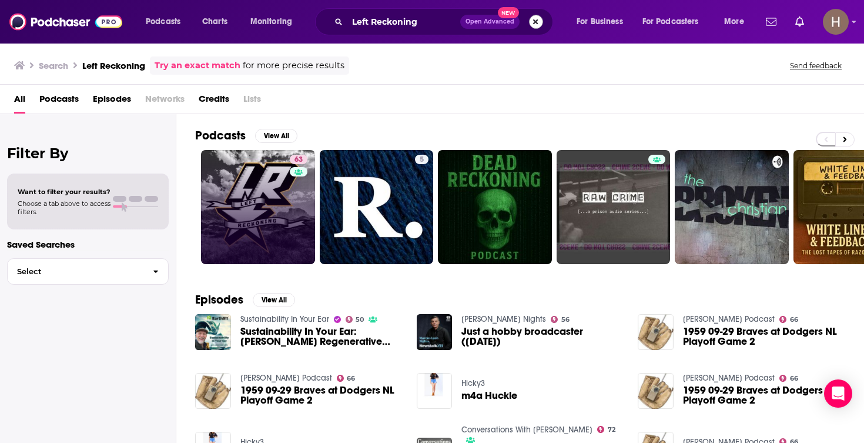
click at [534, 24] on button "Search podcasts, credits, & more..." at bounding box center [536, 22] width 14 height 14
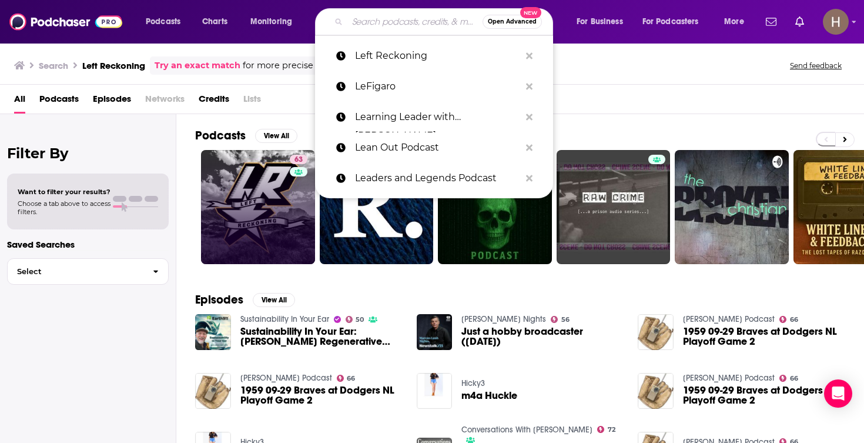
paste input "Legal Defense Fund Podcast"
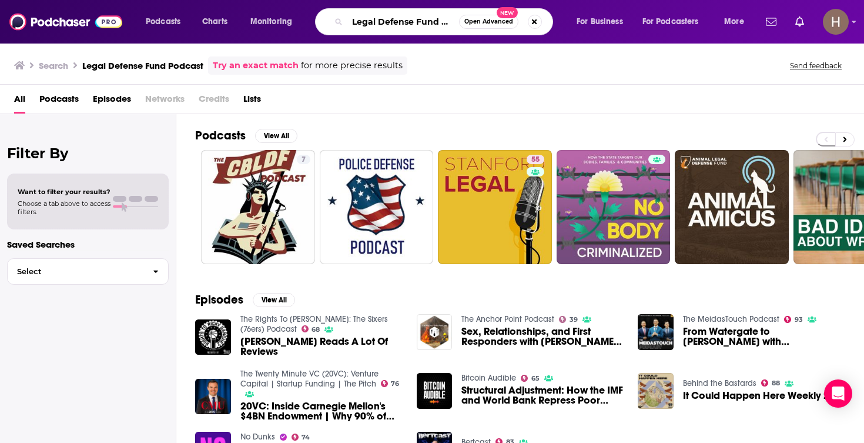
click at [444, 25] on input "Legal Defense Fund Podcast" at bounding box center [403, 21] width 112 height 19
drag, startPoint x: 442, startPoint y: 22, endPoint x: 491, endPoint y: 22, distance: 48.8
click at [490, 22] on div "Legal Defense Fund Podcast Open Advanced New" at bounding box center [434, 21] width 238 height 27
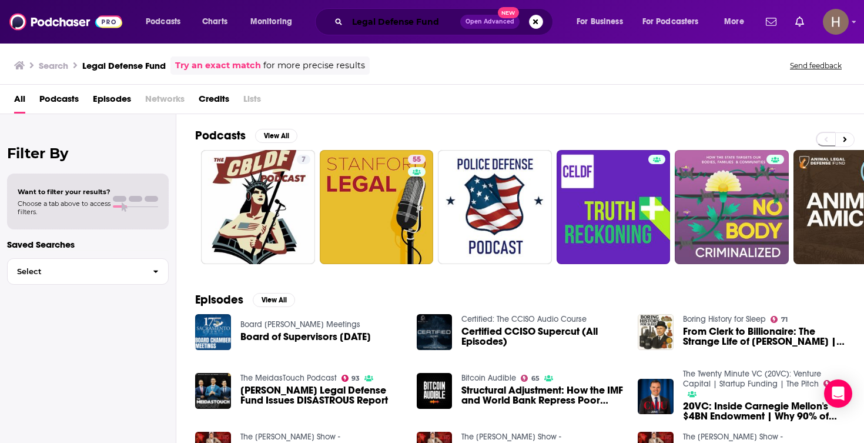
click at [422, 26] on input "Legal Defense Fund" at bounding box center [403, 21] width 113 height 19
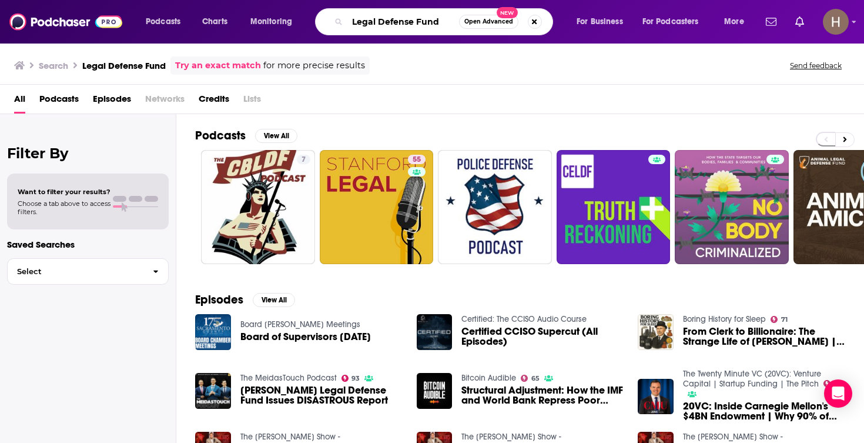
click at [422, 26] on input "Legal Defense Fund" at bounding box center [403, 21] width 112 height 19
paste input "onard Lopate at Large"
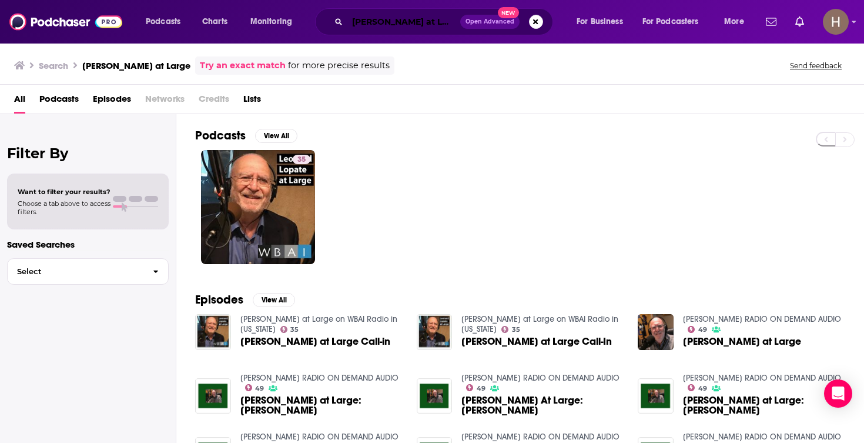
click at [390, 28] on input "Leonard Lopate at Large" at bounding box center [403, 21] width 113 height 19
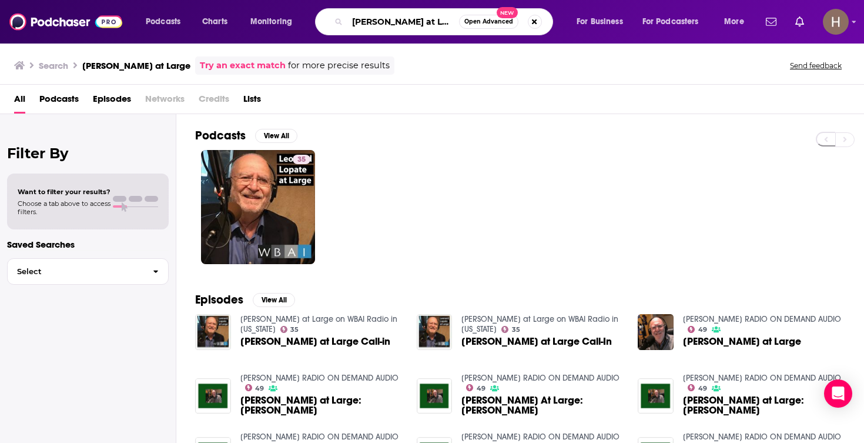
click at [390, 28] on input "Leonard Lopate at Large" at bounding box center [403, 21] width 112 height 19
paste input "ights On podcast"
type input "Lights On podcast"
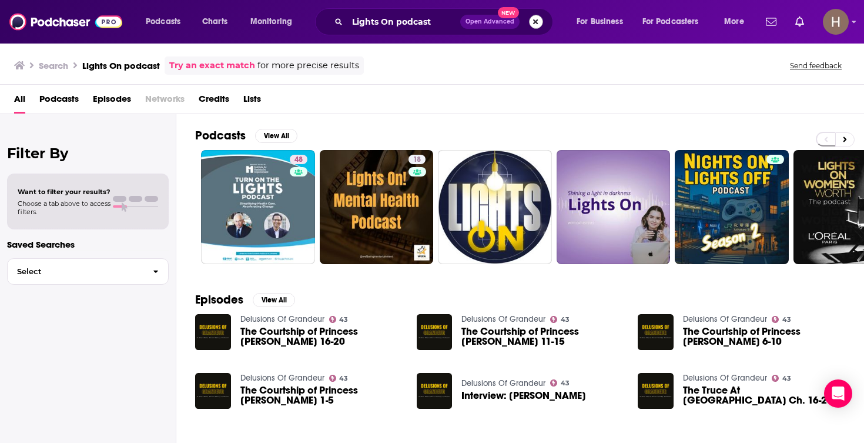
click at [541, 26] on button "Search podcasts, credits, & more..." at bounding box center [536, 22] width 14 height 14
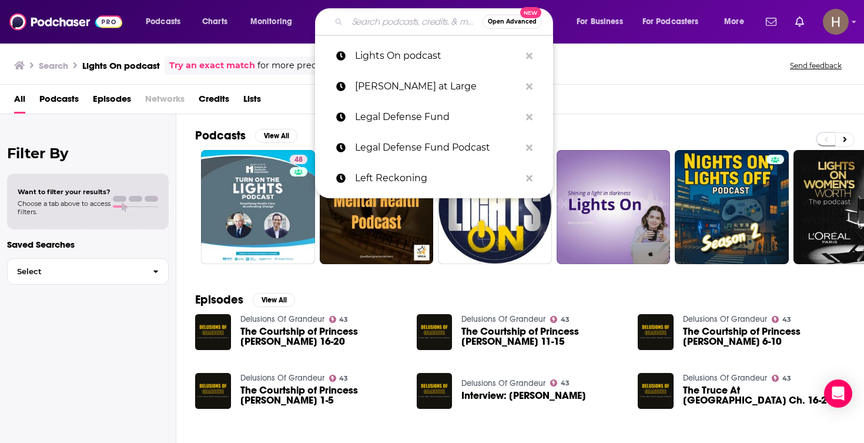
paste input "Lila Rose Podcast"
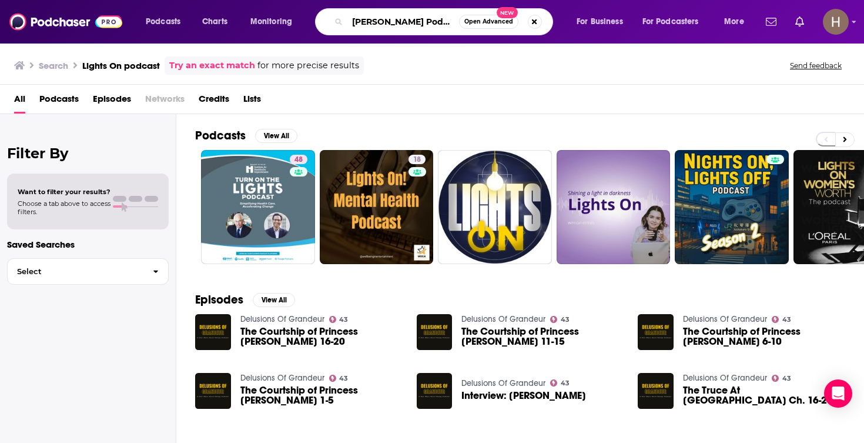
type input "Lila Rose Podcast"
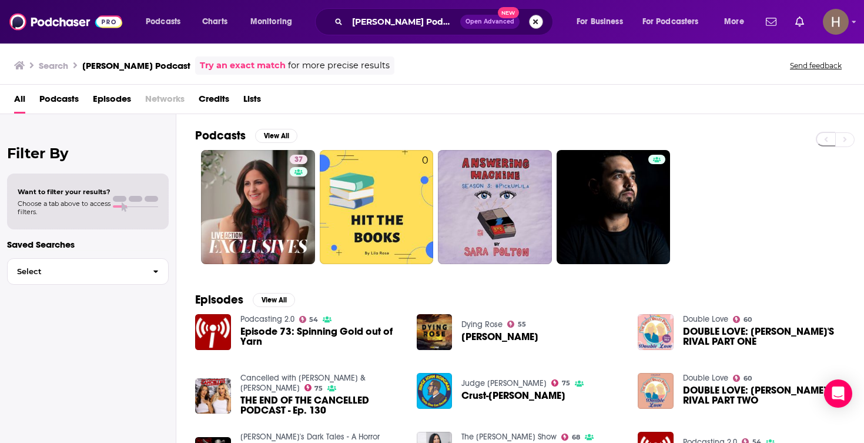
click at [529, 22] on button "Search podcasts, credits, & more..." at bounding box center [536, 22] width 14 height 14
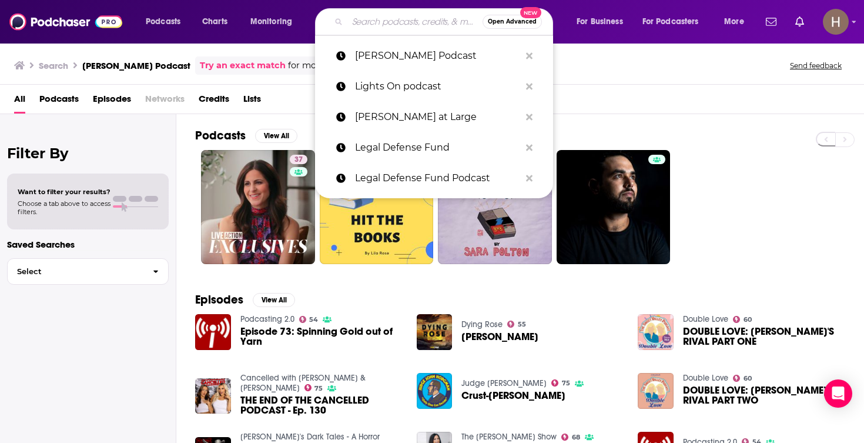
paste input "Lincoln Project with Rick Wilson"
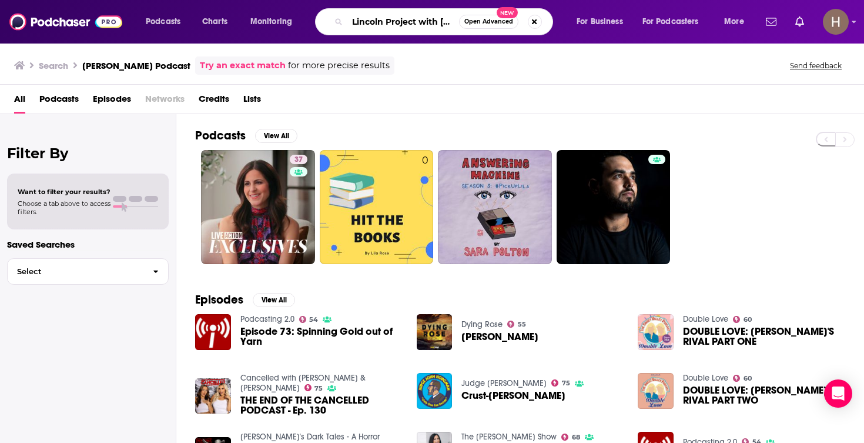
type input "Lincoln Project with Rick Wilson"
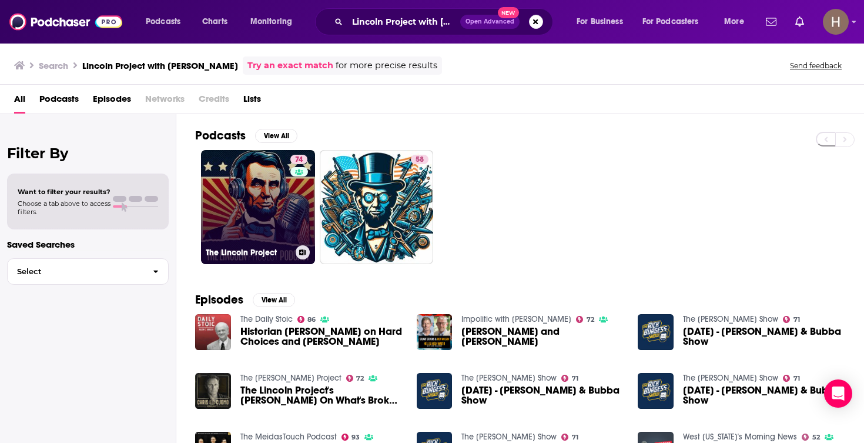
click at [270, 210] on link "74 The Lincoln Project" at bounding box center [258, 207] width 114 height 114
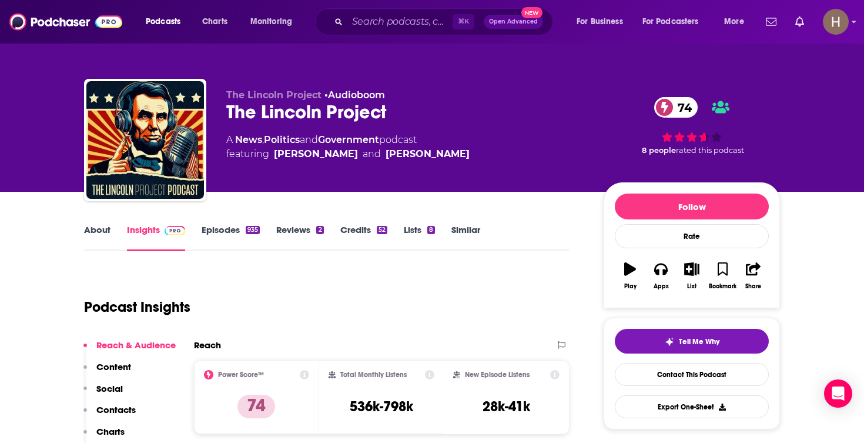
click at [693, 272] on icon "button" at bounding box center [692, 268] width 15 height 13
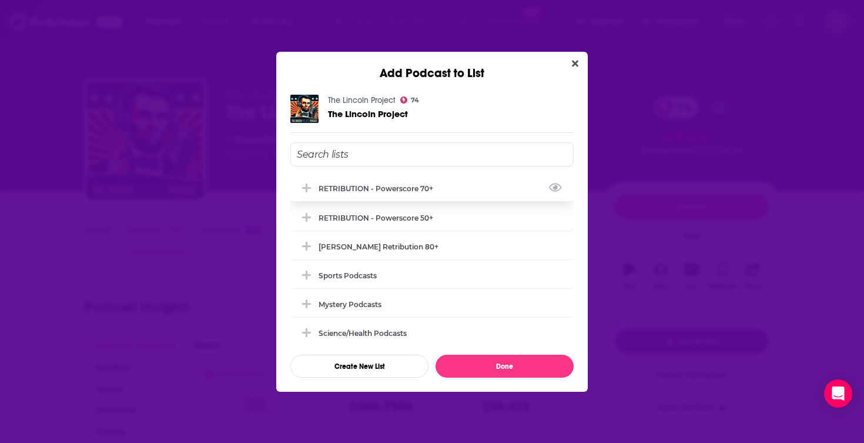
click at [393, 186] on div "RETRIBUTION - Powerscore 70+" at bounding box center [380, 188] width 122 height 9
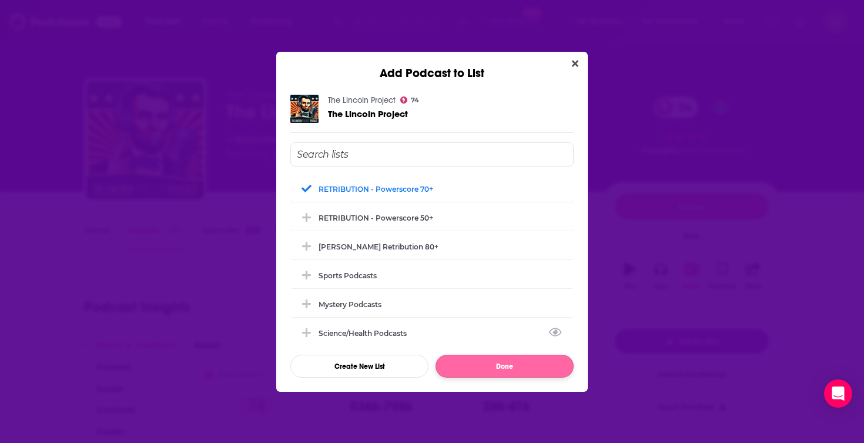
click at [474, 362] on button "Done" at bounding box center [505, 366] width 138 height 23
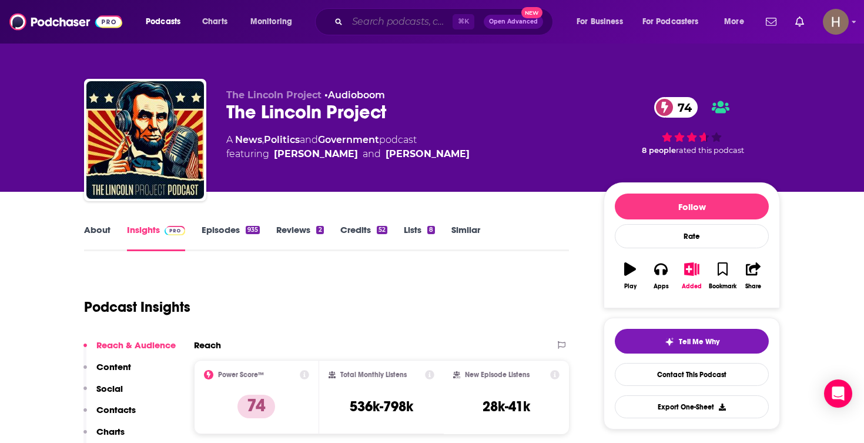
click at [393, 20] on input "Search podcasts, credits, & more..." at bounding box center [399, 21] width 105 height 19
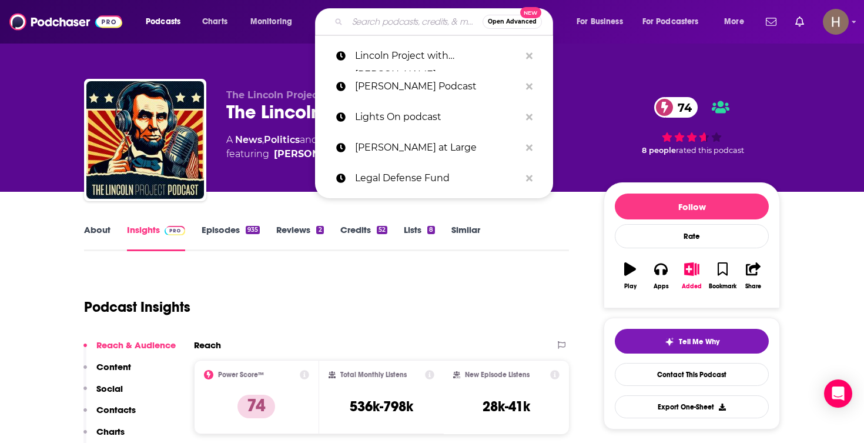
paste input "LitHub"
type input "LitHub"
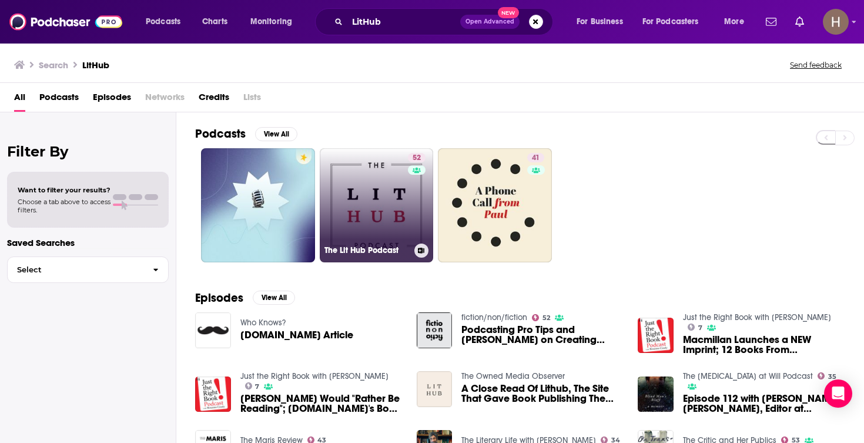
click at [425, 250] on button at bounding box center [422, 250] width 14 height 14
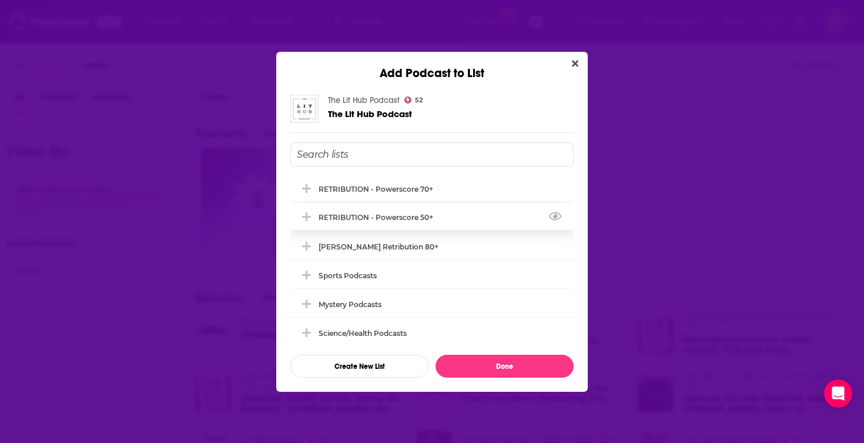
click at [472, 215] on div "RETRIBUTION - Powerscore 50+" at bounding box center [431, 217] width 283 height 26
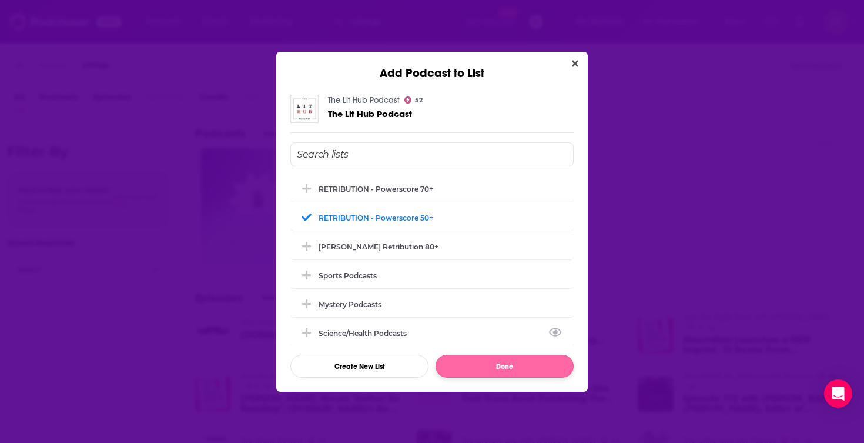
click at [486, 363] on button "Done" at bounding box center [505, 366] width 138 height 23
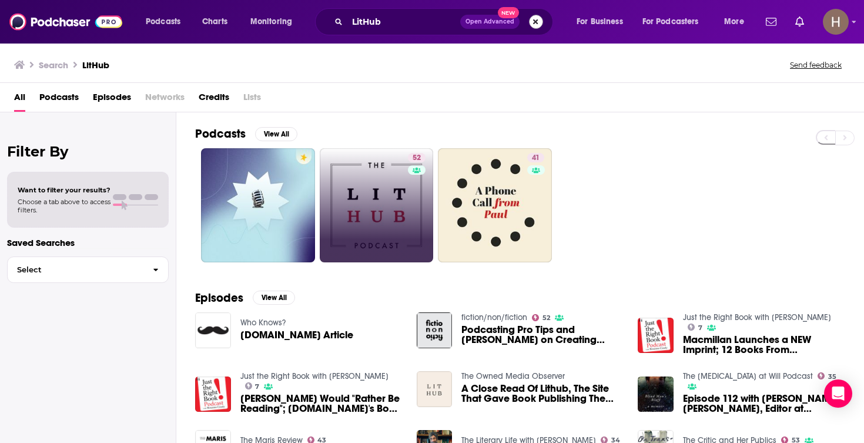
click at [532, 22] on button "Search podcasts, credits, & more..." at bounding box center [536, 22] width 14 height 14
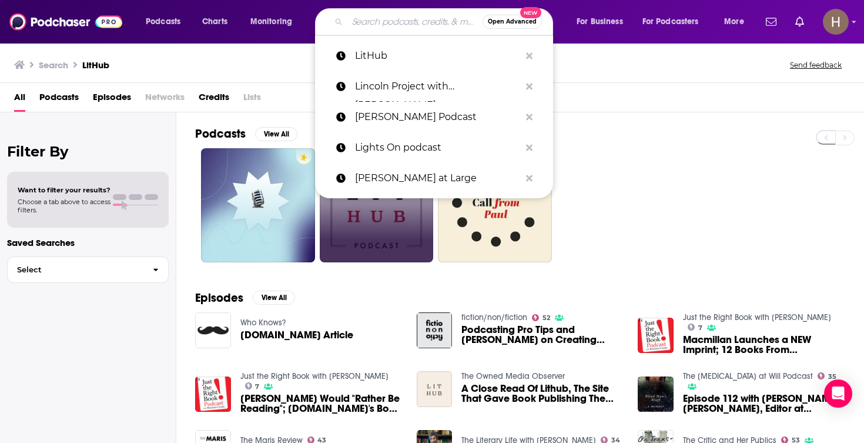
paste input "Los Angeles Review of Books "Radio Hour""
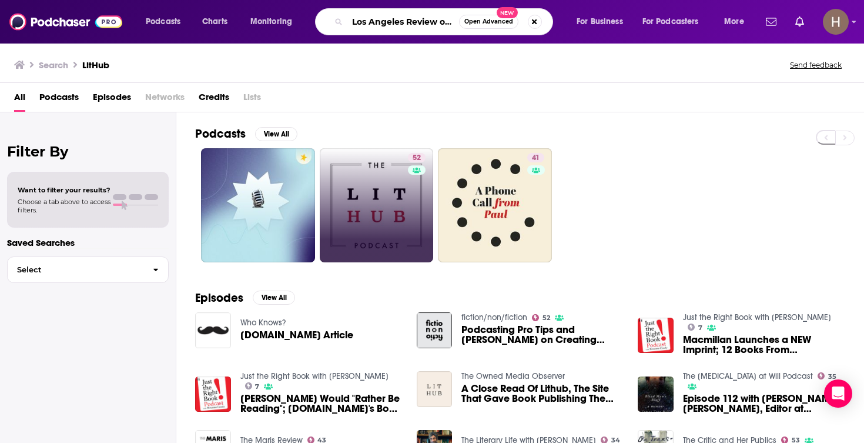
type input "Los Angeles Review of Books "Radio Hour""
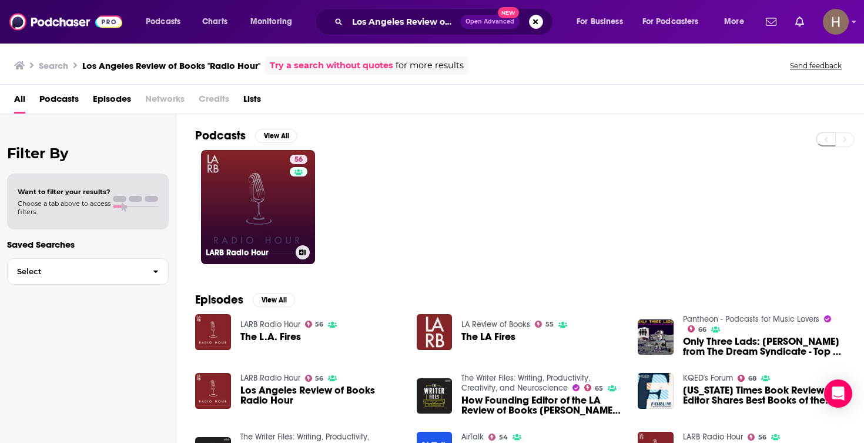
click at [300, 251] on icon at bounding box center [303, 252] width 6 height 6
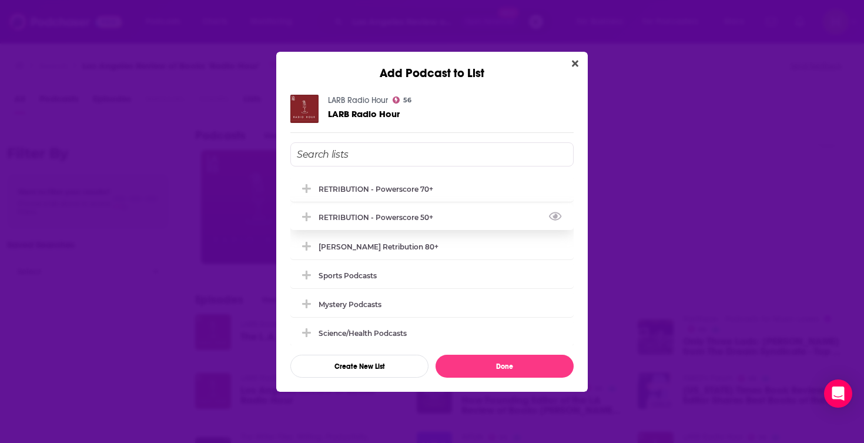
click at [385, 221] on div "RETRIBUTION - Powerscore 50+" at bounding box center [380, 217] width 122 height 9
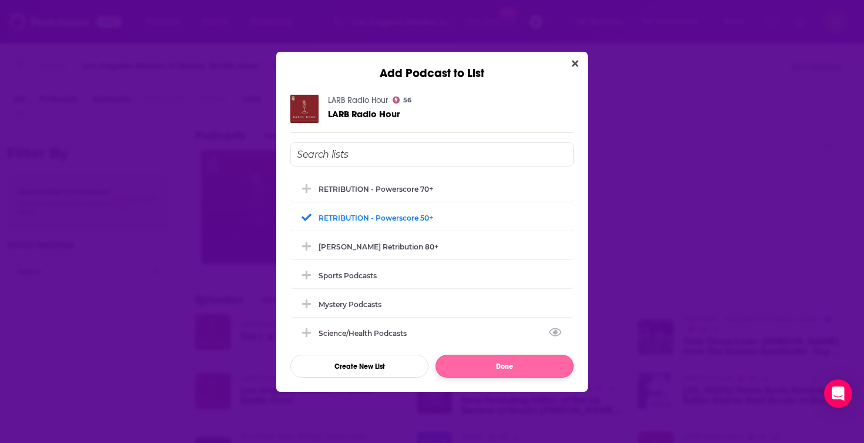
click at [493, 372] on button "Done" at bounding box center [505, 366] width 138 height 23
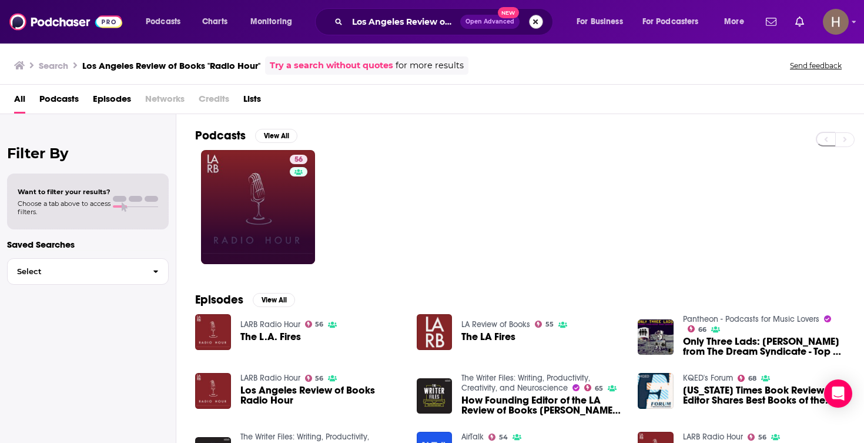
click at [534, 19] on button "Search podcasts, credits, & more..." at bounding box center [536, 22] width 14 height 14
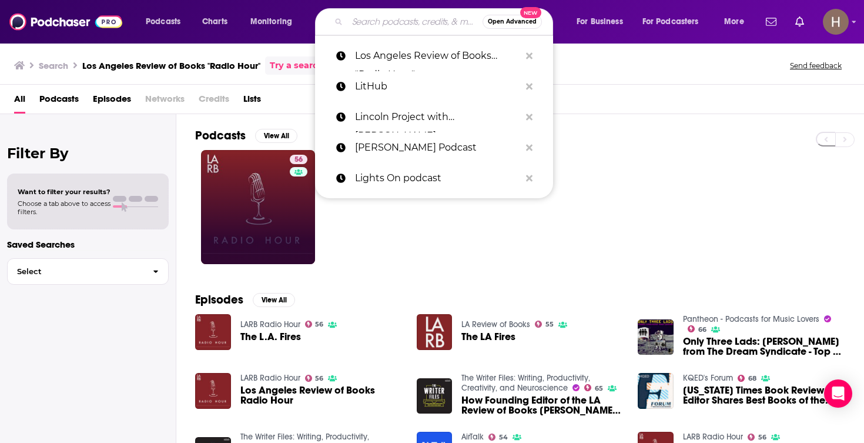
paste input "Majority Report with Sam Seder"
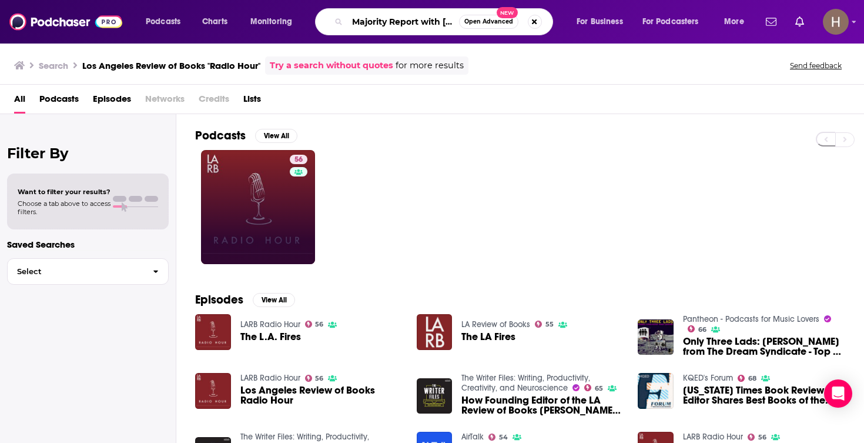
type input "Majority Report with Sam Seder"
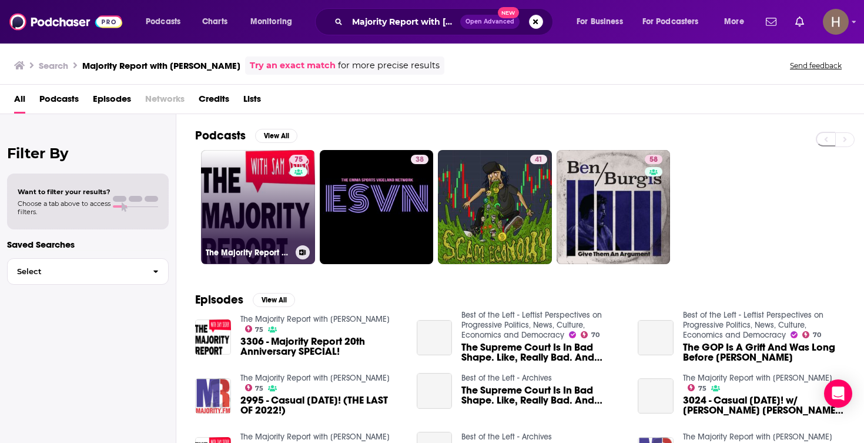
click at [264, 202] on link "75 The Majority Report with Sam Seder" at bounding box center [258, 207] width 114 height 114
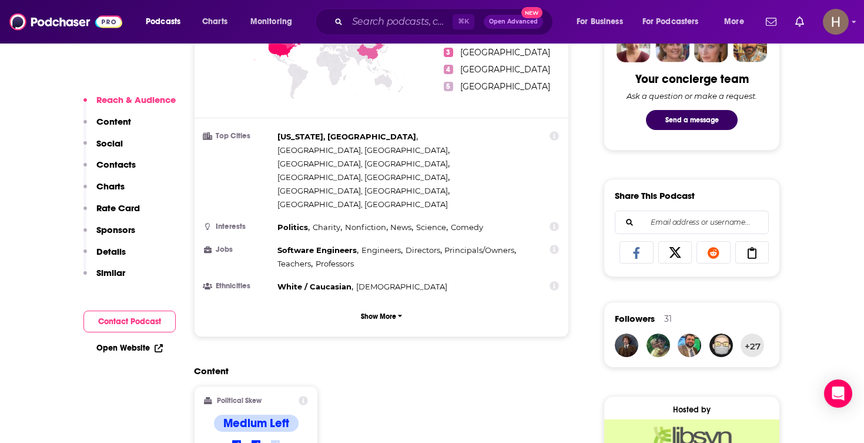
scroll to position [801, 0]
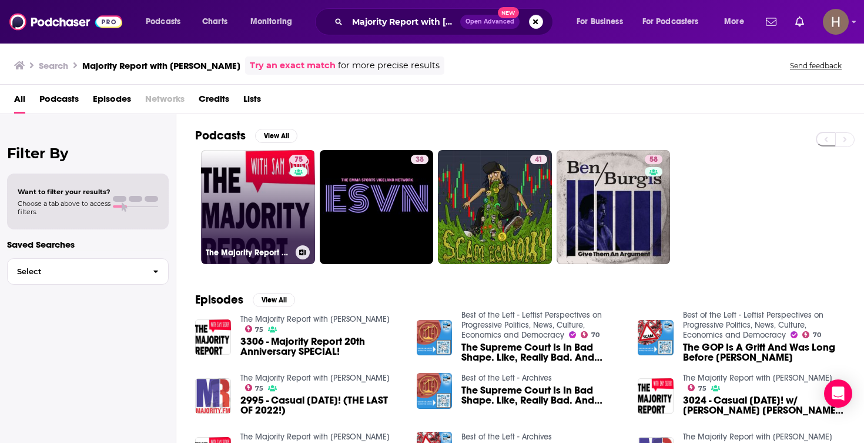
click at [305, 256] on button at bounding box center [303, 252] width 14 height 14
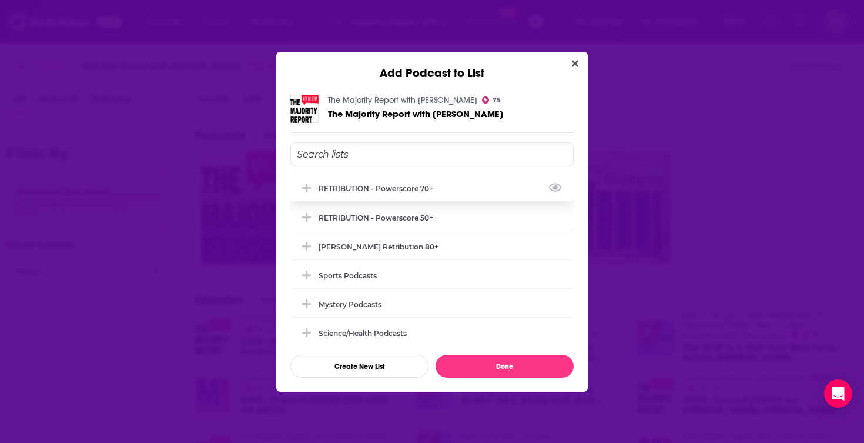
click at [389, 195] on div "RETRIBUTION - Powerscore 70+" at bounding box center [431, 188] width 283 height 26
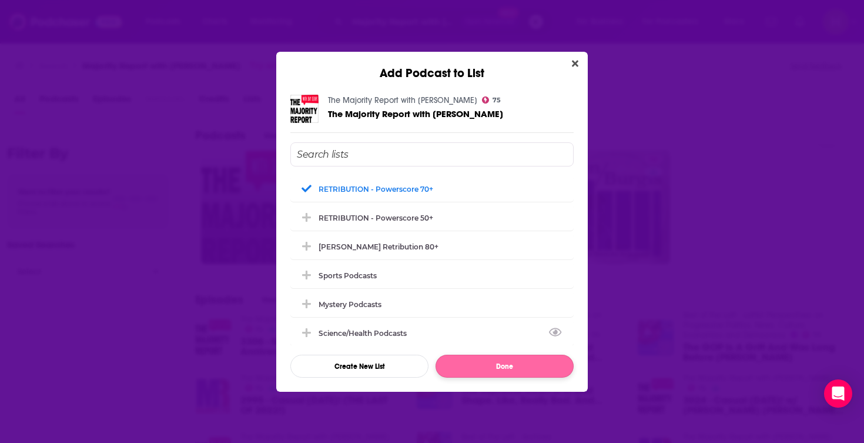
click at [487, 370] on button "Done" at bounding box center [505, 366] width 138 height 23
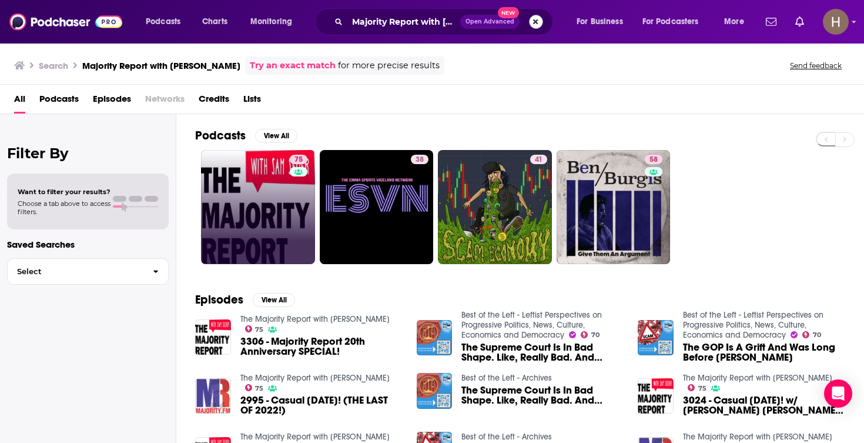
click at [535, 25] on button "Search podcasts, credits, & more..." at bounding box center [536, 22] width 14 height 14
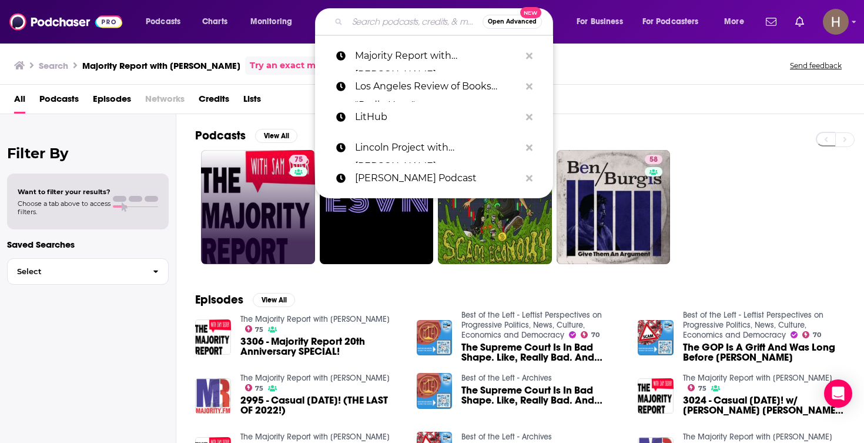
paste input "Making Sense with Sam Harris"
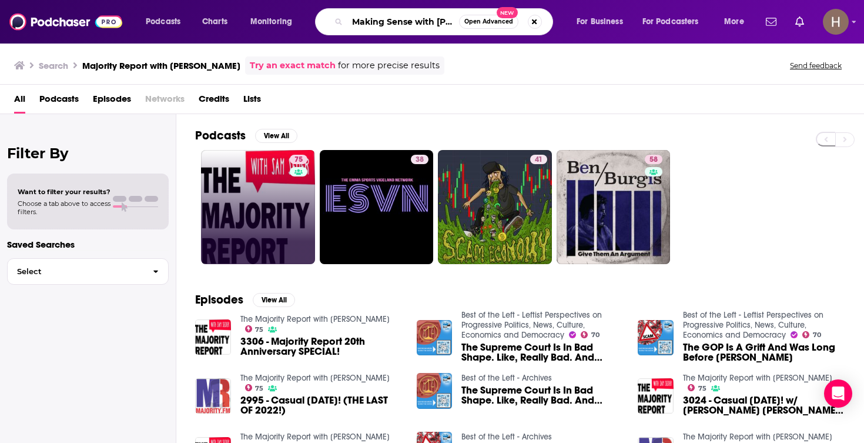
type input "Making Sense with Sam Harris"
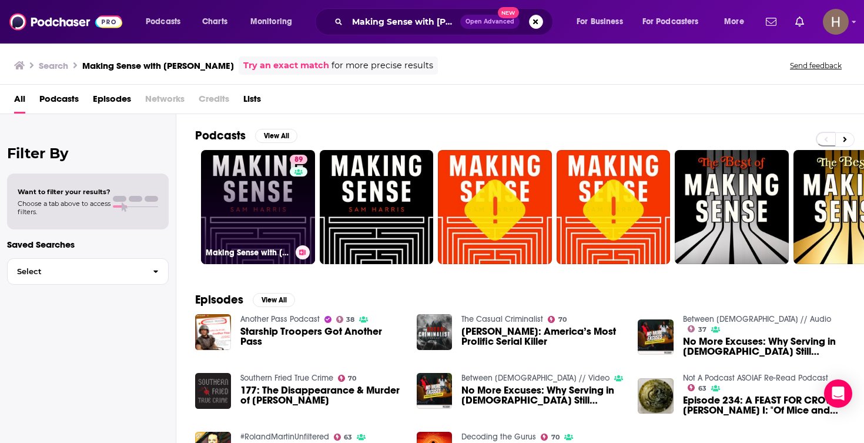
click at [268, 218] on link "89 Making Sense with Sam Harris" at bounding box center [258, 207] width 114 height 114
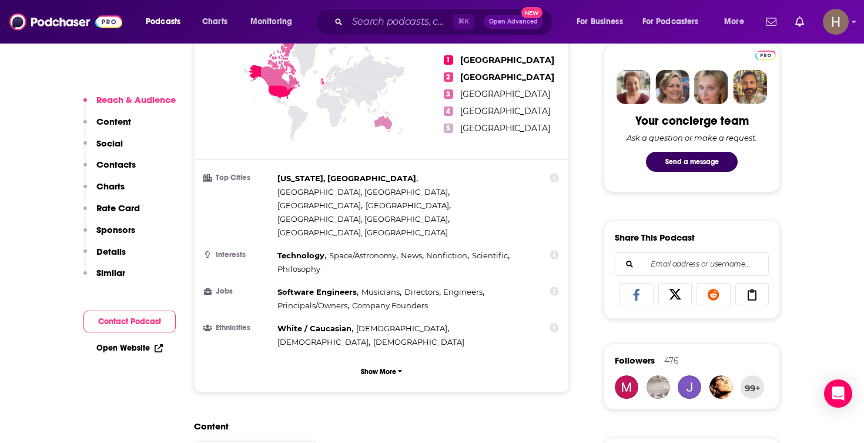
scroll to position [711, 0]
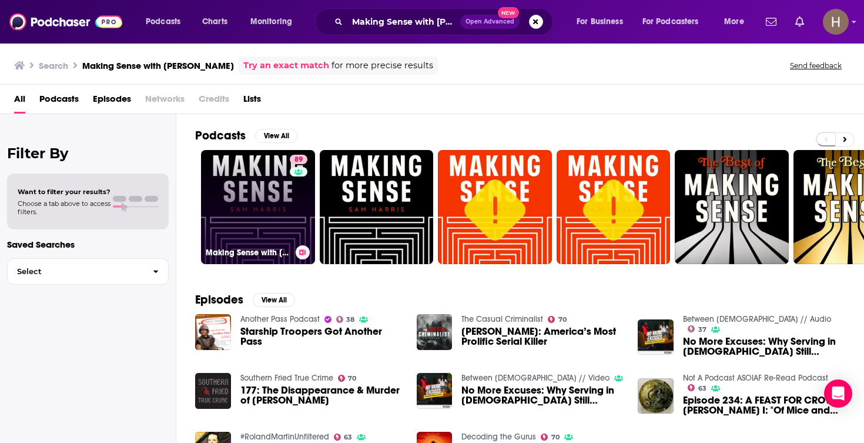
click at [300, 251] on icon at bounding box center [303, 252] width 6 height 6
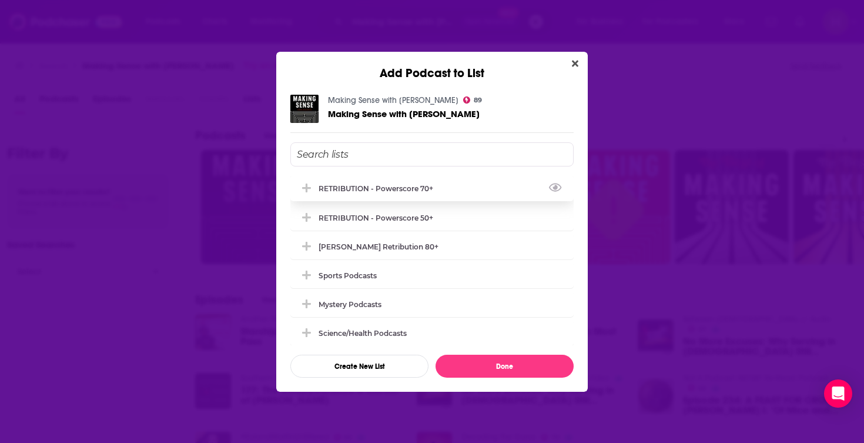
click at [423, 183] on div "RETRIBUTION - Powerscore 70+" at bounding box center [431, 188] width 283 height 26
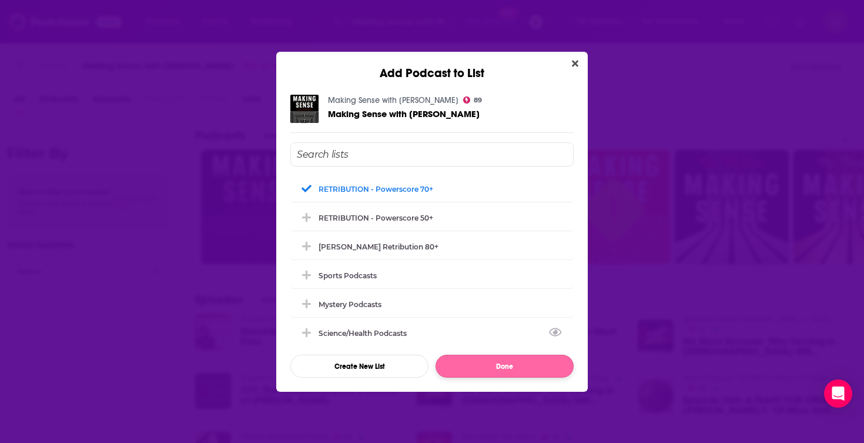
click at [492, 367] on button "Done" at bounding box center [505, 366] width 138 height 23
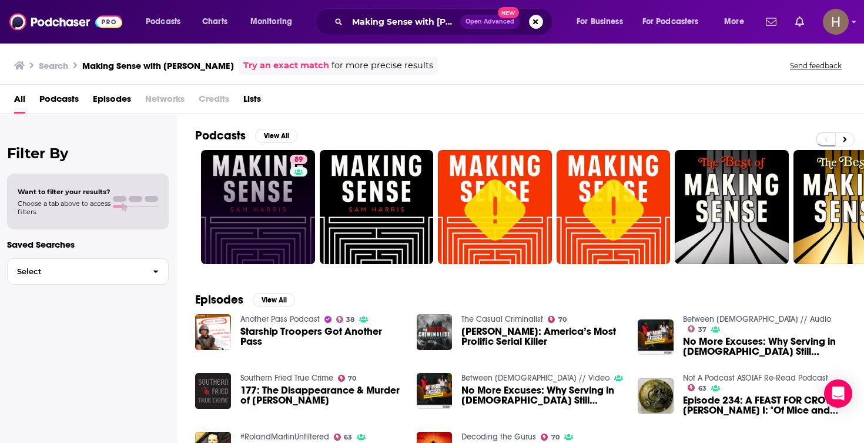
click at [539, 22] on button "Search podcasts, credits, & more..." at bounding box center [536, 22] width 14 height 14
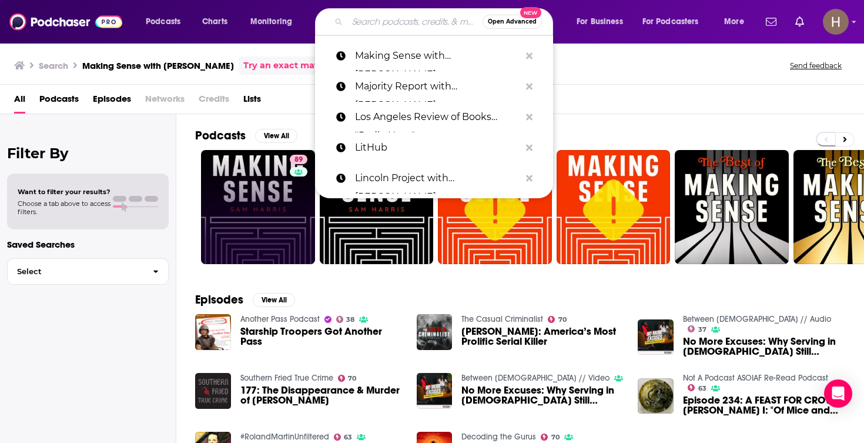
paste input "Mandy Connell Show"
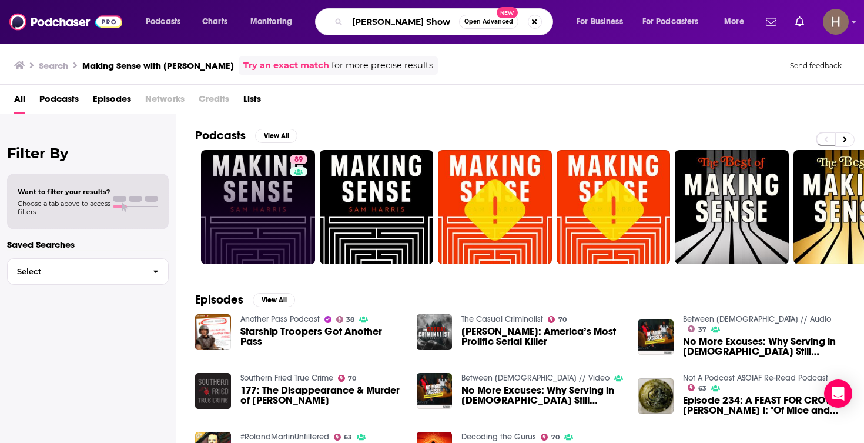
type input "Mandy Connell Show"
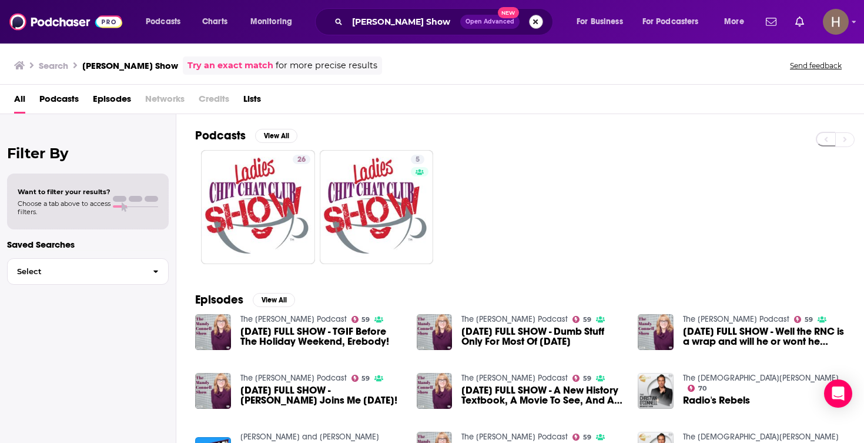
click at [537, 23] on button "Search podcasts, credits, & more..." at bounding box center [536, 22] width 14 height 14
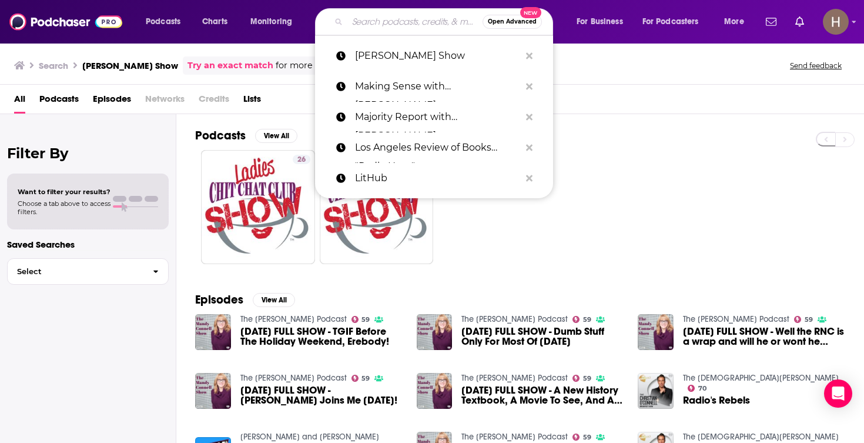
paste input "Mark Leonard's World in 30 Minutes"
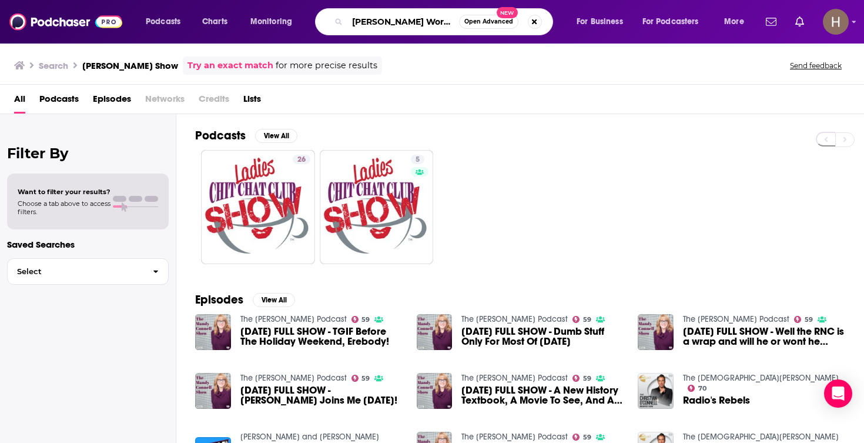
type input "Mark Leonard's World in 30 Minutes"
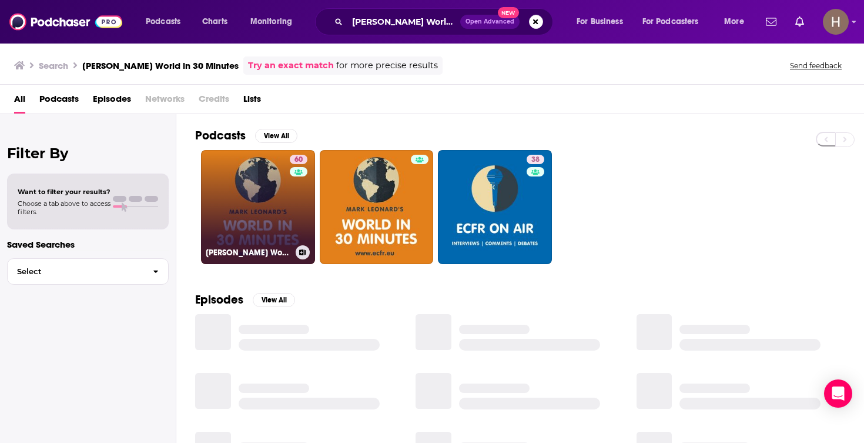
click at [262, 199] on link "60 Mark Leonard's World in 30 Minutes" at bounding box center [258, 207] width 114 height 114
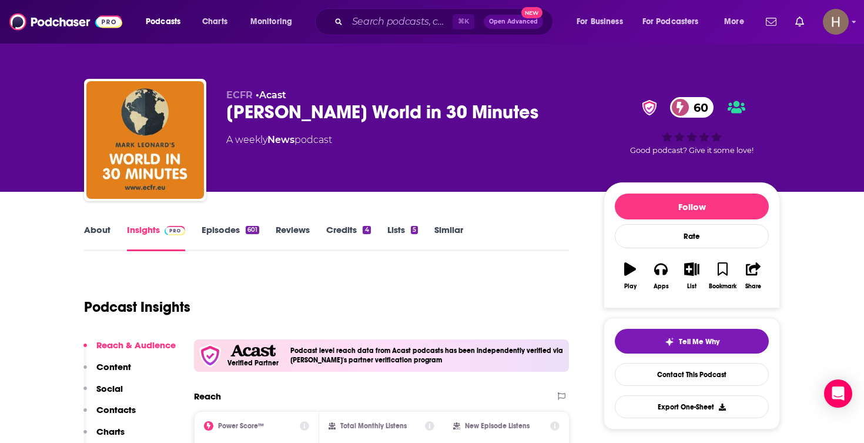
click at [691, 274] on icon "button" at bounding box center [692, 268] width 15 height 13
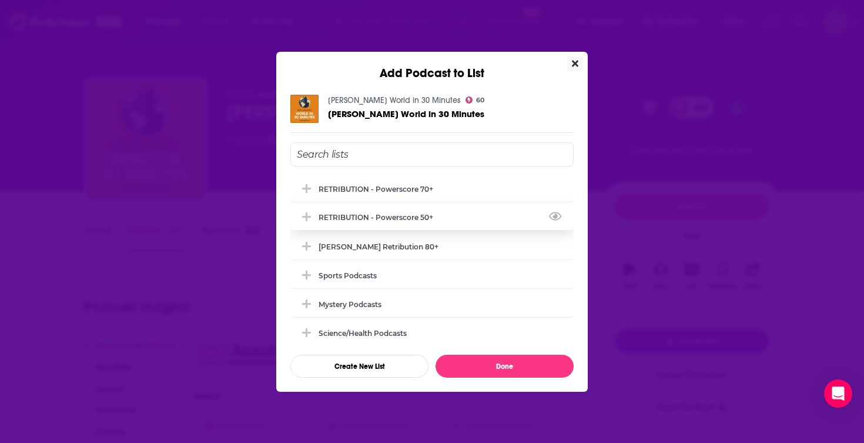
click at [457, 216] on div "RETRIBUTION - Powerscore 50+" at bounding box center [431, 217] width 283 height 26
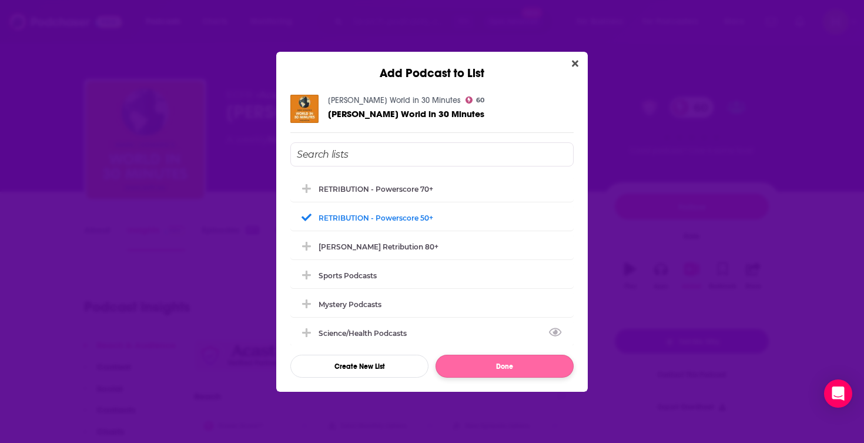
click at [514, 366] on button "Done" at bounding box center [505, 366] width 138 height 23
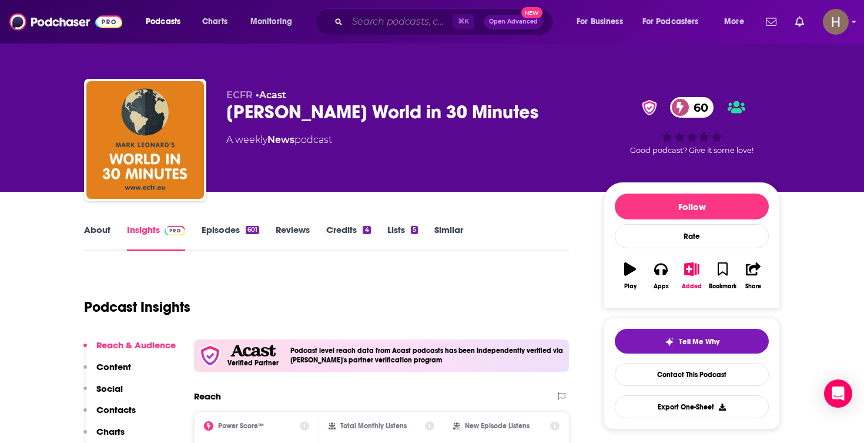
click at [433, 19] on input "Search podcasts, credits, & more..." at bounding box center [399, 21] width 105 height 19
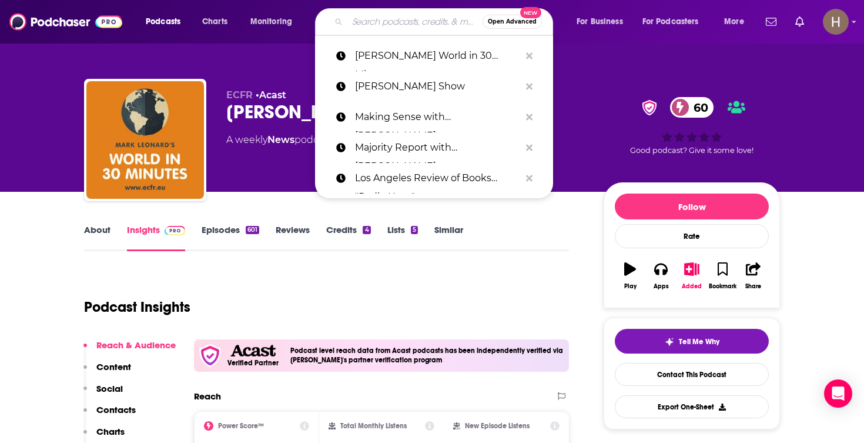
paste input "Meant For It"
type input "Meant For It"
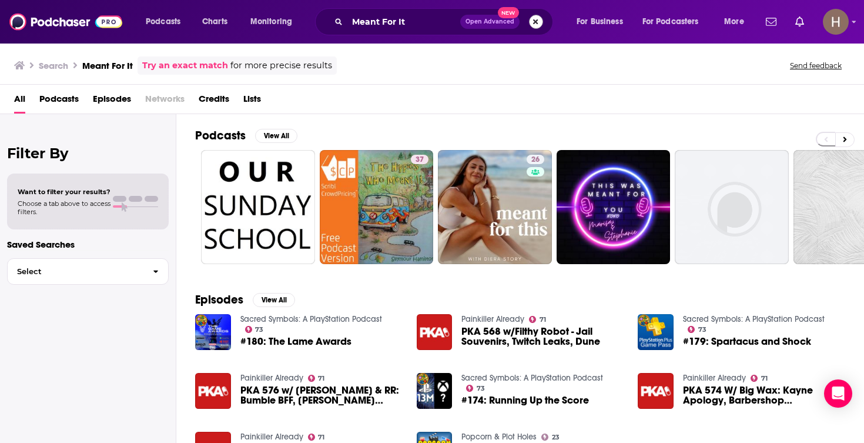
click at [539, 17] on button "Search podcasts, credits, & more..." at bounding box center [536, 22] width 14 height 14
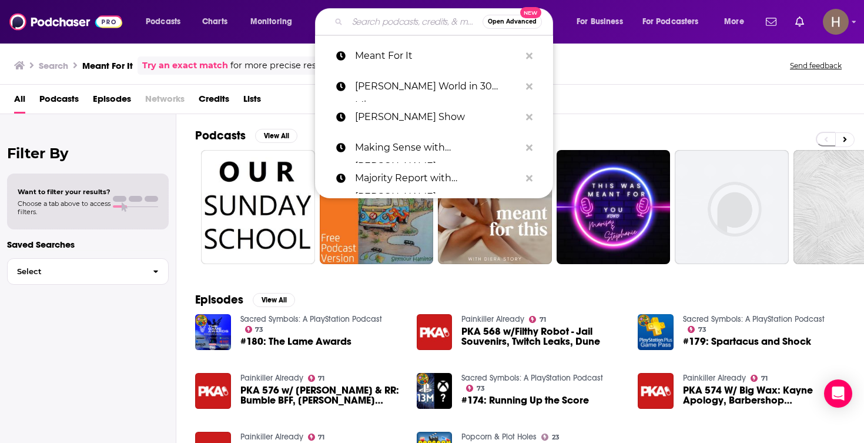
paste input "MEDIAITE PRESS CLUB/SIRIUS-XM"
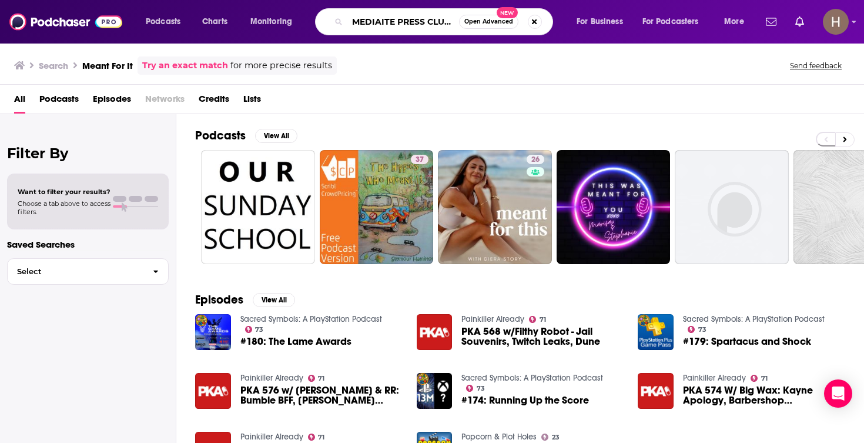
type input "MEDIAITE PRESS CLUB/SIRIUS-XM"
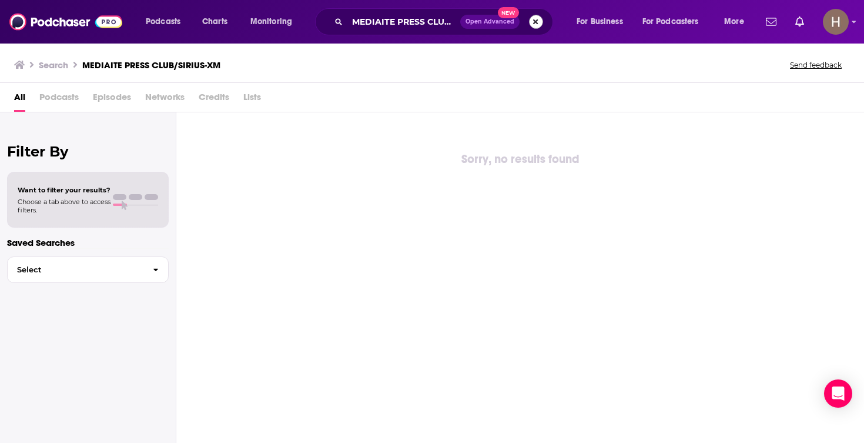
click at [537, 23] on button "Search podcasts, credits, & more..." at bounding box center [536, 22] width 14 height 14
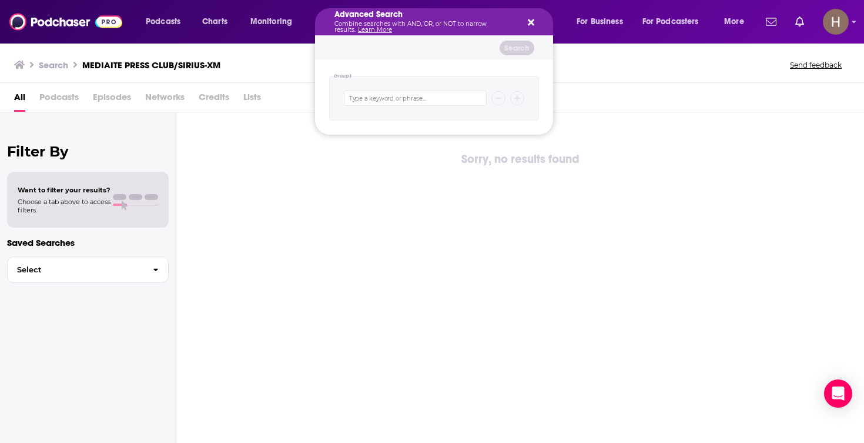
click at [525, 17] on button "Search podcasts, credits, & more..." at bounding box center [528, 21] width 9 height 9
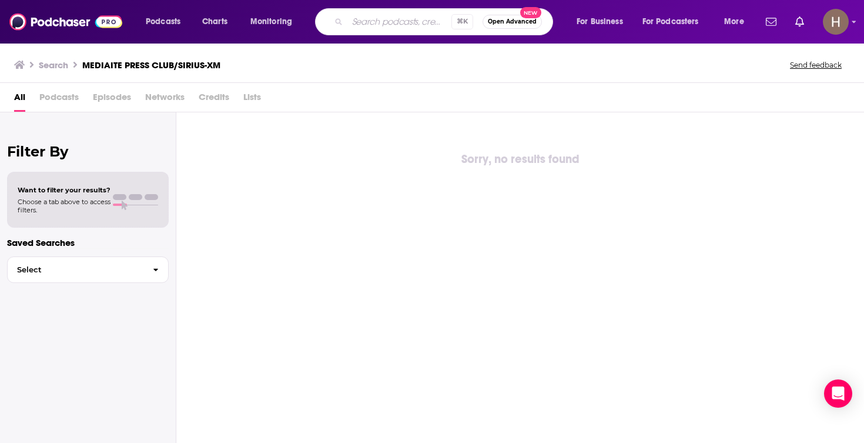
click at [556, 49] on div "Search MEDIAITE PRESS CLUB/SIRIUS-XM Send feedback" at bounding box center [432, 62] width 864 height 41
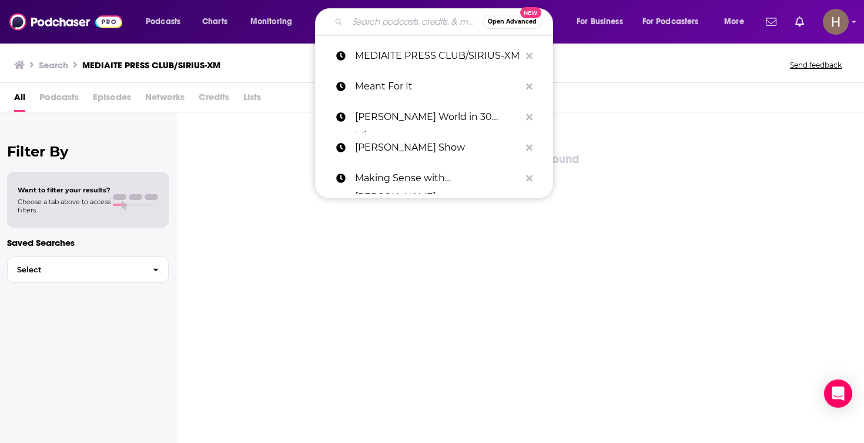
click at [395, 22] on input "Search podcasts, credits, & more..." at bounding box center [414, 21] width 135 height 19
paste input "Mediate Press Room"
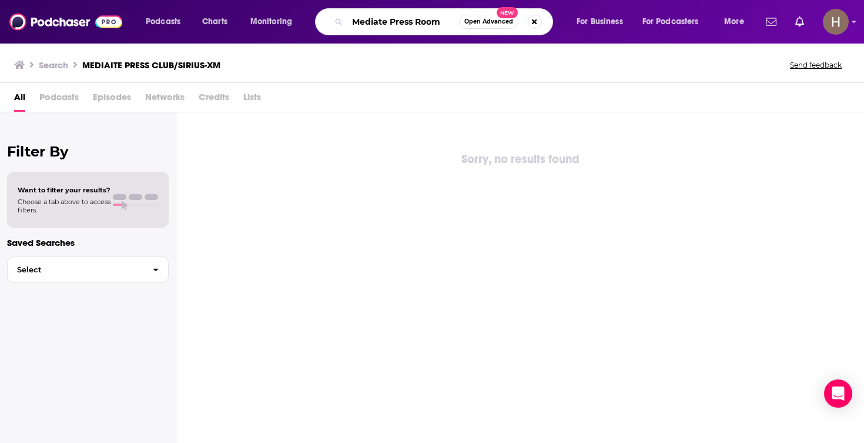
type input "Mediate Press Room"
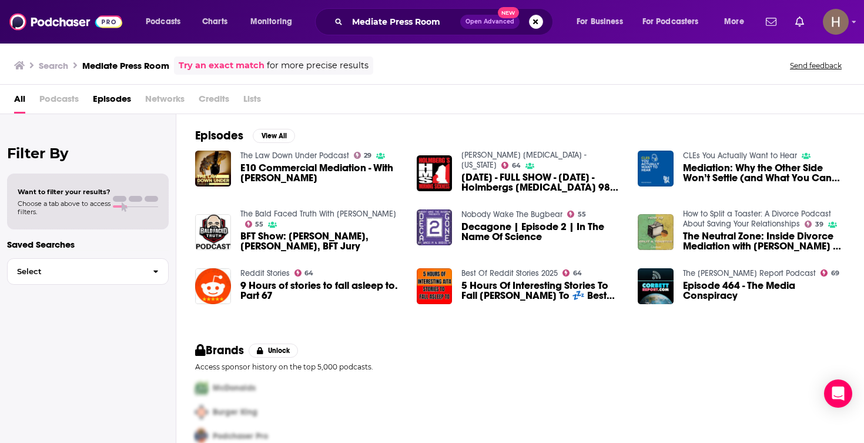
click at [543, 26] on div "Mediate Press Room Open Advanced New" at bounding box center [434, 21] width 238 height 27
click at [541, 26] on span "Open Advanced New" at bounding box center [501, 22] width 83 height 14
click at [539, 26] on button "Search podcasts, credits, & more..." at bounding box center [536, 22] width 14 height 14
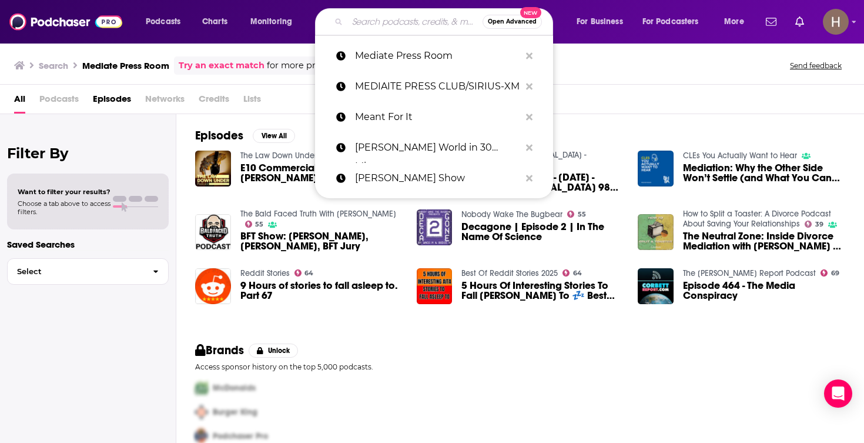
paste input "Megyn Kelly Show"
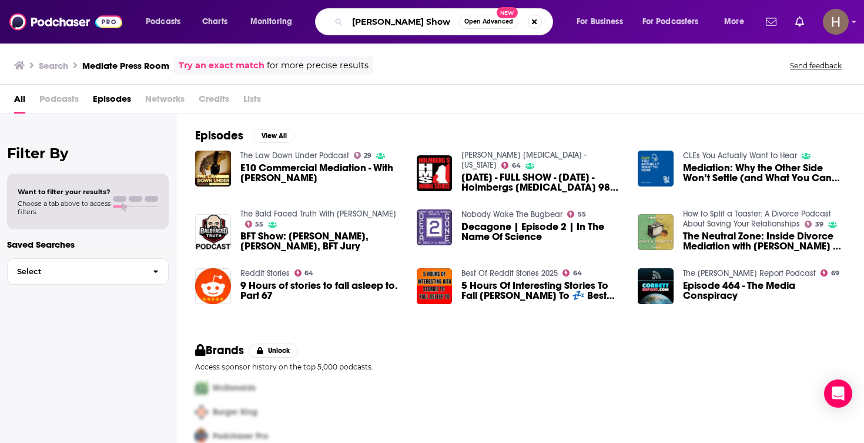
type input "Megyn Kelly Show"
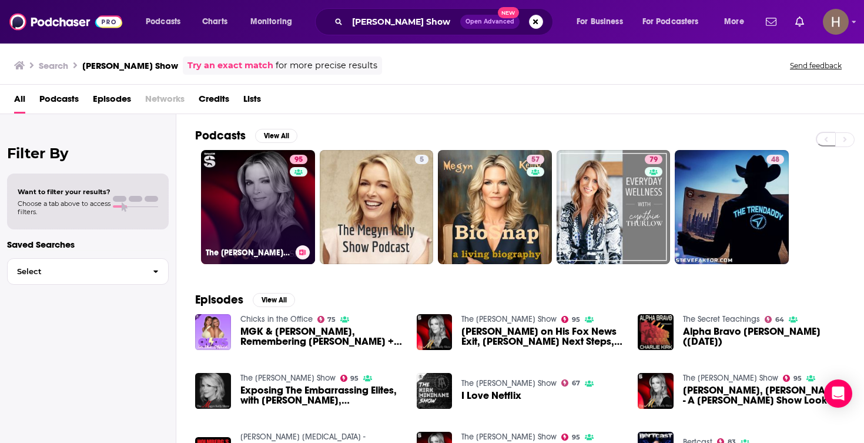
click at [270, 209] on link "95 The Megyn Kelly Show" at bounding box center [258, 207] width 114 height 114
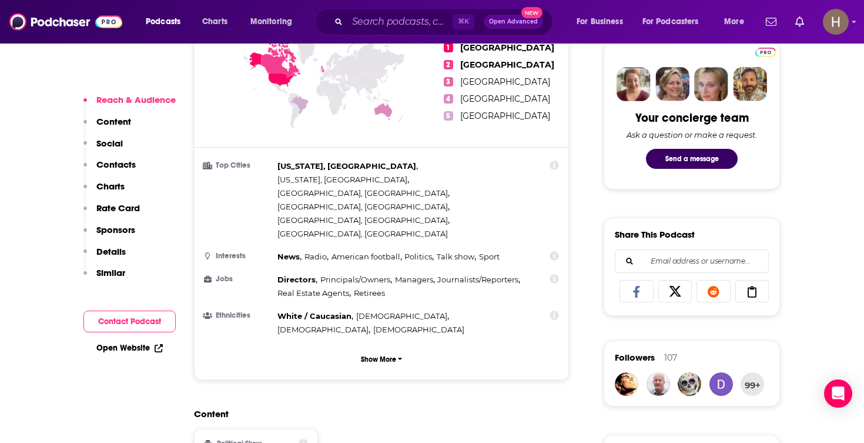
scroll to position [564, 0]
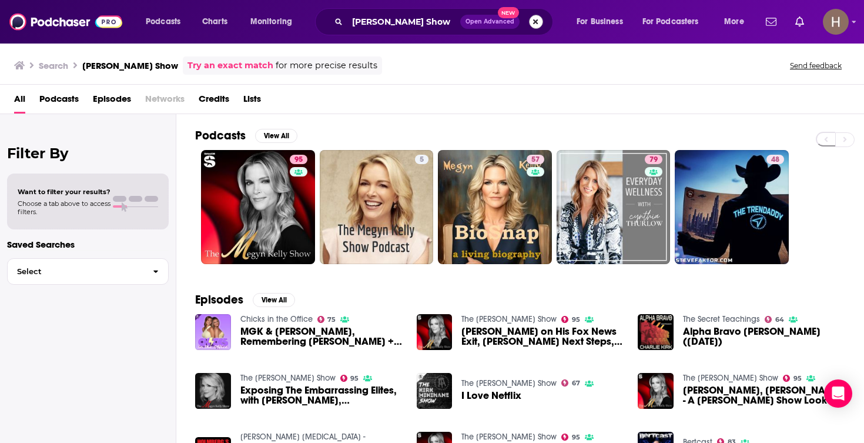
click at [542, 22] on button "Search podcasts, credits, & more..." at bounding box center [536, 22] width 14 height 14
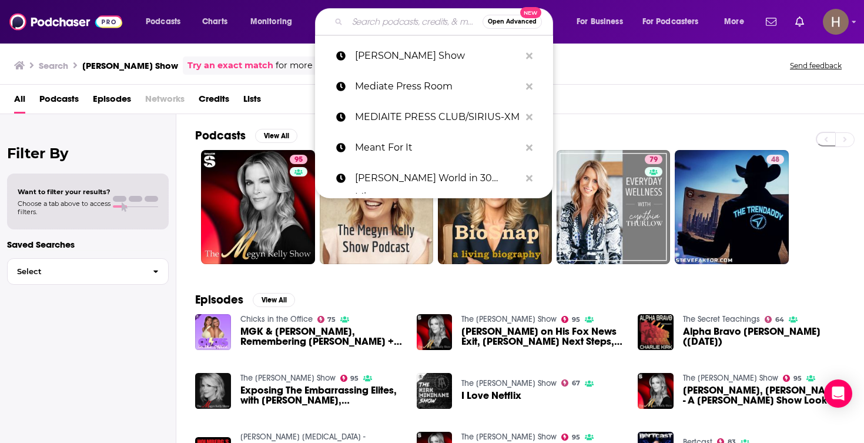
paste input "Michael Shermer Show"
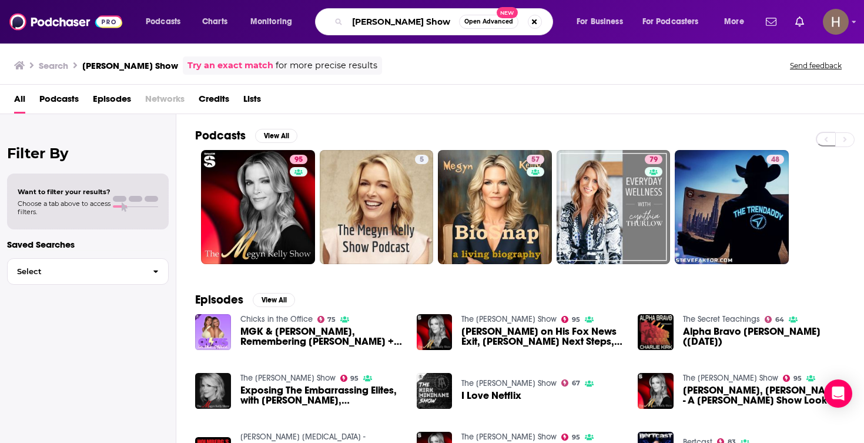
type input "Michael Shermer Show"
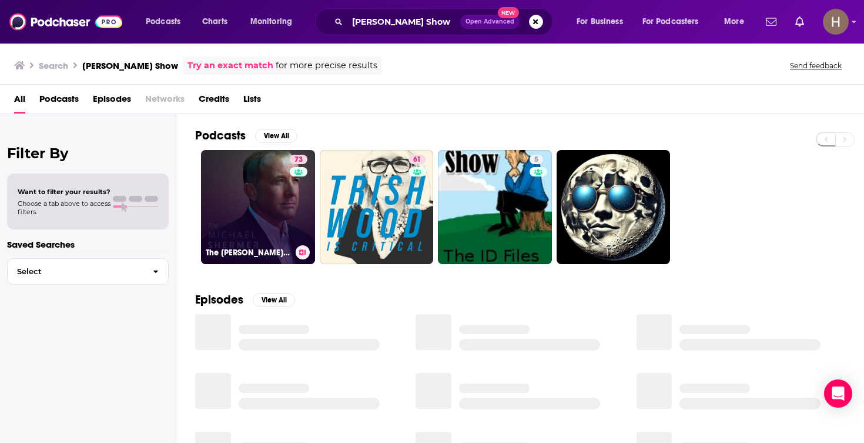
click at [278, 199] on link "73 The Michael Shermer Show" at bounding box center [258, 207] width 114 height 114
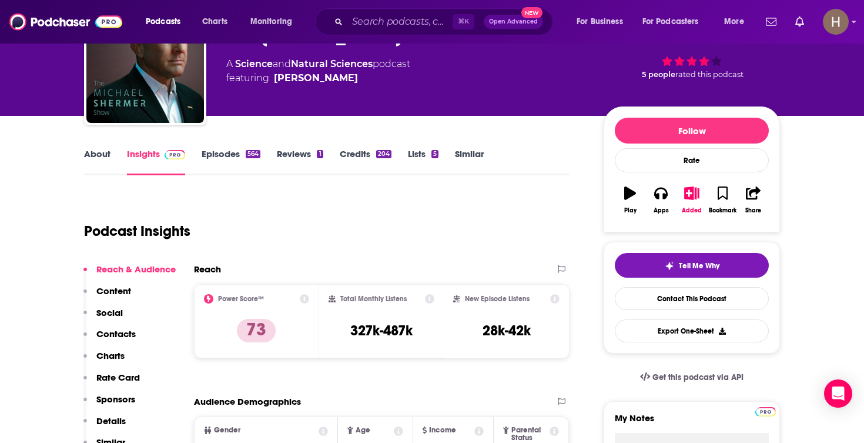
scroll to position [597, 0]
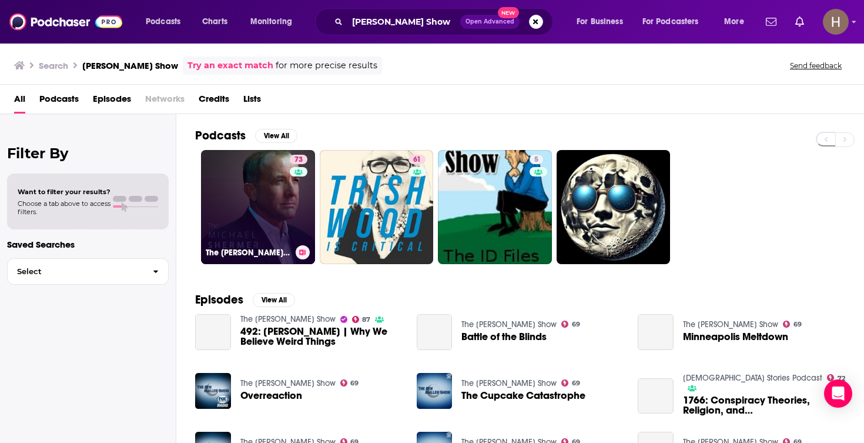
click at [299, 255] on icon at bounding box center [302, 252] width 6 height 6
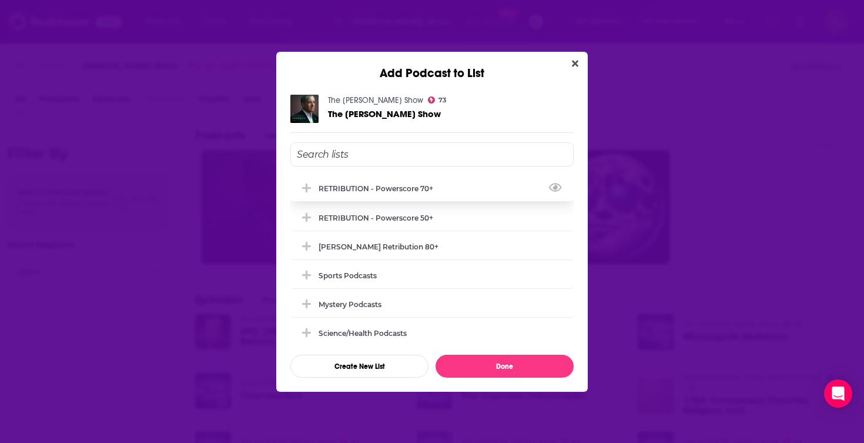
click at [396, 192] on div "RETRIBUTION - Powerscore 70+" at bounding box center [380, 188] width 122 height 9
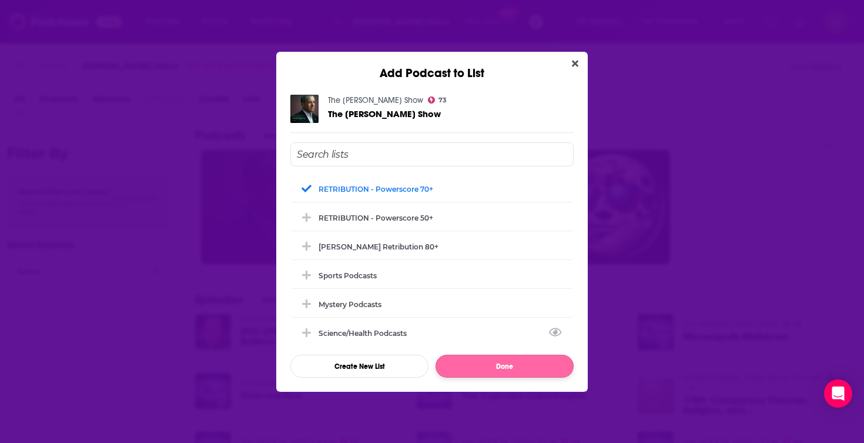
click at [490, 374] on button "Done" at bounding box center [505, 366] width 138 height 23
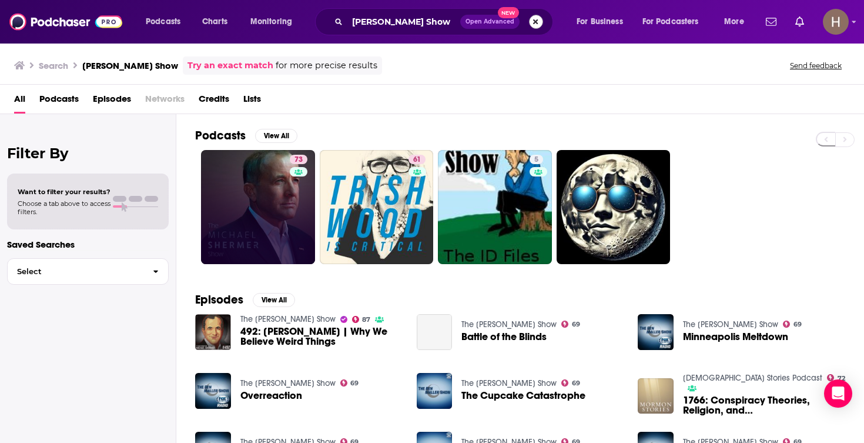
click at [539, 22] on button "Search podcasts, credits, & more..." at bounding box center [536, 22] width 14 height 14
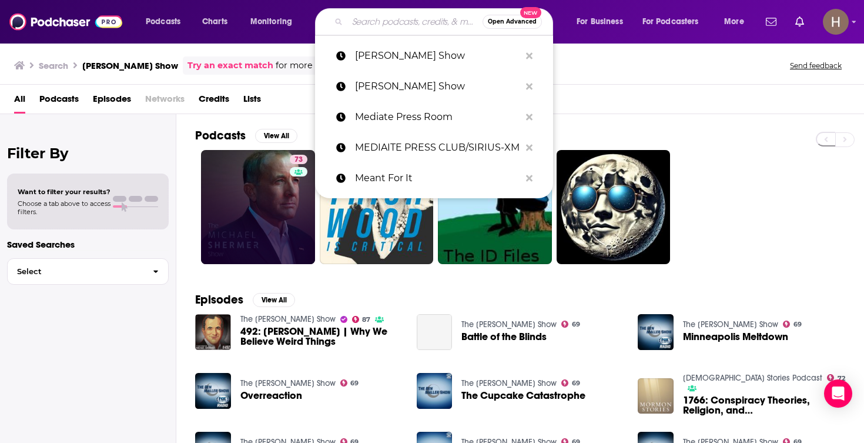
type input "v"
paste input "Michael Smerconish Show"
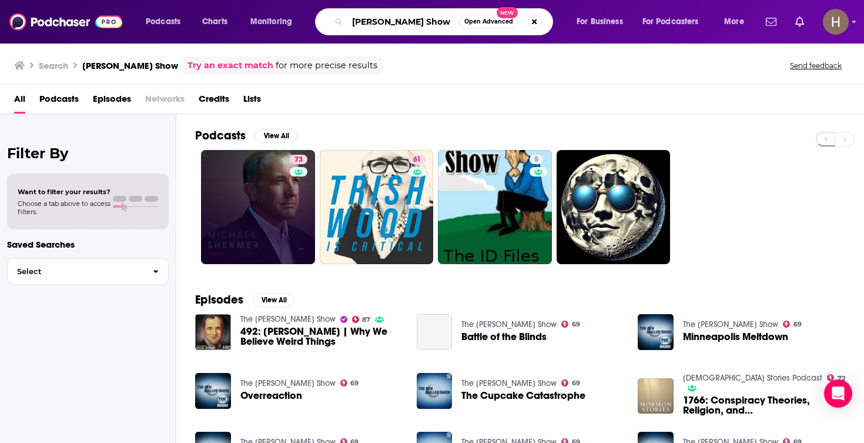
type input "Michael Smerconish Show"
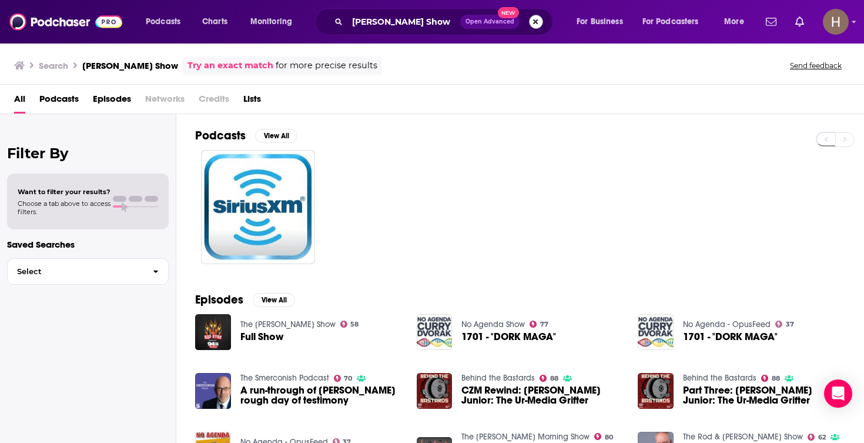
click at [534, 23] on button "Search podcasts, credits, & more..." at bounding box center [536, 22] width 14 height 14
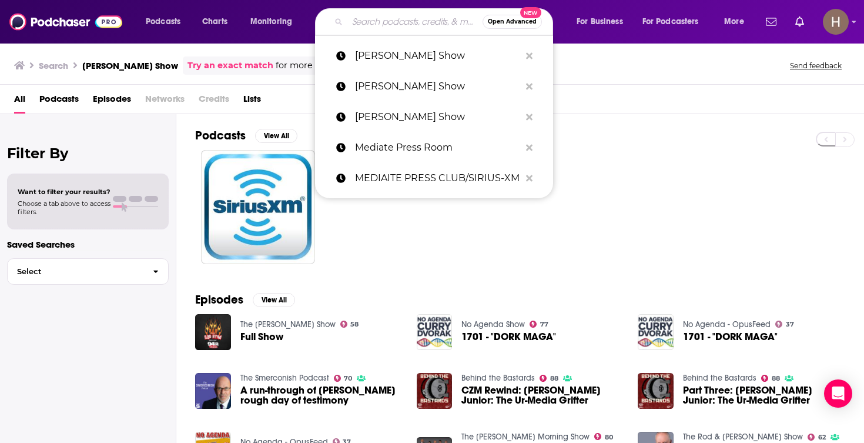
paste input "Michael Steele podcast"
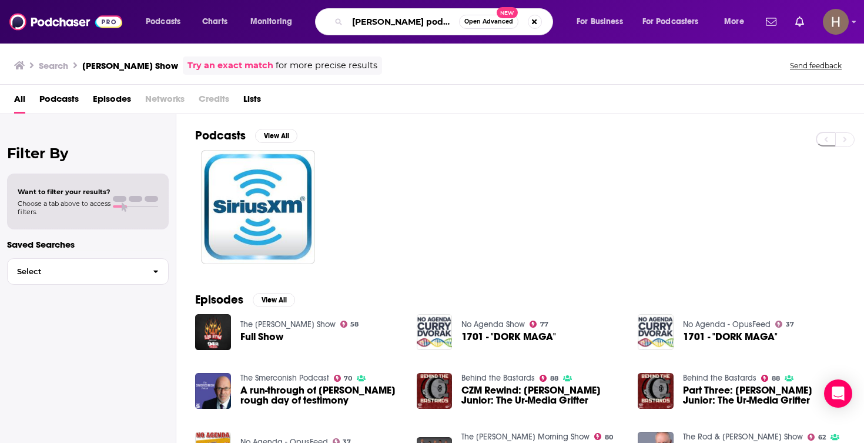
type input "Michael Steele podcast"
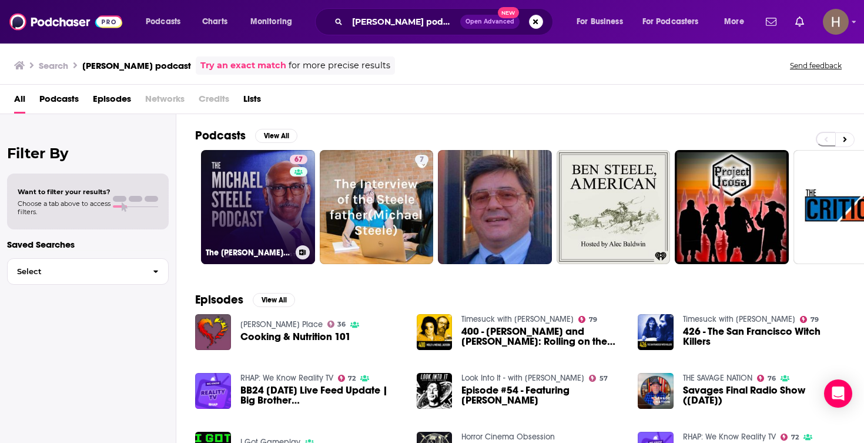
click at [262, 202] on link "67 The Michael Steele Podcast" at bounding box center [258, 207] width 114 height 114
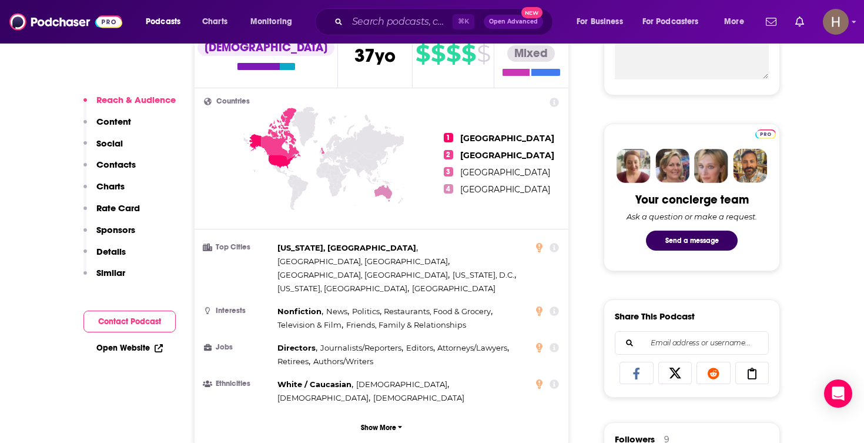
scroll to position [764, 0]
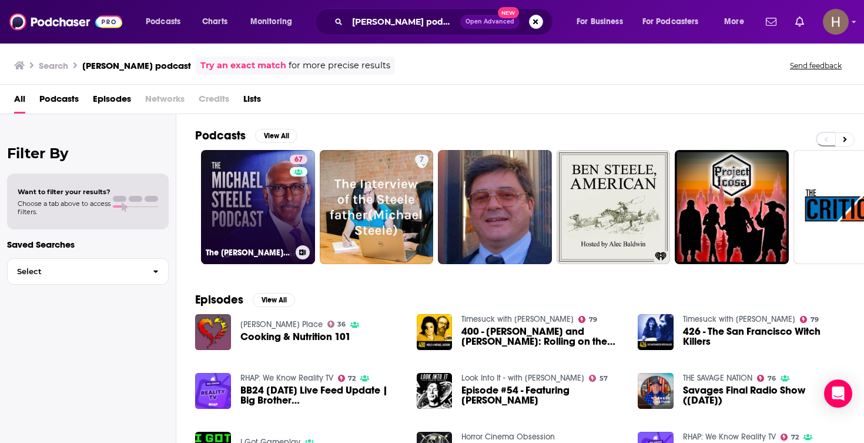
click at [306, 256] on button at bounding box center [303, 252] width 14 height 14
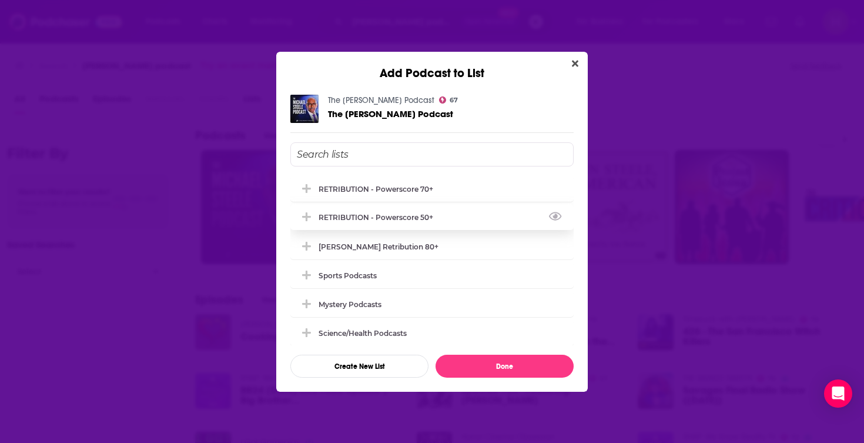
click at [398, 220] on div "RETRIBUTION - Powerscore 50+" at bounding box center [380, 217] width 122 height 9
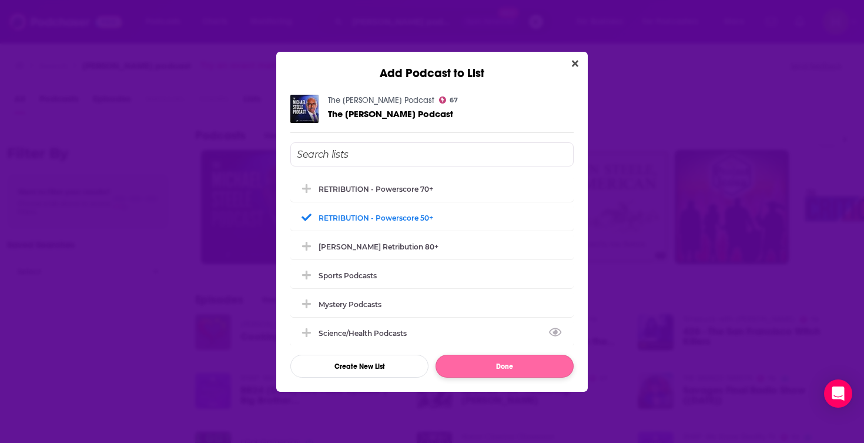
click at [483, 360] on button "Done" at bounding box center [505, 366] width 138 height 23
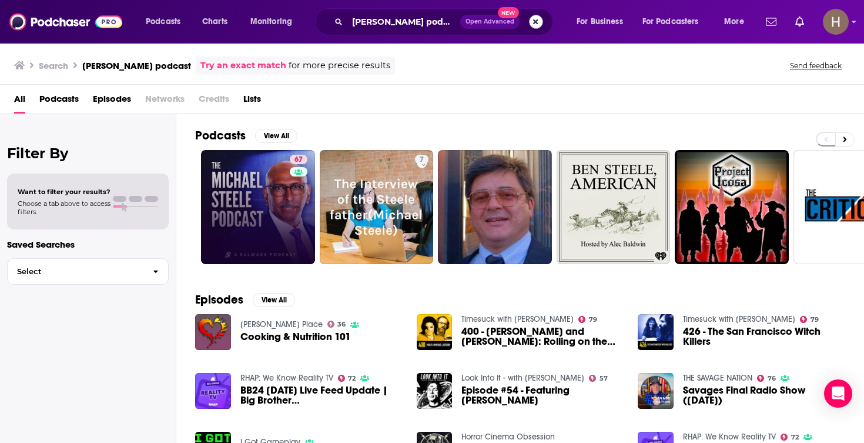
click at [538, 21] on button "Search podcasts, credits, & more..." at bounding box center [536, 22] width 14 height 14
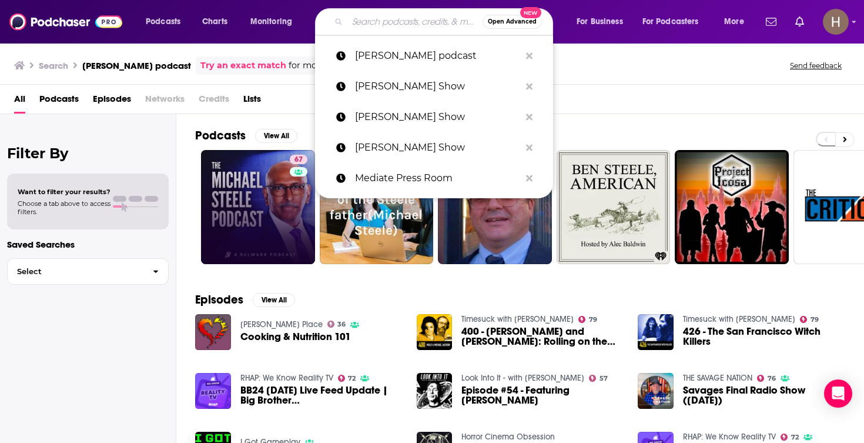
paste input "Michigan's Big Show"
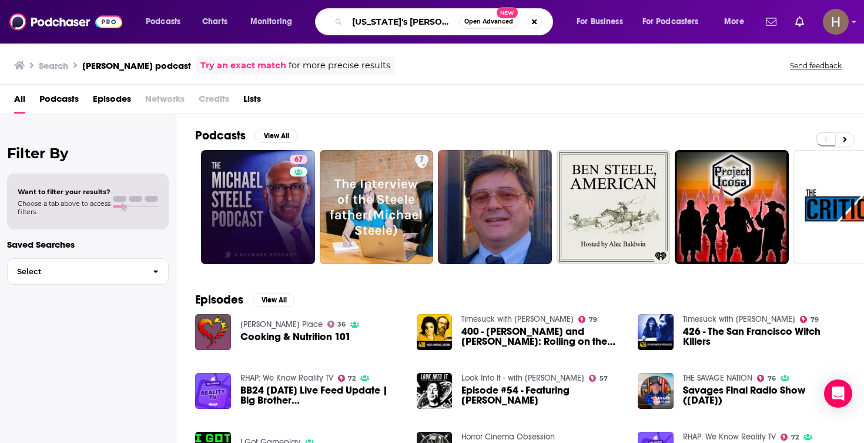
type input "Michigan's Big Show"
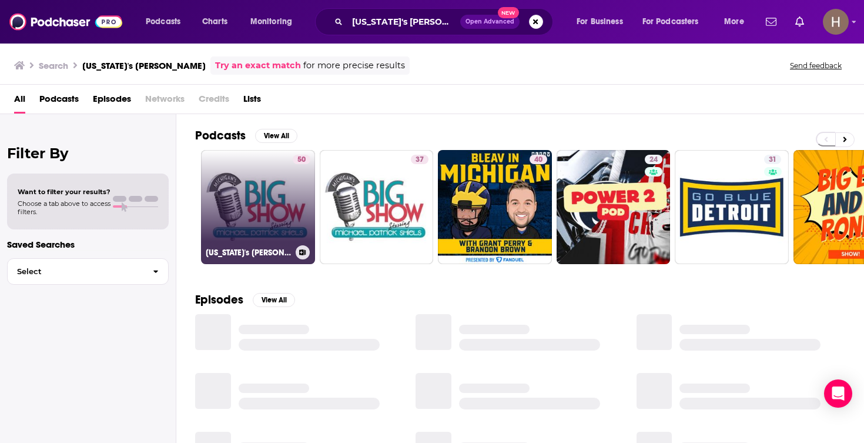
click at [283, 216] on link "50 Michigan's Big Show" at bounding box center [258, 207] width 114 height 114
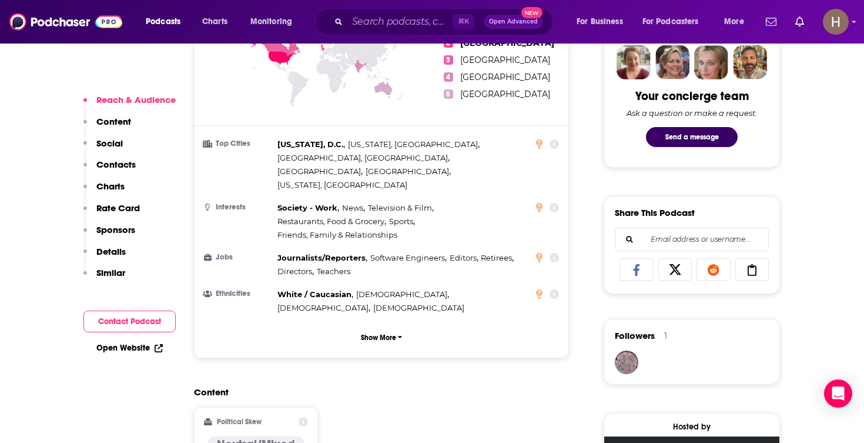
scroll to position [760, 0]
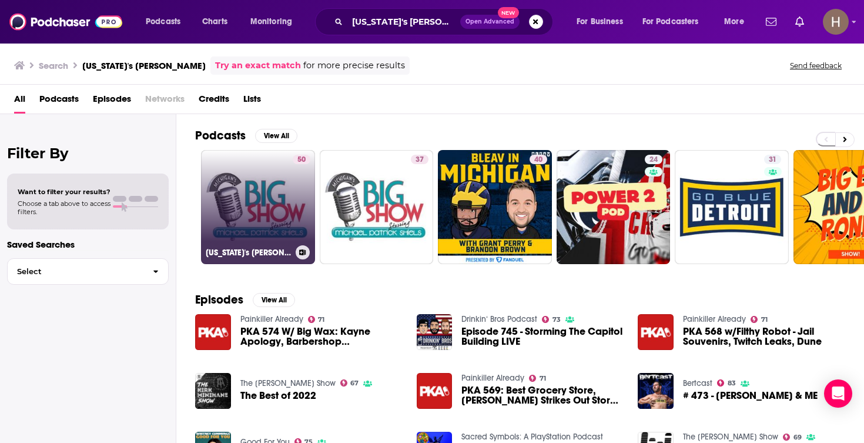
click at [300, 255] on icon at bounding box center [302, 252] width 6 height 6
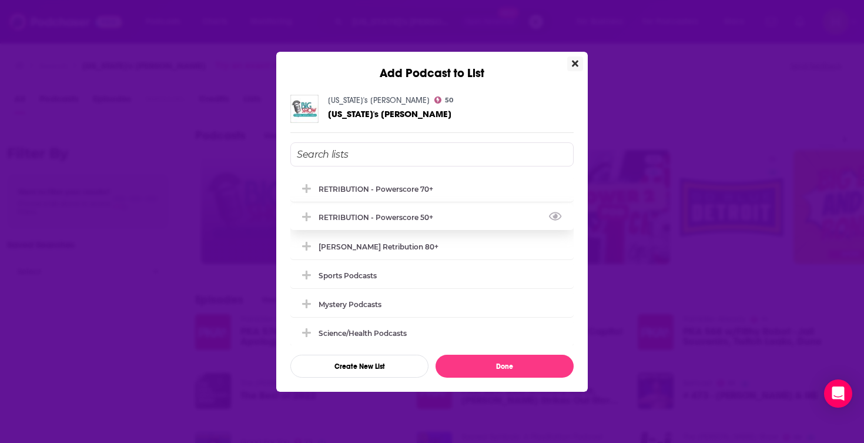
click at [371, 219] on div "RETRIBUTION - Powerscore 50+" at bounding box center [380, 217] width 122 height 9
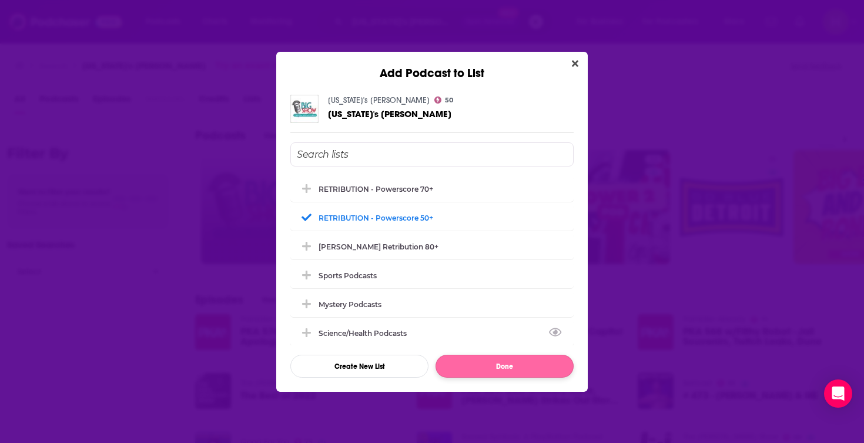
click at [477, 364] on button "Done" at bounding box center [505, 366] width 138 height 23
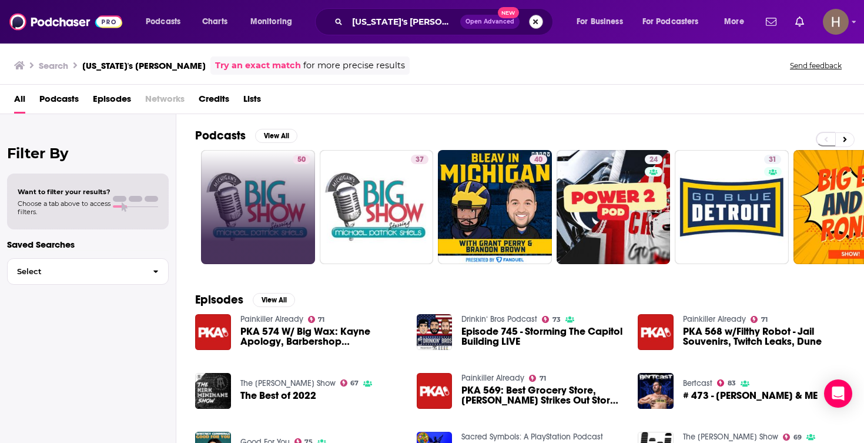
click at [539, 20] on button "Search podcasts, credits, & more..." at bounding box center [536, 22] width 14 height 14
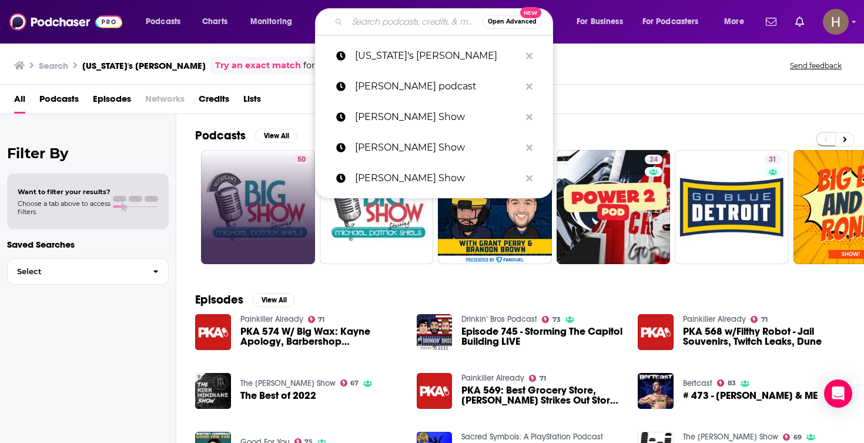
paste input "Mint Arrow Messages"
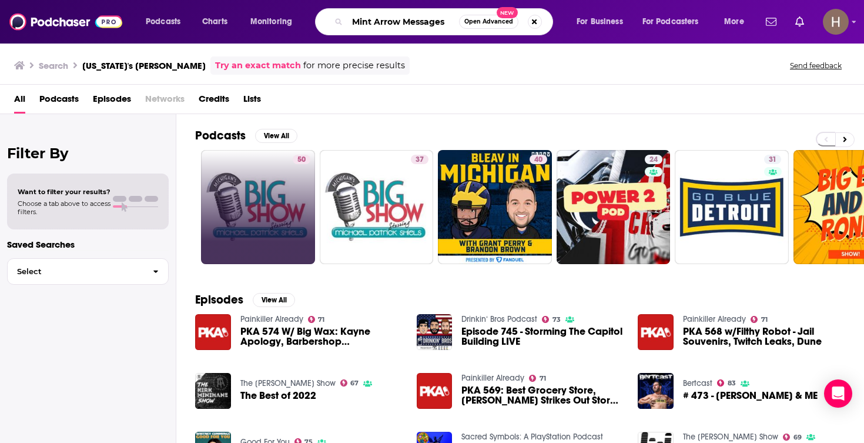
type input "Mint Arrow Messages"
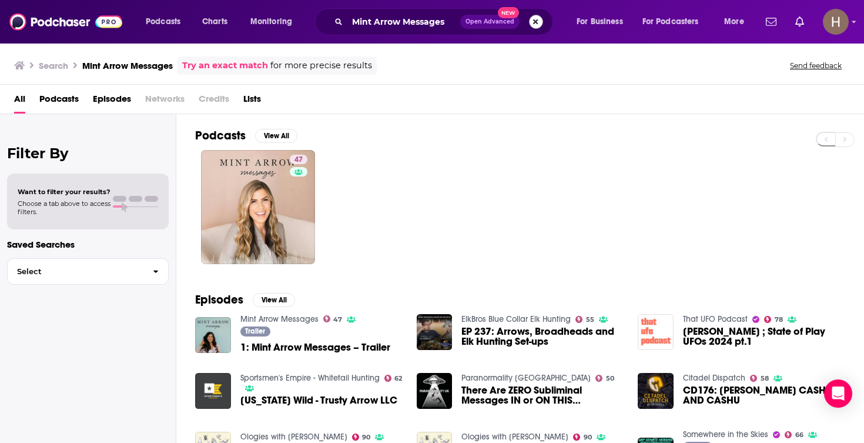
click at [540, 18] on button "Search podcasts, credits, & more..." at bounding box center [536, 22] width 14 height 14
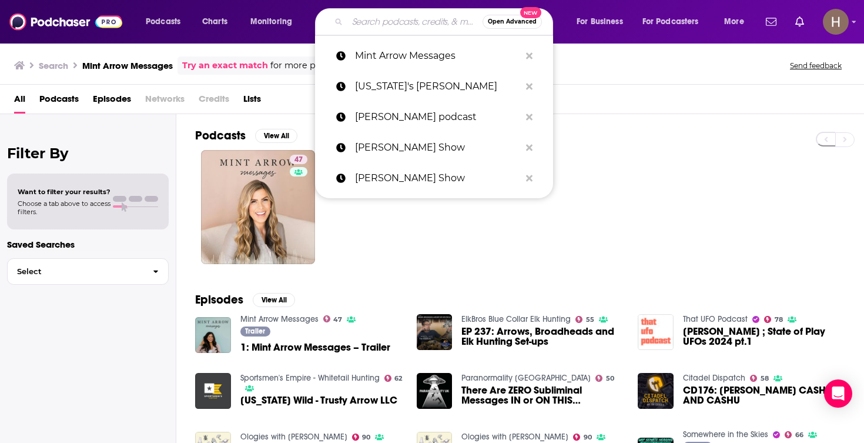
paste input "Modern Law Library Podcast"
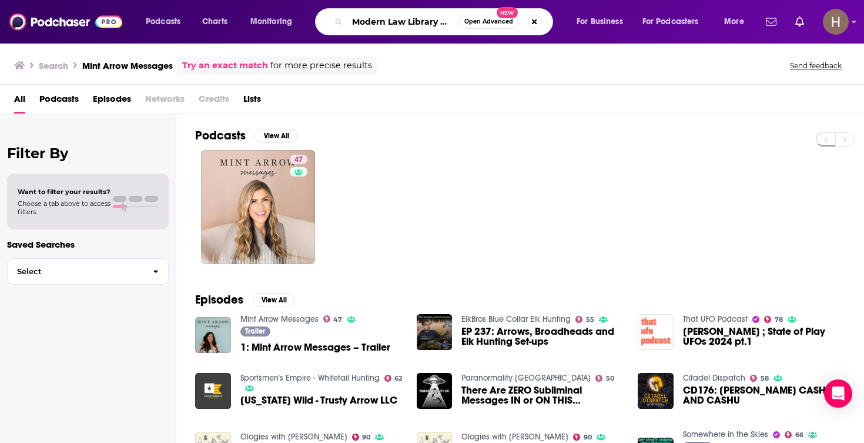
type input "Modern Law Library Podcast"
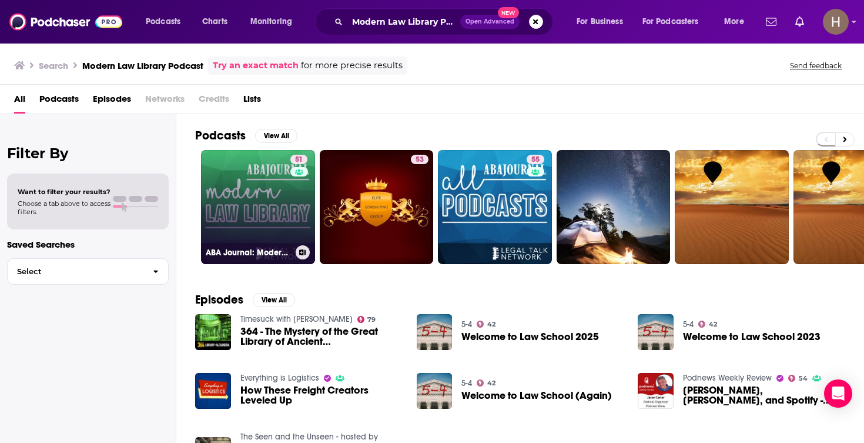
click at [303, 252] on icon at bounding box center [303, 252] width 6 height 6
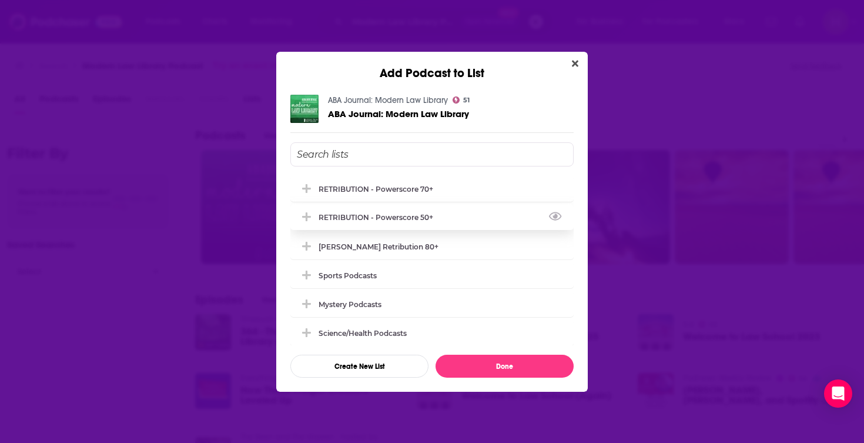
click at [412, 222] on div "RETRIBUTION - Powerscore 50+" at bounding box center [380, 217] width 122 height 9
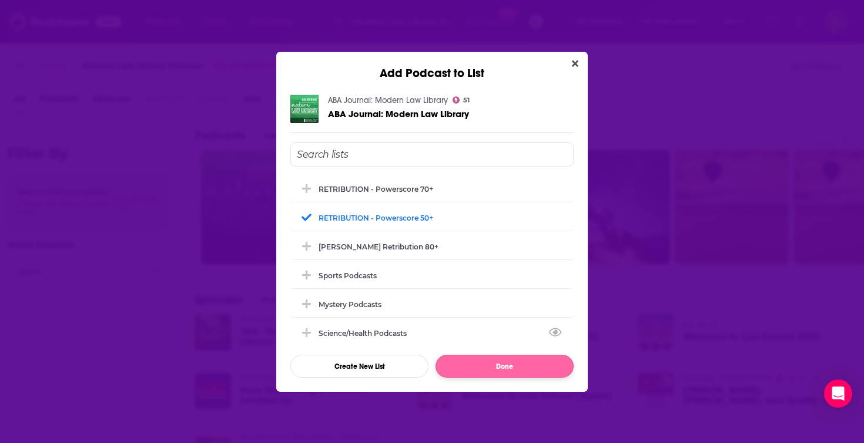
click at [512, 358] on button "Done" at bounding box center [505, 366] width 138 height 23
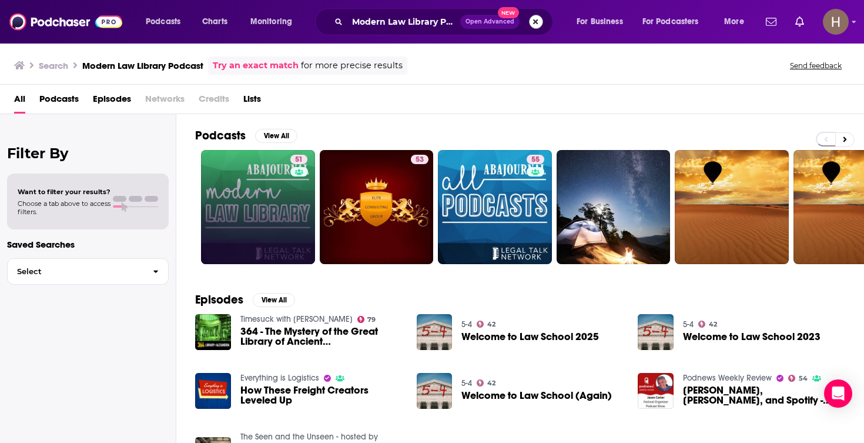
click at [536, 19] on button "Search podcasts, credits, & more..." at bounding box center [536, 22] width 14 height 14
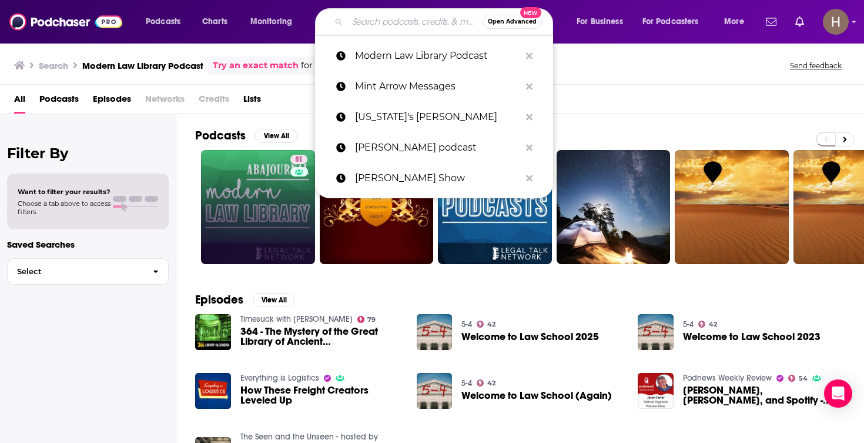
paste input "Modern Wisdom"
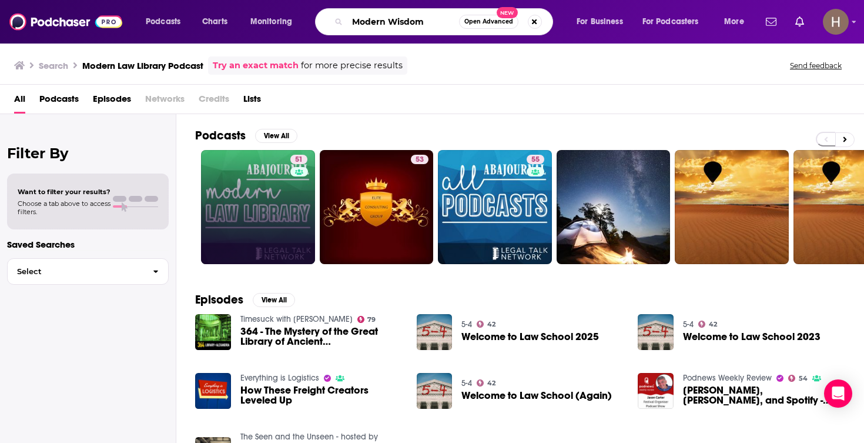
type input "Modern Wisdom"
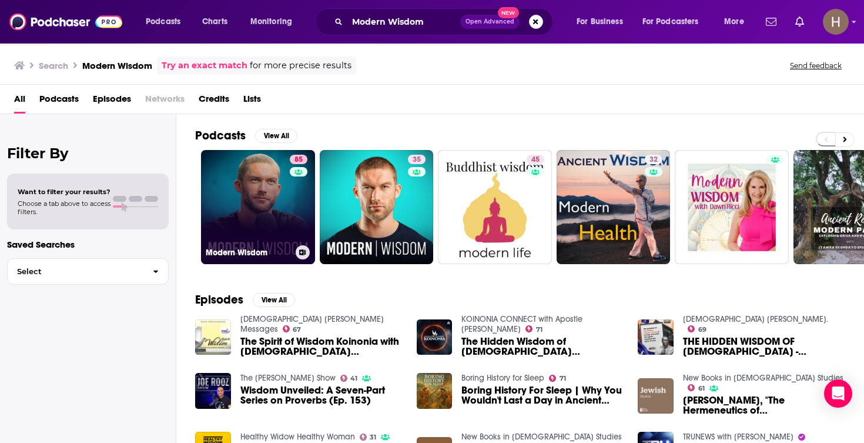
click at [259, 206] on link "85 Modern Wisdom" at bounding box center [258, 207] width 114 height 114
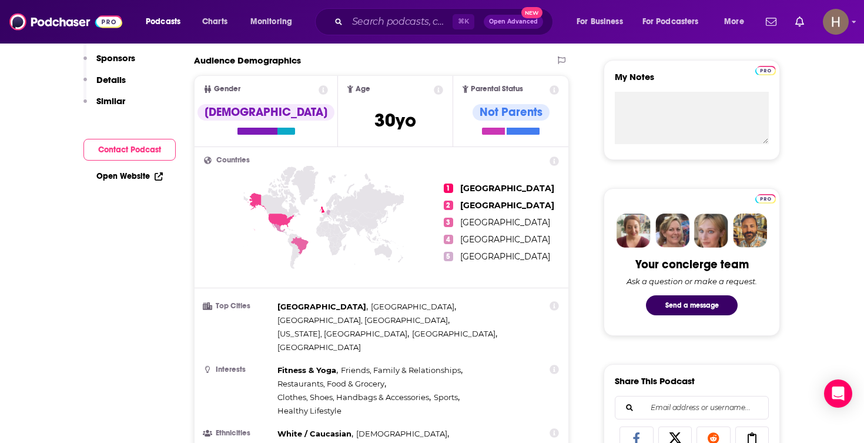
scroll to position [544, 0]
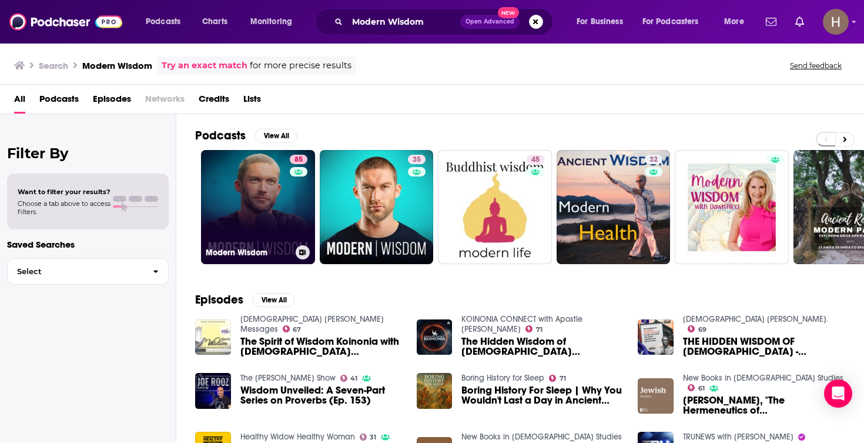
click at [299, 255] on icon at bounding box center [302, 252] width 6 height 6
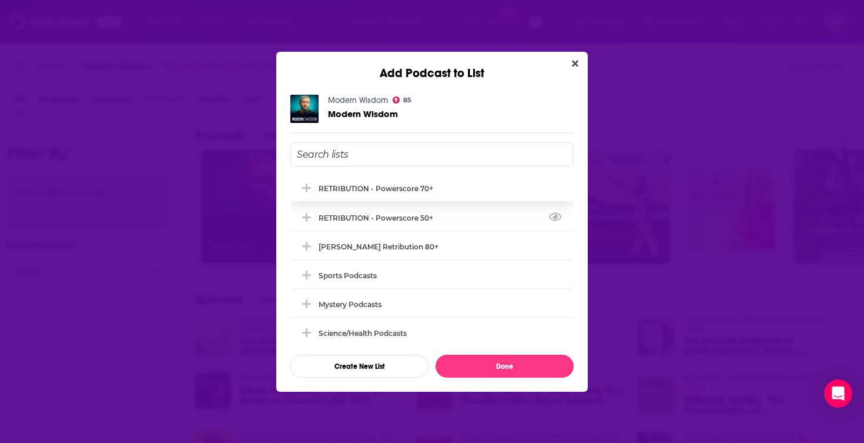
click at [376, 195] on div "RETRIBUTION - Powerscore 70+" at bounding box center [431, 188] width 283 height 26
click at [457, 363] on button "Done" at bounding box center [505, 366] width 138 height 23
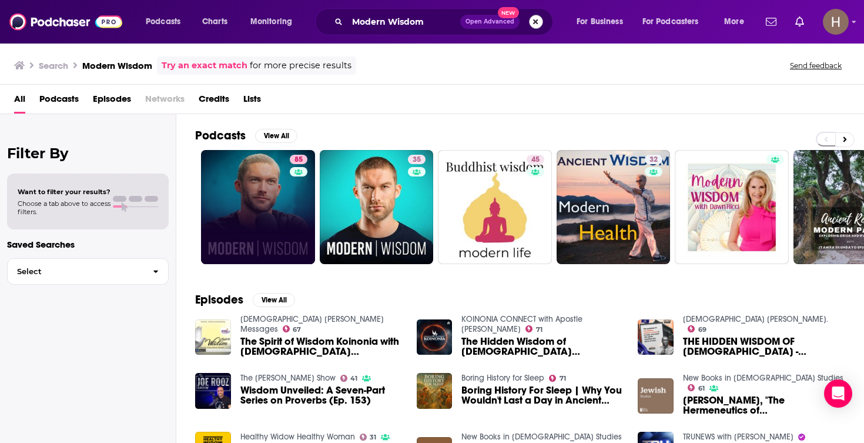
click at [540, 24] on button "Search podcasts, credits, & more..." at bounding box center [536, 22] width 14 height 14
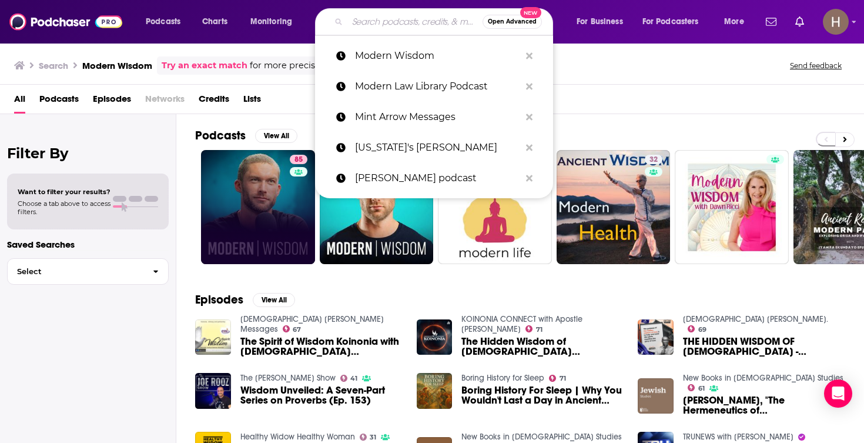
paste input "Money Life"
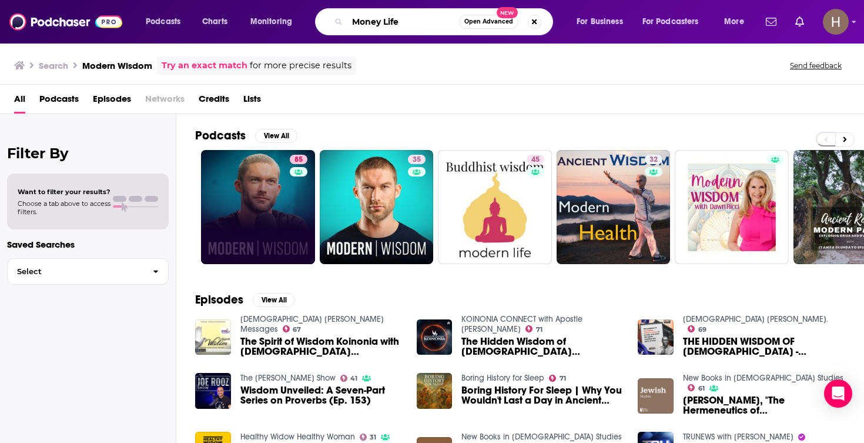
type input "Money Life"
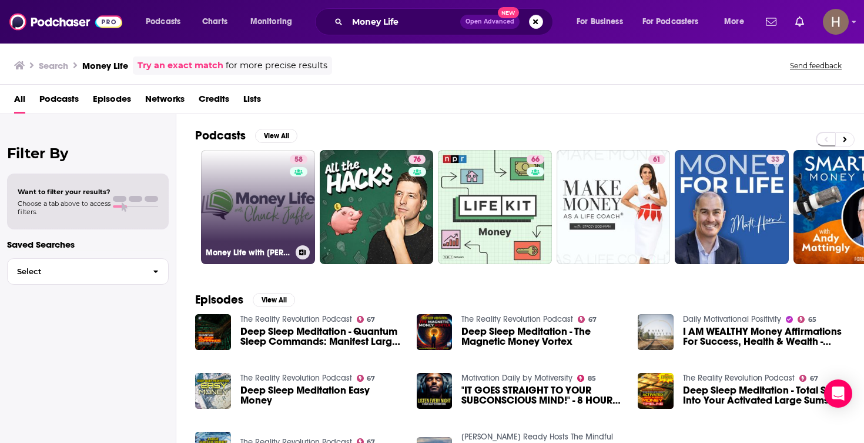
click at [258, 213] on link "58 Money Life with Chuck Jaffe" at bounding box center [258, 207] width 114 height 114
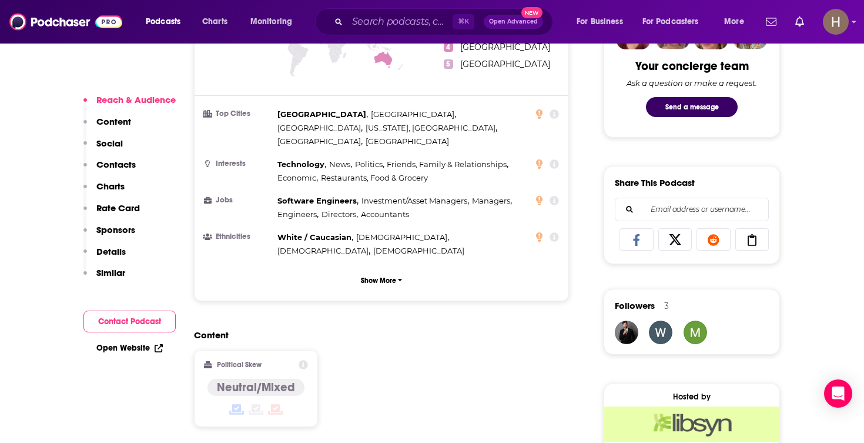
scroll to position [637, 0]
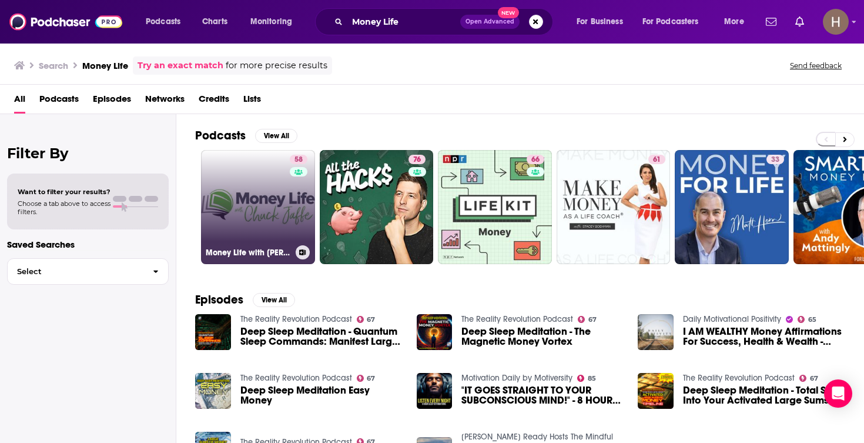
click at [302, 254] on icon at bounding box center [303, 252] width 6 height 6
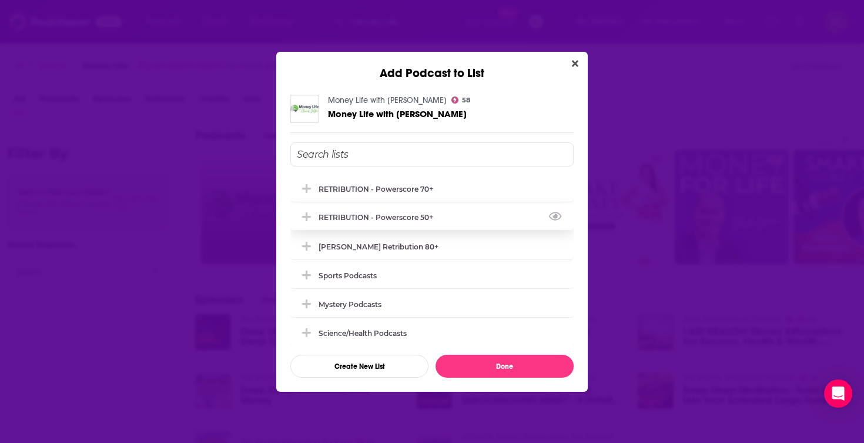
click at [398, 227] on div "RETRIBUTION - Powerscore 50+" at bounding box center [431, 217] width 283 height 26
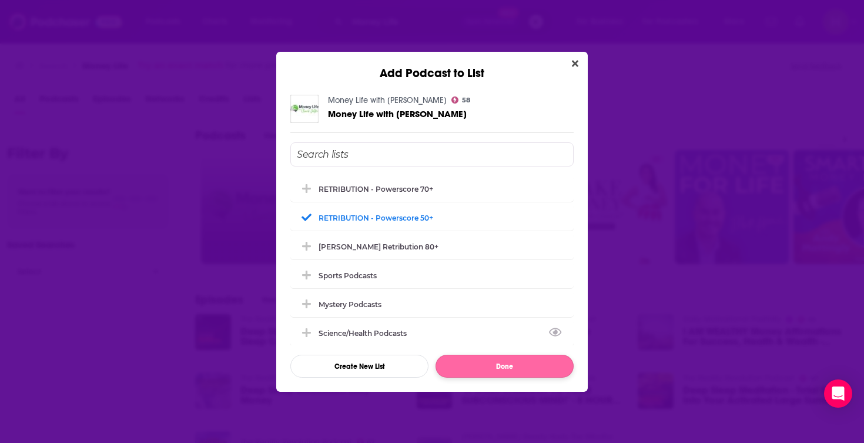
click at [504, 372] on button "Done" at bounding box center [505, 366] width 138 height 23
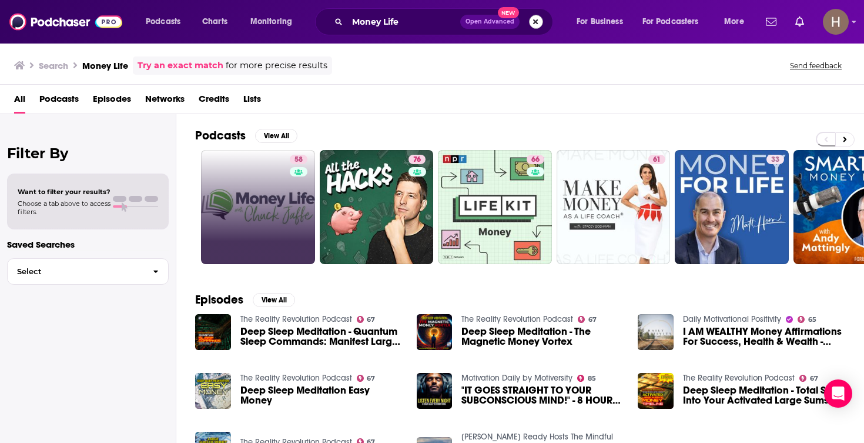
click at [532, 19] on button "Search podcasts, credits, & more..." at bounding box center [536, 22] width 14 height 14
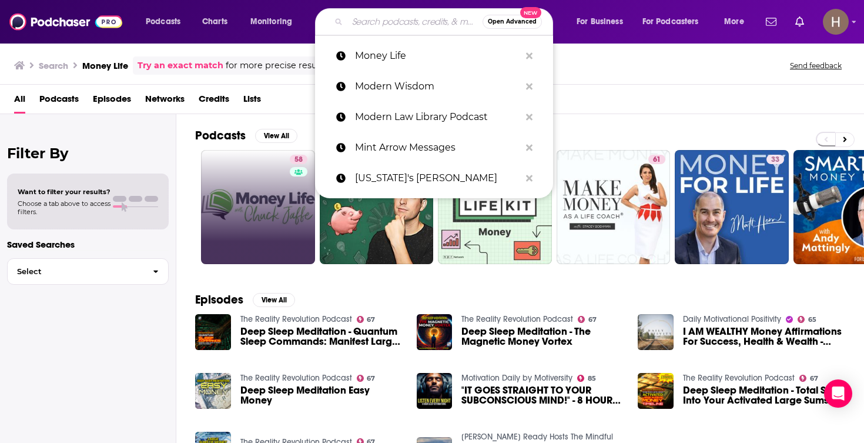
paste input "Monica Crowley pod"
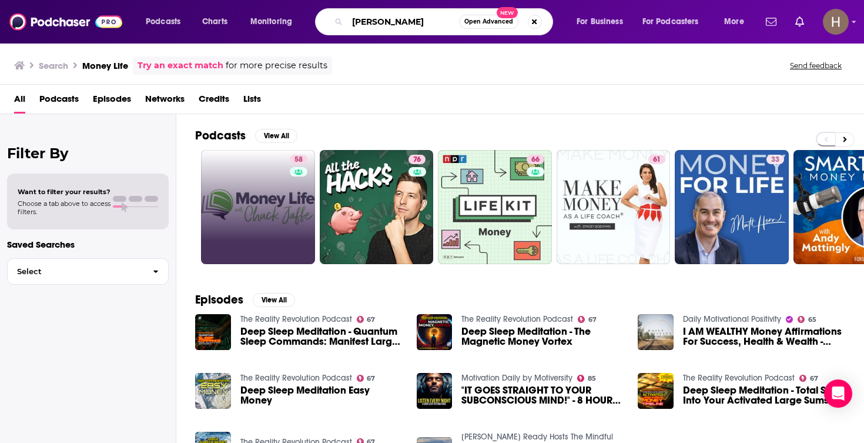
type input "Monica Crowley"
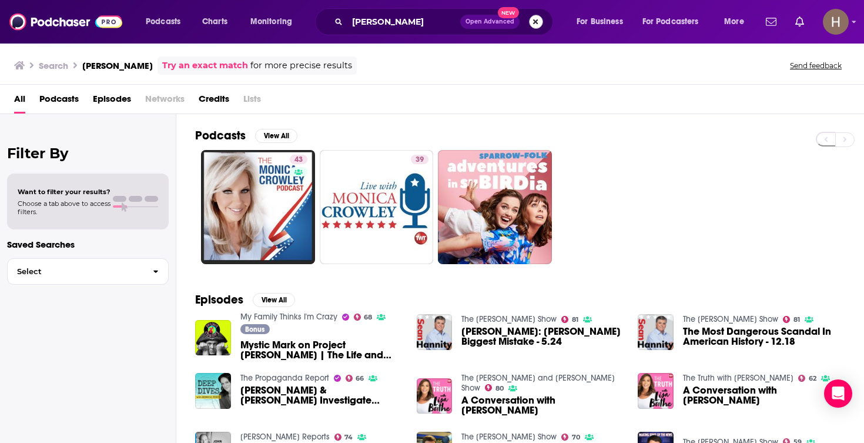
click at [533, 24] on button "Search podcasts, credits, & more..." at bounding box center [536, 22] width 14 height 14
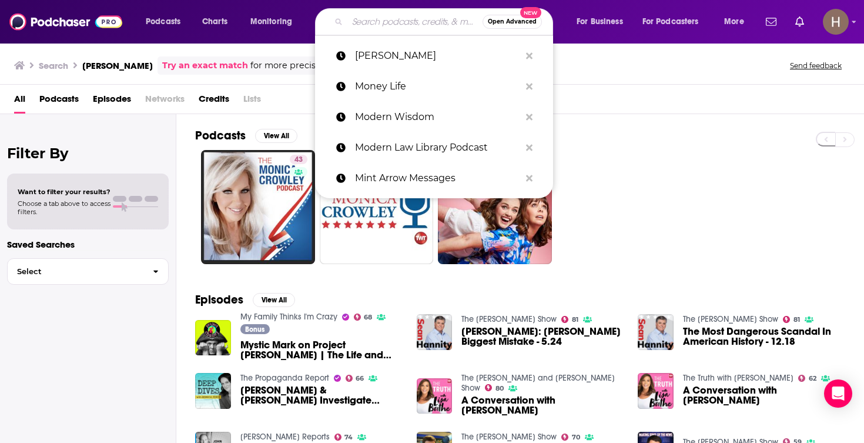
paste input "Moody Radio - Equipped with Chris Brooks"
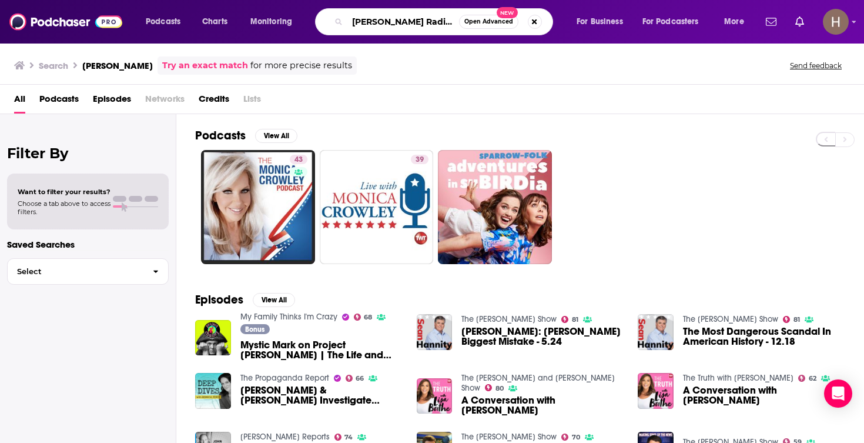
type input "Moody Radio - Equipped with Chris Brooks"
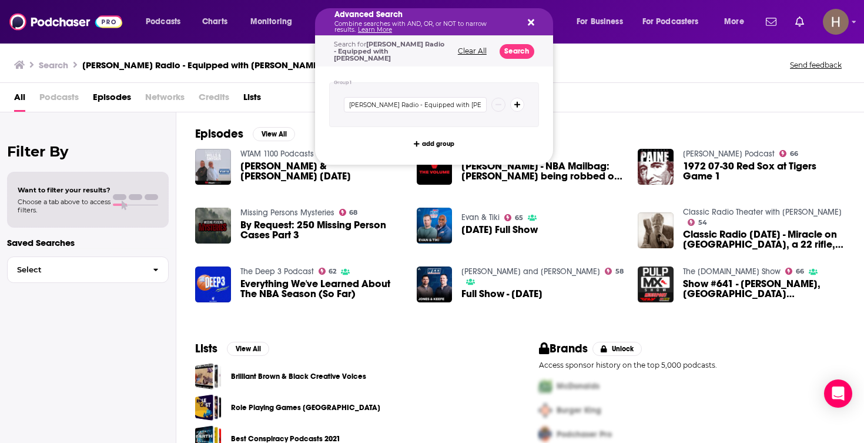
click at [389, 28] on link "Learn More" at bounding box center [375, 30] width 34 height 8
click at [532, 22] on icon "Search podcasts, credits, & more..." at bounding box center [531, 22] width 6 height 6
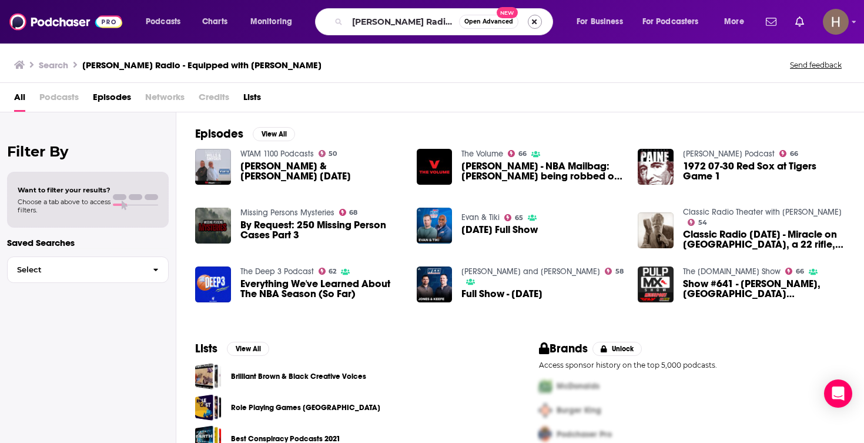
click at [536, 27] on button "Search podcasts, credits, & more..." at bounding box center [535, 22] width 14 height 14
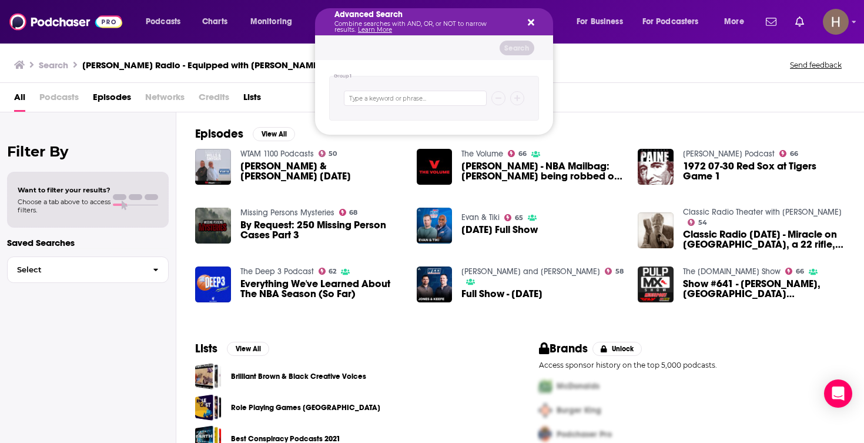
click at [536, 26] on div "Advanced Search Combine searches with AND, OR, or NOT to narrow results. Learn …" at bounding box center [434, 21] width 238 height 27
click at [532, 25] on icon "Search podcasts, credits, & more..." at bounding box center [531, 22] width 6 height 6
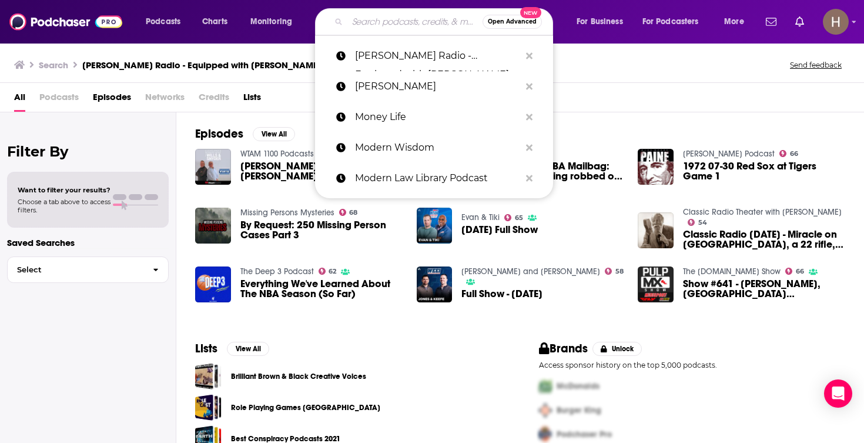
click at [425, 14] on input "Search podcasts, credits, & more..." at bounding box center [414, 21] width 135 height 19
paste input "Munk Debates Podcast"
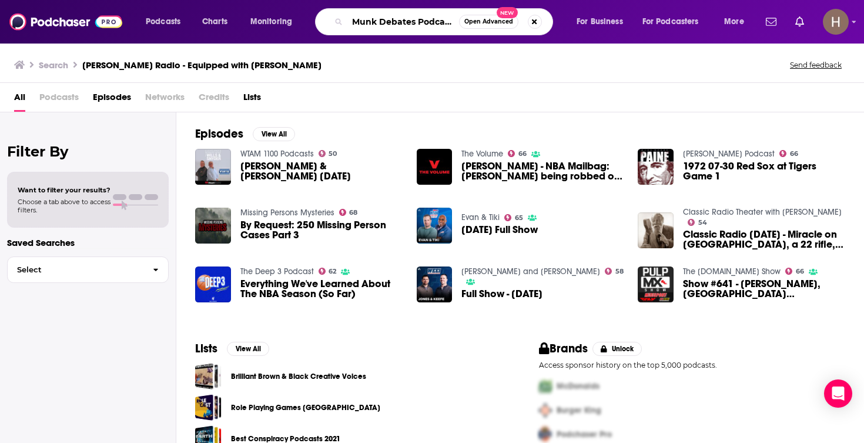
type input "Munk Debates Podcast"
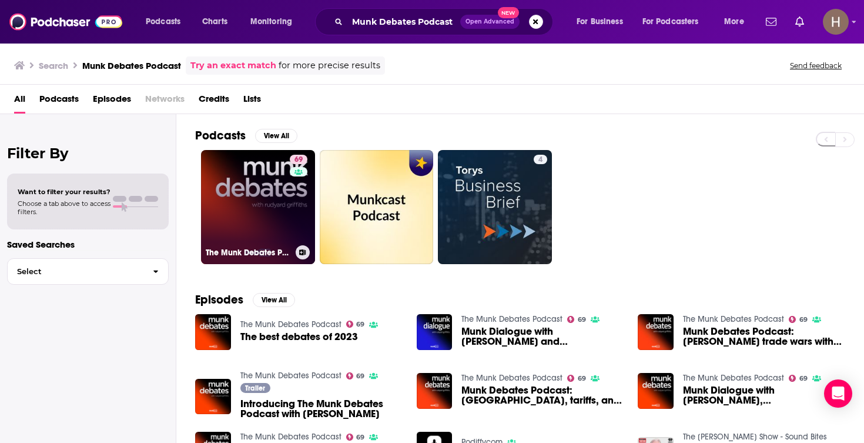
click at [271, 210] on link "69 The Munk Debates Podcast" at bounding box center [258, 207] width 114 height 114
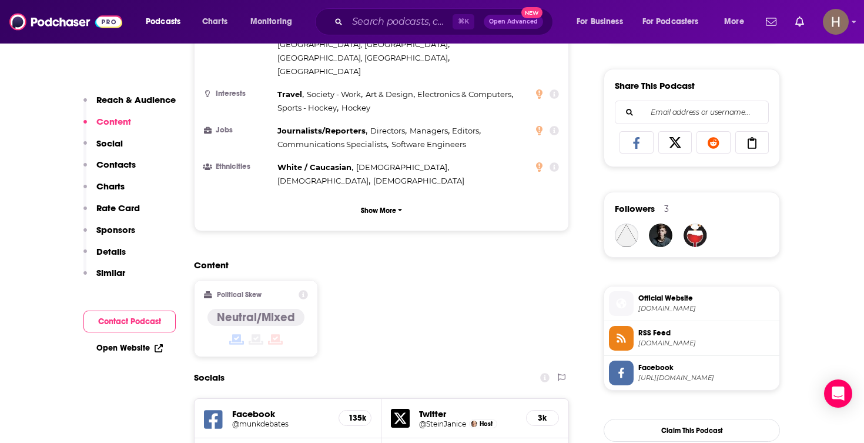
scroll to position [742, 0]
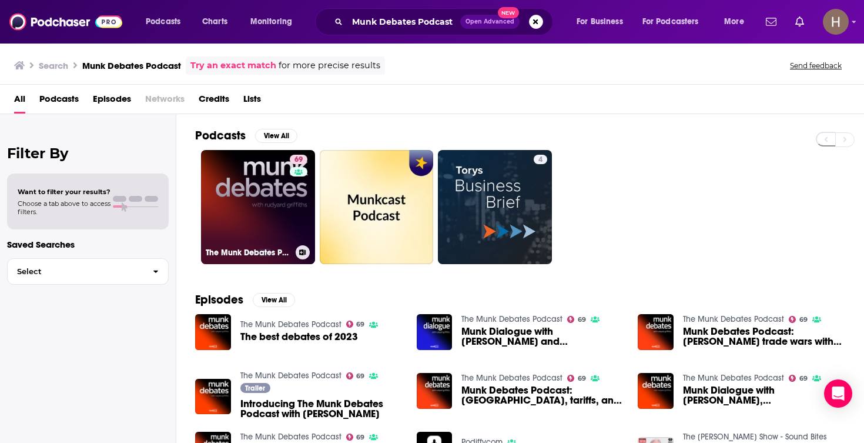
click at [306, 258] on button at bounding box center [303, 252] width 14 height 14
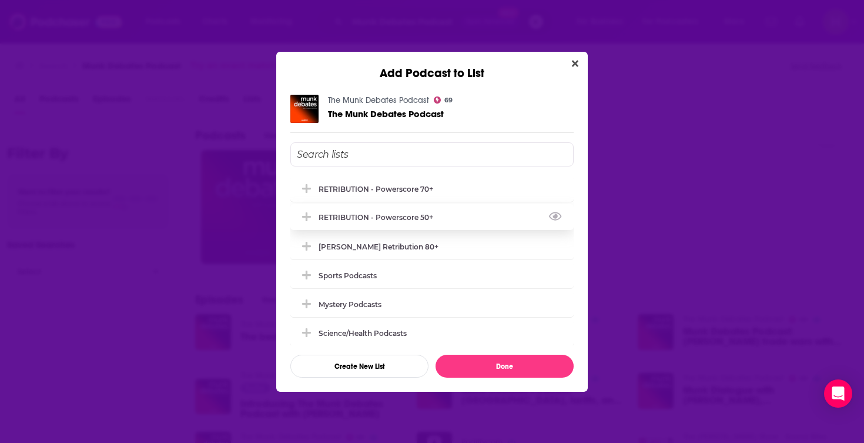
click at [427, 219] on div "RETRIBUTION - Powerscore 50+" at bounding box center [380, 217] width 122 height 9
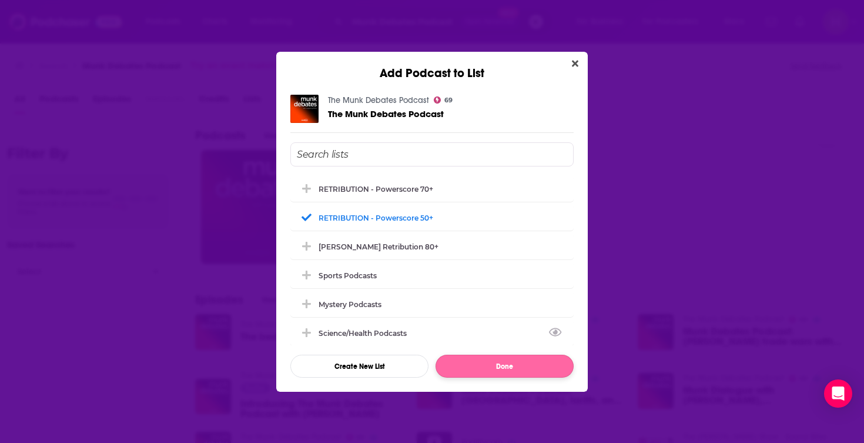
click at [486, 372] on button "Done" at bounding box center [505, 366] width 138 height 23
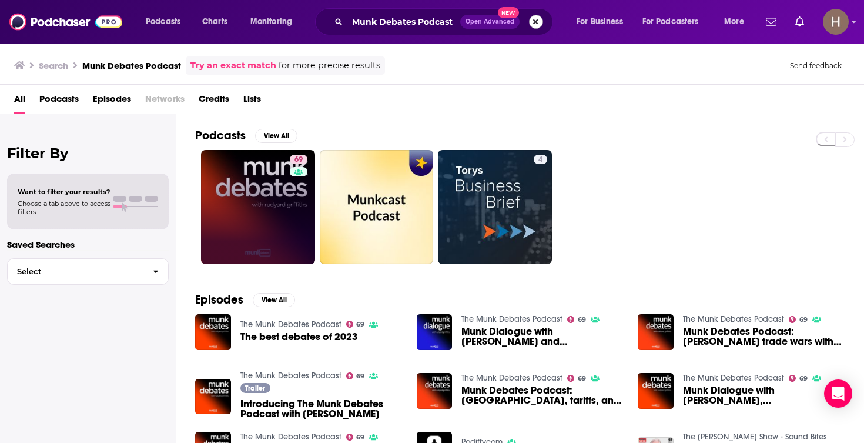
click at [541, 26] on button "Search podcasts, credits, & more..." at bounding box center [536, 22] width 14 height 14
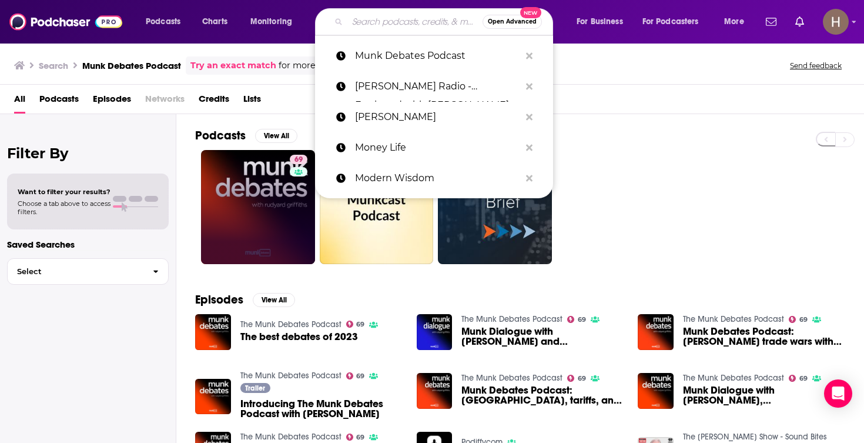
paste input "New Ideal"
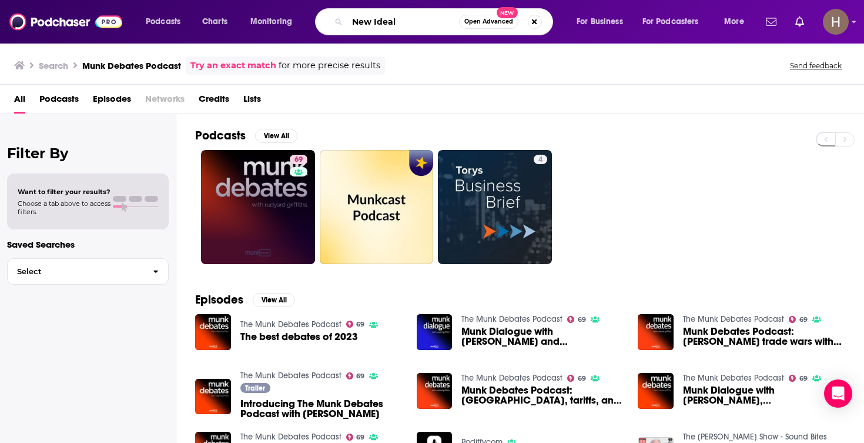
type input "New Ideal"
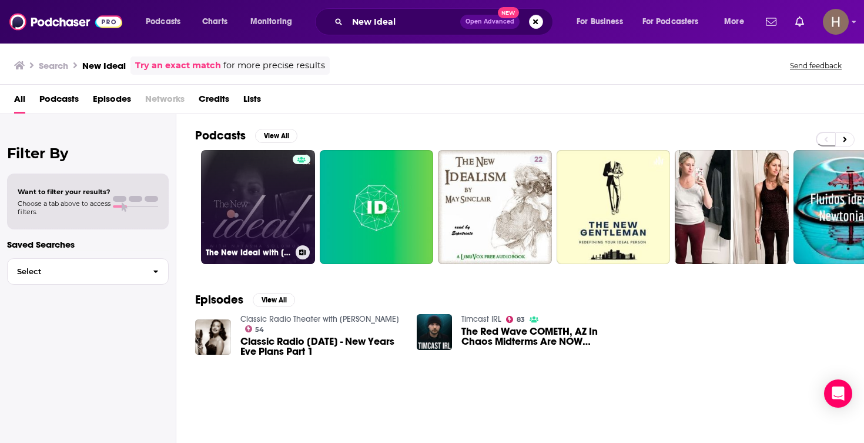
click at [270, 205] on link "The New Ideal with Natasha Solomon" at bounding box center [258, 207] width 114 height 114
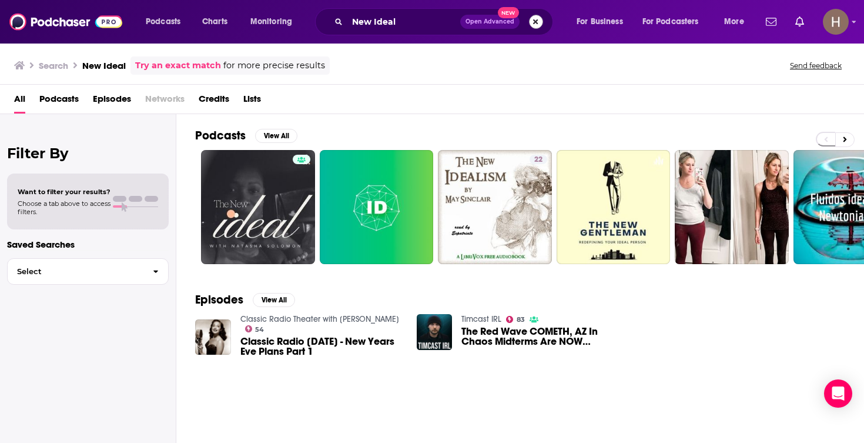
click at [542, 23] on button "Search podcasts, credits, & more..." at bounding box center [536, 22] width 14 height 14
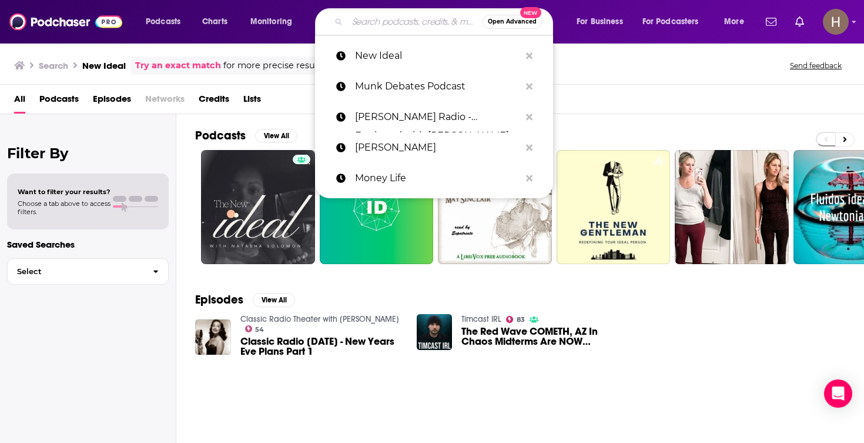
paste input "[US_STATE] Times"
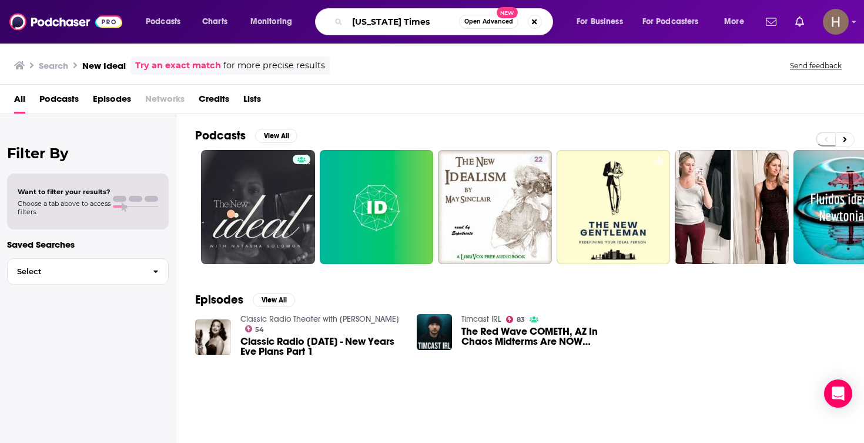
type input "[US_STATE] Times"
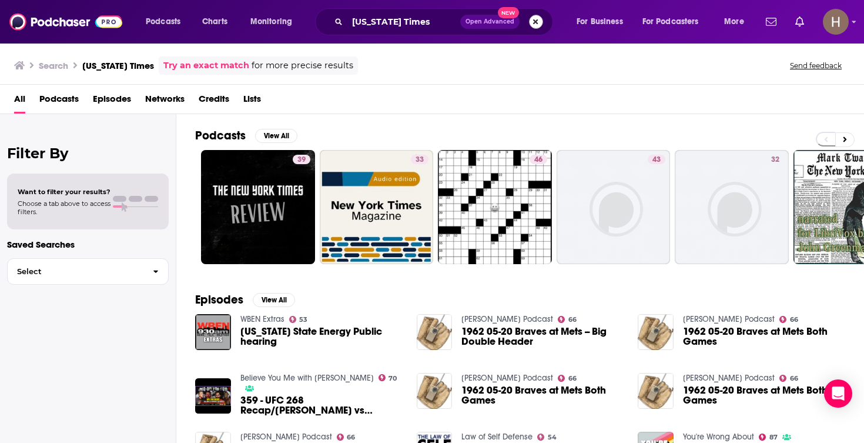
click at [530, 26] on button "Search podcasts, credits, & more..." at bounding box center [536, 22] width 14 height 14
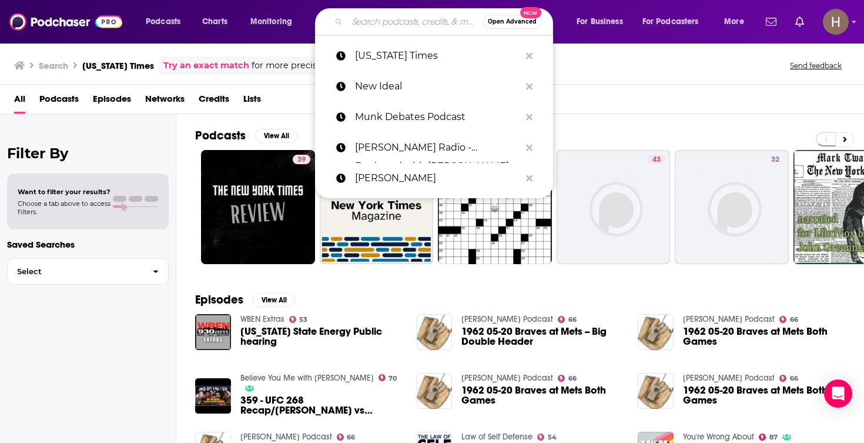
paste input "The Opinions with [PERSON_NAME]"
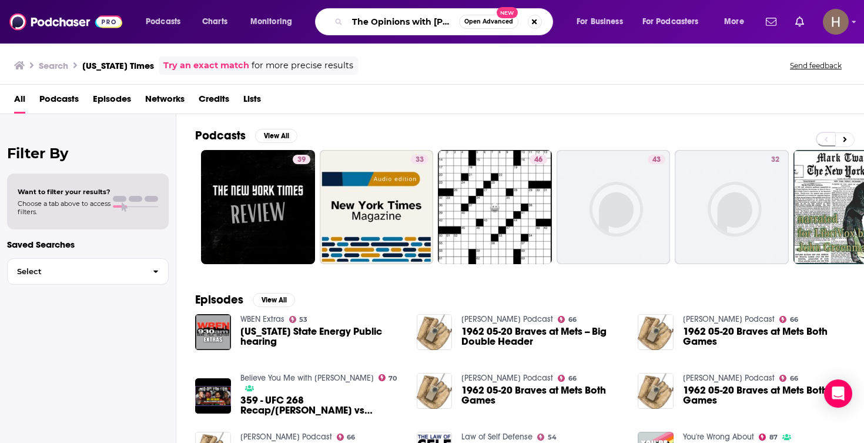
type input "The Opinions with [PERSON_NAME]"
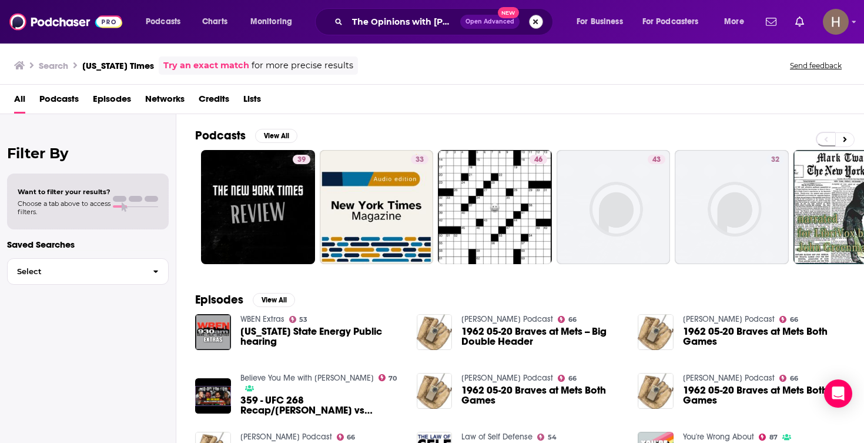
click at [534, 25] on button "Search podcasts, credits, & more..." at bounding box center [536, 22] width 14 height 14
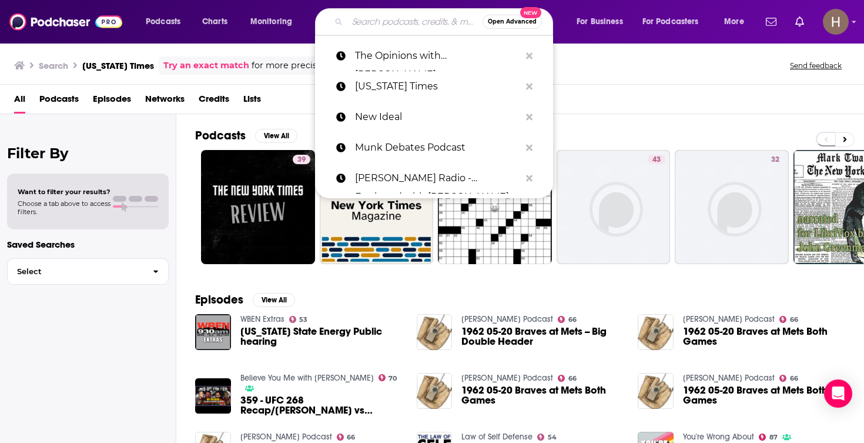
paste input "New Yorker"
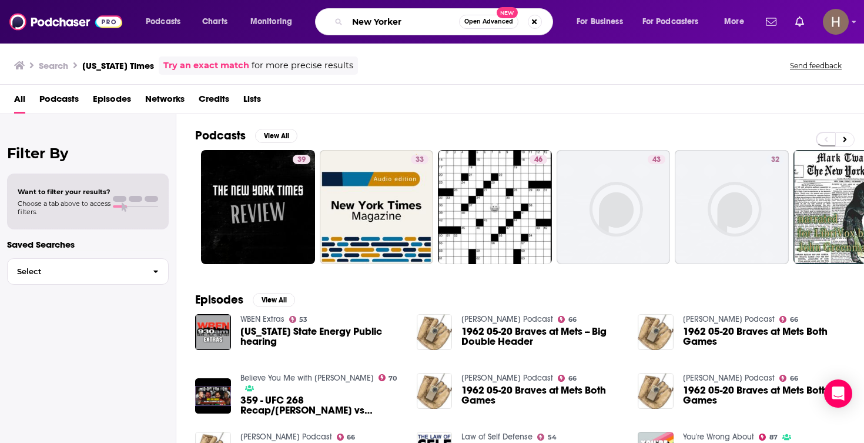
type input "New Yorker"
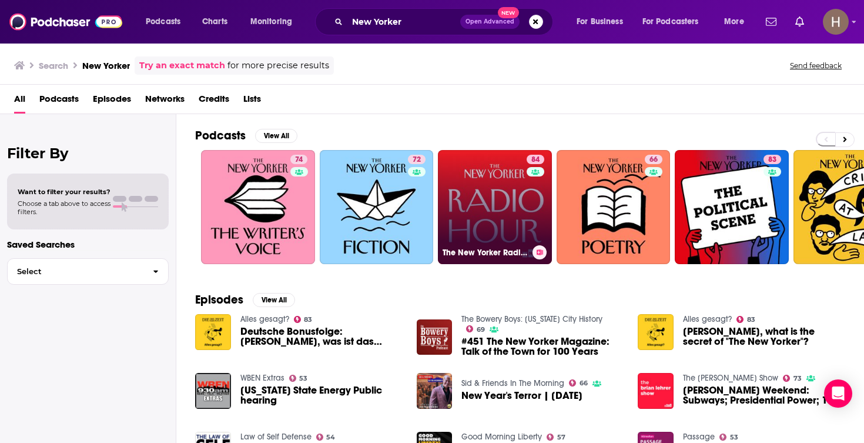
click at [541, 254] on icon at bounding box center [540, 252] width 6 height 6
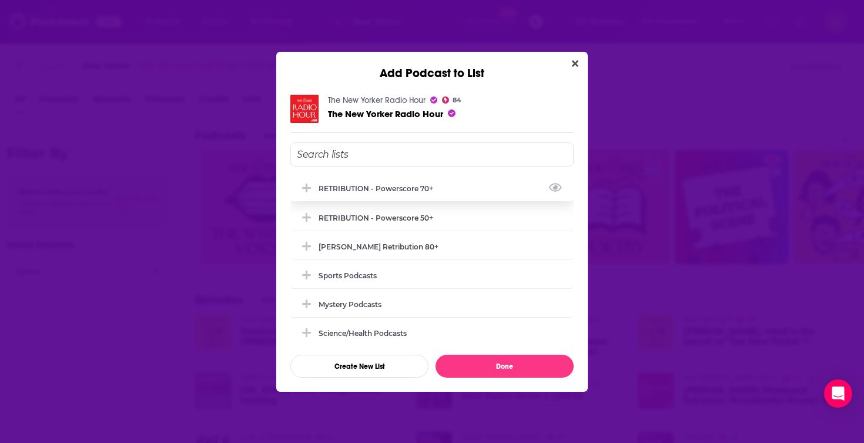
click at [482, 190] on div "RETRIBUTION - Powerscore 70+" at bounding box center [431, 188] width 283 height 26
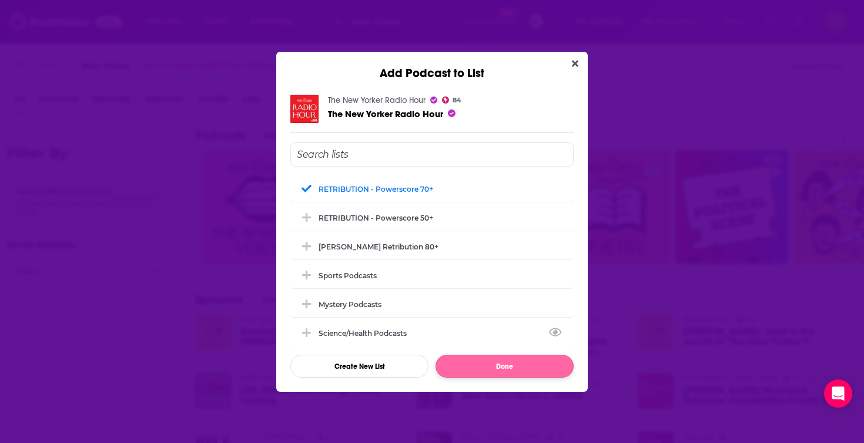
click at [532, 372] on button "Done" at bounding box center [505, 366] width 138 height 23
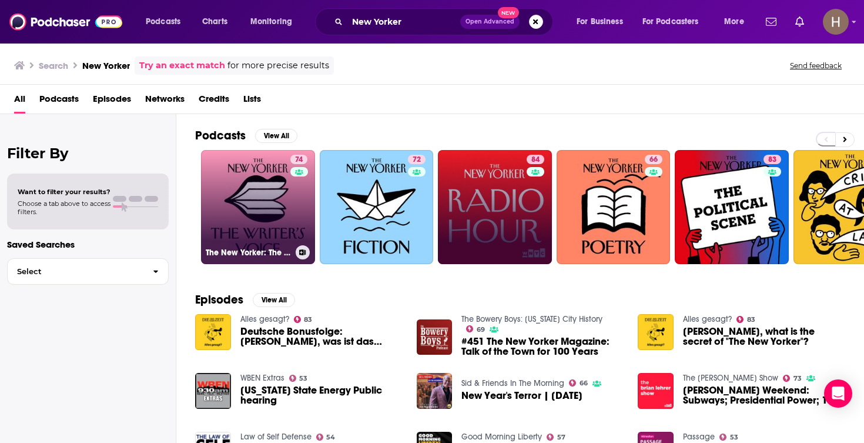
click at [302, 256] on button at bounding box center [303, 252] width 14 height 14
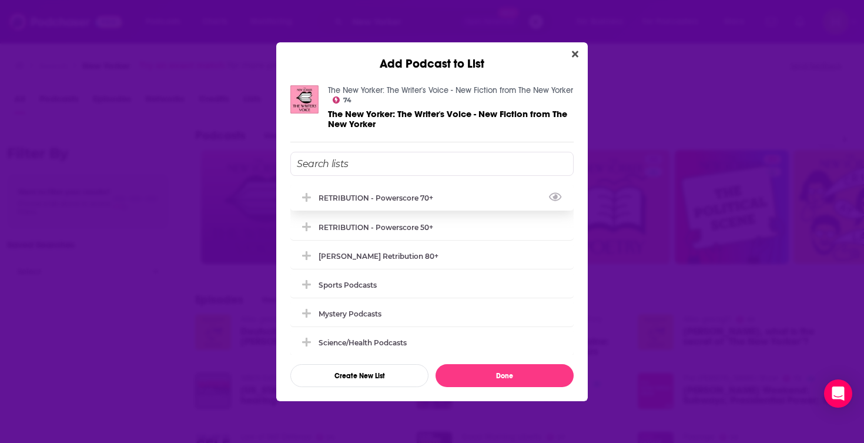
click at [389, 202] on div "RETRIBUTION - Powerscore 70+" at bounding box center [380, 197] width 122 height 9
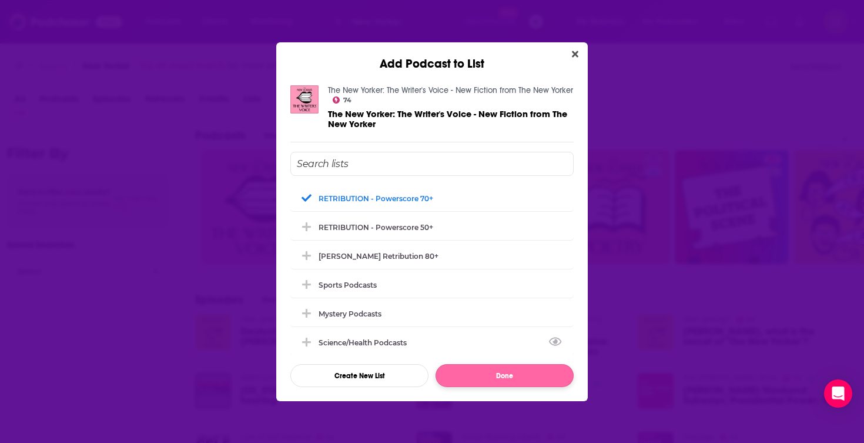
click at [466, 379] on button "Done" at bounding box center [505, 375] width 138 height 23
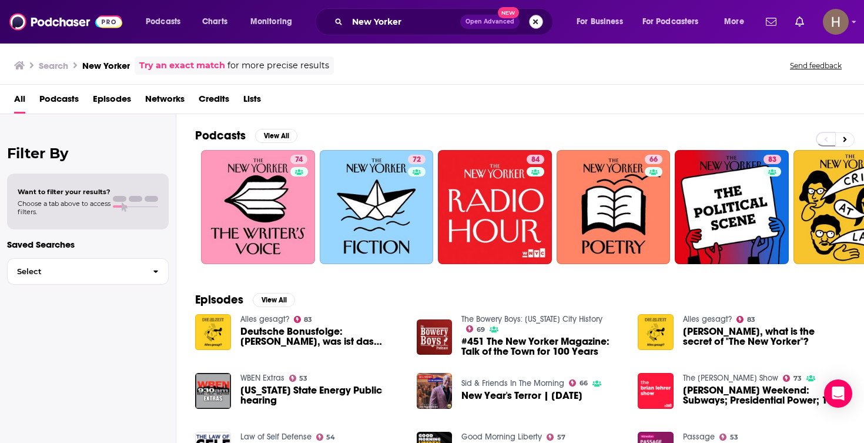
click at [541, 21] on button "Search podcasts, credits, & more..." at bounding box center [536, 22] width 14 height 14
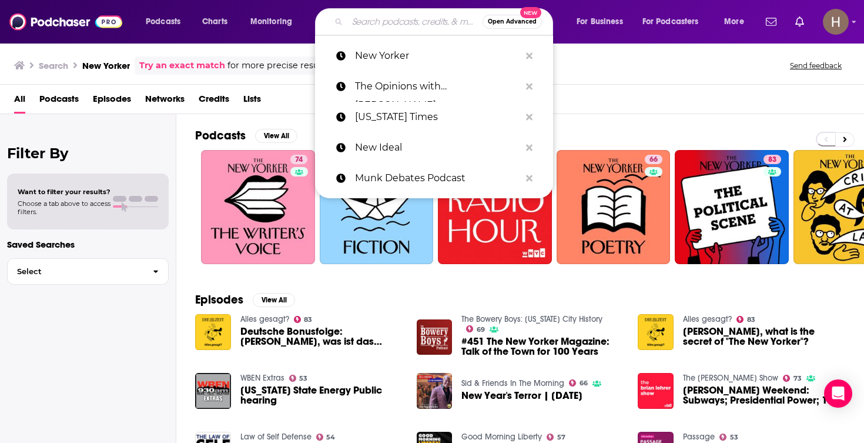
paste input "Newt's World Podcast"
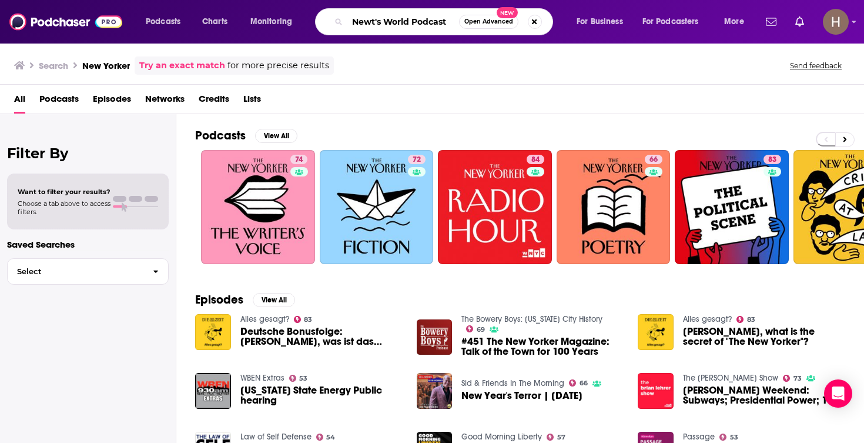
type input "Newt's World Podcast"
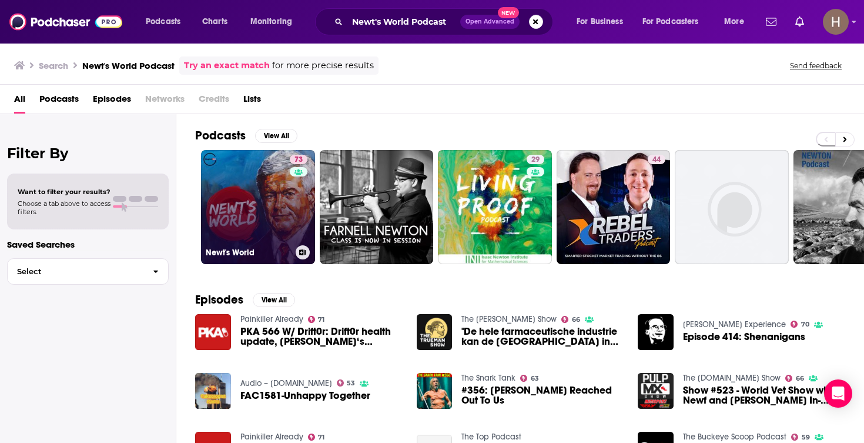
click at [258, 215] on link "73 Newt's World" at bounding box center [258, 207] width 114 height 114
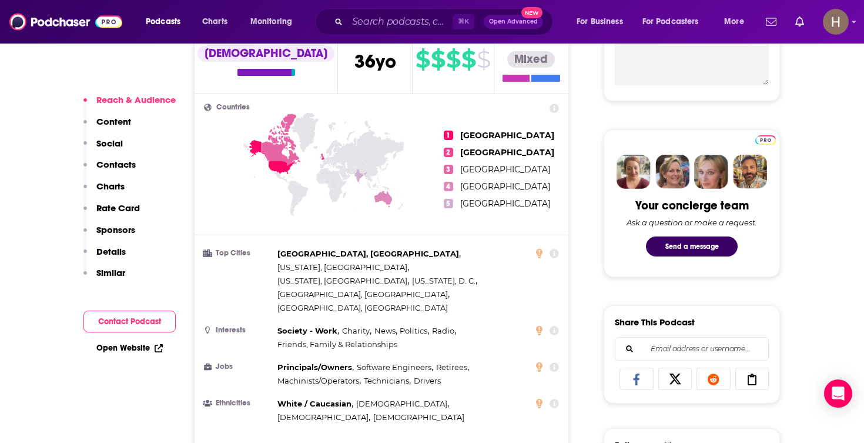
scroll to position [756, 0]
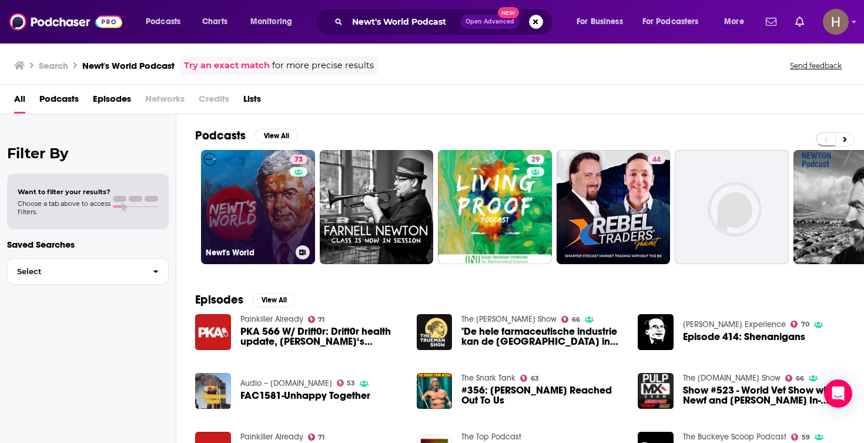
click at [306, 256] on button at bounding box center [303, 252] width 14 height 14
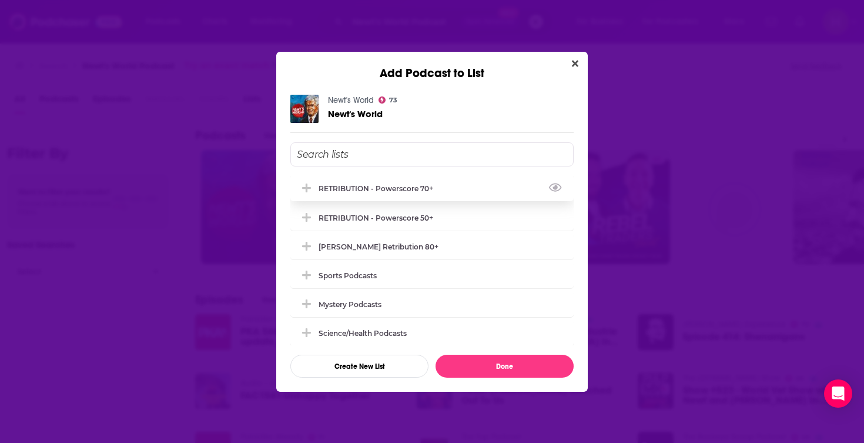
click at [433, 193] on div "RETRIBUTION - Powerscore 70+" at bounding box center [380, 188] width 122 height 9
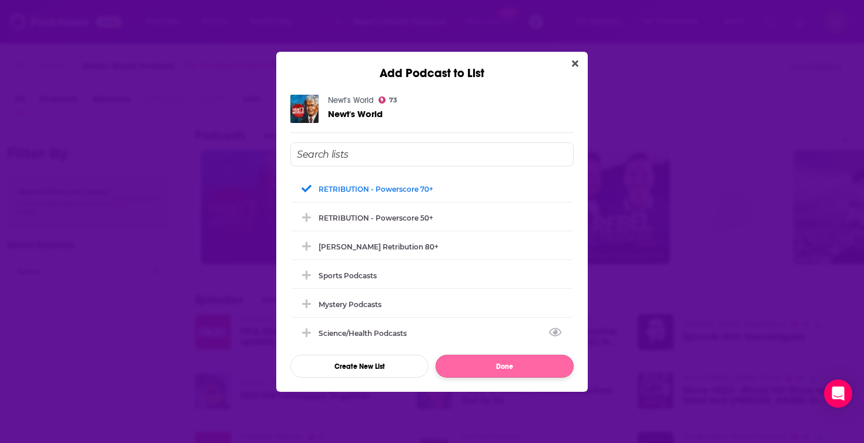
click at [507, 360] on button "Done" at bounding box center [505, 366] width 138 height 23
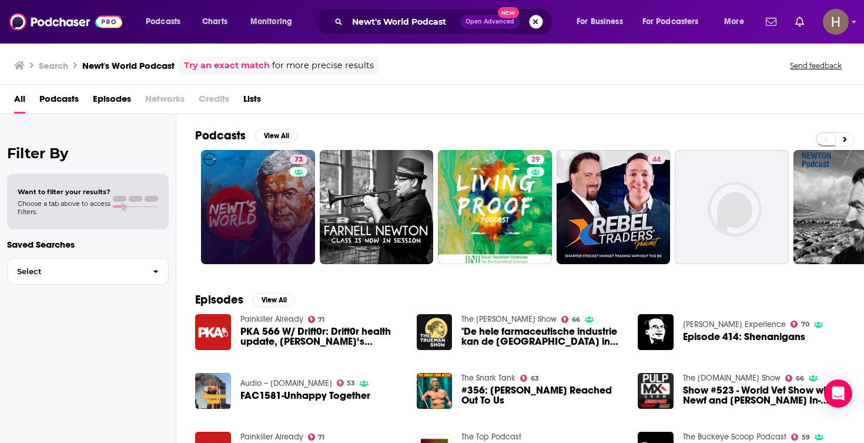
click at [536, 28] on button "Search podcasts, credits, & more..." at bounding box center [536, 22] width 14 height 14
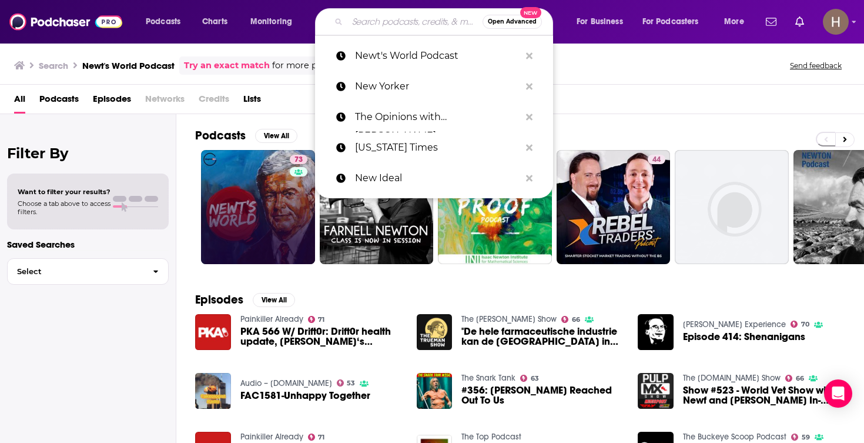
paste input "None Of The Above"
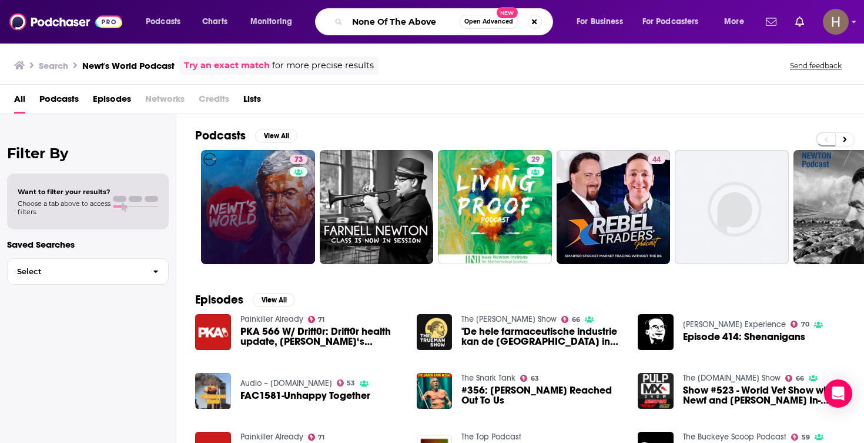
type input "None Of The Above"
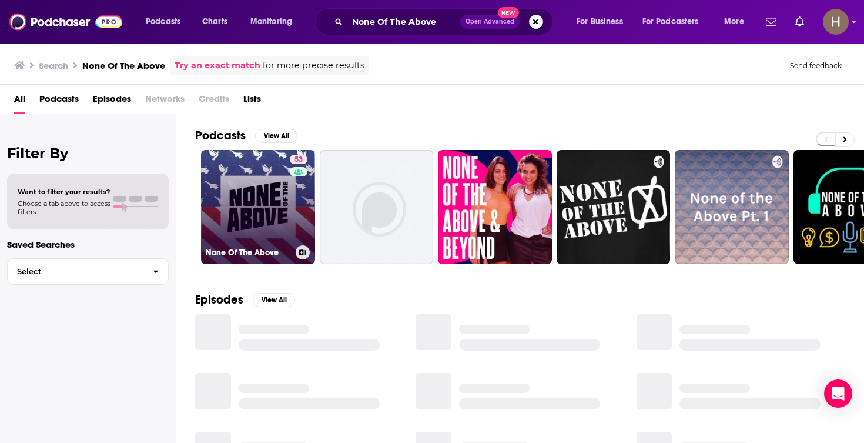
click at [248, 211] on link "53 None Of The Above" at bounding box center [258, 207] width 114 height 114
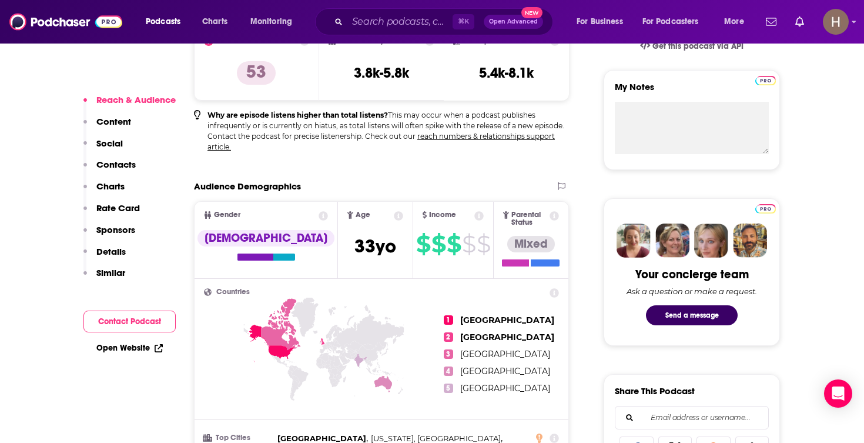
scroll to position [818, 0]
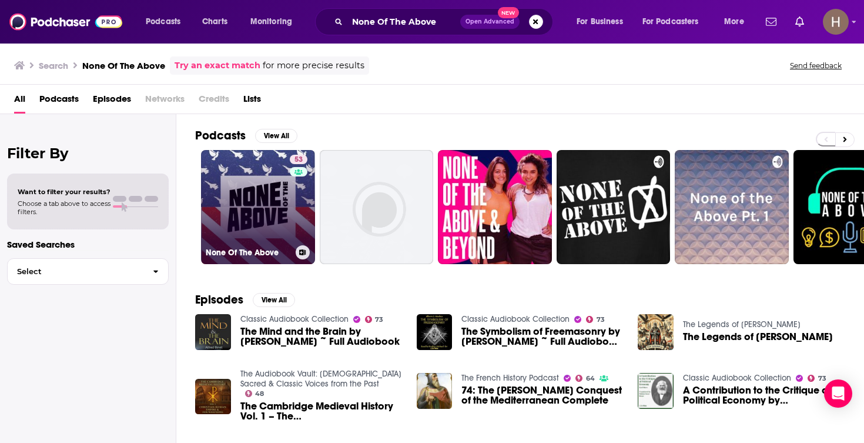
click at [305, 250] on icon at bounding box center [303, 252] width 6 height 6
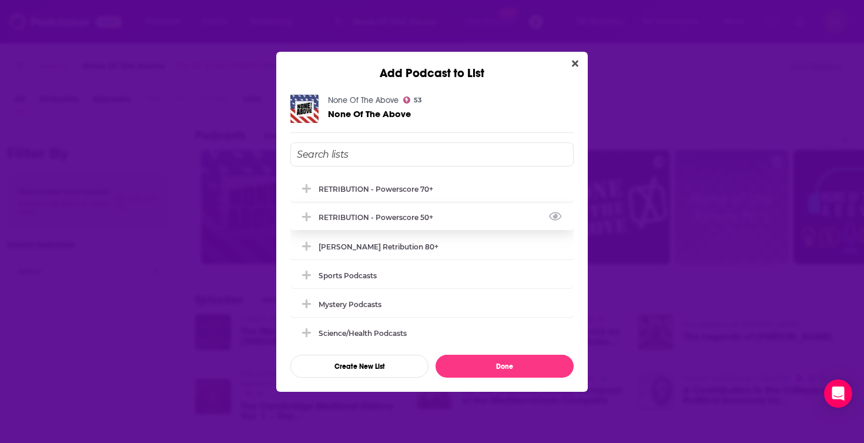
click at [396, 213] on div "RETRIBUTION - Powerscore 50+" at bounding box center [431, 217] width 283 height 26
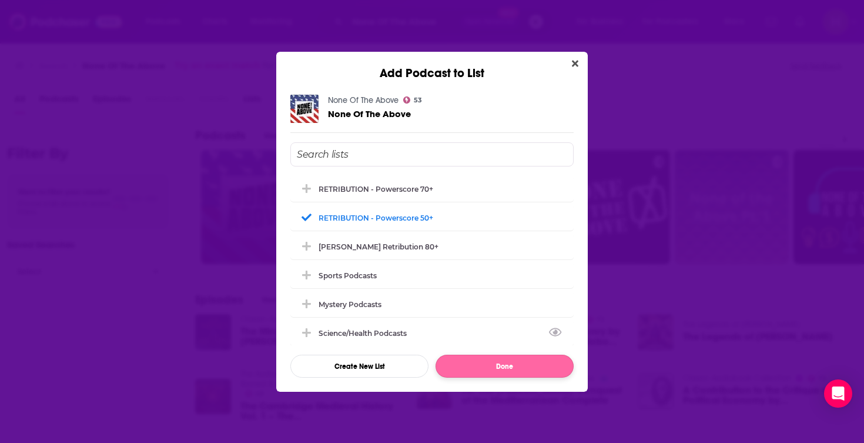
click at [479, 374] on button "Done" at bounding box center [505, 366] width 138 height 23
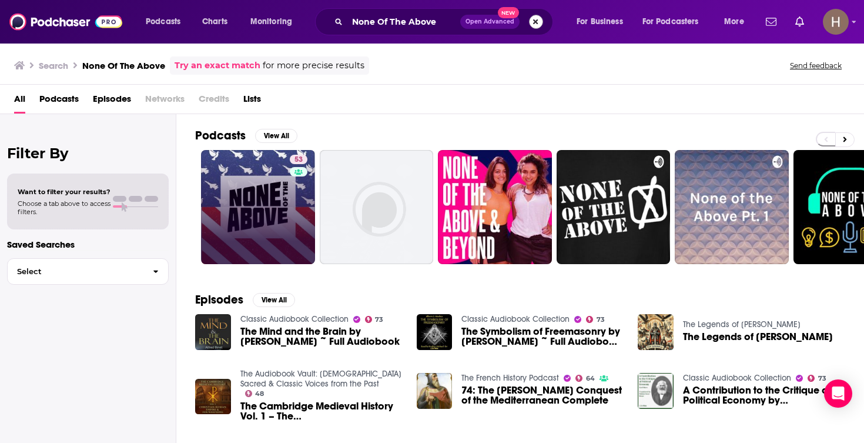
click at [535, 22] on button "Search podcasts, credits, & more..." at bounding box center [536, 22] width 14 height 14
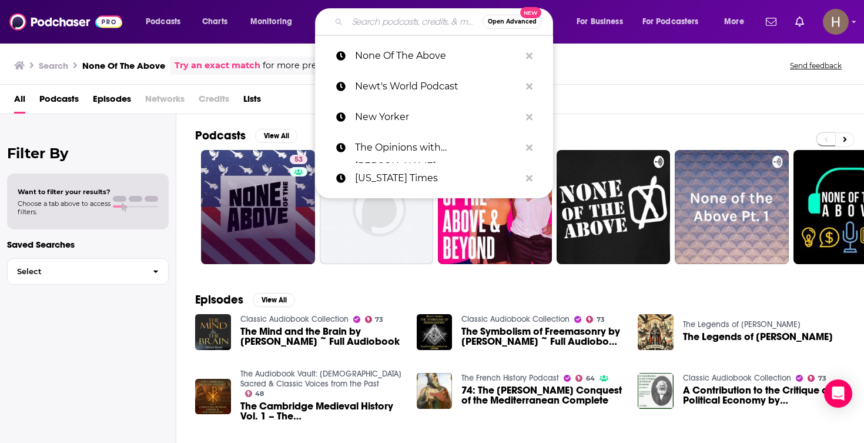
paste input "NPR - Sources & Methods podcast"
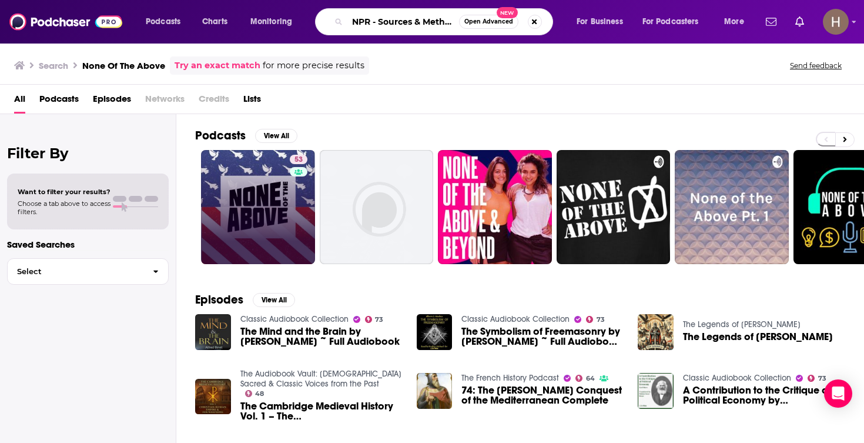
type input "NPR - Sources & Methods podcast"
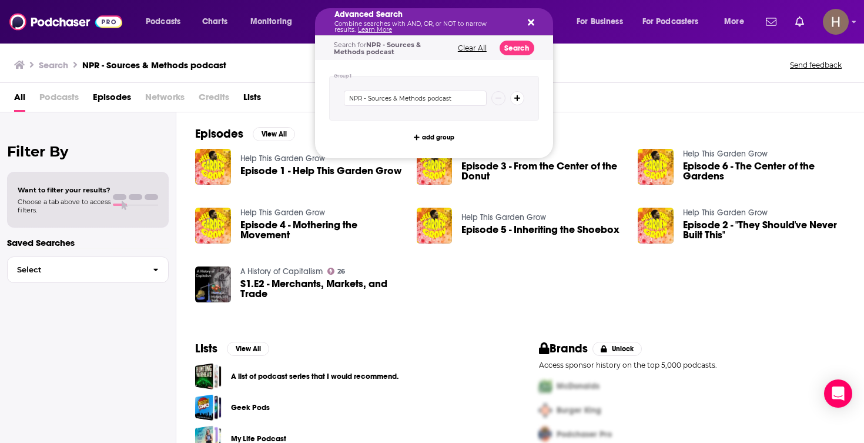
click at [537, 24] on div "Advanced Search Combine searches with AND, OR, or NOT to narrow results. Learn …" at bounding box center [434, 21] width 238 height 27
click at [529, 24] on icon "Search podcasts, credits, & more..." at bounding box center [531, 22] width 6 height 9
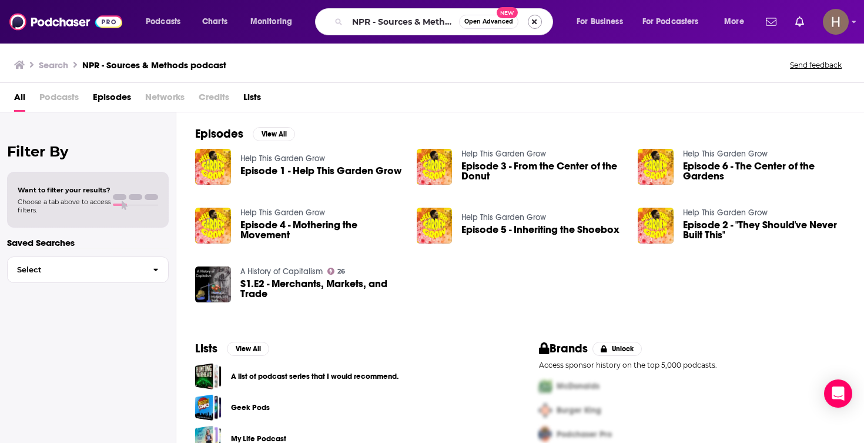
click at [529, 24] on button "Search podcasts, credits, & more..." at bounding box center [535, 22] width 14 height 14
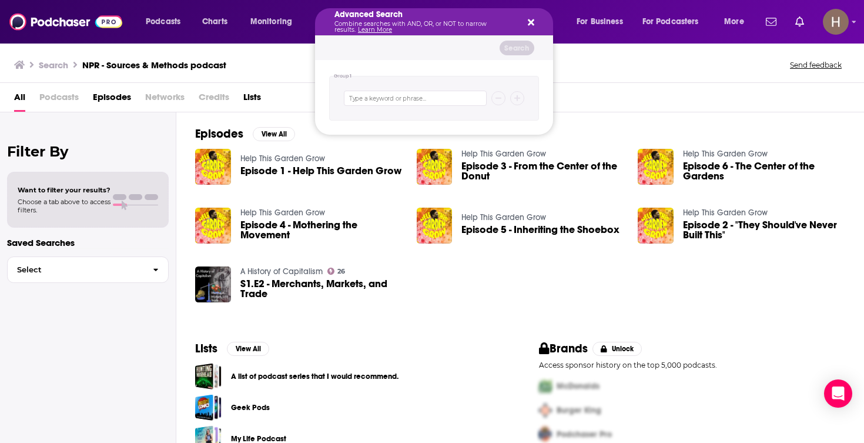
click at [529, 24] on icon "Search podcasts, credits, & more..." at bounding box center [531, 22] width 6 height 6
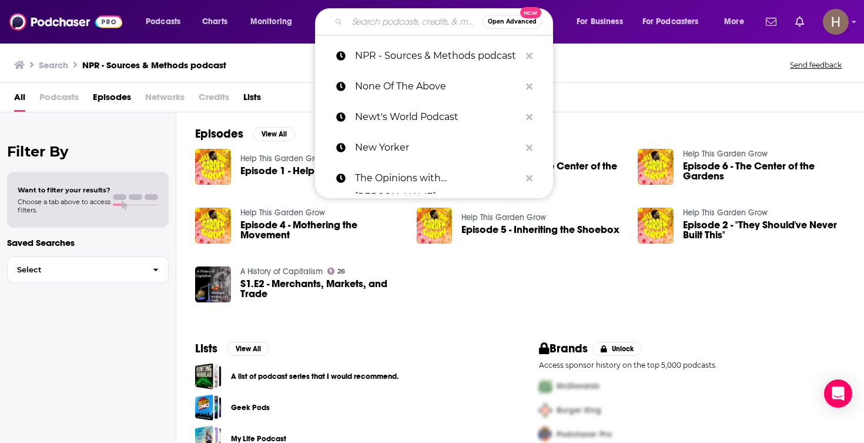
click at [410, 18] on input "Search podcasts, credits, & more..." at bounding box center [414, 21] width 135 height 19
paste input "NPR/The Indicator from Planet Money"
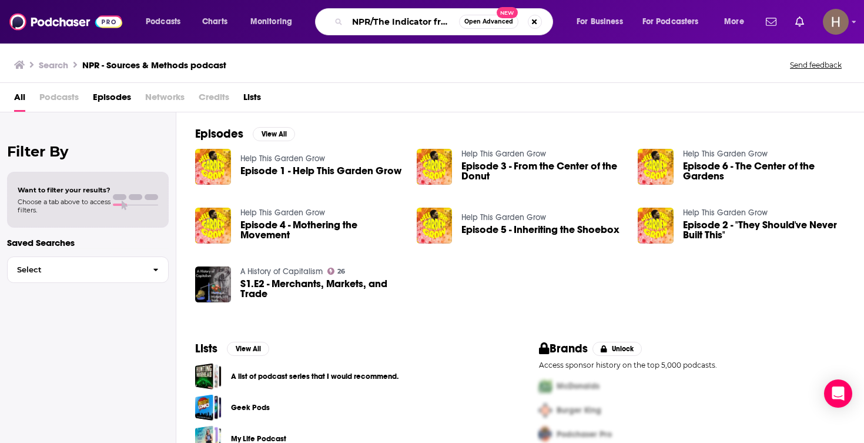
type input "NPR/The Indicator from Planet Money"
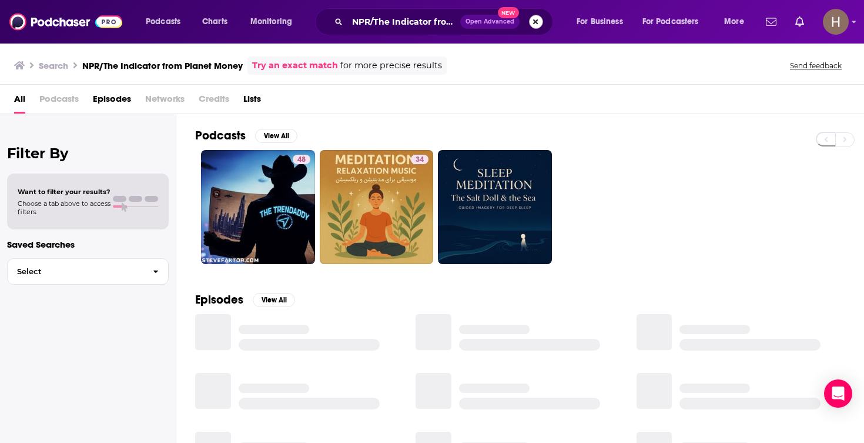
click at [537, 21] on button "Search podcasts, credits, & more..." at bounding box center [536, 22] width 14 height 14
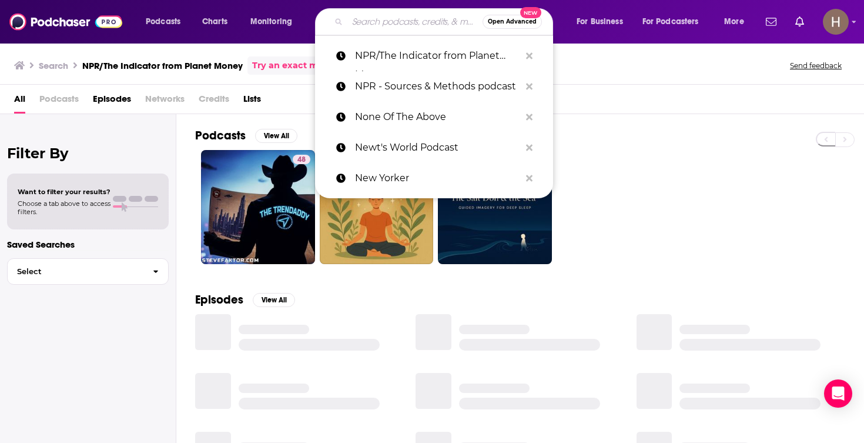
paste input "ON BRAND WITH [PERSON_NAME]"
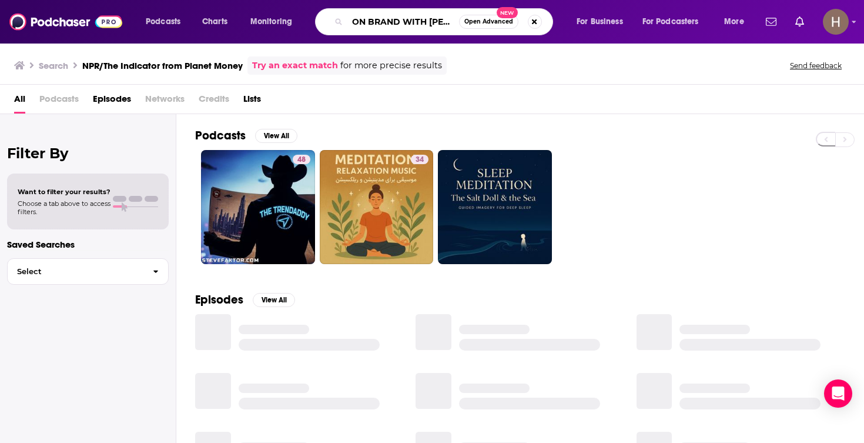
type input "ON BRAND WITH [PERSON_NAME]"
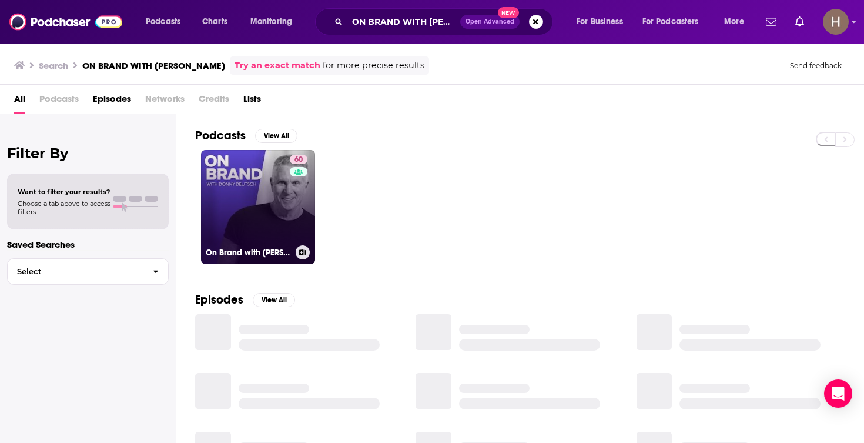
click at [276, 207] on link "60 On Brand with [PERSON_NAME]" at bounding box center [258, 207] width 114 height 114
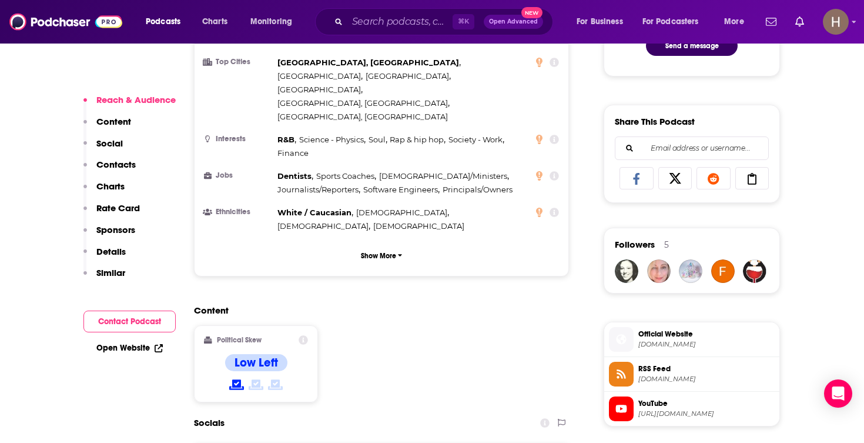
scroll to position [696, 0]
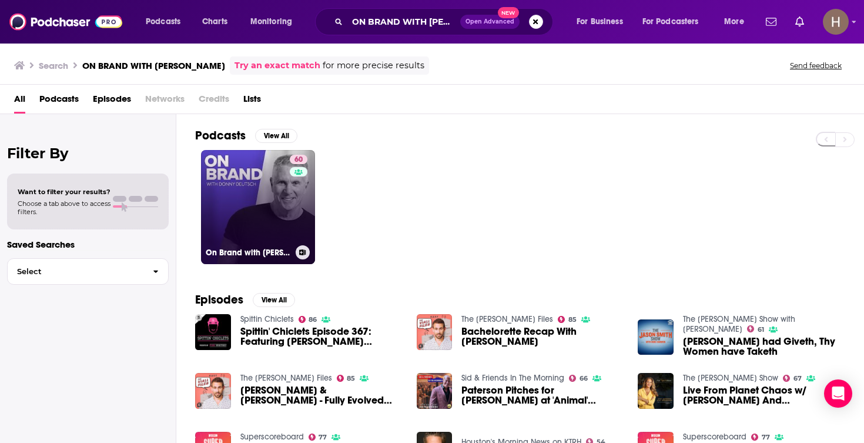
click at [299, 253] on icon at bounding box center [302, 252] width 6 height 6
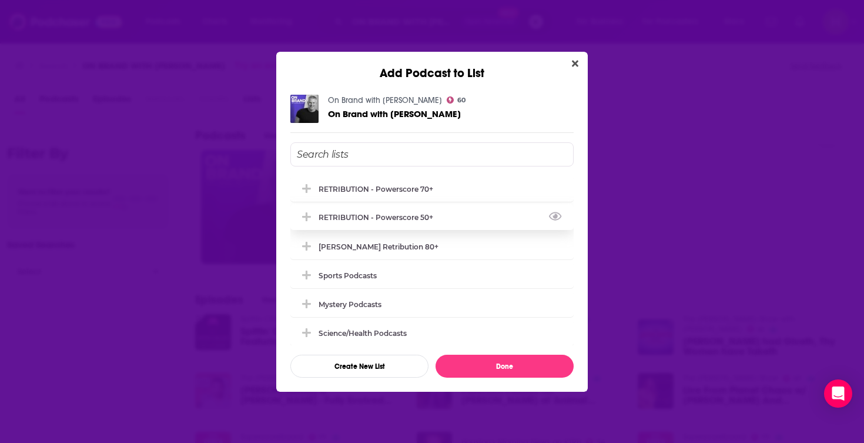
click at [380, 212] on div "RETRIBUTION - Powerscore 50+" at bounding box center [431, 217] width 283 height 26
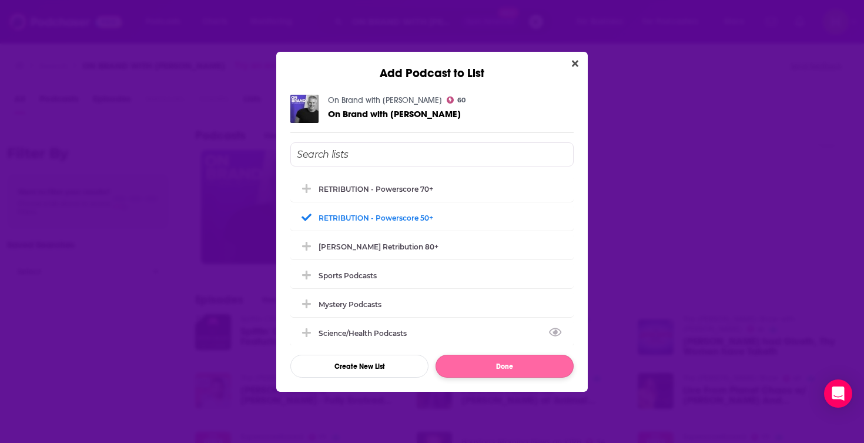
click at [477, 362] on button "Done" at bounding box center [505, 366] width 138 height 23
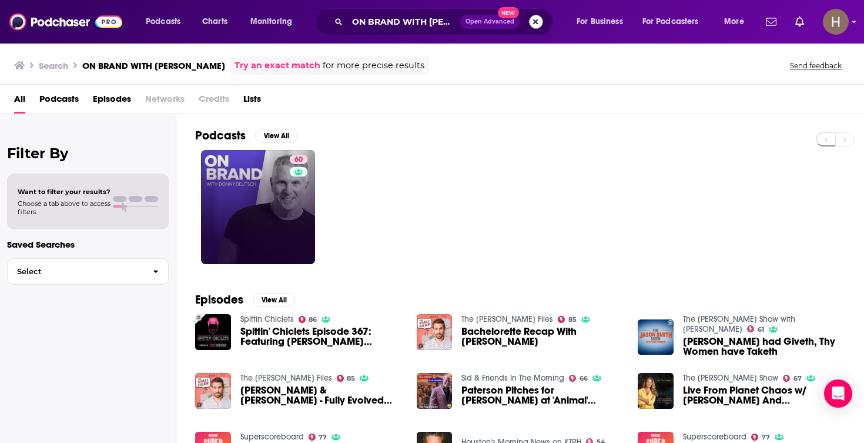
click at [539, 26] on button "Search podcasts, credits, & more..." at bounding box center [536, 22] width 14 height 14
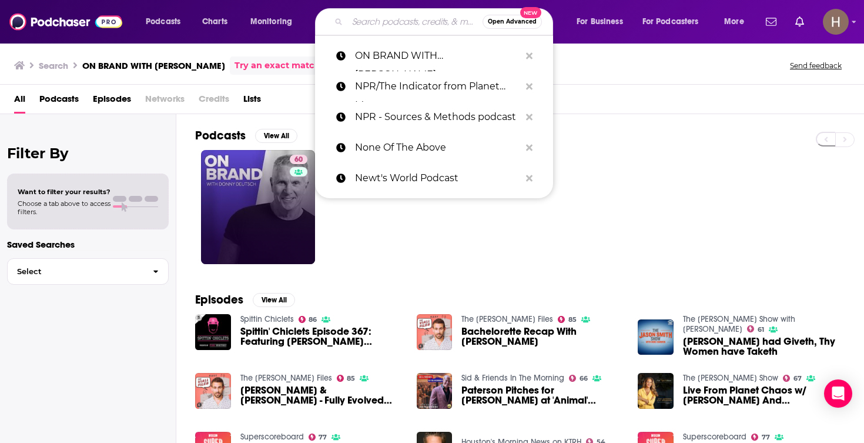
paste input "On with [PERSON_NAME]"
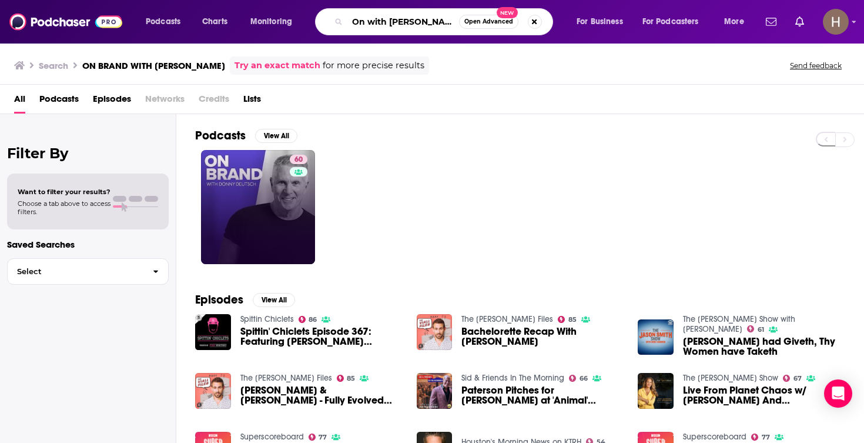
type input "On with [PERSON_NAME]"
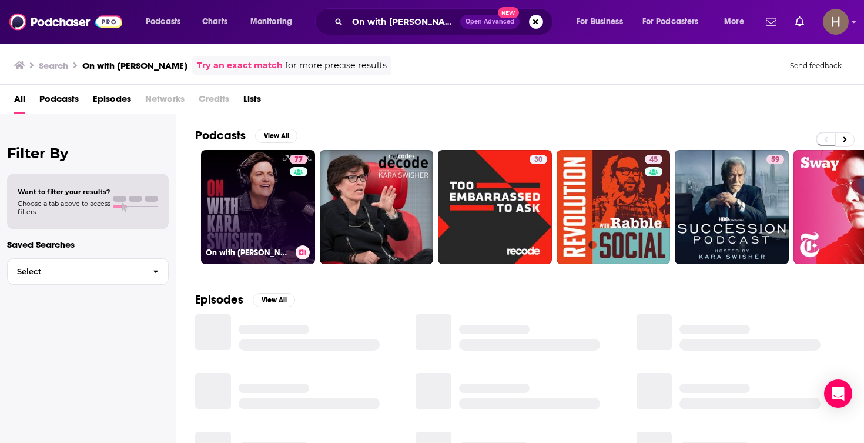
click at [271, 189] on link "77 On with [PERSON_NAME]" at bounding box center [258, 207] width 114 height 114
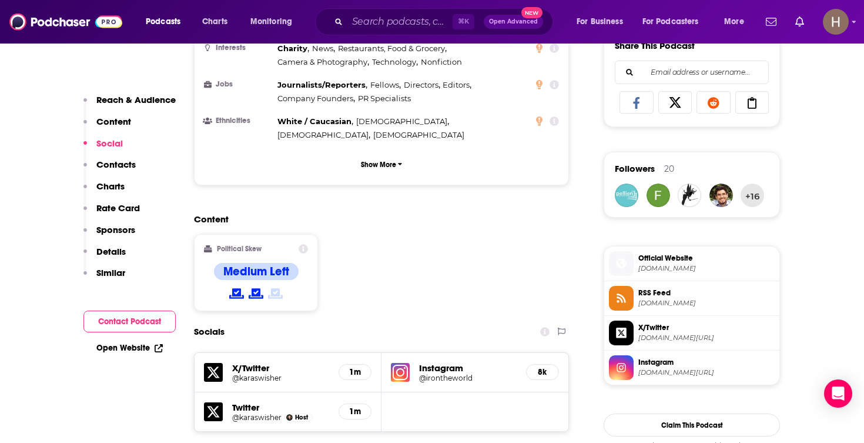
scroll to position [817, 0]
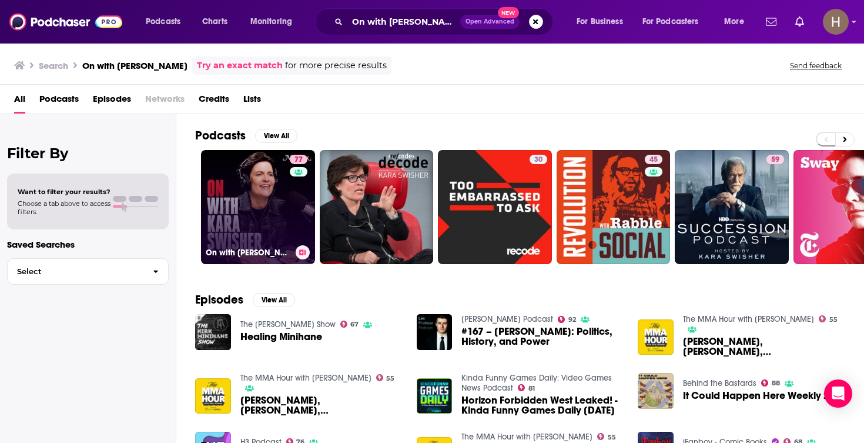
click at [300, 252] on icon at bounding box center [302, 252] width 6 height 6
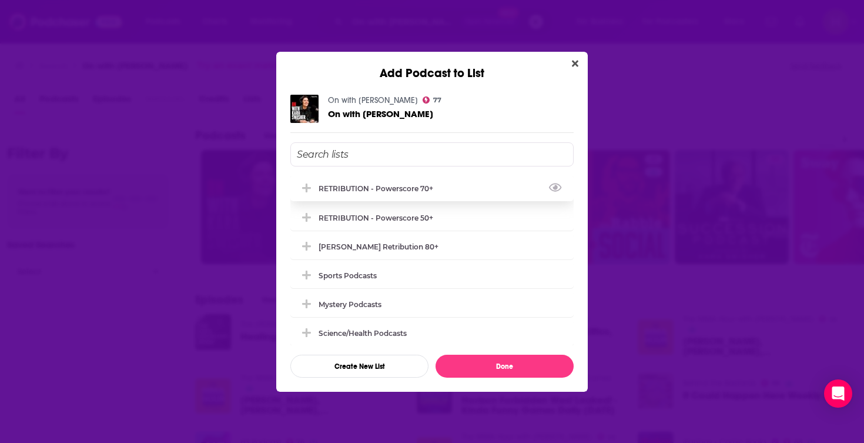
click at [378, 191] on div "RETRIBUTION - Powerscore 70+" at bounding box center [380, 188] width 122 height 9
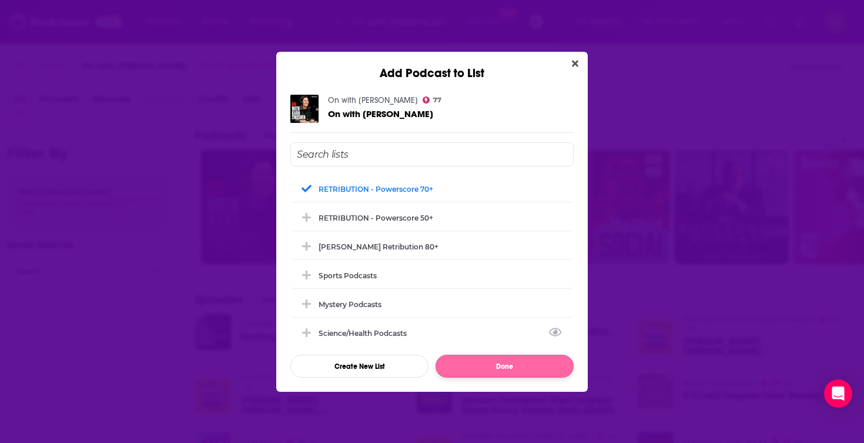
click at [500, 356] on button "Done" at bounding box center [505, 366] width 138 height 23
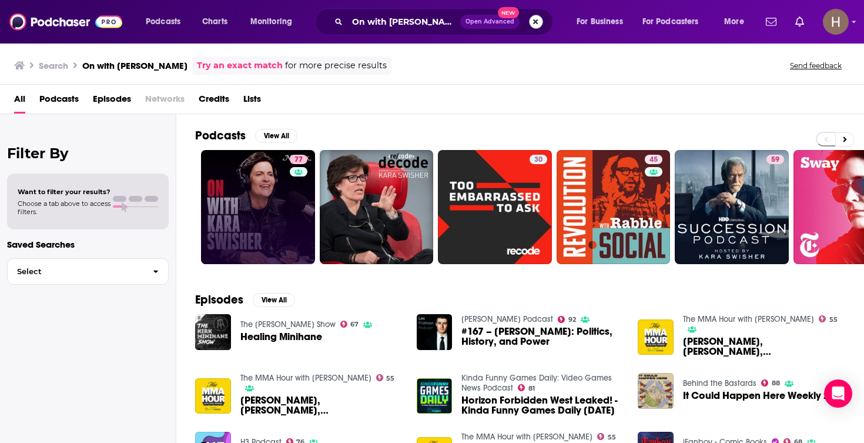
click at [532, 22] on button "Search podcasts, credits, & more..." at bounding box center [536, 22] width 14 height 14
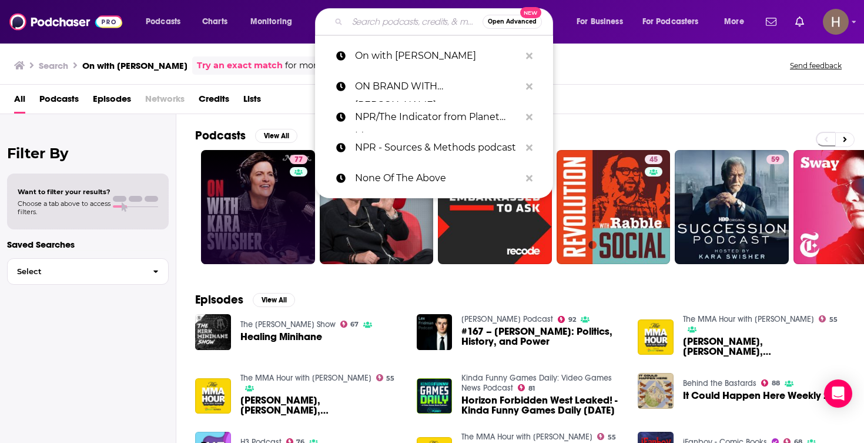
paste input "One Decision podcast"
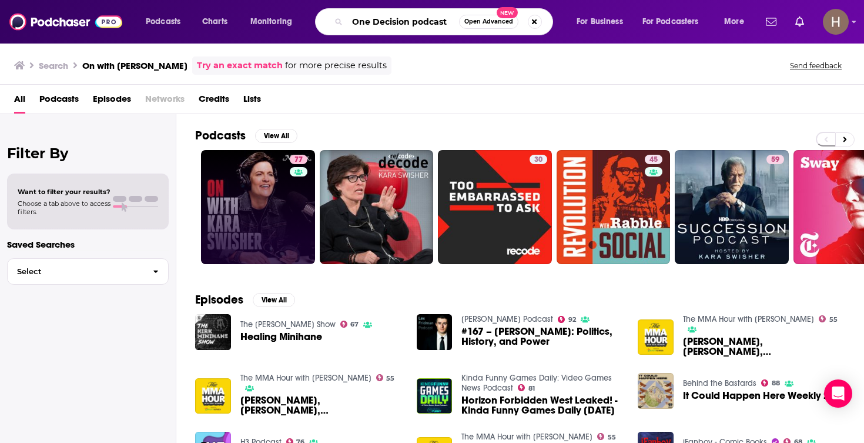
type input "One Decision podcast"
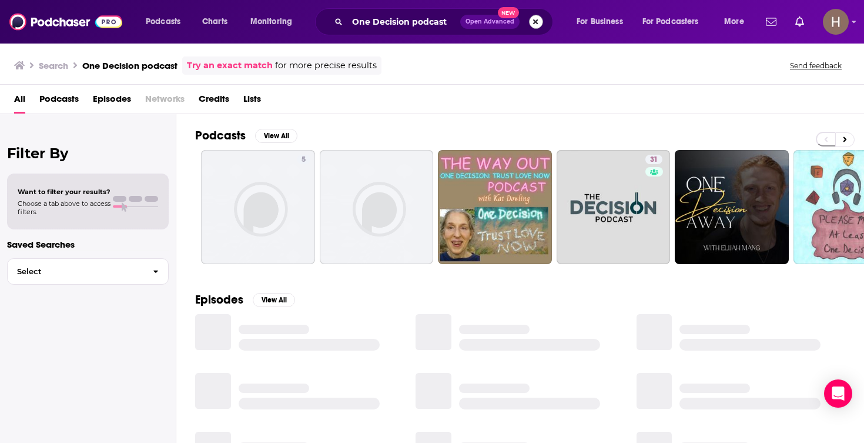
click at [536, 20] on button "Search podcasts, credits, & more..." at bounding box center [536, 22] width 14 height 14
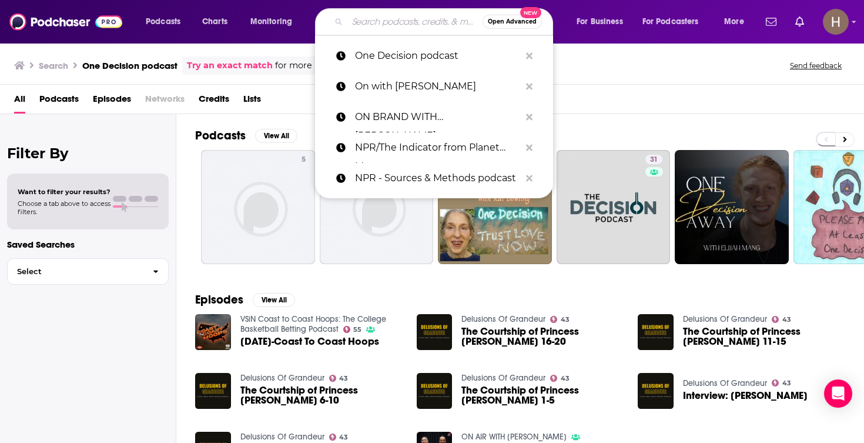
paste input "Open Book with [PERSON_NAME]"
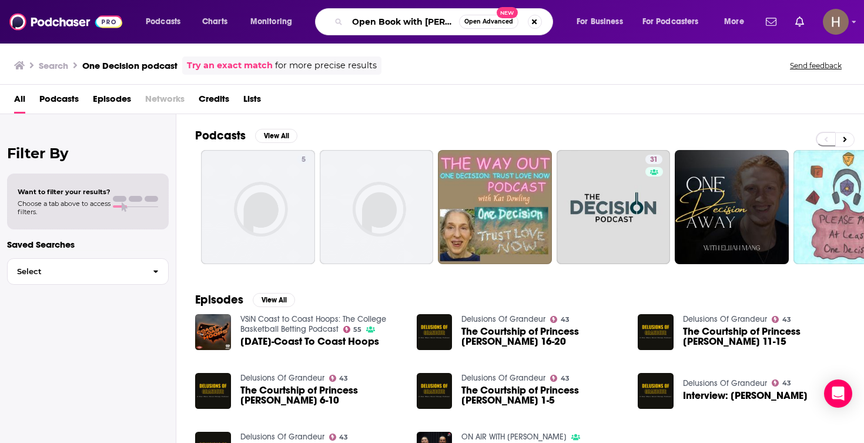
type input "Open Book with [PERSON_NAME]"
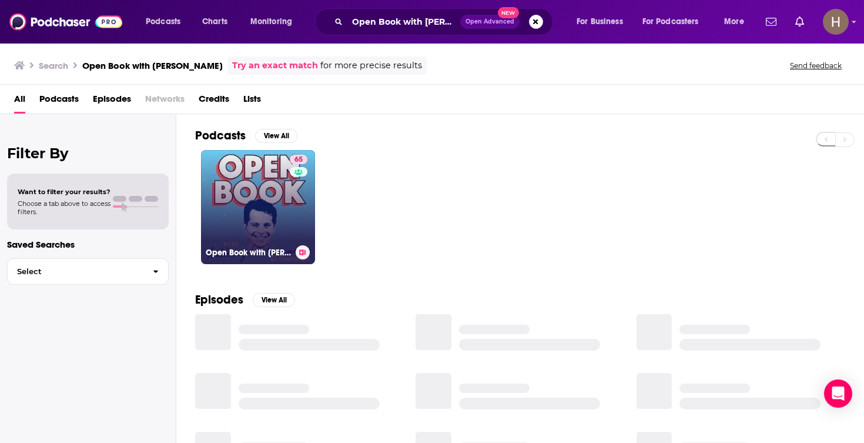
click at [238, 204] on link "65 Open Book with [PERSON_NAME]" at bounding box center [258, 207] width 114 height 114
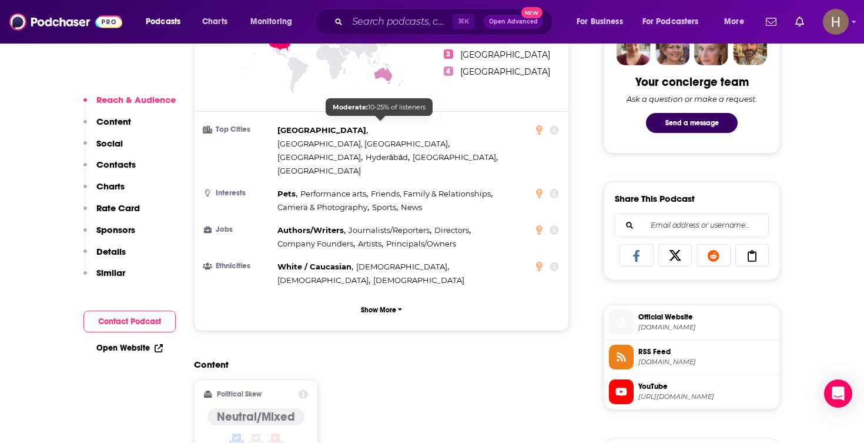
scroll to position [757, 0]
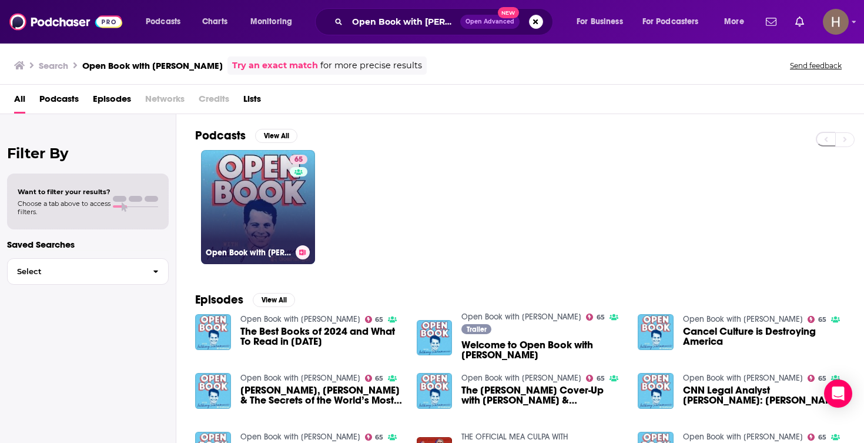
click at [305, 253] on icon at bounding box center [303, 252] width 6 height 6
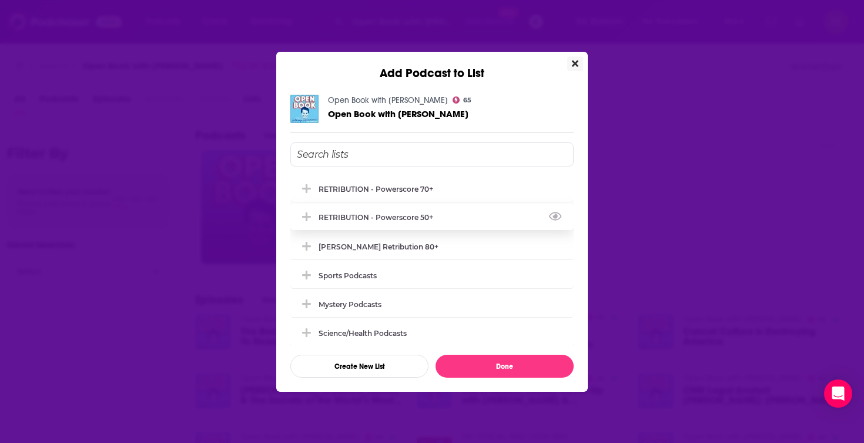
click at [394, 215] on div "RETRIBUTION - Powerscore 50+" at bounding box center [431, 217] width 283 height 26
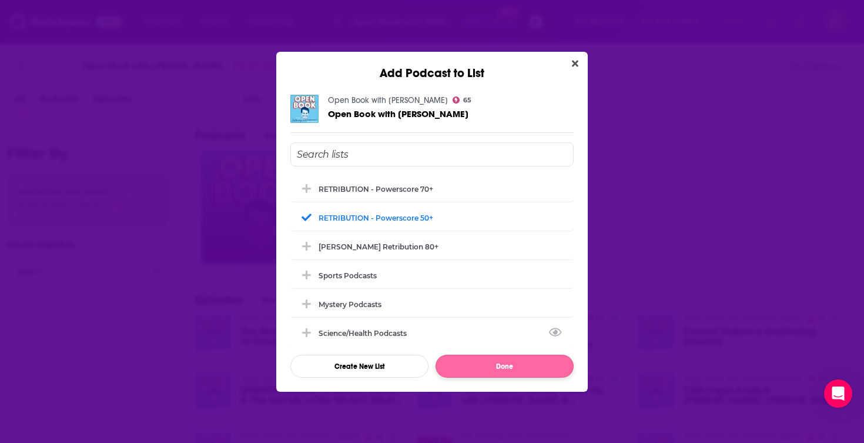
click at [509, 361] on button "Done" at bounding box center [505, 366] width 138 height 23
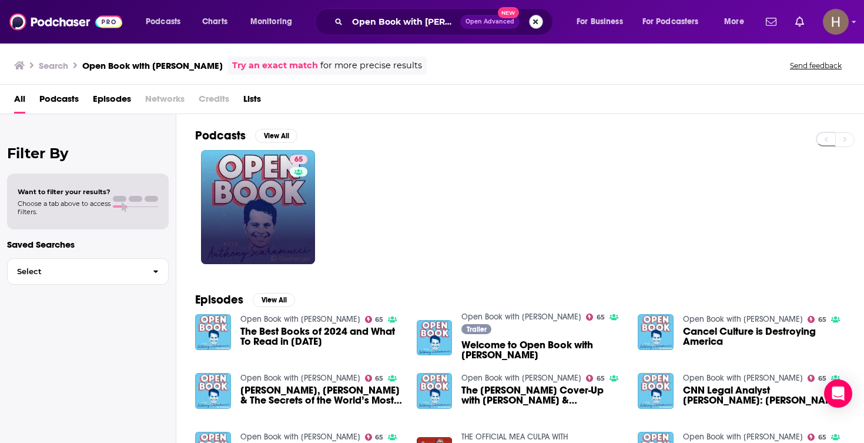
click at [534, 21] on button "Search podcasts, credits, & more..." at bounding box center [536, 22] width 14 height 14
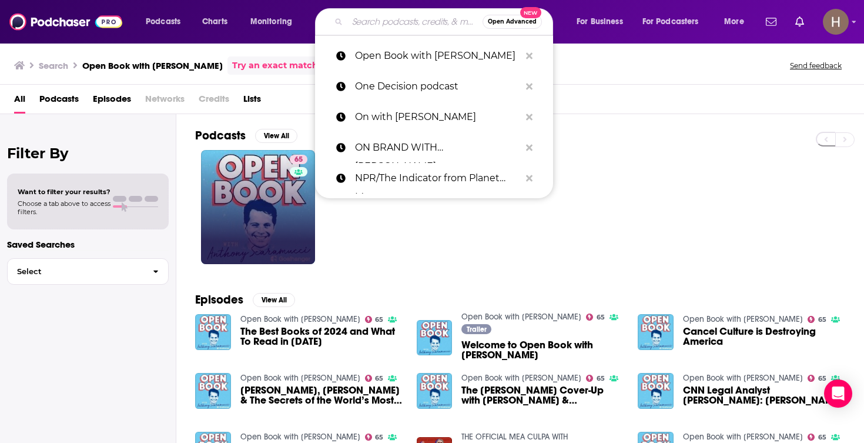
paste input "Open To Debate"
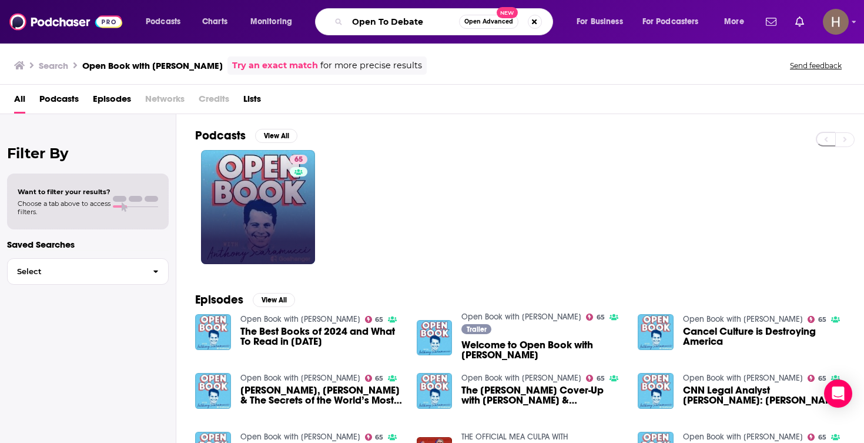
type input "Open To Debate"
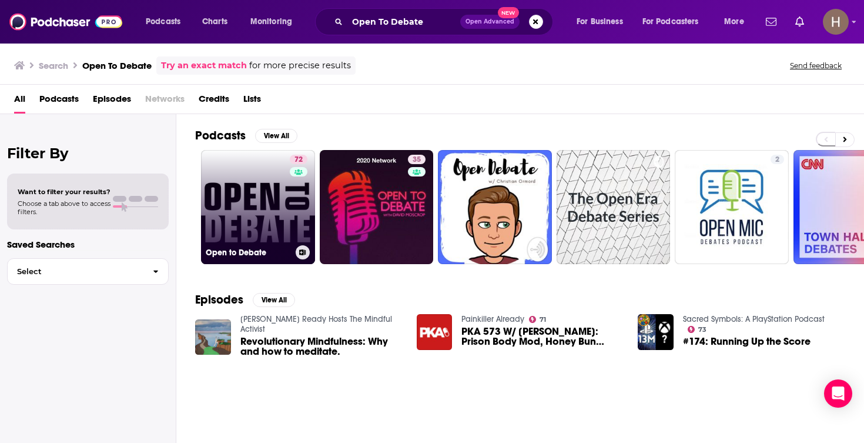
click at [254, 208] on link "72 Open to Debate" at bounding box center [258, 207] width 114 height 114
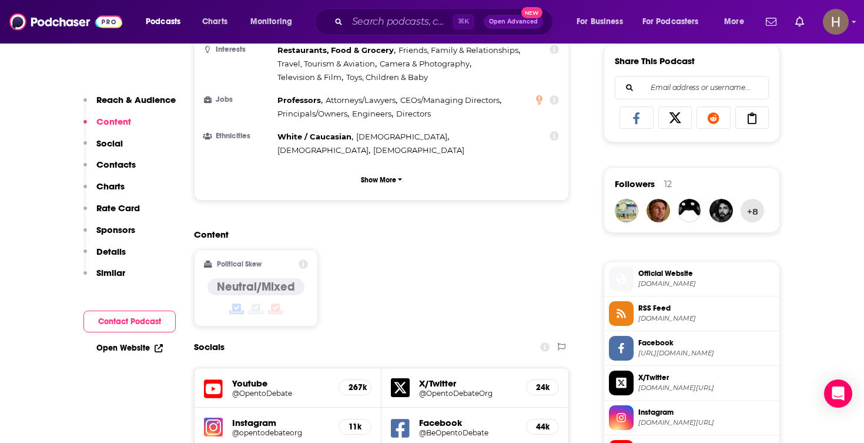
scroll to position [773, 0]
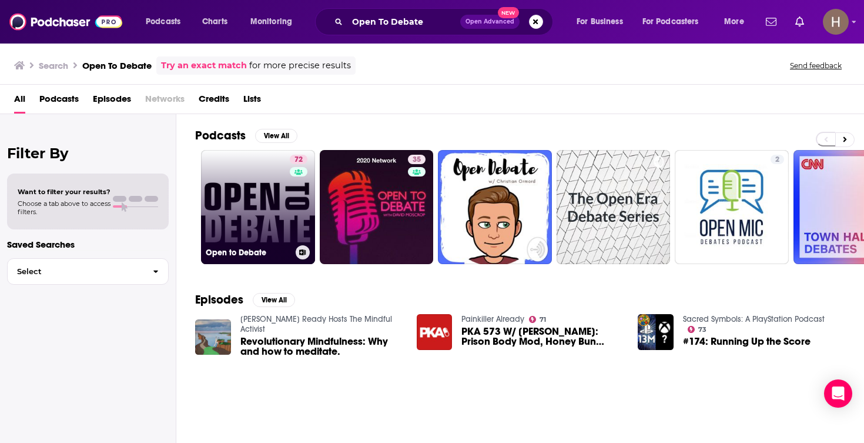
click at [303, 252] on icon at bounding box center [303, 252] width 6 height 6
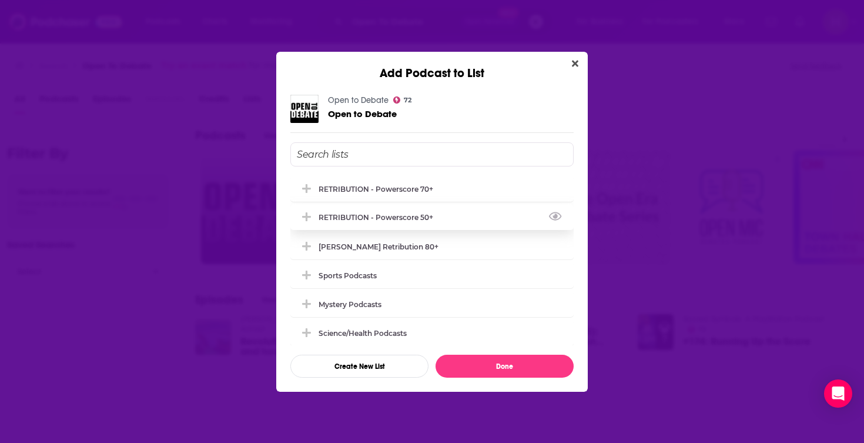
click at [383, 221] on div "RETRIBUTION - Powerscore 50+" at bounding box center [380, 217] width 122 height 9
click at [404, 192] on div "RETRIBUTION - Powerscore 70+" at bounding box center [380, 188] width 122 height 9
click at [397, 220] on div "RETRIBUTION - Powerscore 50+" at bounding box center [380, 217] width 122 height 9
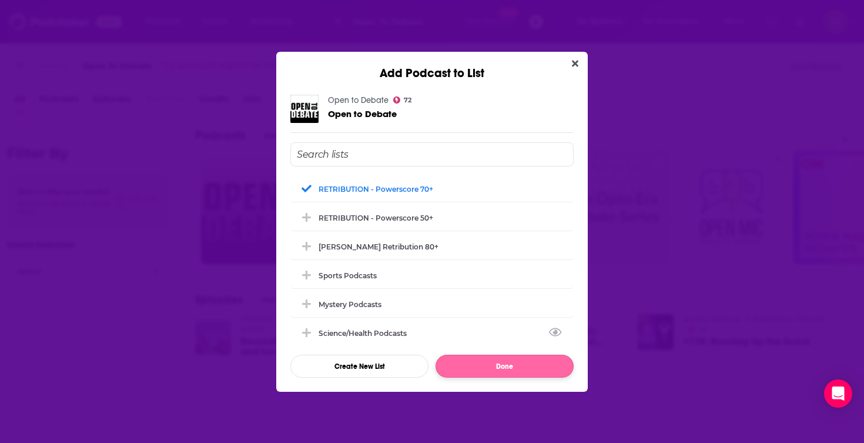
click at [507, 367] on button "Done" at bounding box center [505, 366] width 138 height 23
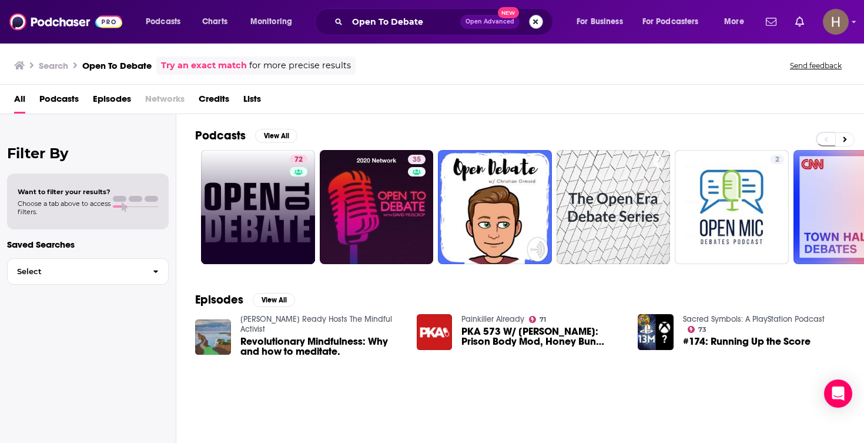
click at [534, 20] on button "Search podcasts, credits, & more..." at bounding box center [536, 22] width 14 height 14
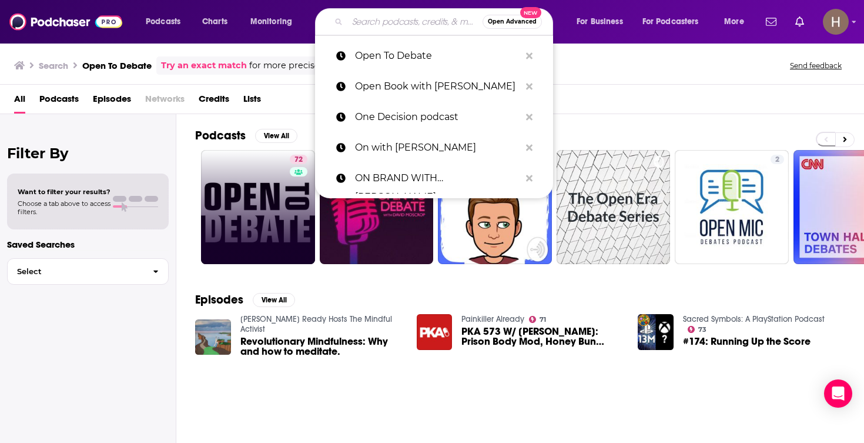
paste input "[US_STATE] Public Broadcasting - Think Out Loud"
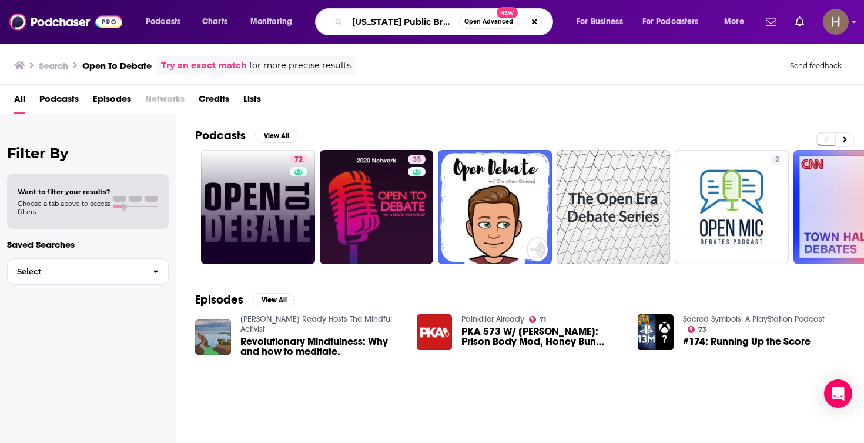
type input "[US_STATE] Public Broadcasting - Think Out Loud"
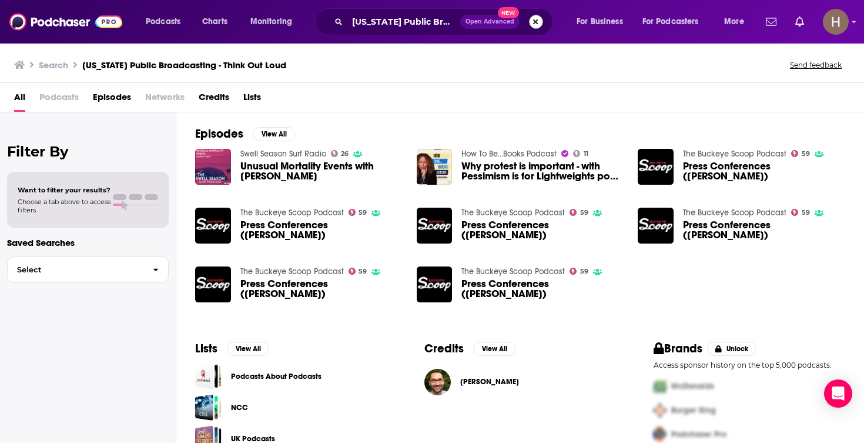
click at [542, 21] on button "Search podcasts, credits, & more..." at bounding box center [536, 22] width 14 height 14
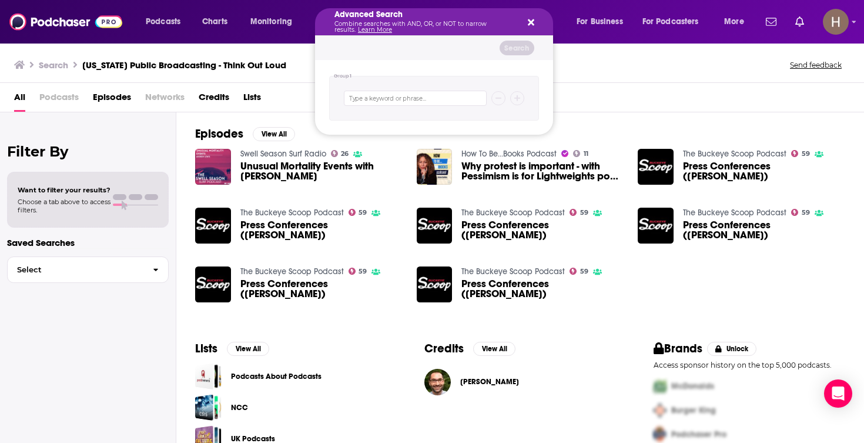
click at [534, 22] on div "Advanced Search Combine searches with AND, OR, or NOT to narrow results. Learn …" at bounding box center [434, 21] width 238 height 27
click at [532, 22] on icon "Search podcasts, credits, & more..." at bounding box center [531, 22] width 6 height 6
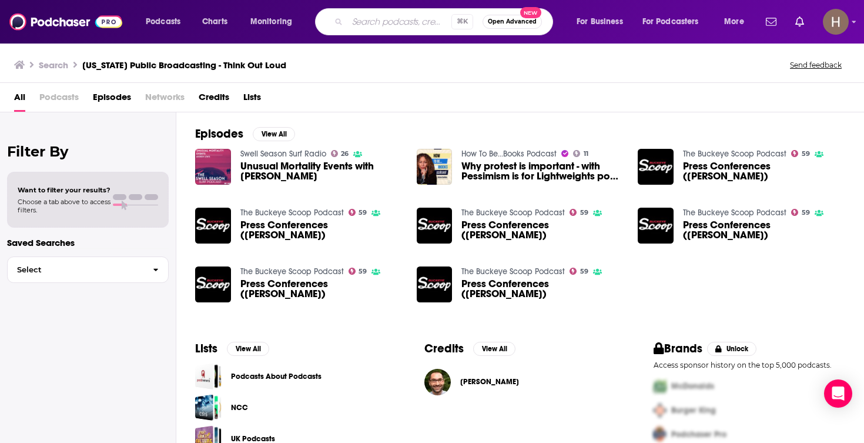
click at [435, 22] on input "Search podcasts, credits, & more..." at bounding box center [399, 21] width 104 height 19
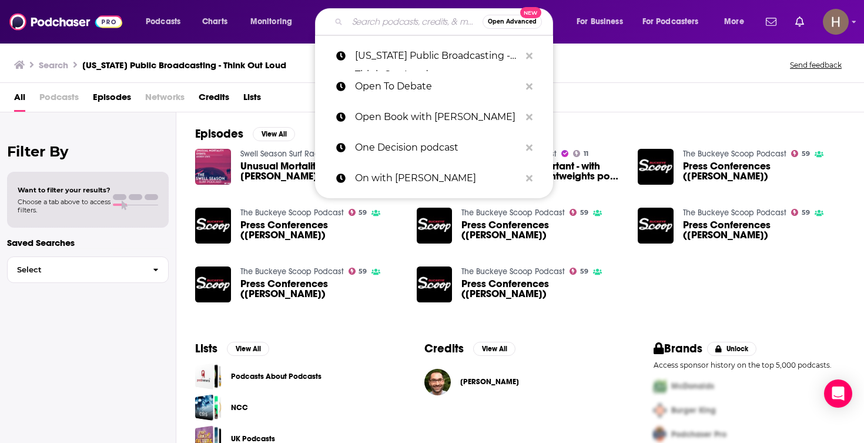
paste input "Outtake Media"
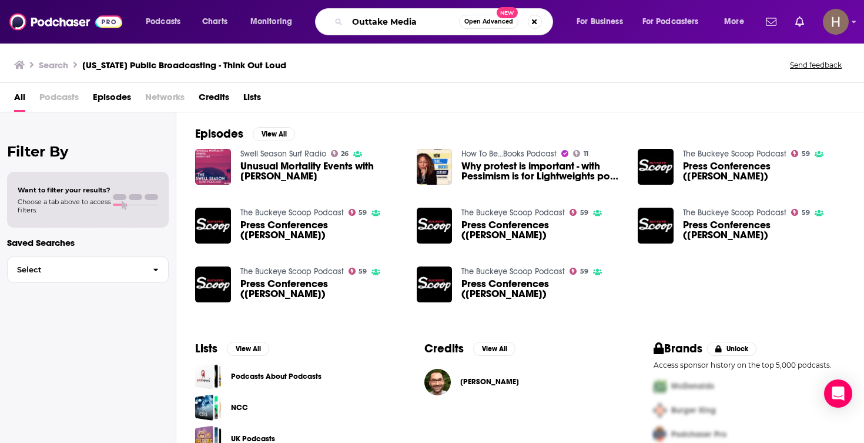
type input "Outtake Media"
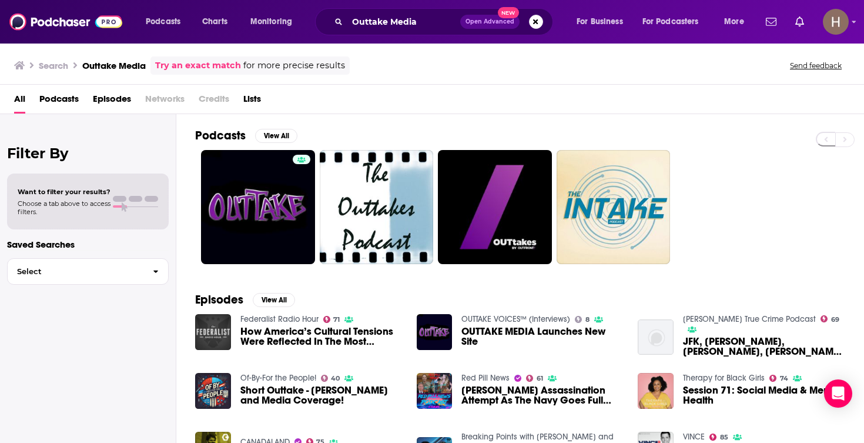
click at [543, 19] on div "Outtake Media Open Advanced New" at bounding box center [434, 21] width 238 height 27
click at [537, 20] on button "Search podcasts, credits, & more..." at bounding box center [536, 22] width 14 height 14
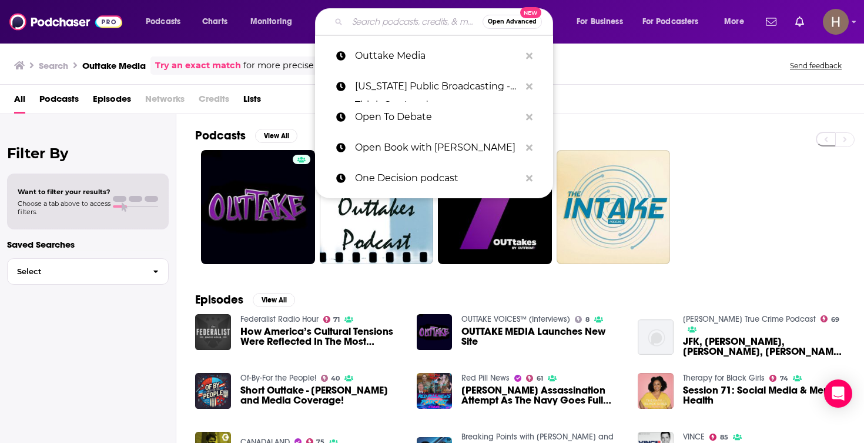
paste input "PANTSUIT POLITICS"
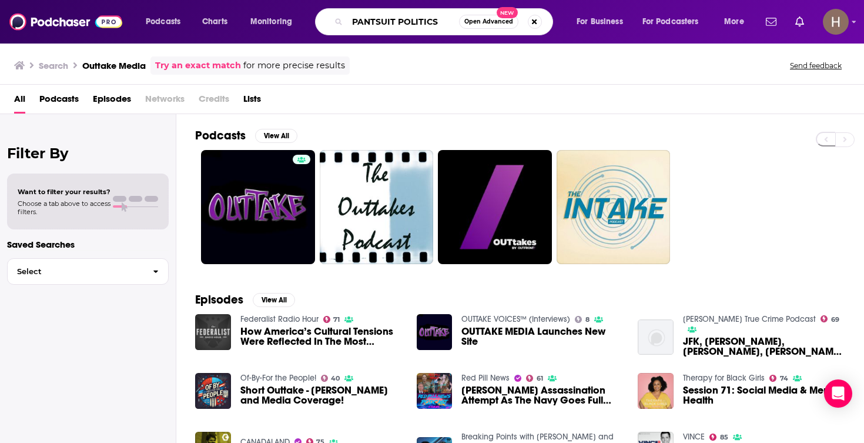
type input "PANTSUIT POLITICS"
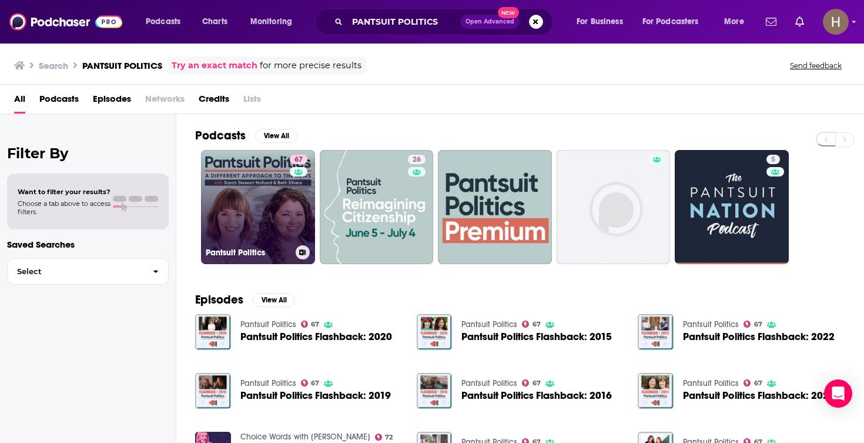
click at [277, 211] on link "67 Pantsuit Politics" at bounding box center [258, 207] width 114 height 114
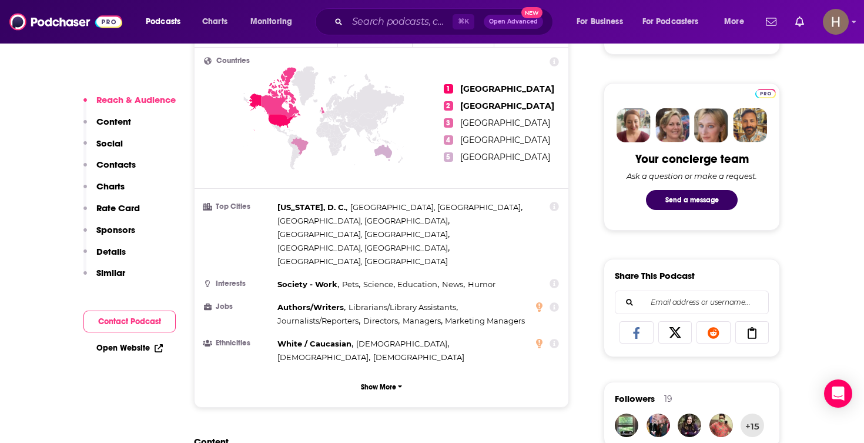
scroll to position [785, 0]
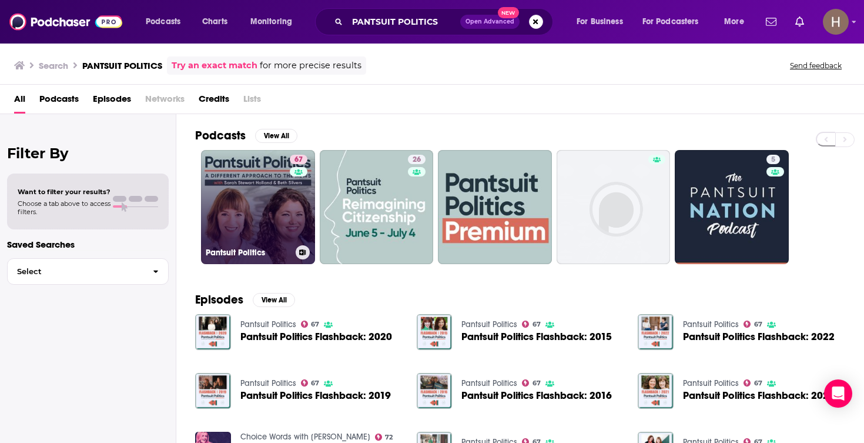
click at [302, 256] on button at bounding box center [303, 252] width 14 height 14
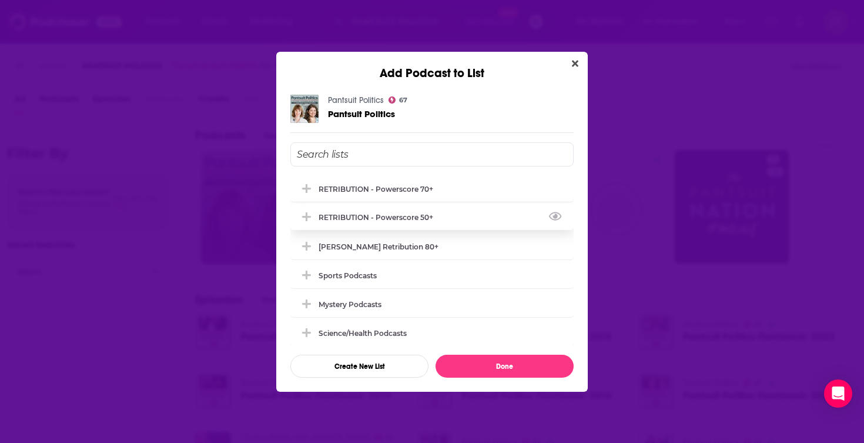
click at [364, 220] on div "RETRIBUTION - Powerscore 50+" at bounding box center [380, 217] width 122 height 9
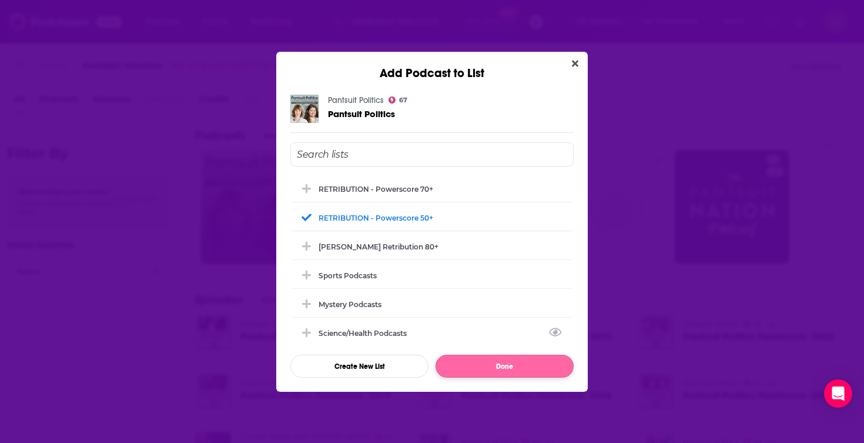
click at [498, 361] on button "Done" at bounding box center [505, 366] width 138 height 23
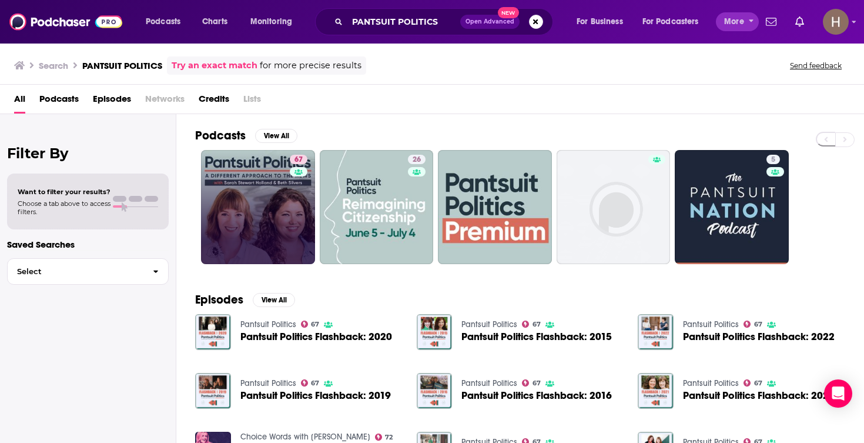
click at [734, 25] on span "More" at bounding box center [734, 22] width 20 height 16
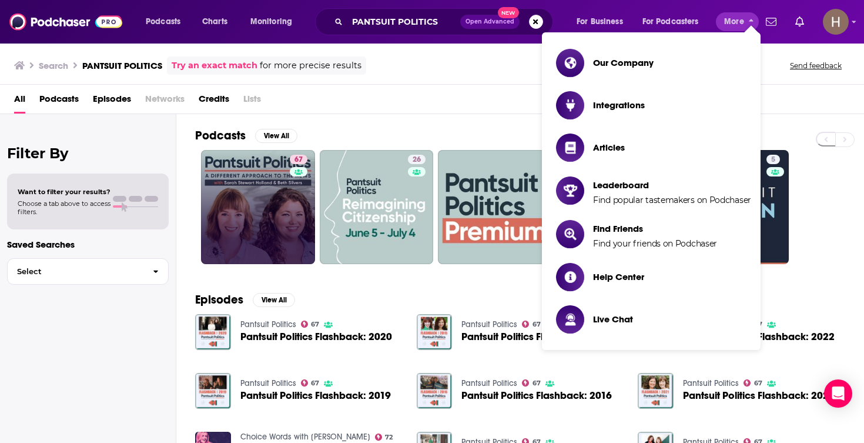
click at [734, 25] on span "More" at bounding box center [734, 22] width 20 height 16
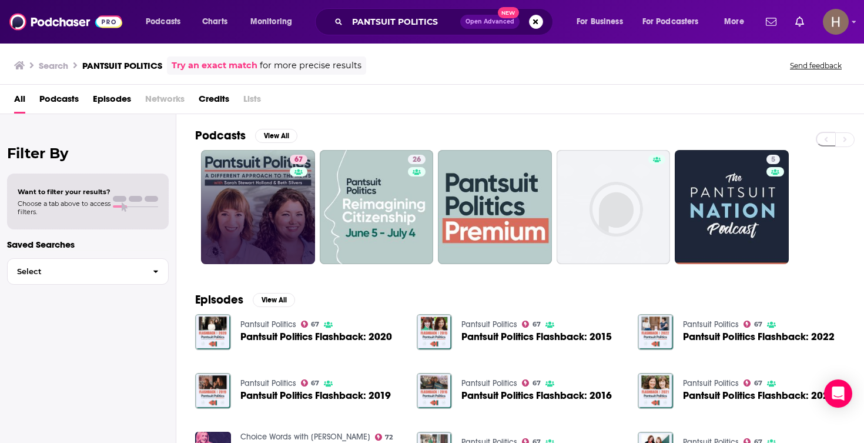
click at [830, 21] on img "Logged in as hpoole" at bounding box center [836, 22] width 26 height 26
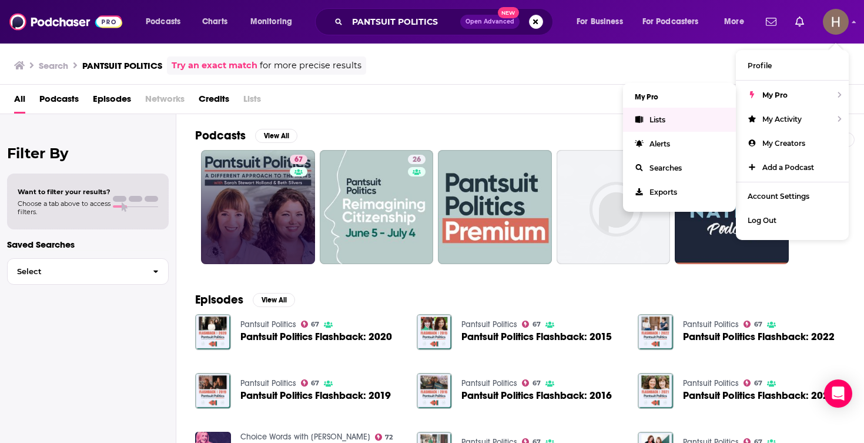
click at [691, 125] on link "Lists" at bounding box center [679, 120] width 113 height 24
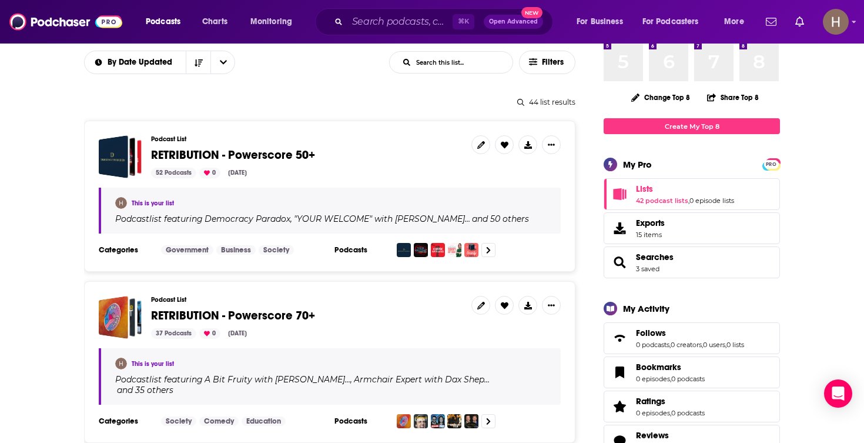
scroll to position [95, 0]
